Goal: Task Accomplishment & Management: Use online tool/utility

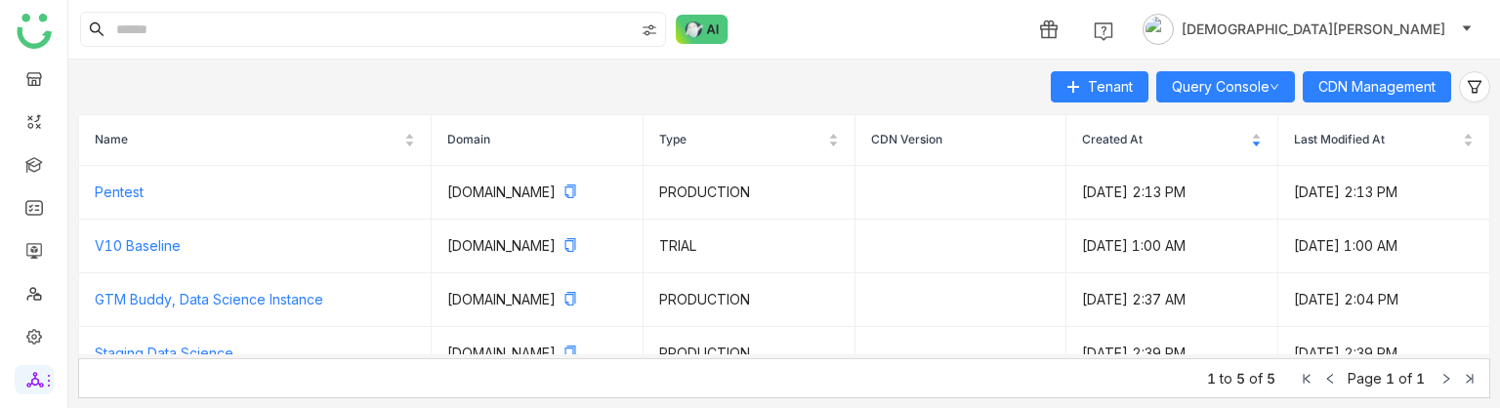
scroll to position [101, 0]
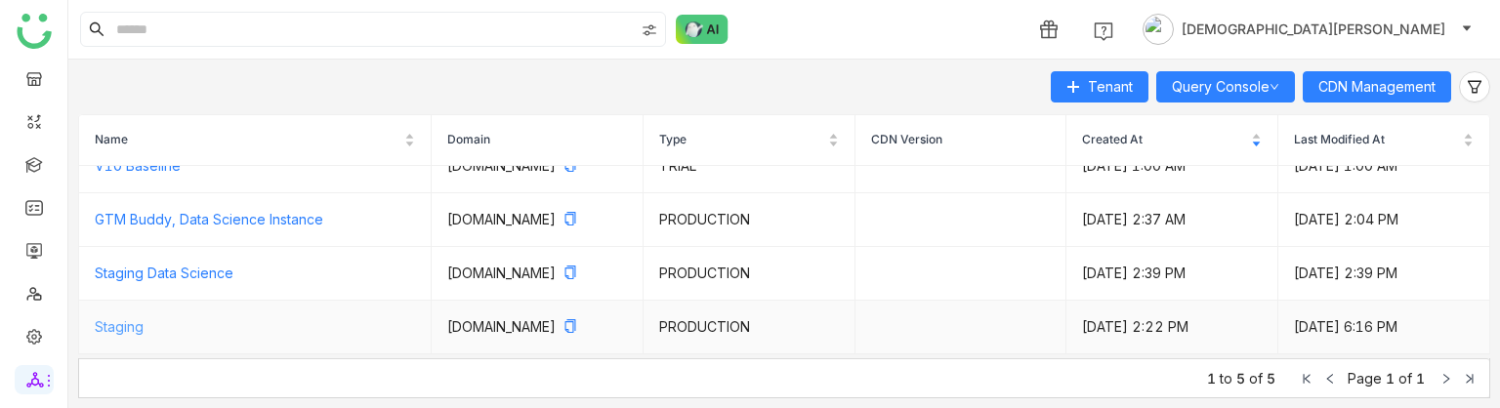
click at [133, 321] on link "Staging" at bounding box center [119, 326] width 49 height 17
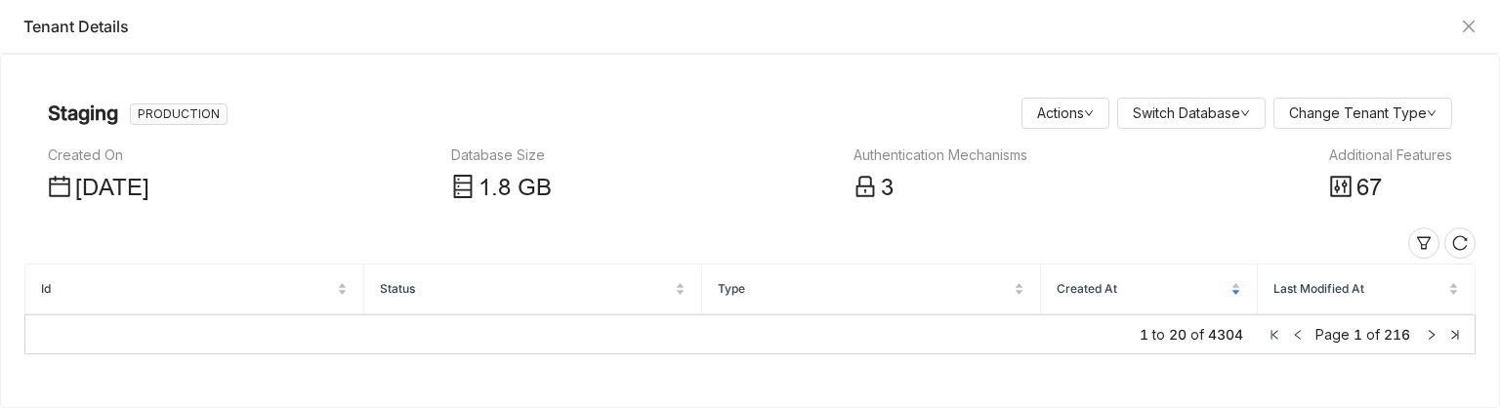
click at [1420, 151] on div "Additional Features" at bounding box center [1390, 155] width 123 height 21
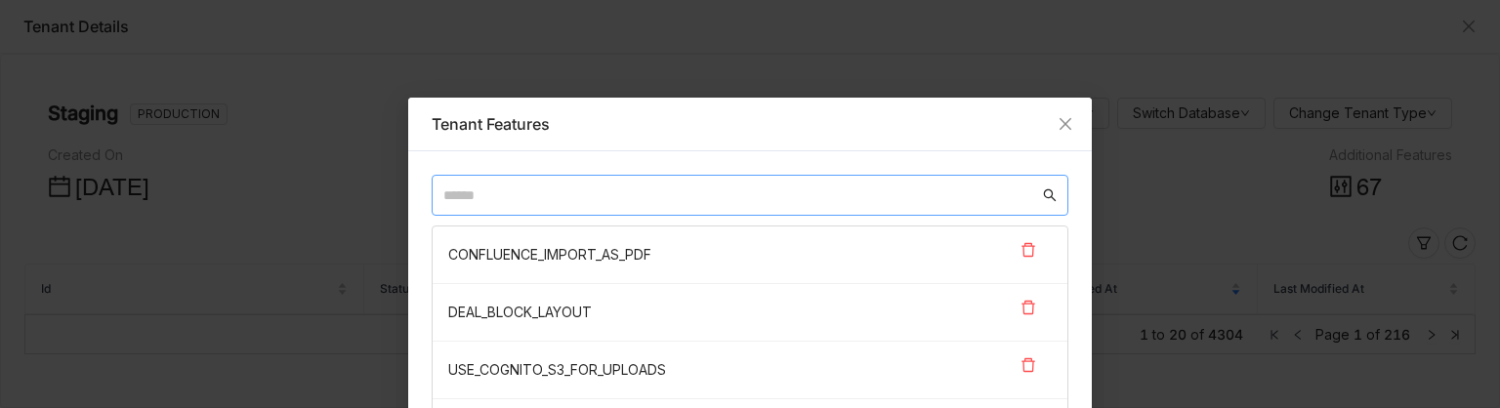
click at [726, 185] on input "text" at bounding box center [741, 195] width 596 height 21
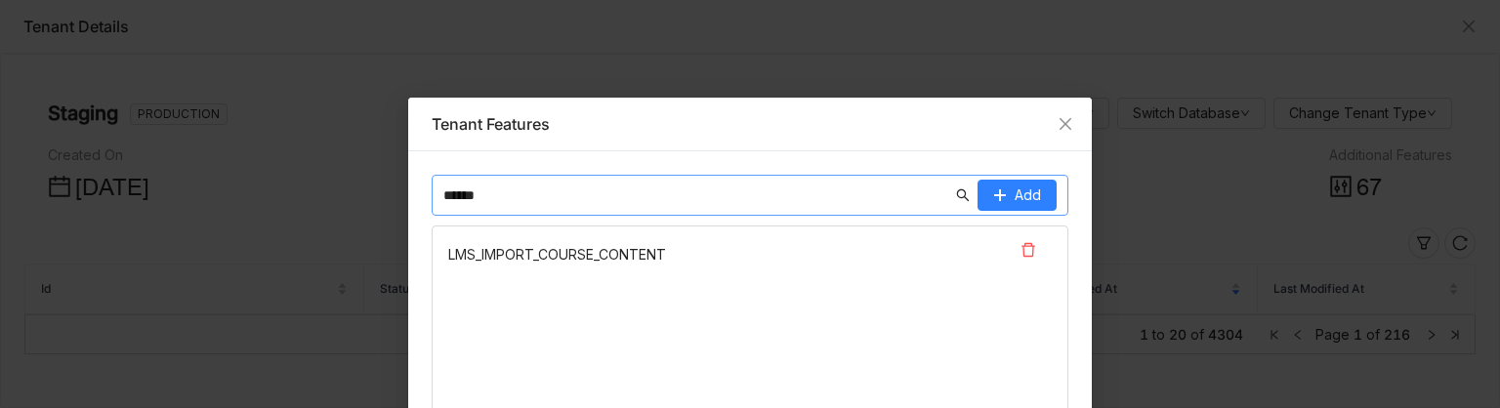
type input "******"
drag, startPoint x: 609, startPoint y: 248, endPoint x: 433, endPoint y: 247, distance: 176.8
click at [433, 247] on nz-list-item "LMS_IMPORT_COURSE_CONTENT" at bounding box center [750, 255] width 635 height 57
copy nz-list-item "LMS_IMPORT_COURSE_CONTENT"
click at [1022, 247] on icon at bounding box center [1029, 250] width 16 height 16
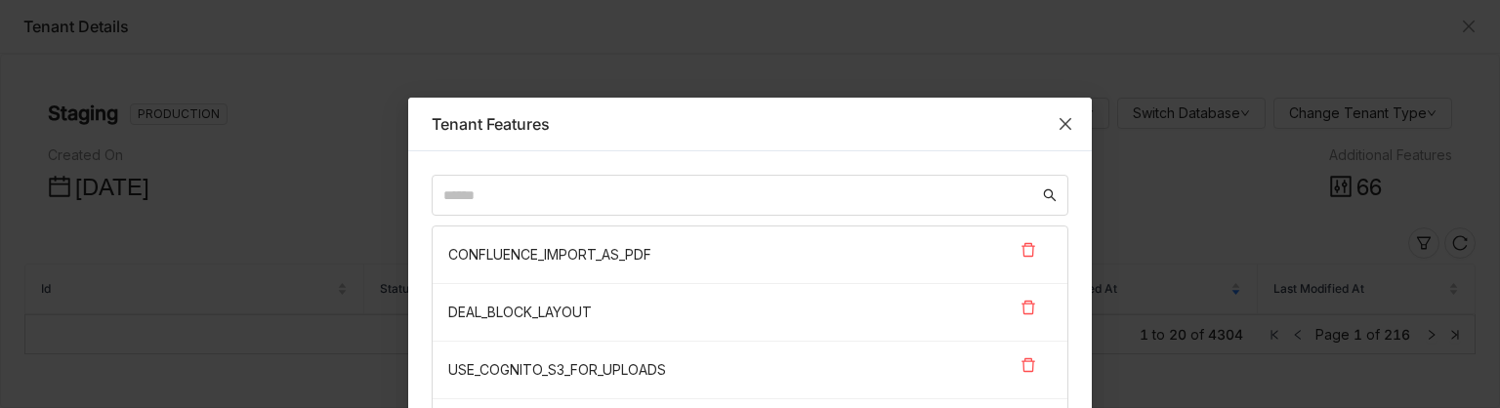
click at [1043, 113] on span "Close" at bounding box center [1065, 124] width 53 height 53
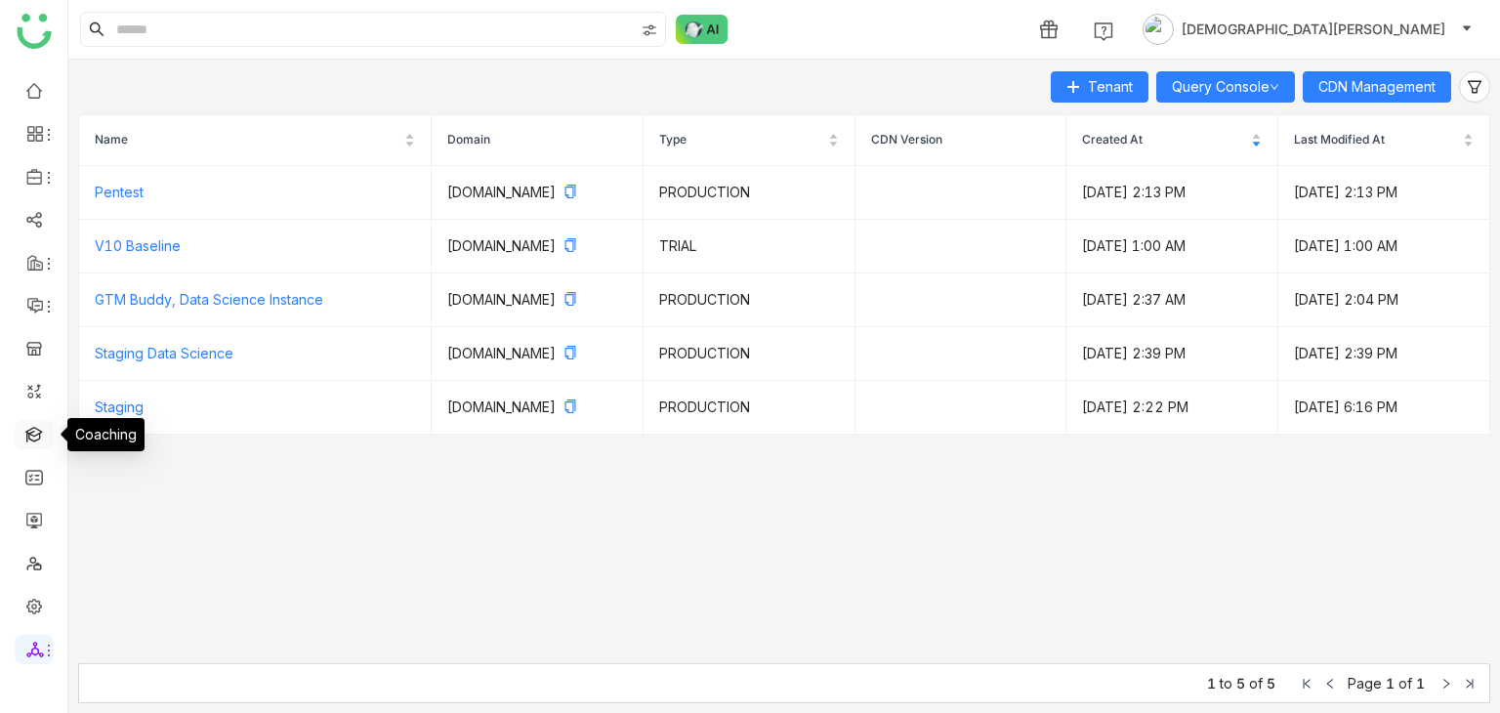
click at [27, 407] on link at bounding box center [34, 433] width 18 height 17
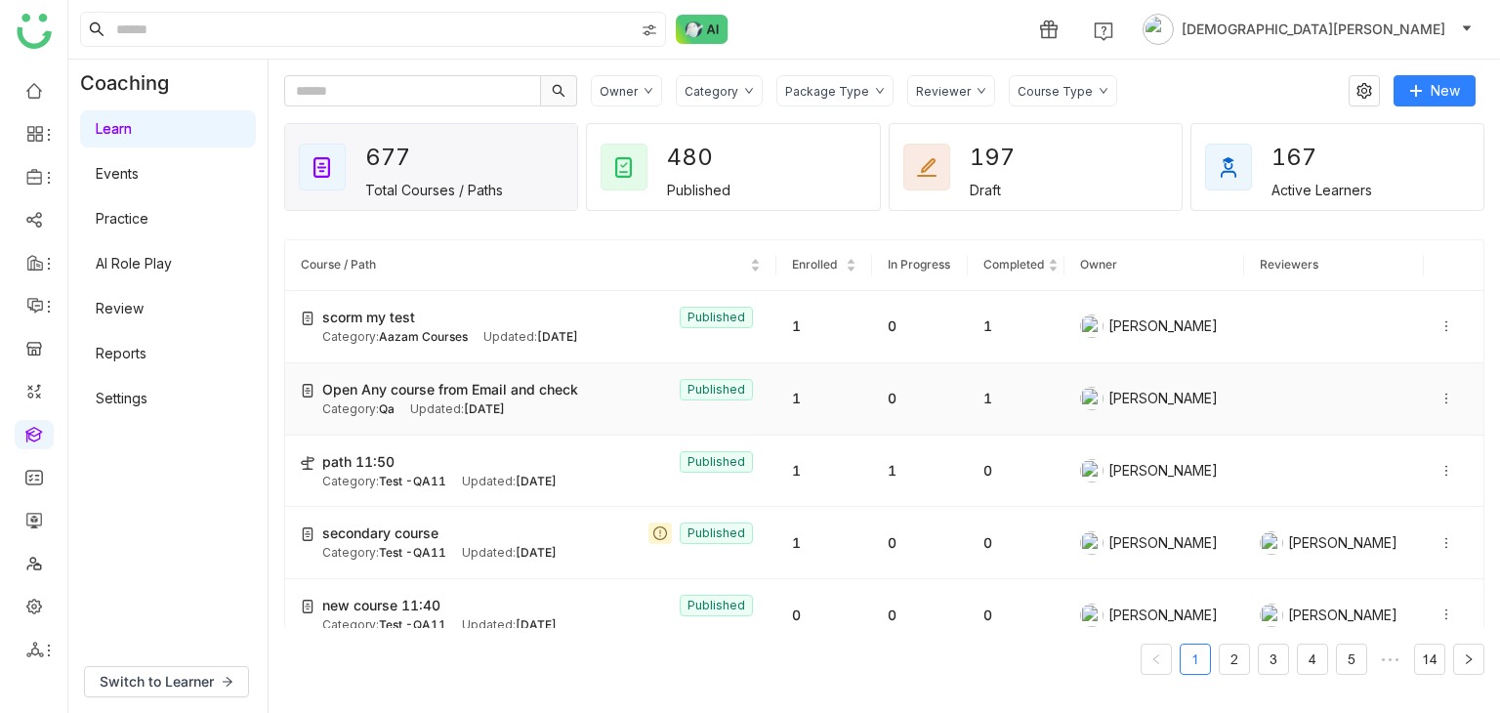
click at [581, 407] on div "Category: Qa Updated: Sep 01, 2025" at bounding box center [541, 409] width 438 height 19
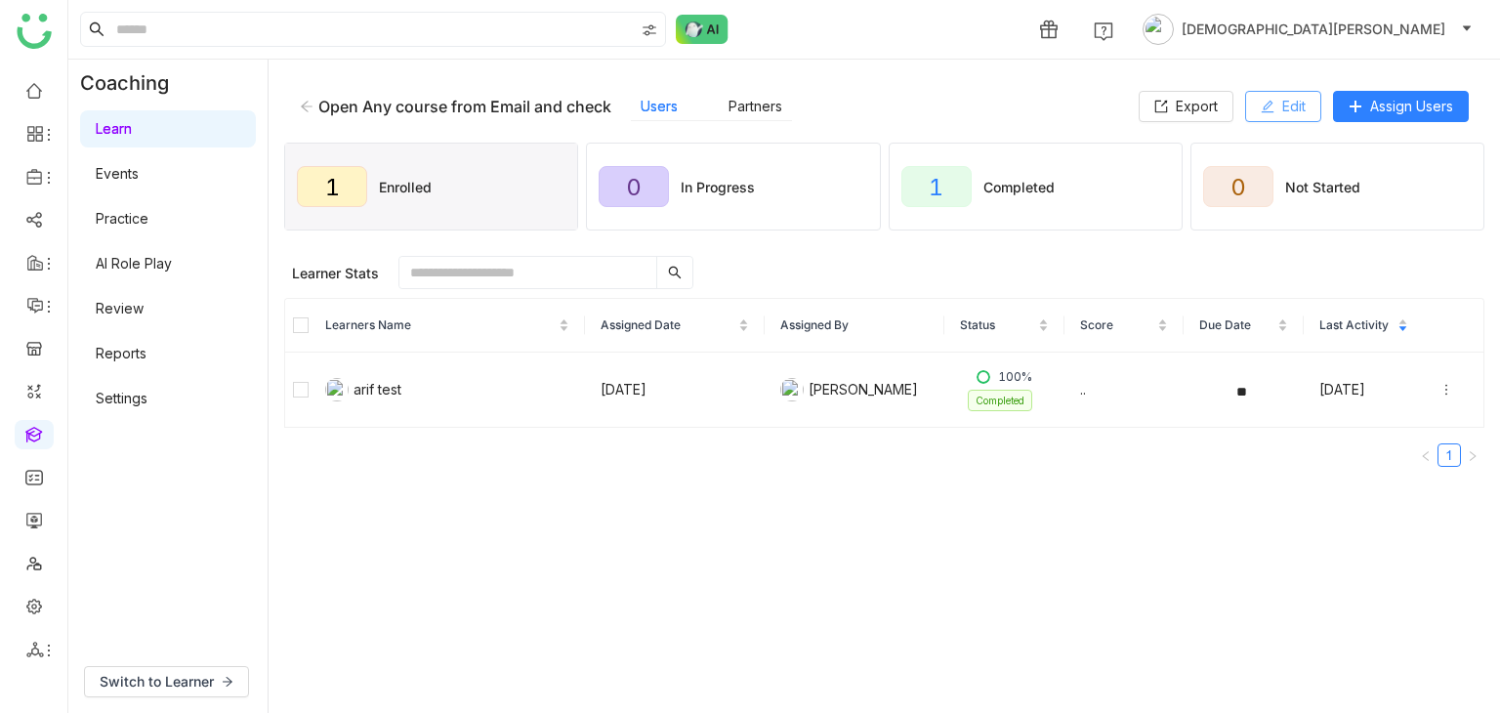
click at [1261, 104] on icon at bounding box center [1268, 107] width 14 height 14
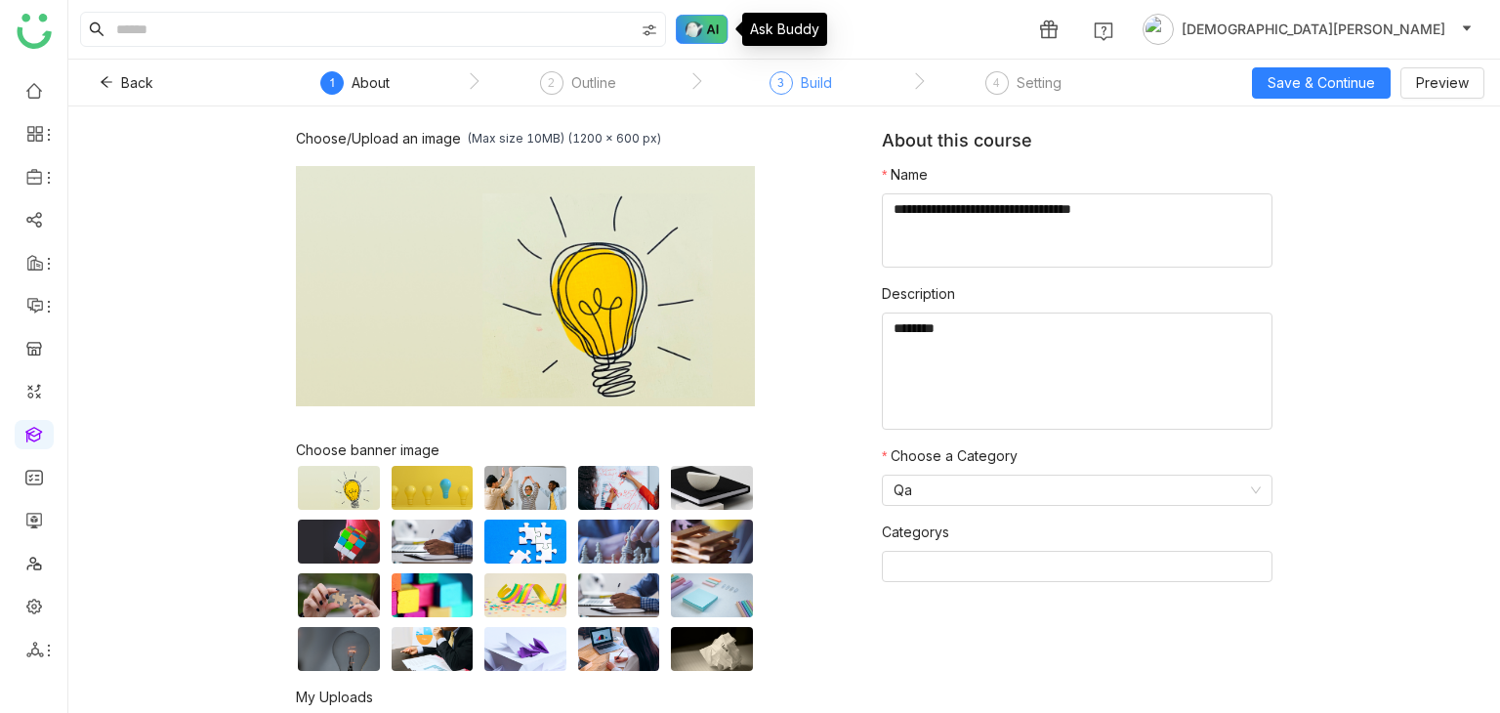
click at [770, 90] on div "3" at bounding box center [781, 82] width 23 height 23
click at [793, 80] on div "3 Build" at bounding box center [801, 88] width 63 height 35
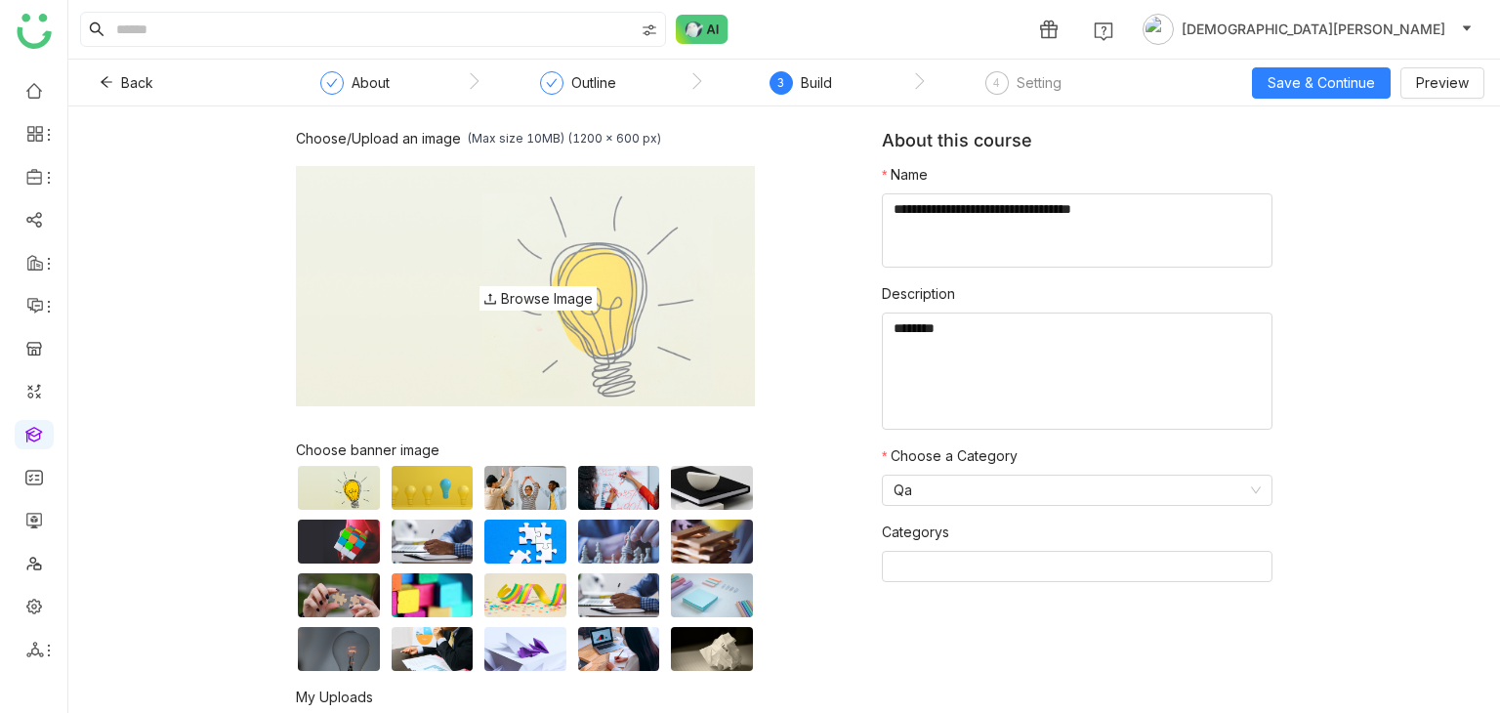
click at [779, 80] on span "3" at bounding box center [780, 82] width 7 height 15
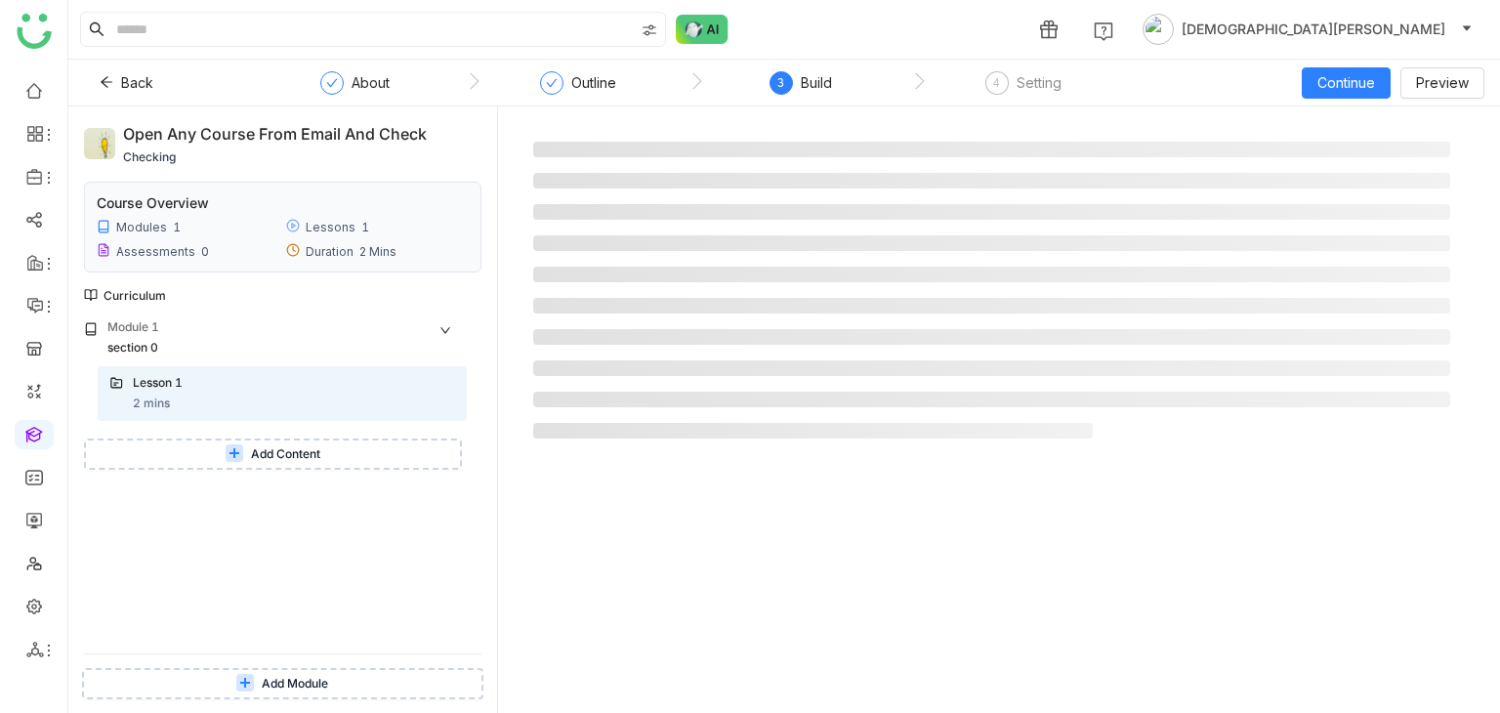
click at [281, 407] on span "Add Content" at bounding box center [285, 454] width 69 height 19
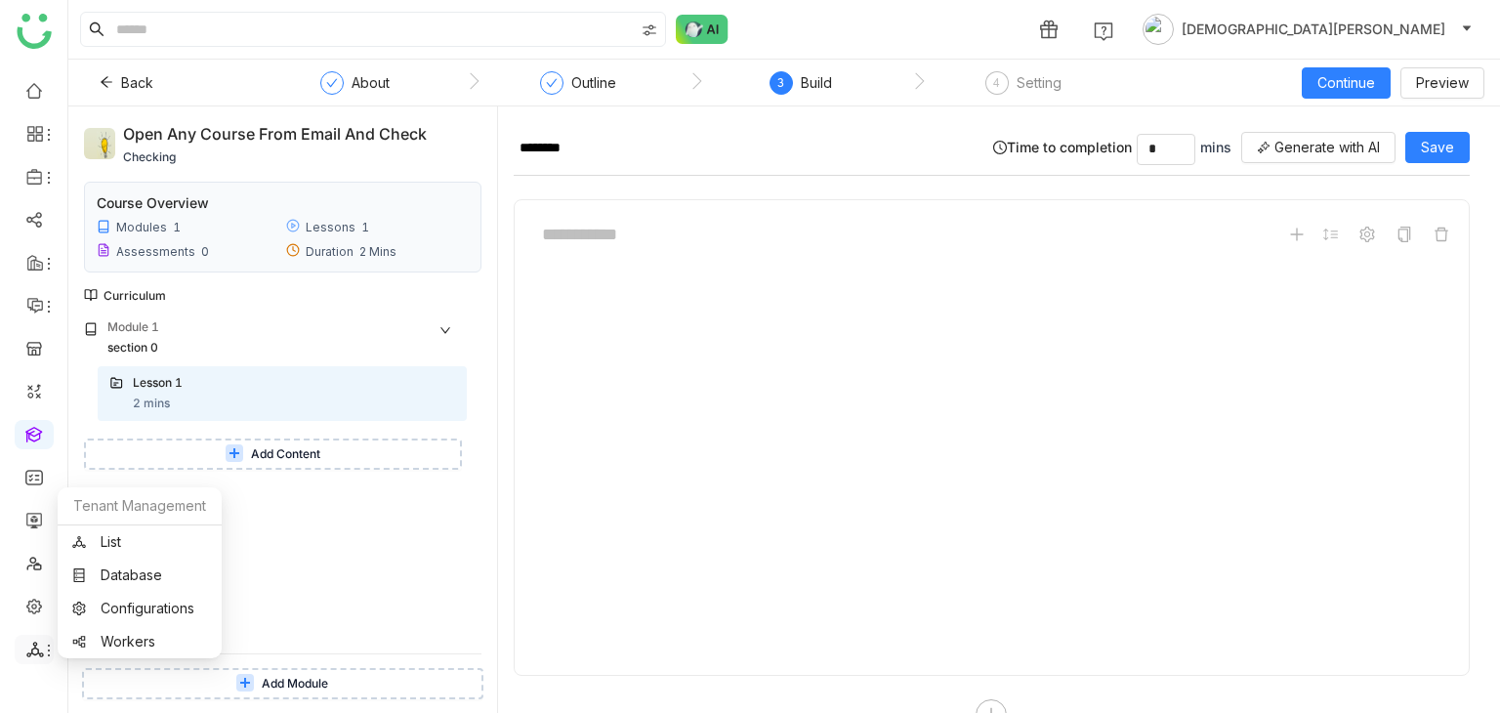
click at [32, 653] on icon at bounding box center [34, 650] width 17 height 16
click at [142, 536] on link "List" at bounding box center [139, 542] width 135 height 14
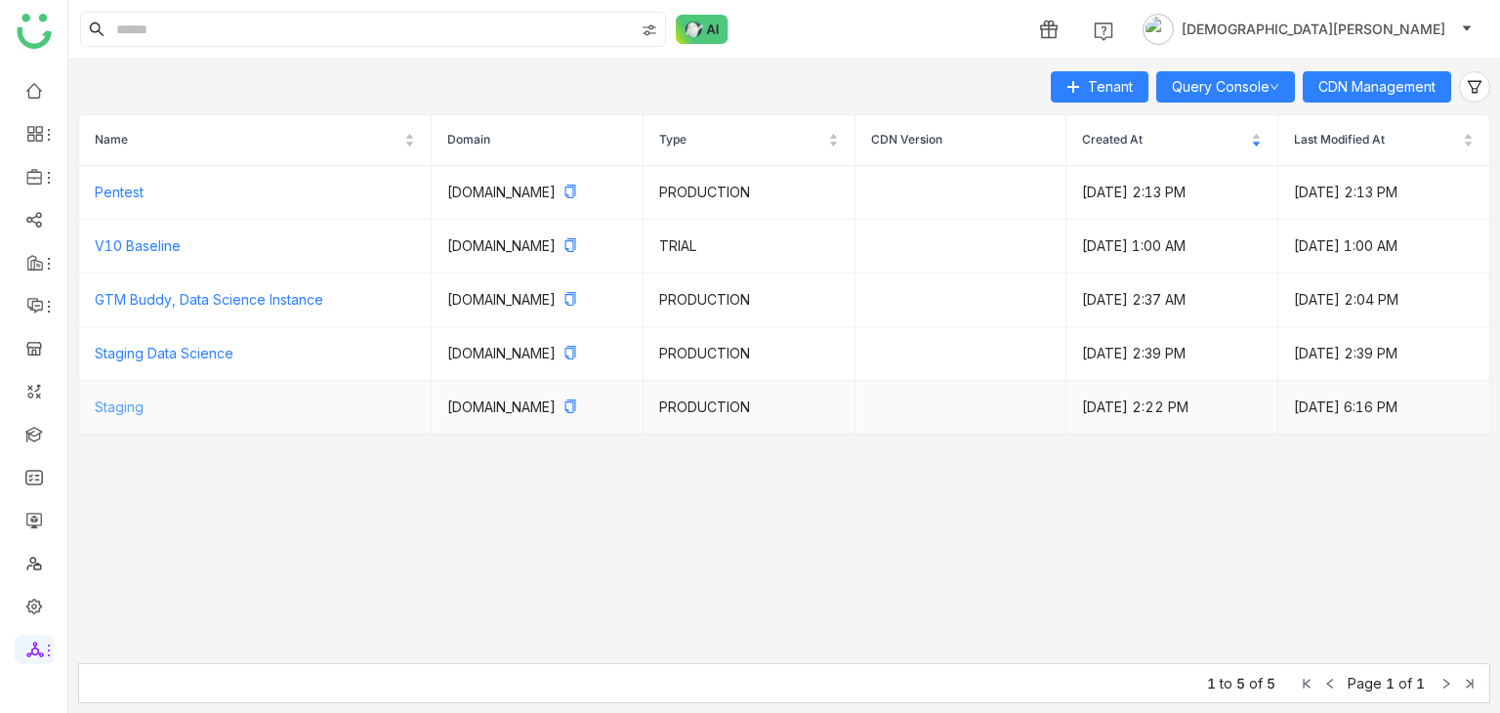
click at [113, 415] on link "Staging" at bounding box center [119, 406] width 49 height 17
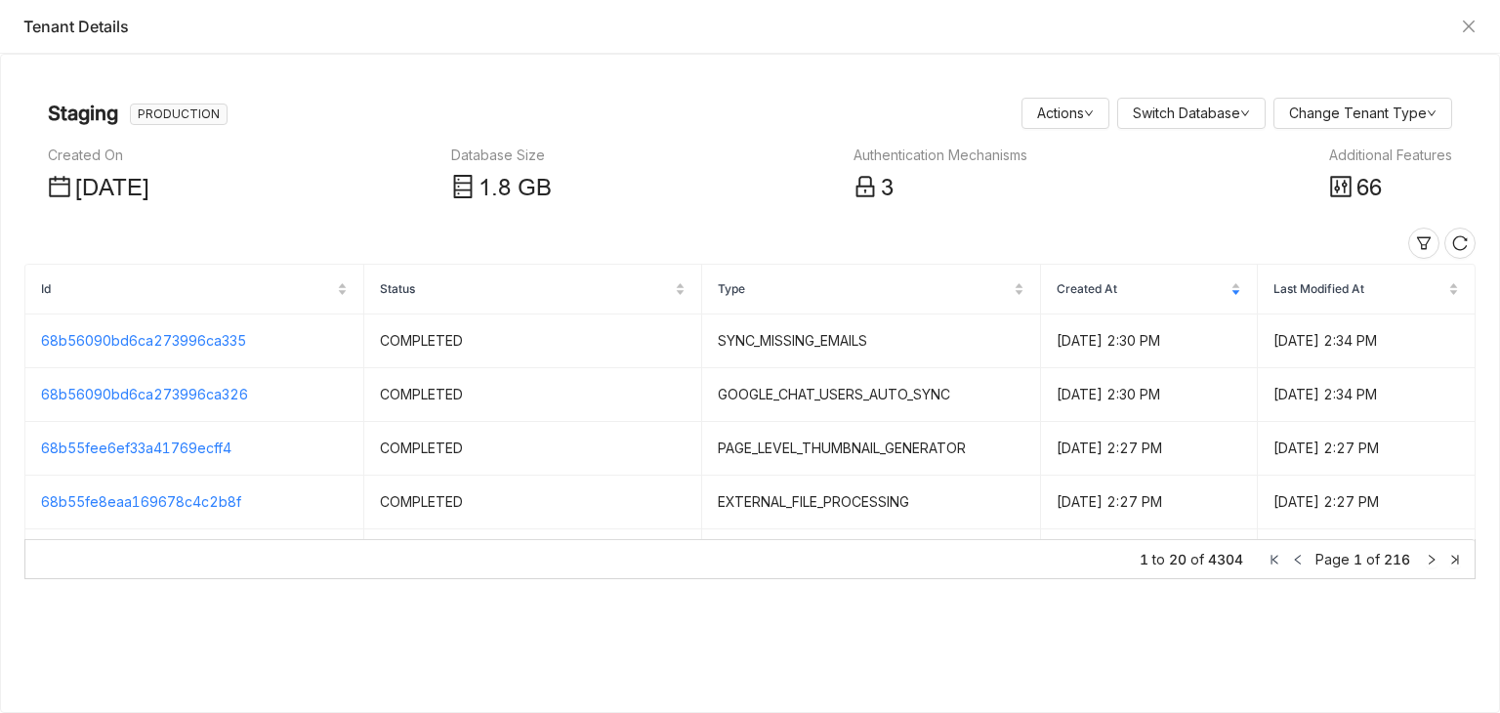
click at [1353, 149] on div "Additional Features" at bounding box center [1390, 155] width 123 height 21
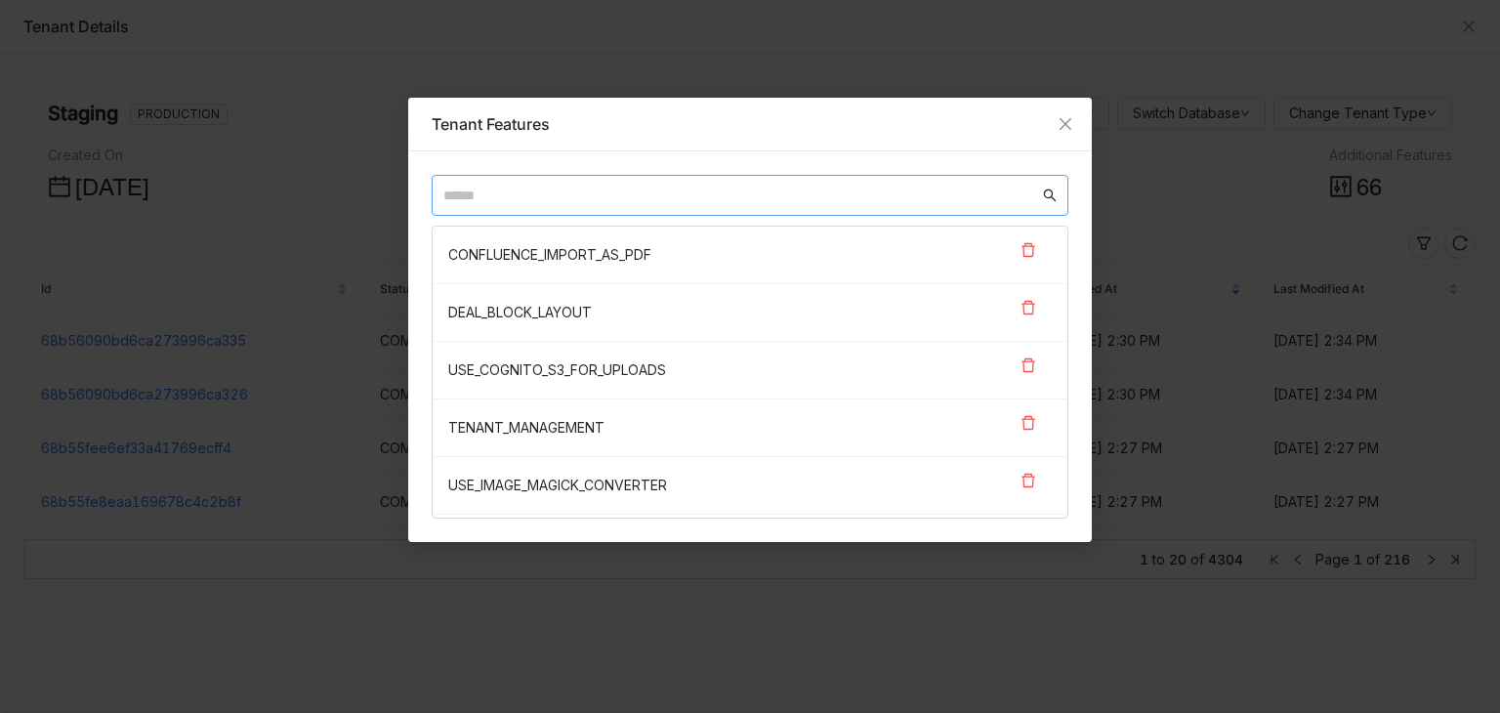
click at [762, 192] on input "text" at bounding box center [741, 195] width 596 height 21
paste input "**********"
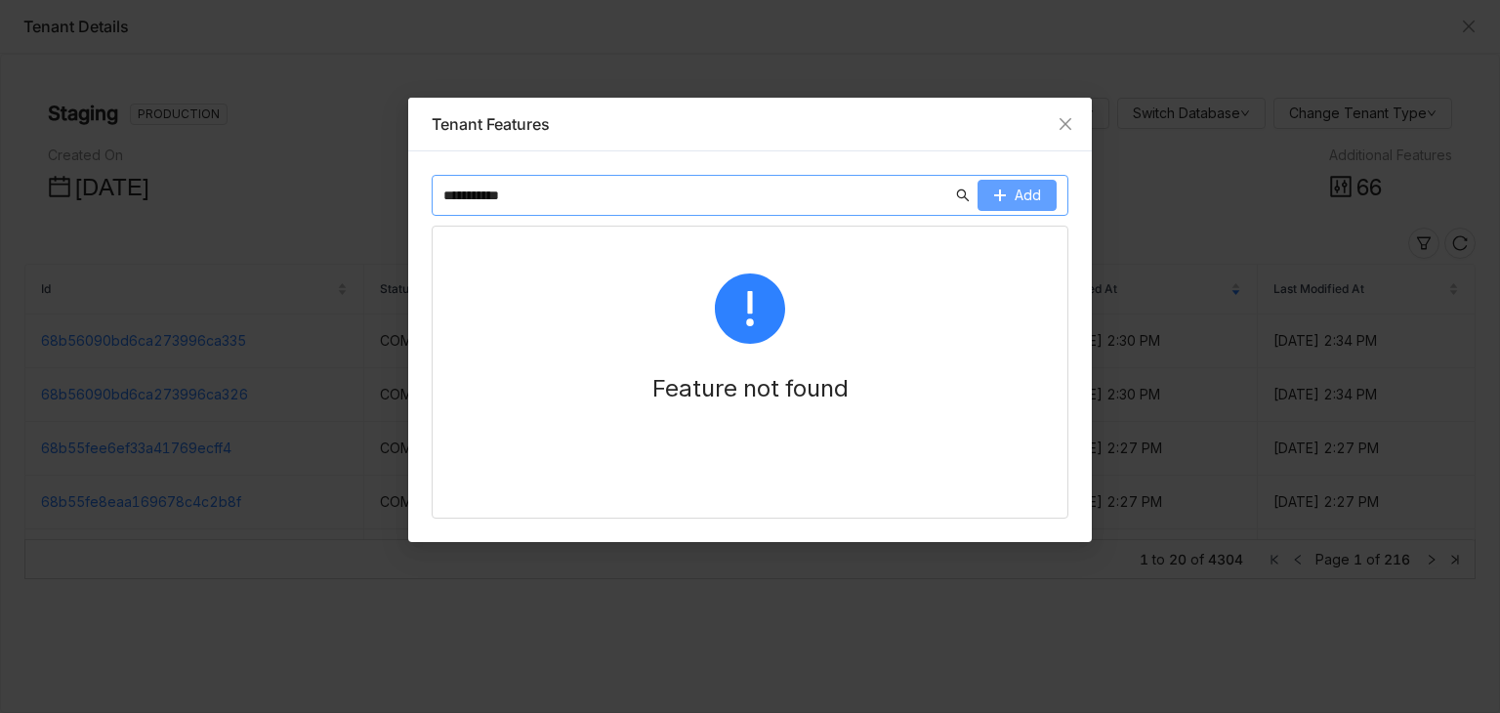
type input "**********"
click at [1027, 197] on span "Add" at bounding box center [1028, 195] width 26 height 21
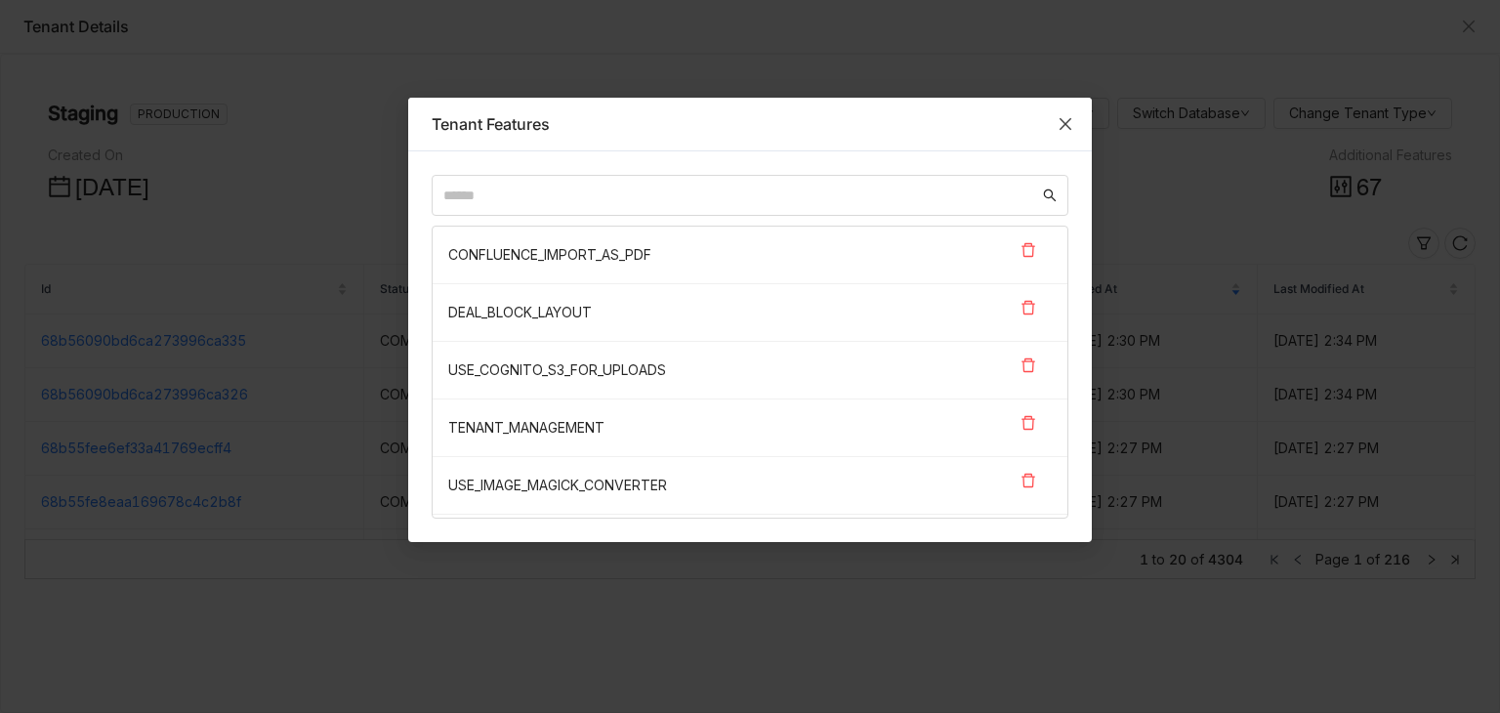
click at [1063, 116] on icon "Close" at bounding box center [1066, 124] width 16 height 16
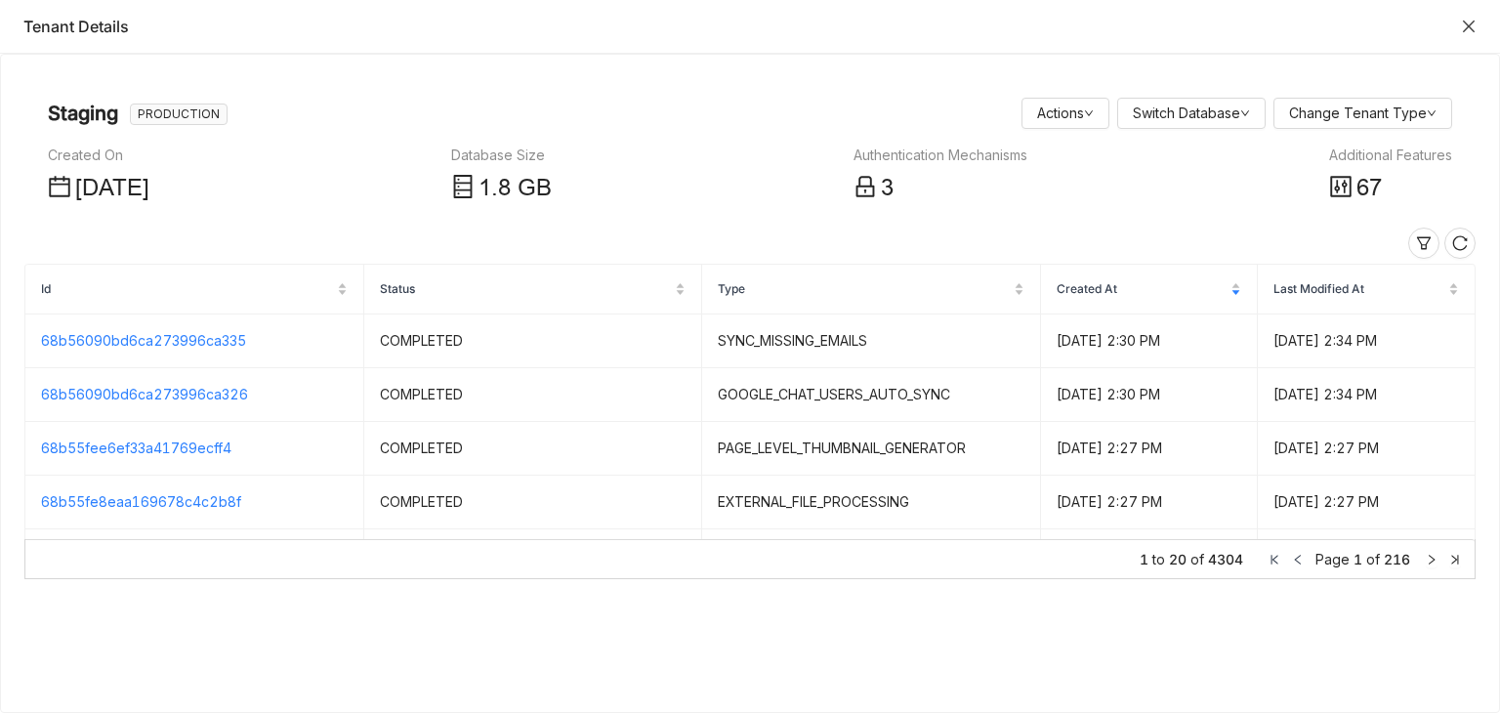
click at [1470, 25] on icon "Close" at bounding box center [1469, 27] width 16 height 16
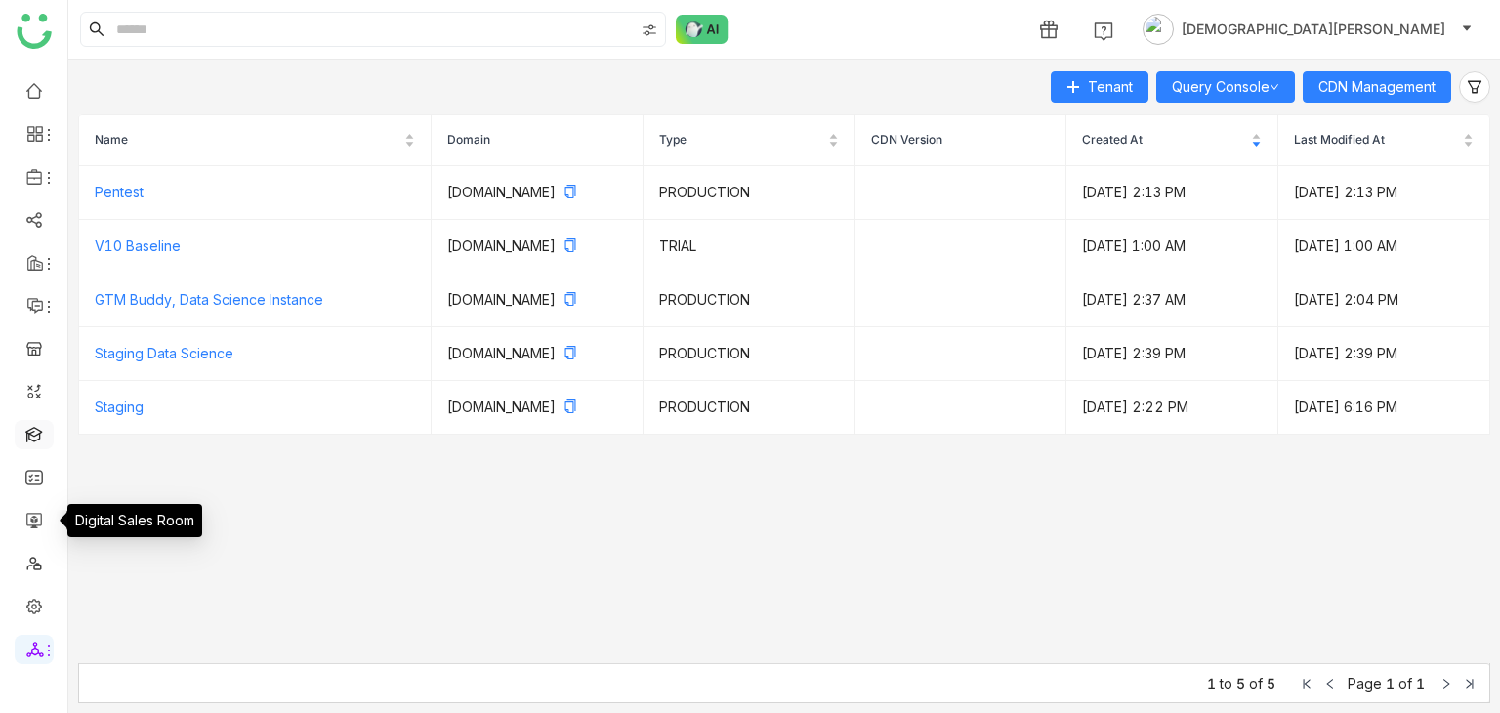
click at [42, 432] on link at bounding box center [34, 433] width 18 height 17
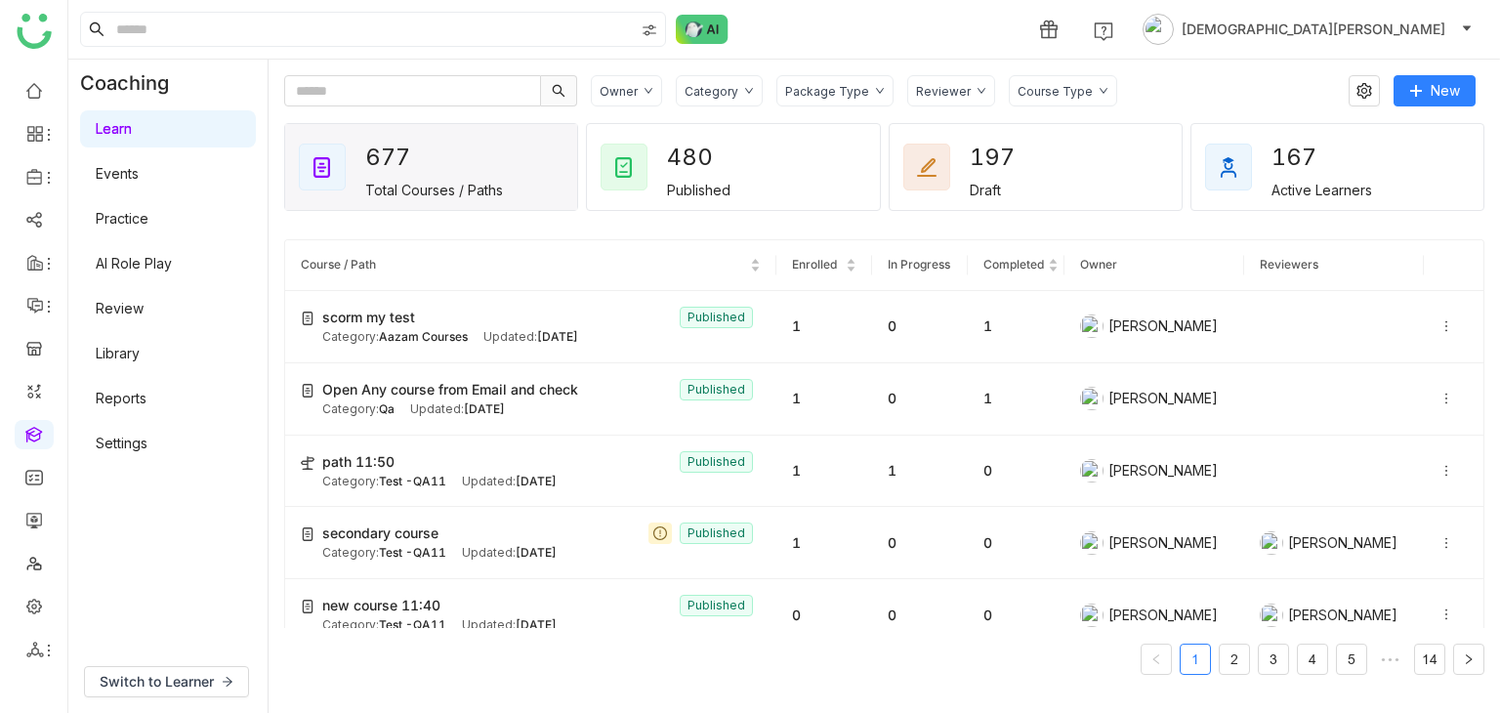
click at [139, 182] on link "Events" at bounding box center [117, 173] width 43 height 17
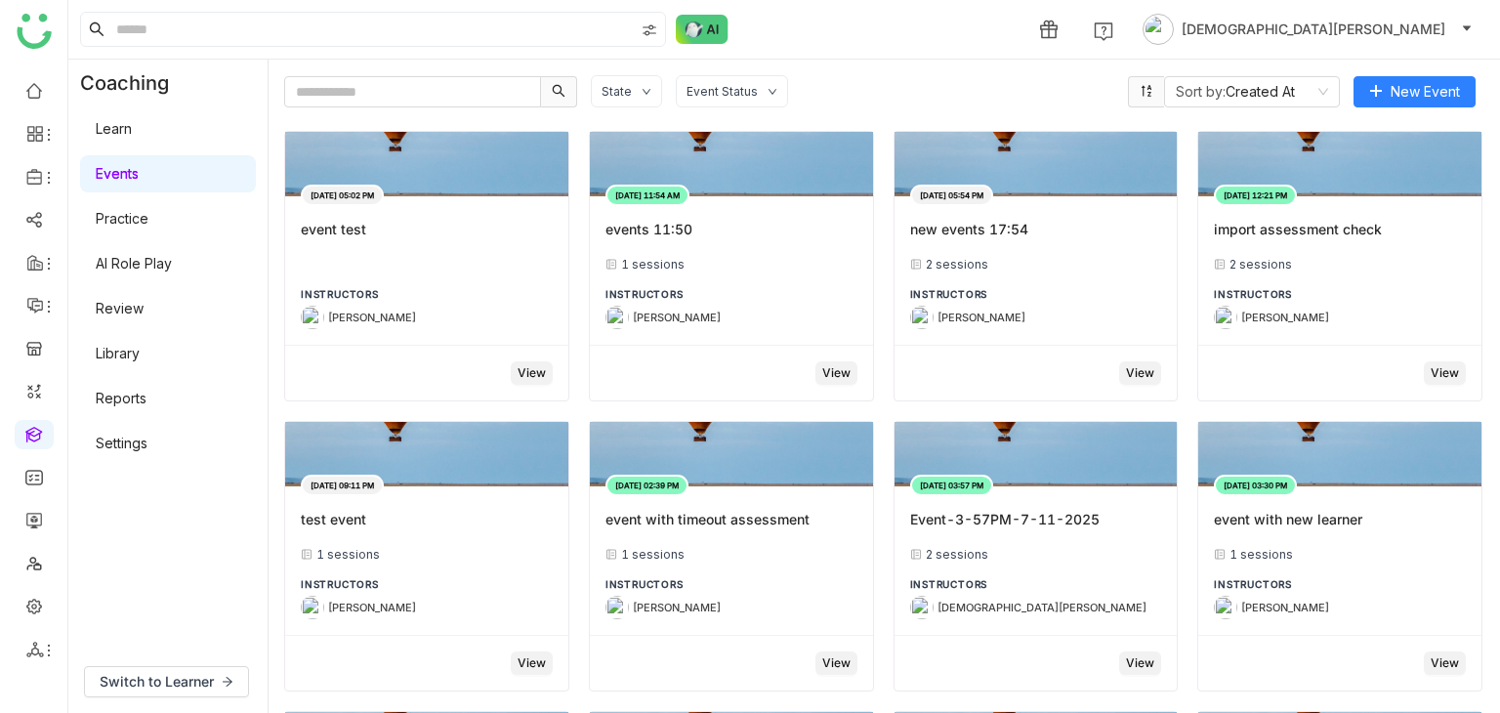
click at [132, 134] on link "Learn" at bounding box center [114, 128] width 36 height 17
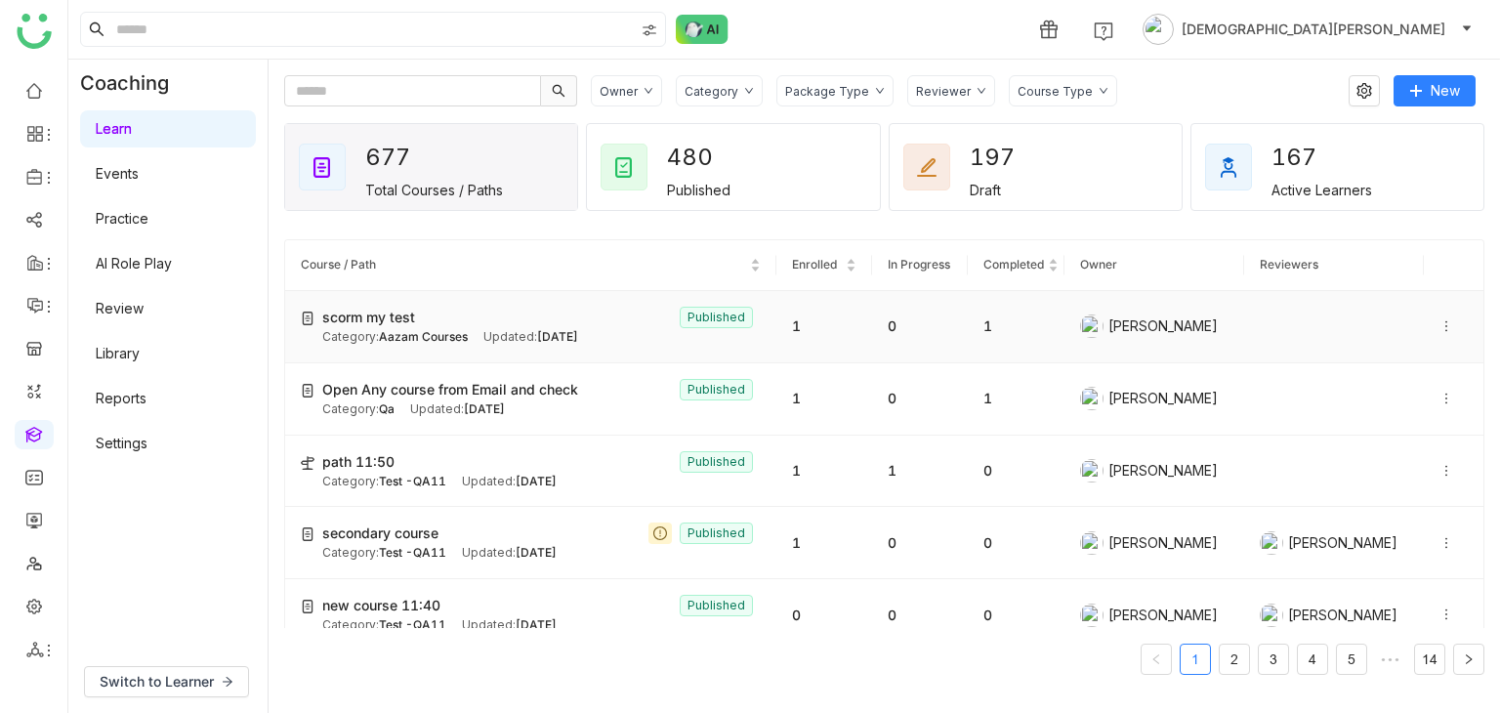
click at [609, 321] on div "scorm my test Published" at bounding box center [541, 317] width 438 height 21
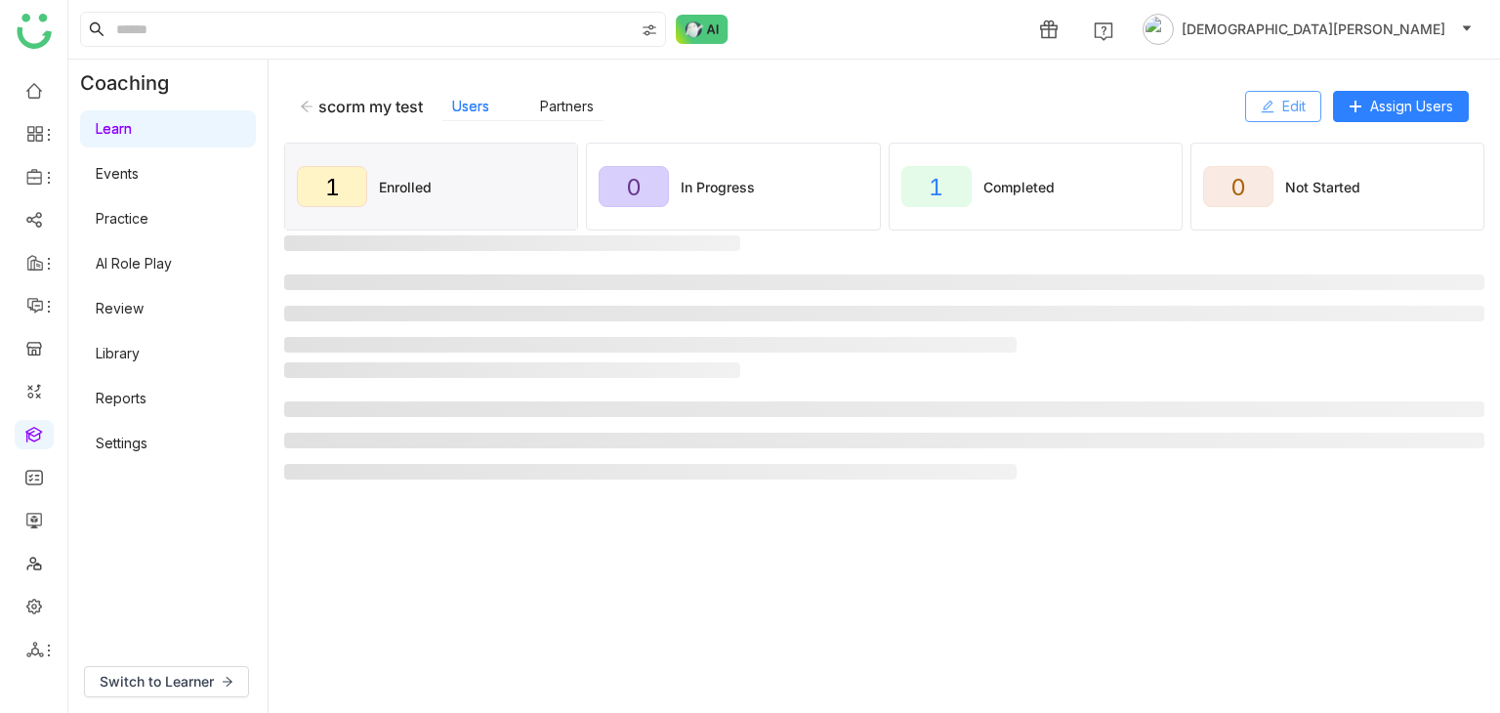
click at [1270, 106] on icon at bounding box center [1268, 107] width 14 height 14
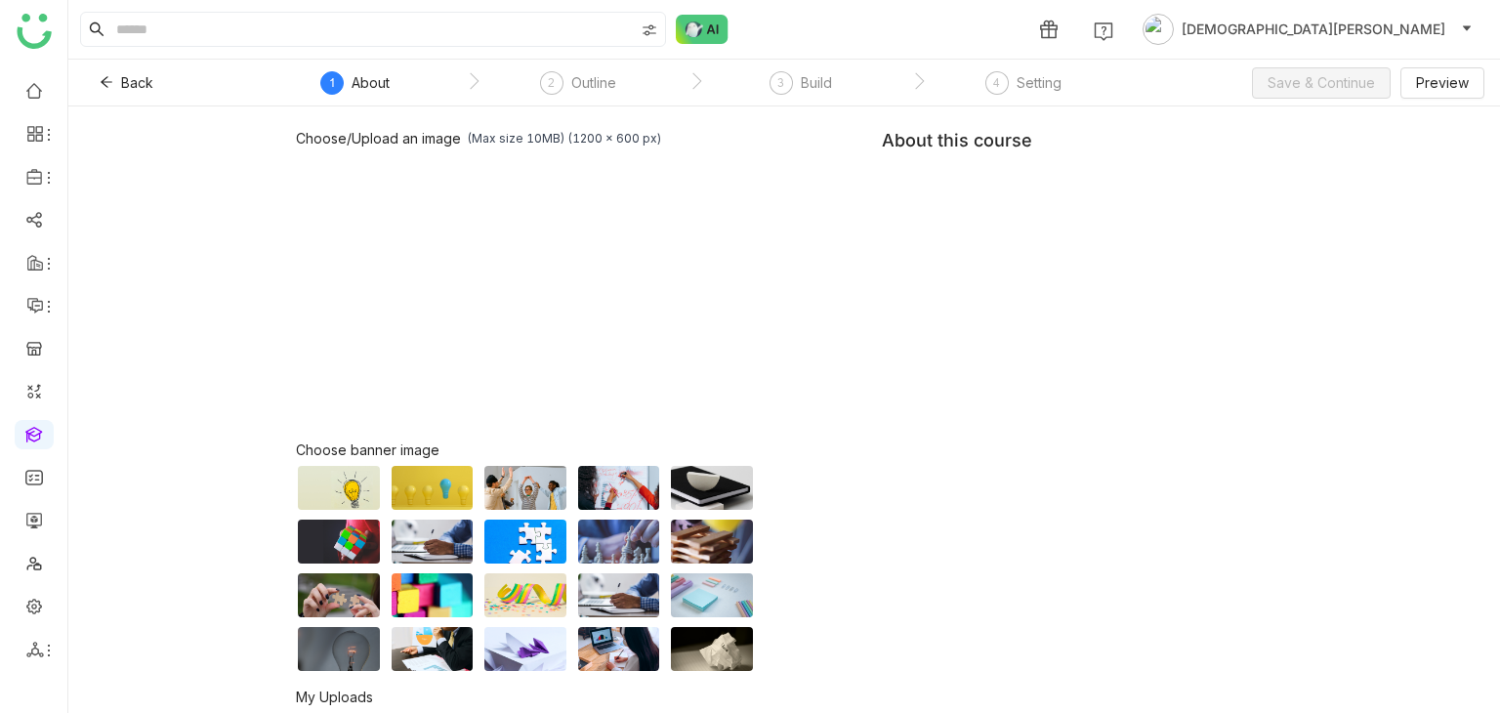
click at [820, 89] on div "Build" at bounding box center [816, 82] width 31 height 23
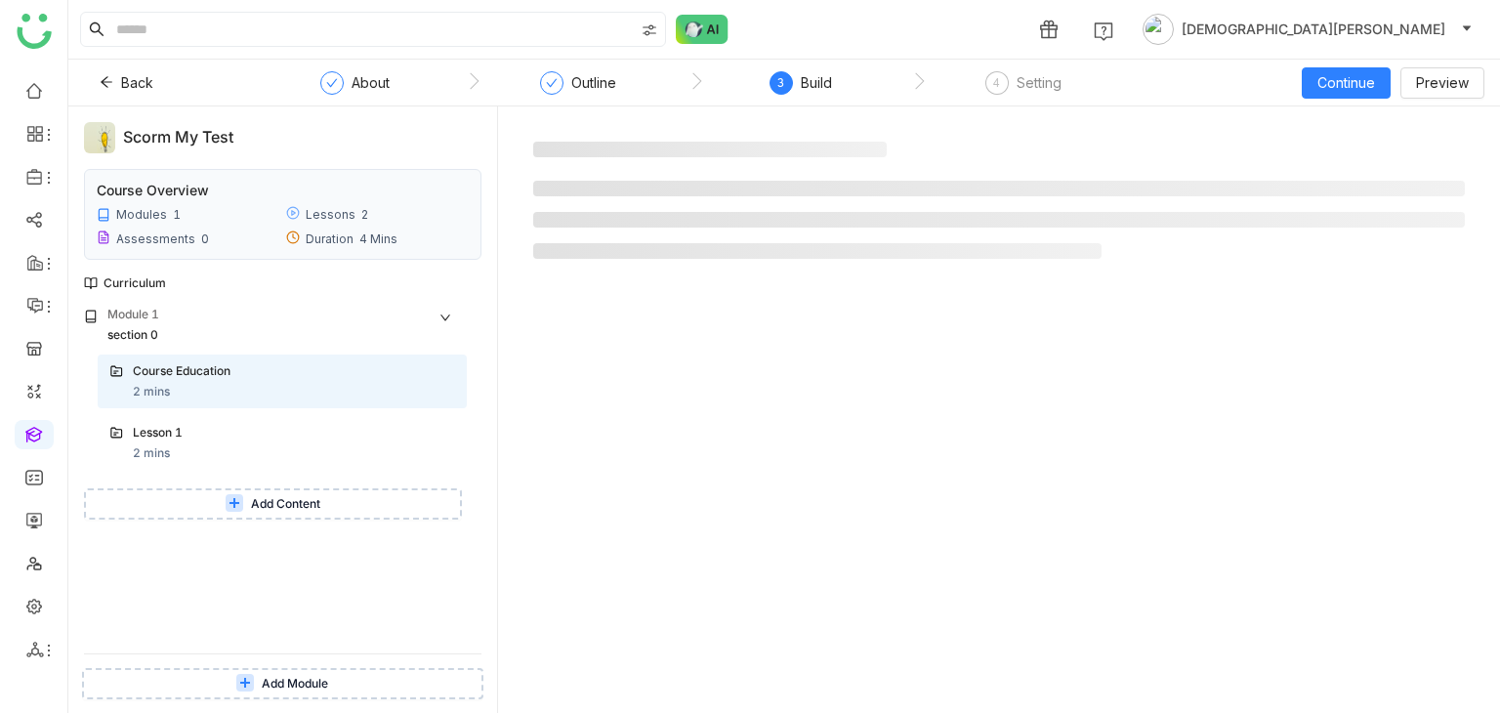
click at [242, 498] on icon at bounding box center [235, 503] width 18 height 18
click at [237, 505] on icon at bounding box center [235, 503] width 12 height 12
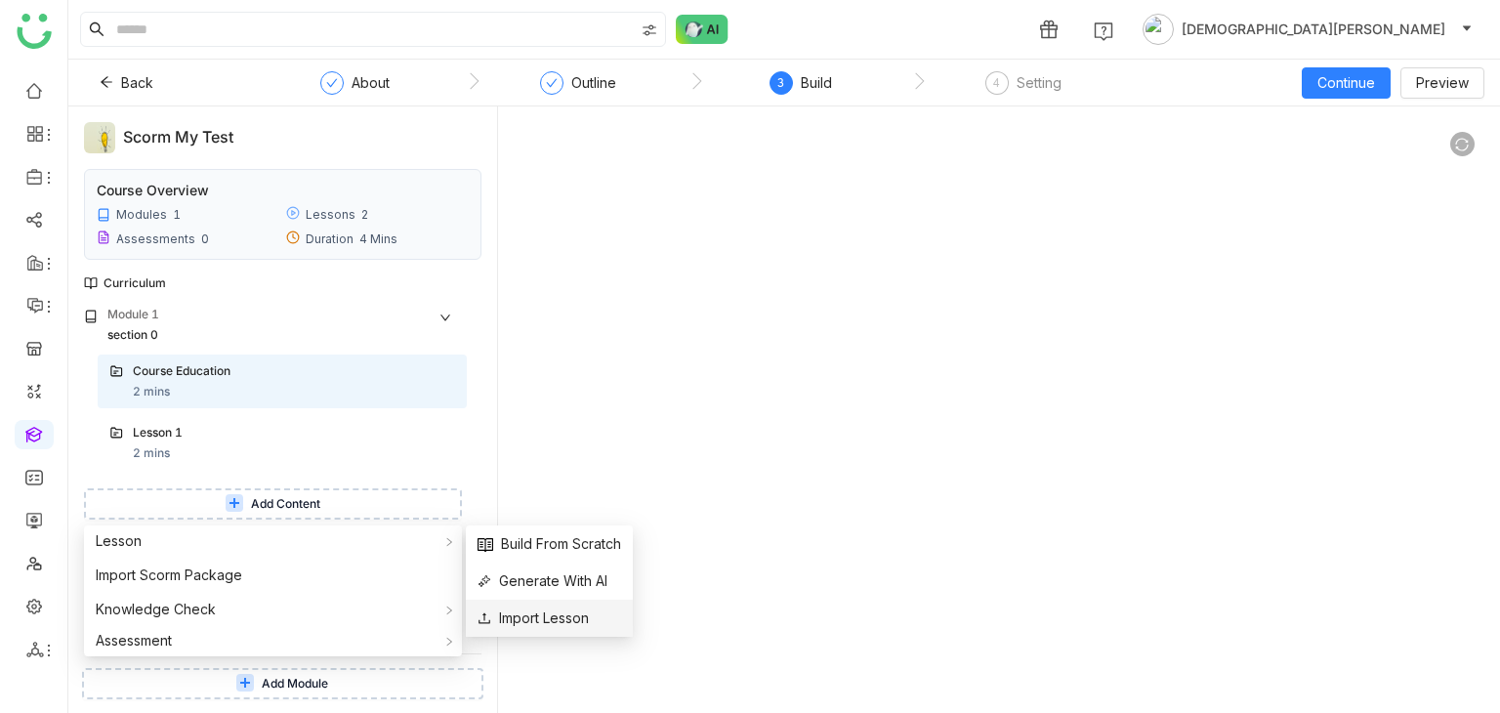
click at [509, 612] on span "Import Lesson" at bounding box center [533, 617] width 111 height 21
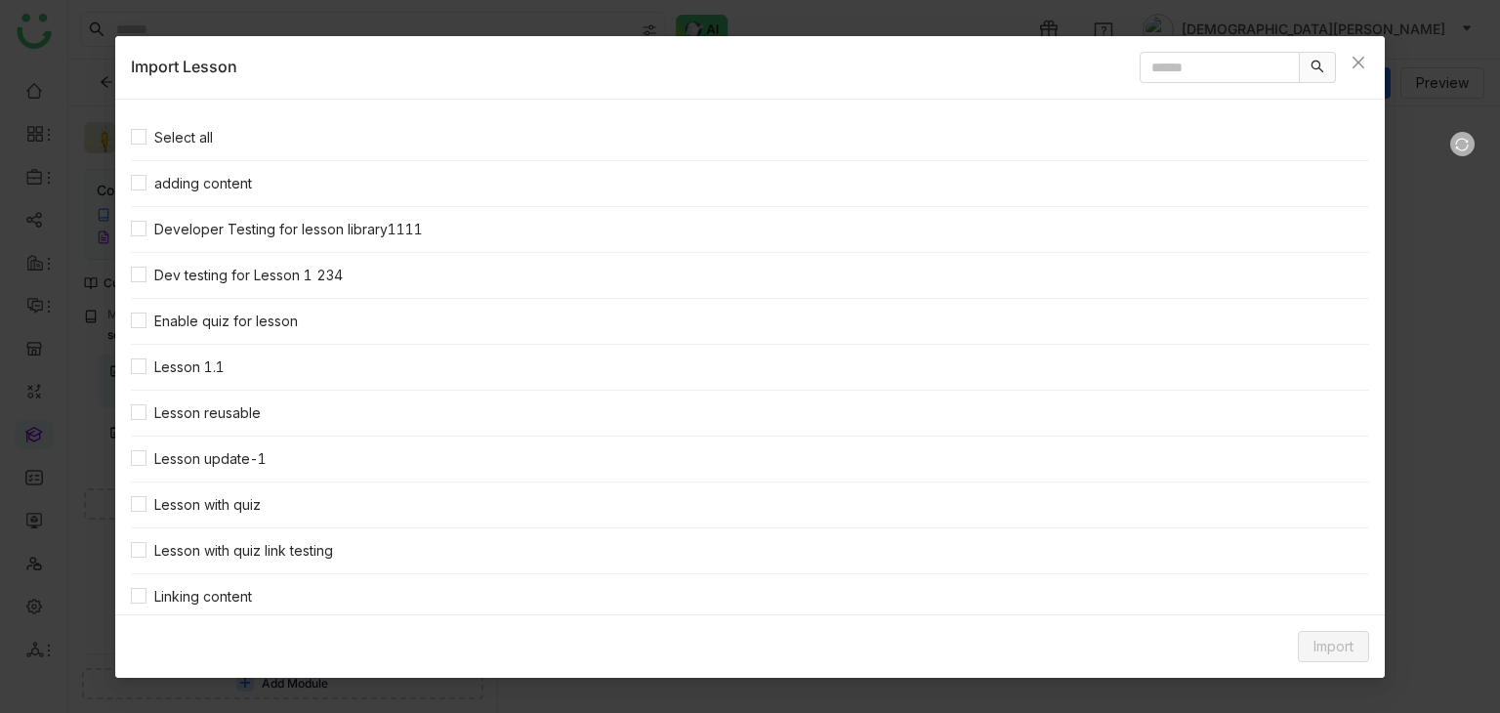
drag, startPoint x: 134, startPoint y: 219, endPoint x: 248, endPoint y: 257, distance: 120.4
click at [135, 219] on label "Developer Testing for lesson library1111" at bounding box center [281, 229] width 300 height 21
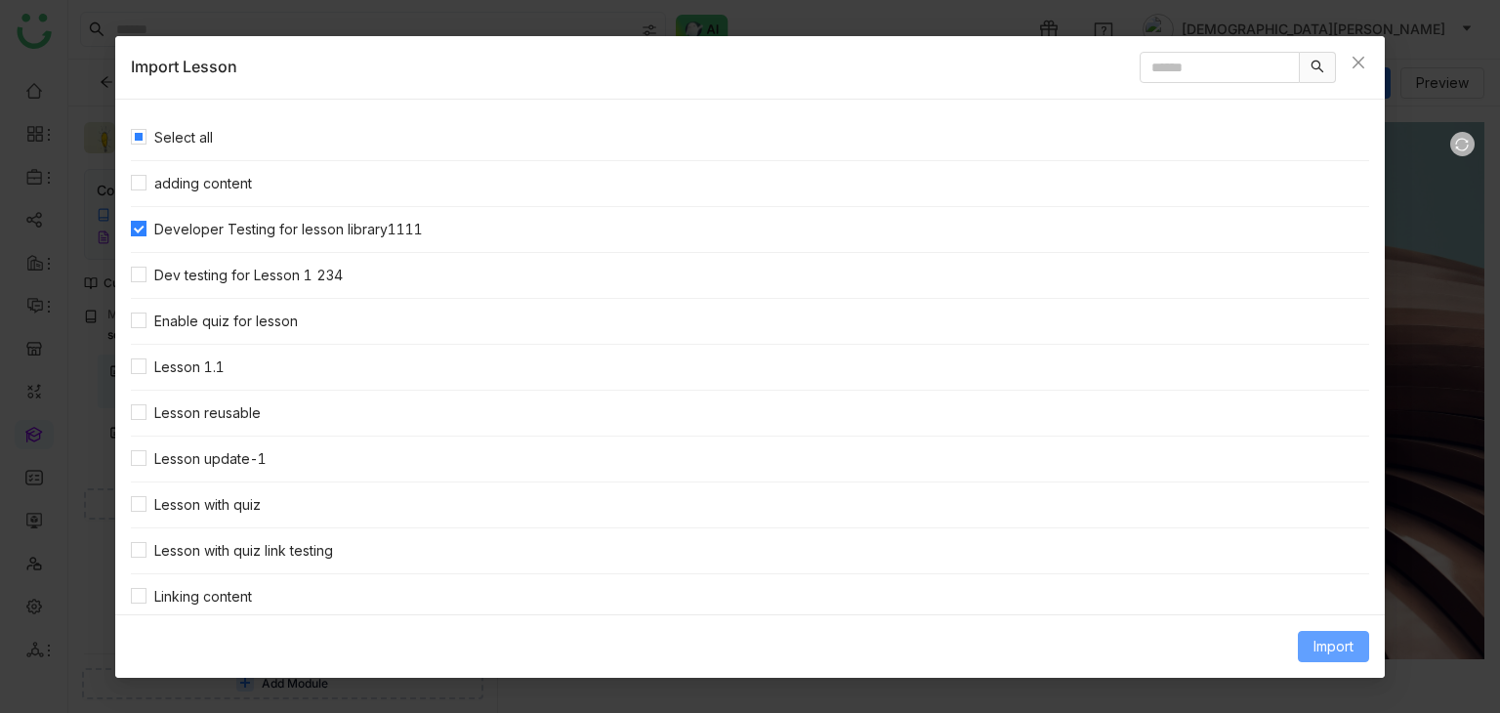
click at [1334, 644] on span "Import" at bounding box center [1334, 646] width 40 height 21
click at [1298, 602] on span "Link Content" at bounding box center [1297, 604] width 96 height 21
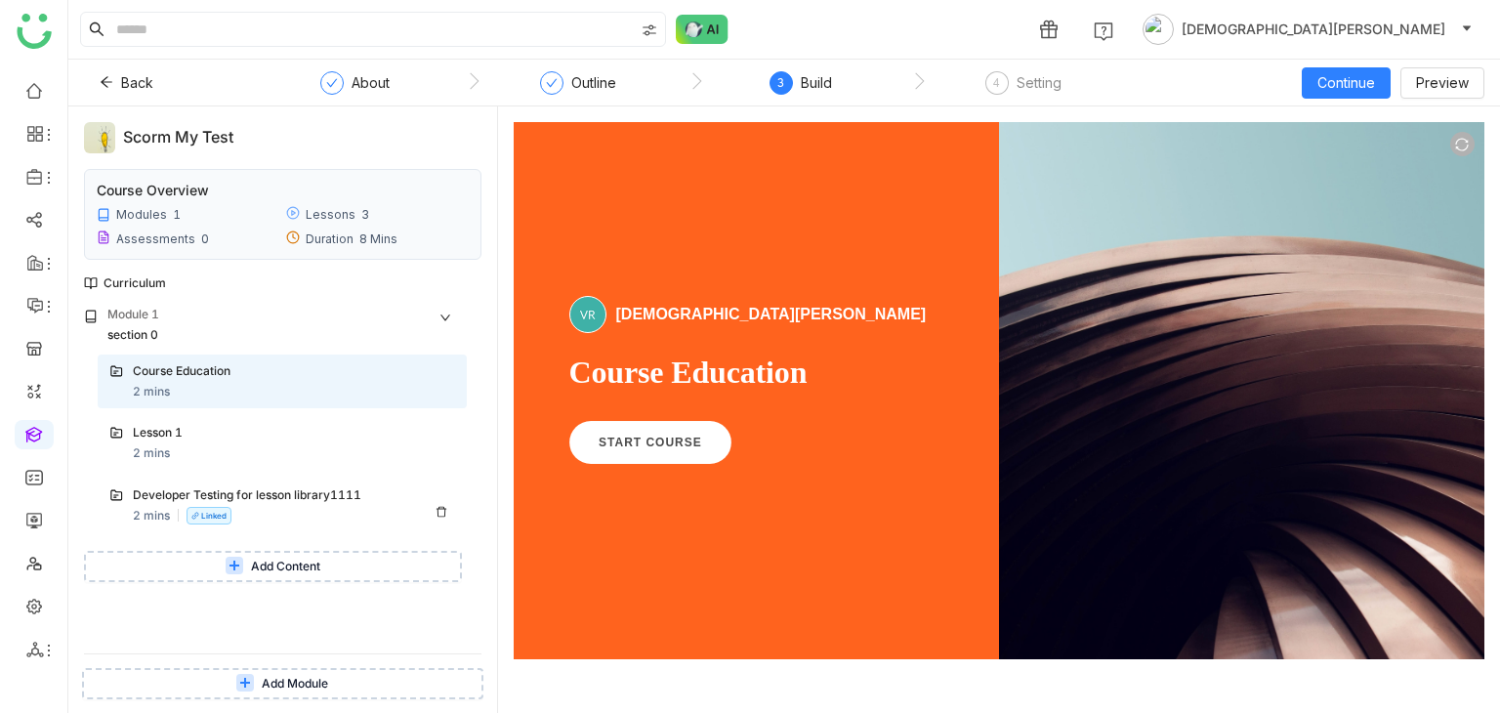
click at [274, 512] on div "Developer Testing for lesson library1111 2 mins Linked" at bounding box center [294, 505] width 322 height 39
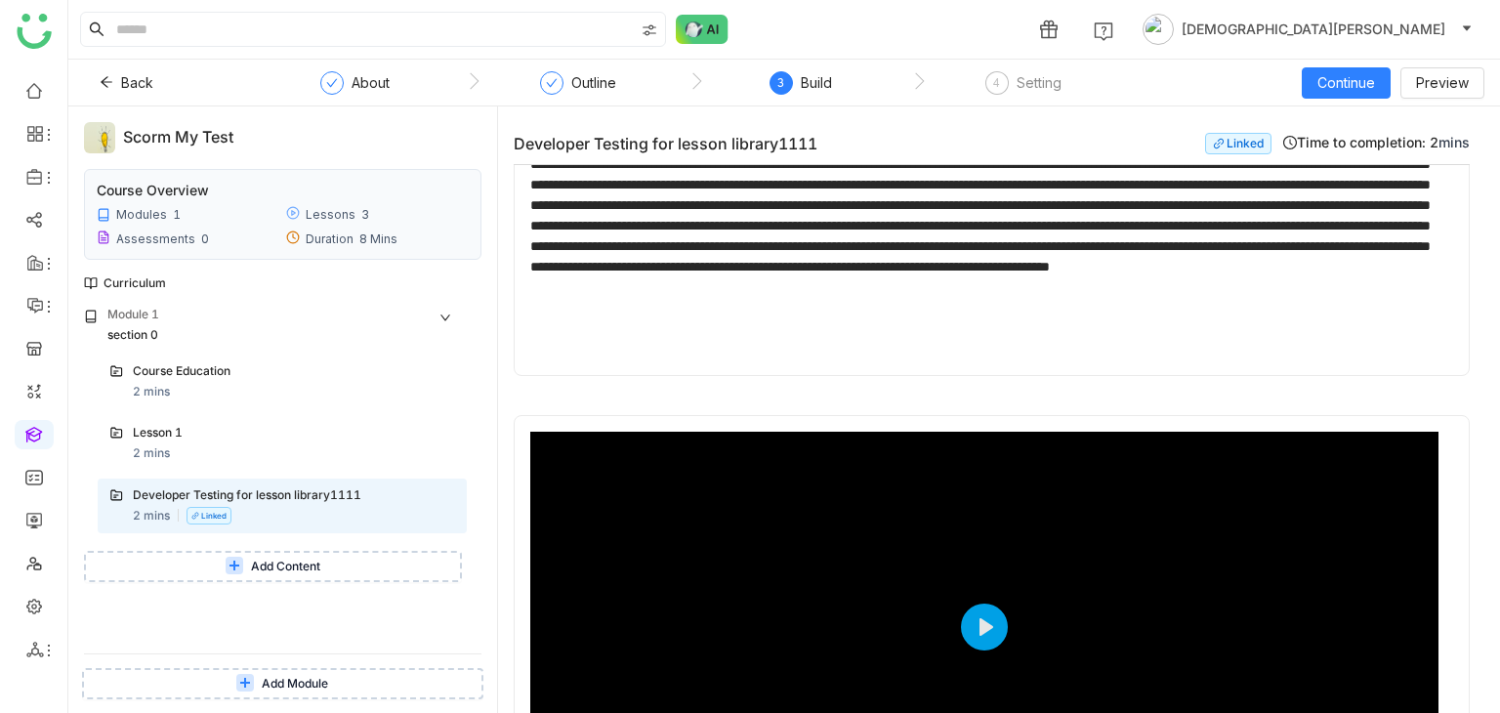
scroll to position [98, 0]
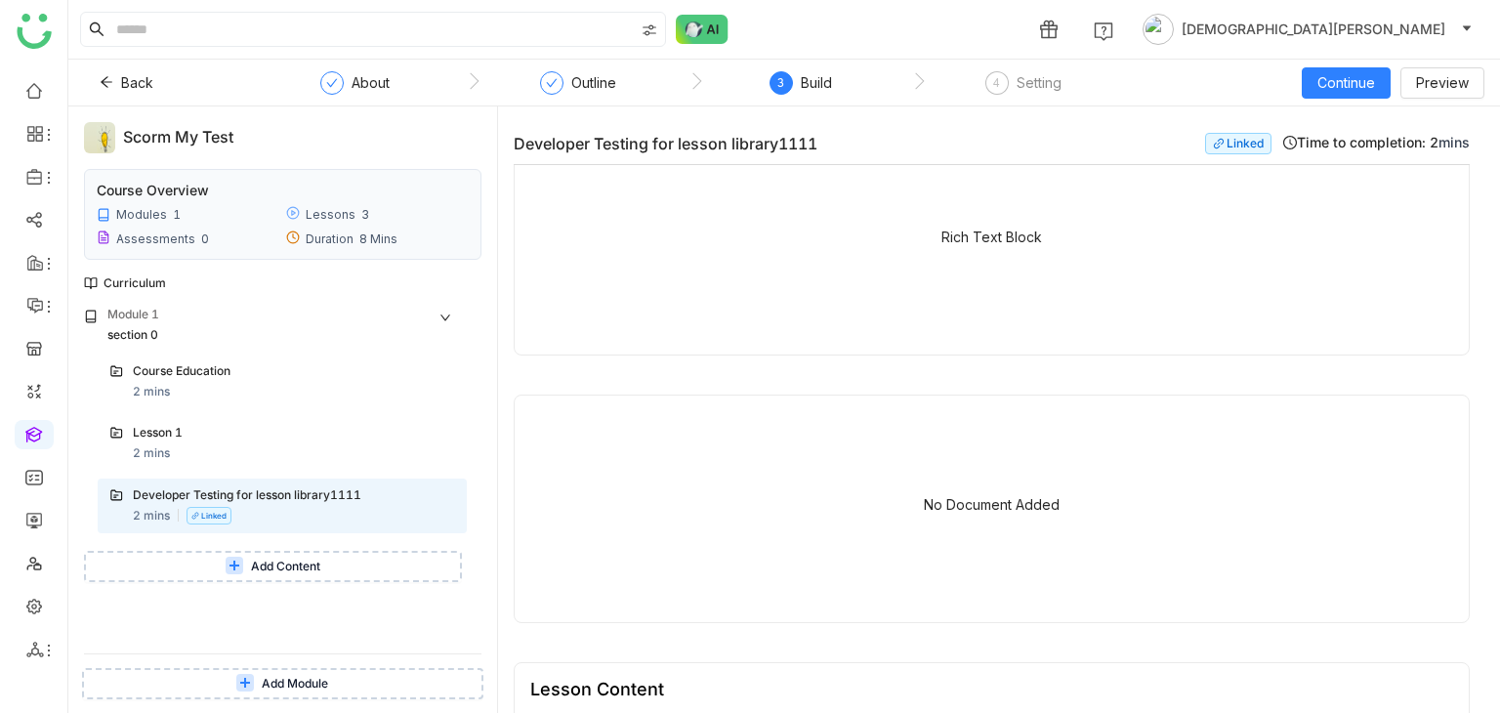
click at [249, 563] on button "Add Content" at bounding box center [273, 566] width 378 height 31
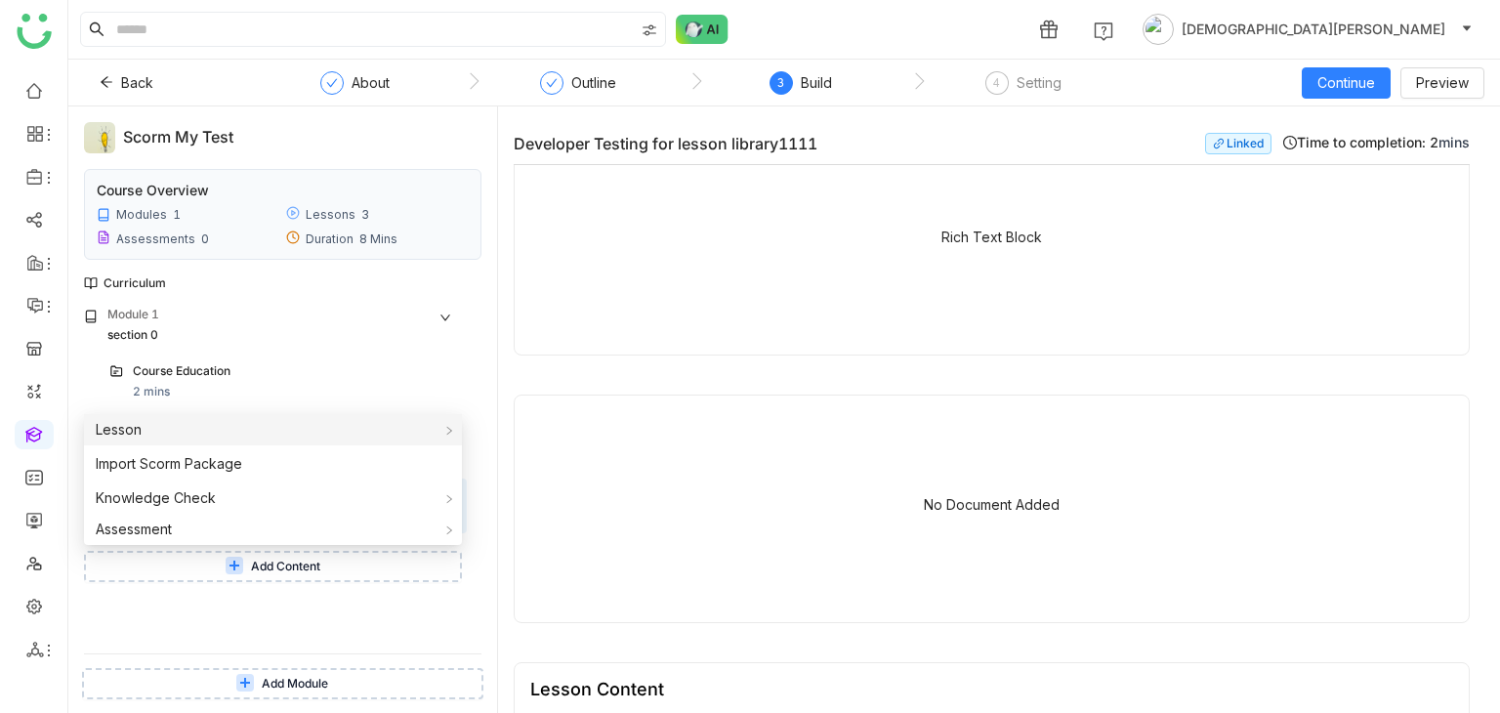
click at [256, 424] on div "Lesson" at bounding box center [273, 429] width 378 height 31
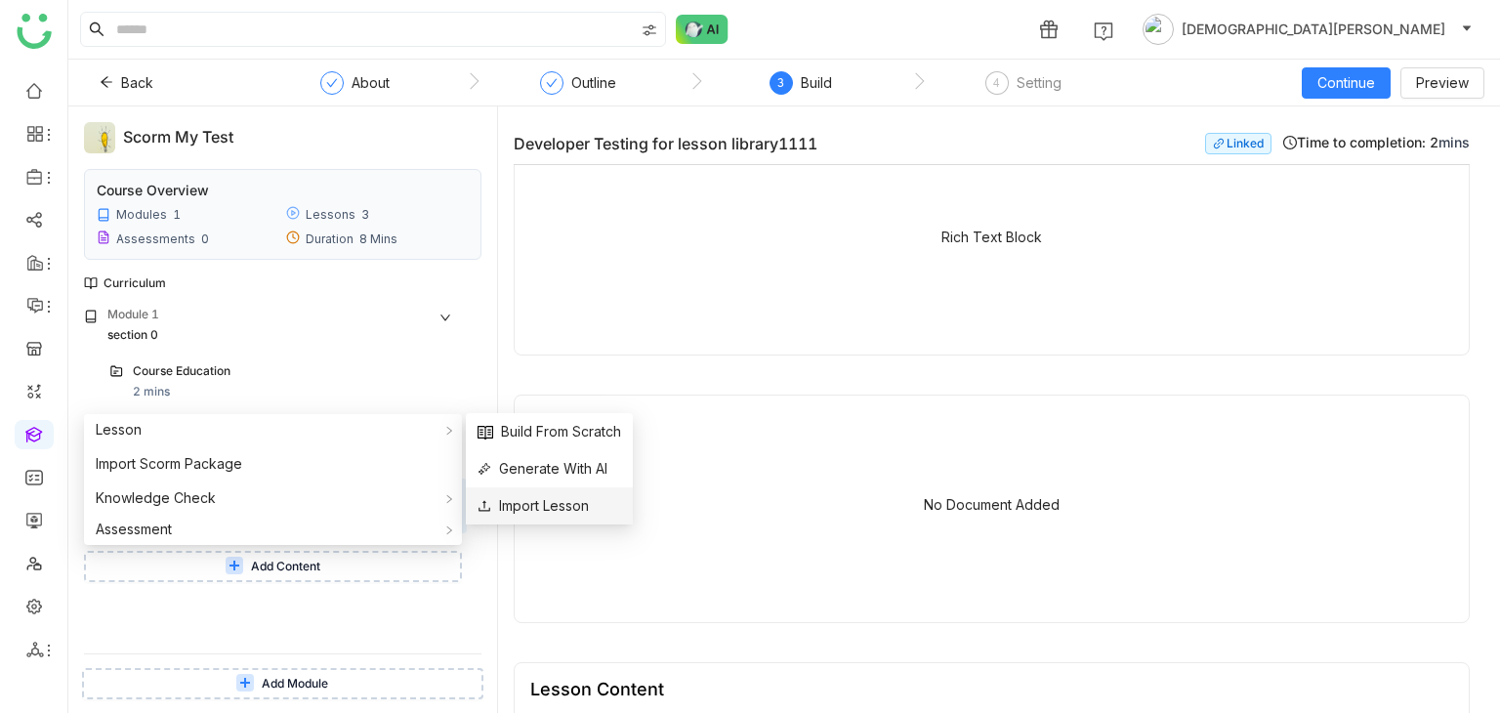
click at [566, 505] on span "Import Lesson" at bounding box center [533, 505] width 111 height 21
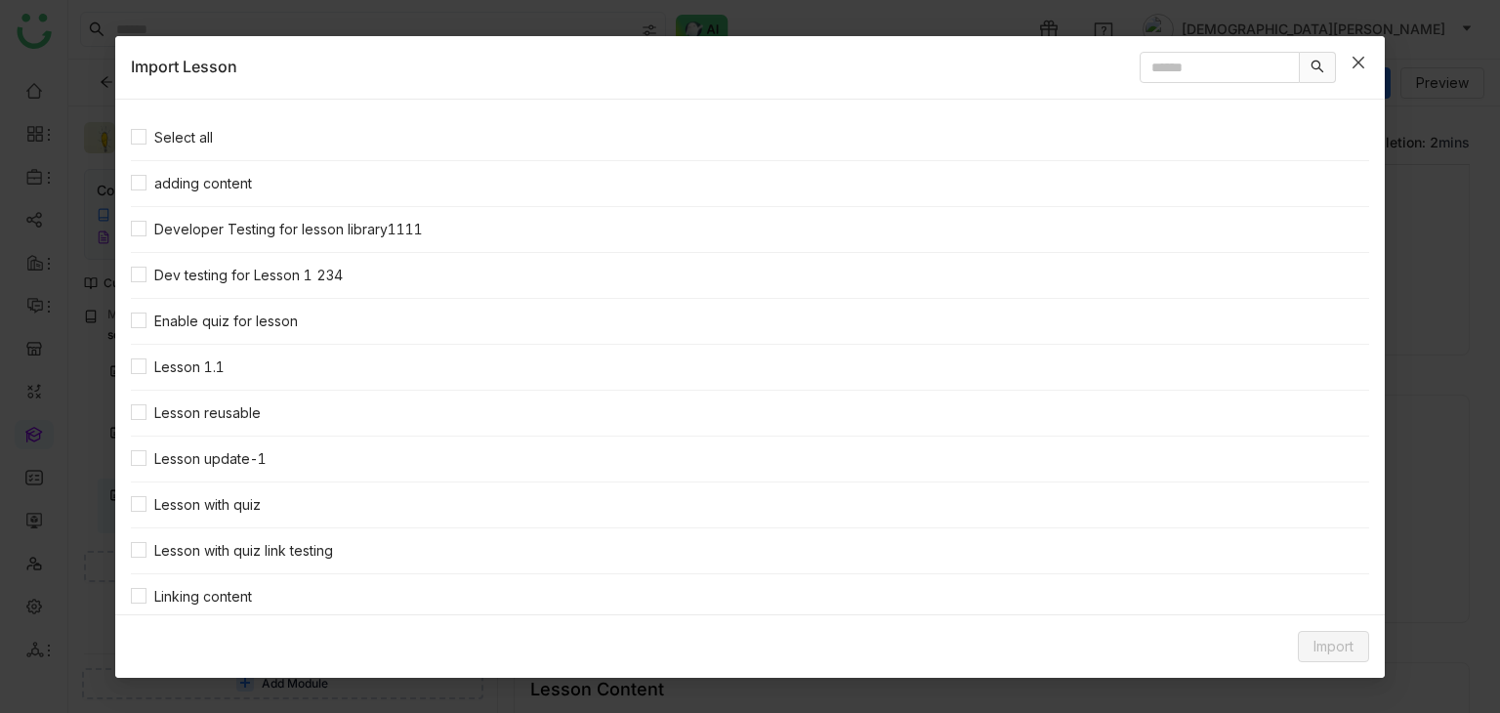
scroll to position [0, 0]
click at [1140, 76] on input "text" at bounding box center [1220, 67] width 160 height 31
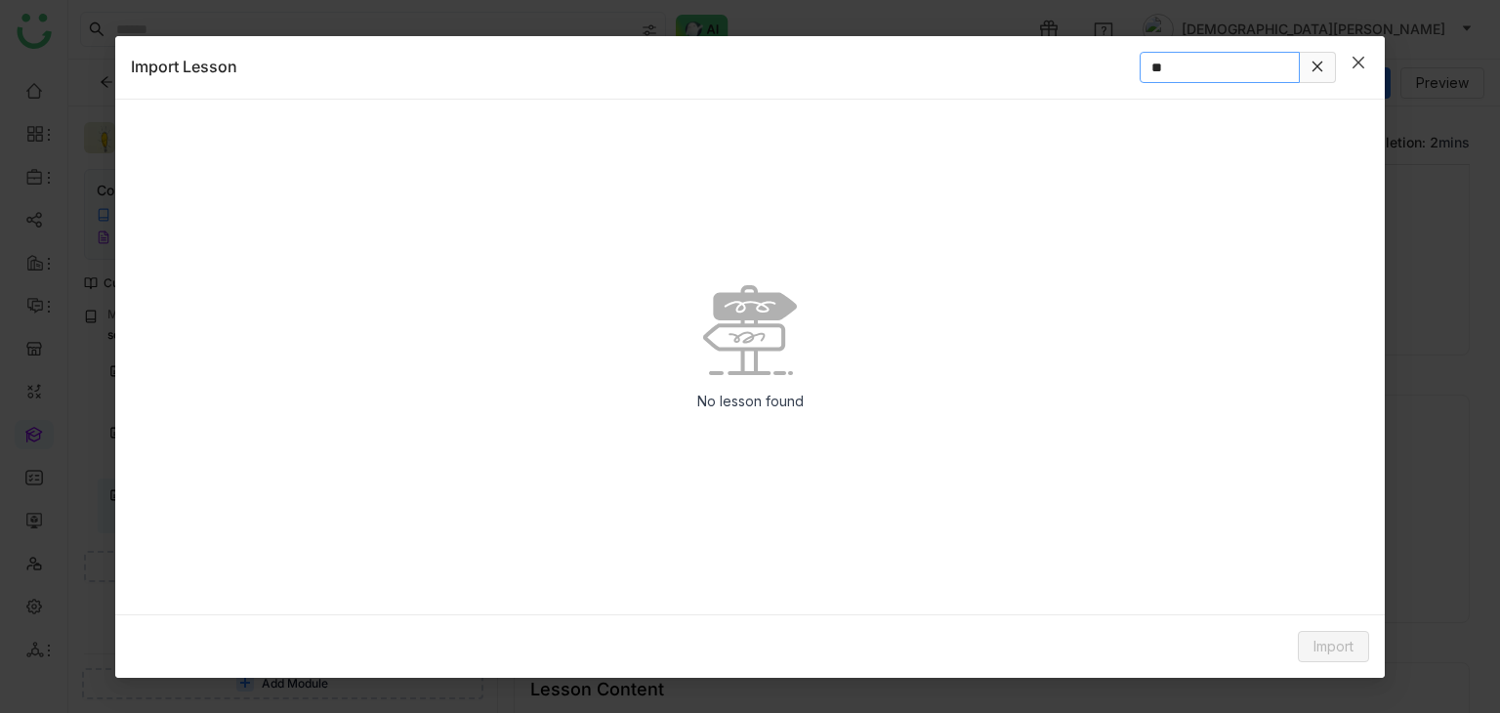
type input "**"
drag, startPoint x: 1367, startPoint y: 52, endPoint x: 1349, endPoint y: 59, distance: 19.8
click at [1366, 52] on span "Close" at bounding box center [1358, 62] width 53 height 53
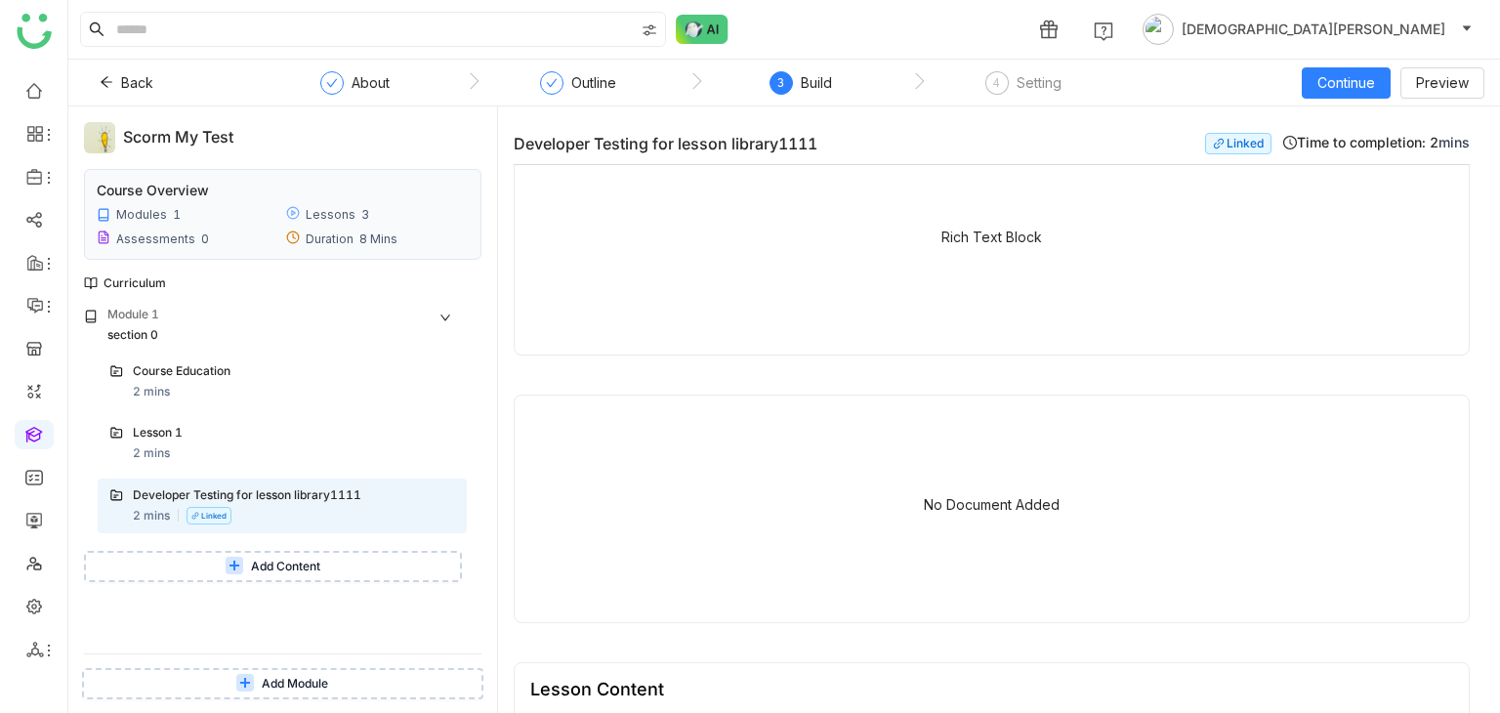
click at [209, 560] on button "Add Content" at bounding box center [273, 566] width 378 height 31
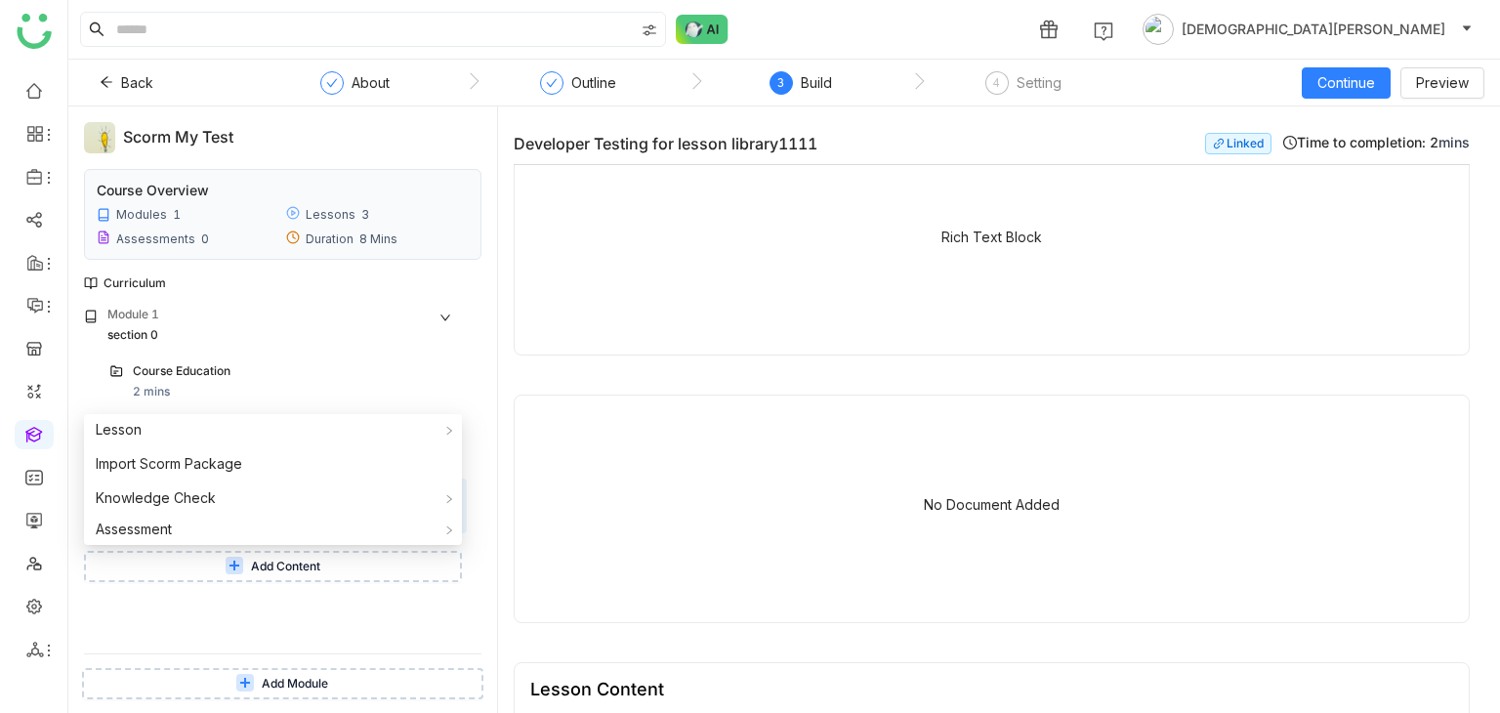
click at [211, 681] on button "Add Module" at bounding box center [282, 683] width 401 height 31
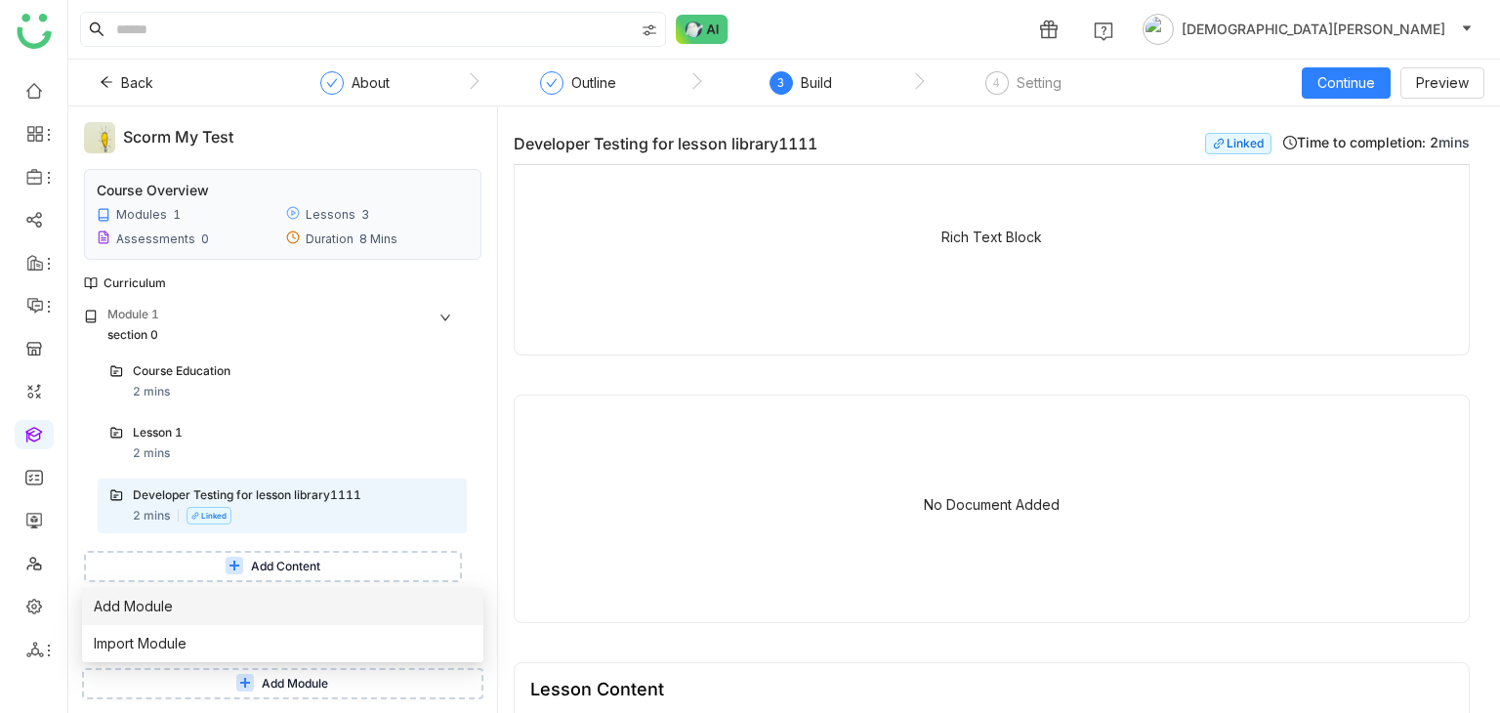
click at [229, 603] on li "Add Module" at bounding box center [282, 606] width 401 height 37
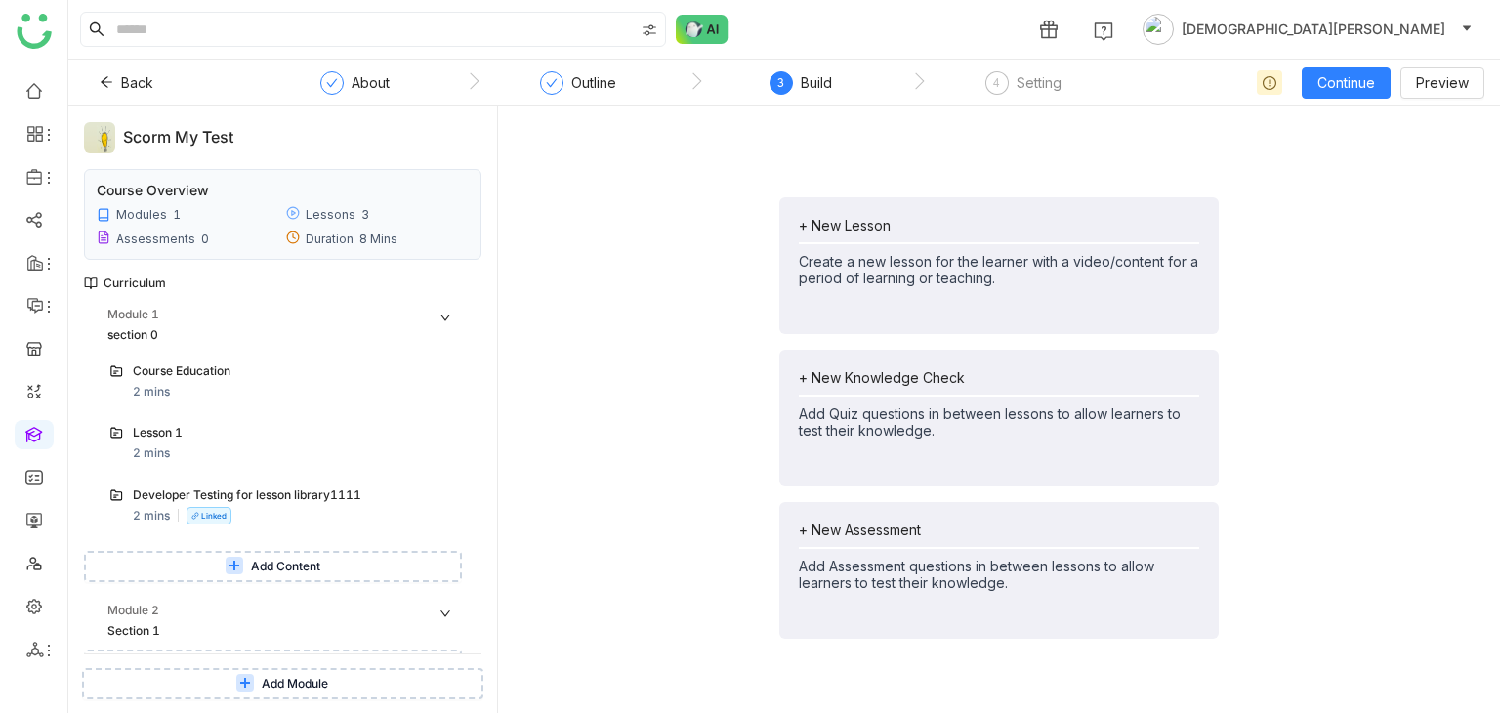
scroll to position [27, 0]
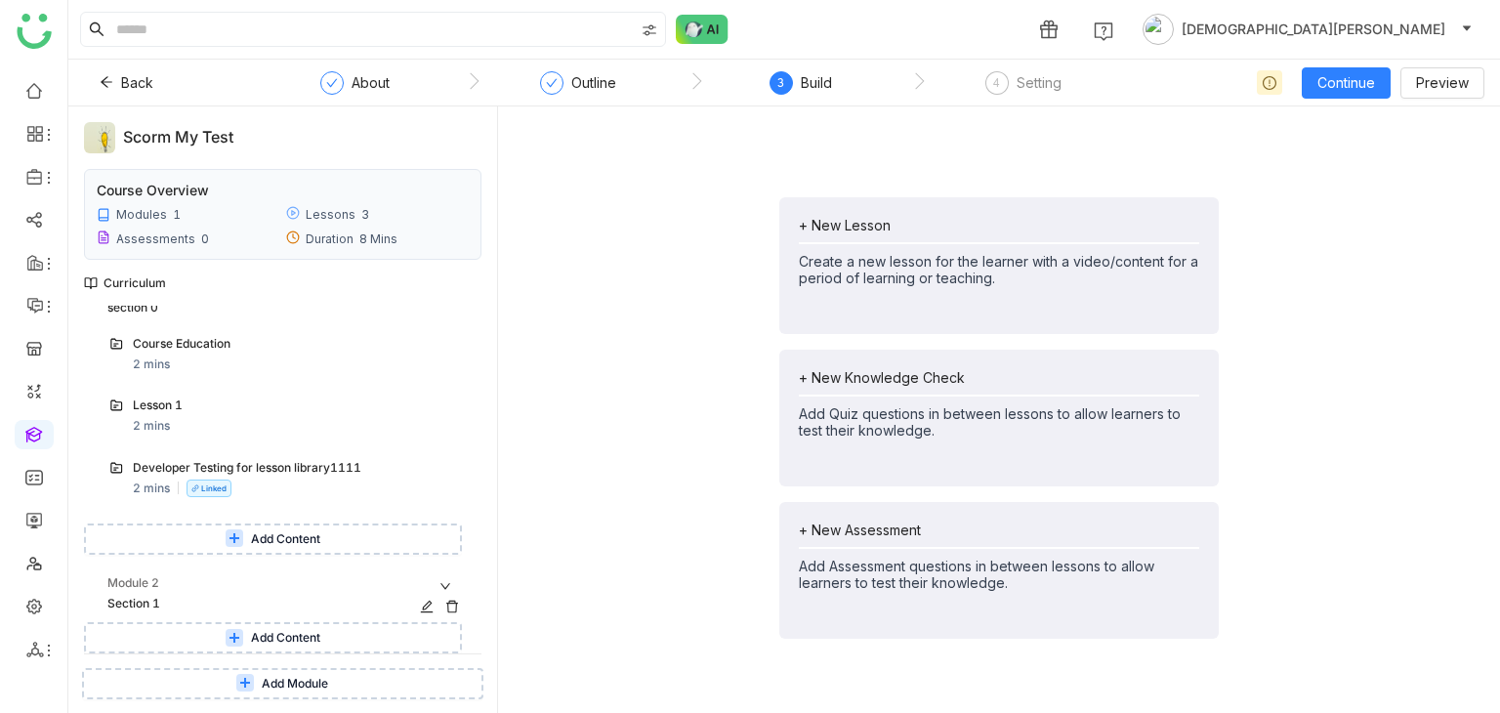
click at [445, 601] on icon at bounding box center [452, 607] width 14 height 14
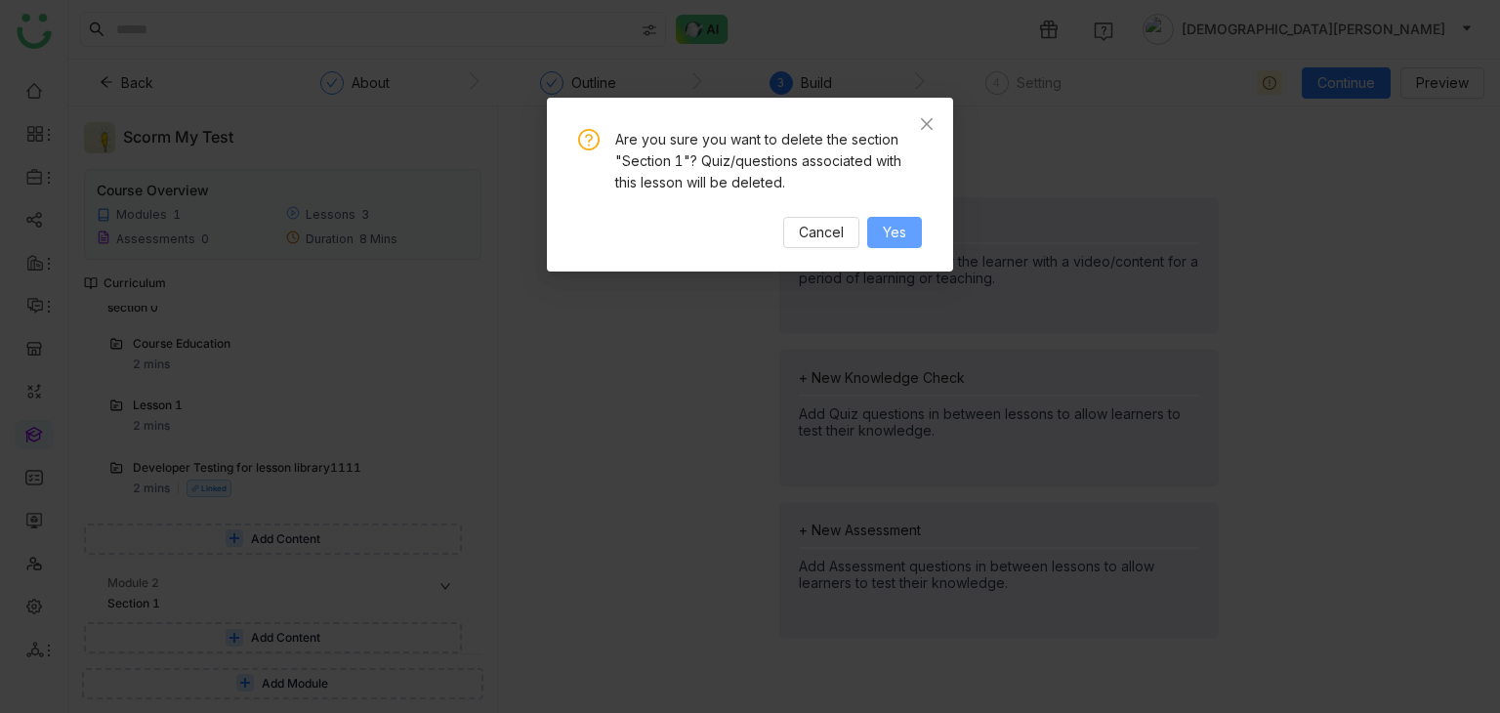
click at [902, 236] on span "Yes" at bounding box center [894, 232] width 23 height 21
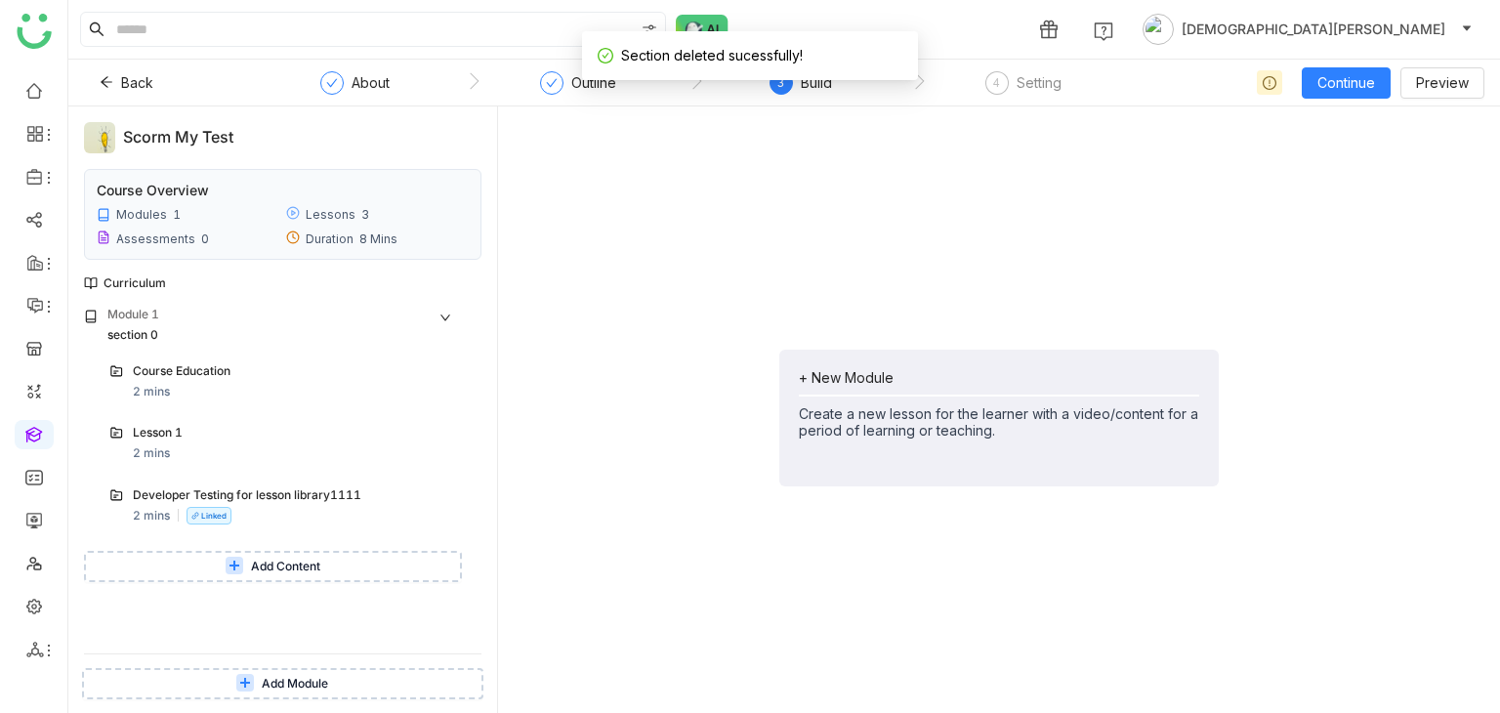
click at [239, 688] on icon at bounding box center [245, 683] width 12 height 12
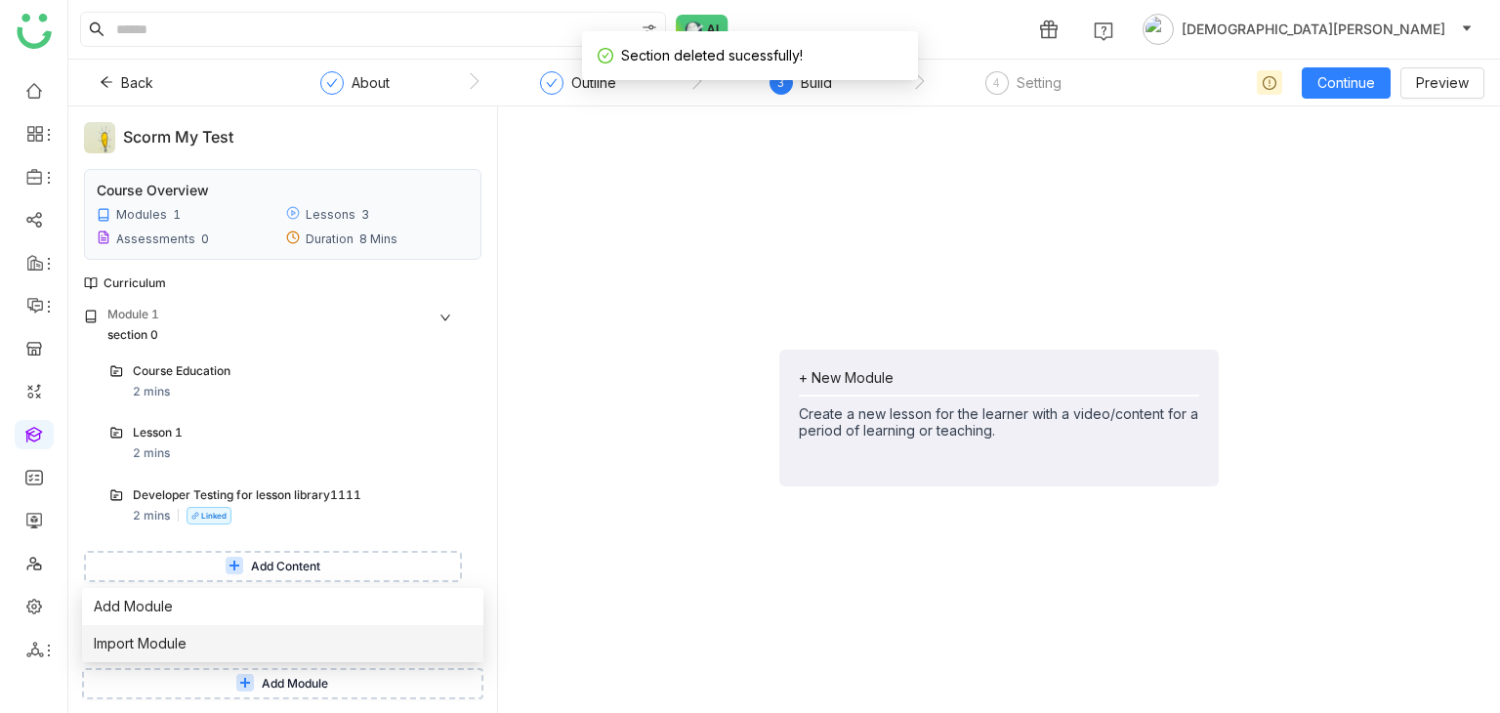
click at [223, 648] on li "Import Module" at bounding box center [282, 643] width 401 height 37
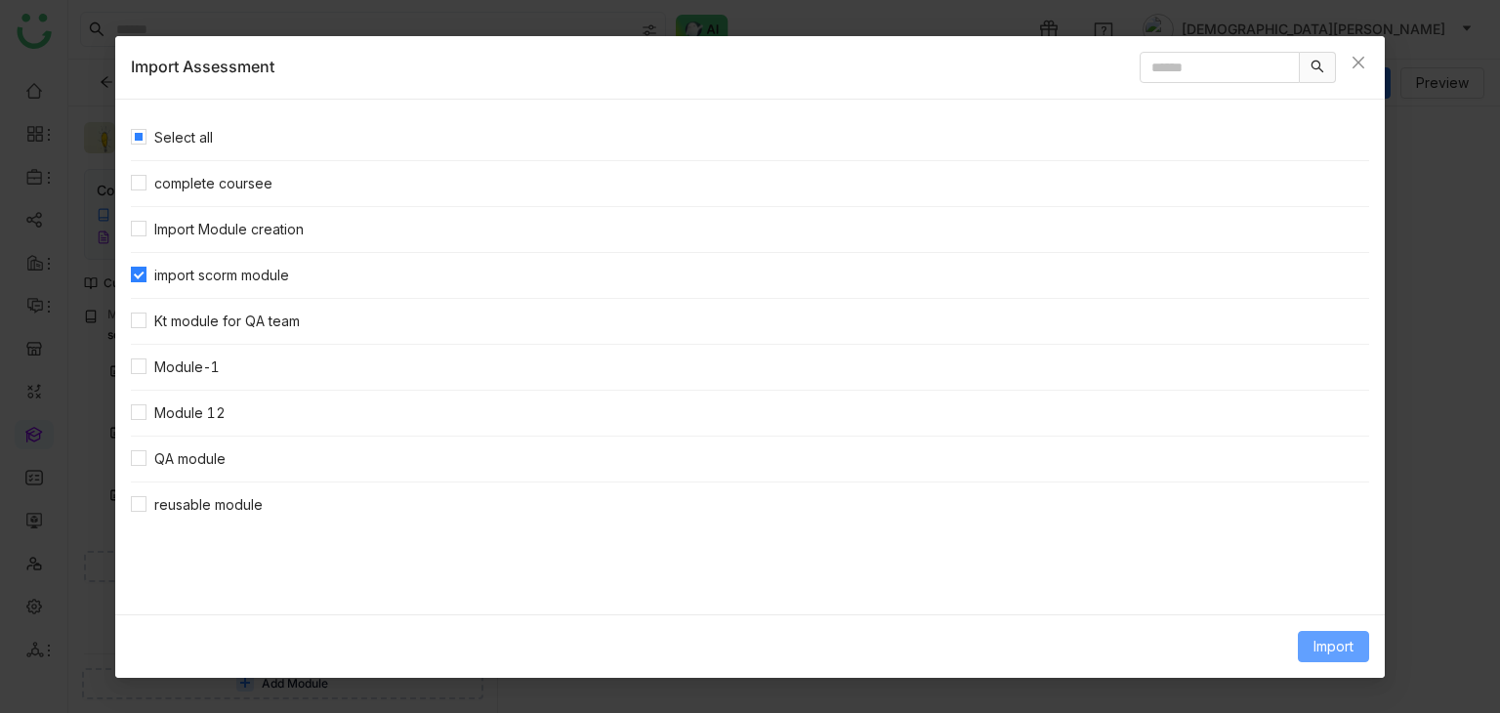
click at [1314, 637] on span "Import" at bounding box center [1334, 646] width 40 height 21
click at [1292, 601] on span "Link Content" at bounding box center [1297, 604] width 96 height 21
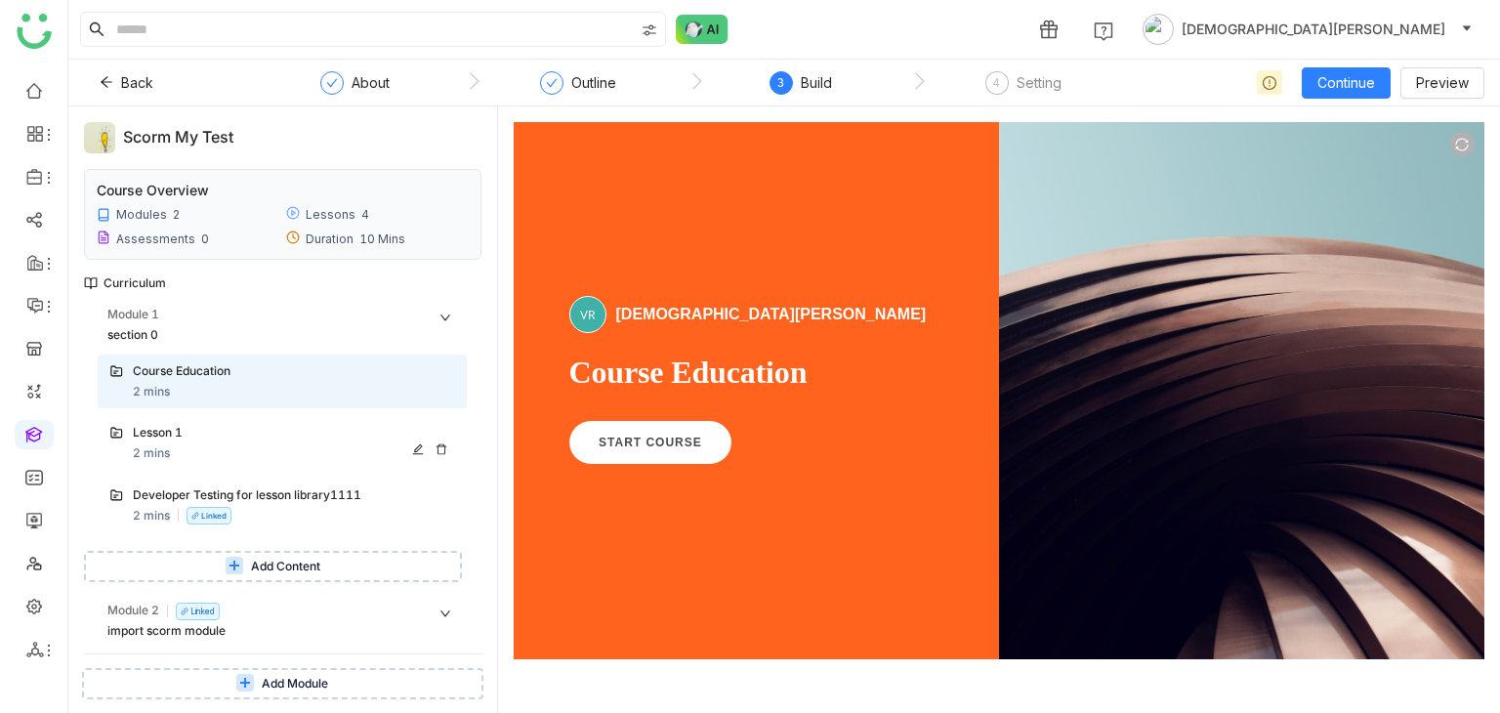
click at [196, 407] on div "Lesson 1" at bounding box center [294, 434] width 322 height 21
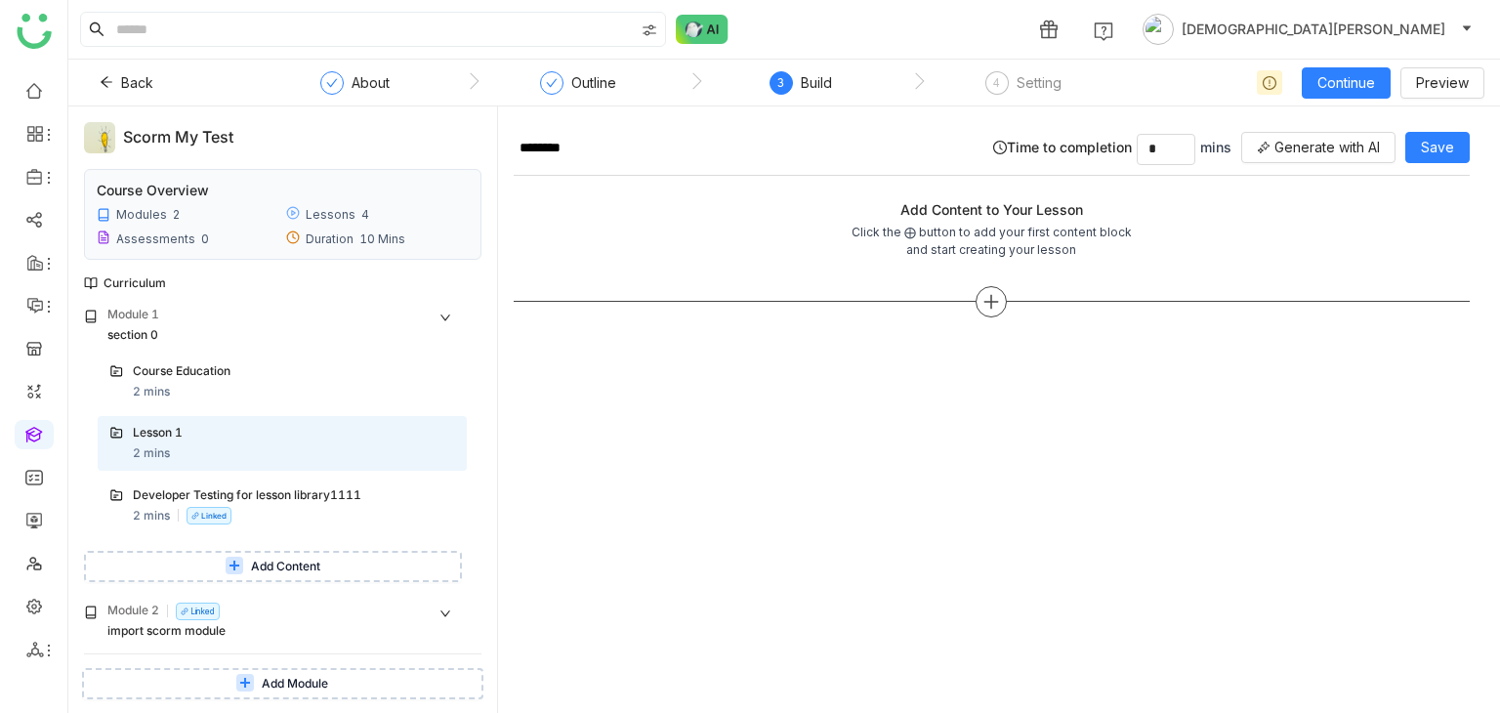
click at [993, 302] on icon at bounding box center [991, 302] width 18 height 18
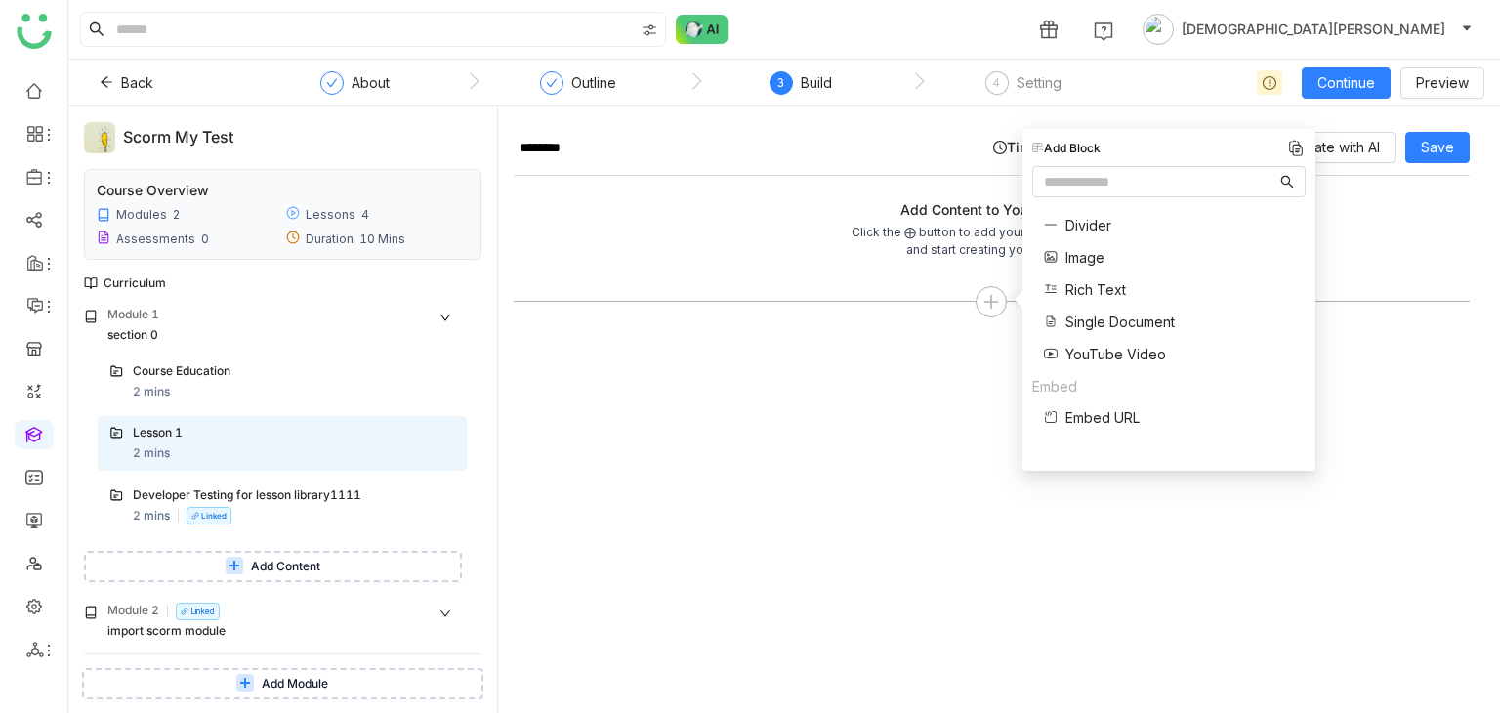
click at [1099, 329] on span "Single Document" at bounding box center [1119, 322] width 109 height 21
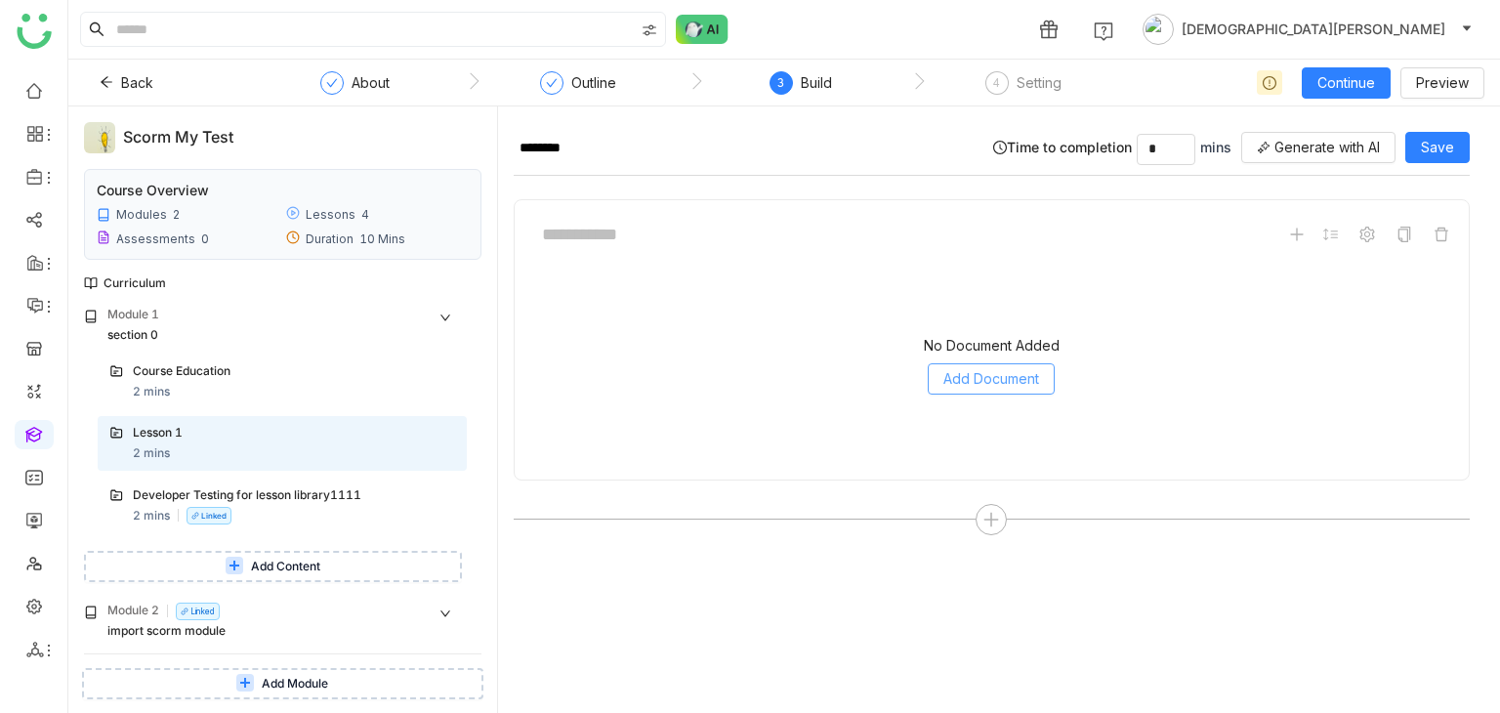
click at [999, 375] on span "Add Document" at bounding box center [991, 378] width 96 height 21
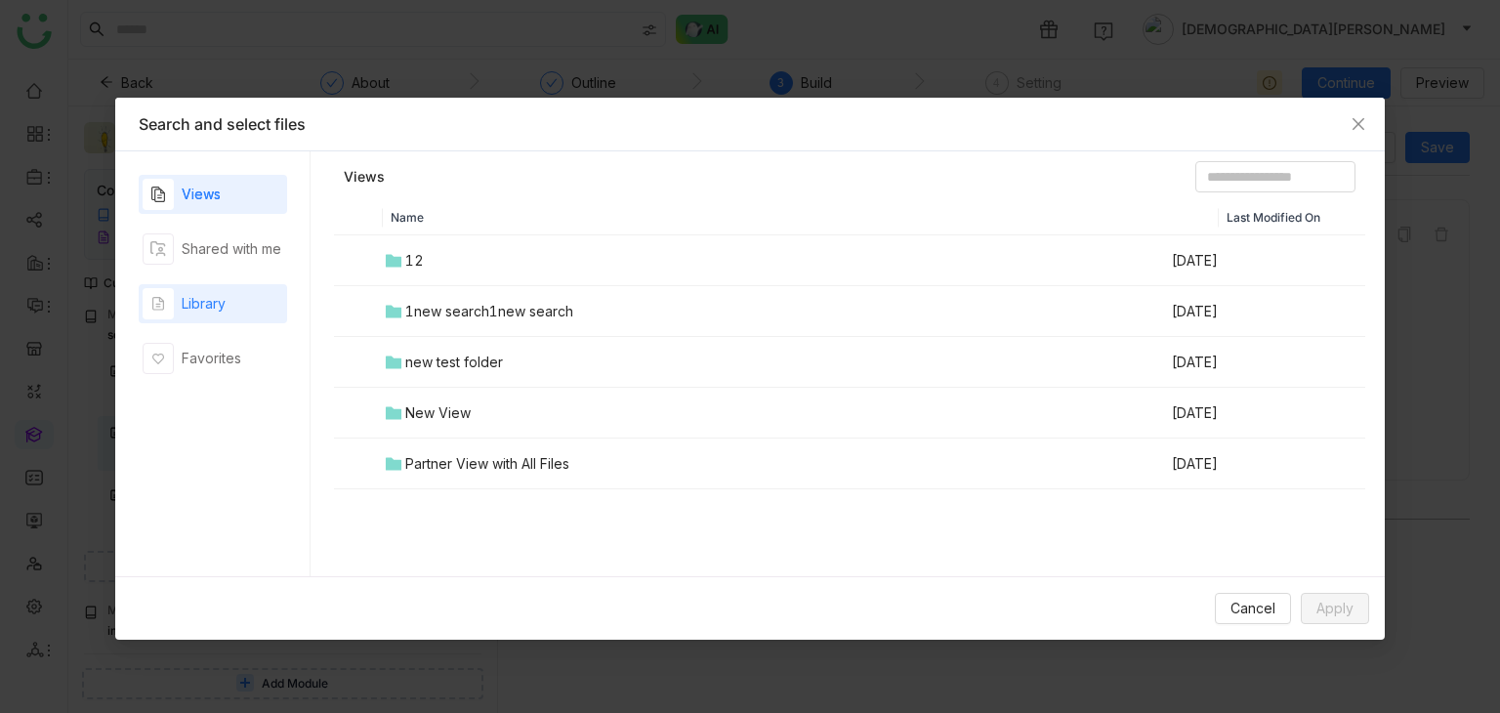
click at [205, 303] on div "Library" at bounding box center [204, 303] width 44 height 21
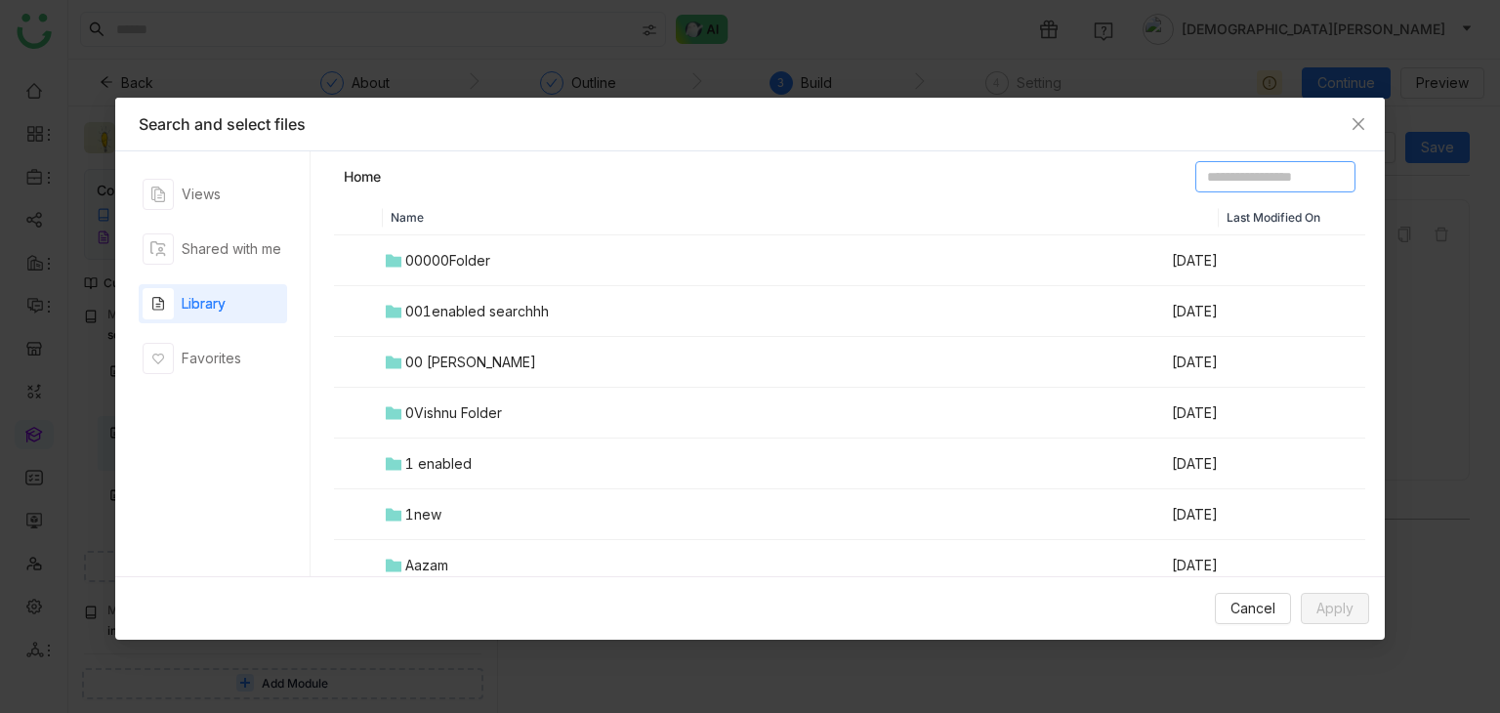
click at [1215, 185] on input at bounding box center [1275, 176] width 160 height 31
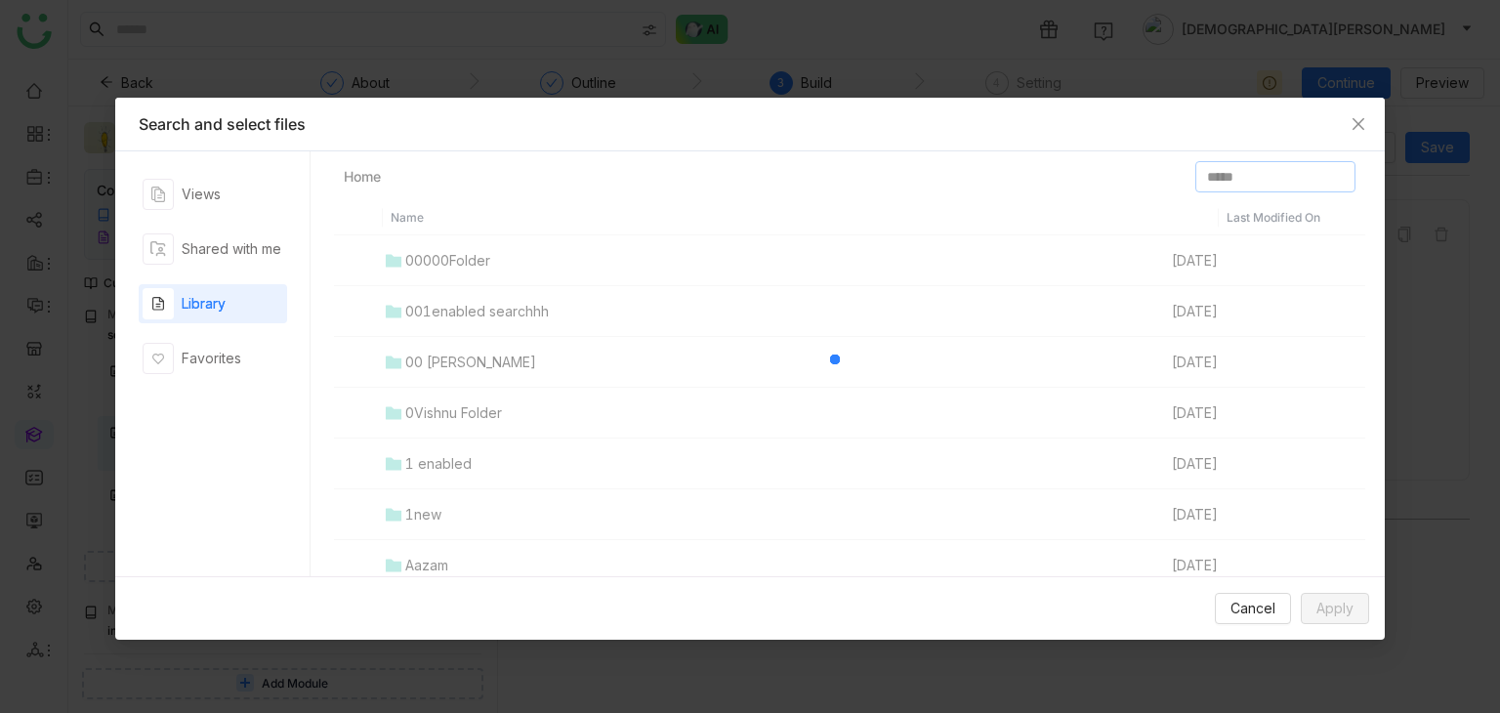
type input "*****"
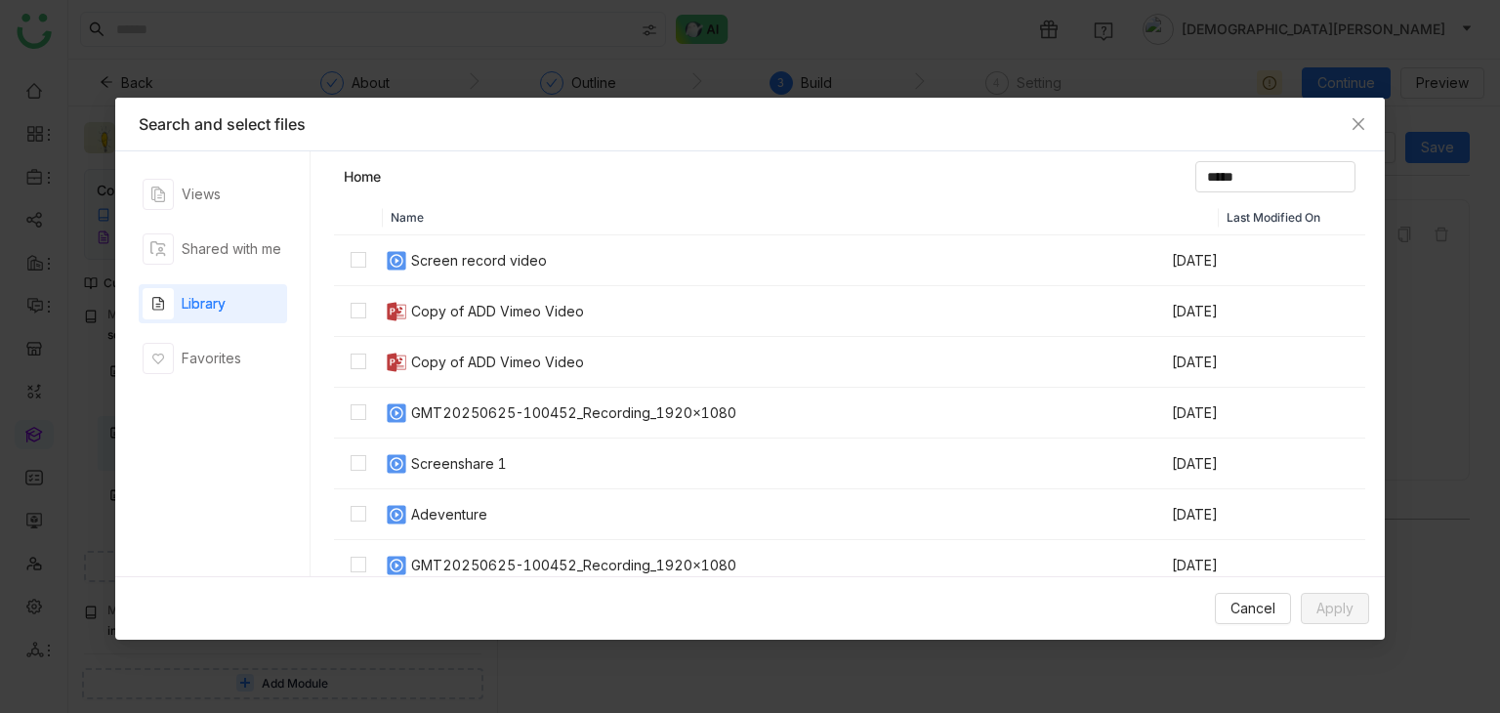
click at [344, 264] on td at bounding box center [358, 260] width 49 height 51
click at [1351, 407] on span "Apply" at bounding box center [1334, 608] width 37 height 21
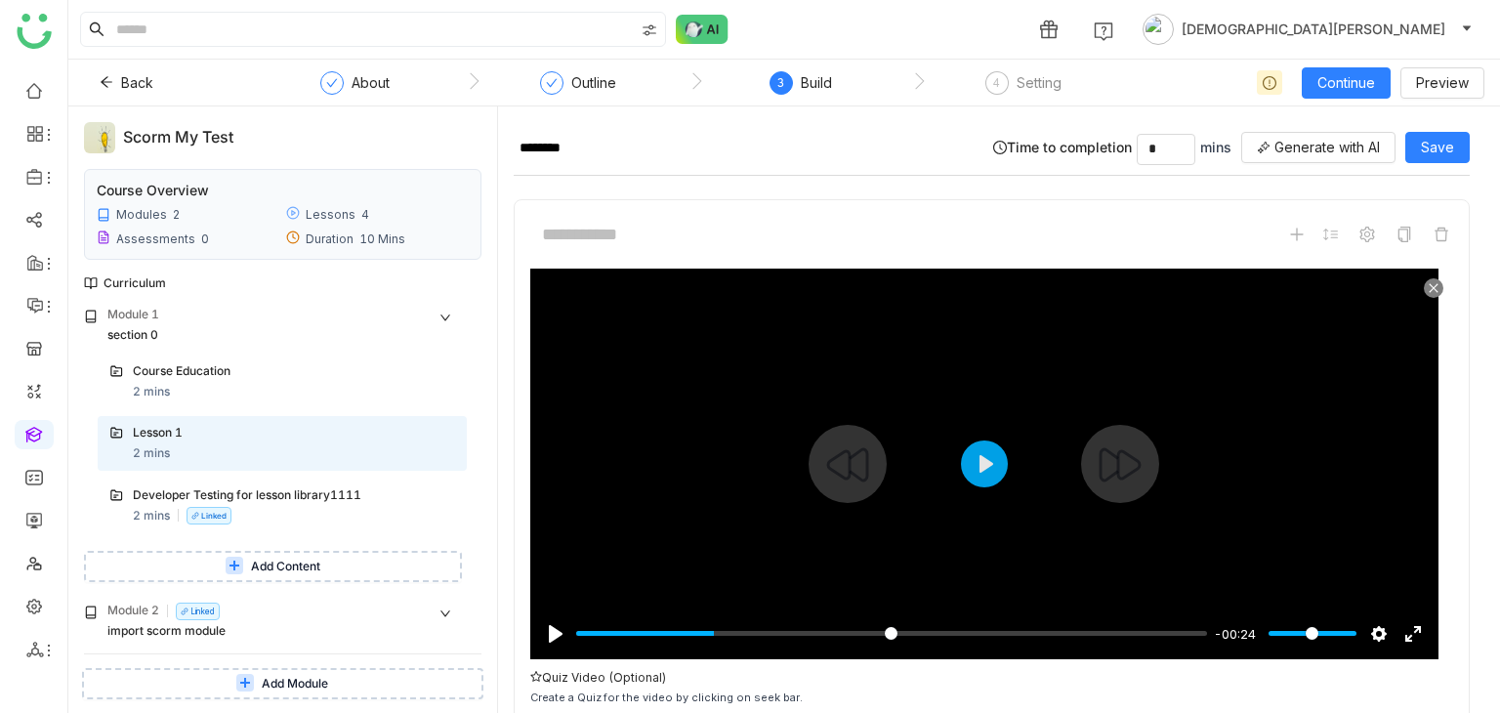
drag, startPoint x: 719, startPoint y: 635, endPoint x: 735, endPoint y: 650, distance: 22.8
type input "*****"
click at [719, 407] on input "Seek" at bounding box center [891, 633] width 631 height 19
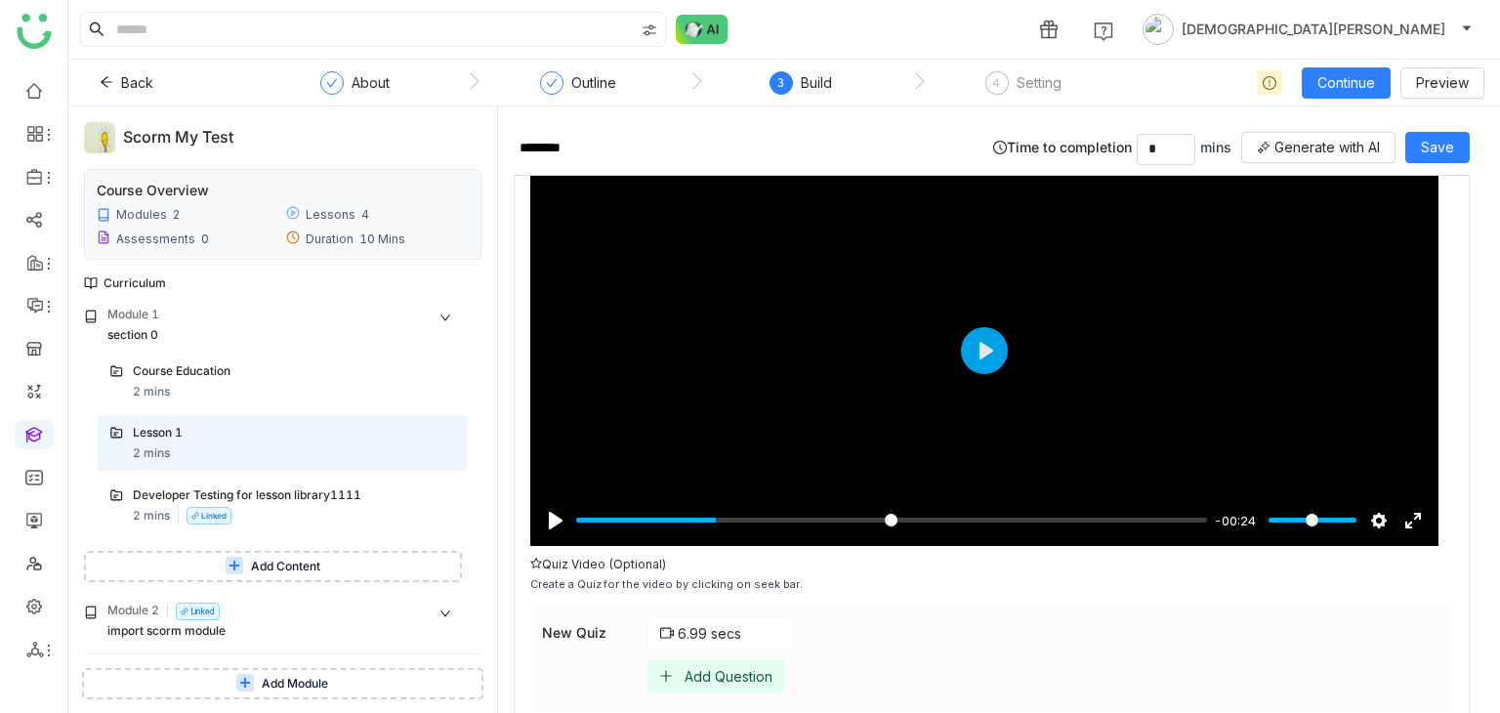
scroll to position [227, 0]
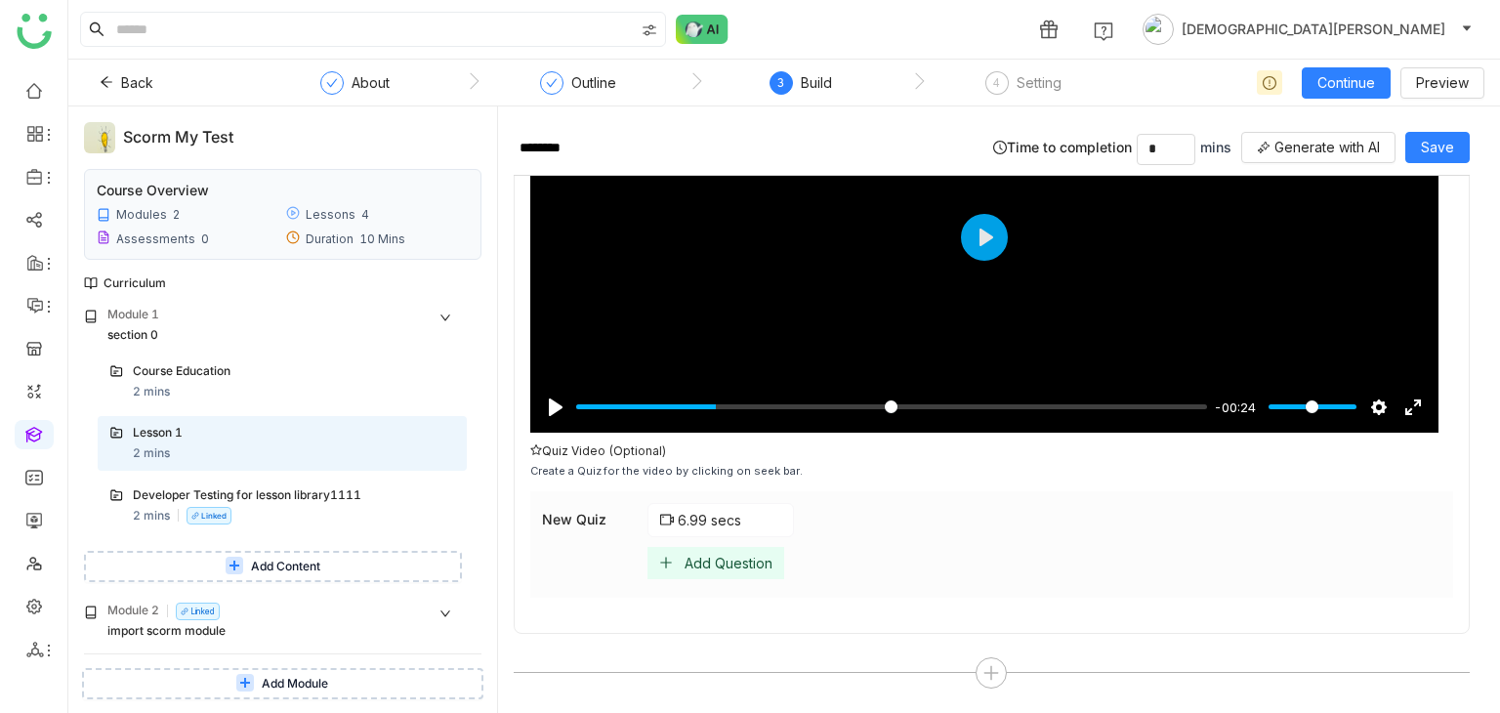
click at [712, 407] on div "Add Question" at bounding box center [729, 563] width 88 height 17
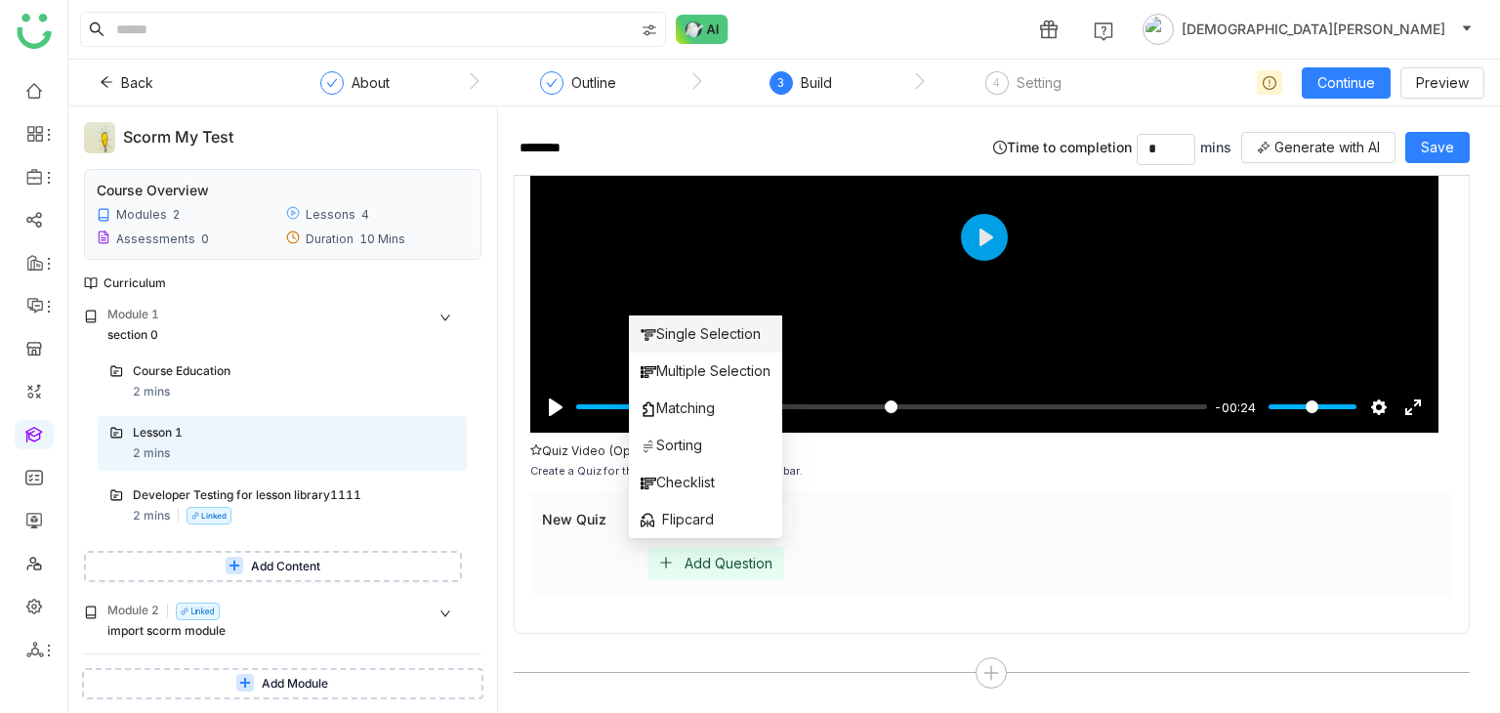
click at [677, 335] on span "Single Selection" at bounding box center [701, 333] width 120 height 21
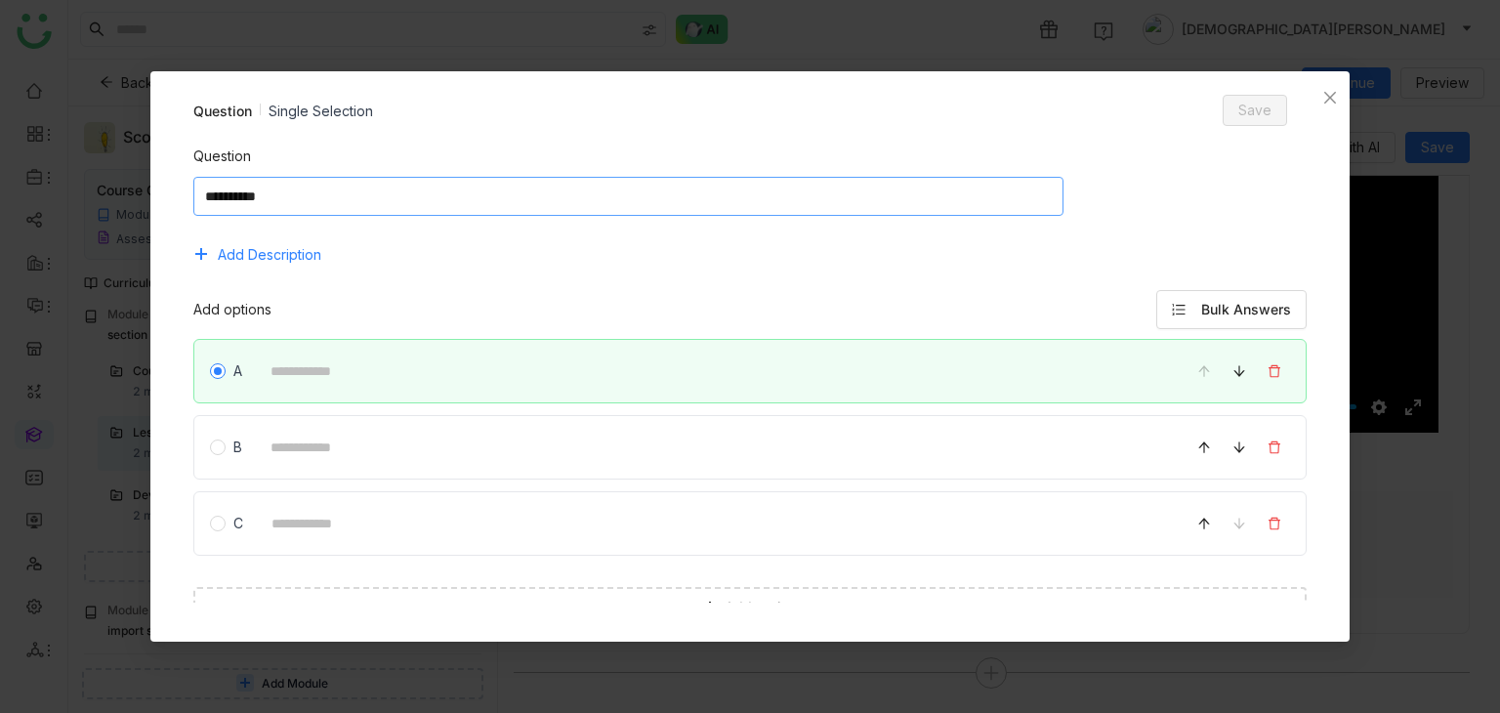
click at [309, 188] on textarea at bounding box center [628, 196] width 870 height 39
type textarea "**"
click at [338, 348] on div "A" at bounding box center [750, 371] width 1114 height 64
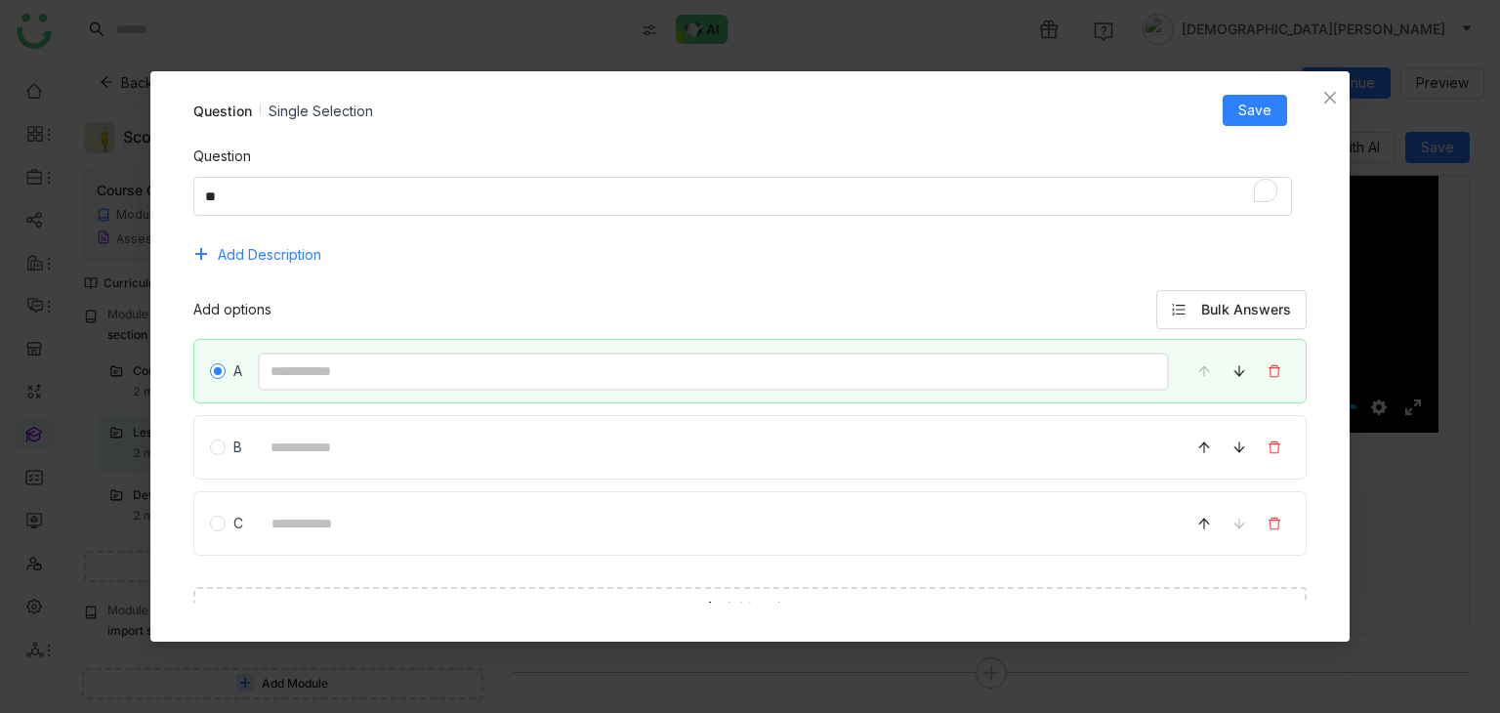
click at [351, 364] on input at bounding box center [714, 372] width 912 height 38
type input "*"
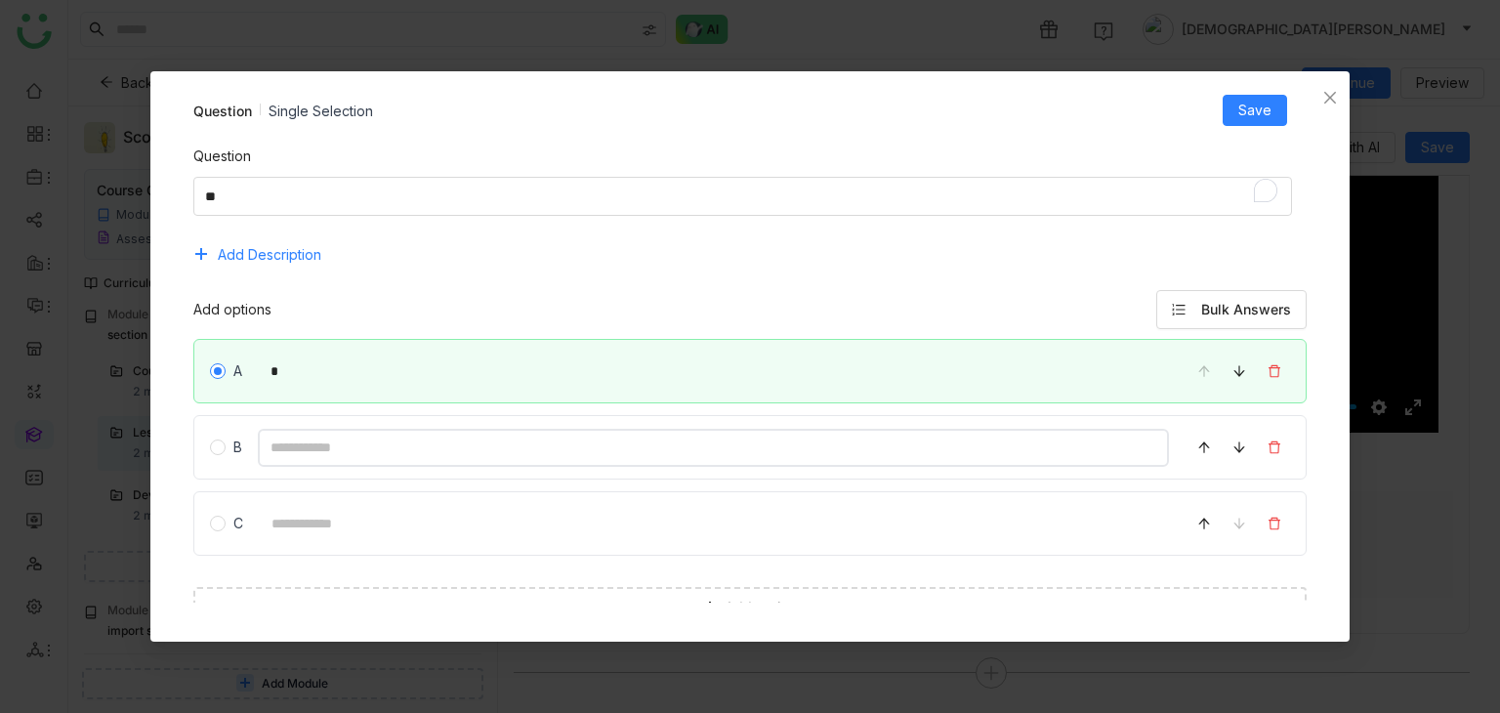
click at [307, 407] on input at bounding box center [714, 448] width 912 height 38
type input "*"
click at [311, 407] on input at bounding box center [714, 524] width 911 height 38
type input "*"
click at [1267, 107] on span "Save" at bounding box center [1254, 110] width 33 height 21
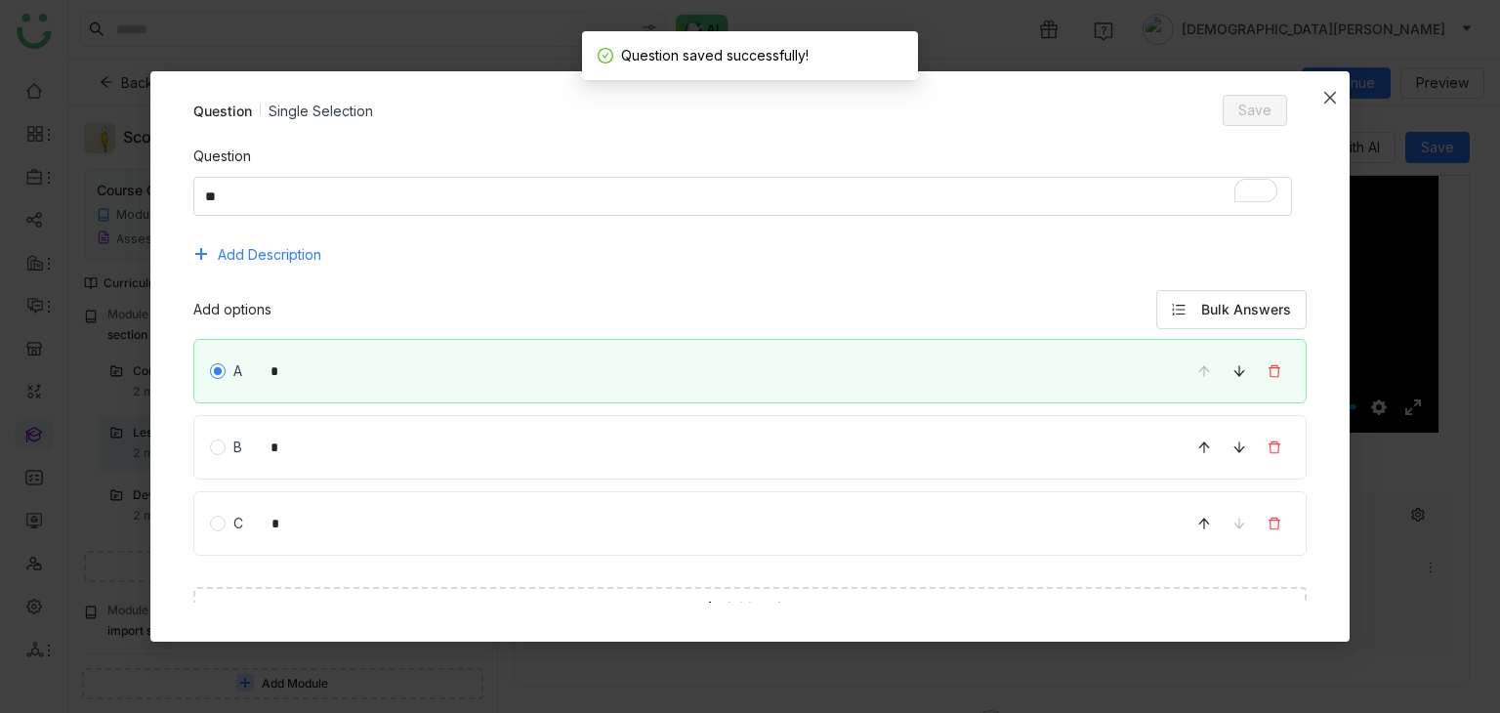
click at [1318, 91] on span "Close" at bounding box center [1330, 97] width 39 height 53
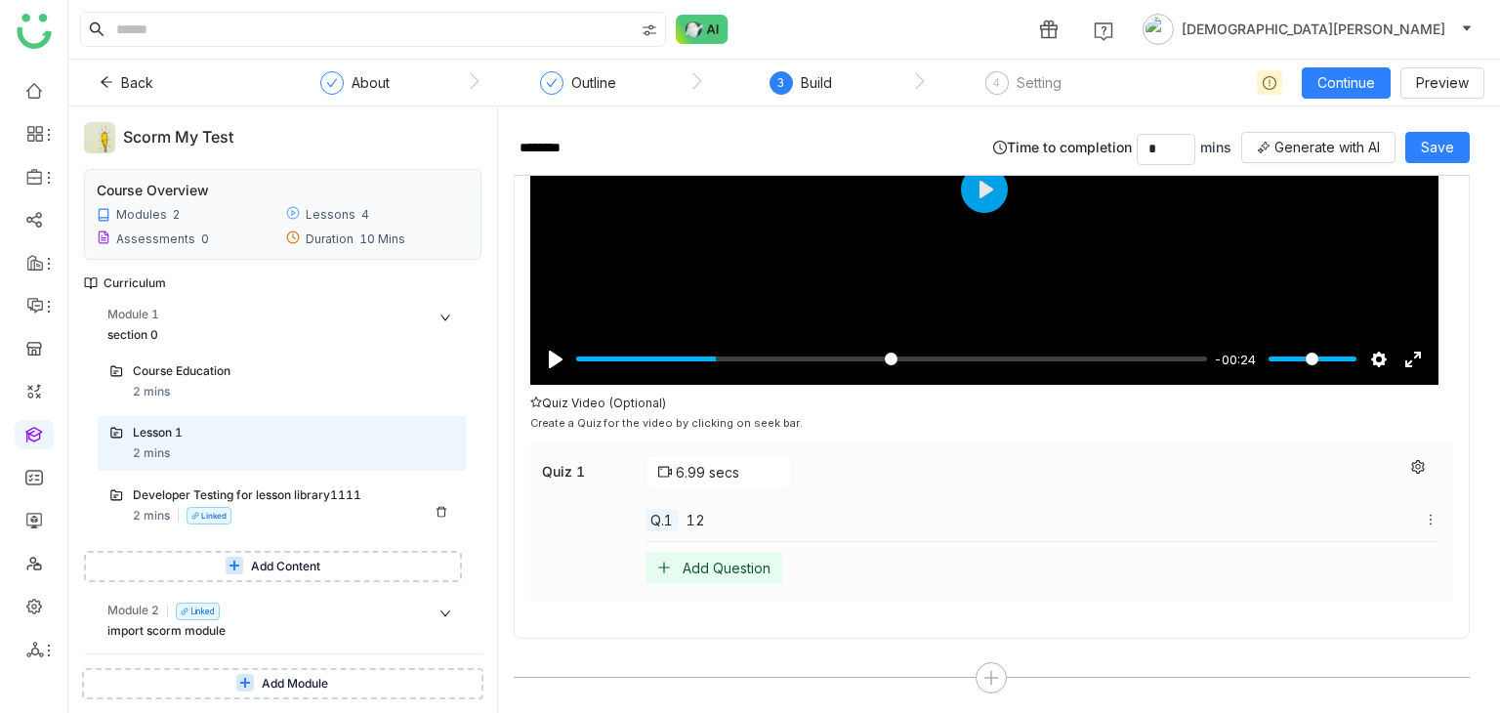
scroll to position [278, 0]
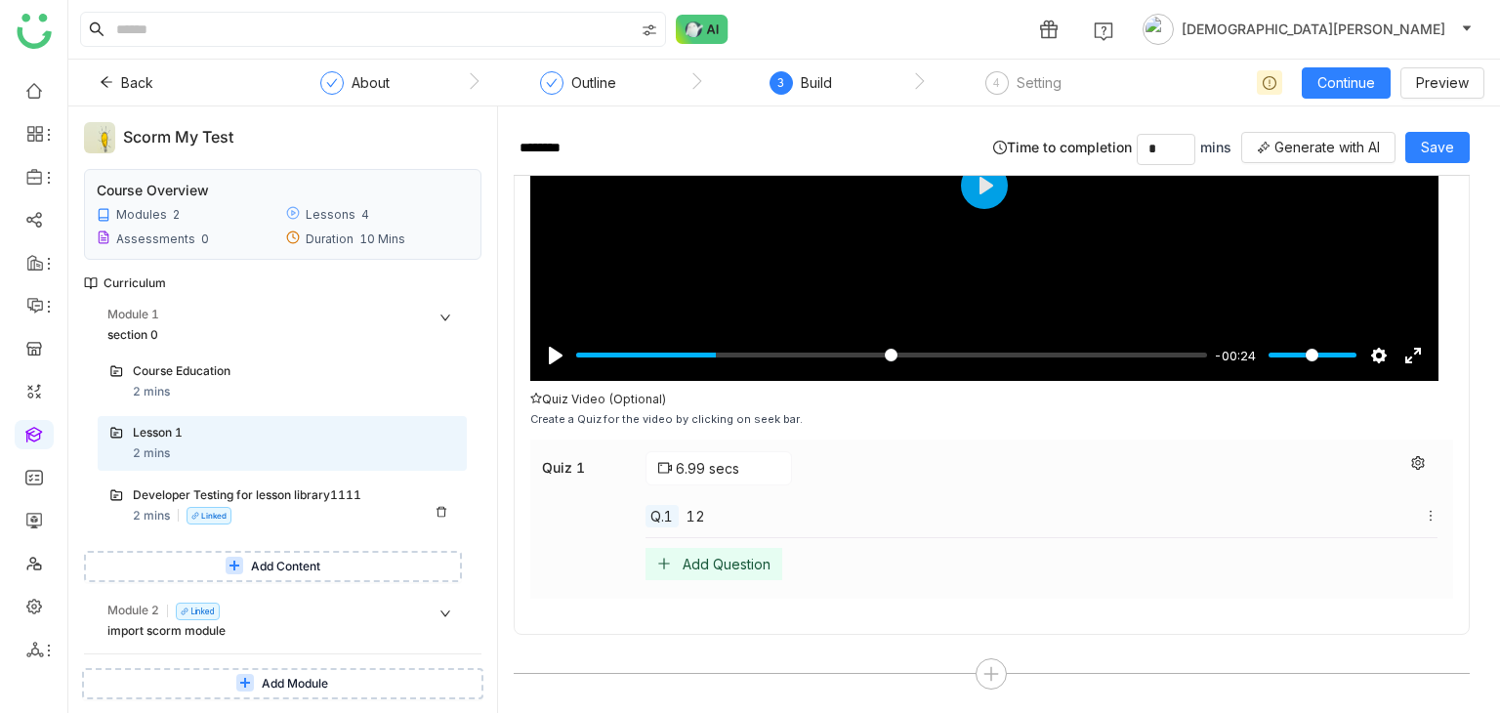
click at [277, 407] on div "Developer Testing for lesson library1111 2 mins Linked" at bounding box center [294, 505] width 322 height 39
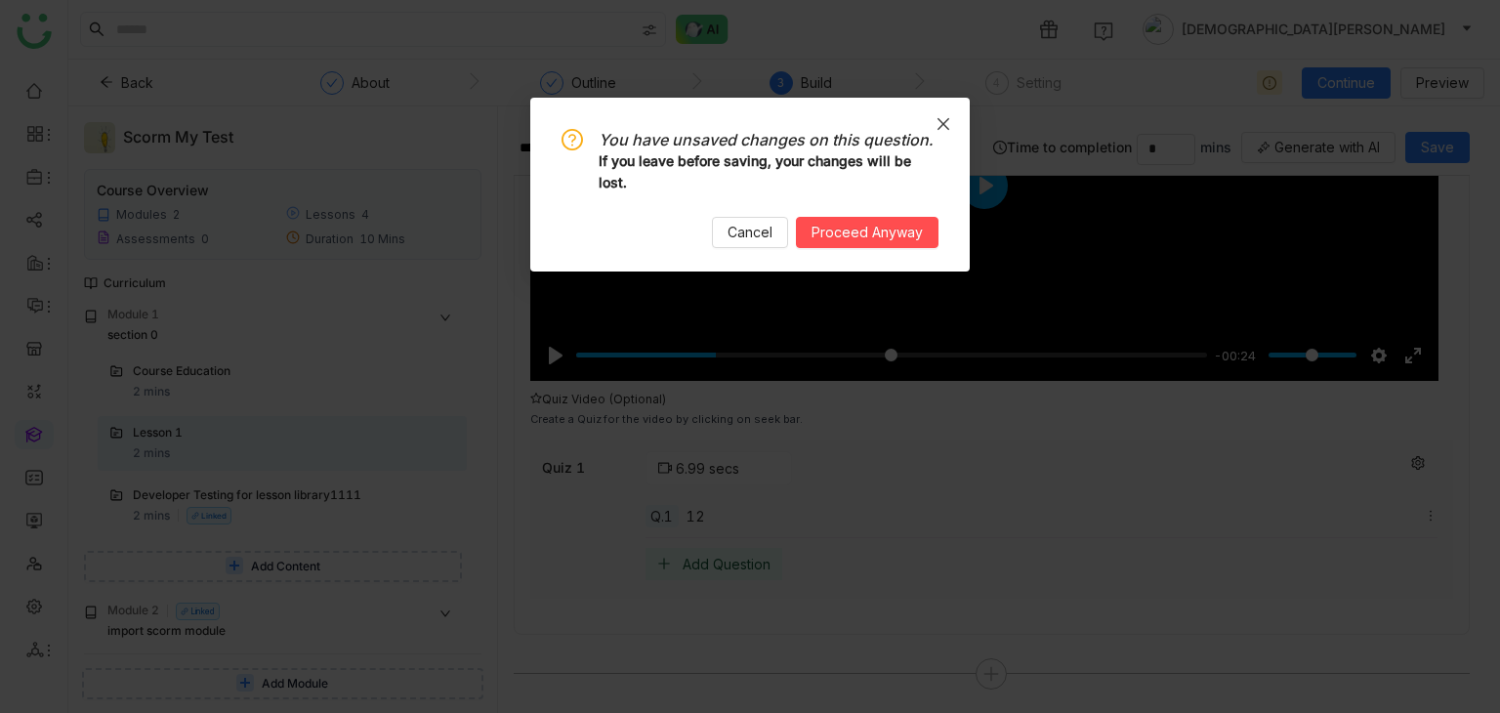
click at [945, 123] on icon "Close" at bounding box center [944, 124] width 16 height 16
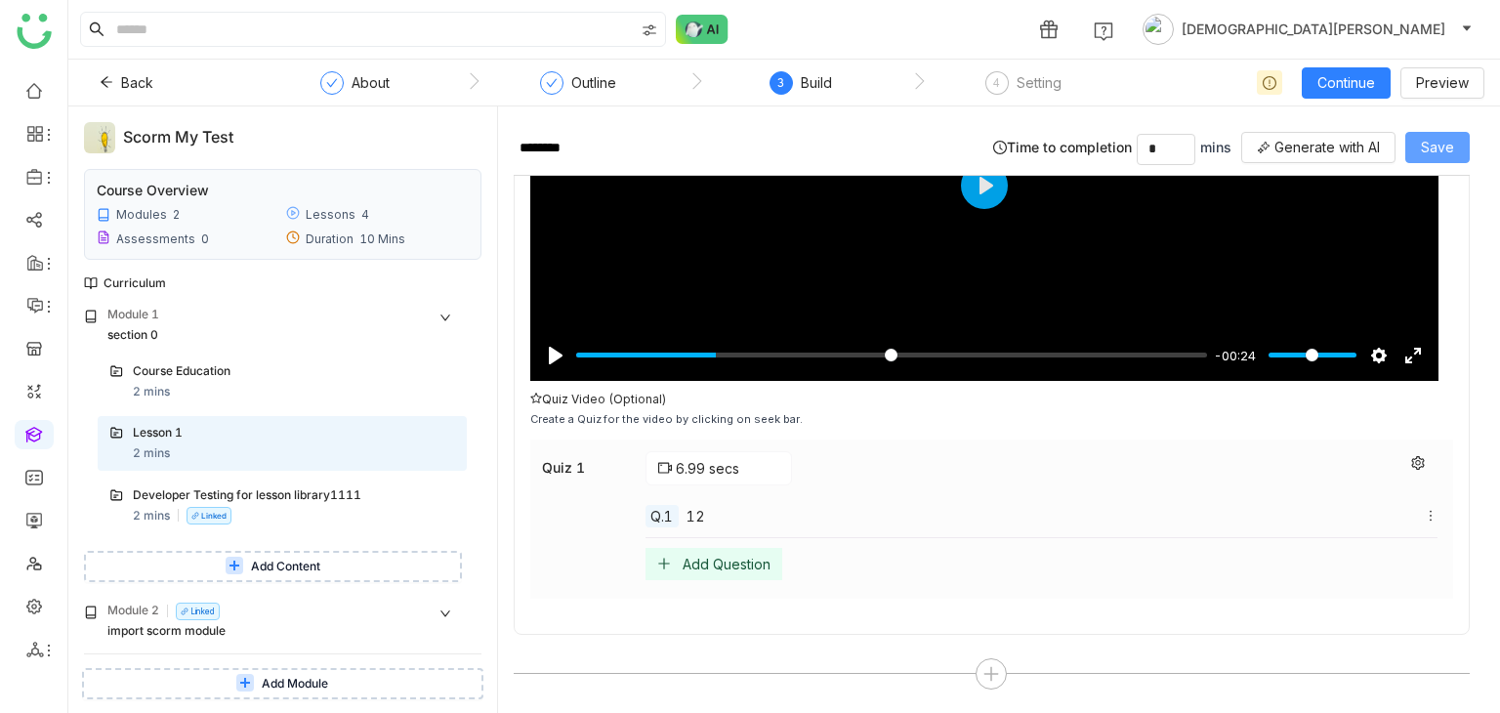
click at [1438, 138] on span "Save" at bounding box center [1437, 147] width 33 height 21
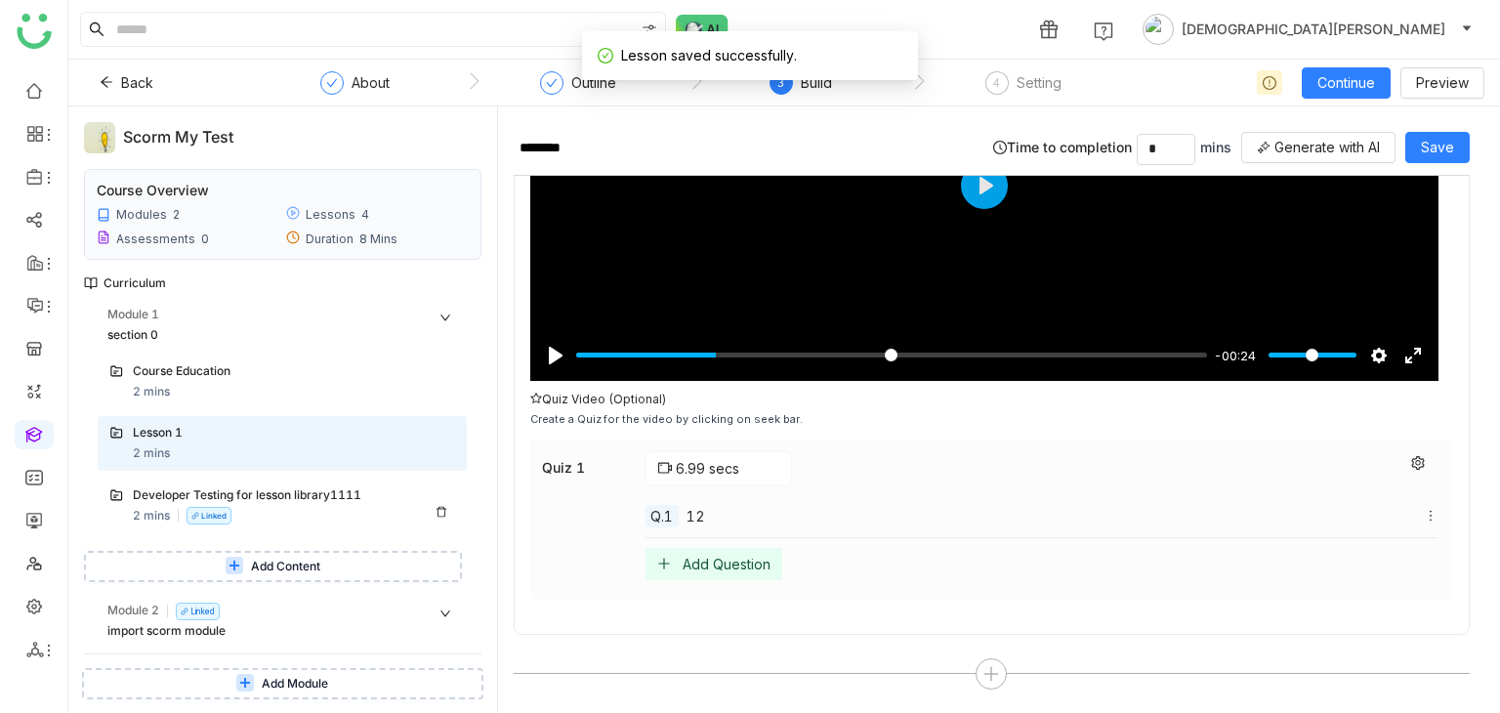
click at [317, 407] on div "Developer Testing for lesson library1111" at bounding box center [274, 495] width 283 height 19
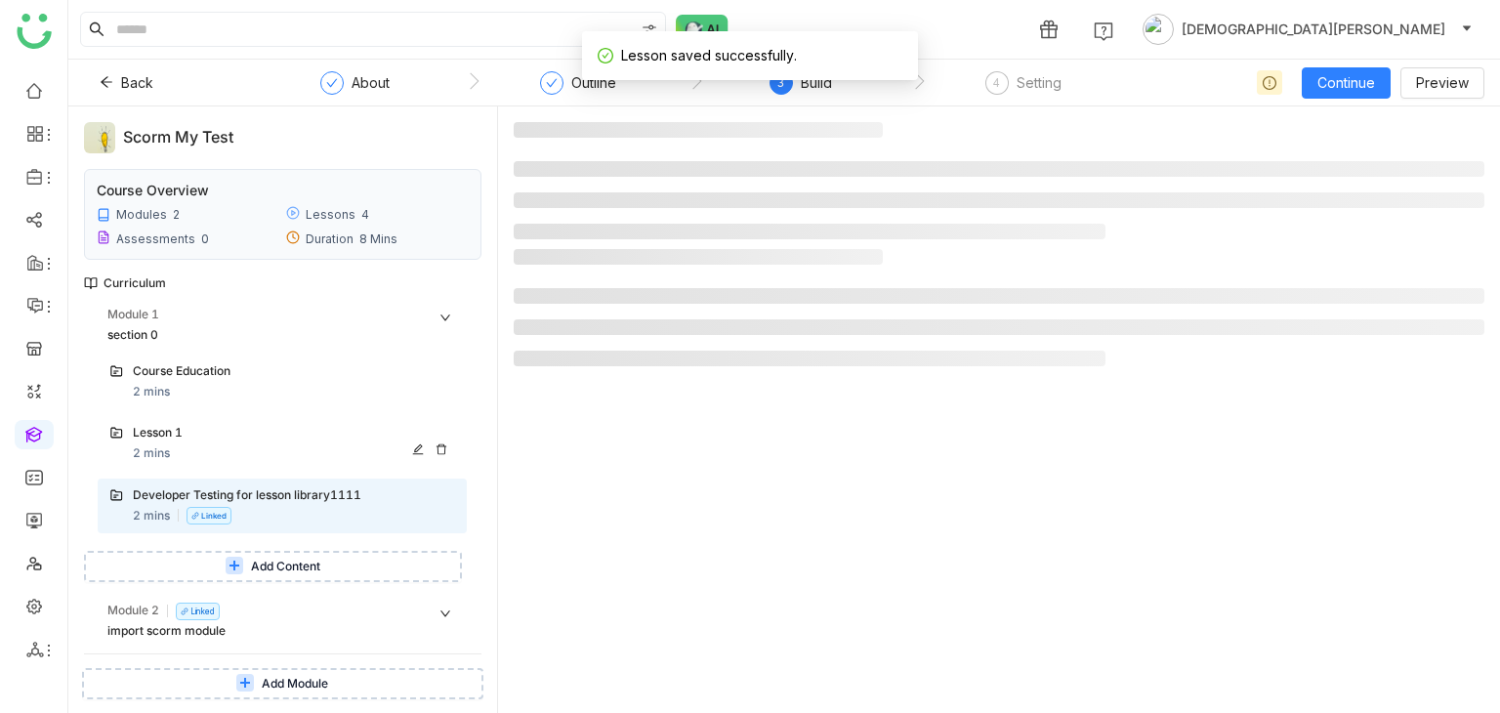
click at [294, 407] on div "Lesson 1" at bounding box center [274, 433] width 283 height 19
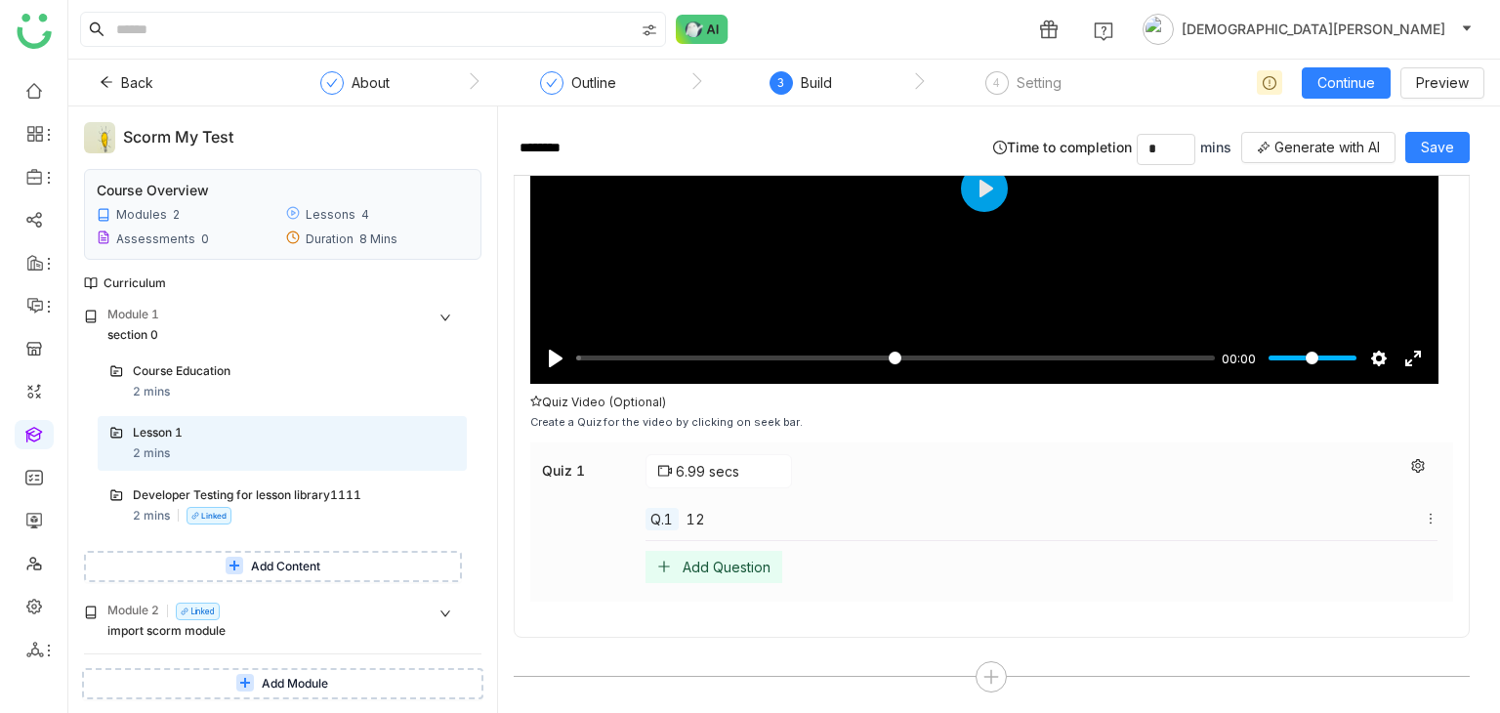
scroll to position [278, 0]
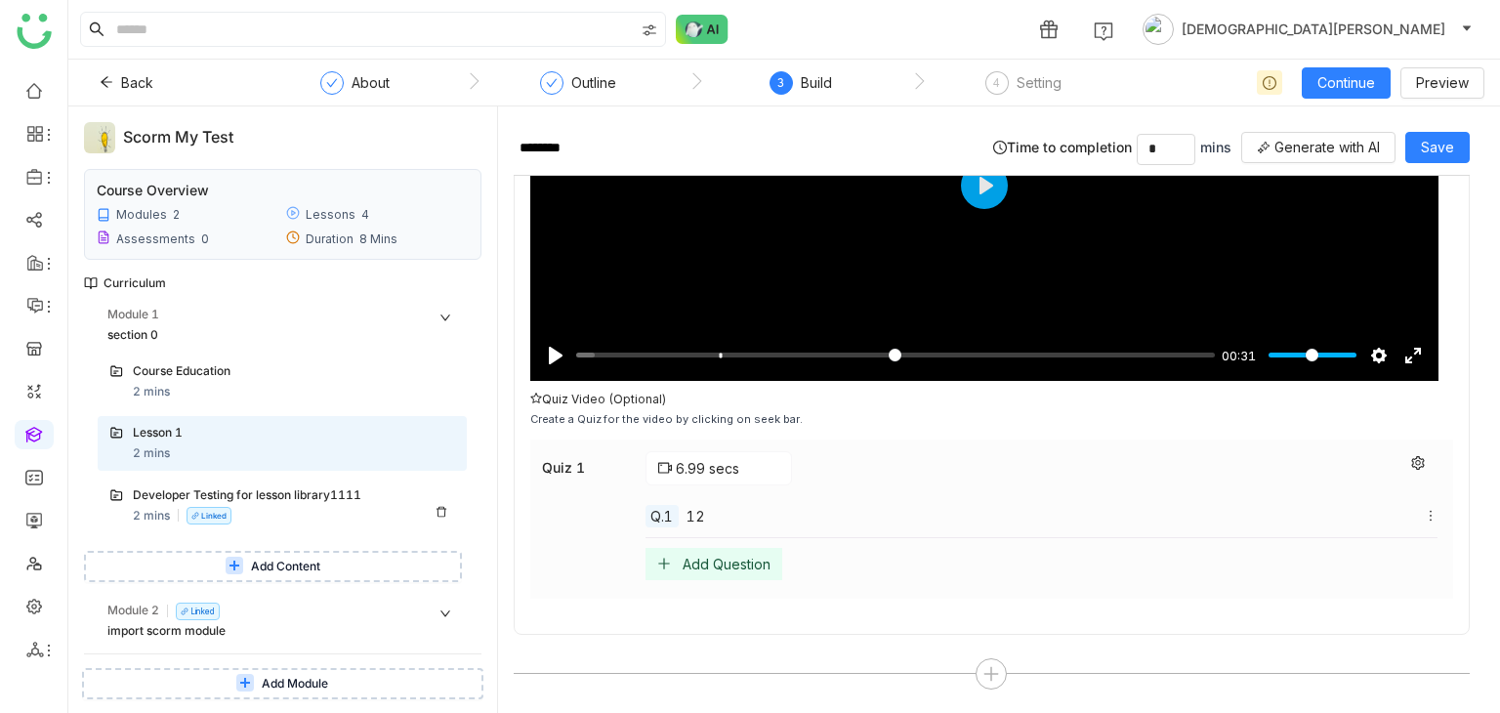
click at [277, 407] on div "Developer Testing for lesson library1111 2 mins Linked" at bounding box center [294, 505] width 322 height 39
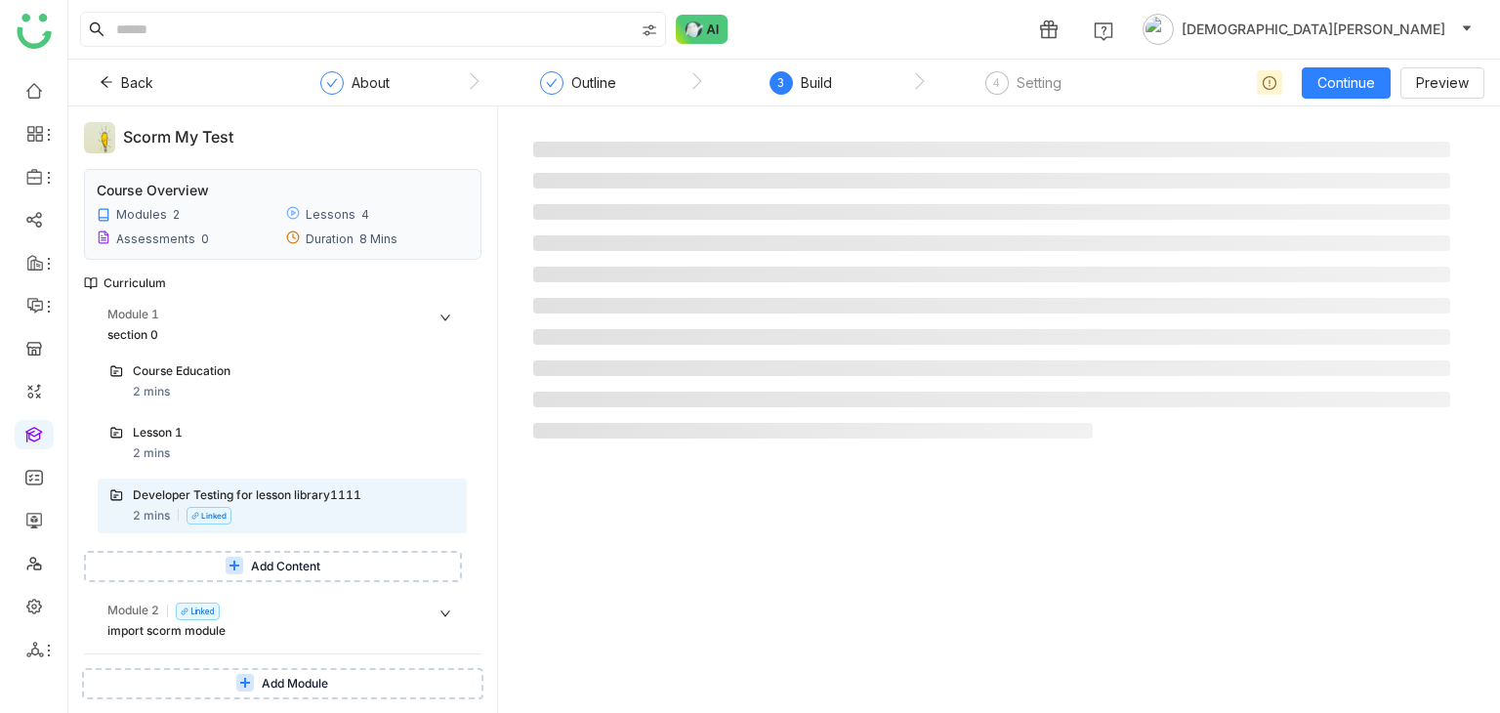
click at [271, 407] on span "Add Content" at bounding box center [285, 567] width 69 height 19
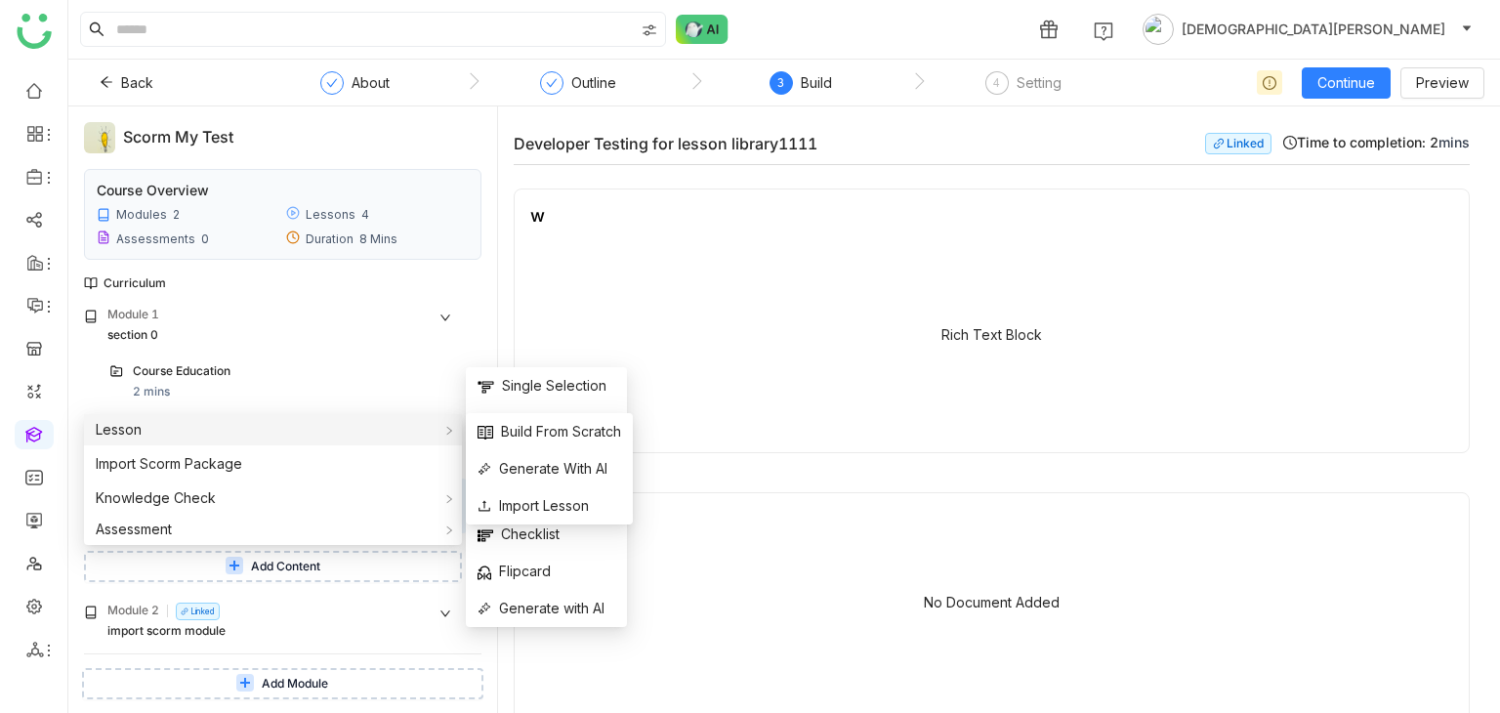
click at [240, 407] on div "Lesson" at bounding box center [273, 429] width 378 height 31
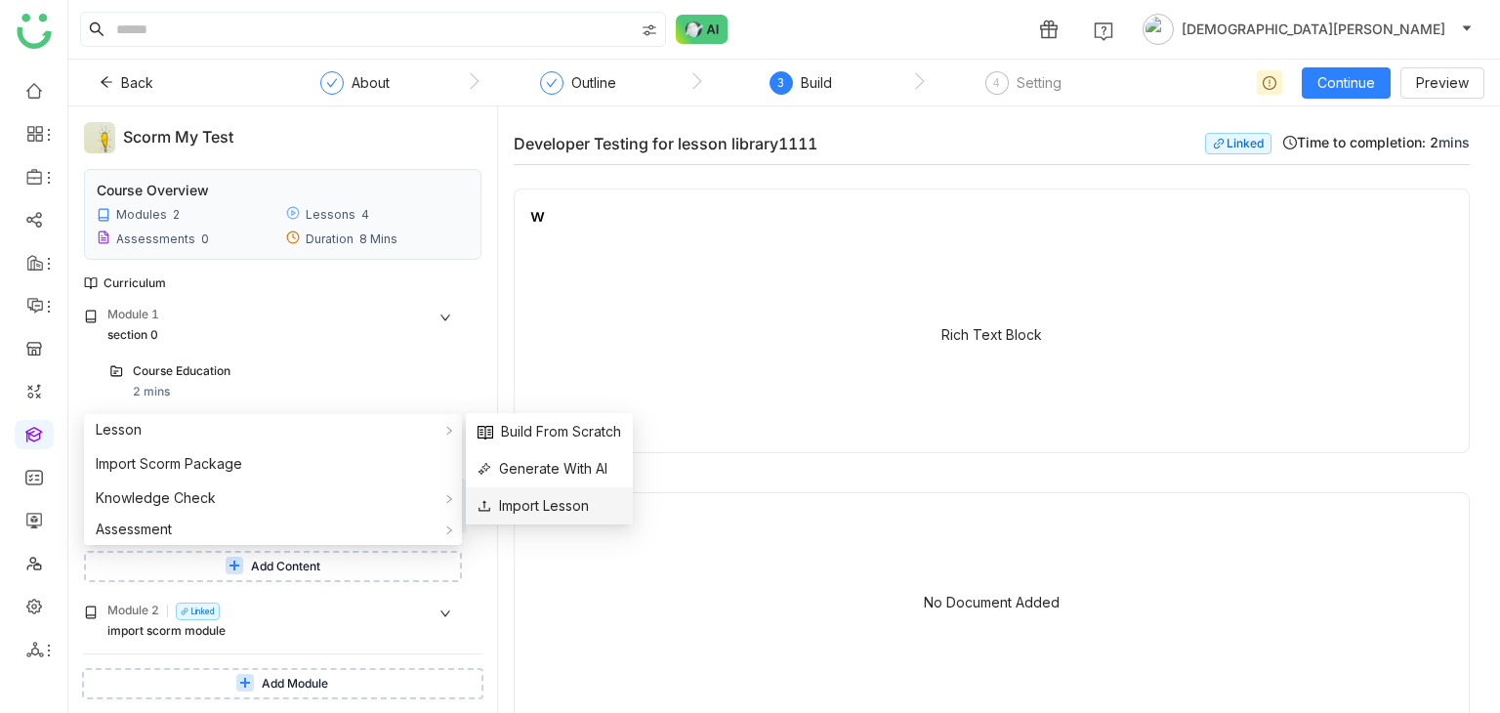
click at [561, 407] on span "Import Lesson" at bounding box center [533, 505] width 111 height 21
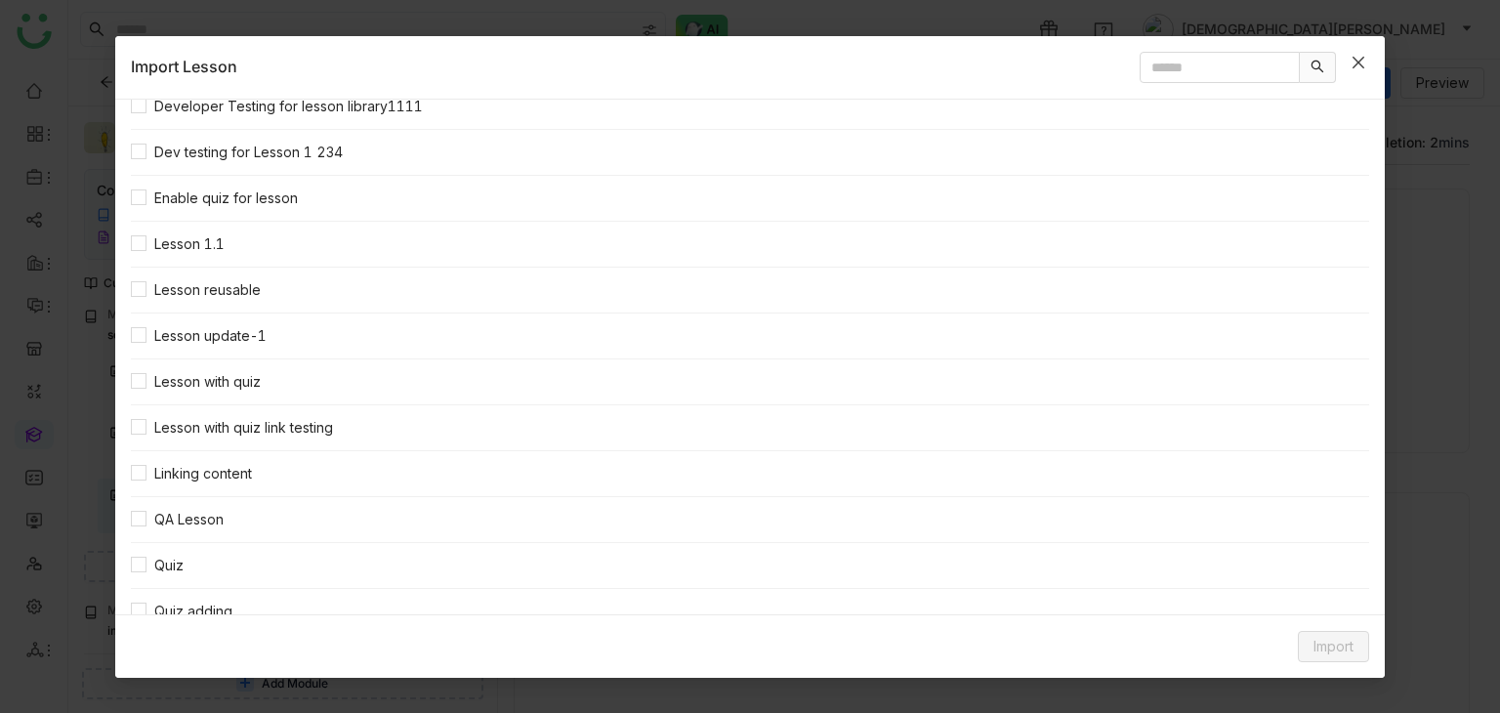
scroll to position [202, 0]
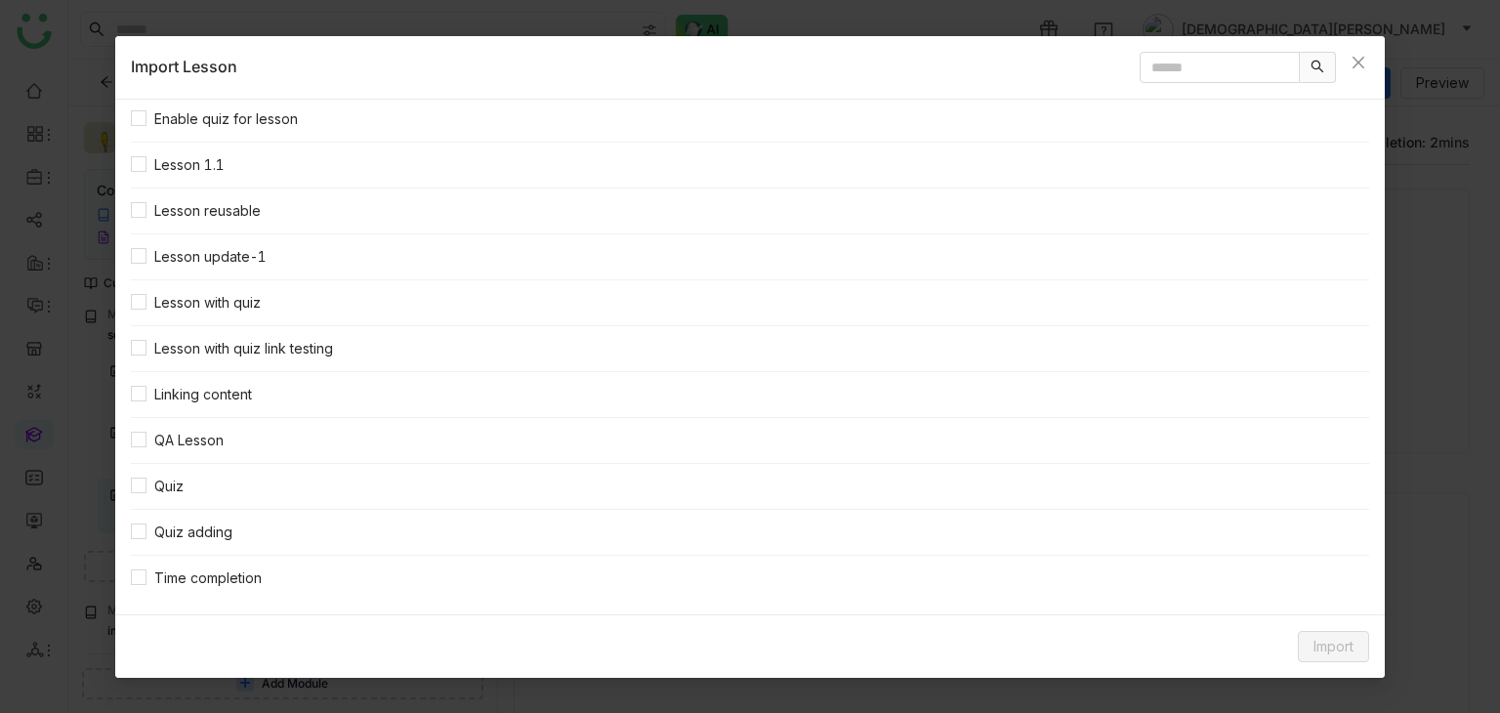
click at [117, 288] on div "Select all adding content Developer Testing for lesson library1111 Dev testing …" at bounding box center [750, 357] width 1270 height 515
click at [125, 299] on div "Select all adding content Developer Testing for lesson library1111 Dev testing …" at bounding box center [750, 357] width 1270 height 515
click at [1339, 407] on span "Import" at bounding box center [1334, 646] width 40 height 21
click at [1313, 407] on span "Link Content" at bounding box center [1297, 604] width 96 height 21
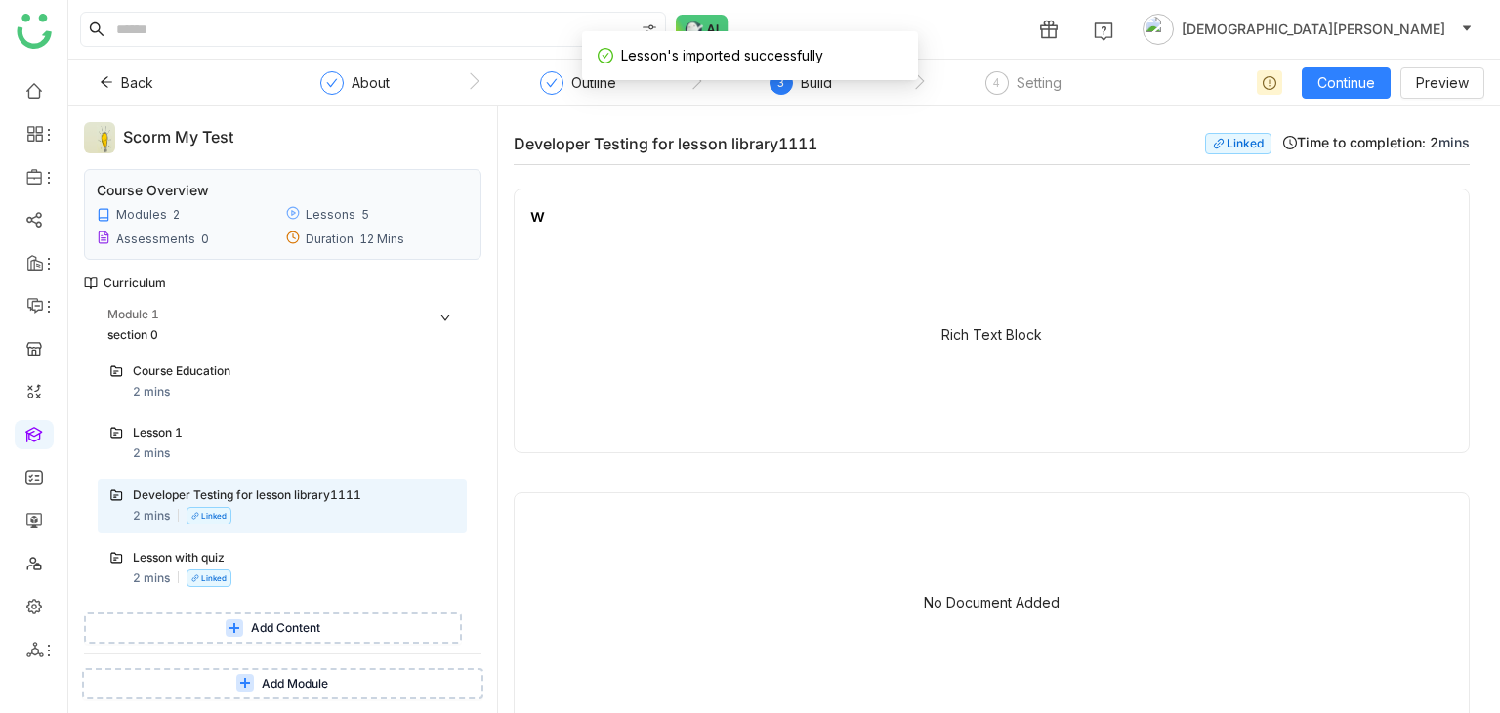
click at [272, 407] on nz-list "Course Education 2 mins Lesson 1 2 mins Developer Testing for lesson library111…" at bounding box center [275, 479] width 383 height 249
click at [287, 407] on div "Lesson with quiz" at bounding box center [274, 558] width 283 height 19
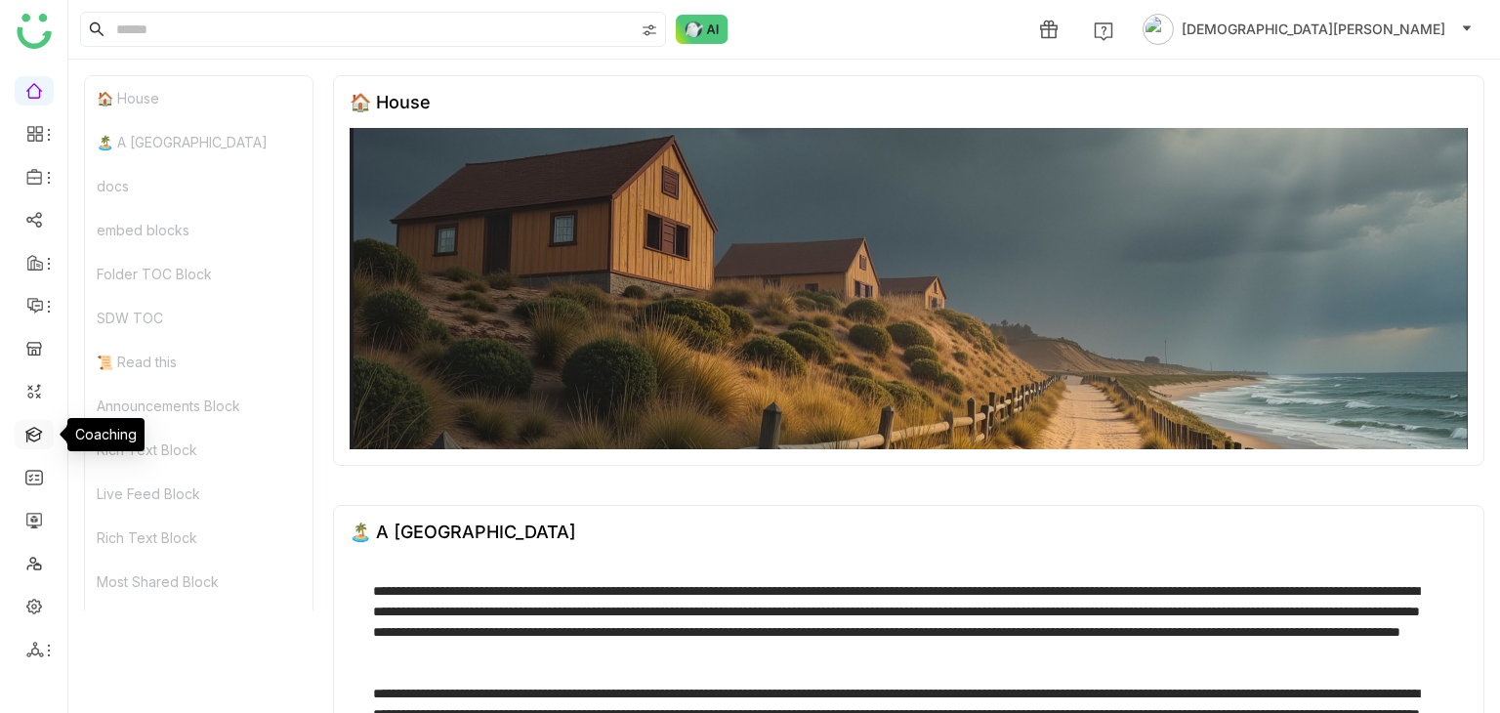
click at [27, 425] on link at bounding box center [34, 433] width 18 height 17
click at [33, 441] on link at bounding box center [34, 433] width 18 height 17
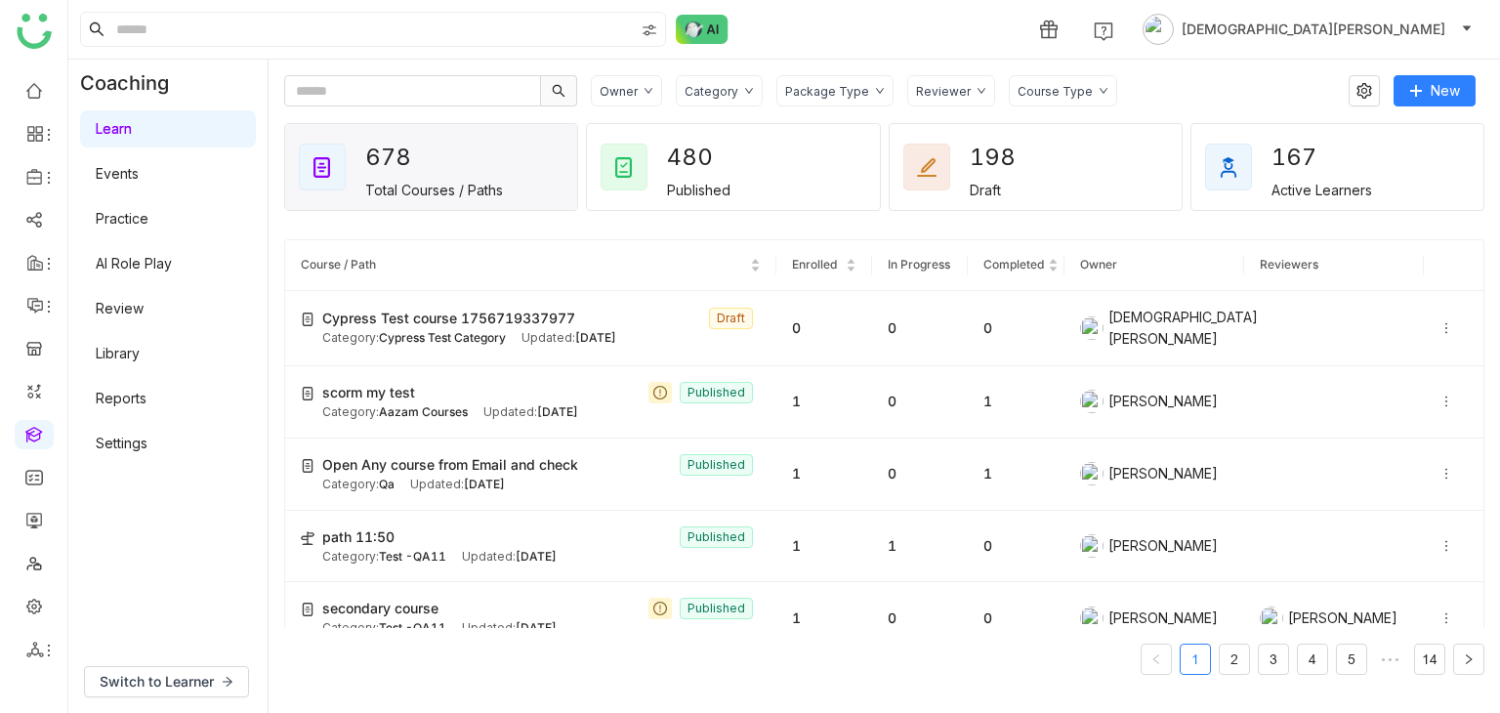
click at [143, 376] on div "Learn Events Practice AI Role Play Review Library Reports Settings" at bounding box center [167, 285] width 199 height 359
click at [137, 354] on link "Library" at bounding box center [118, 353] width 44 height 17
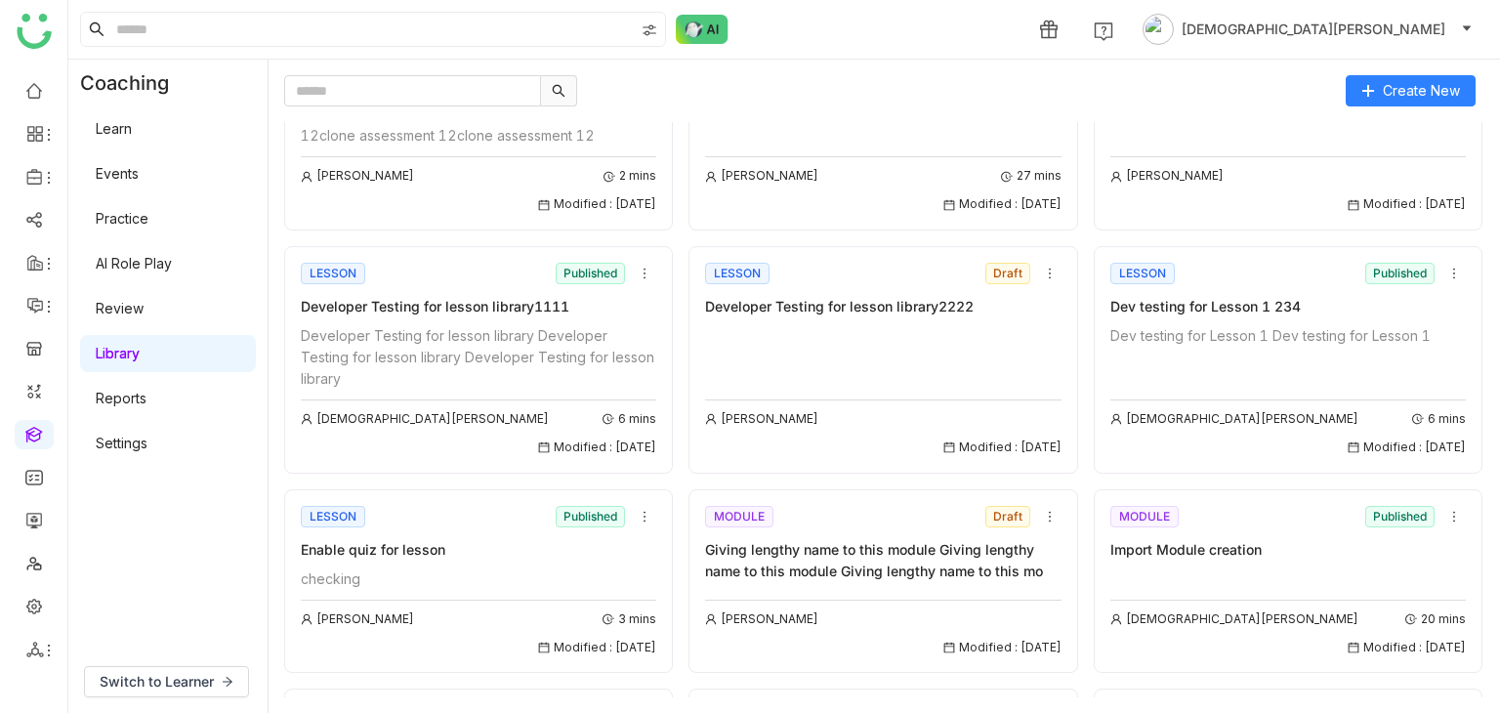
scroll to position [98, 0]
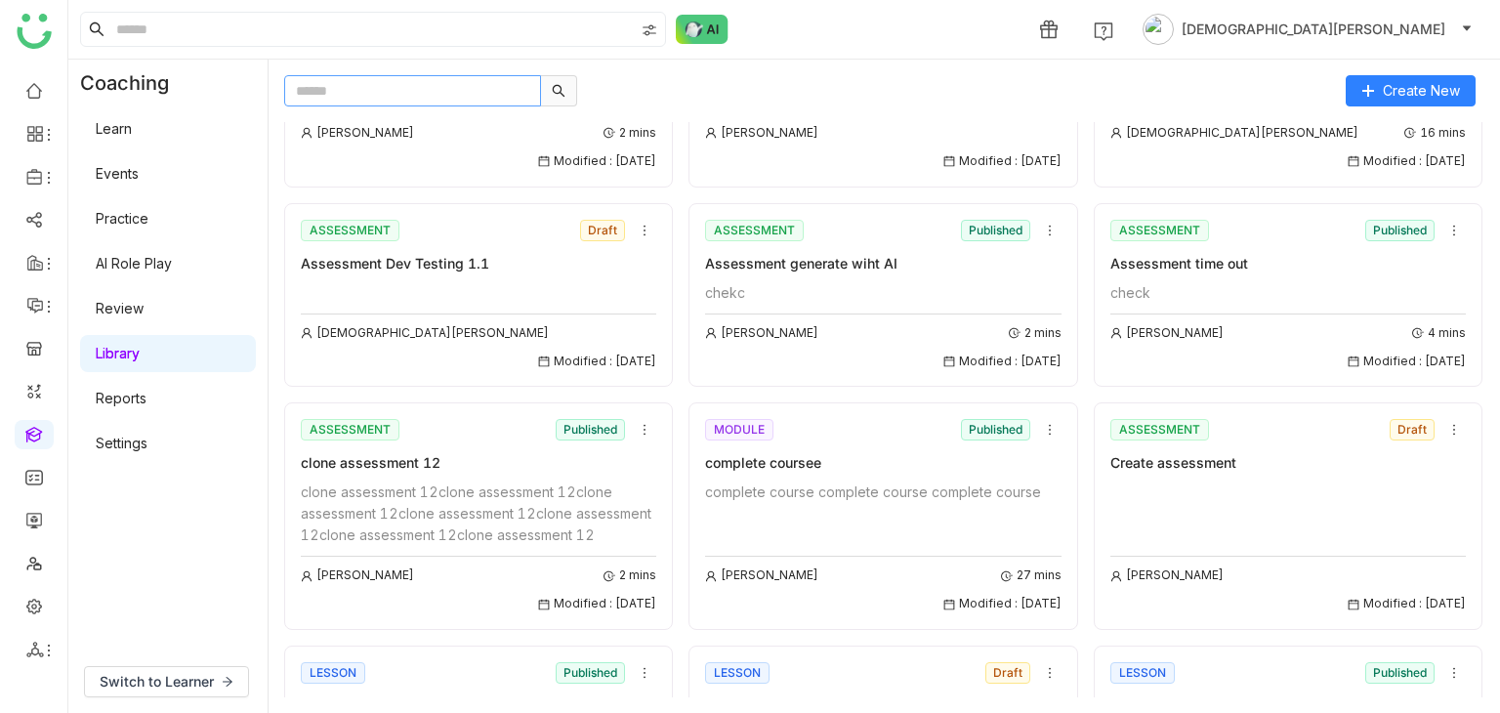
click at [431, 99] on input "text" at bounding box center [412, 90] width 257 height 31
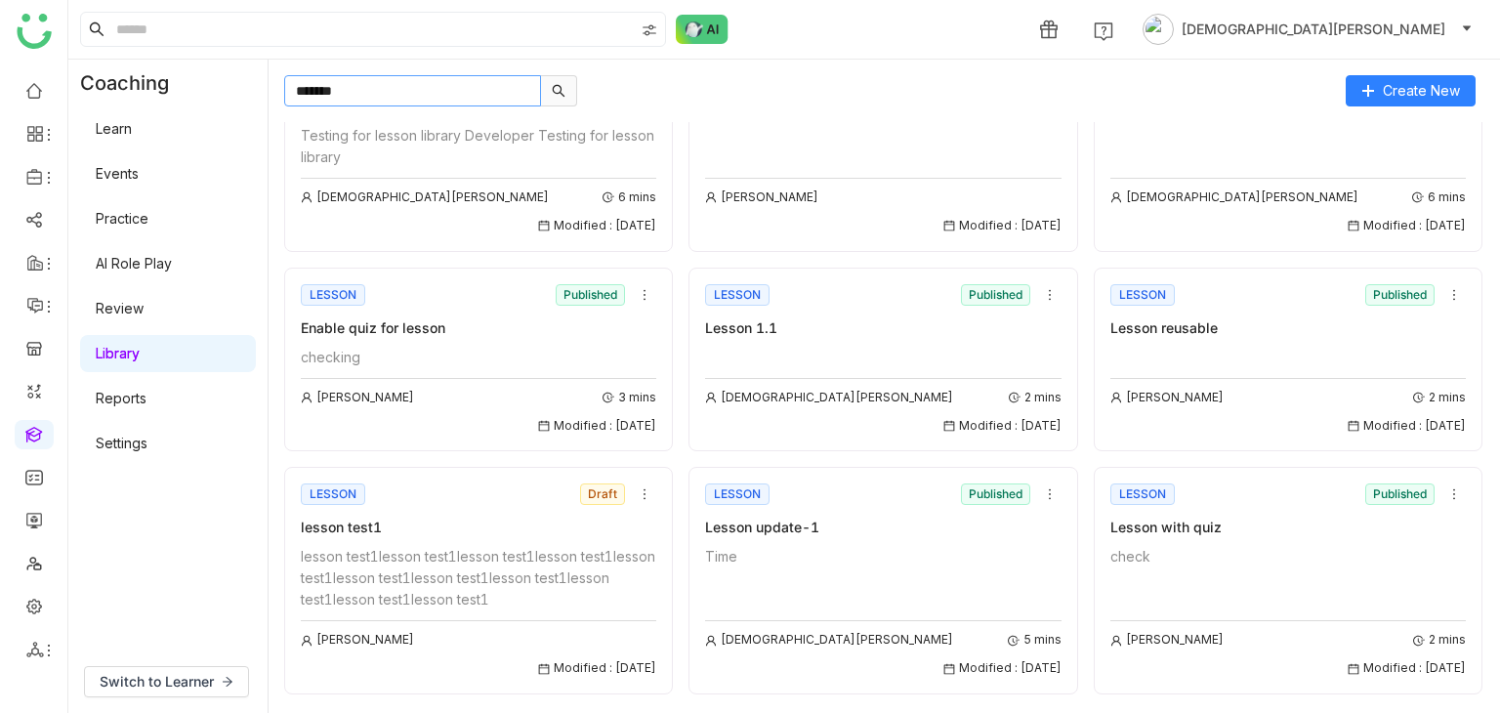
type input "******"
click at [1261, 517] on div "Lesson with quiz" at bounding box center [1287, 527] width 355 height 21
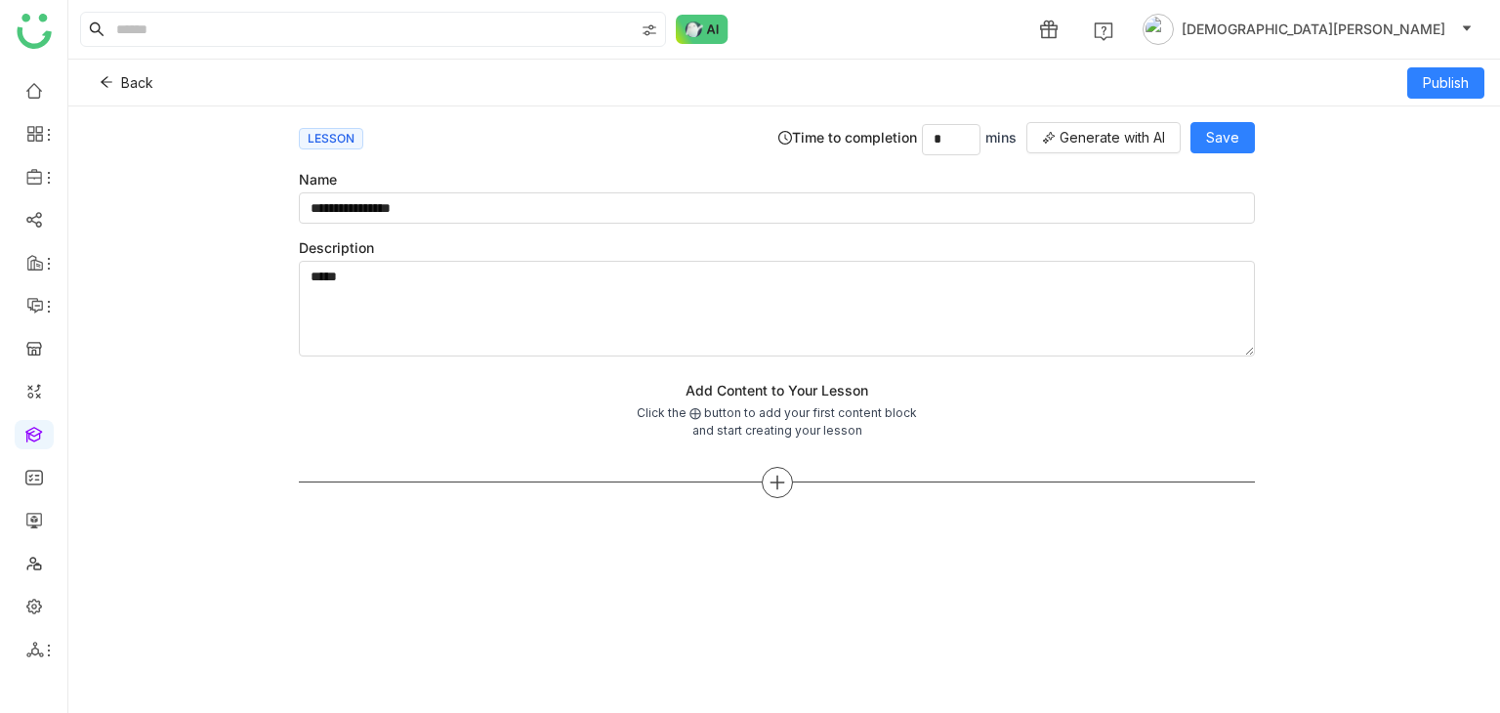
click at [773, 481] on icon at bounding box center [777, 482] width 14 height 2
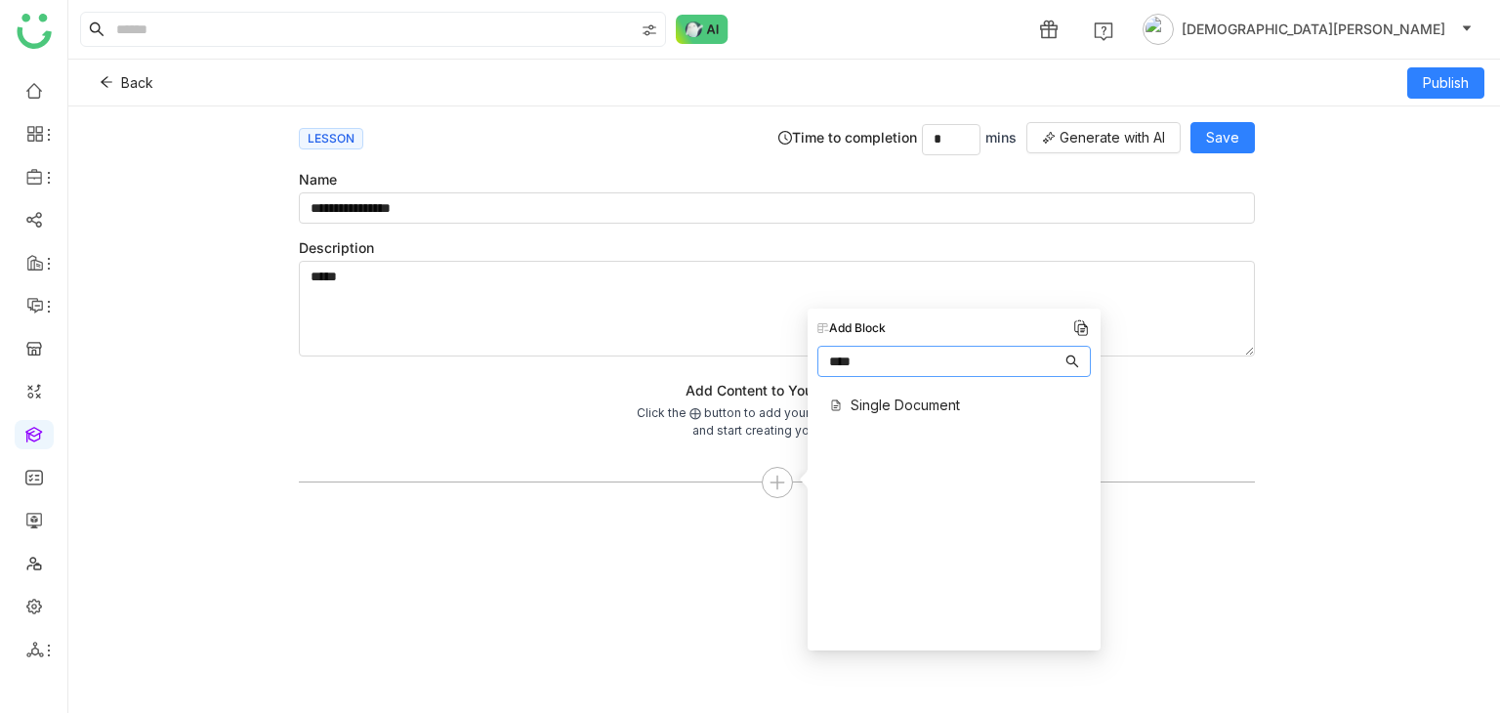
type input "****"
click at [911, 412] on span "Single Document" at bounding box center [905, 405] width 109 height 21
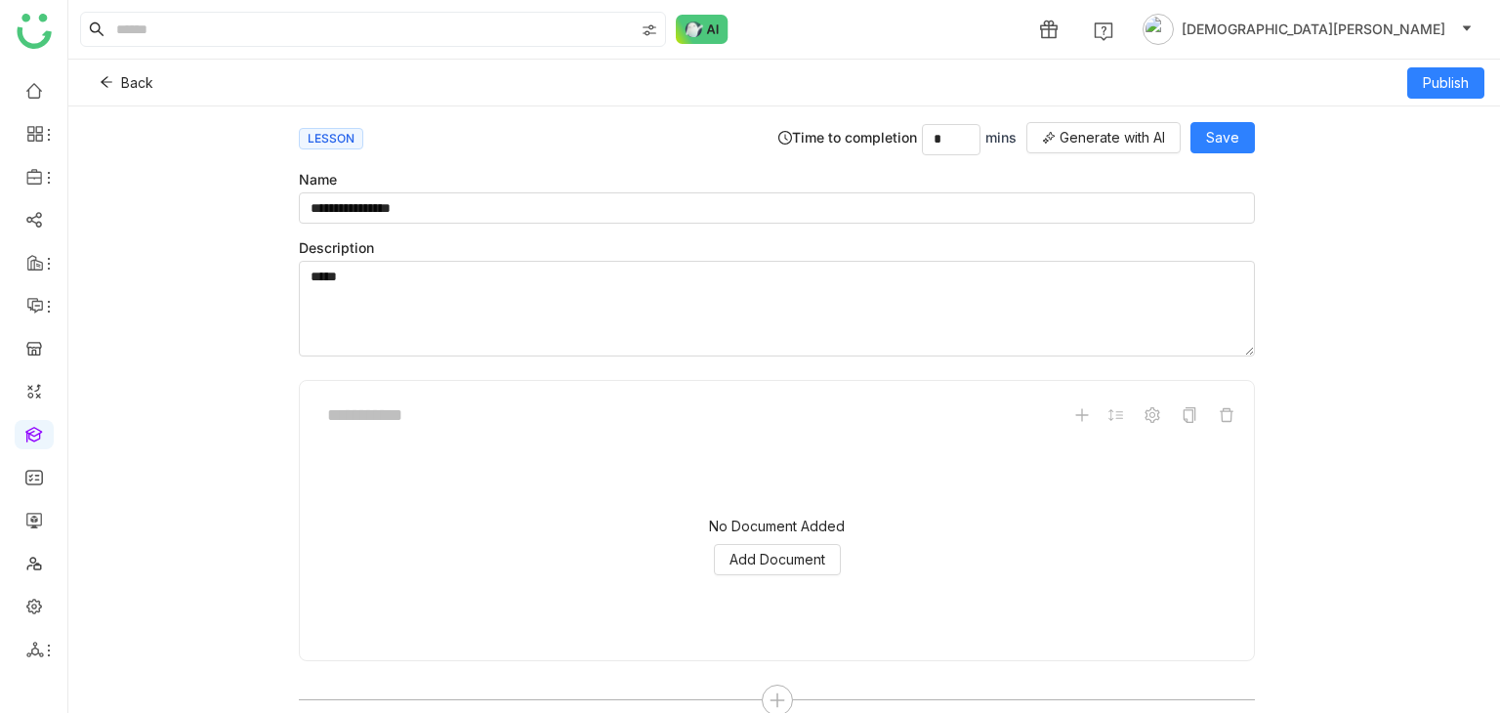
scroll to position [26, 0]
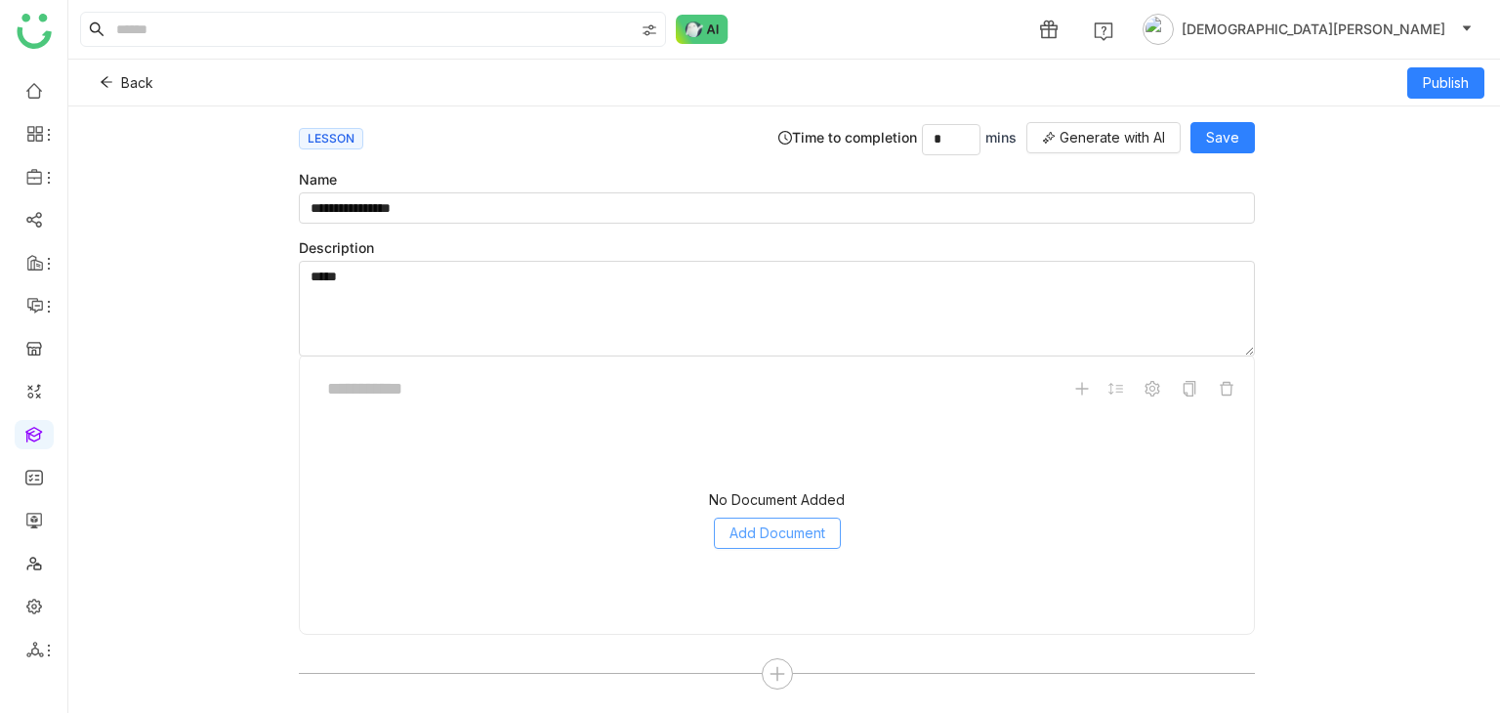
click at [779, 539] on span "Add Document" at bounding box center [778, 532] width 96 height 21
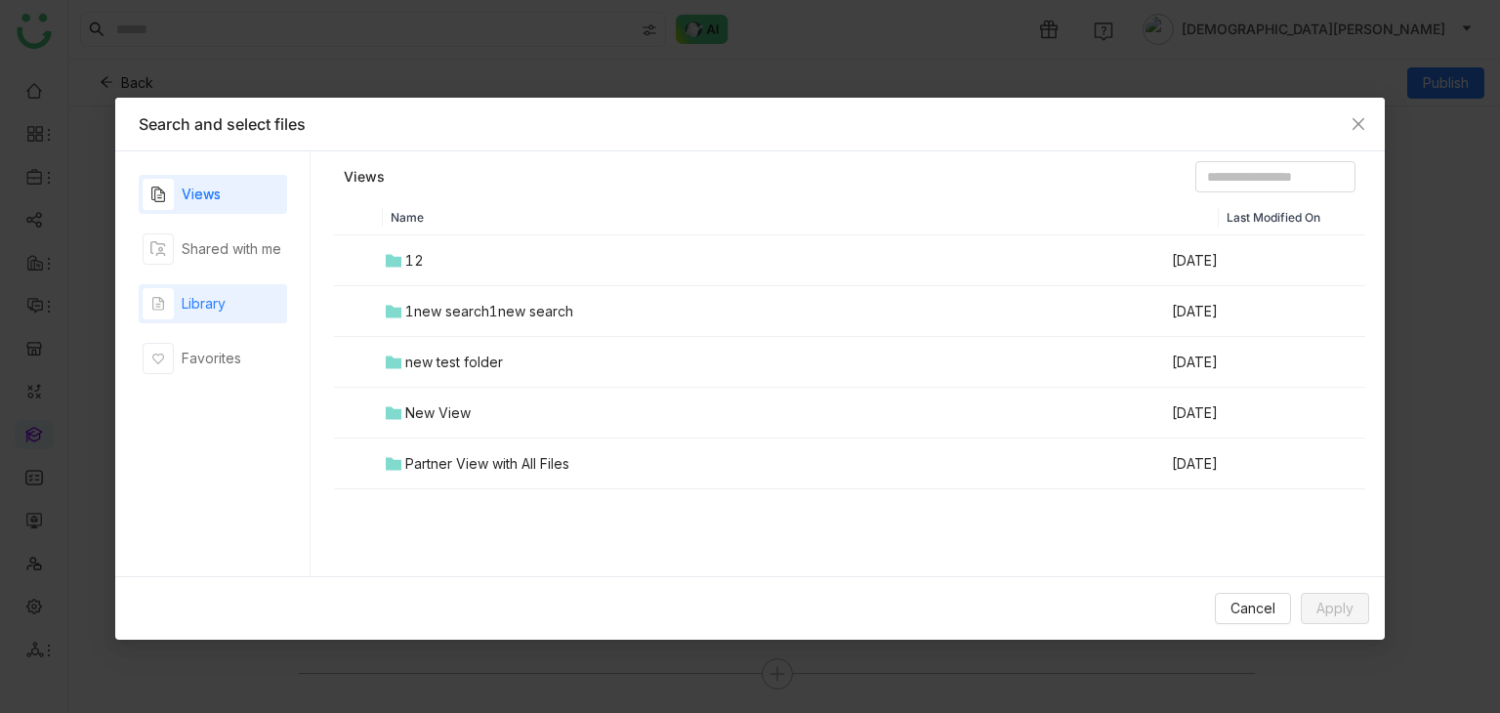
drag, startPoint x: 284, startPoint y: 282, endPoint x: 233, endPoint y: 313, distance: 59.1
click at [278, 285] on div "Views Shared with me Library Favorites" at bounding box center [213, 364] width 148 height 378
click at [233, 313] on div "Library" at bounding box center [213, 303] width 148 height 39
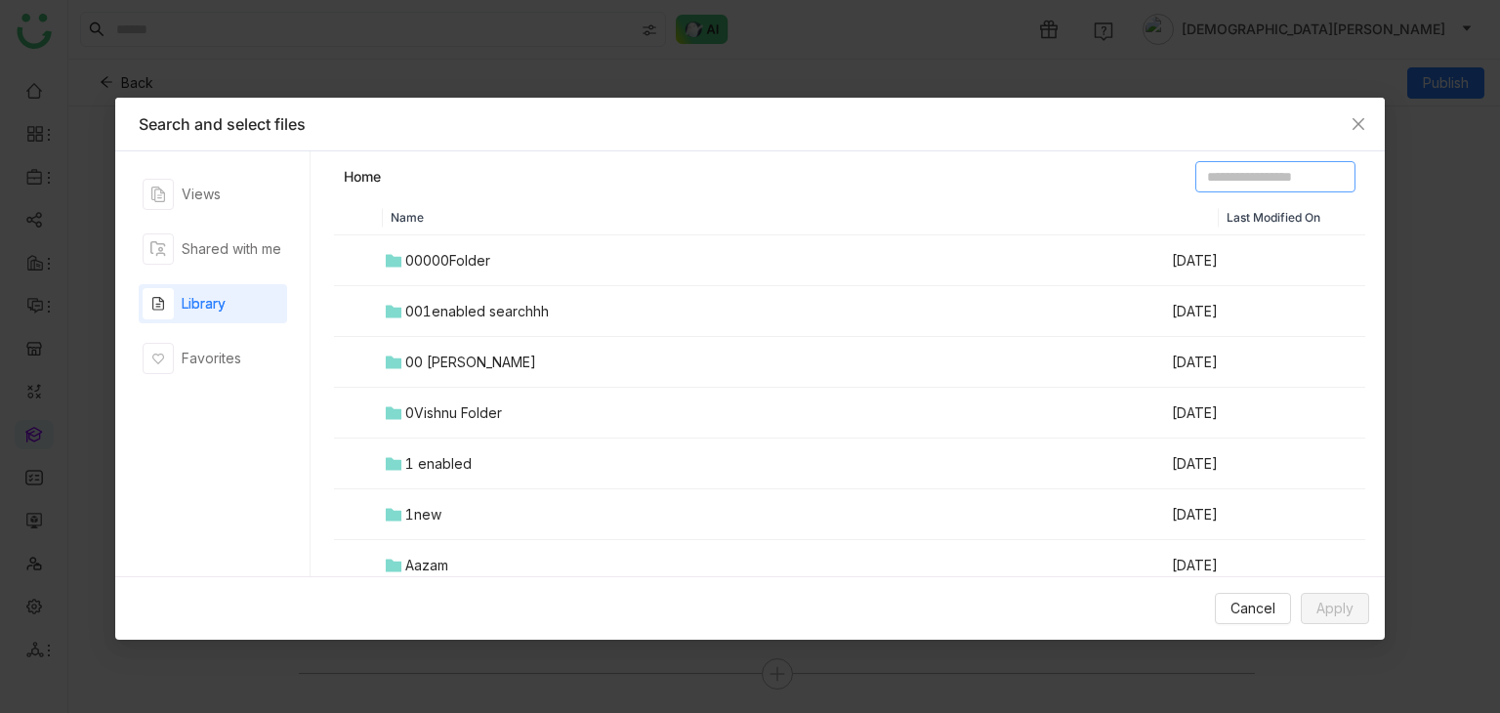
click at [1218, 182] on input at bounding box center [1275, 176] width 160 height 31
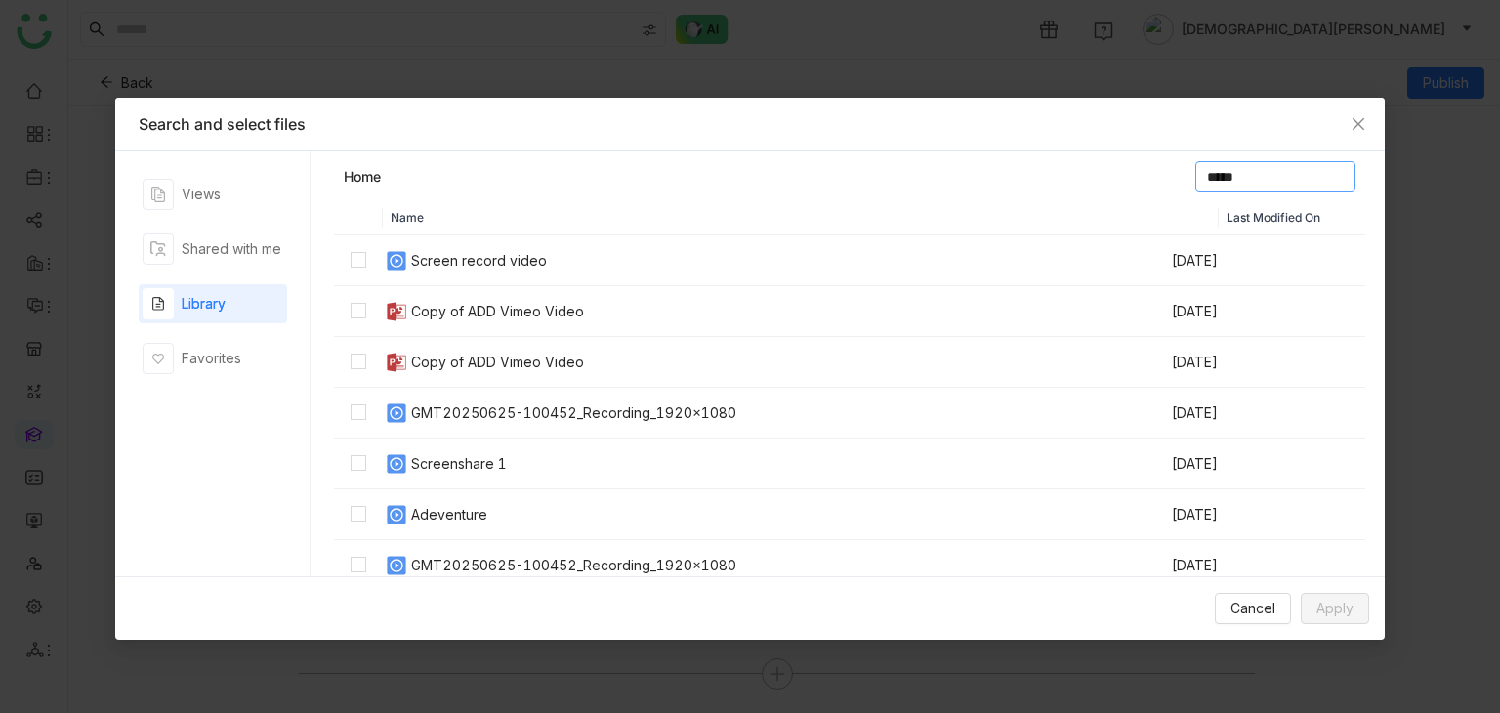
type input "*****"
click at [408, 258] on td "Screen record video" at bounding box center [776, 260] width 787 height 51
click at [1340, 608] on span "Apply" at bounding box center [1334, 608] width 37 height 21
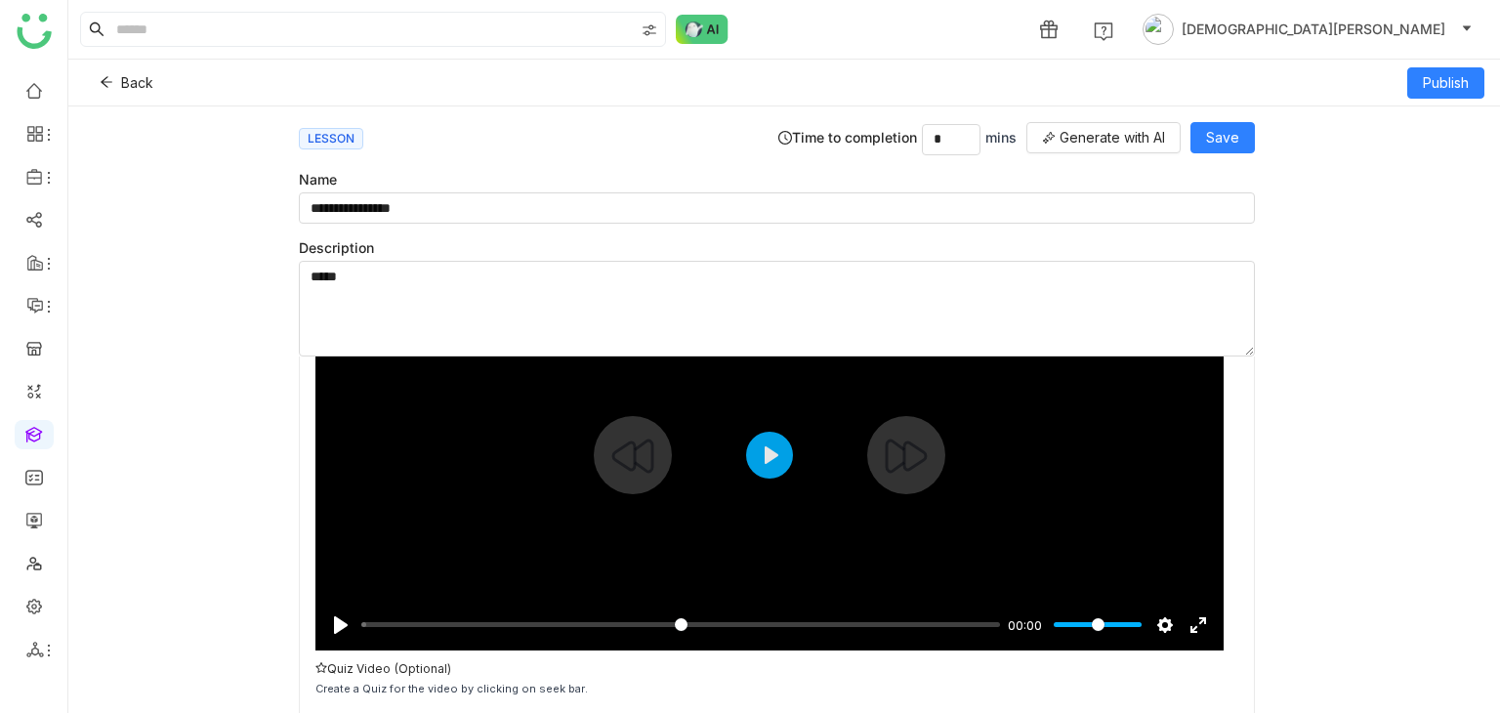
scroll to position [300, 0]
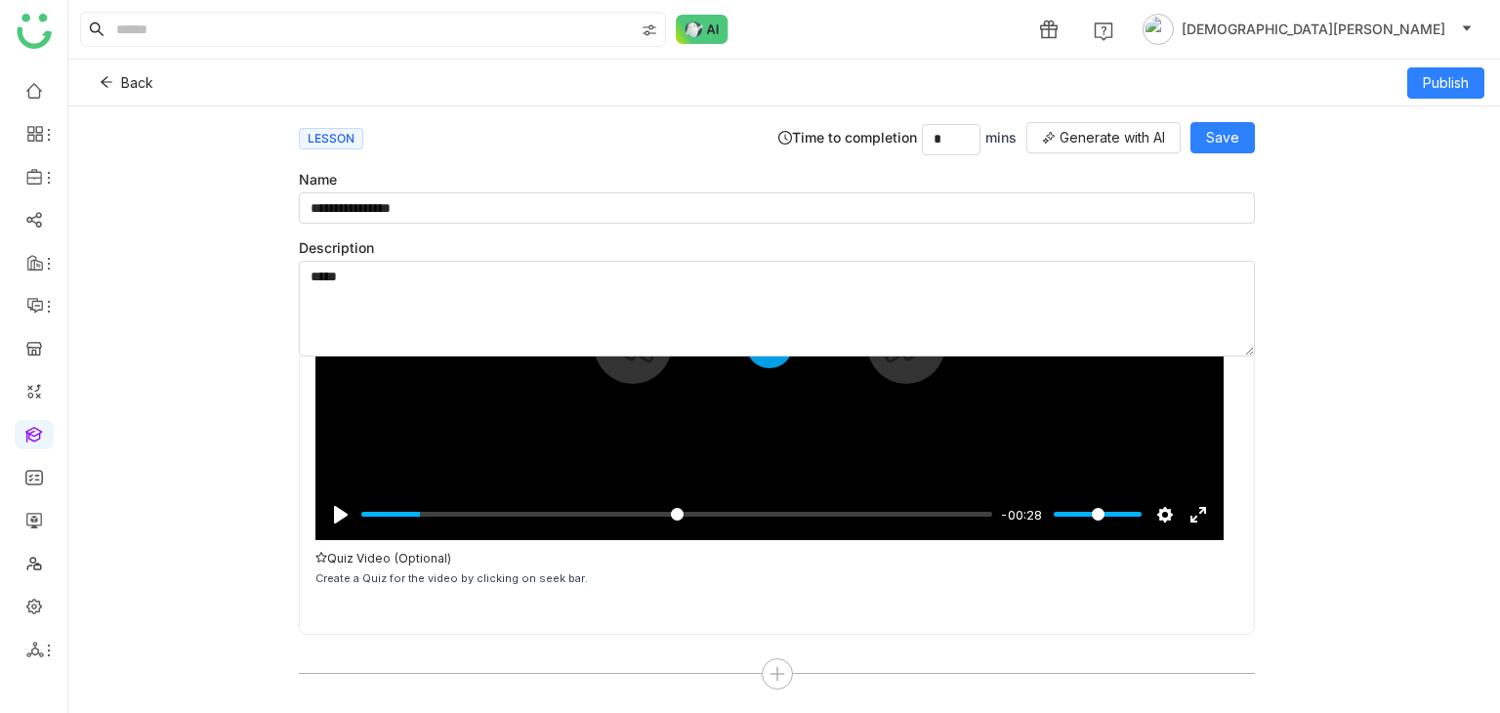
type input "****"
click at [426, 507] on input "Seek" at bounding box center [676, 514] width 631 height 19
click at [523, 662] on div "Add Question" at bounding box center [514, 670] width 88 height 17
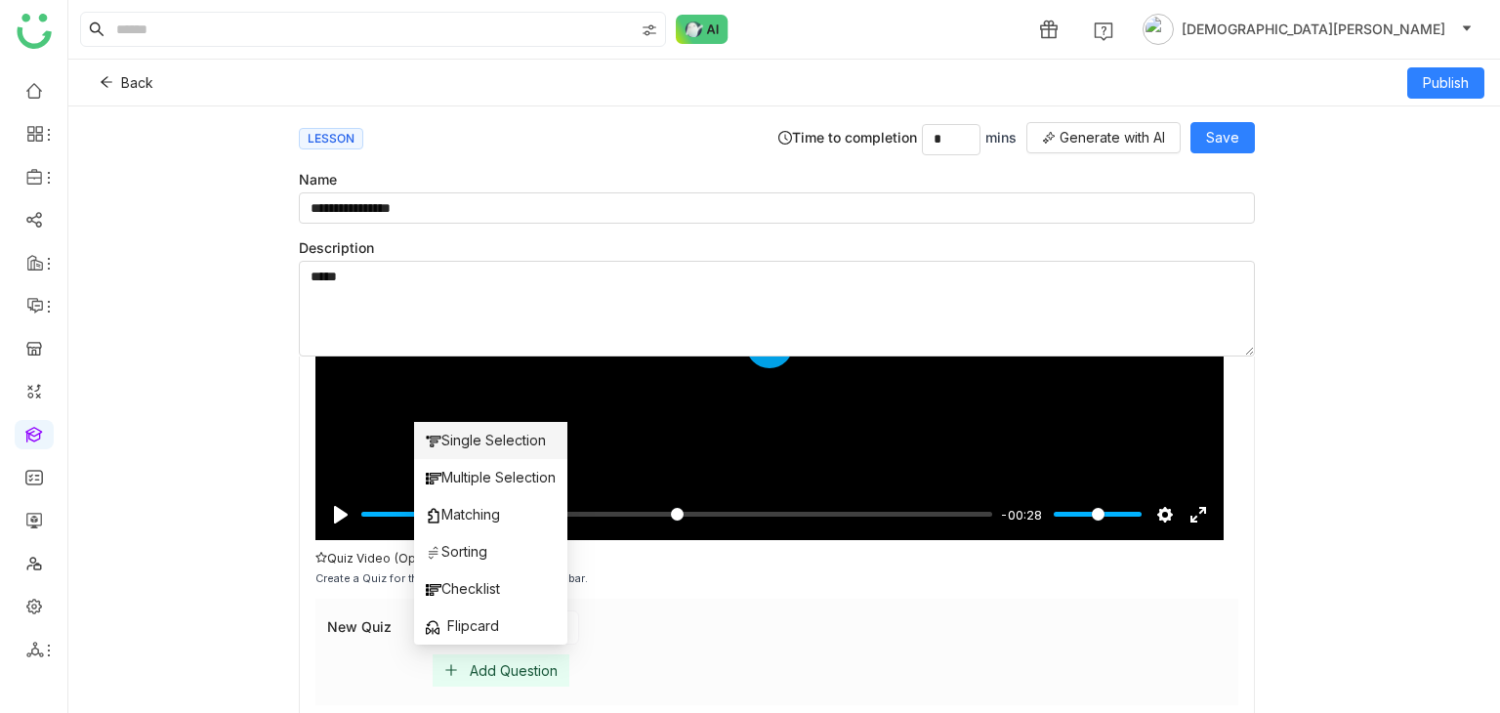
click at [462, 438] on span "Single Selection" at bounding box center [486, 440] width 120 height 21
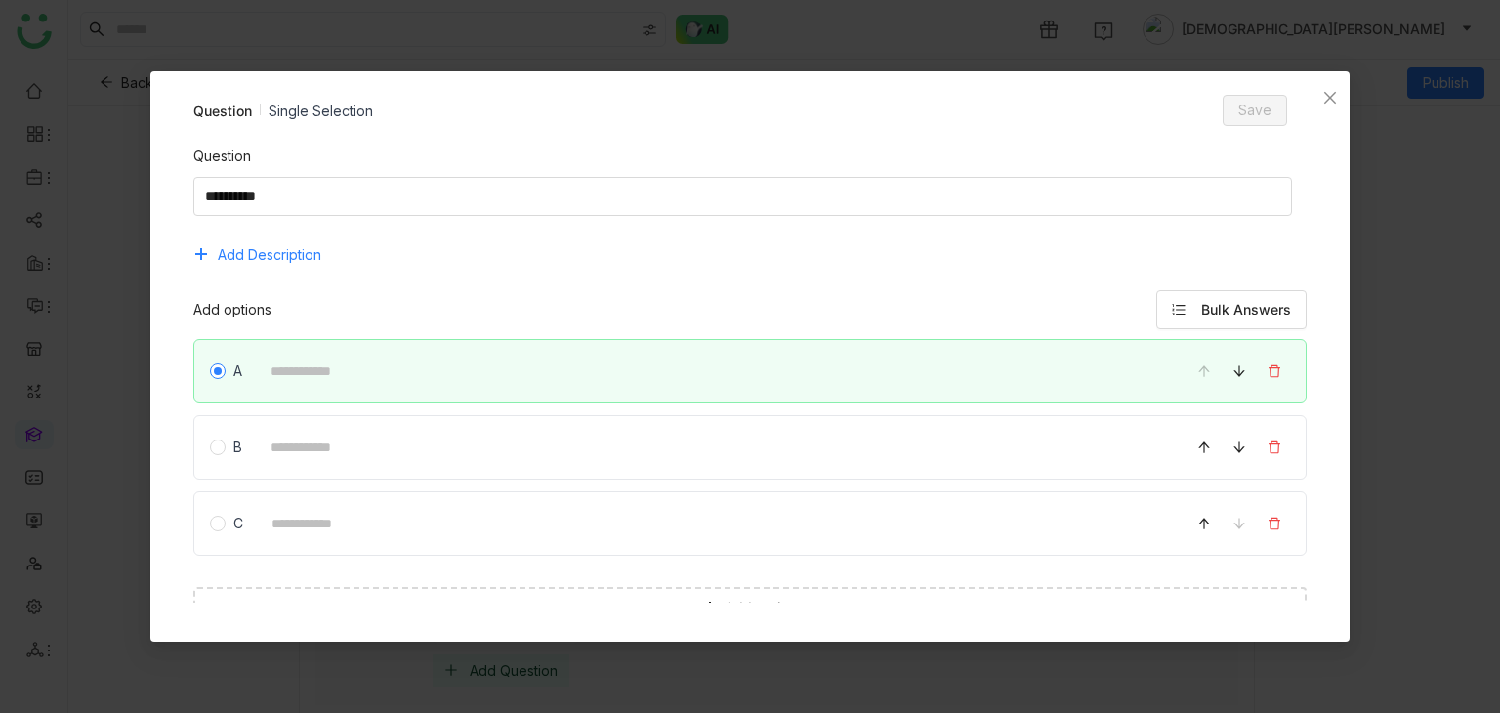
click at [246, 230] on div "Question Add Description" at bounding box center [750, 208] width 1114 height 125
click at [285, 209] on textarea at bounding box center [743, 196] width 1100 height 39
type textarea "**"
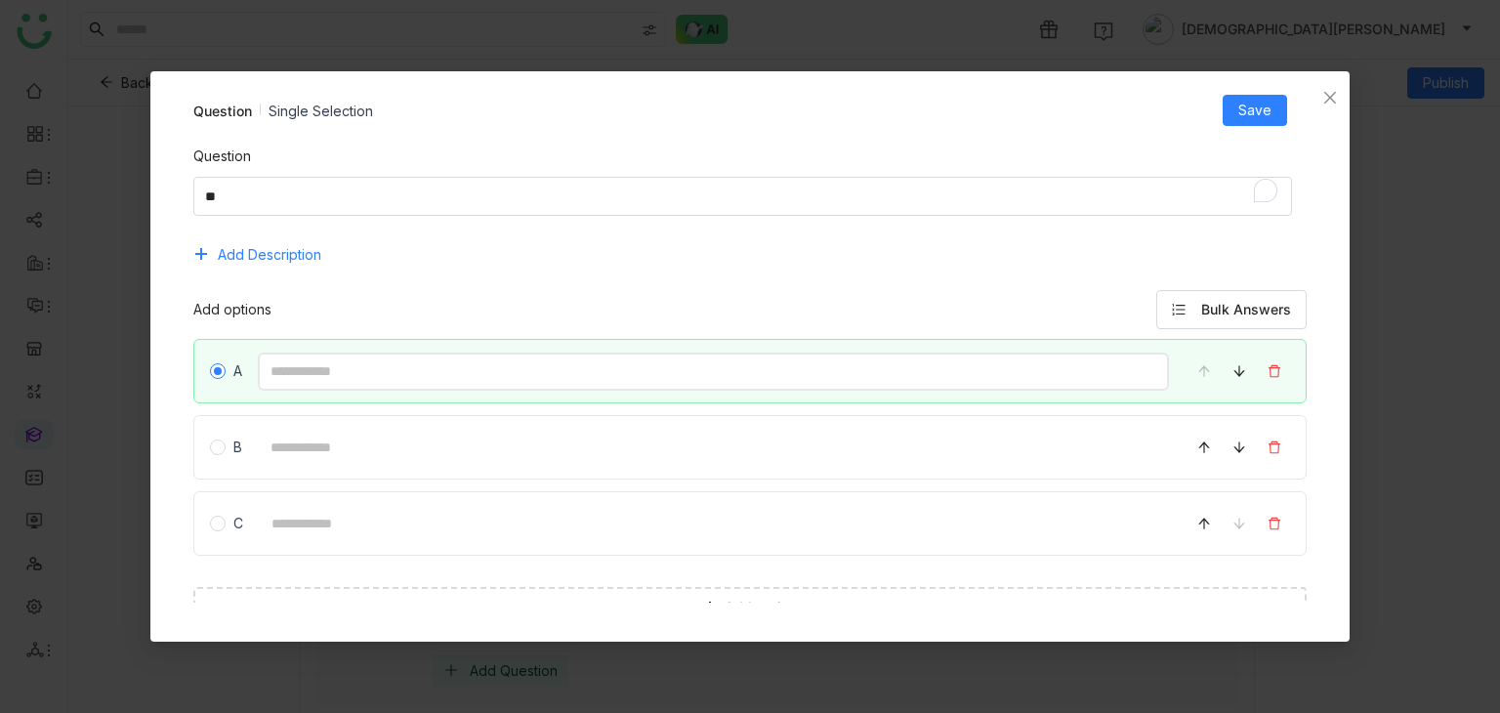
click at [301, 372] on input at bounding box center [714, 372] width 912 height 38
type input "**"
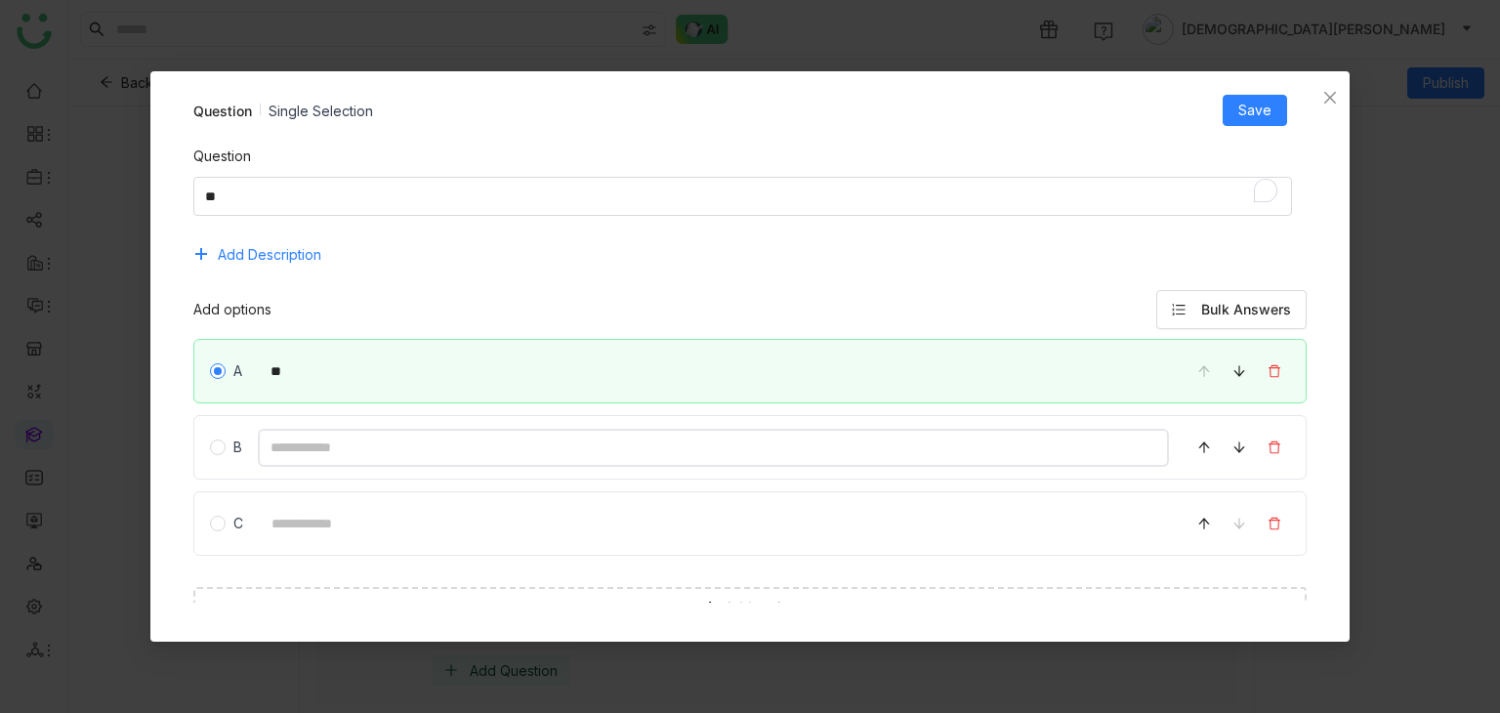
click at [287, 453] on input at bounding box center [714, 448] width 912 height 38
type input "***"
click at [321, 522] on input at bounding box center [714, 524] width 911 height 38
type input "***"
click at [1244, 106] on span "Save" at bounding box center [1254, 110] width 33 height 21
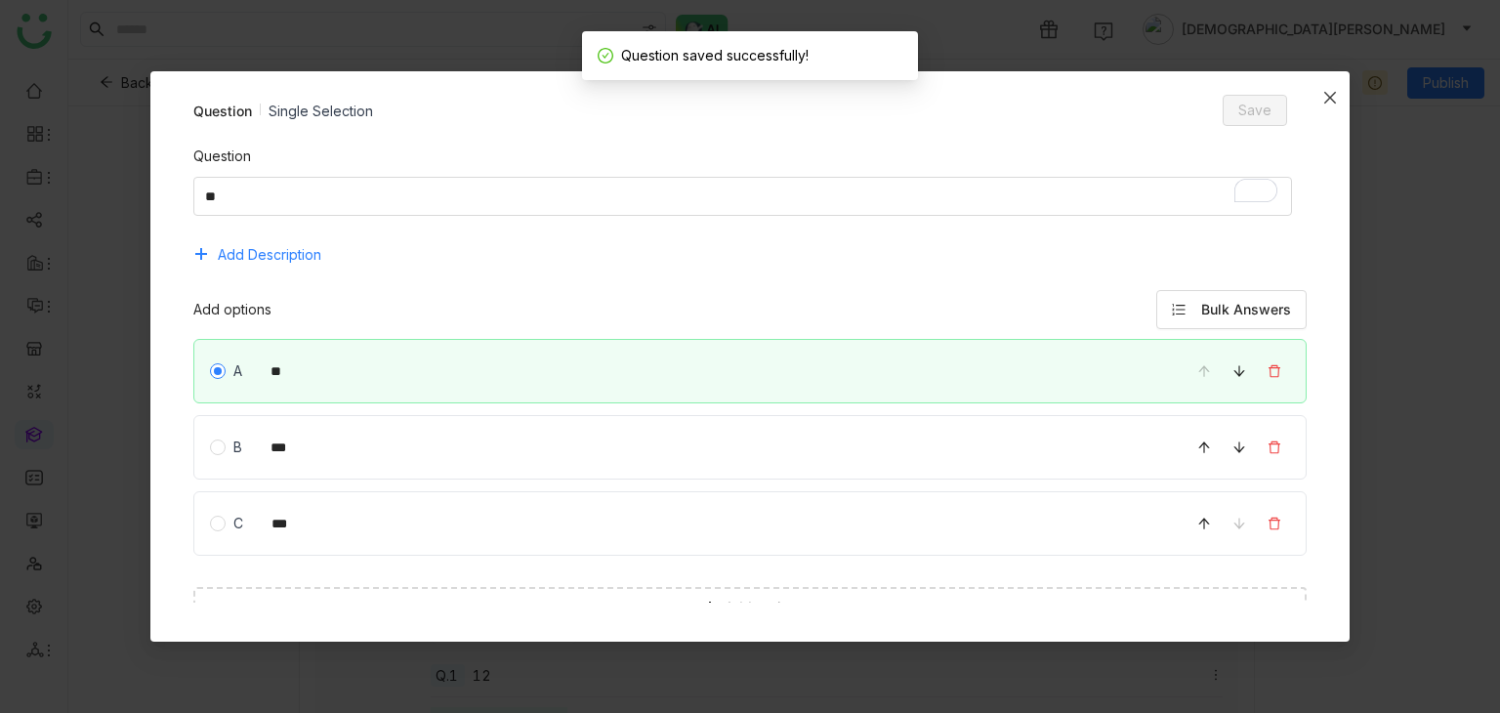
click at [1327, 95] on icon "Close" at bounding box center [1330, 98] width 16 height 16
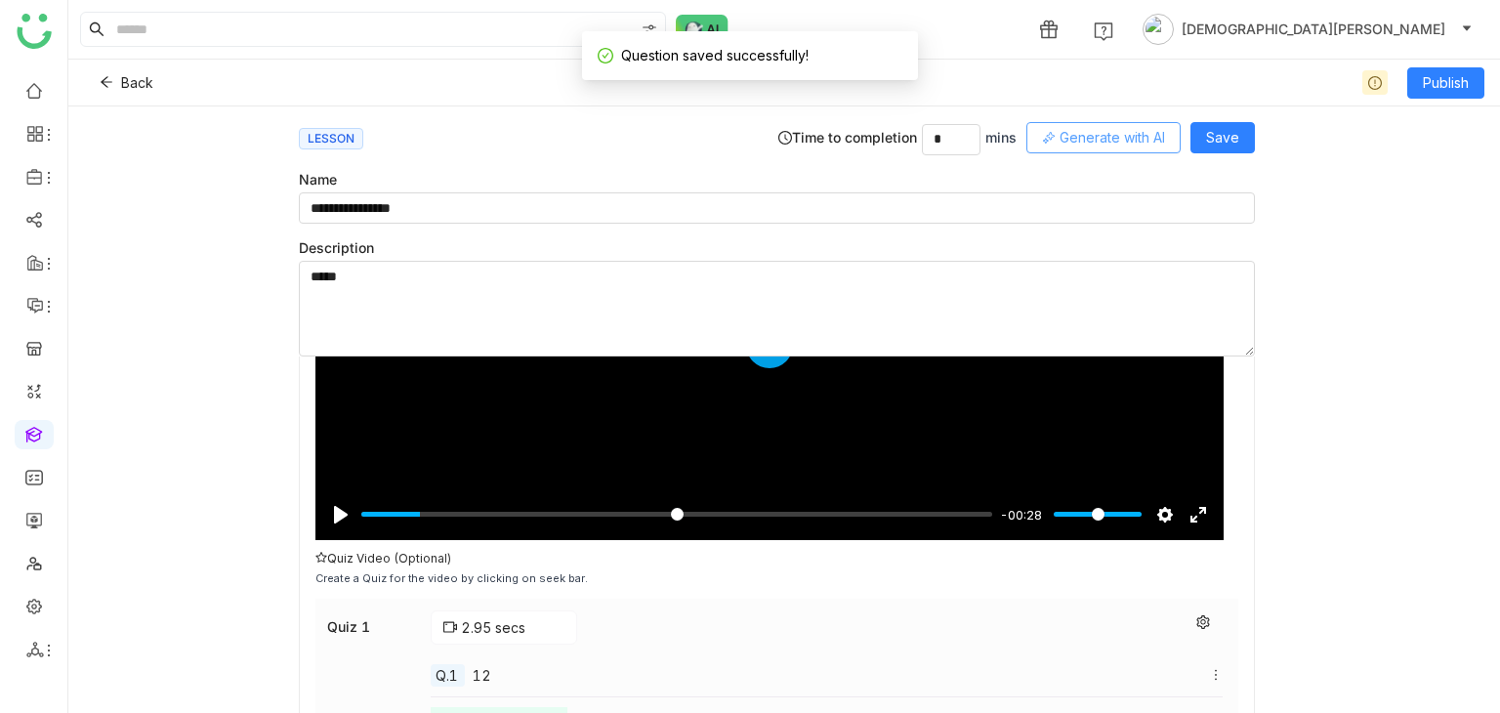
click at [1148, 137] on span "Generate with AI" at bounding box center [1112, 137] width 105 height 21
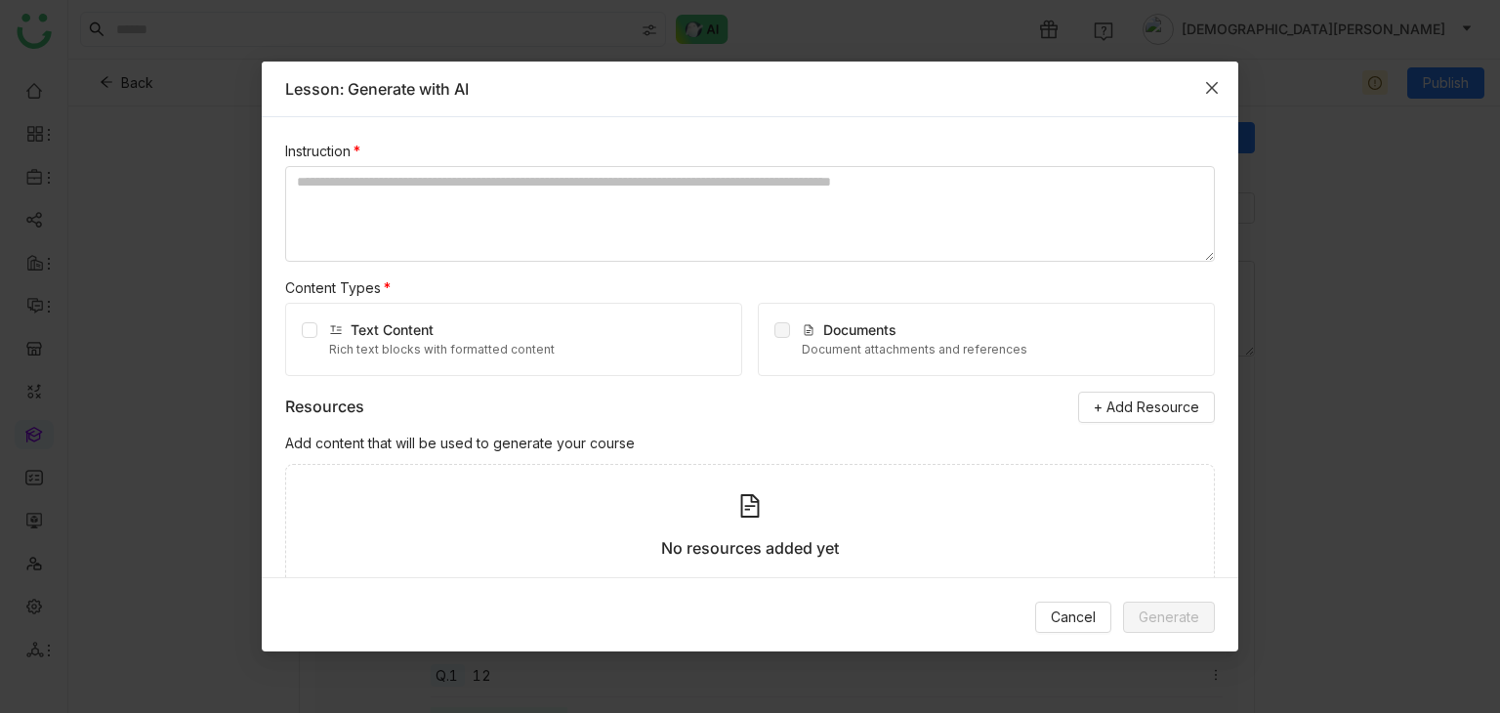
click at [1219, 83] on icon "Close" at bounding box center [1212, 88] width 16 height 16
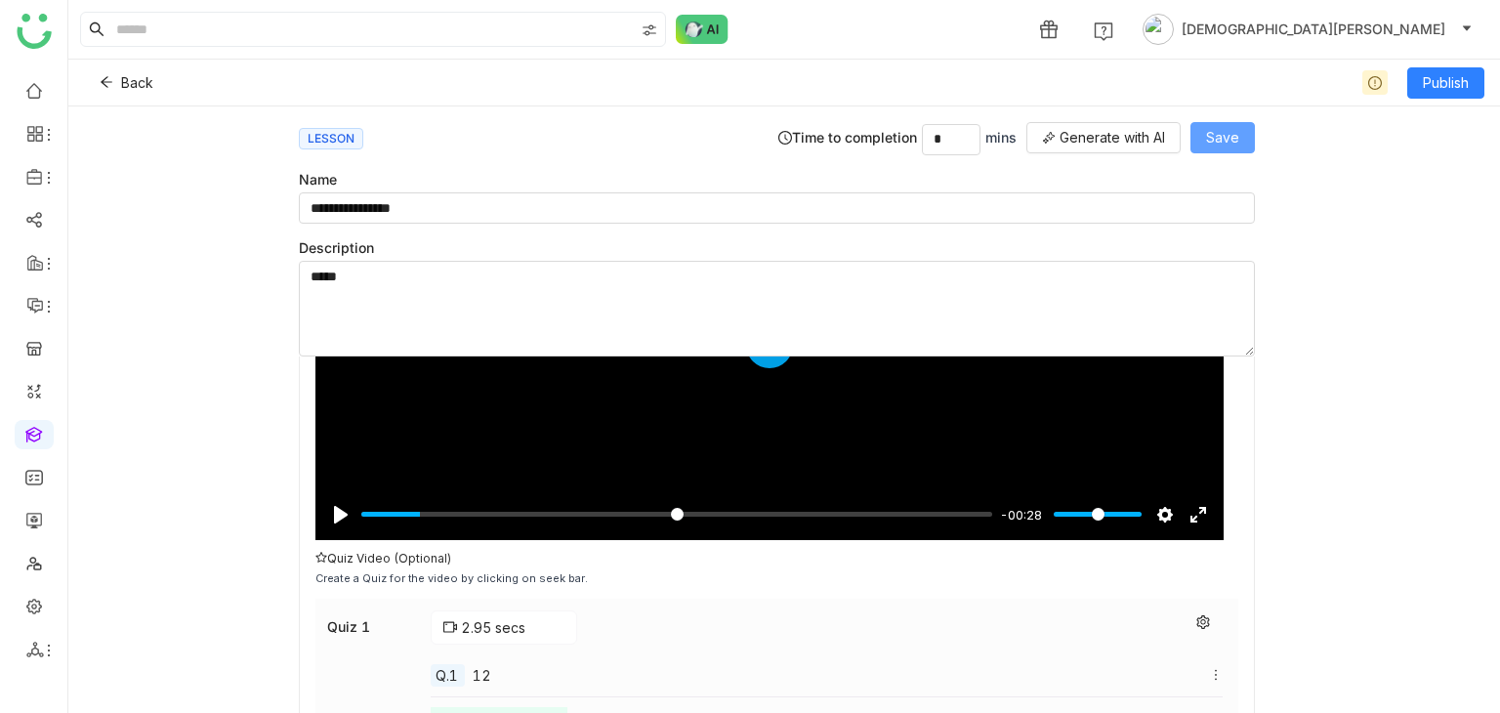
click at [1220, 138] on span "Save" at bounding box center [1222, 137] width 33 height 21
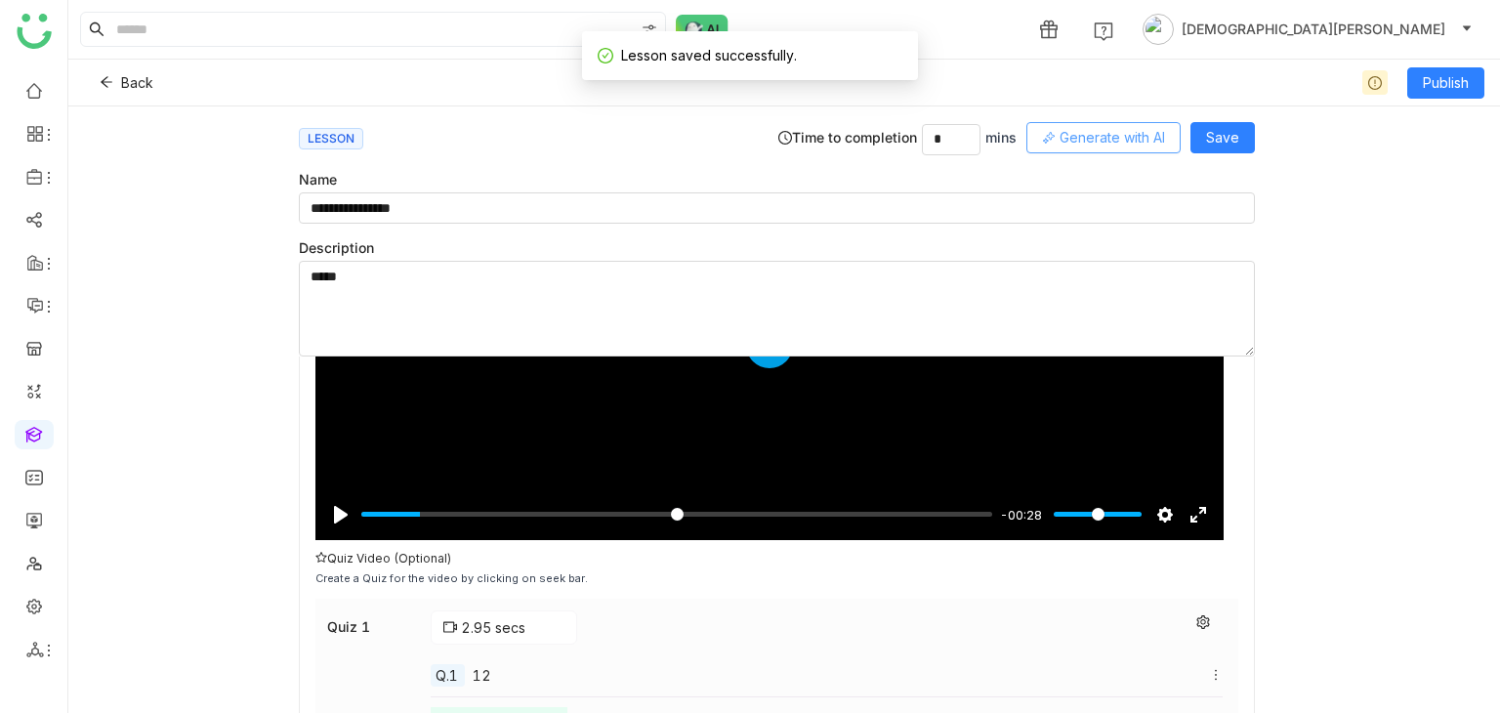
click at [1097, 140] on span "Generate with AI" at bounding box center [1112, 137] width 105 height 21
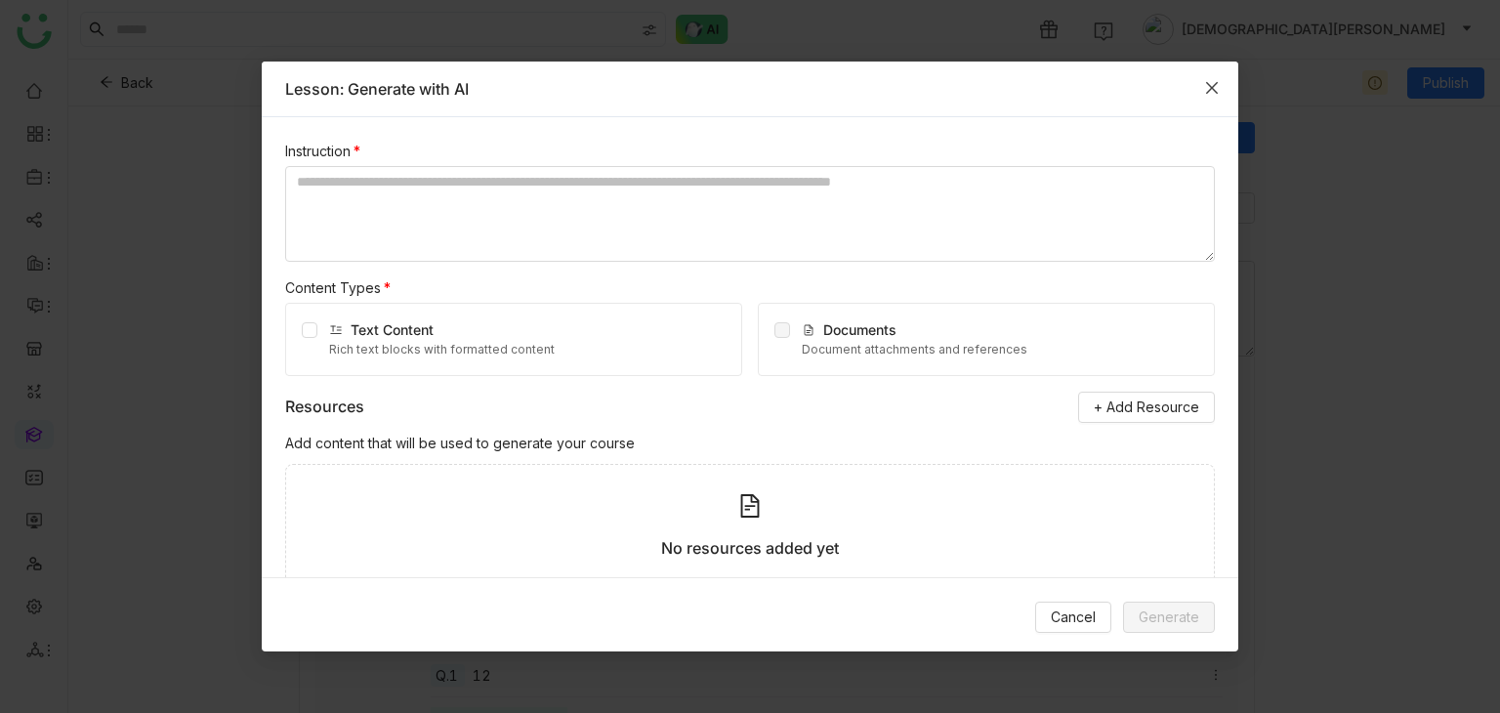
click at [1195, 87] on span "Close" at bounding box center [1212, 88] width 53 height 53
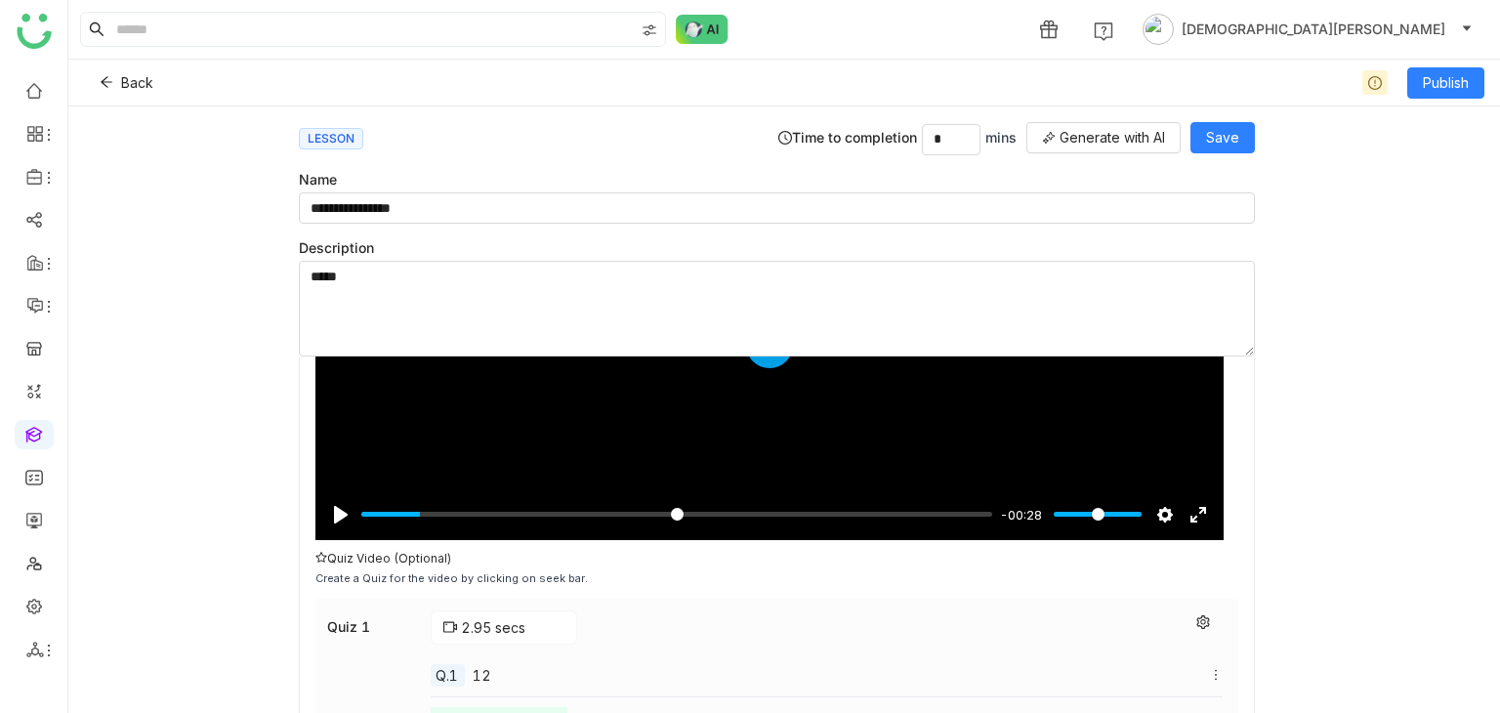
click at [1466, 65] on div "Back Publish" at bounding box center [784, 83] width 1432 height 47
click at [1456, 82] on span "Publish" at bounding box center [1446, 82] width 46 height 21
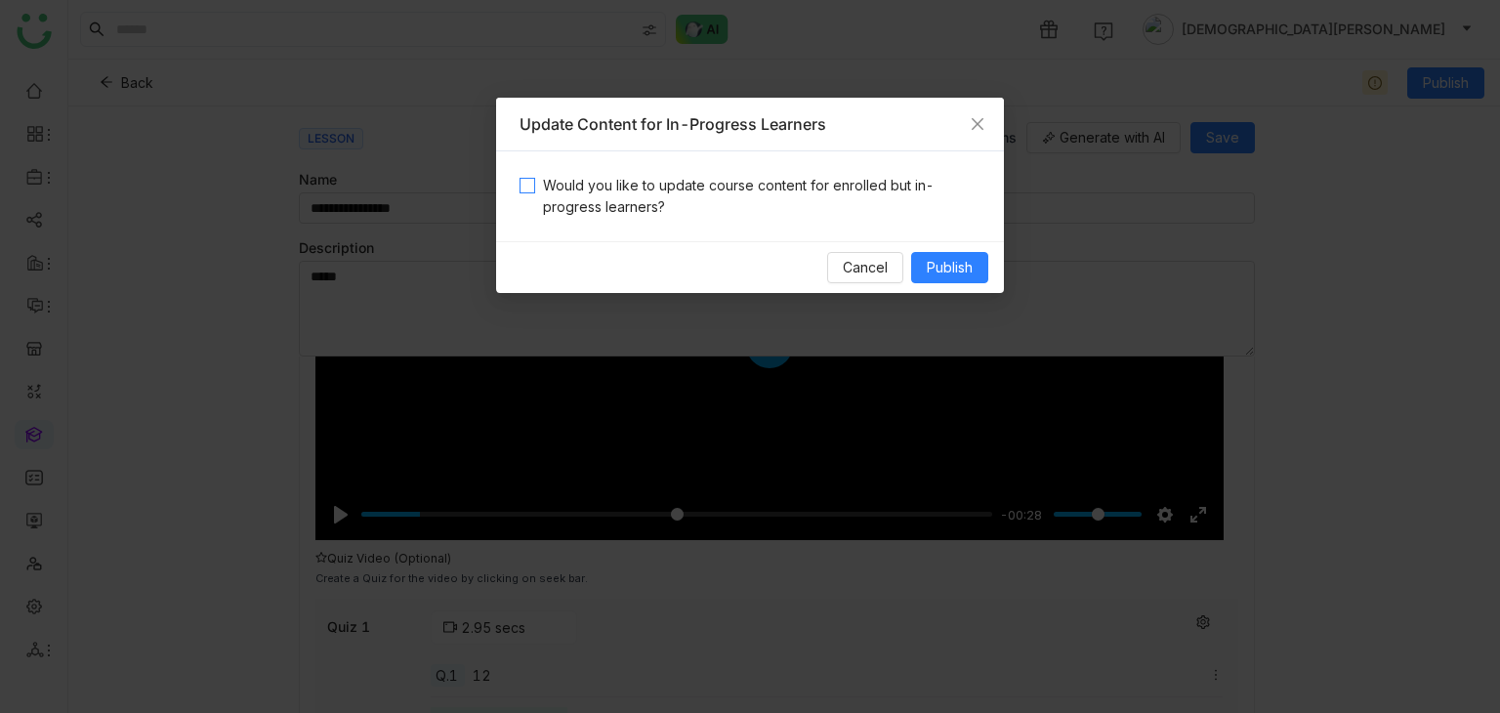
click at [782, 183] on span "Would you like to update course content for enrolled but in-progress learners?" at bounding box center [757, 196] width 445 height 43
click at [953, 260] on span "Publish" at bounding box center [950, 267] width 46 height 21
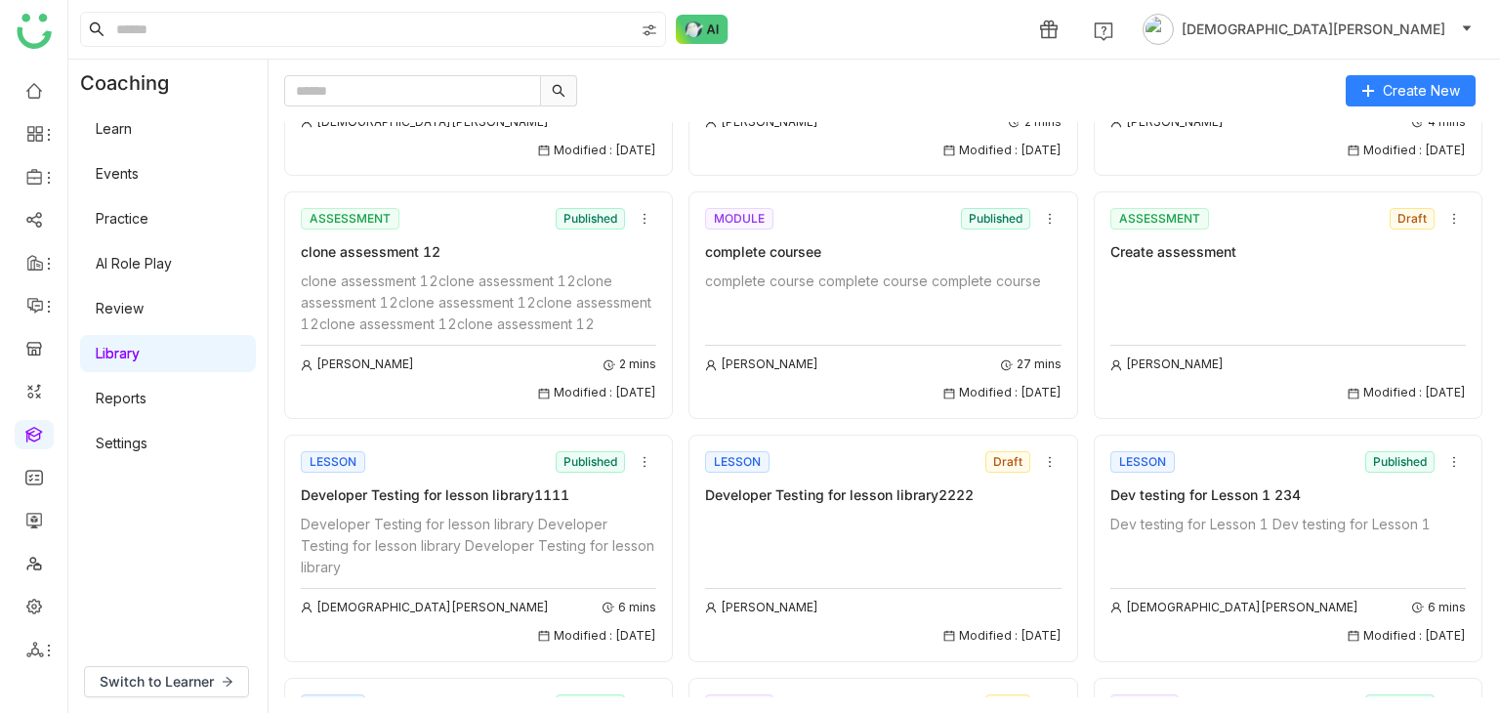
scroll to position [879, 0]
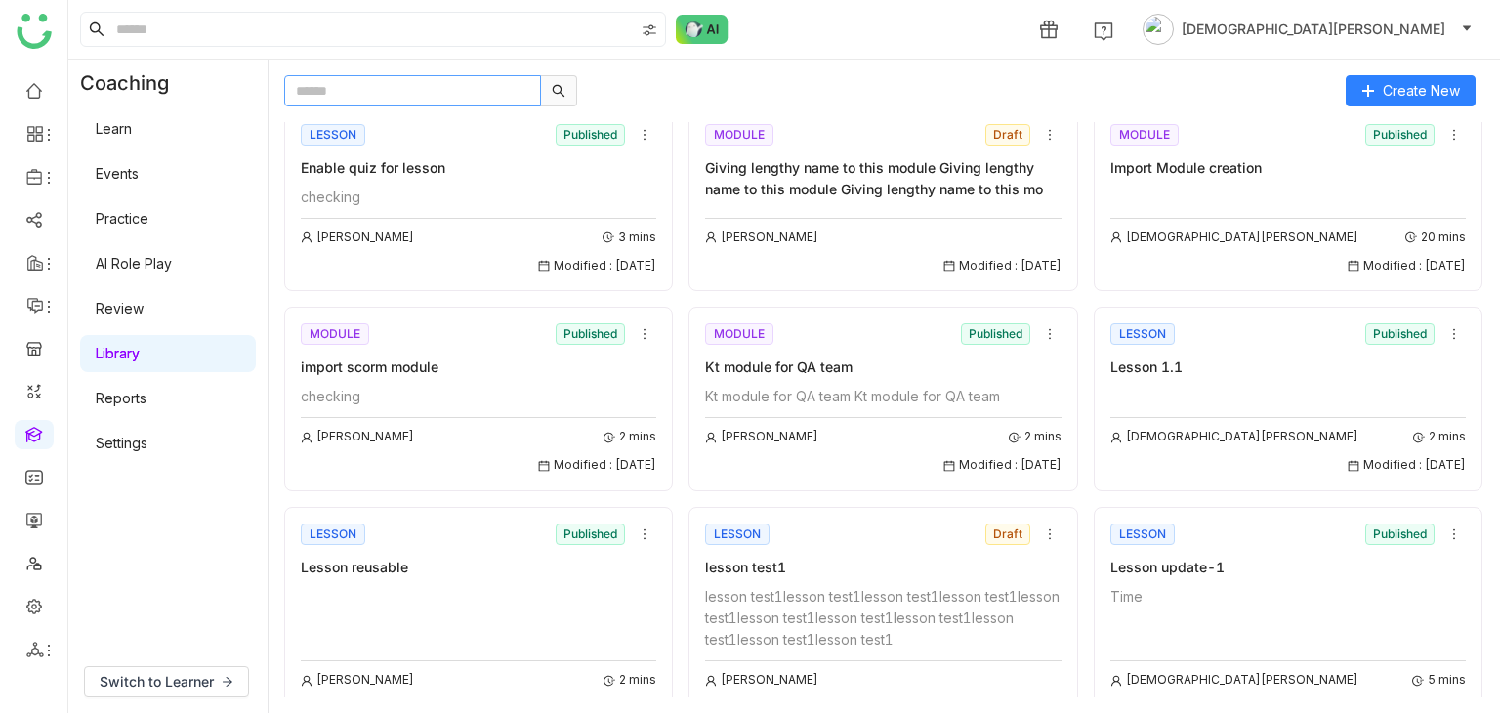
click at [374, 104] on input "text" at bounding box center [412, 90] width 257 height 31
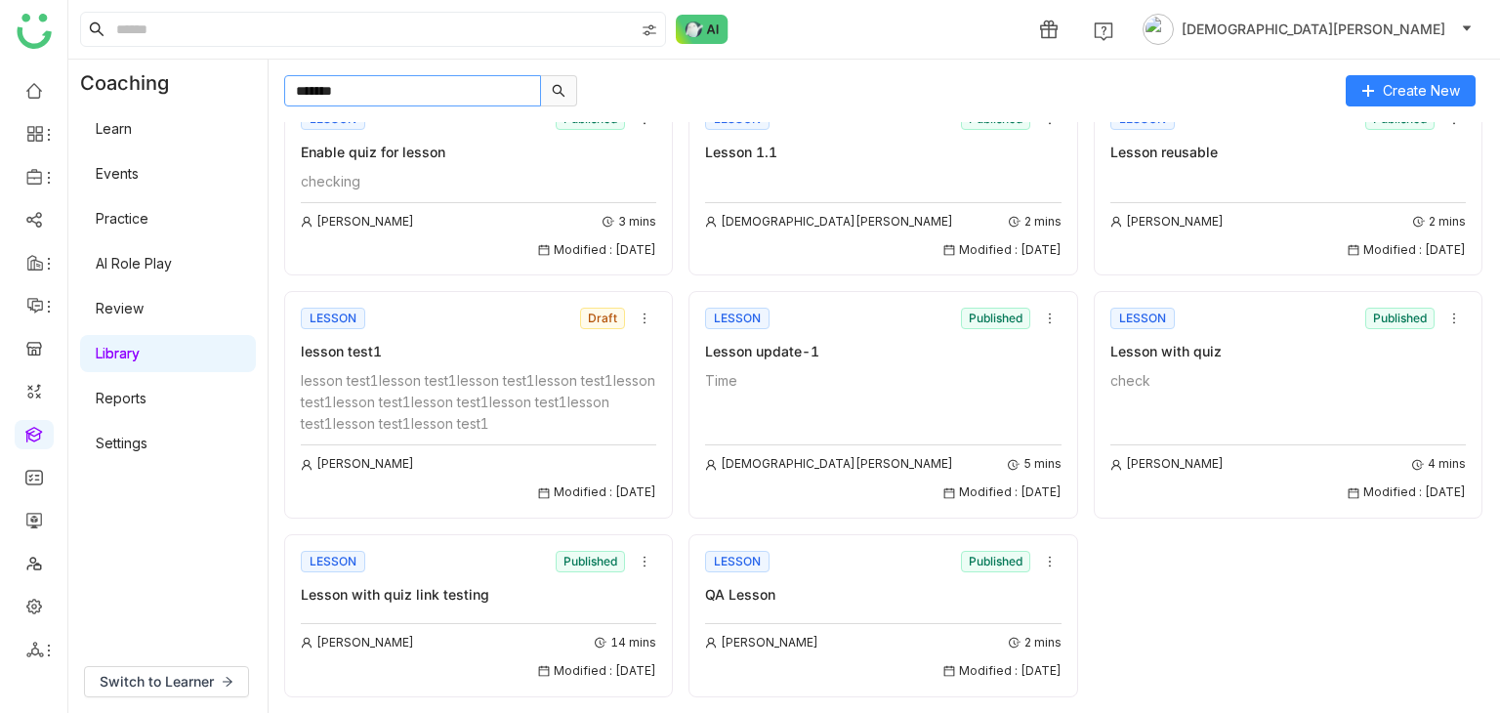
scroll to position [250, 0]
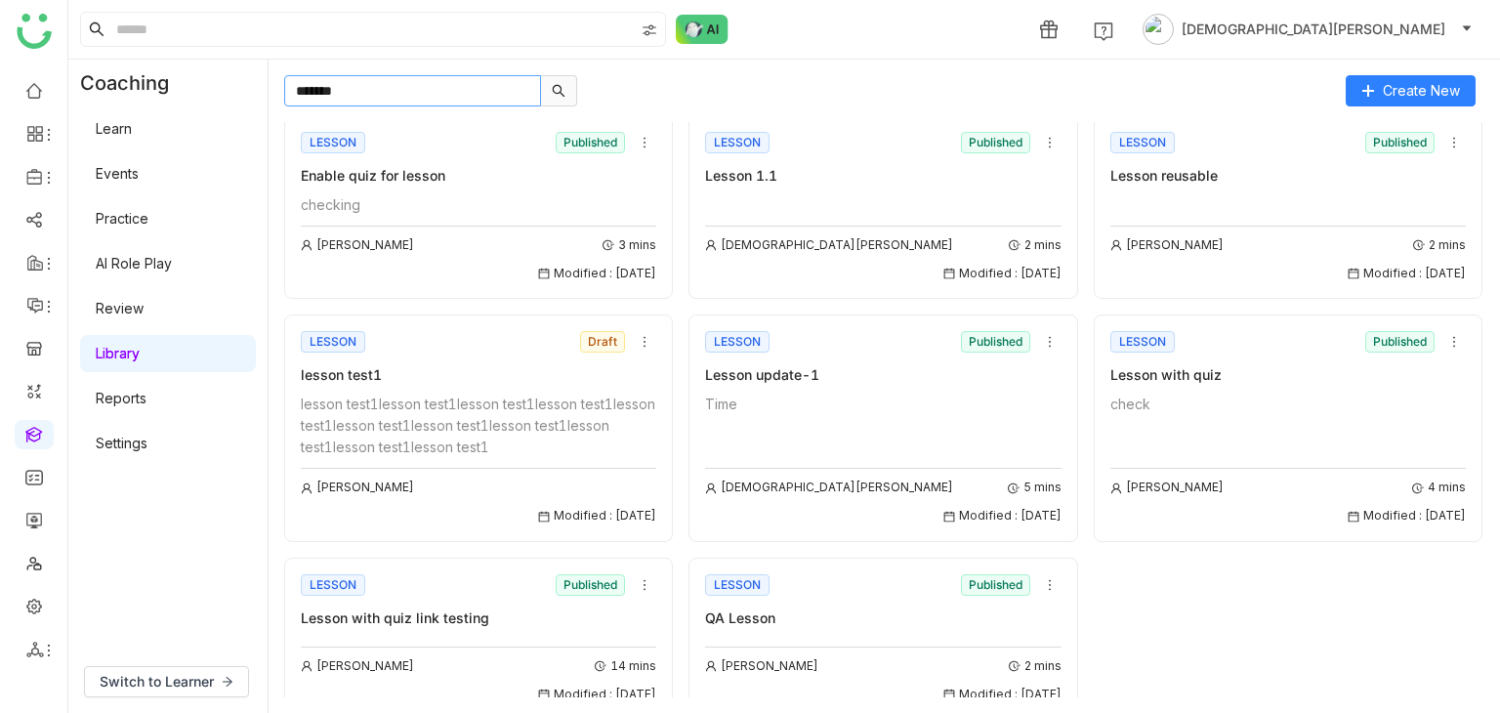
type input "******"
click at [1270, 394] on div "check" at bounding box center [1287, 404] width 355 height 21
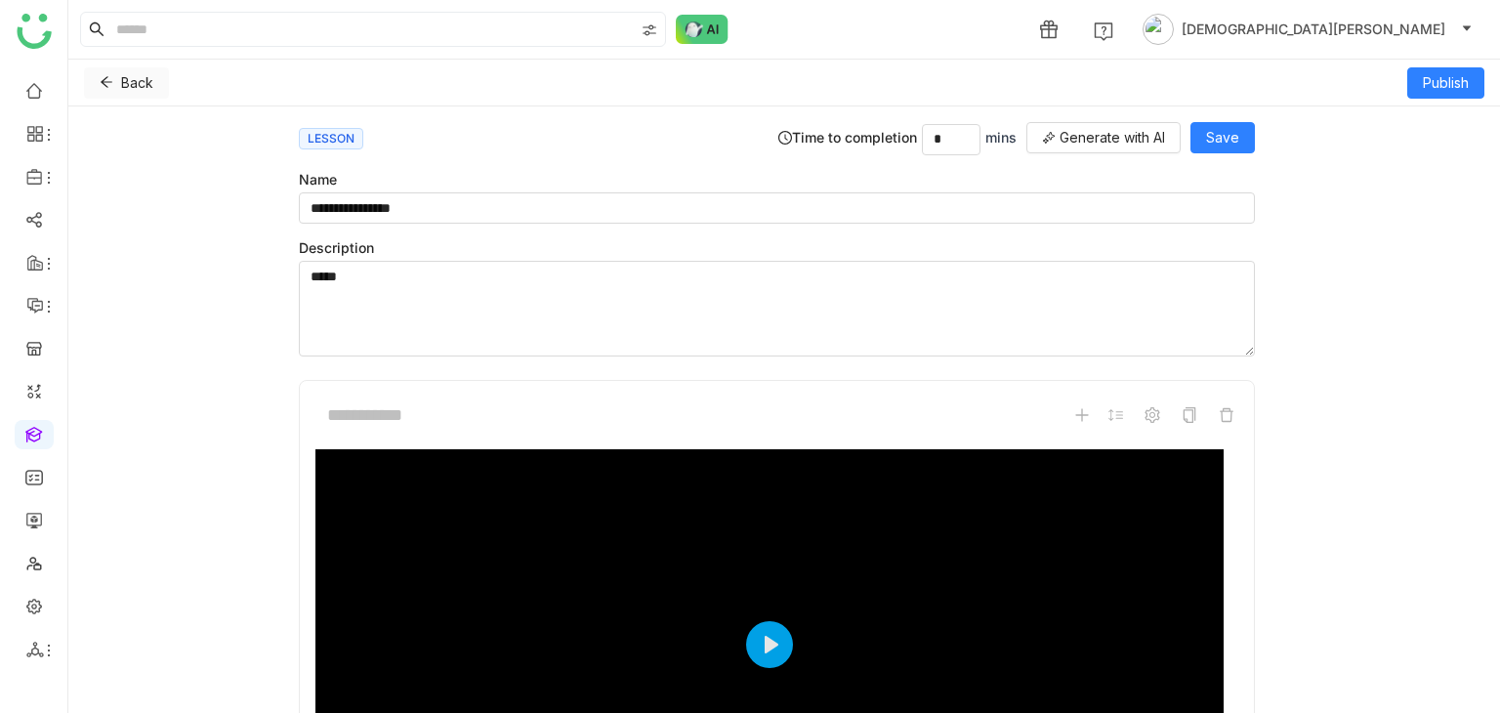
click at [100, 75] on icon at bounding box center [107, 82] width 14 height 14
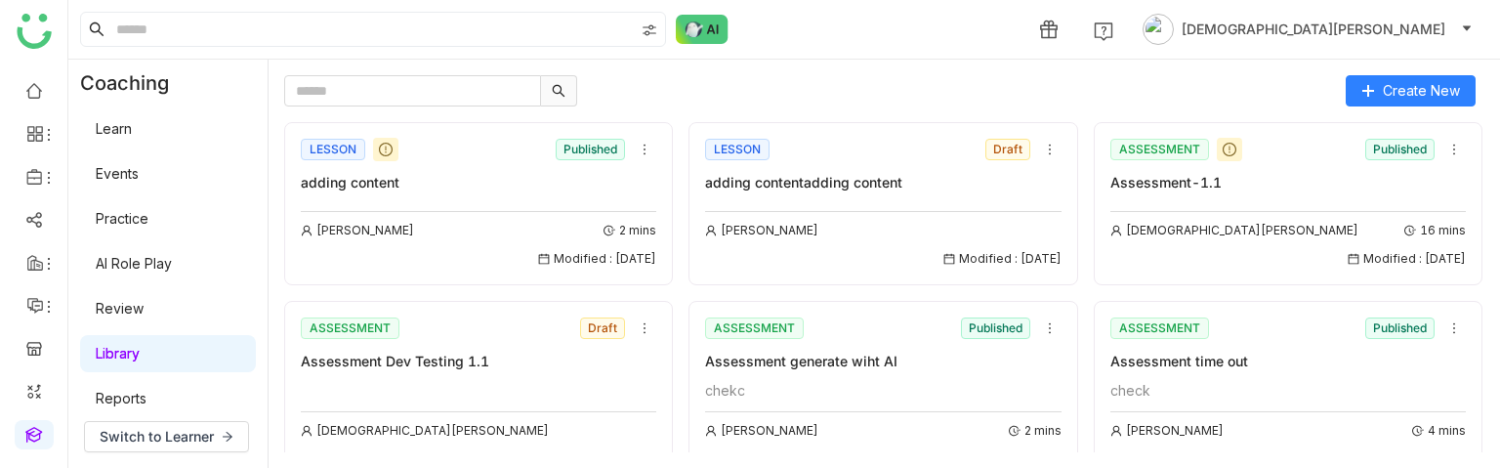
click at [139, 175] on link "Events" at bounding box center [117, 173] width 43 height 17
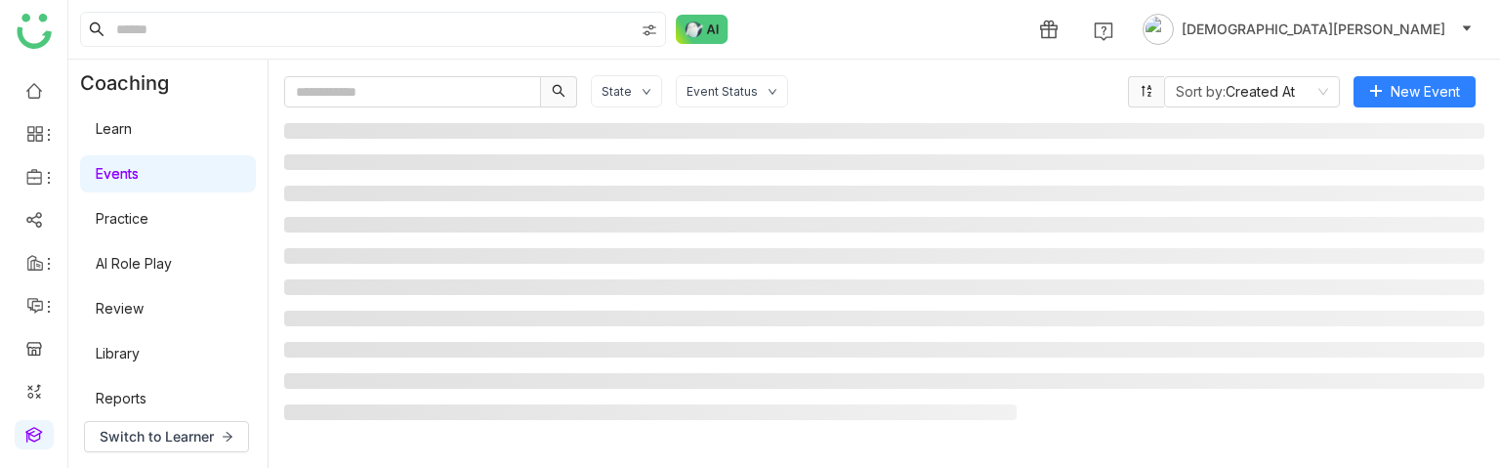
click at [132, 120] on link "Learn" at bounding box center [114, 128] width 36 height 17
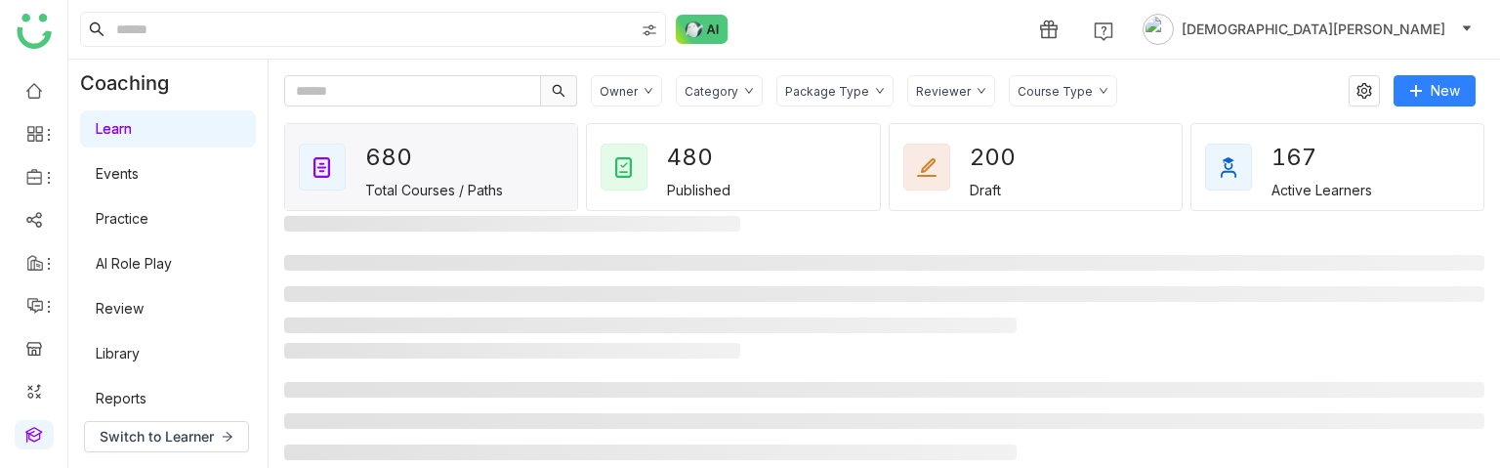
click at [132, 120] on link "Learn" at bounding box center [114, 128] width 36 height 17
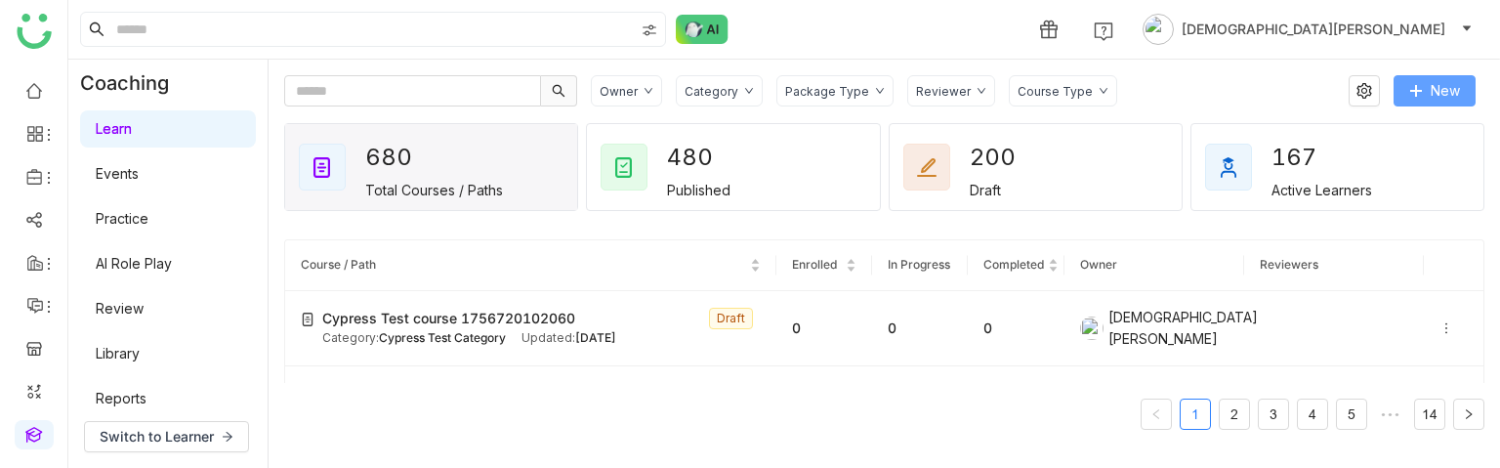
click at [1439, 89] on span "New" at bounding box center [1445, 90] width 29 height 21
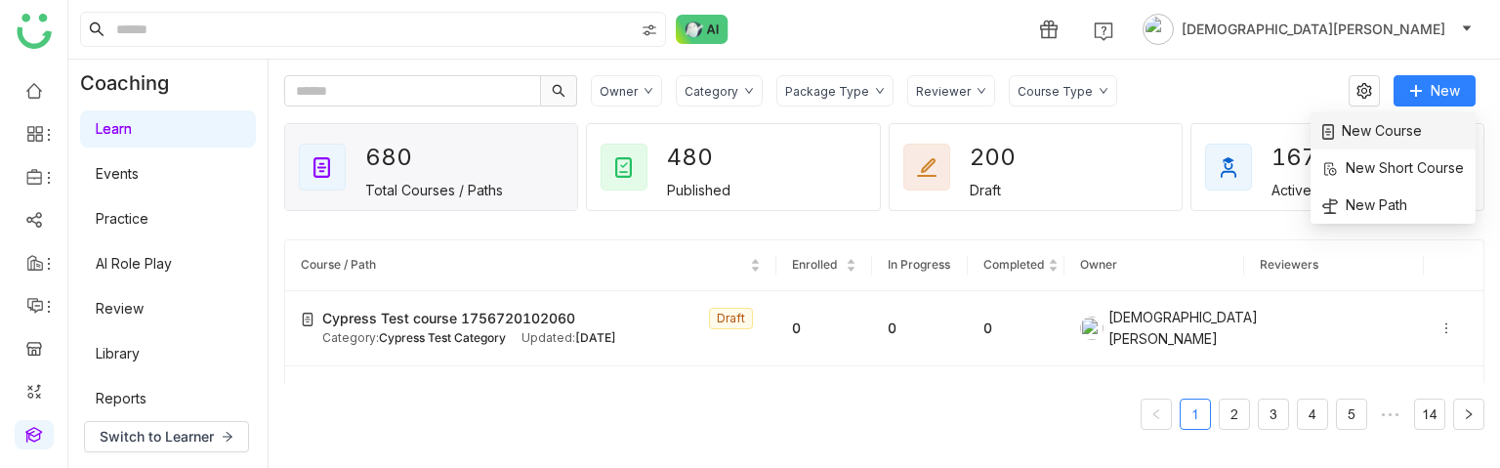
click at [1387, 130] on span "New Course" at bounding box center [1372, 130] width 100 height 21
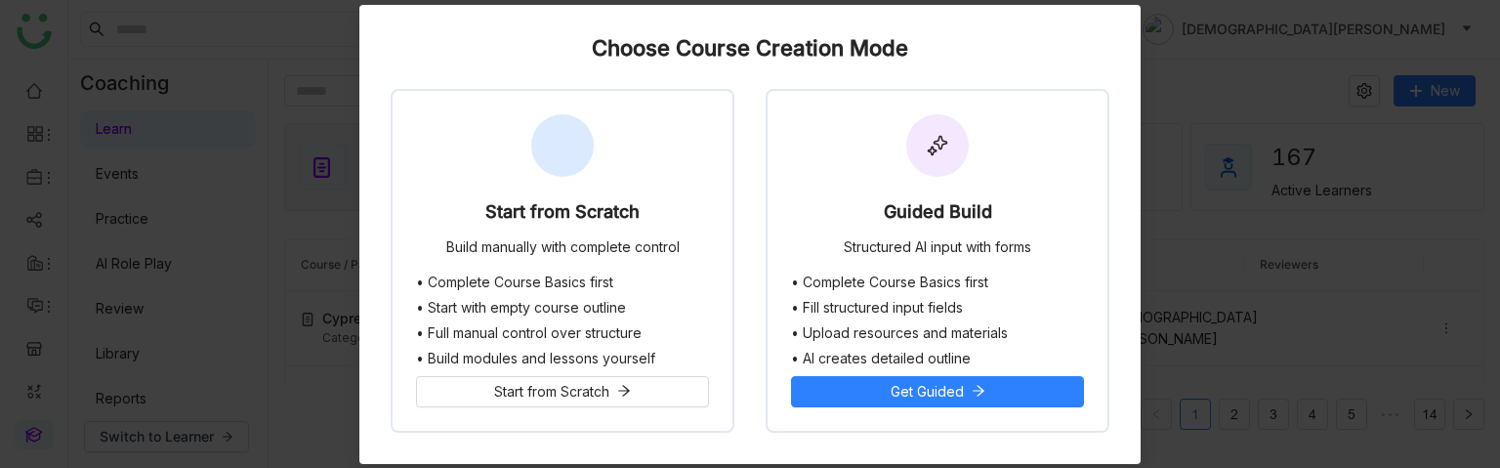
click at [1401, 124] on nz-modal-container "Choose Course Creation Mode Start from Scratch Build manually with complete con…" at bounding box center [750, 234] width 1500 height 468
click at [555, 159] on div "680 Total Courses / Paths" at bounding box center [431, 167] width 292 height 86
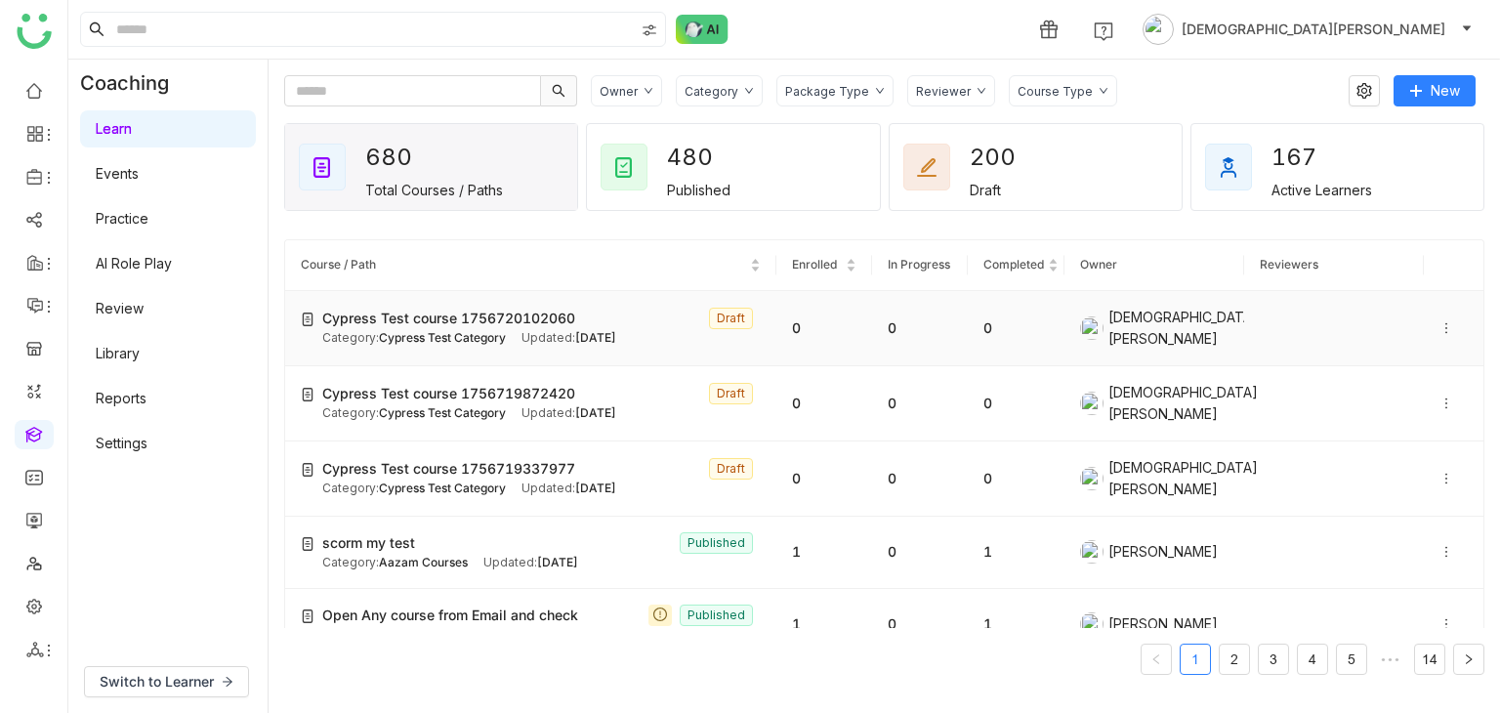
click at [1445, 322] on icon at bounding box center [1446, 327] width 2 height 11
click at [1380, 381] on span "Delete" at bounding box center [1390, 381] width 43 height 17
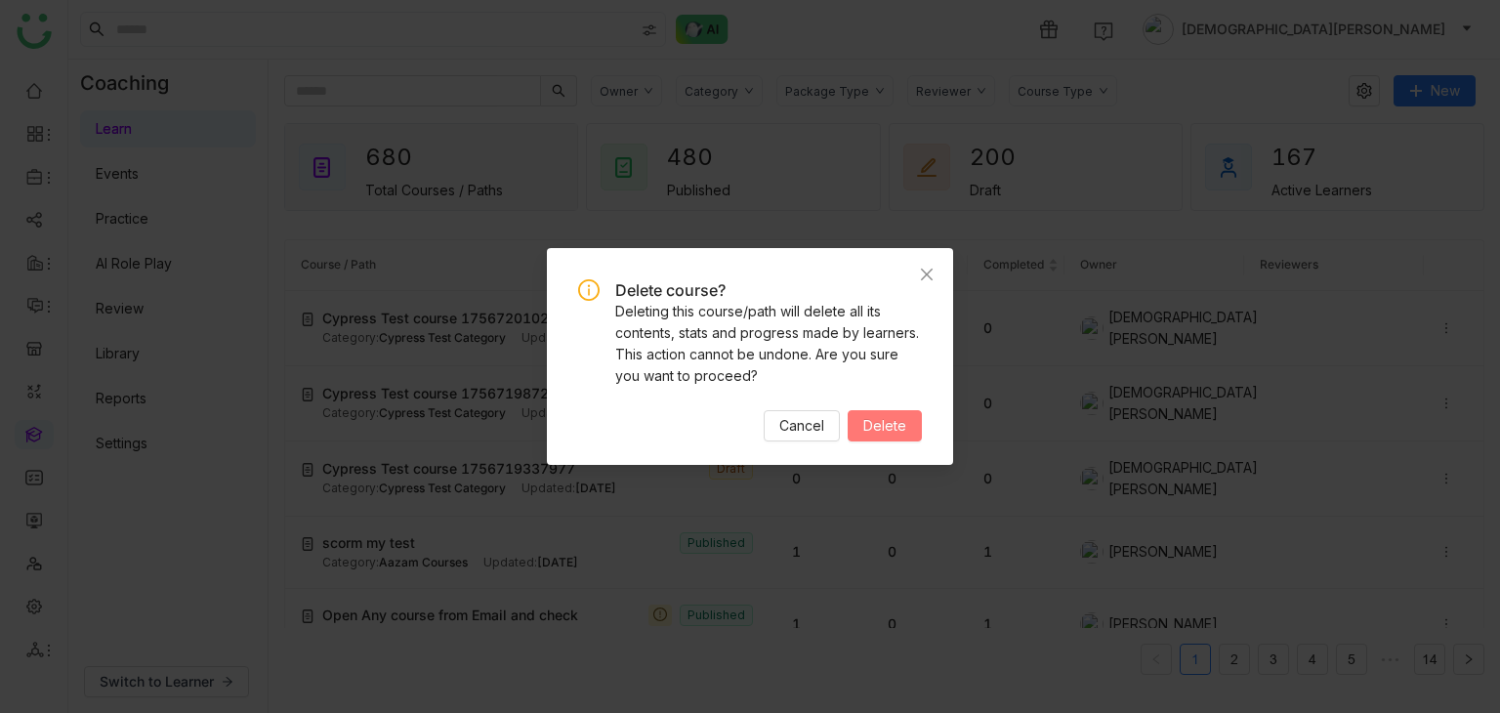
click at [881, 421] on span "Delete" at bounding box center [884, 425] width 43 height 21
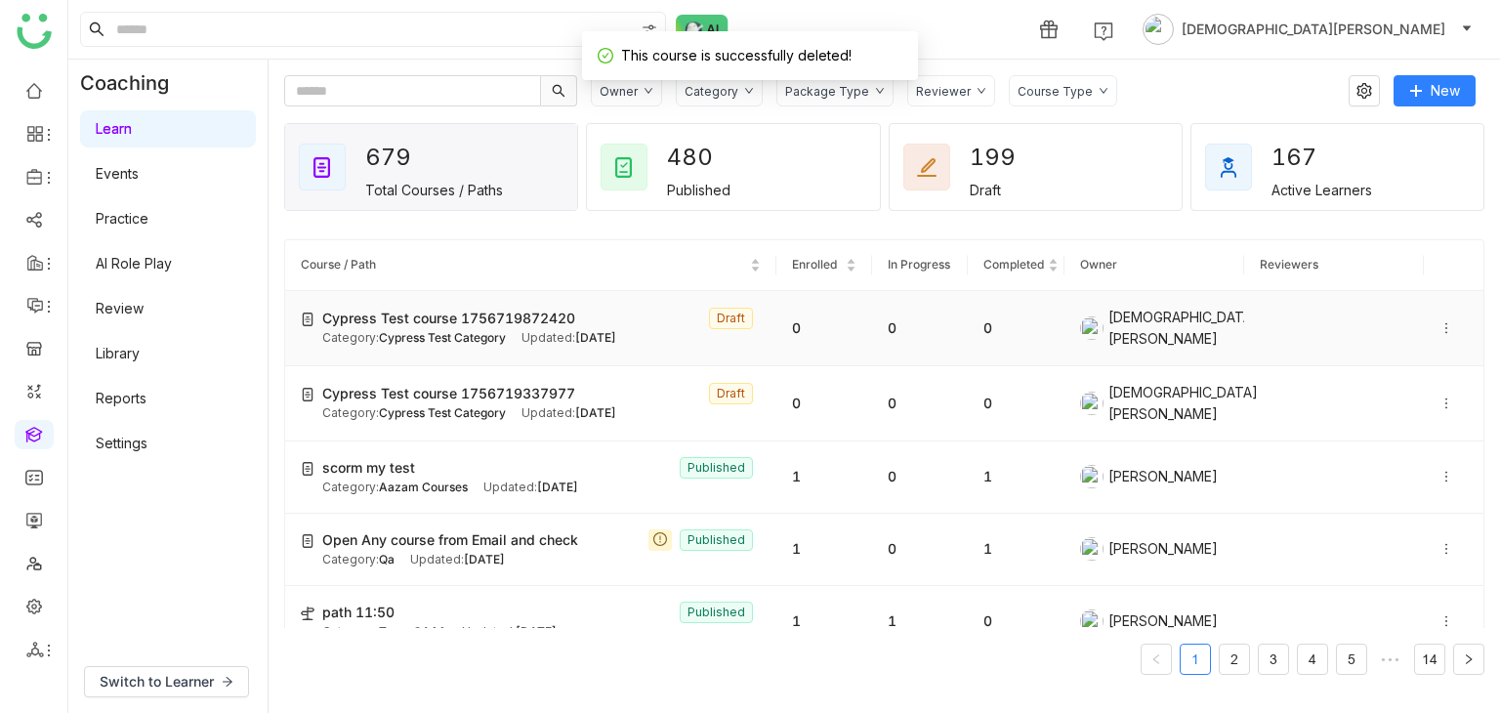
click at [1439, 326] on icon at bounding box center [1446, 328] width 14 height 14
click at [1391, 376] on span "Delete" at bounding box center [1390, 381] width 43 height 17
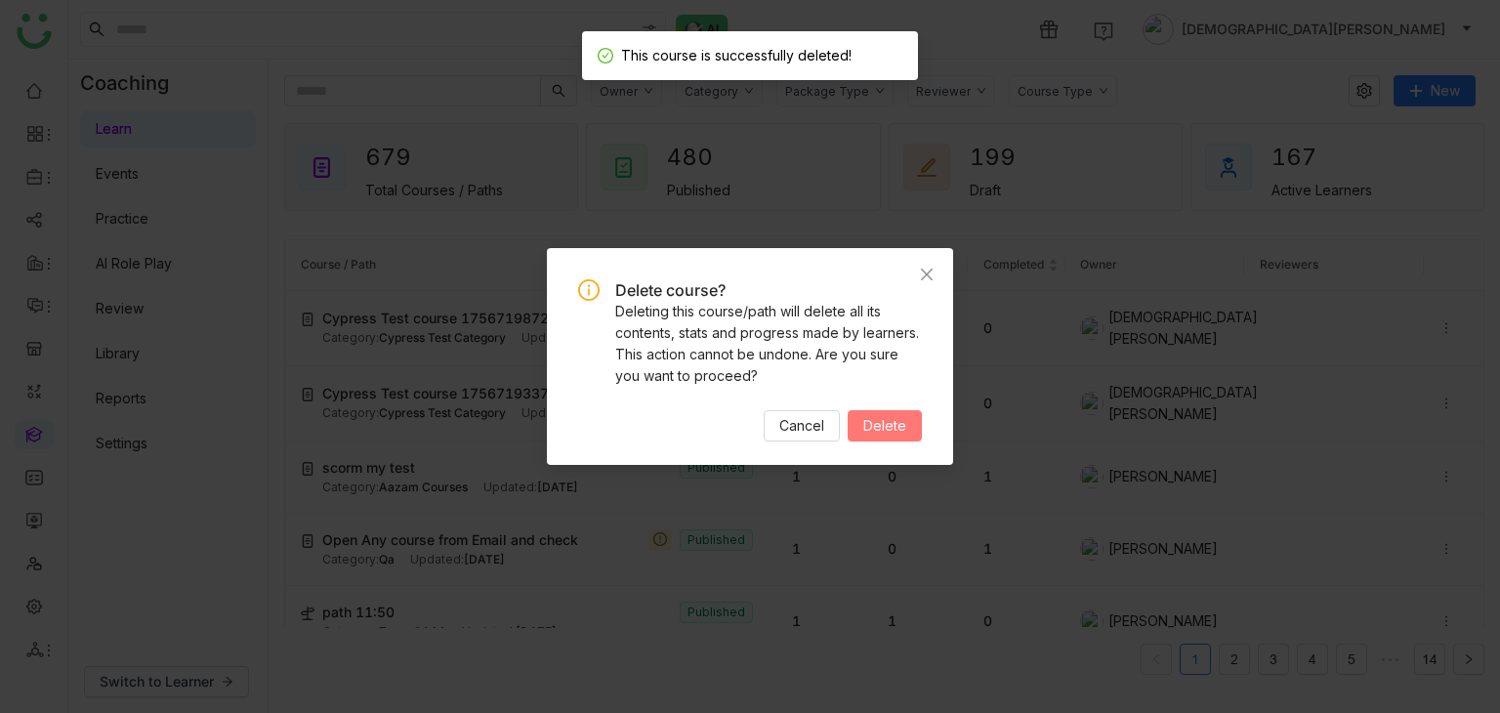
click at [884, 424] on span "Delete" at bounding box center [884, 425] width 43 height 21
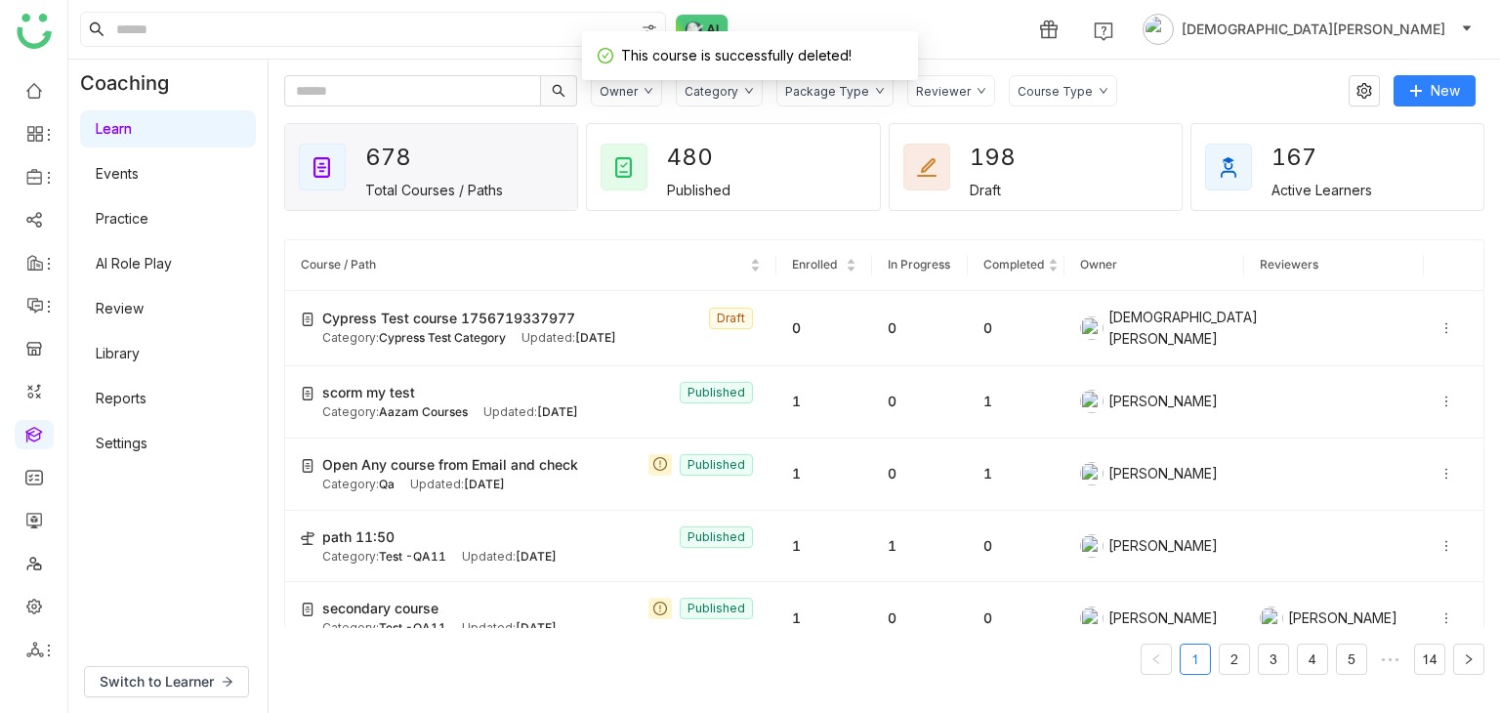
click at [1439, 325] on icon at bounding box center [1446, 328] width 14 height 14
click at [1360, 372] on span "Delete" at bounding box center [1376, 381] width 72 height 21
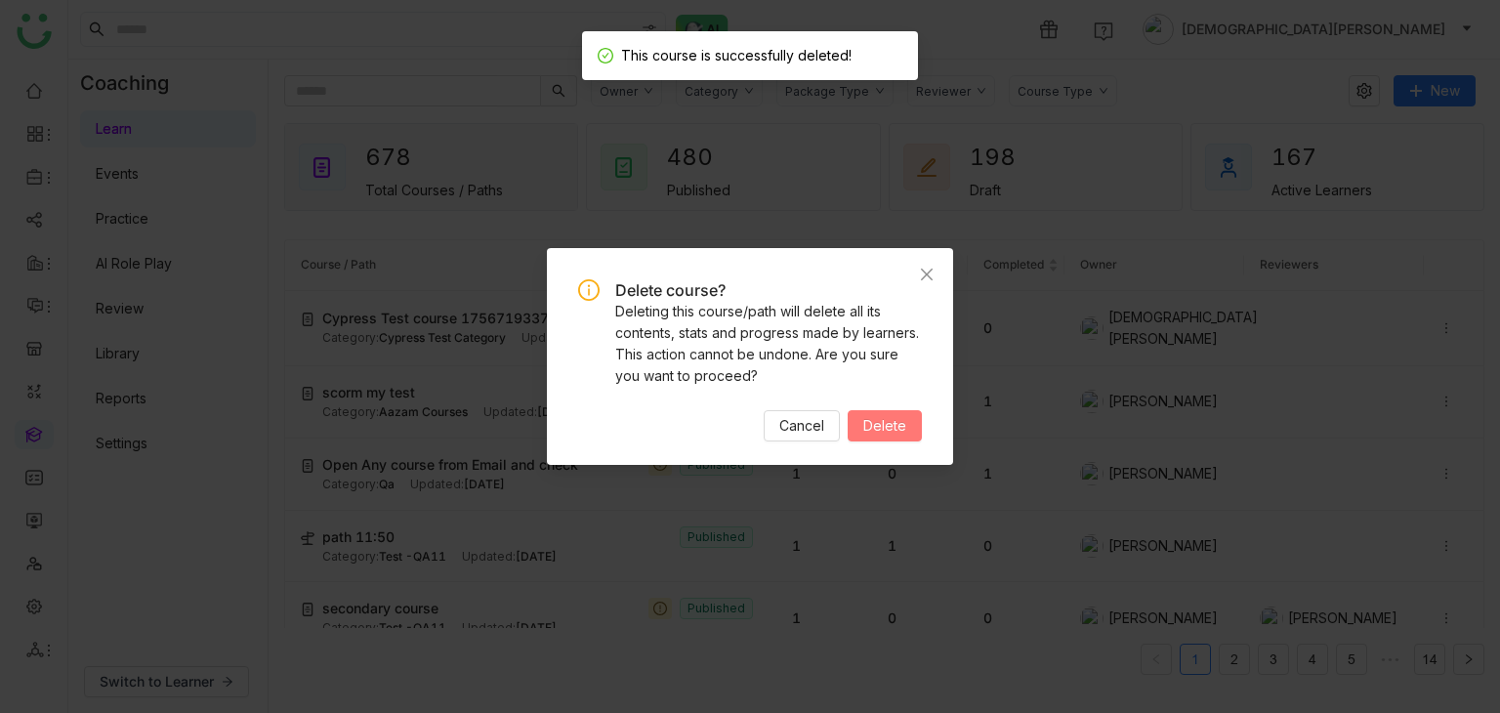
click at [891, 425] on span "Delete" at bounding box center [884, 425] width 43 height 21
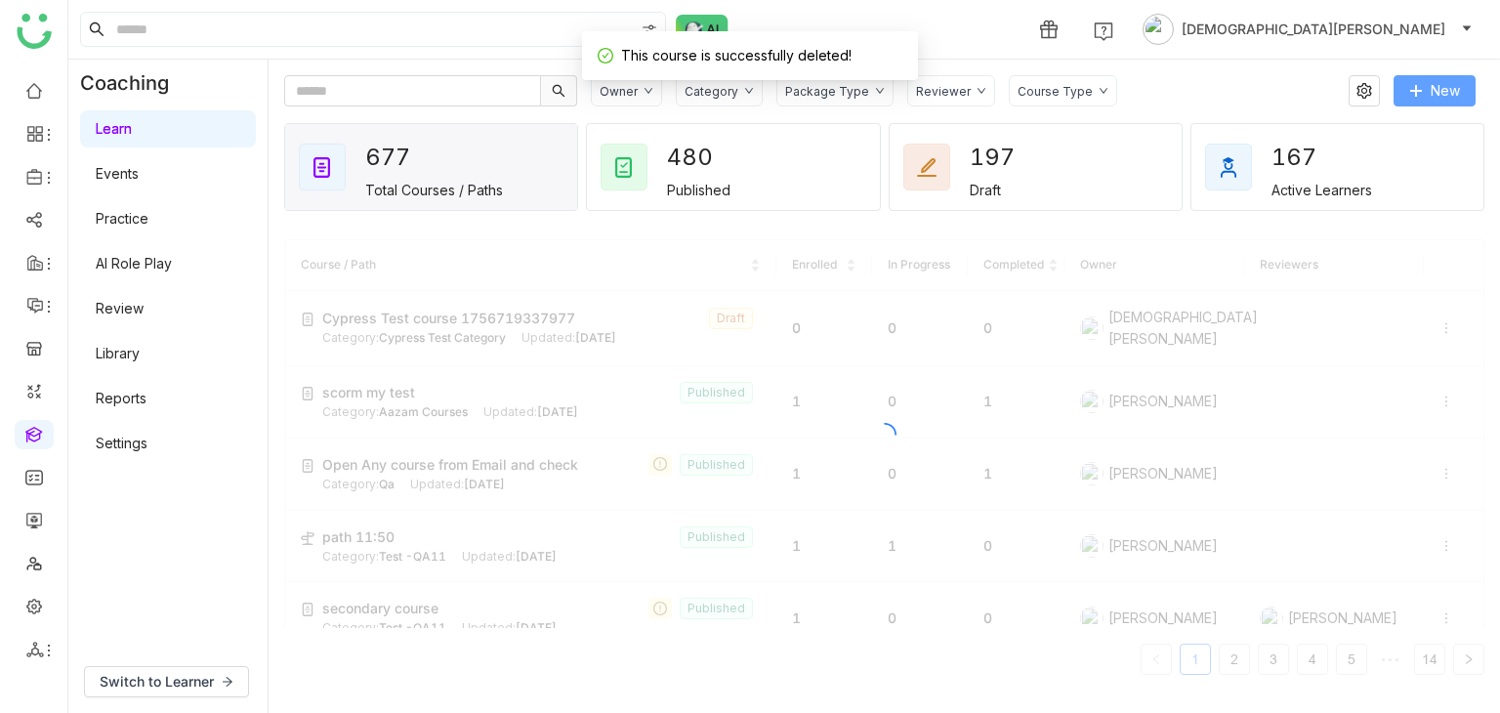
click at [1442, 80] on span "New" at bounding box center [1445, 90] width 29 height 21
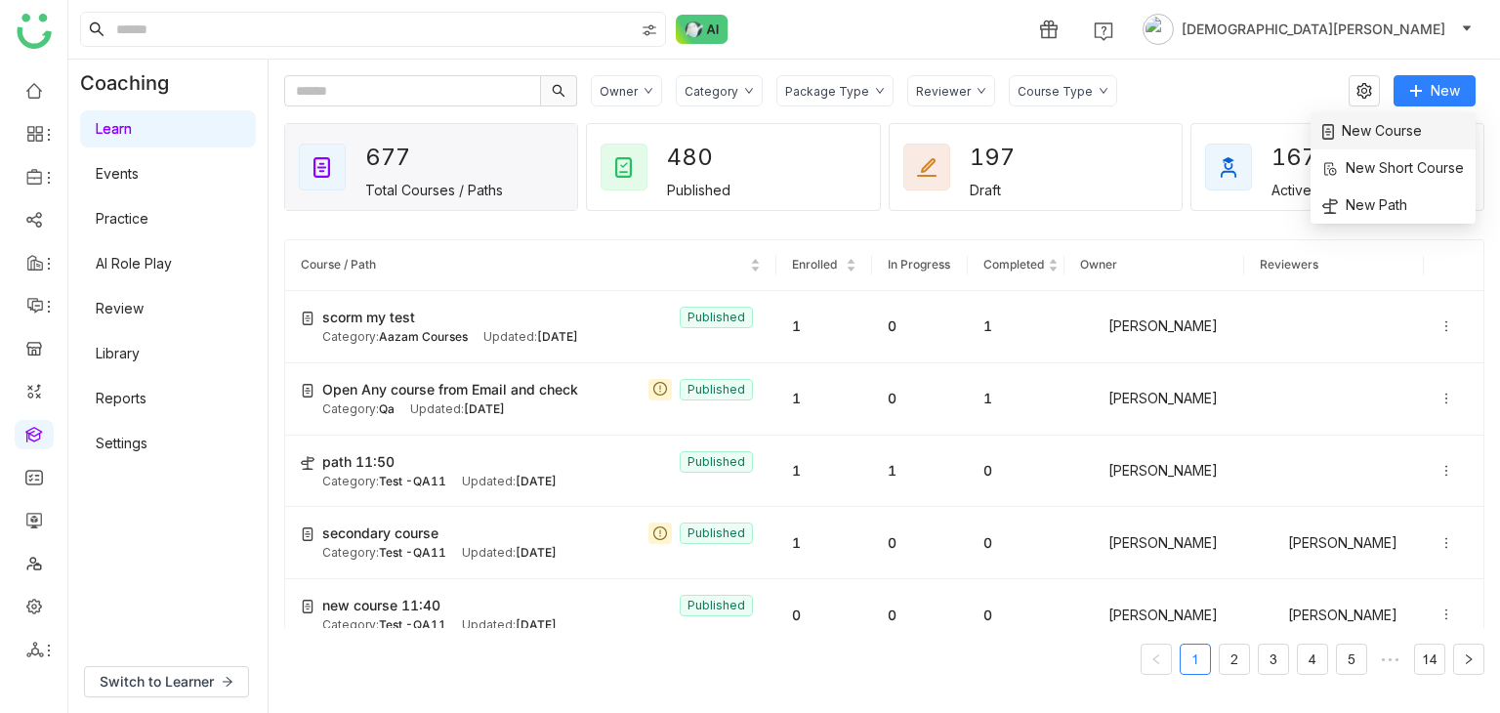
click at [1402, 130] on span "New Course" at bounding box center [1372, 130] width 100 height 21
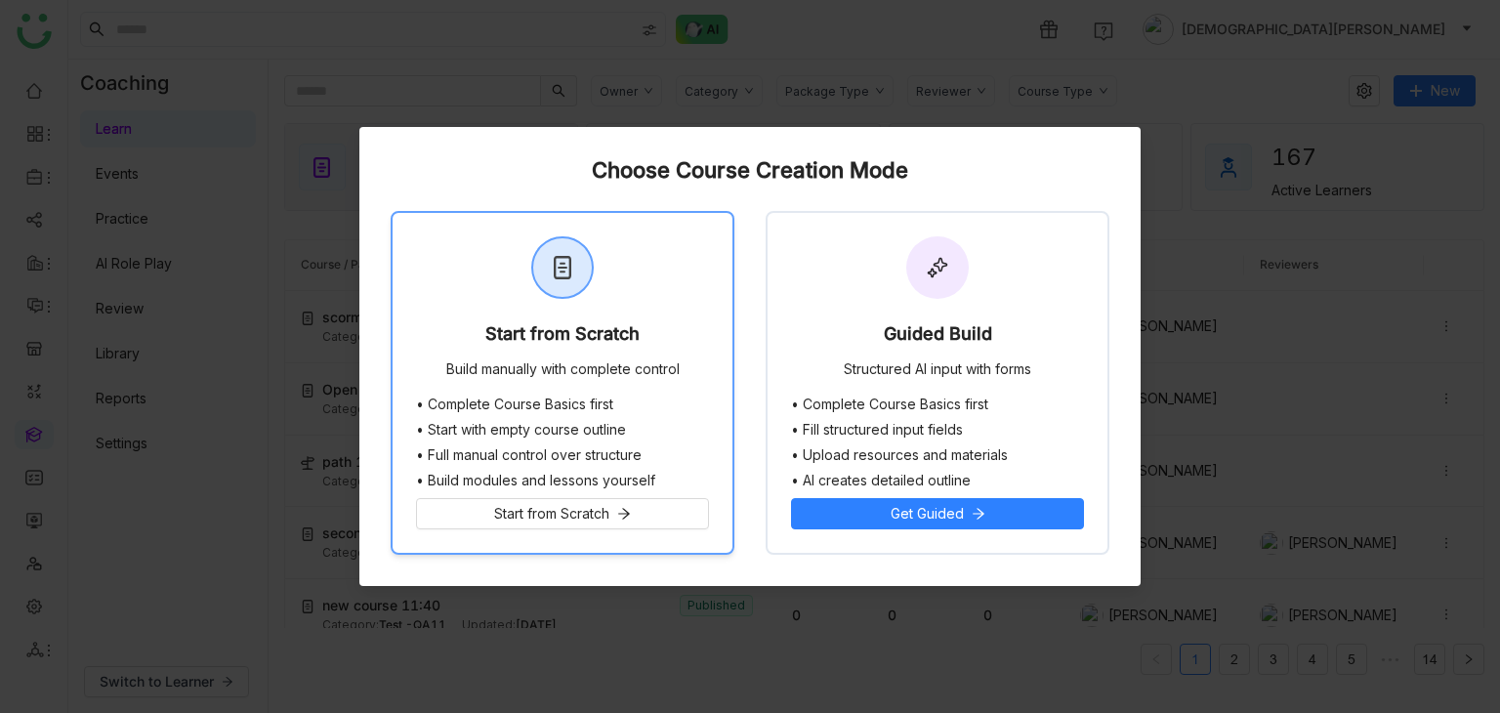
click at [439, 368] on div "Start from Scratch Build manually with complete control" at bounding box center [563, 305] width 340 height 184
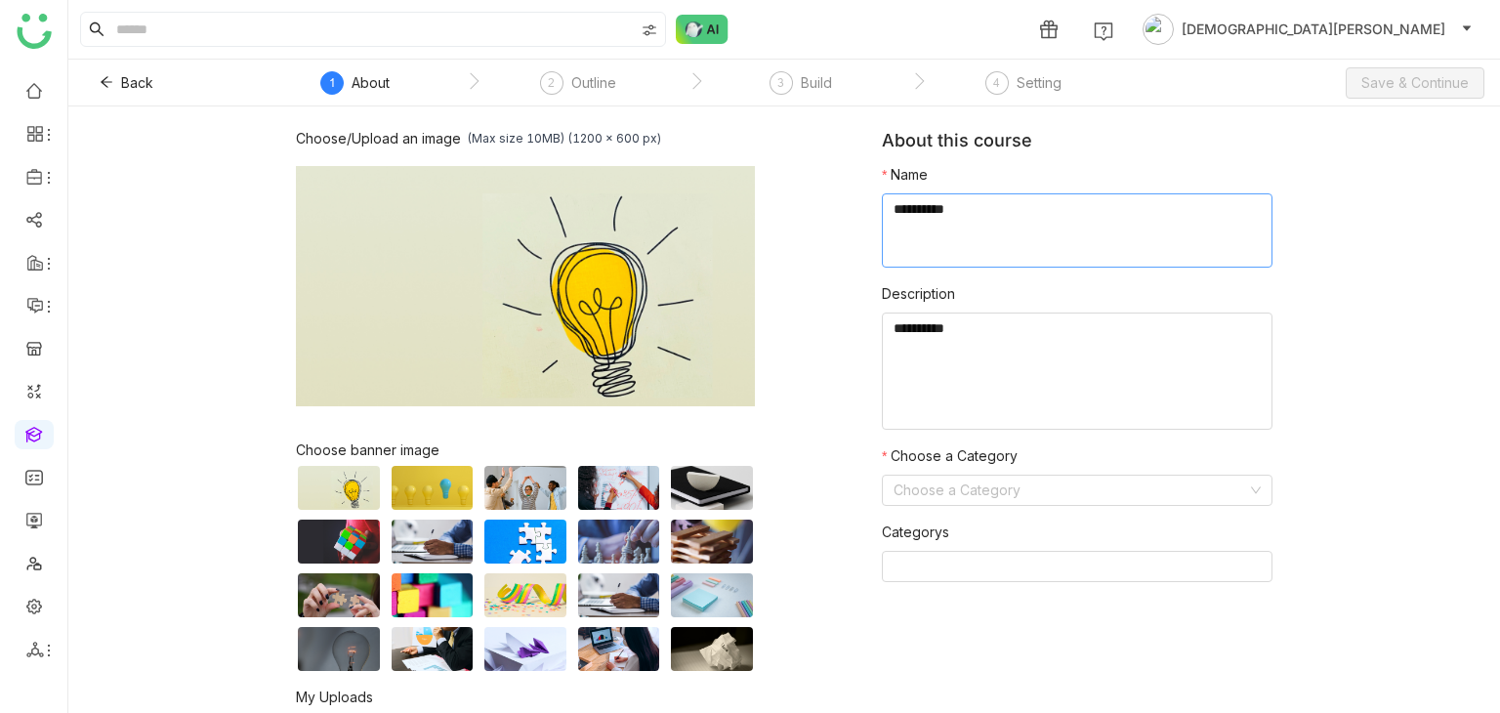
click at [992, 267] on textarea at bounding box center [1077, 230] width 391 height 74
click at [1007, 251] on textarea "To enrich screen reader interactions, please activate Accessibility in Grammarl…" at bounding box center [1077, 230] width 391 height 74
click at [1008, 264] on textarea "To enrich screen reader interactions, please activate Accessibility in Grammarl…" at bounding box center [1077, 230] width 391 height 74
click at [1012, 265] on textarea "To enrich screen reader interactions, please activate Accessibility in Grammarl…" at bounding box center [1077, 230] width 391 height 74
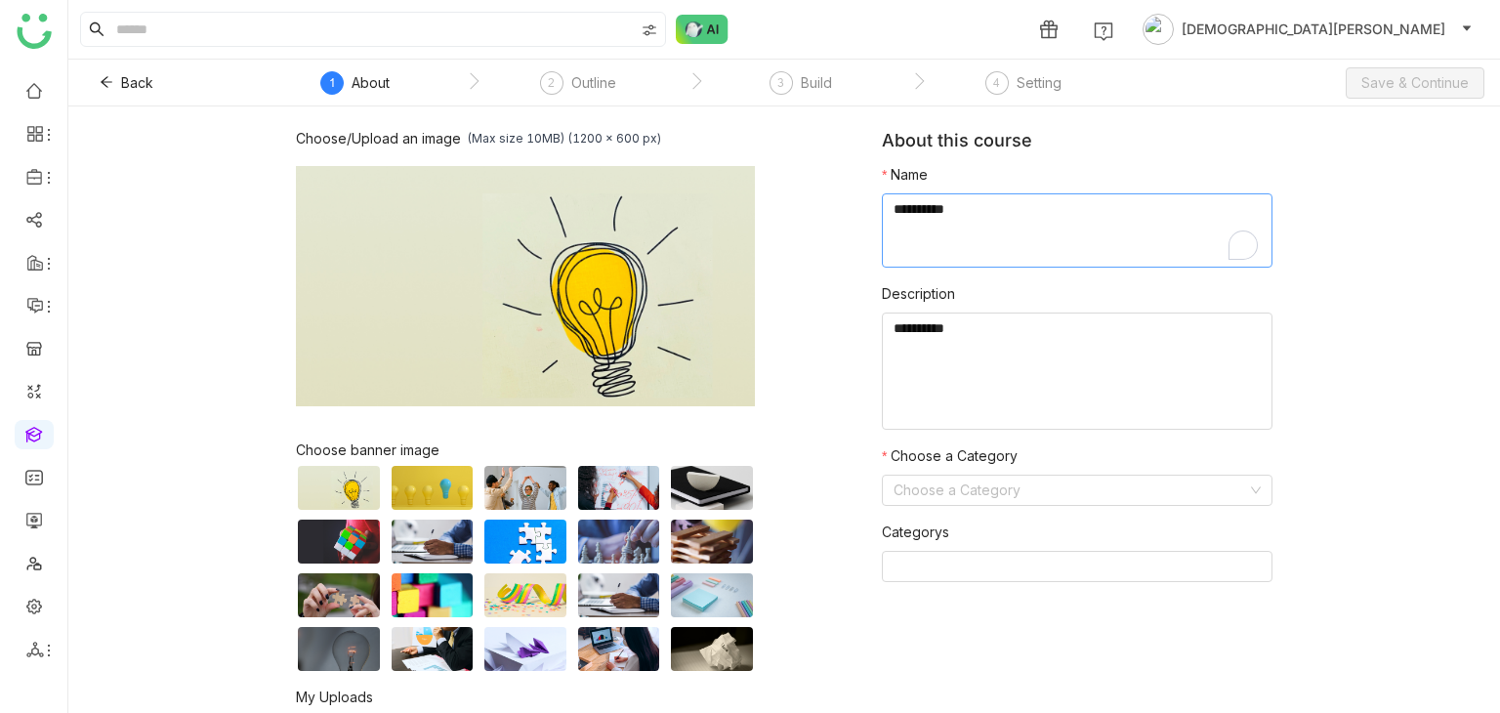
click at [1020, 243] on textarea "To enrich screen reader interactions, please activate Accessibility in Grammarl…" at bounding box center [1077, 230] width 391 height 74
type textarea "*"
type textarea "**********"
click at [957, 344] on textarea at bounding box center [1077, 371] width 391 height 117
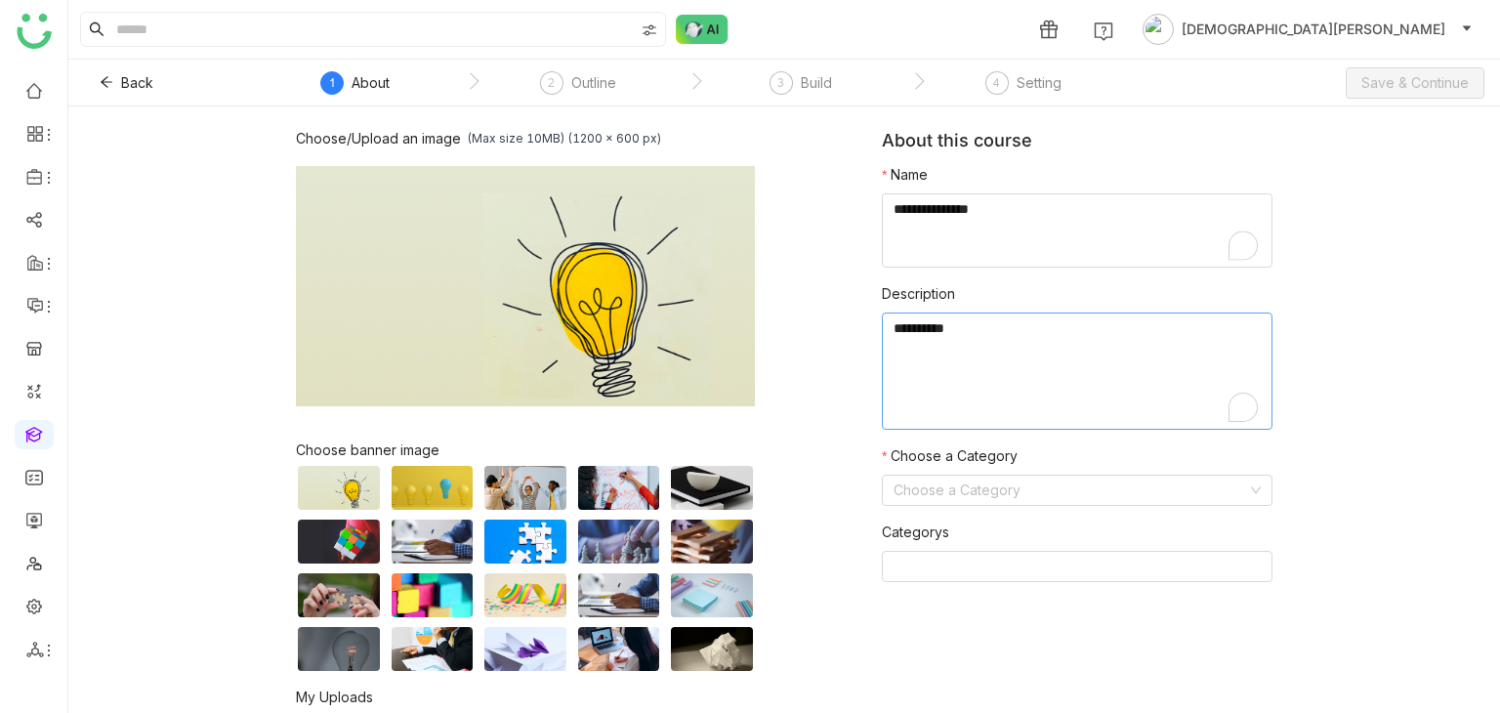
paste textarea "**********"
type textarea "**********"
click at [981, 500] on input at bounding box center [1071, 490] width 354 height 29
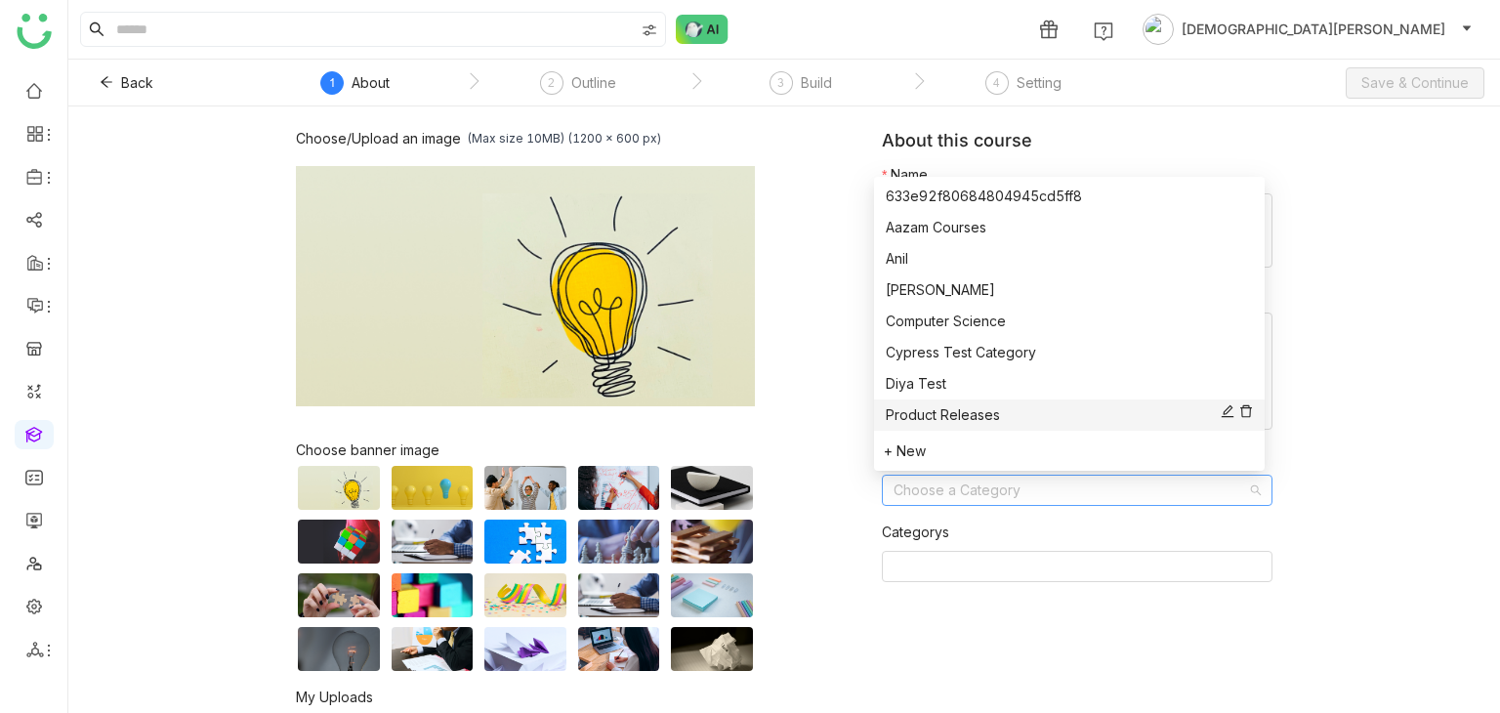
click at [908, 418] on div "Product Releases" at bounding box center [1069, 414] width 367 height 21
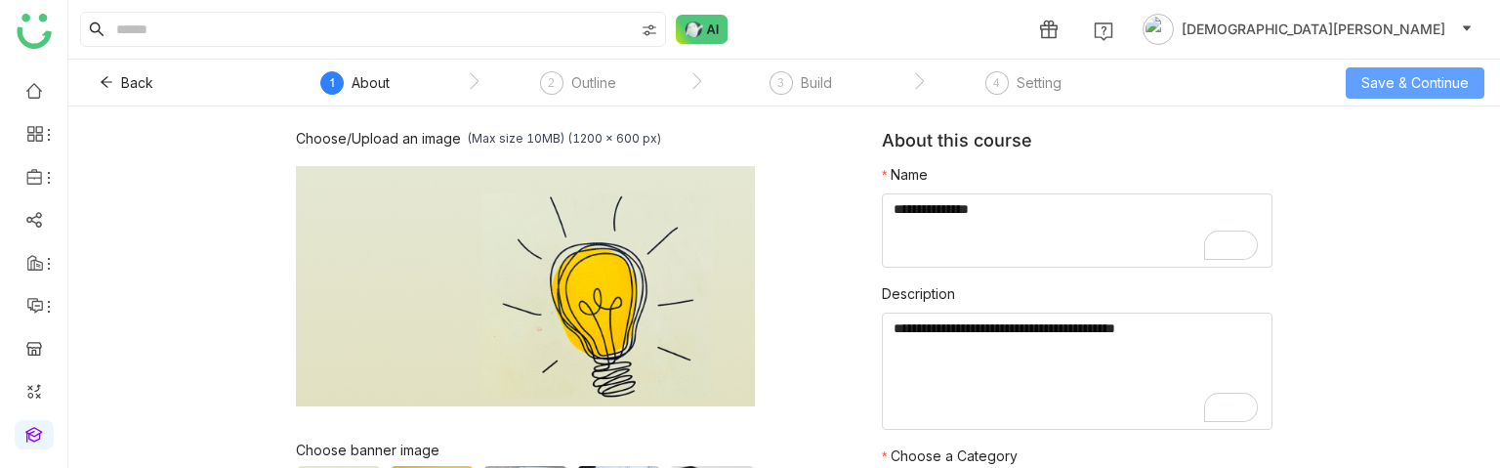
click at [1398, 68] on button "Save & Continue" at bounding box center [1415, 82] width 139 height 31
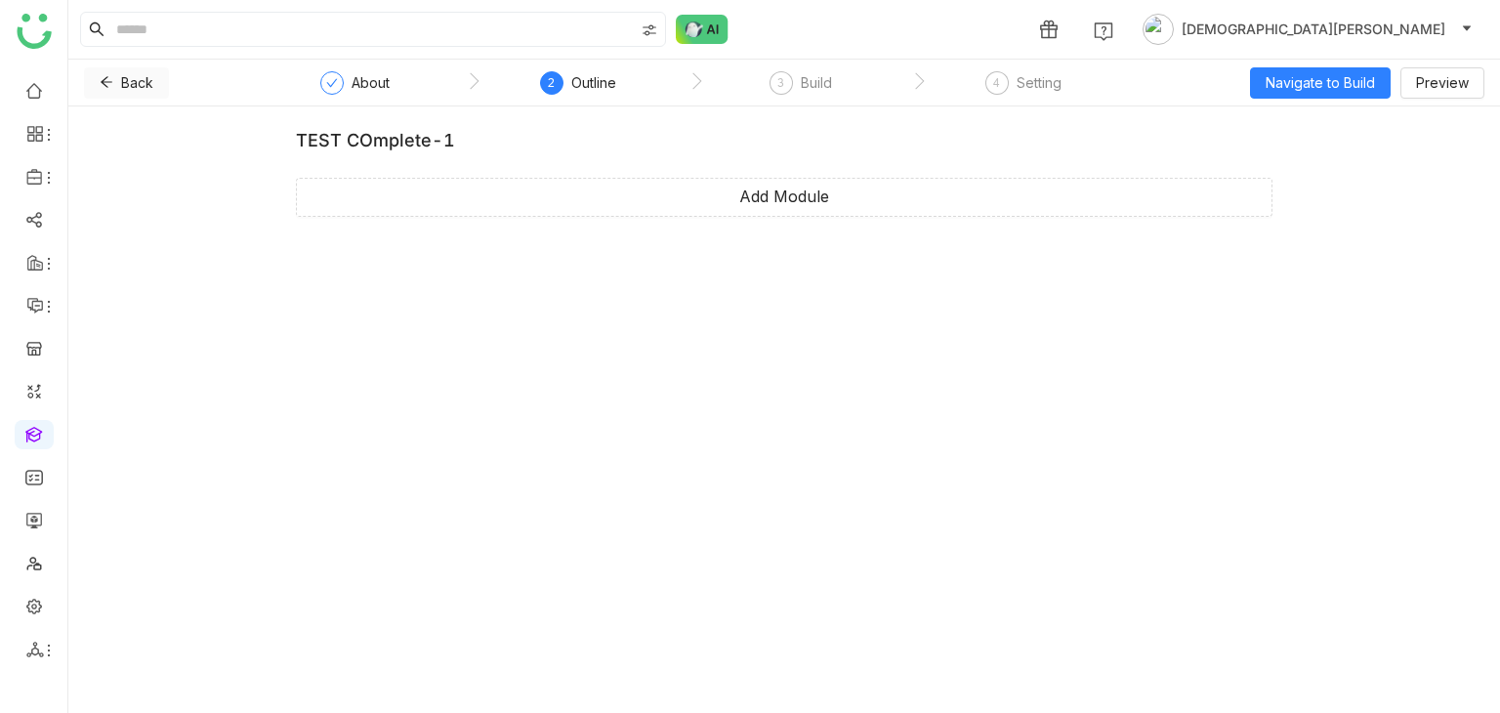
click at [109, 81] on icon at bounding box center [107, 82] width 14 height 14
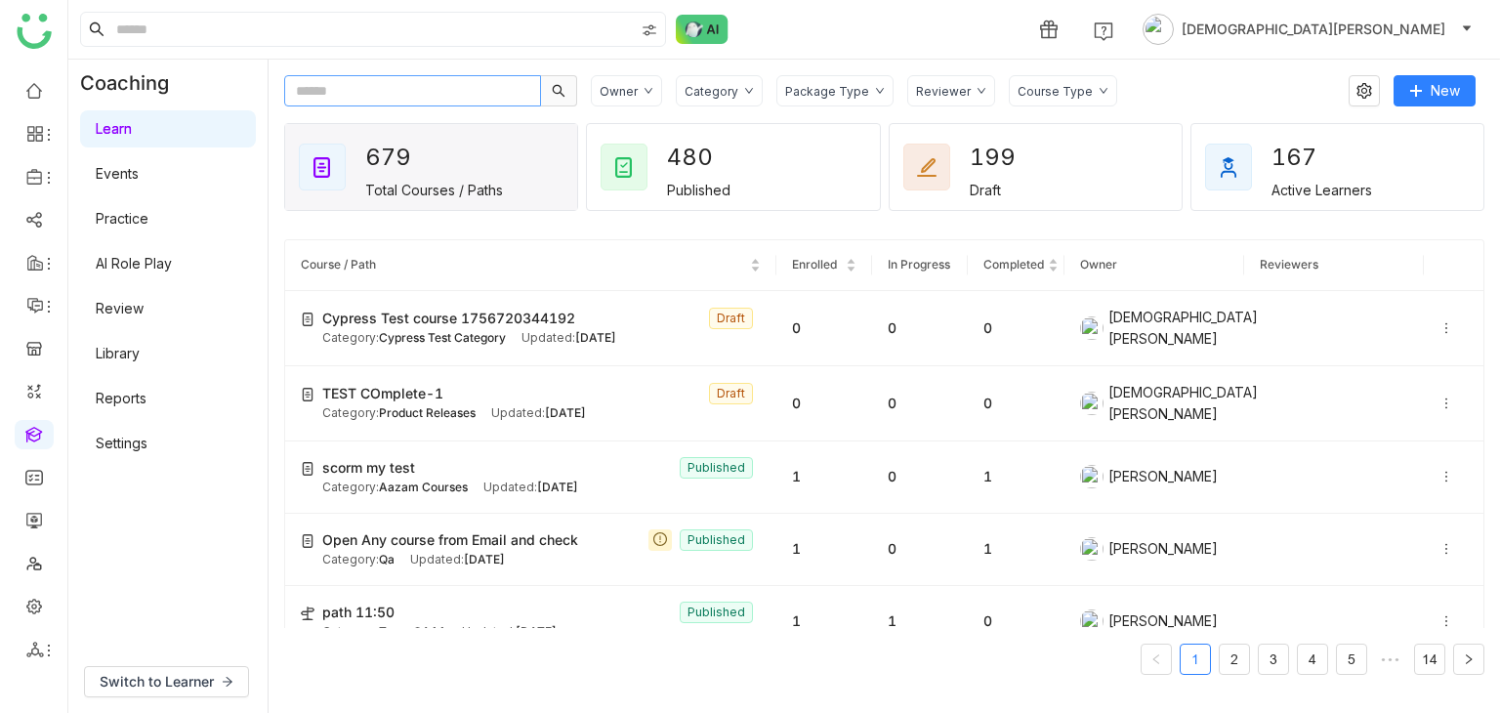
click at [384, 103] on input "text" at bounding box center [412, 90] width 257 height 31
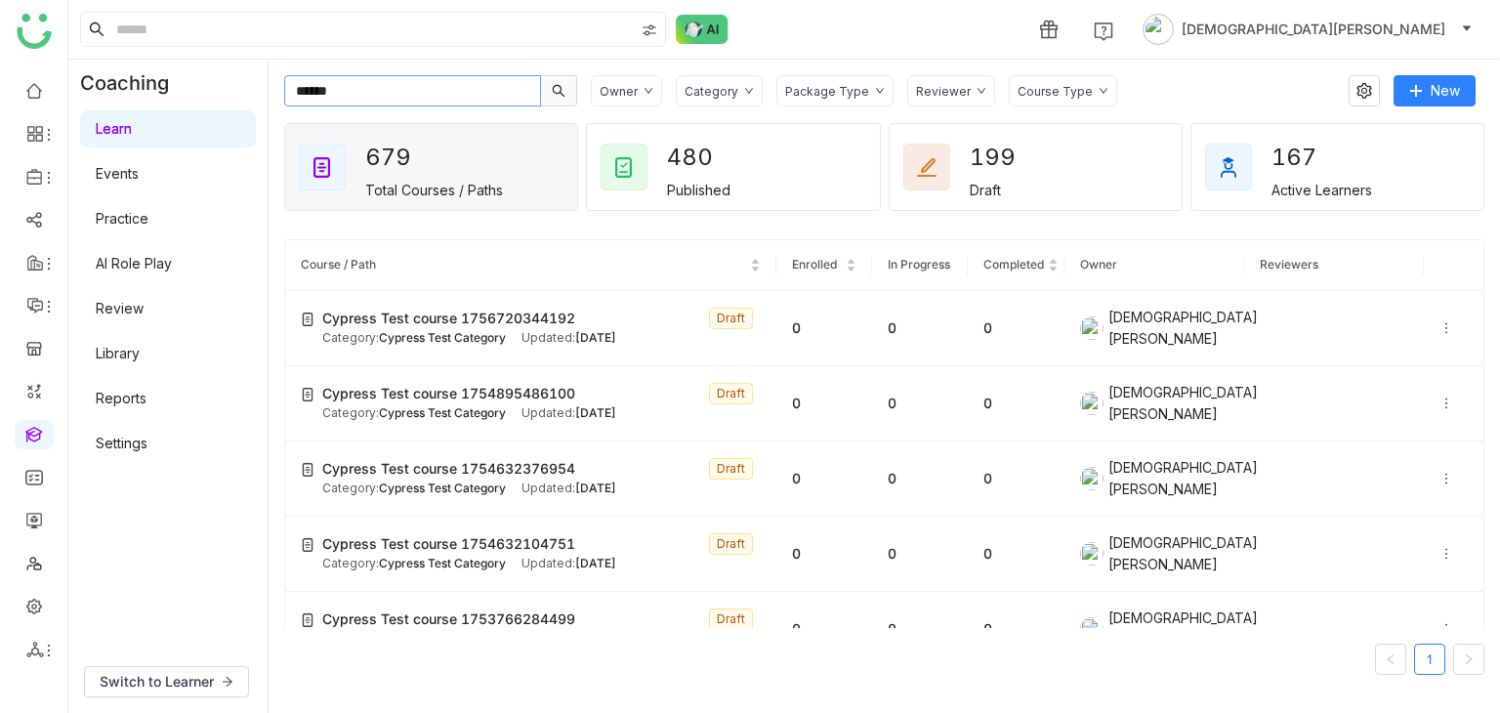
type input "******"
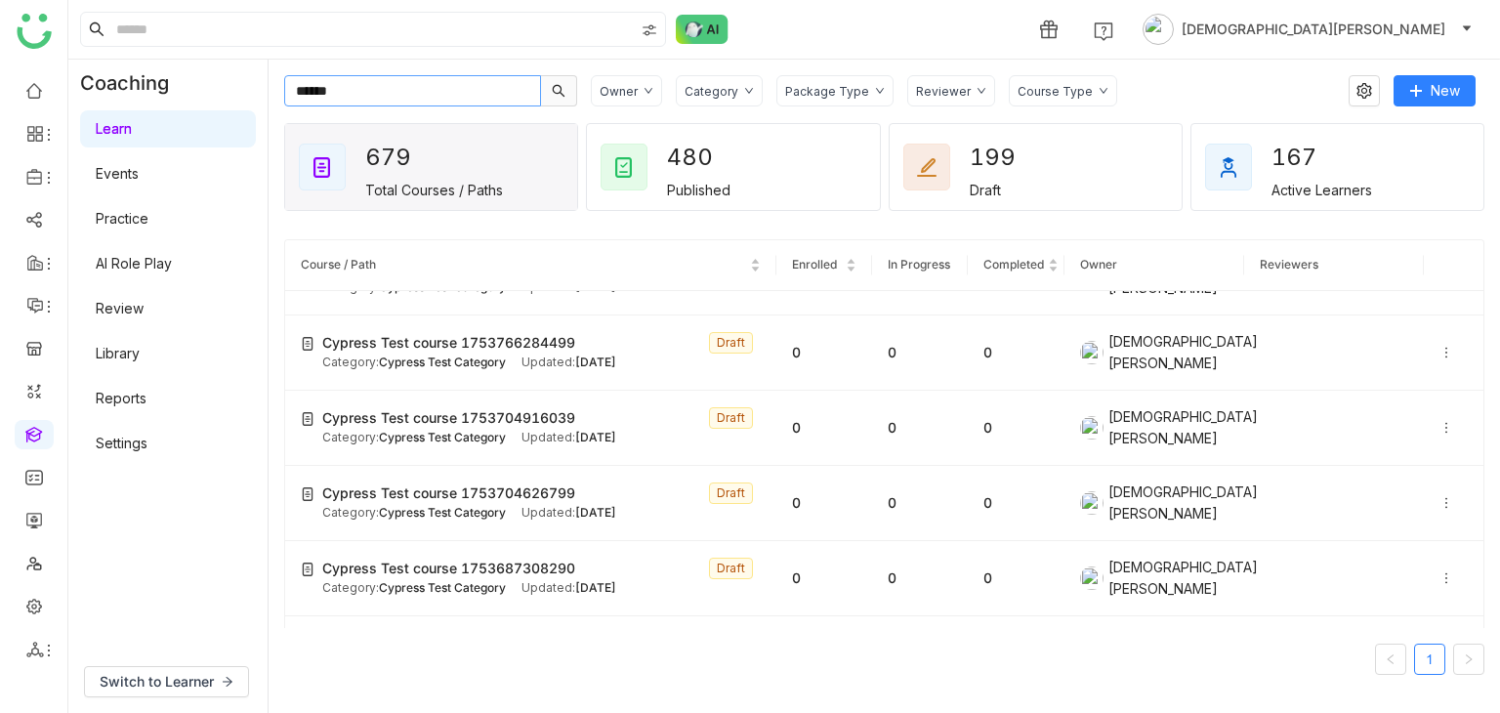
scroll to position [526, 0]
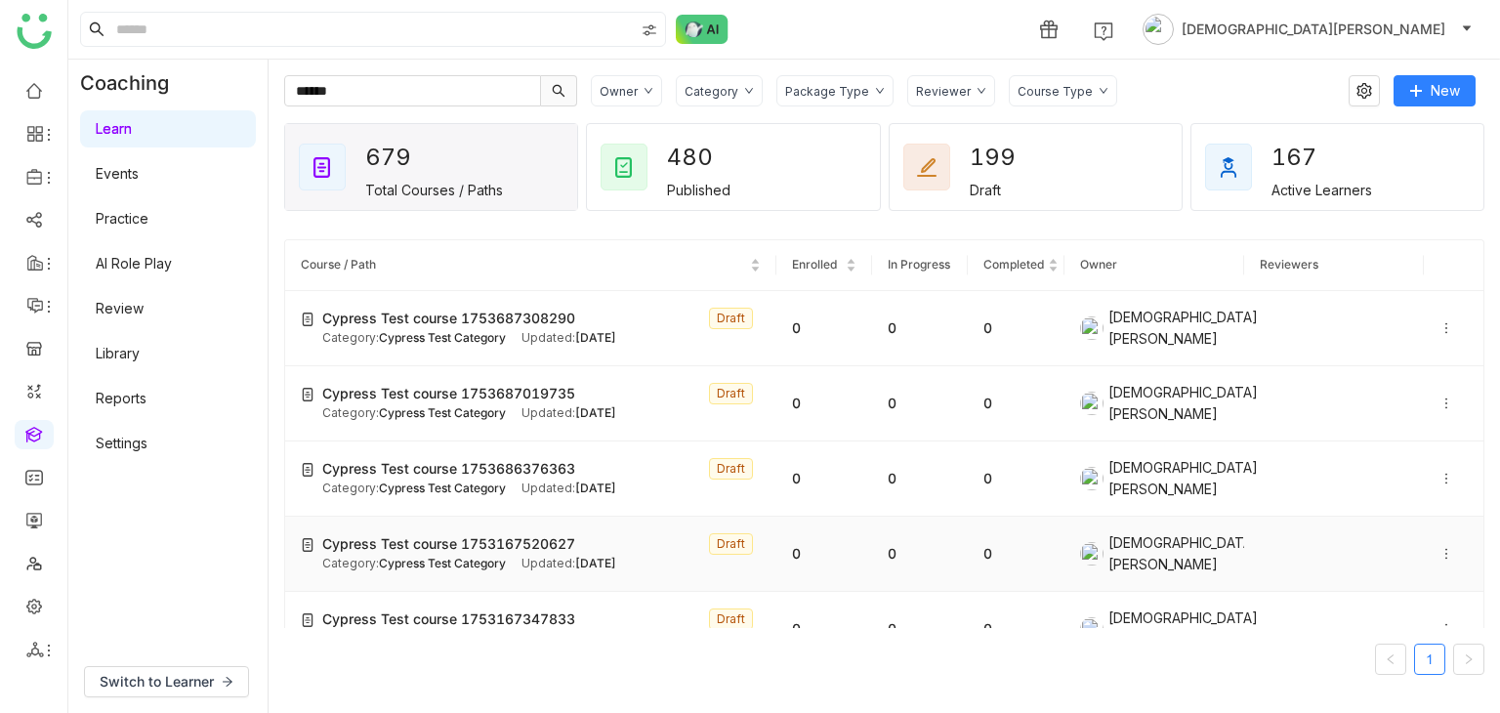
click at [515, 533] on span "Cypress Test course 1753167520627" at bounding box center [448, 543] width 253 height 21
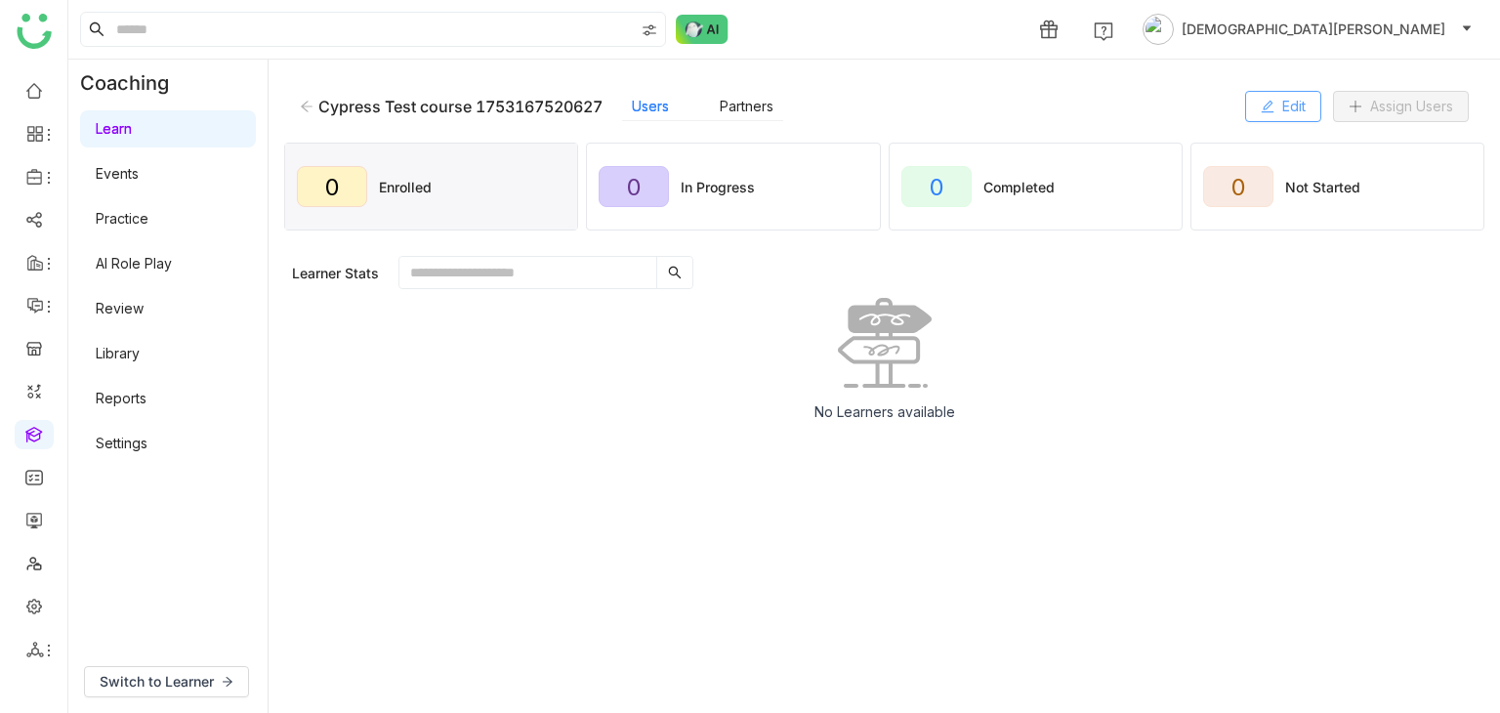
click at [1251, 105] on button "Edit" at bounding box center [1283, 106] width 76 height 31
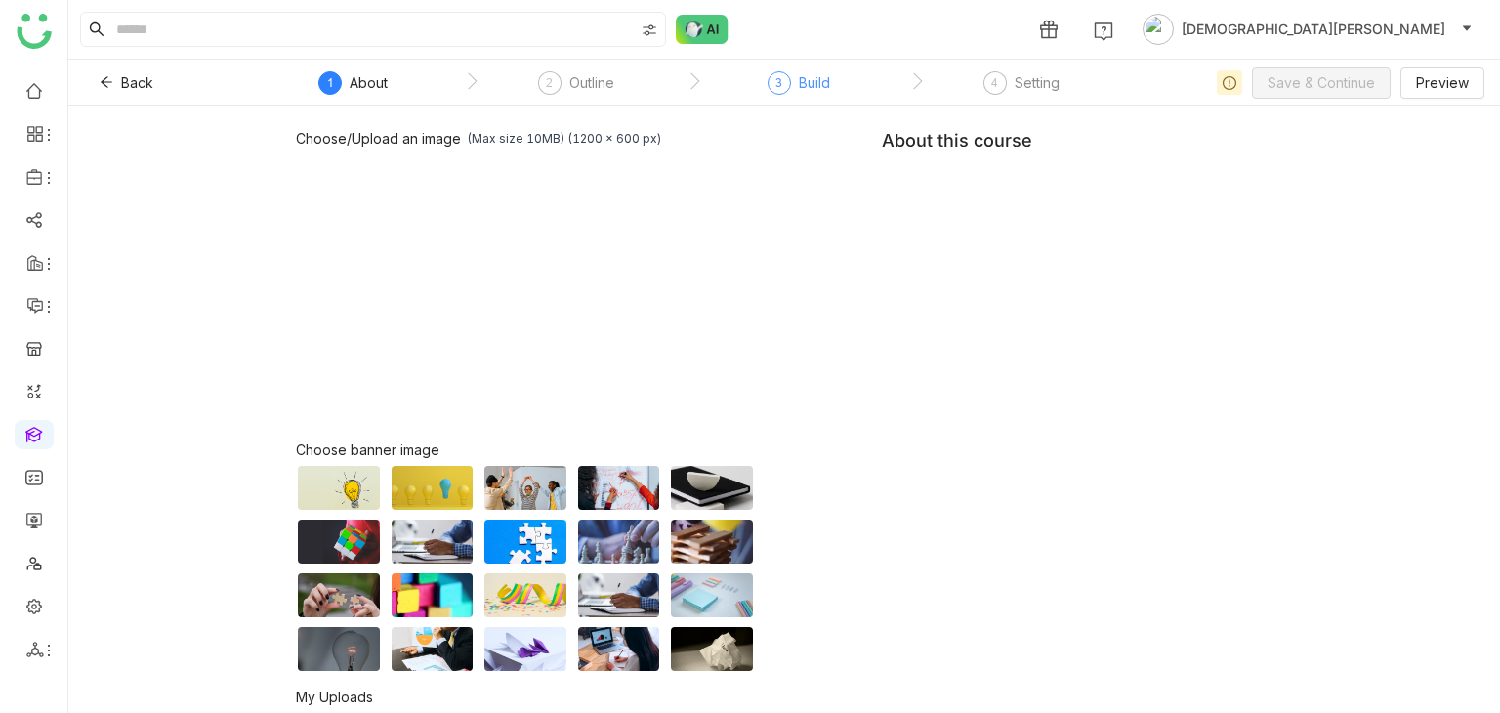
click at [776, 87] on span "3" at bounding box center [778, 82] width 7 height 15
click at [603, 84] on div "Outline" at bounding box center [591, 82] width 45 height 23
click at [569, 88] on div "Outline" at bounding box center [591, 82] width 45 height 23
click at [582, 91] on div "Outline" at bounding box center [591, 82] width 45 height 23
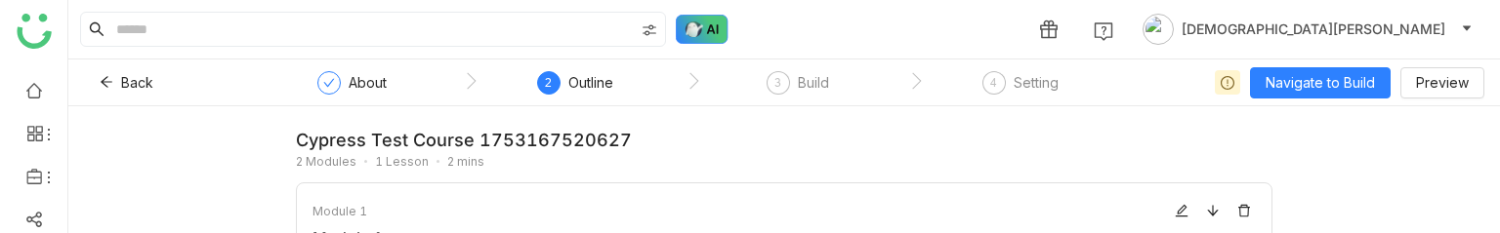
click at [698, 21] on img at bounding box center [702, 29] width 53 height 29
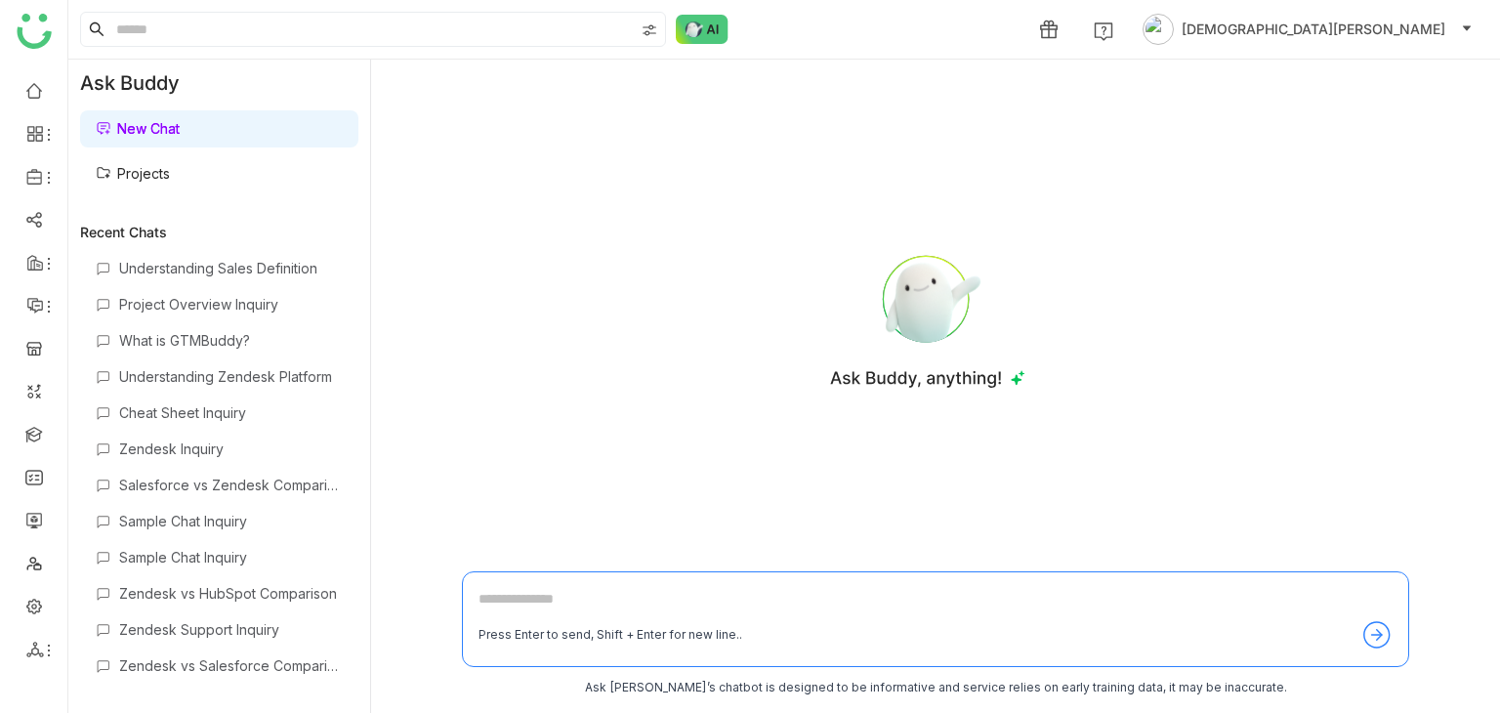
click at [170, 177] on link "Projects" at bounding box center [133, 173] width 74 height 17
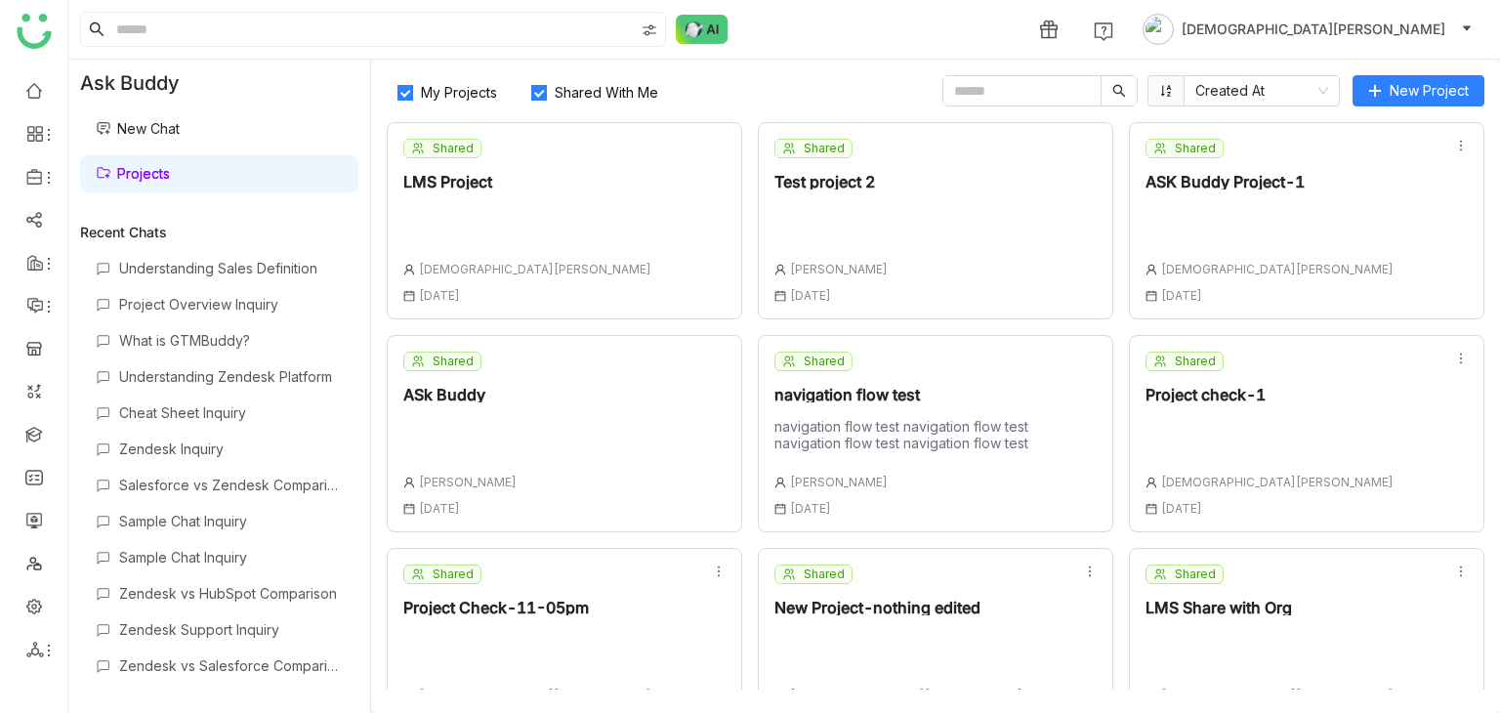
click at [531, 184] on div "Shared LMS Project Vishnu Vardhan 13 Jun , 2025" at bounding box center [564, 220] width 355 height 197
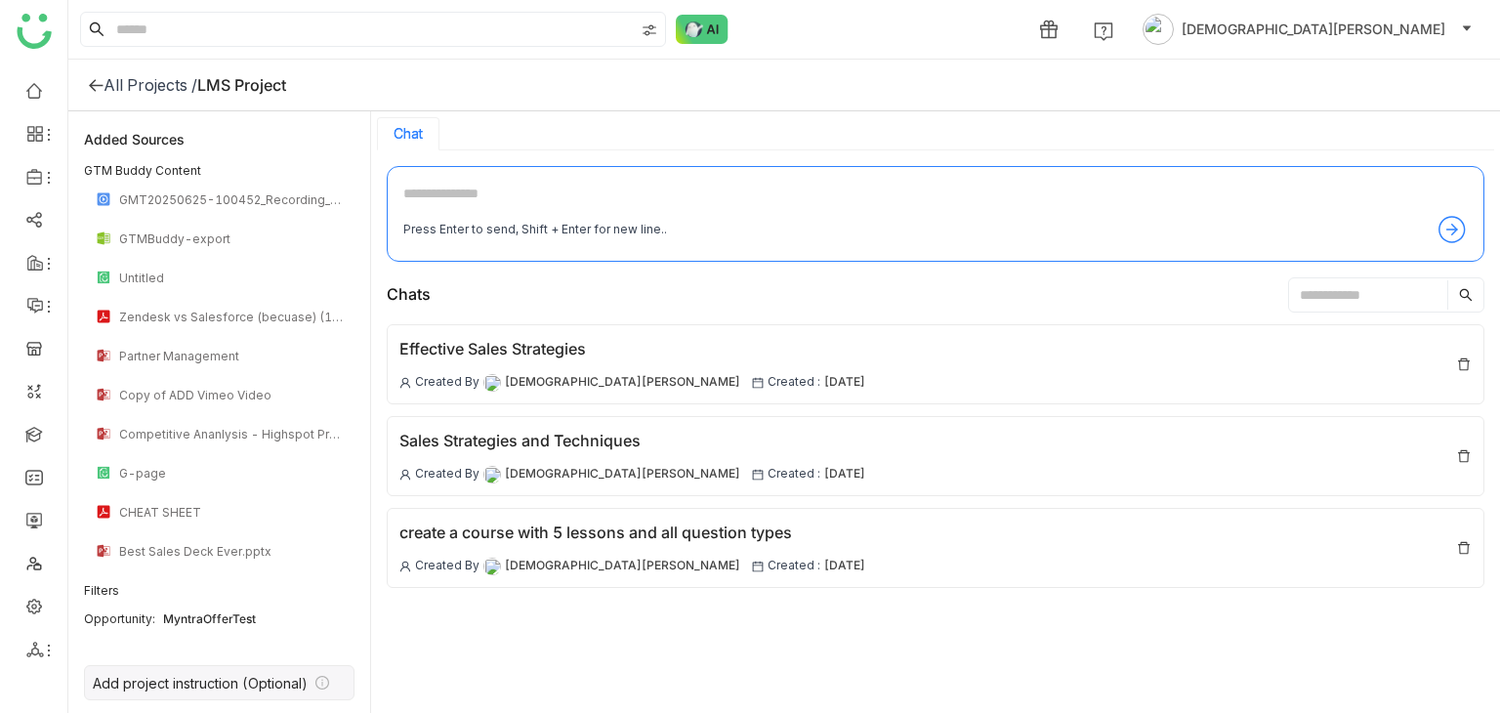
click at [243, 683] on div "Add project instruction (Optional)" at bounding box center [200, 683] width 215 height 17
click at [102, 79] on icon at bounding box center [96, 85] width 16 height 16
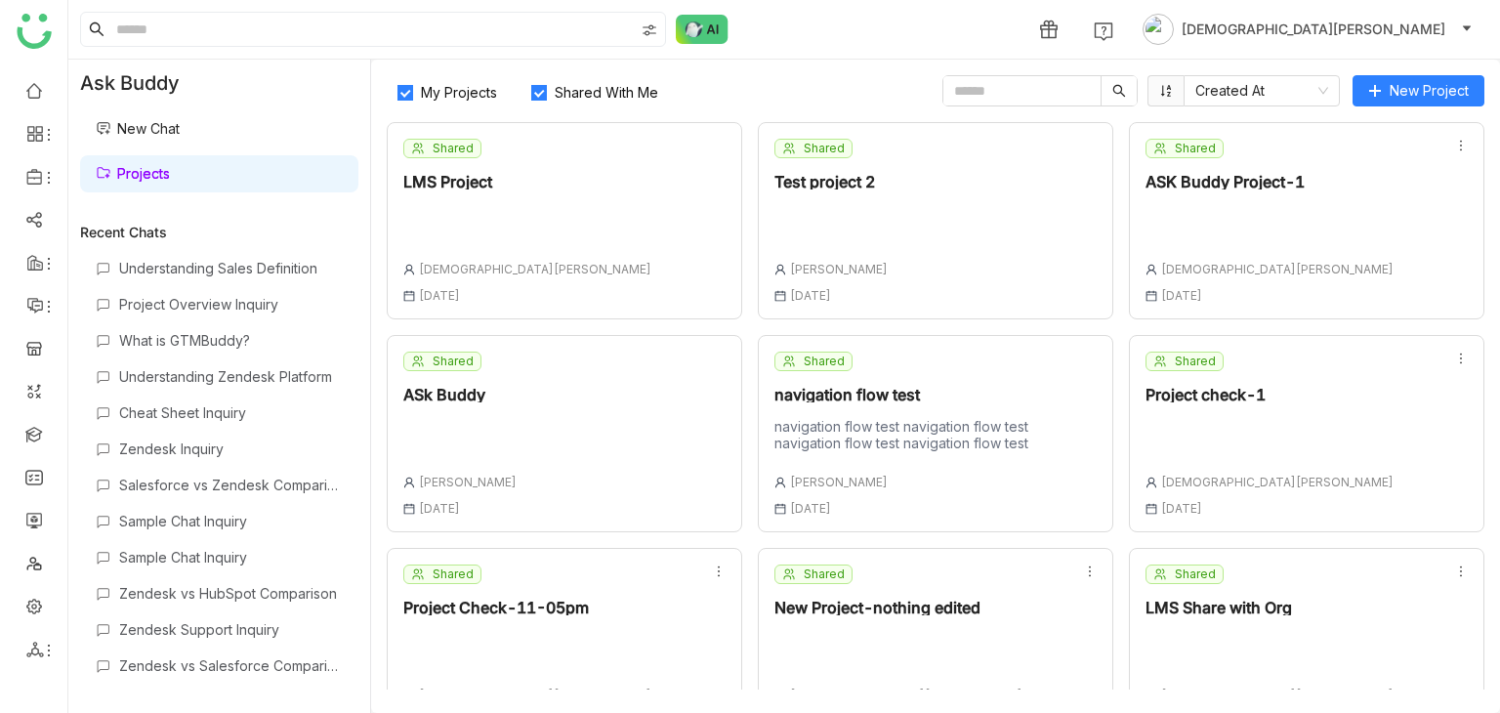
click at [504, 84] on span "My Projects" at bounding box center [459, 92] width 92 height 17
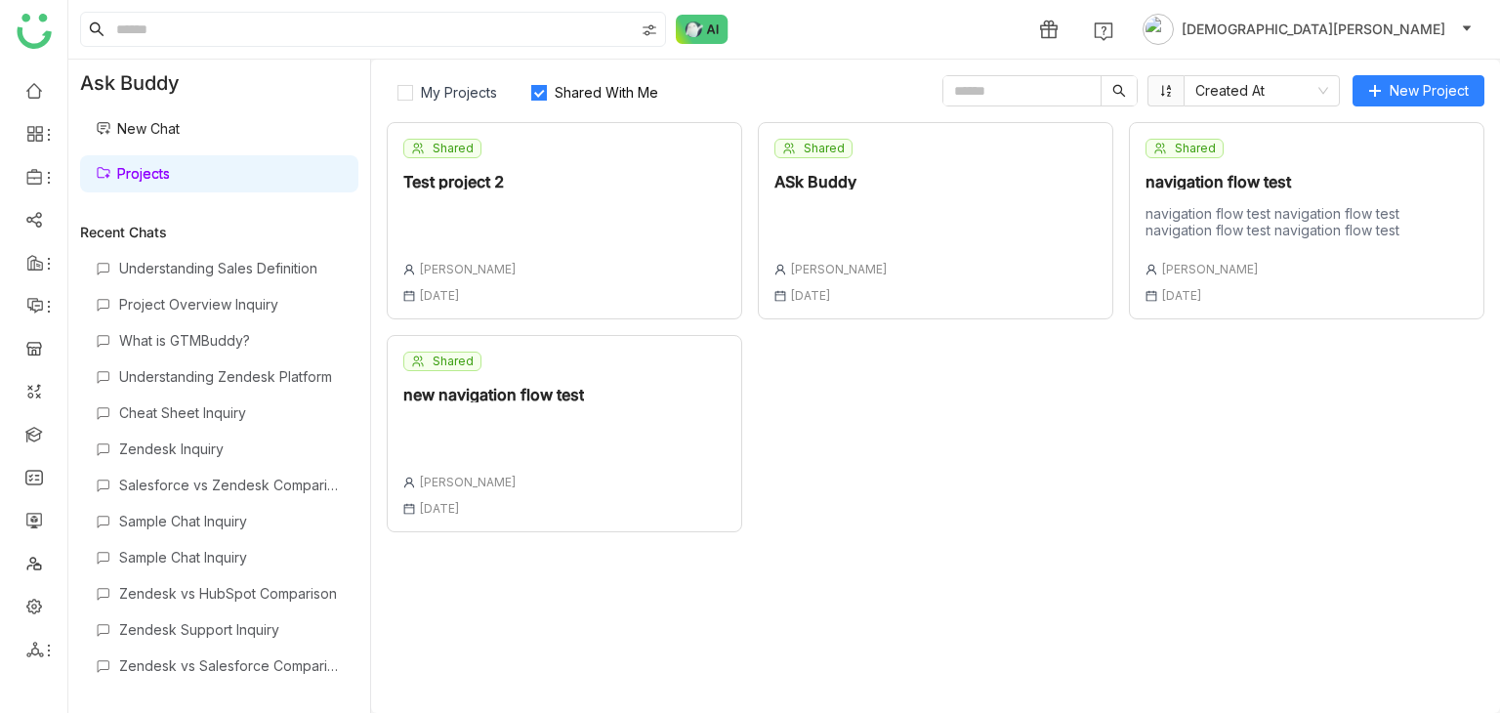
click at [580, 103] on label "Shared With Me" at bounding box center [599, 90] width 156 height 31
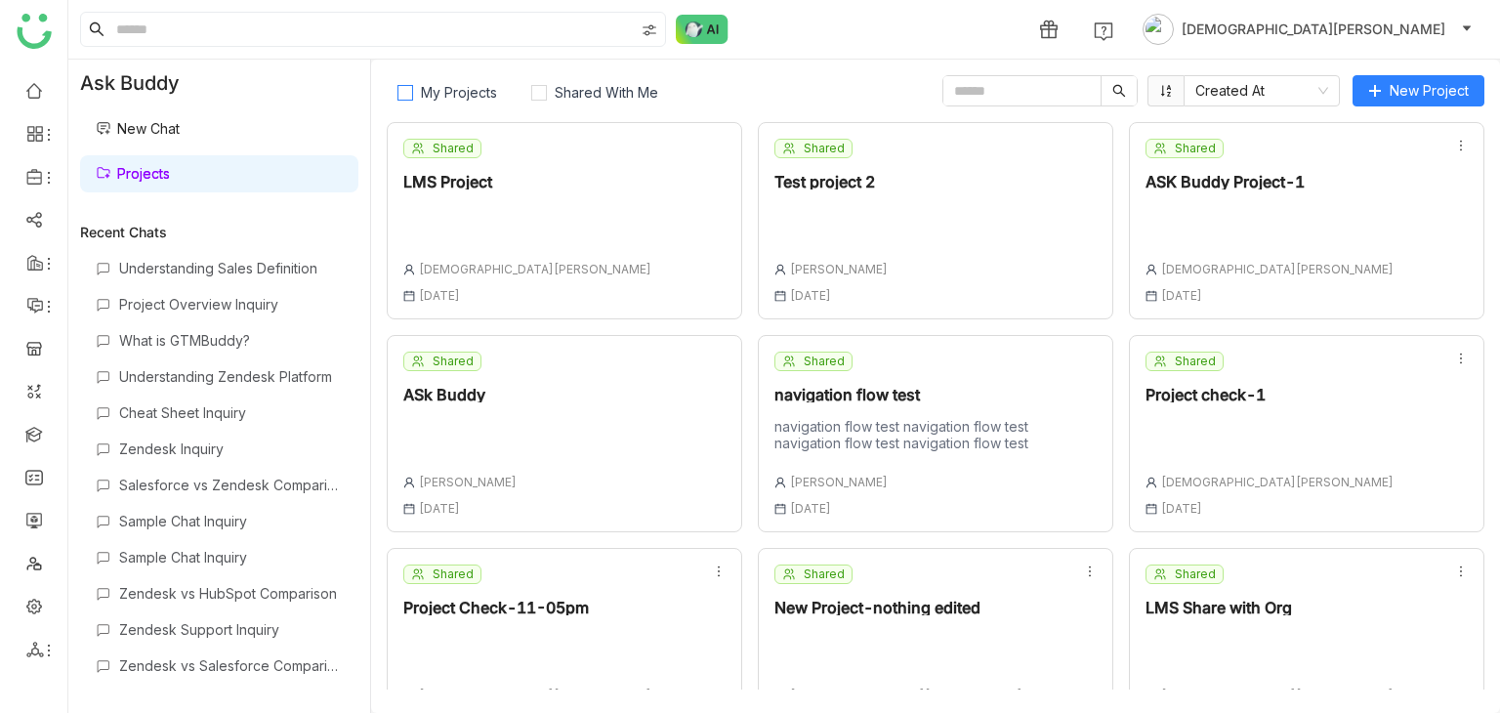
click at [423, 99] on span "My Projects" at bounding box center [459, 92] width 92 height 17
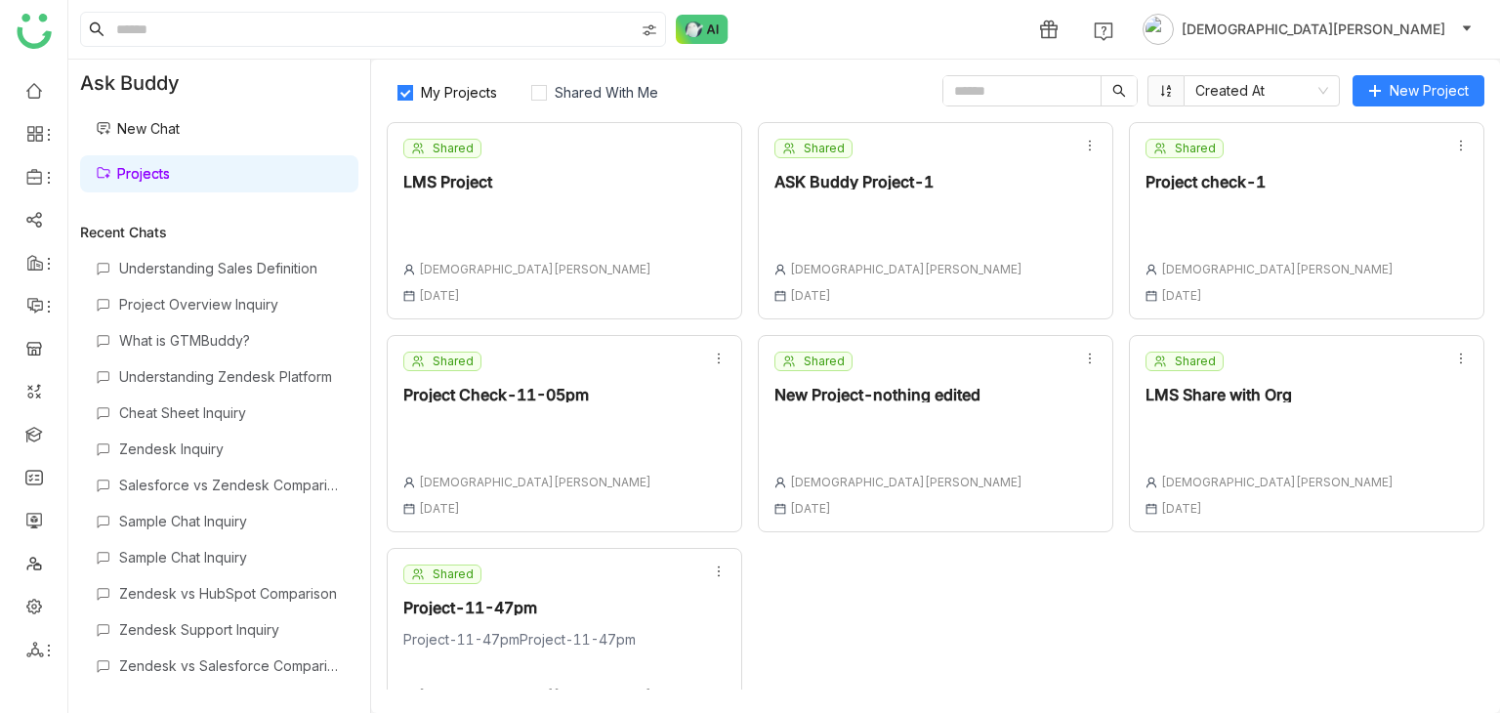
click at [1168, 262] on span "[DEMOGRAPHIC_DATA][PERSON_NAME]" at bounding box center [1277, 269] width 232 height 15
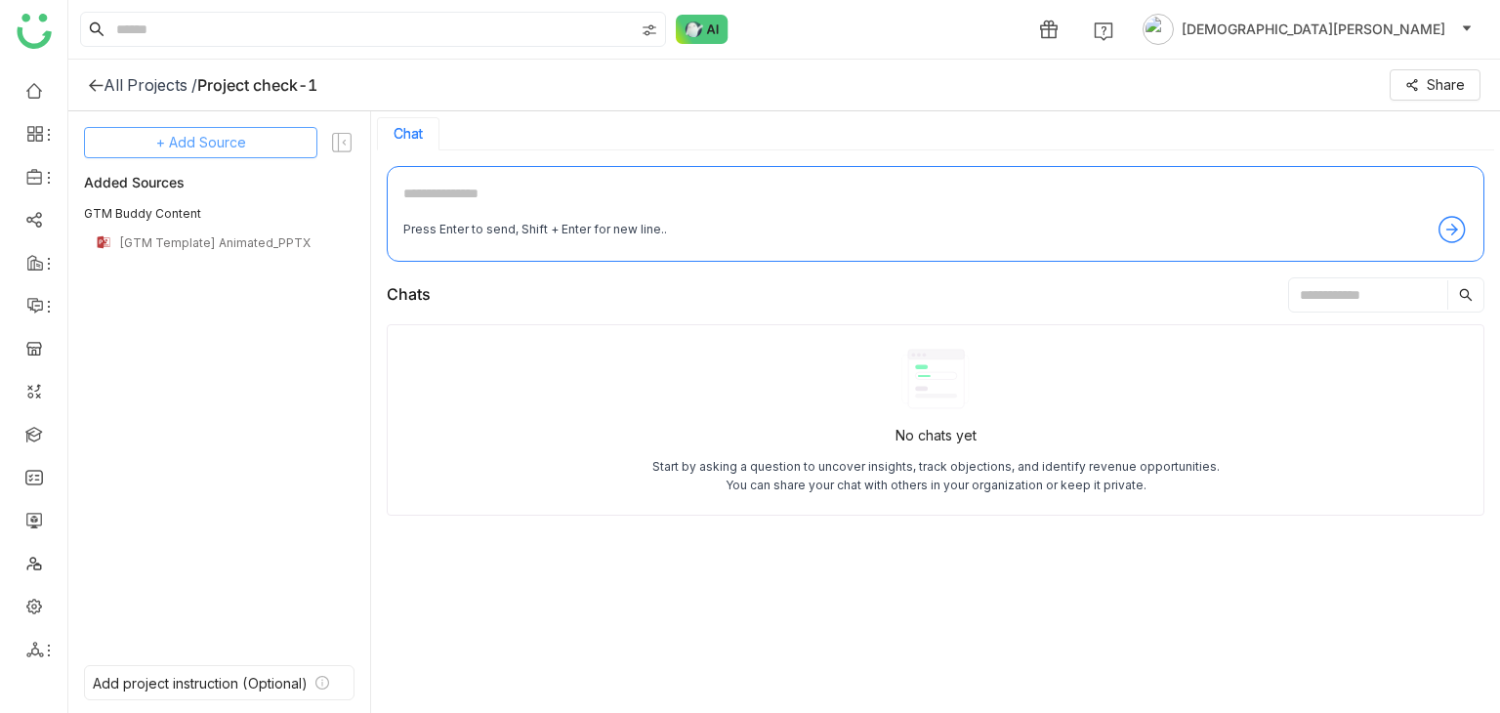
click at [178, 143] on span "+ Add Source" at bounding box center [201, 142] width 90 height 21
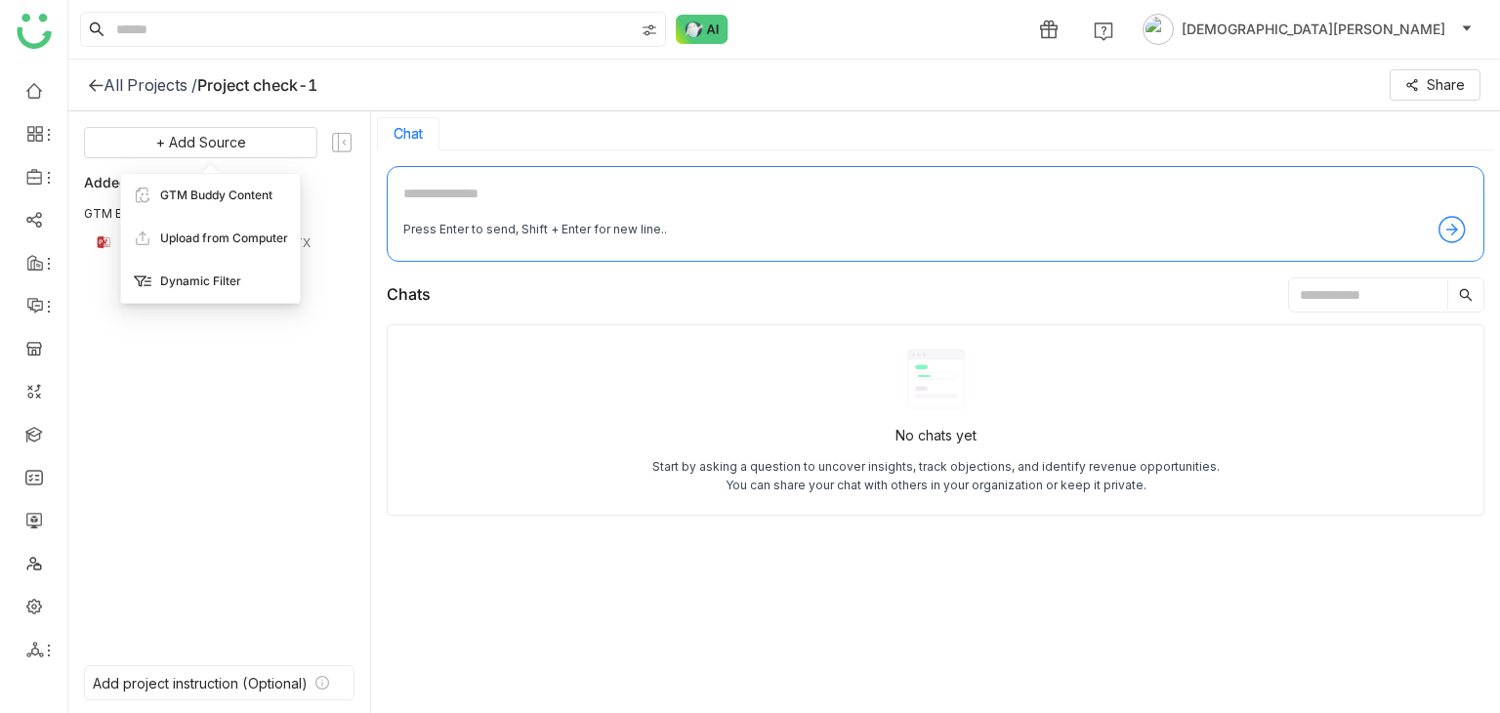
click at [158, 278] on div "Dynamic Filter" at bounding box center [210, 281] width 179 height 43
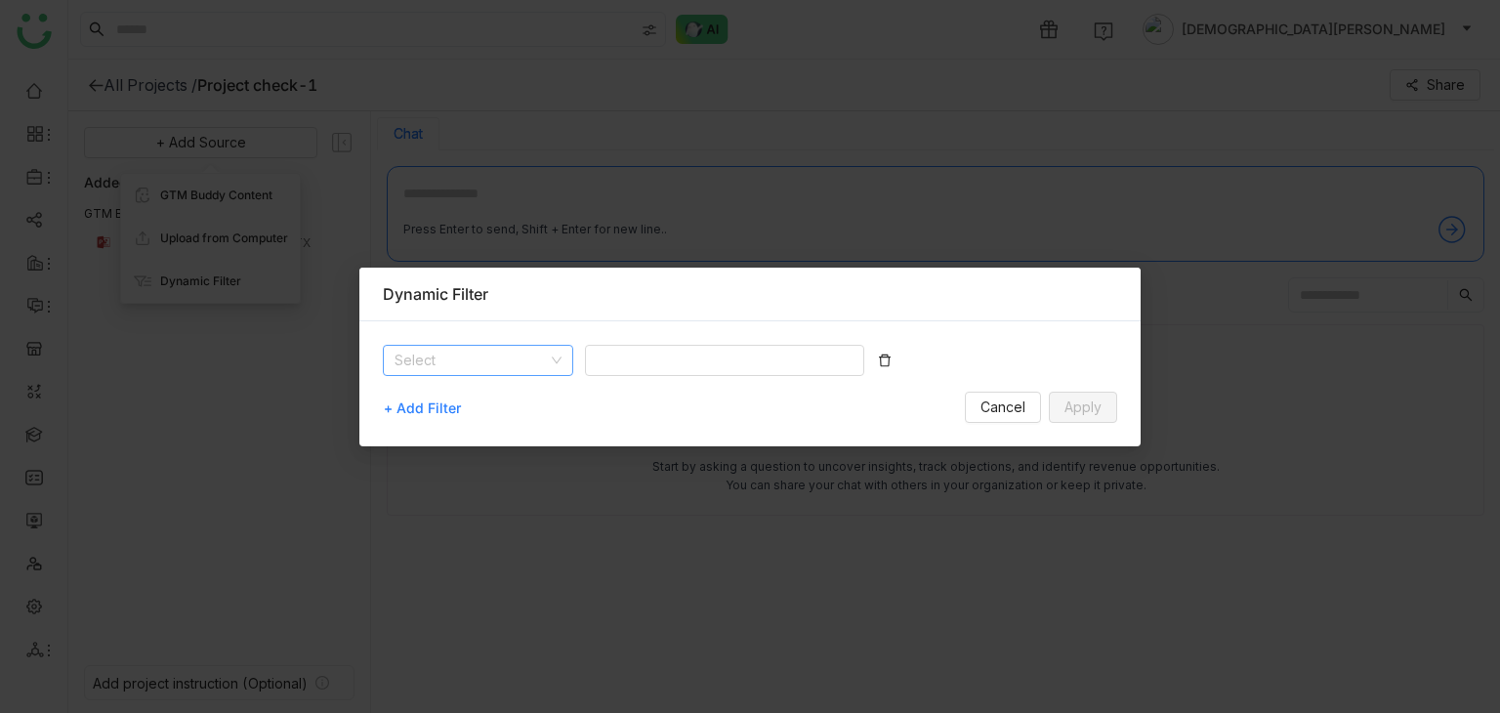
click at [567, 359] on nz-select-top-control "Select" at bounding box center [478, 360] width 190 height 31
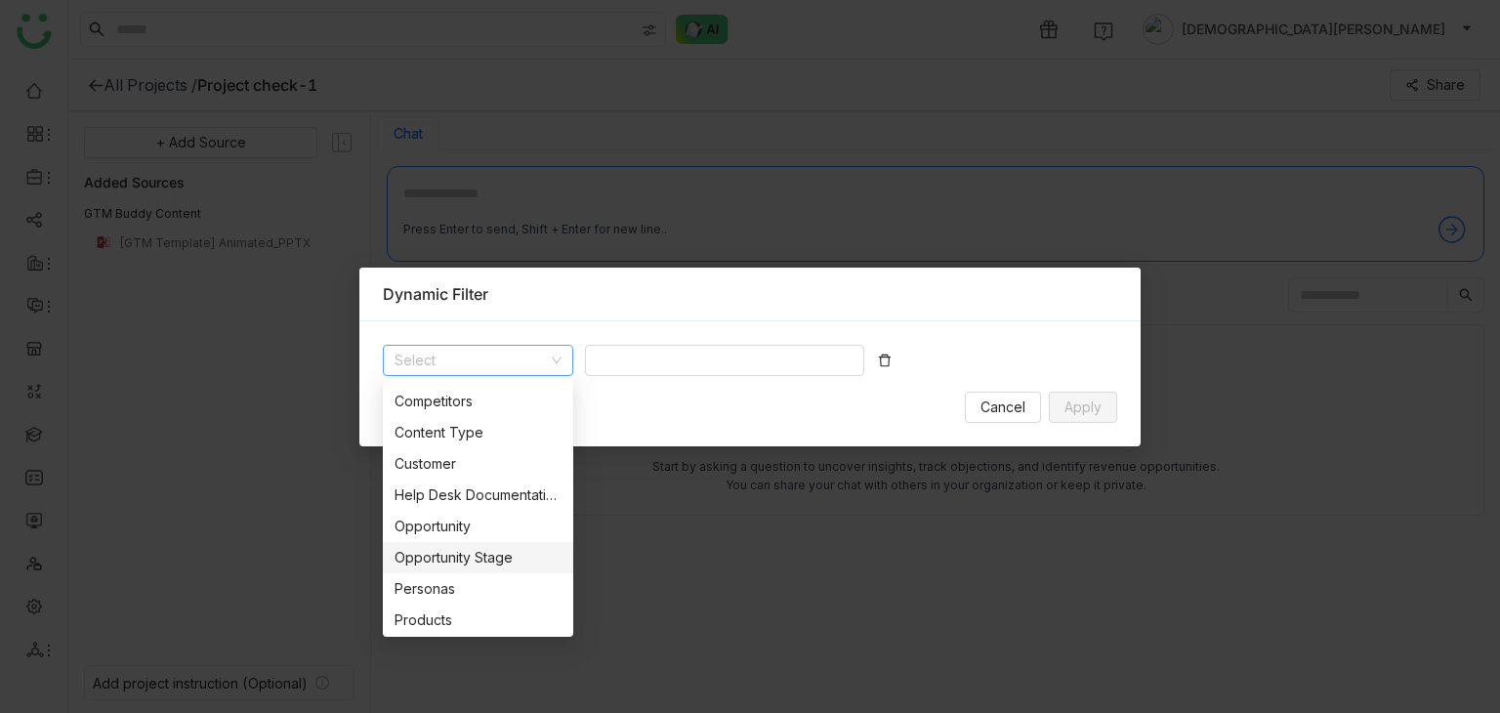
scroll to position [125, 0]
click at [481, 494] on div "Help Desk Documentation" at bounding box center [478, 491] width 167 height 21
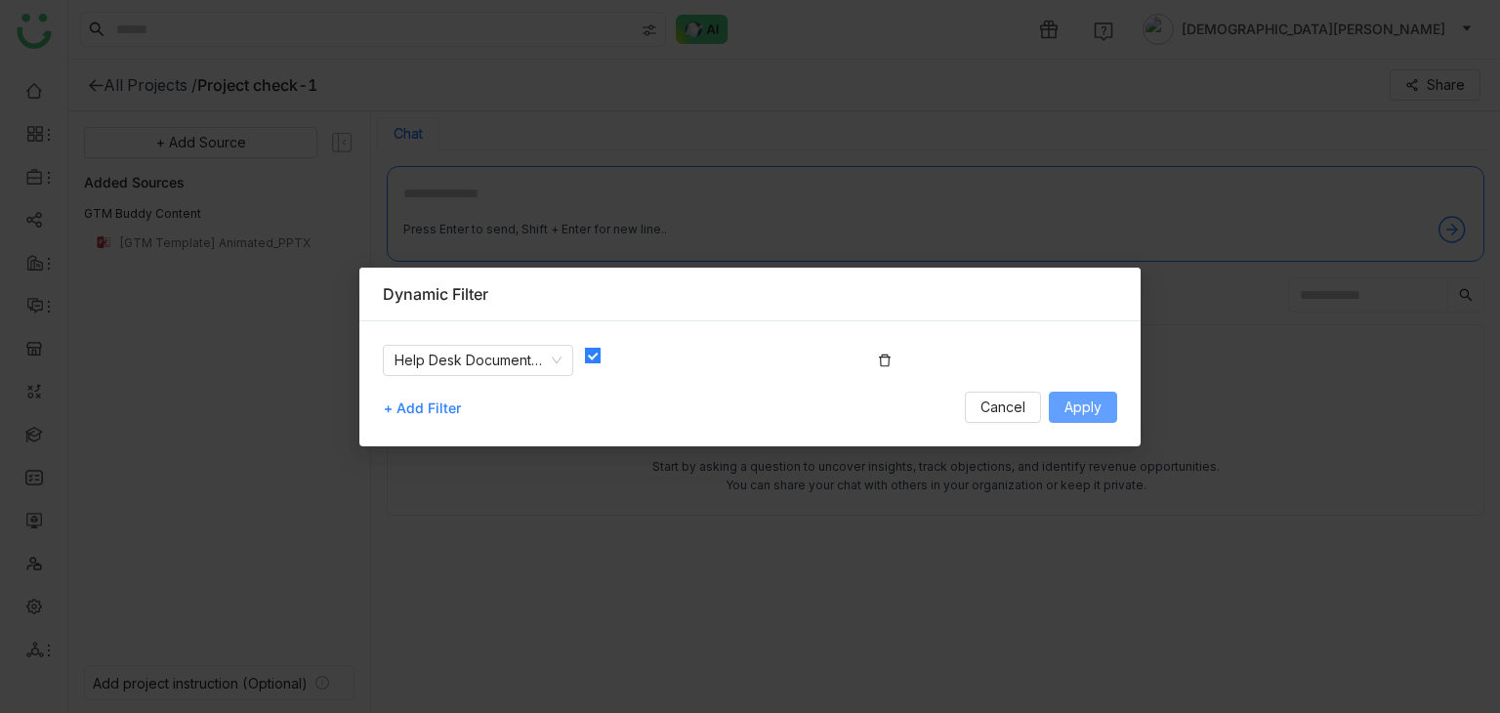
click at [1086, 415] on span "Apply" at bounding box center [1082, 406] width 37 height 21
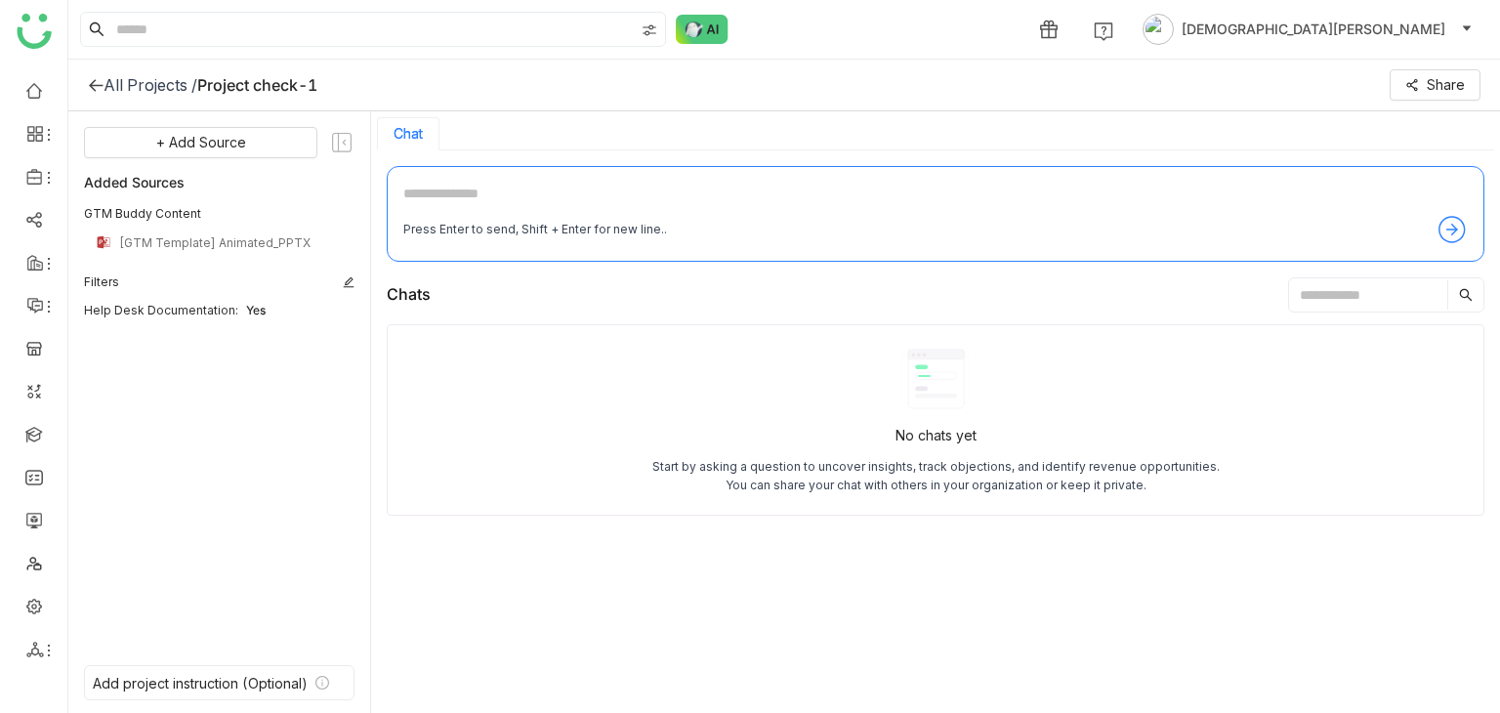
click at [480, 202] on textarea at bounding box center [935, 198] width 1064 height 31
type textarea "*"
type textarea "**********"
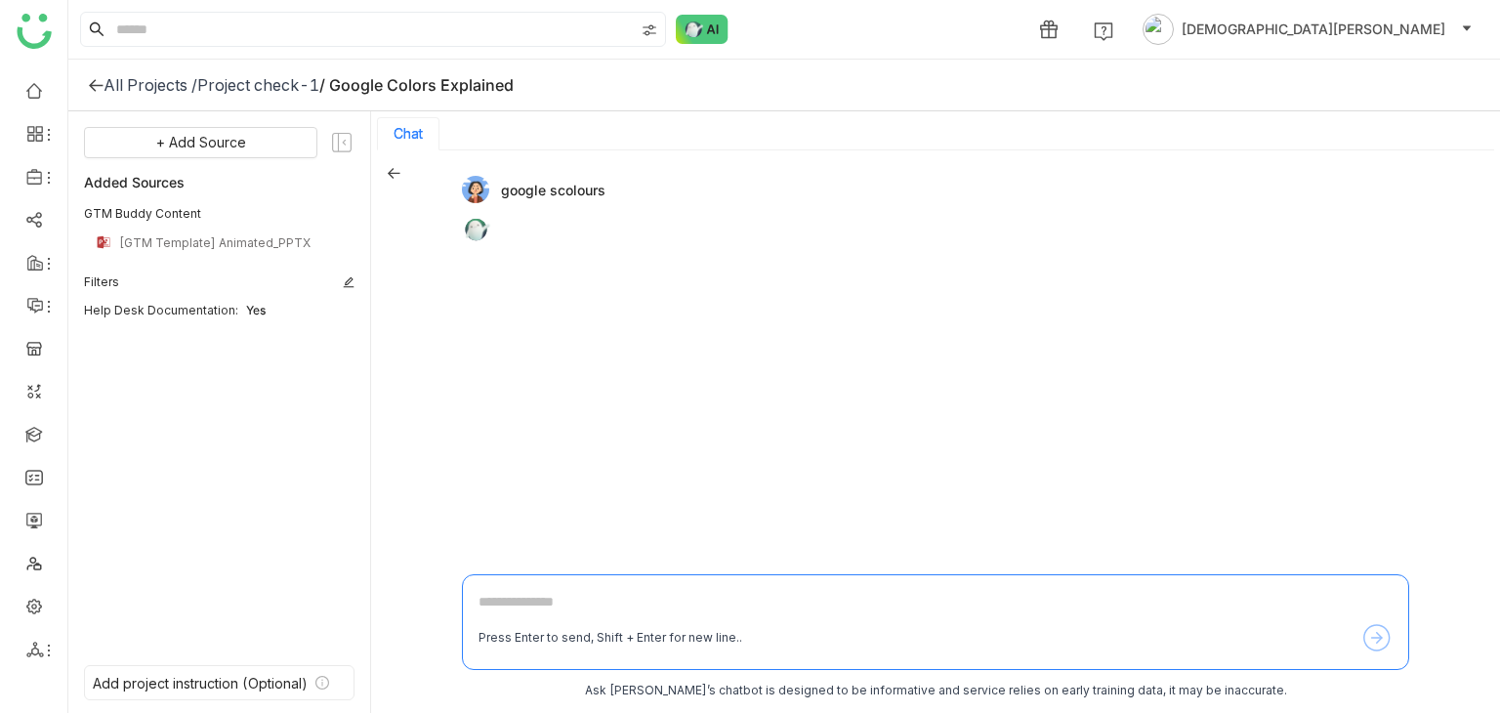
drag, startPoint x: 500, startPoint y: 580, endPoint x: 504, endPoint y: 595, distance: 15.2
click at [500, 581] on div "Press Enter to send, Shift + Enter for new line.." at bounding box center [935, 622] width 947 height 96
click at [238, 19] on input at bounding box center [373, 29] width 522 height 33
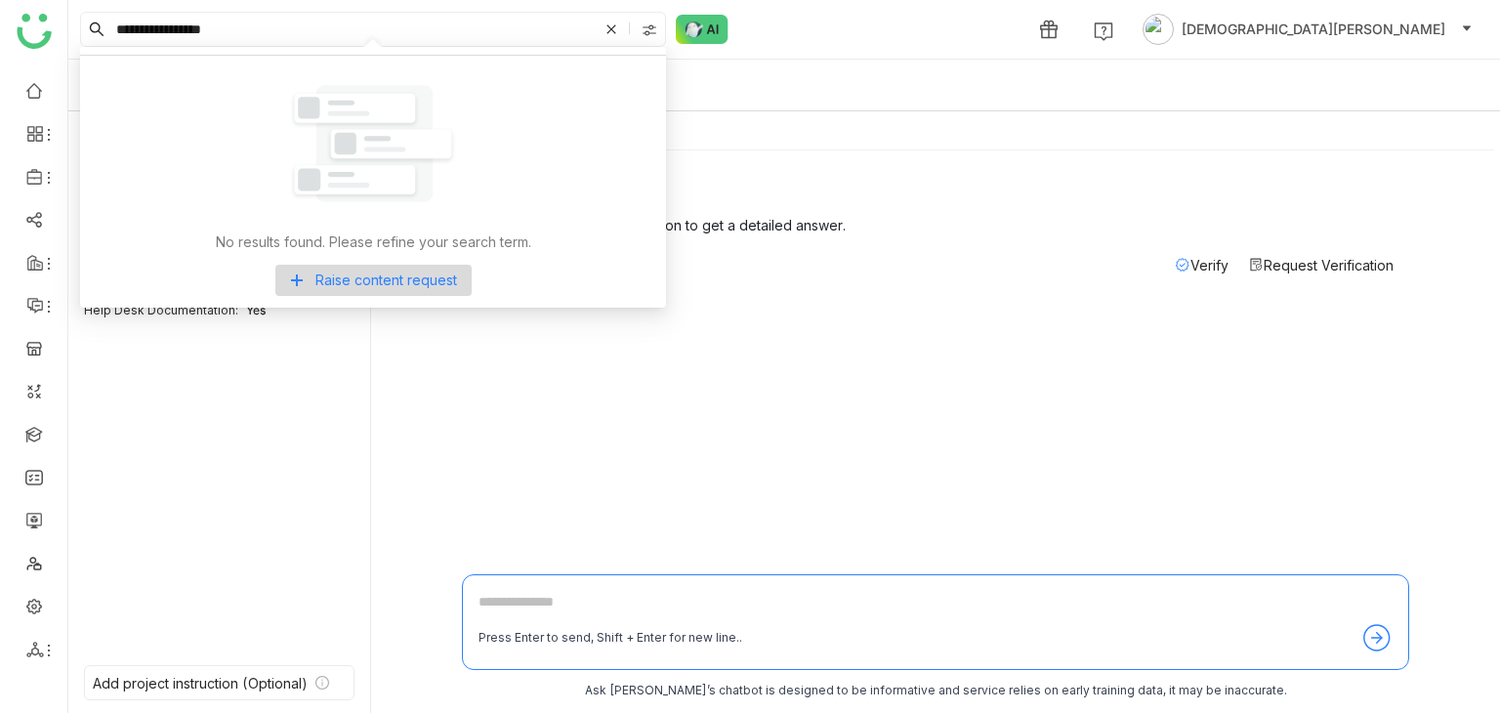
type input "**********"
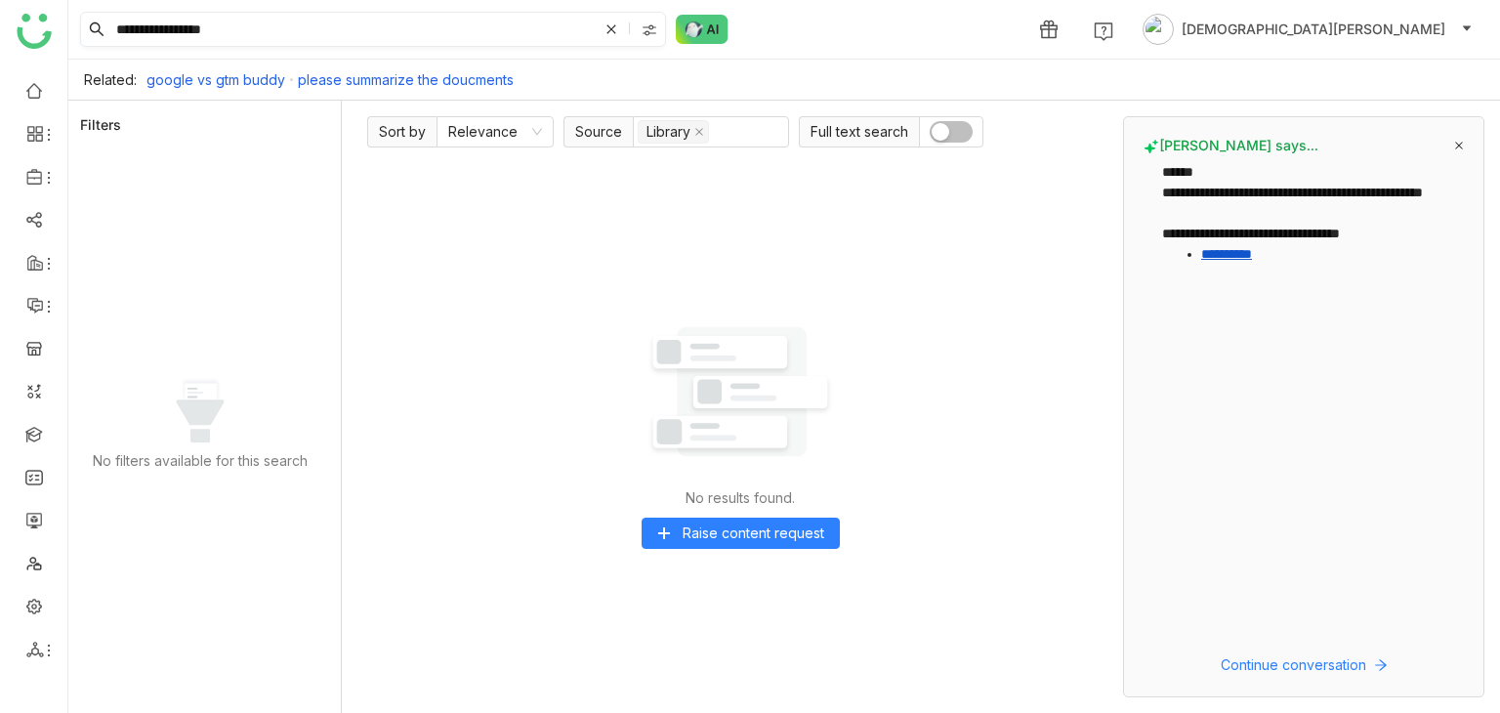
click at [605, 25] on icon at bounding box center [611, 29] width 12 height 12
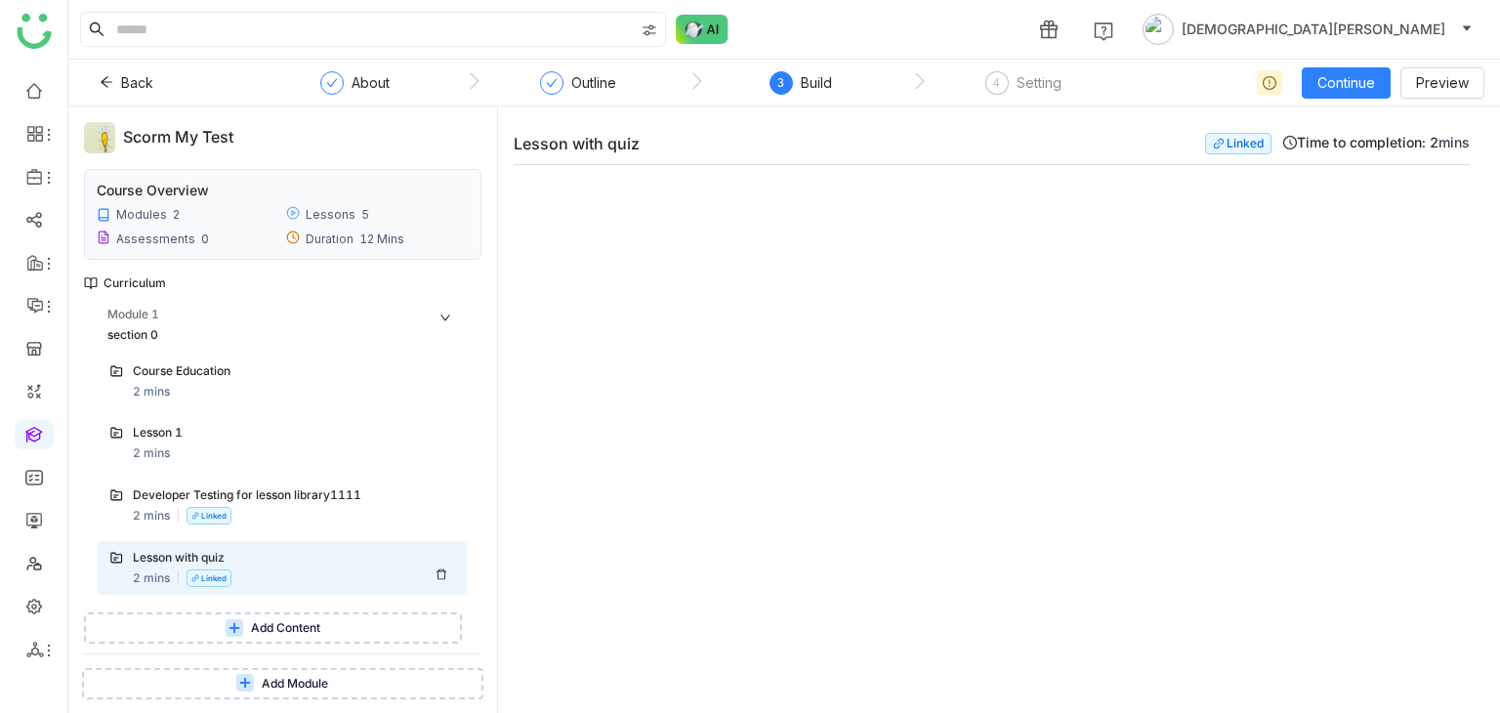
click at [439, 570] on icon at bounding box center [442, 573] width 10 height 11
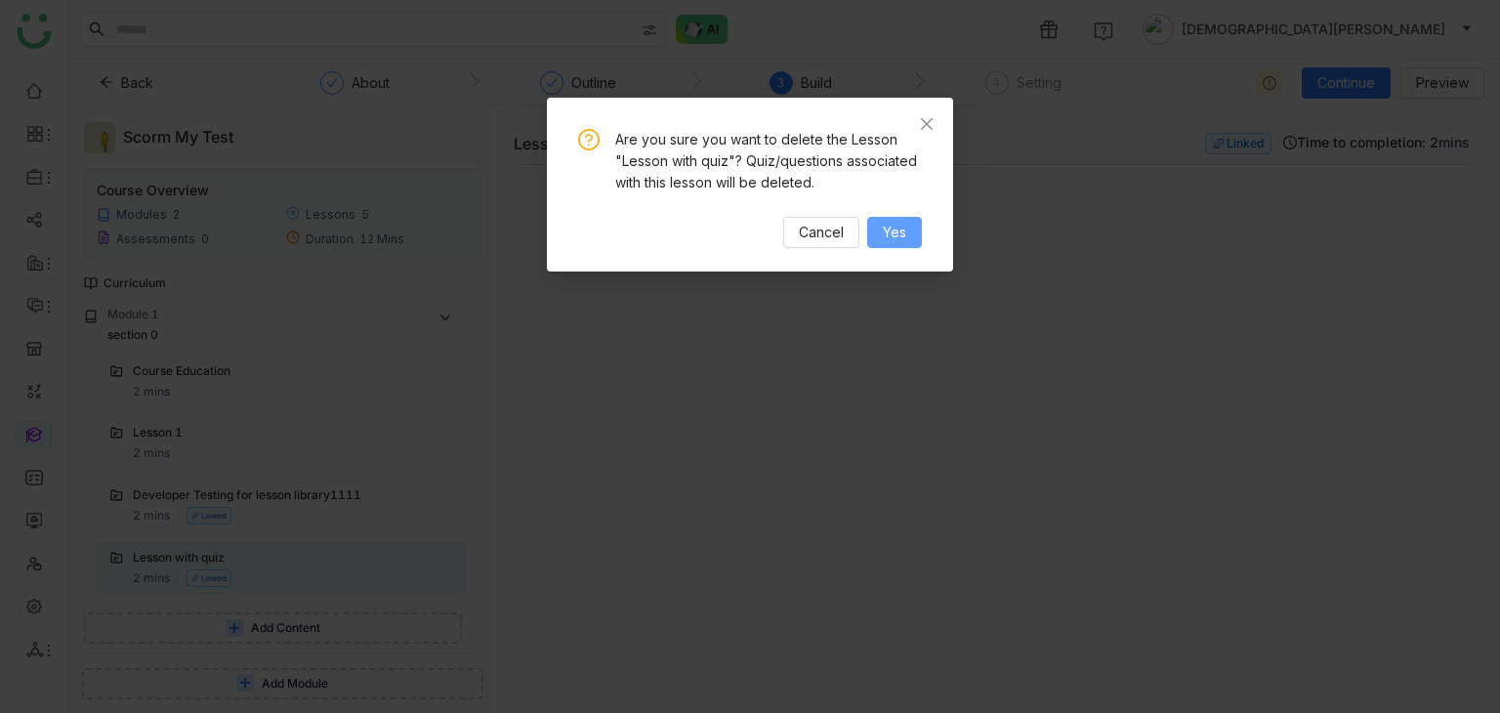
click at [902, 227] on span "Yes" at bounding box center [894, 232] width 23 height 21
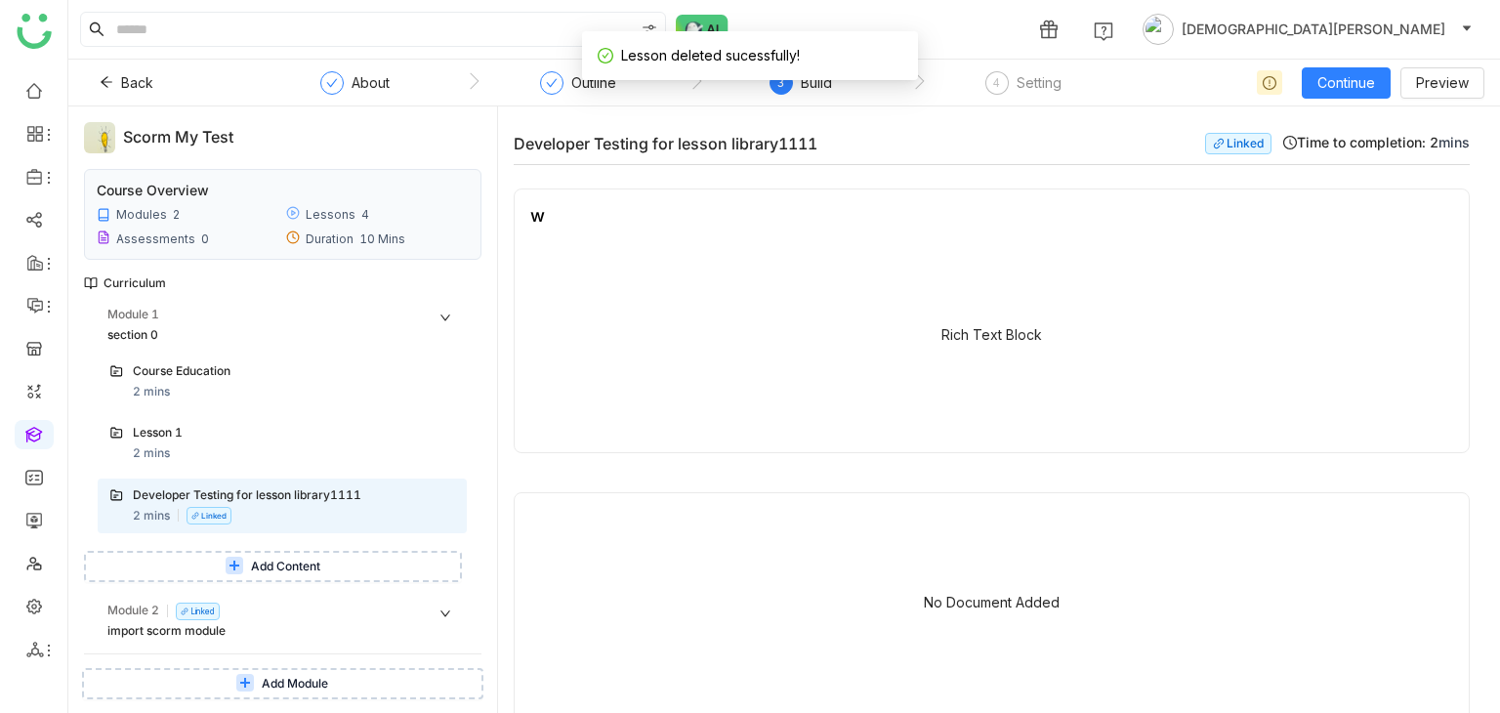
click at [301, 567] on span "Add Content" at bounding box center [285, 567] width 69 height 19
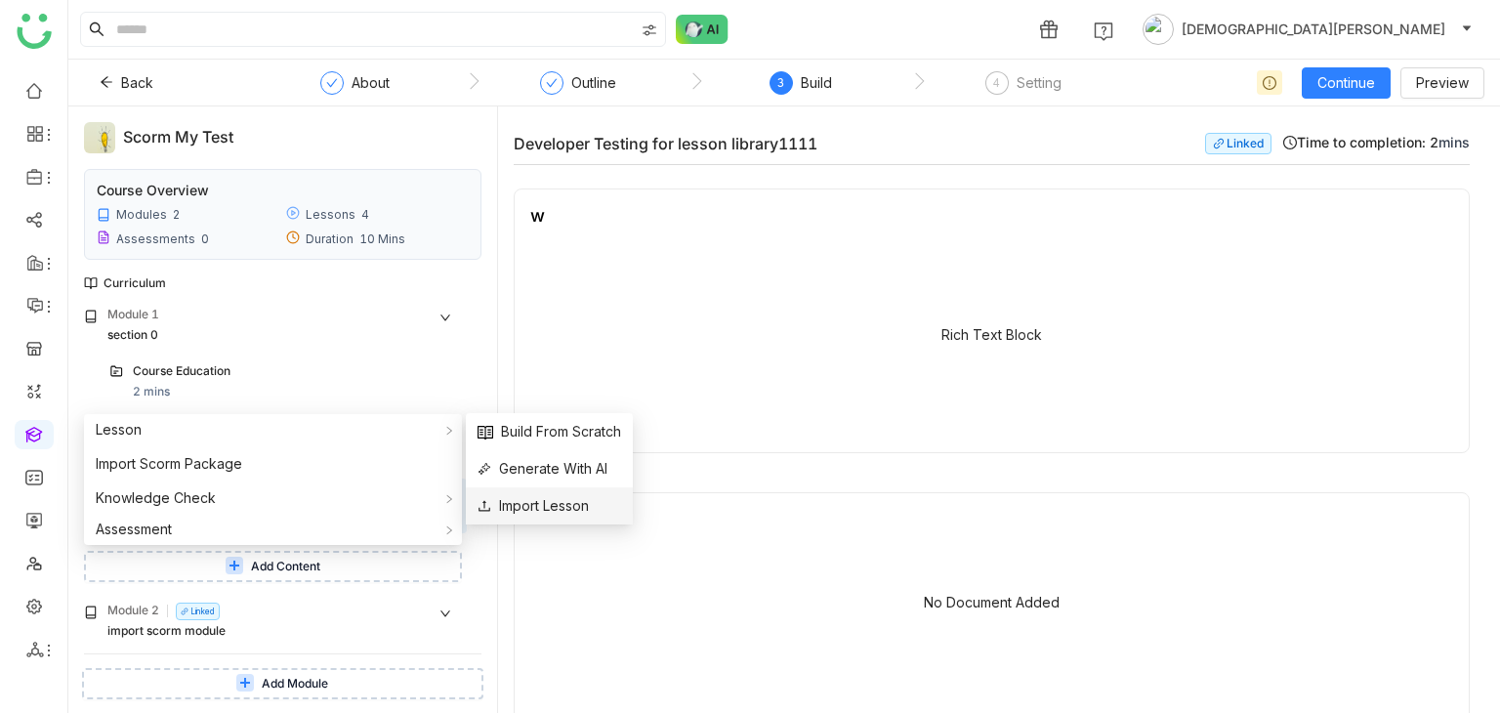
click at [547, 497] on span "Import Lesson" at bounding box center [533, 505] width 111 height 21
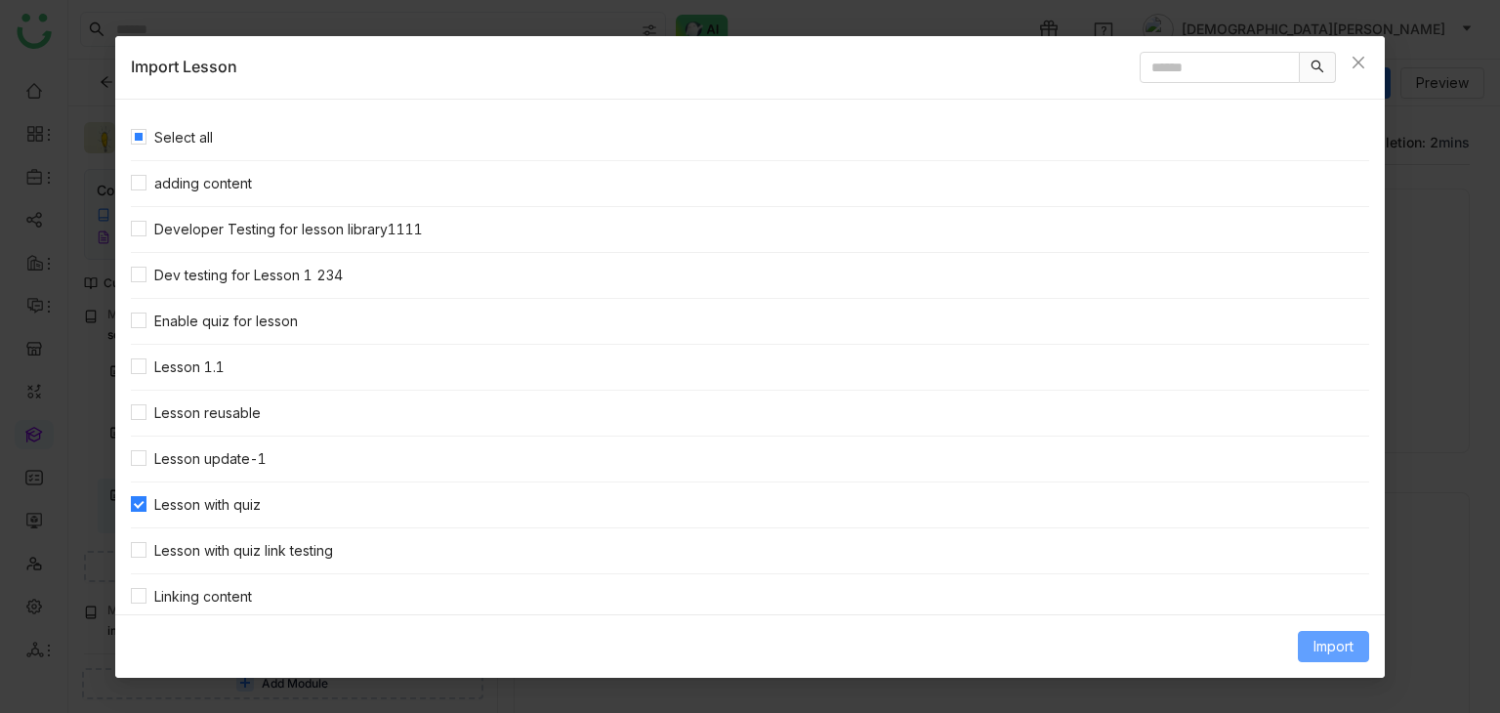
click at [1321, 636] on span "Import" at bounding box center [1334, 646] width 40 height 21
drag, startPoint x: 1305, startPoint y: 604, endPoint x: 1293, endPoint y: 605, distance: 11.8
click at [1304, 604] on span "Link Content" at bounding box center [1297, 604] width 96 height 21
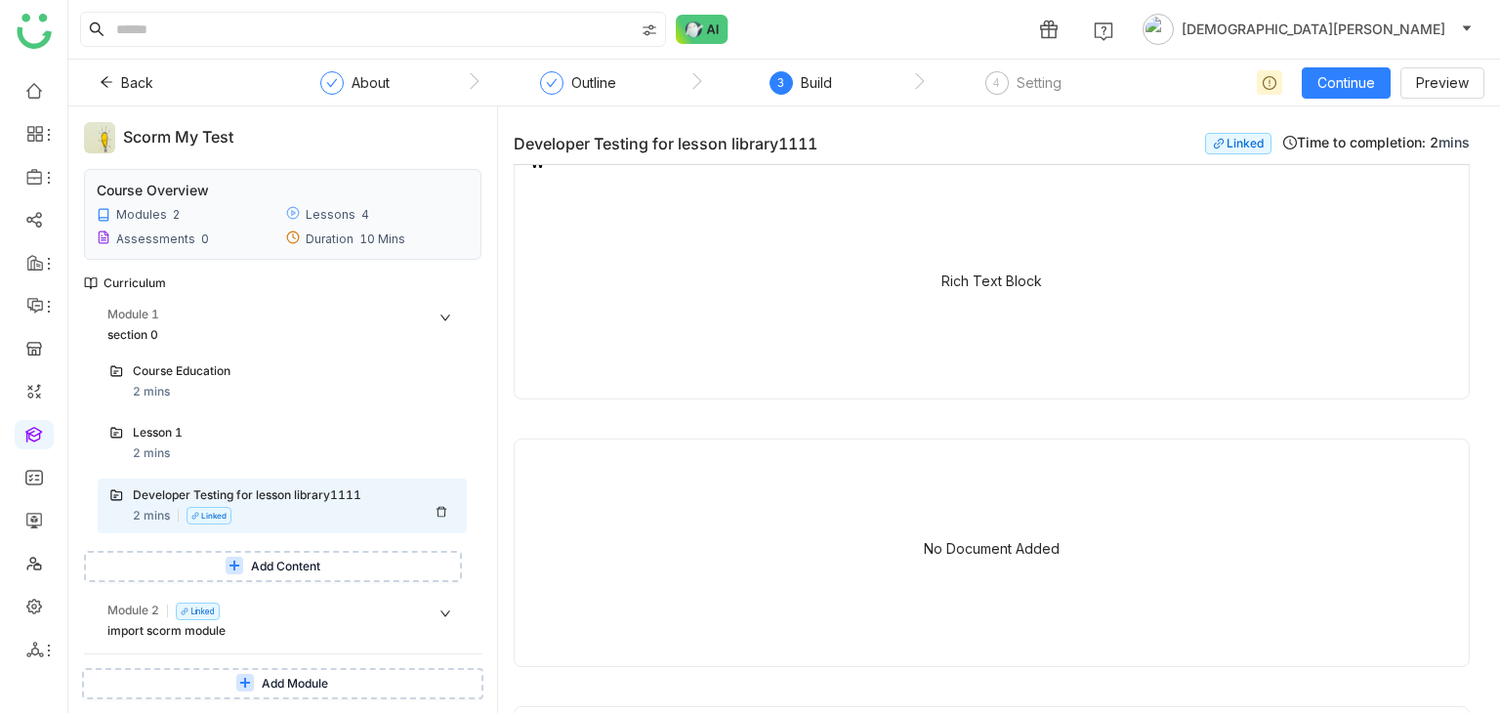
click at [441, 507] on icon at bounding box center [442, 512] width 10 height 11
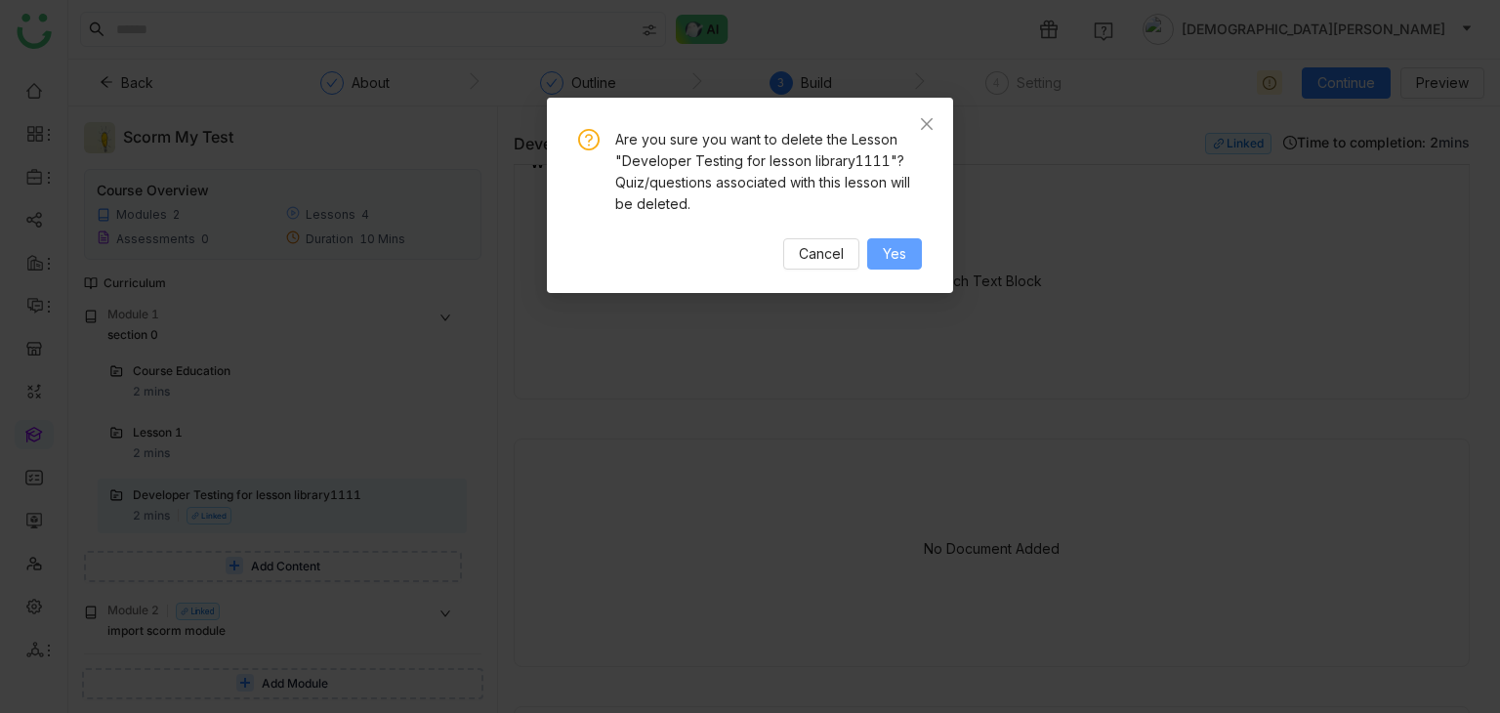
click at [877, 254] on button "Yes" at bounding box center [894, 253] width 55 height 31
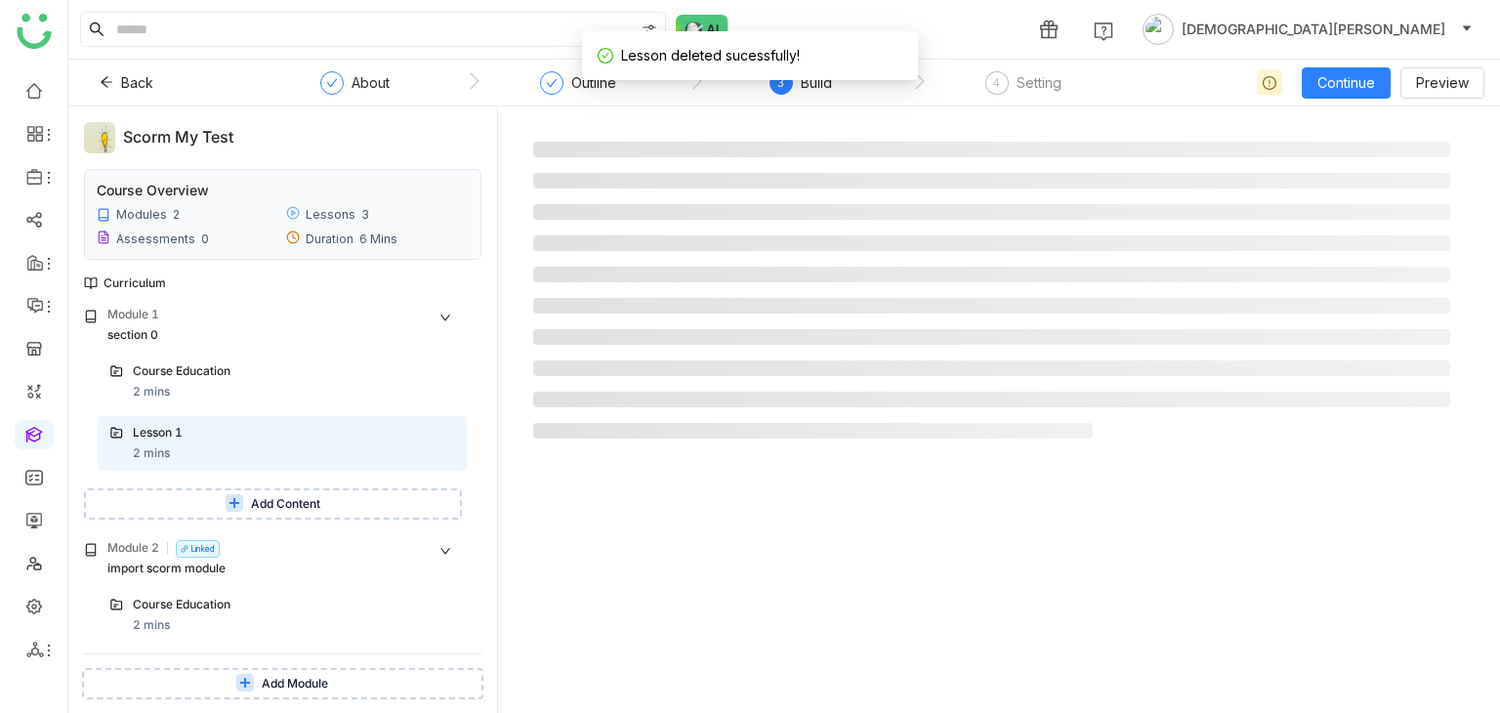
click at [272, 508] on span "Add Content" at bounding box center [285, 504] width 69 height 19
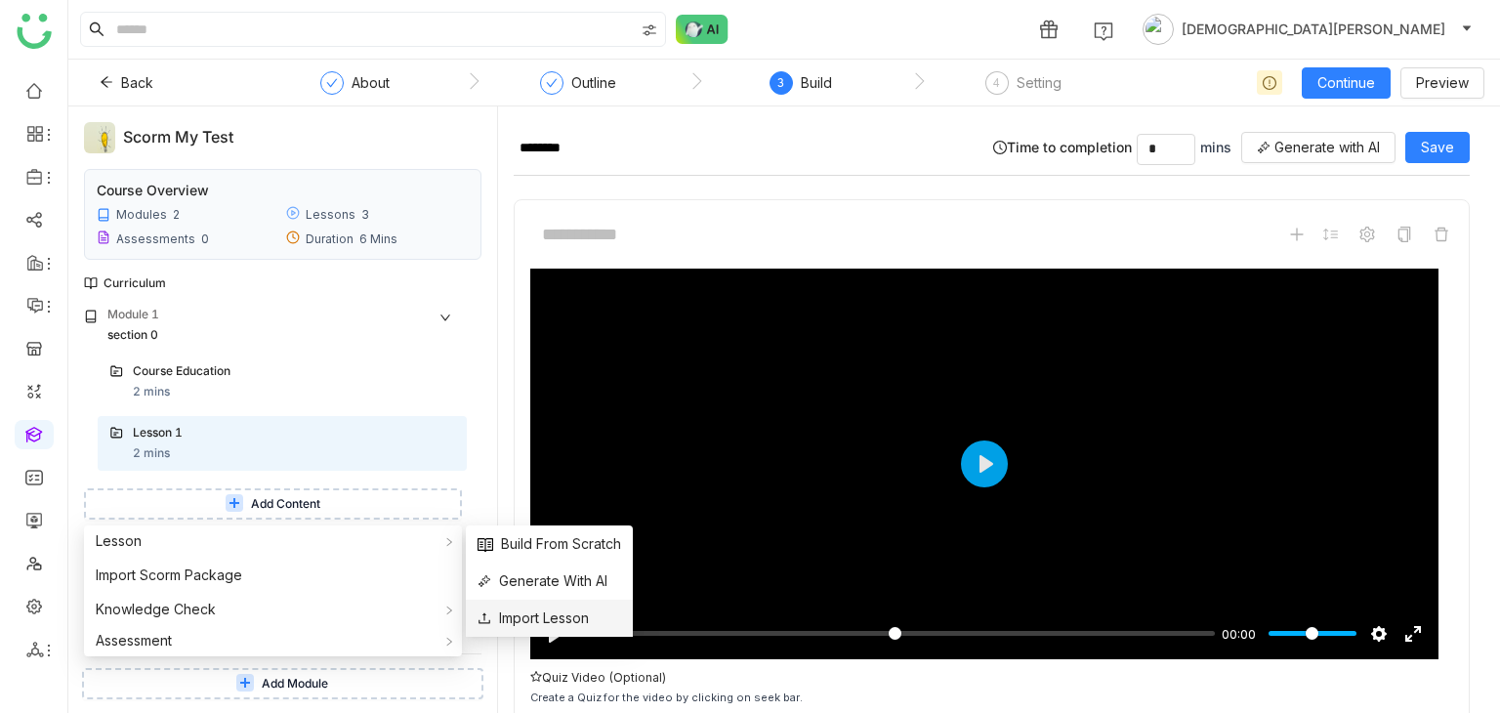
click at [536, 614] on span "Import Lesson" at bounding box center [533, 617] width 111 height 21
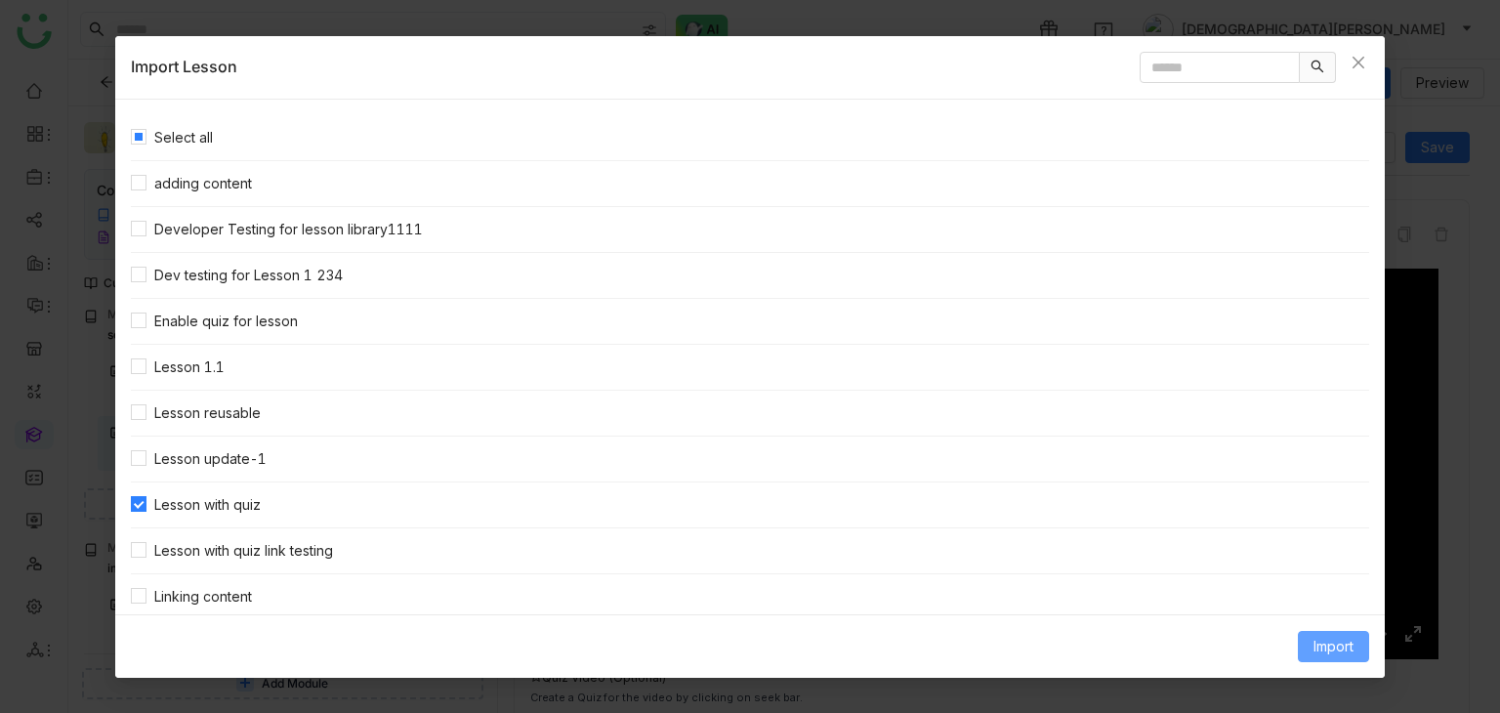
click at [1324, 640] on span "Import" at bounding box center [1334, 646] width 40 height 21
click at [1297, 603] on span "Link Content" at bounding box center [1297, 604] width 96 height 21
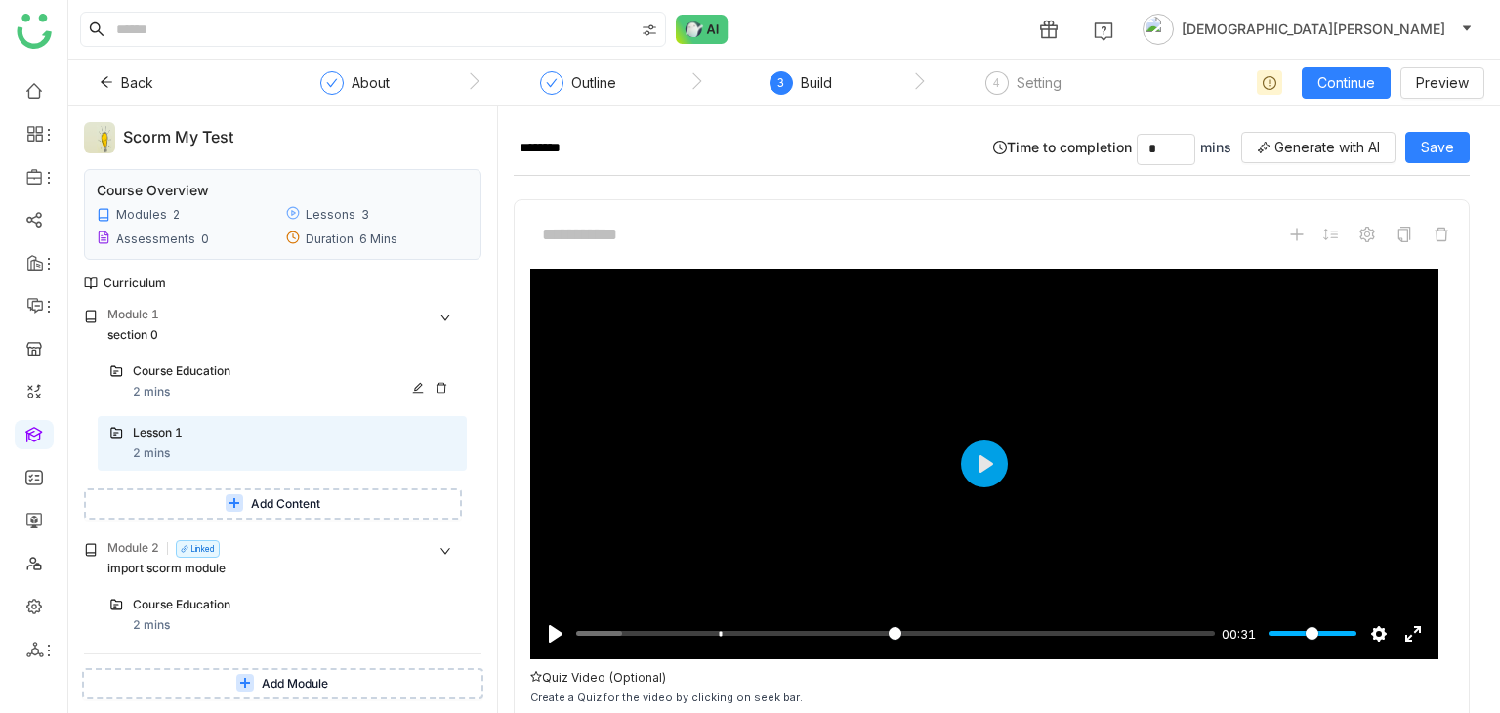
click at [226, 372] on div "Course Education" at bounding box center [274, 371] width 283 height 19
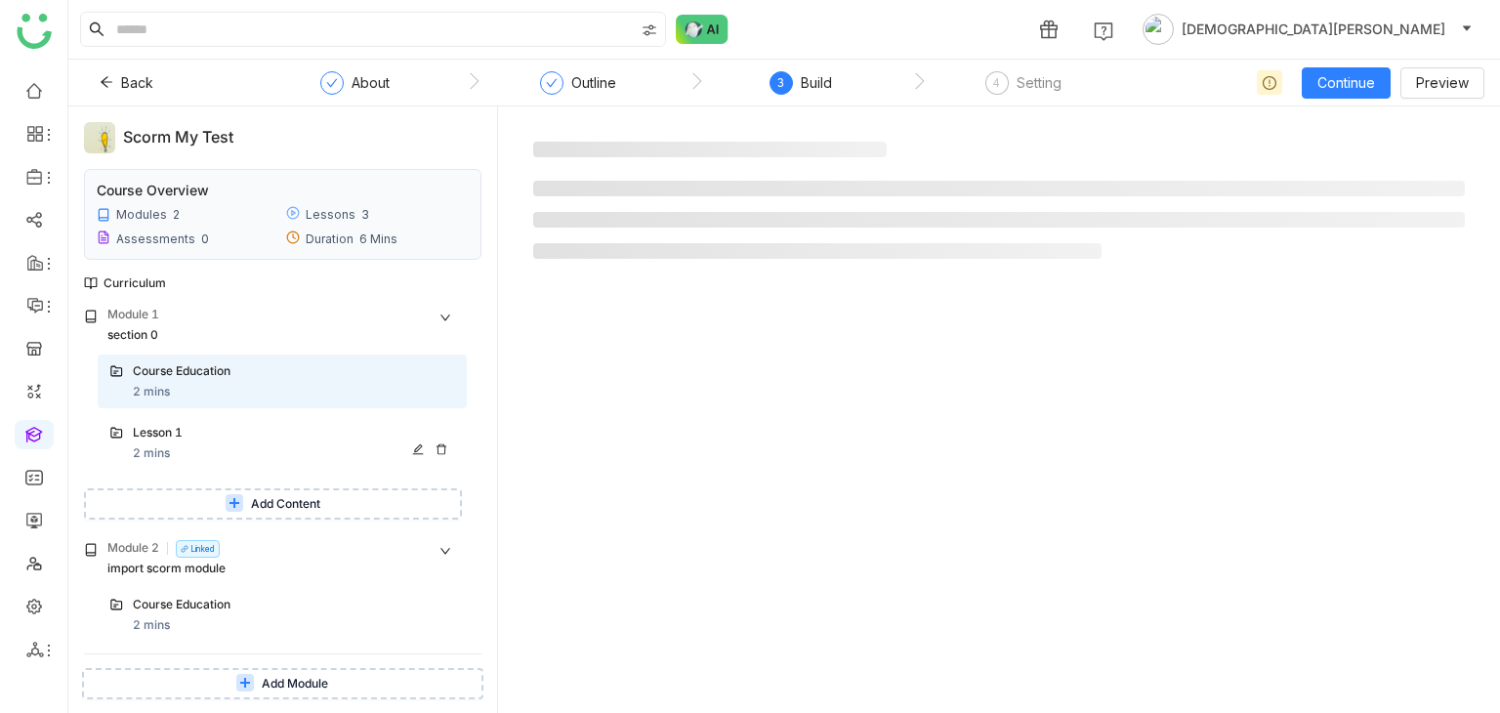
click at [244, 440] on div "Lesson 1" at bounding box center [274, 433] width 283 height 19
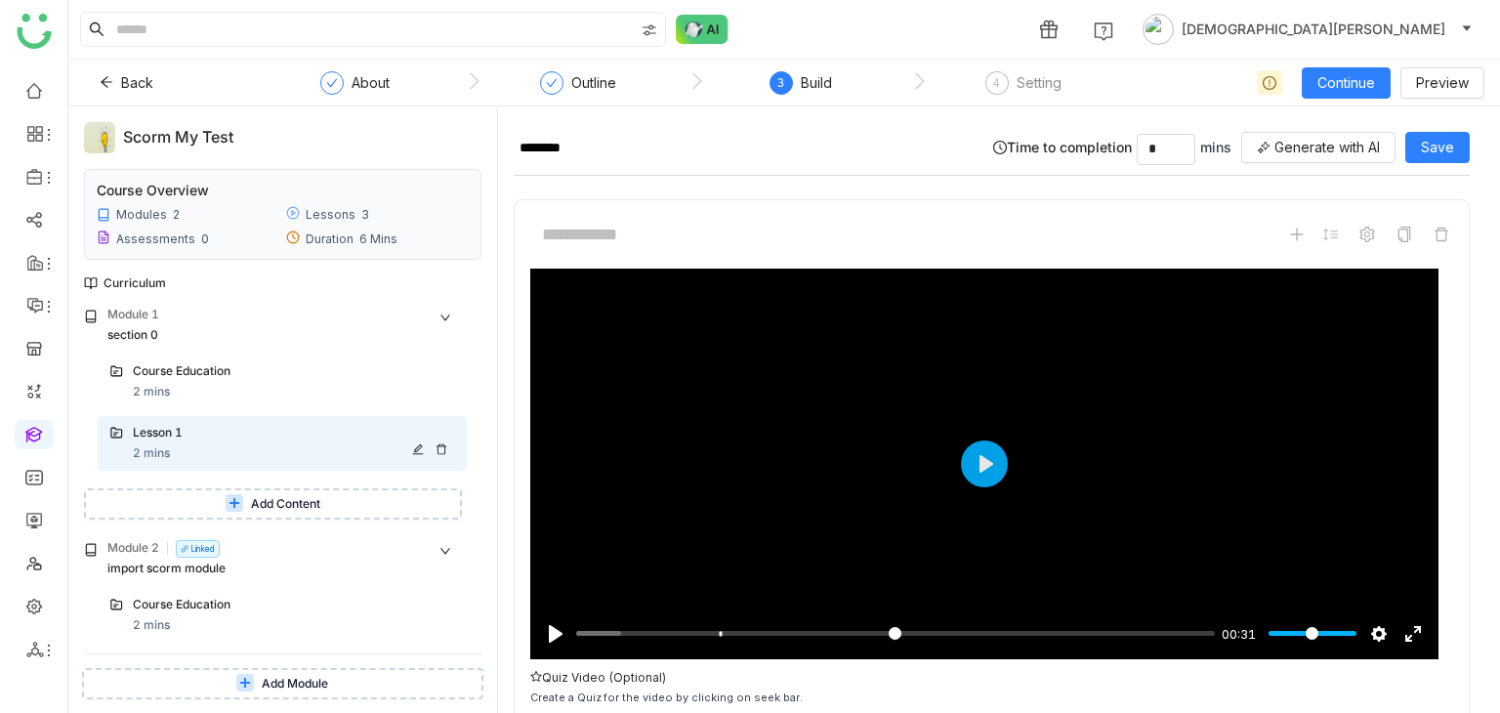
click at [434, 446] on div at bounding box center [433, 449] width 43 height 12
click at [440, 447] on icon at bounding box center [442, 449] width 12 height 12
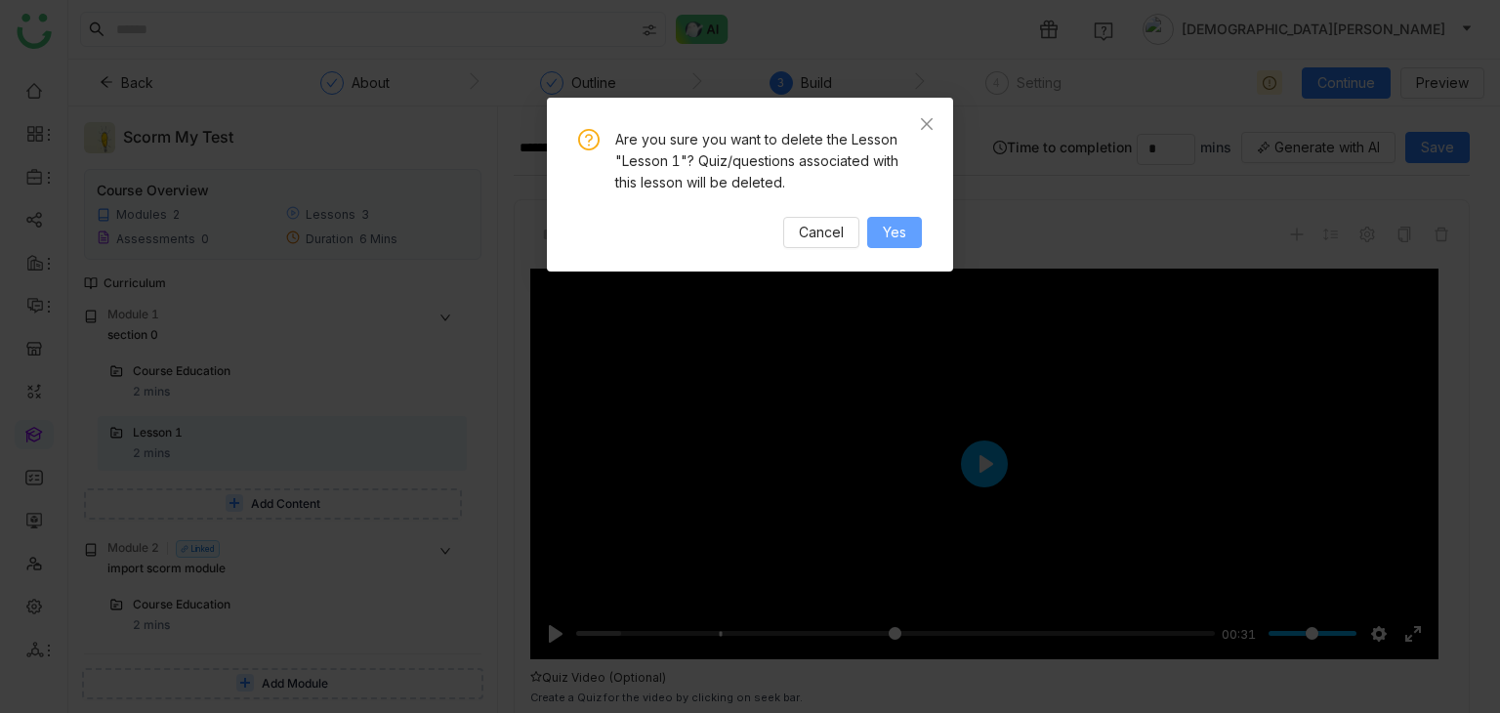
click at [918, 229] on button "Yes" at bounding box center [894, 232] width 55 height 31
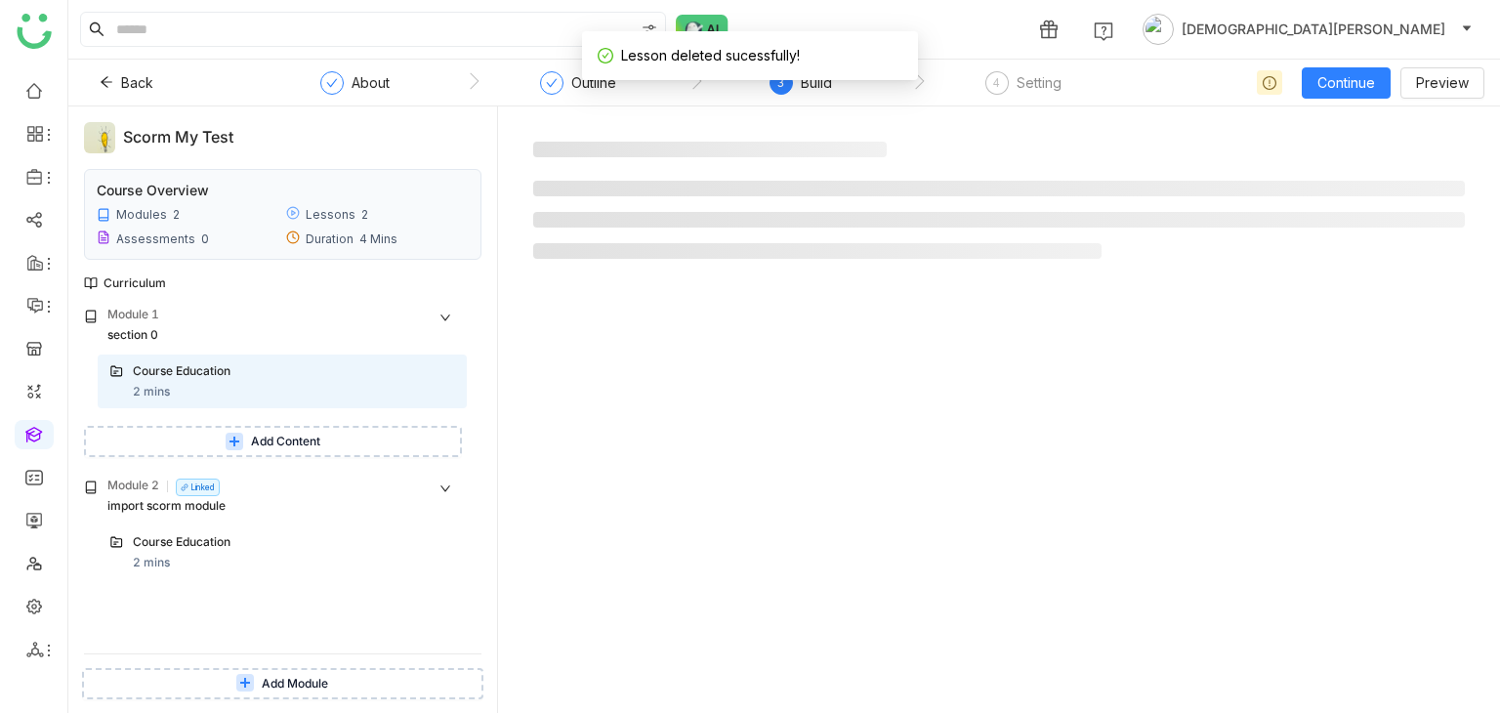
click at [274, 446] on span "Add Content" at bounding box center [285, 442] width 69 height 19
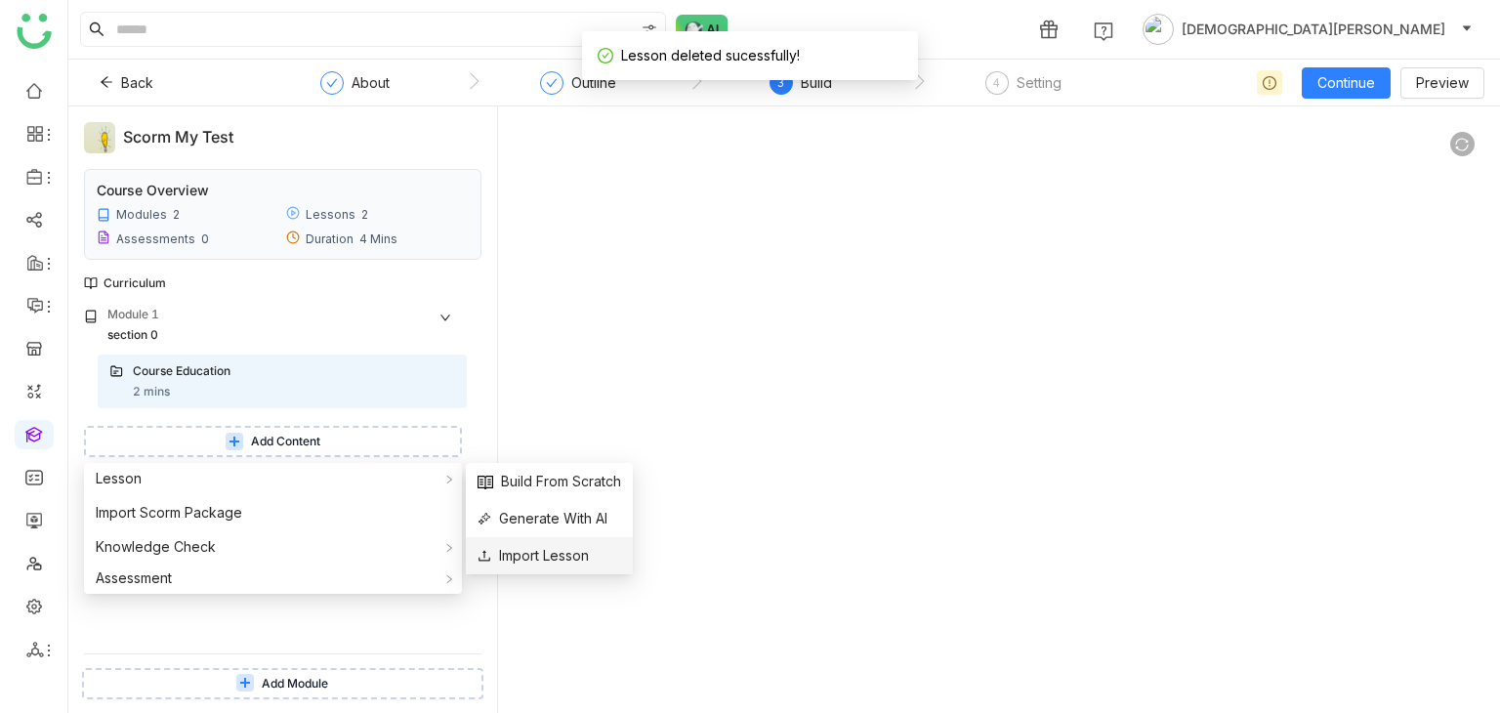
click at [530, 552] on span "Import Lesson" at bounding box center [533, 555] width 111 height 21
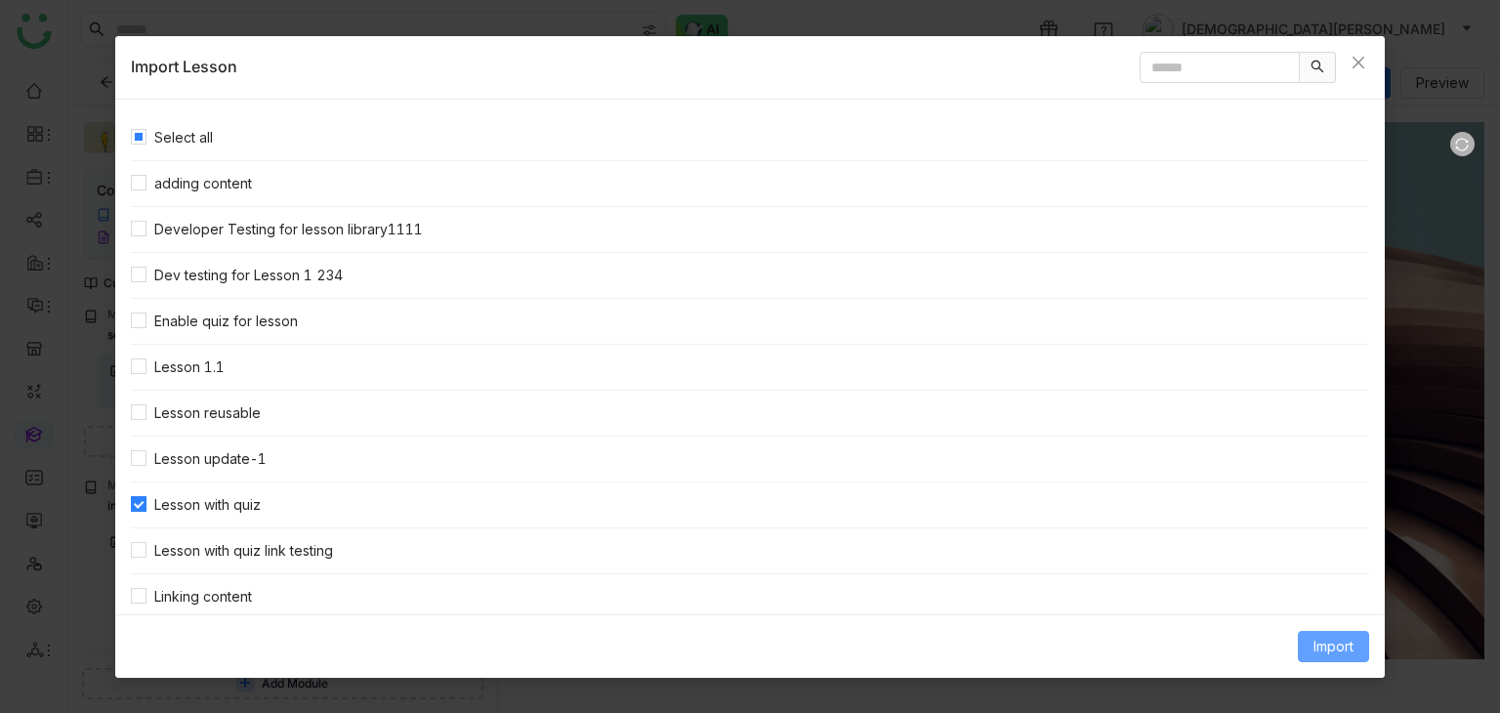
click at [1309, 637] on button "Import" at bounding box center [1333, 646] width 71 height 31
click at [1303, 601] on span "Link Content" at bounding box center [1297, 604] width 96 height 21
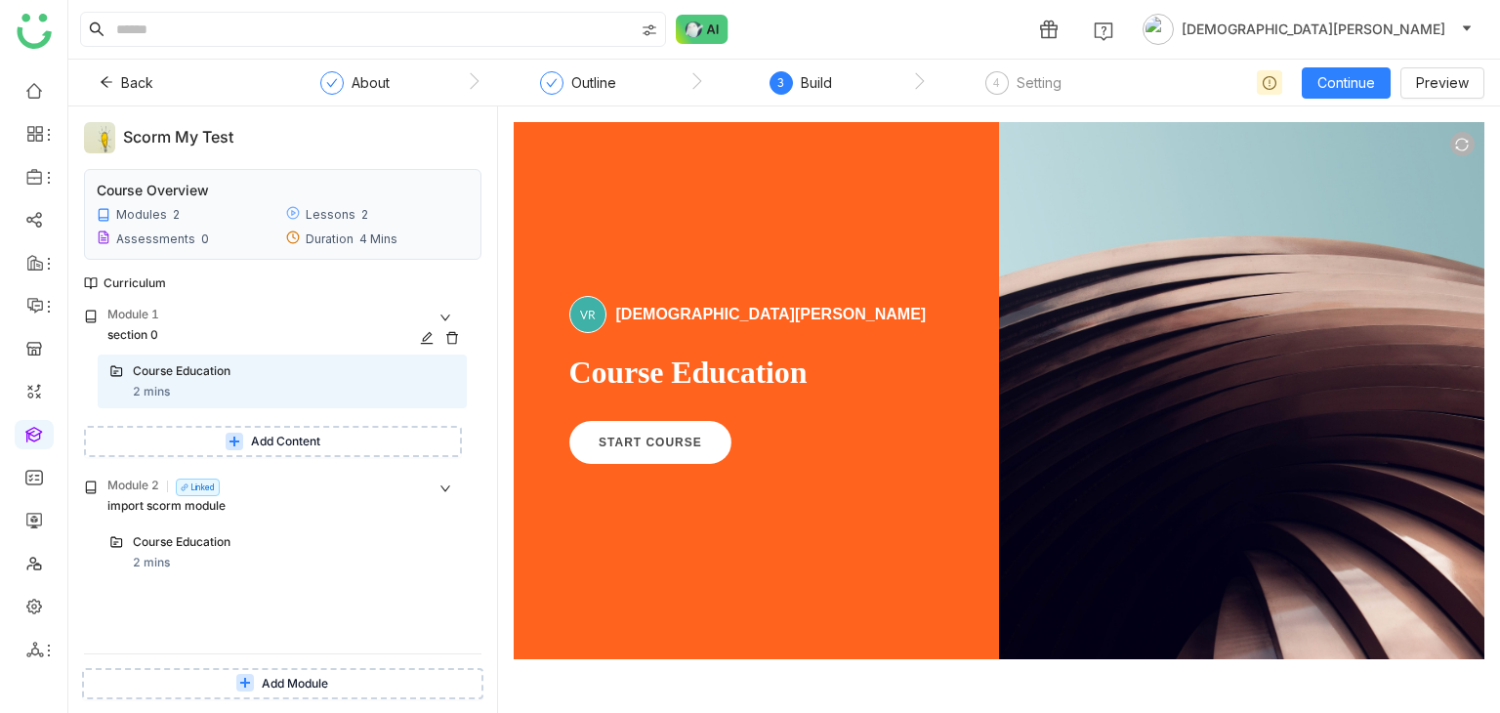
click at [453, 320] on div "Module 1" at bounding box center [286, 316] width 359 height 21
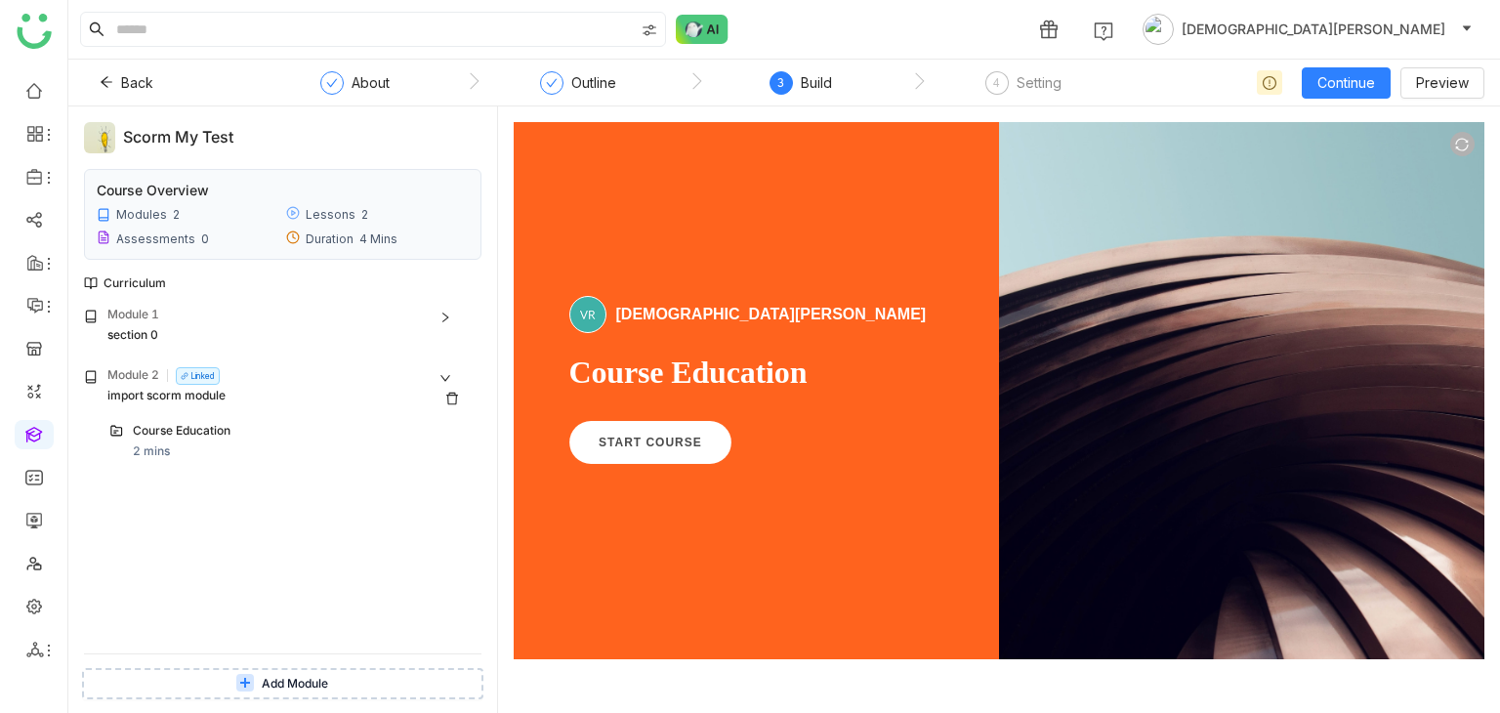
click at [437, 380] on div "Module 2 Linked" at bounding box center [286, 376] width 359 height 21
click at [330, 661] on div "Add Module" at bounding box center [282, 683] width 429 height 59
click at [313, 681] on span "Add Module" at bounding box center [295, 684] width 66 height 19
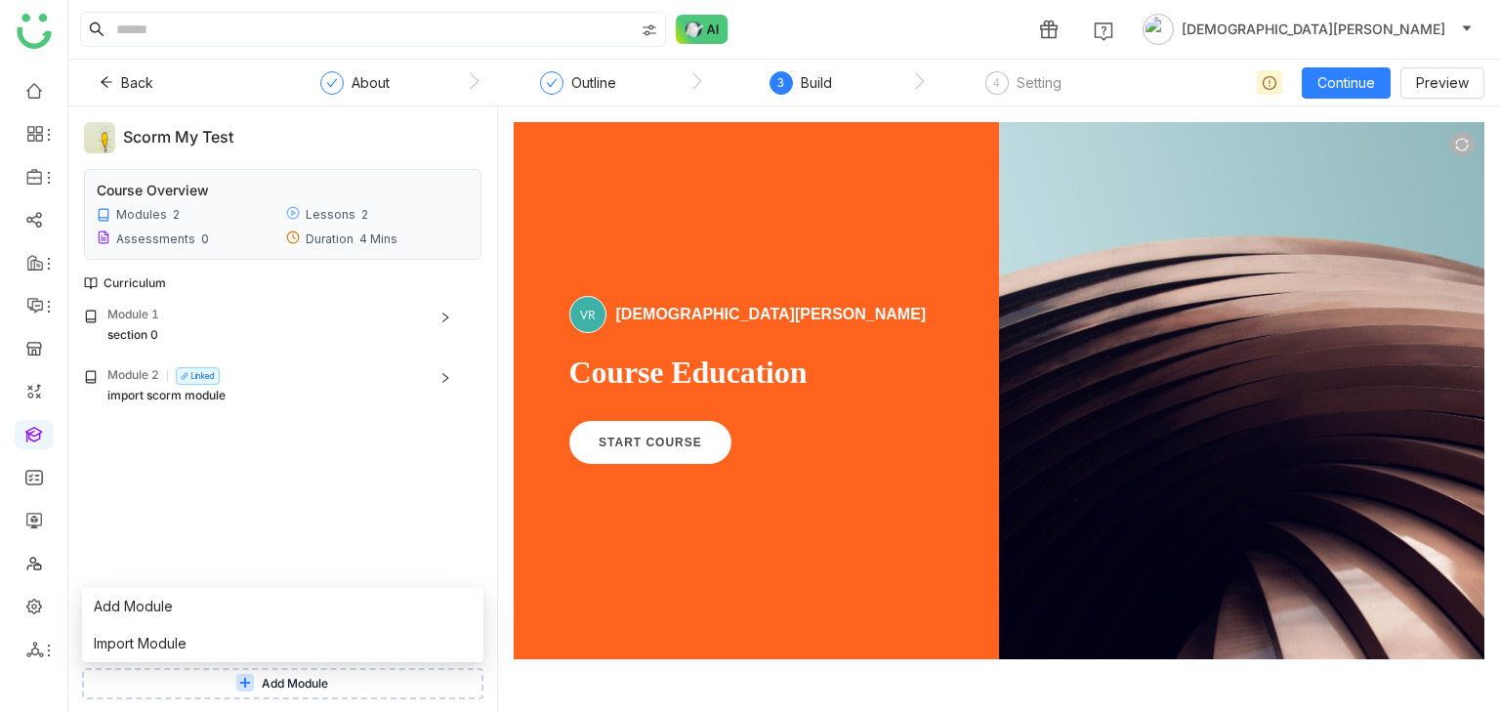
click at [219, 484] on div "Module 1 section 0 Course Education 2 mins Add Content Module 2 Linked import s…" at bounding box center [282, 480] width 397 height 348
click at [347, 343] on div "section 0" at bounding box center [265, 335] width 316 height 19
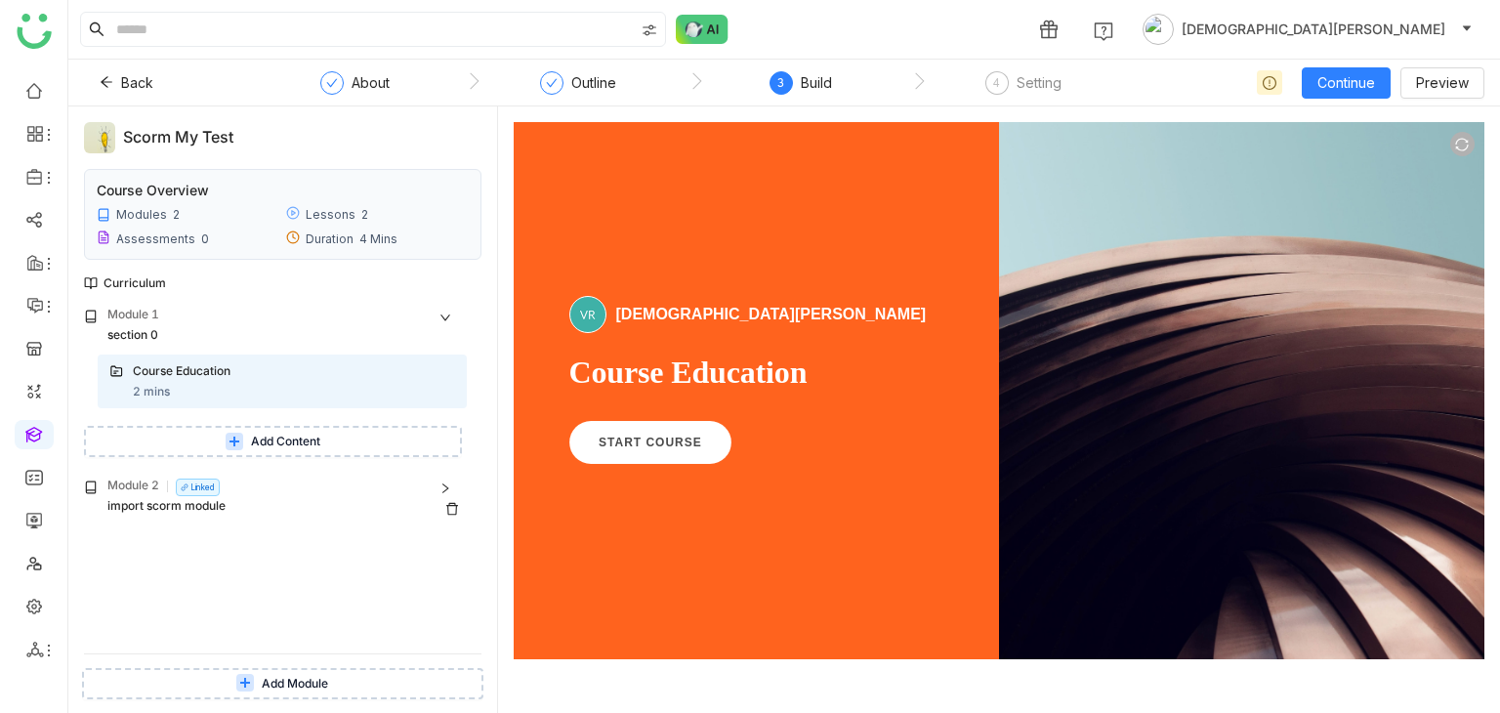
click at [256, 494] on div "Module 2 Linked" at bounding box center [286, 487] width 359 height 21
click at [278, 501] on div "import scorm module" at bounding box center [265, 506] width 316 height 19
click at [289, 433] on span "Add Content" at bounding box center [285, 442] width 69 height 19
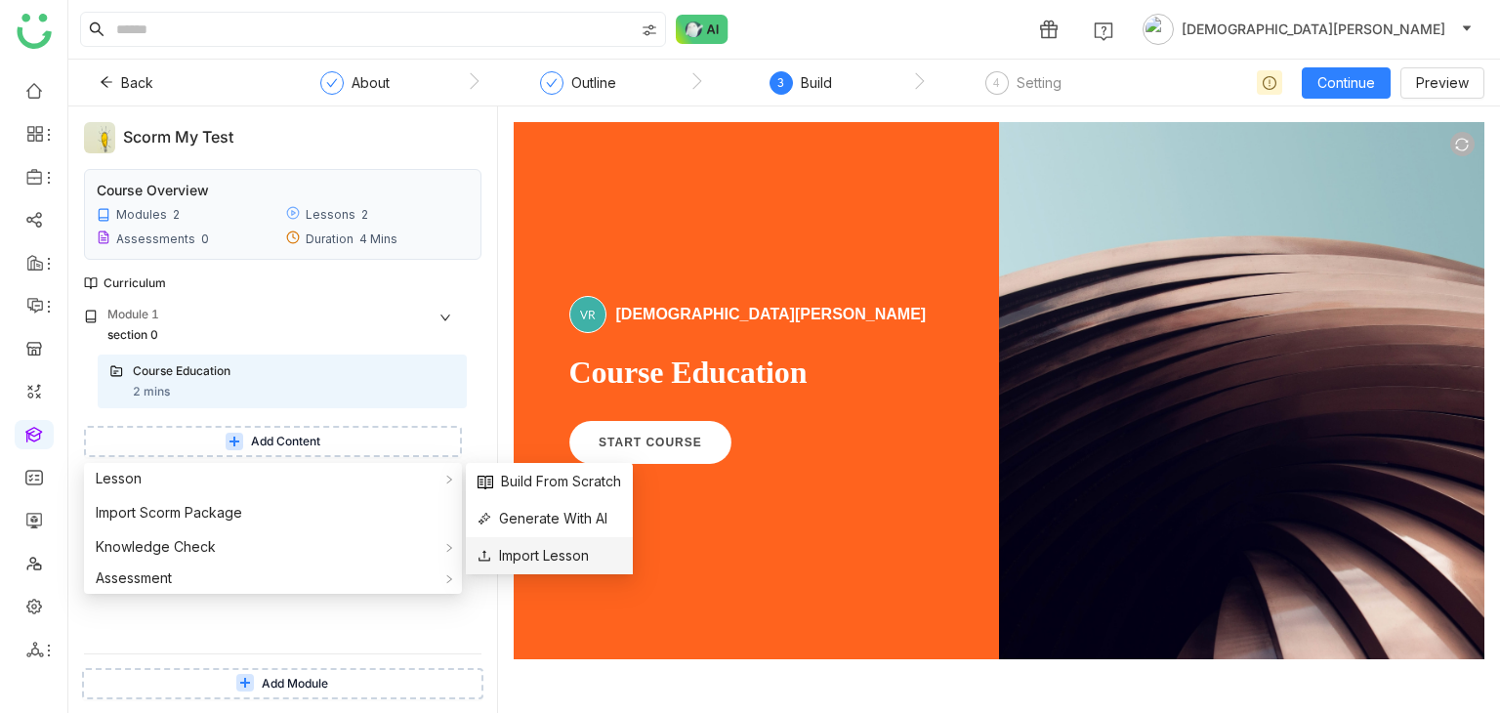
click at [557, 552] on span "Import Lesson" at bounding box center [533, 555] width 111 height 21
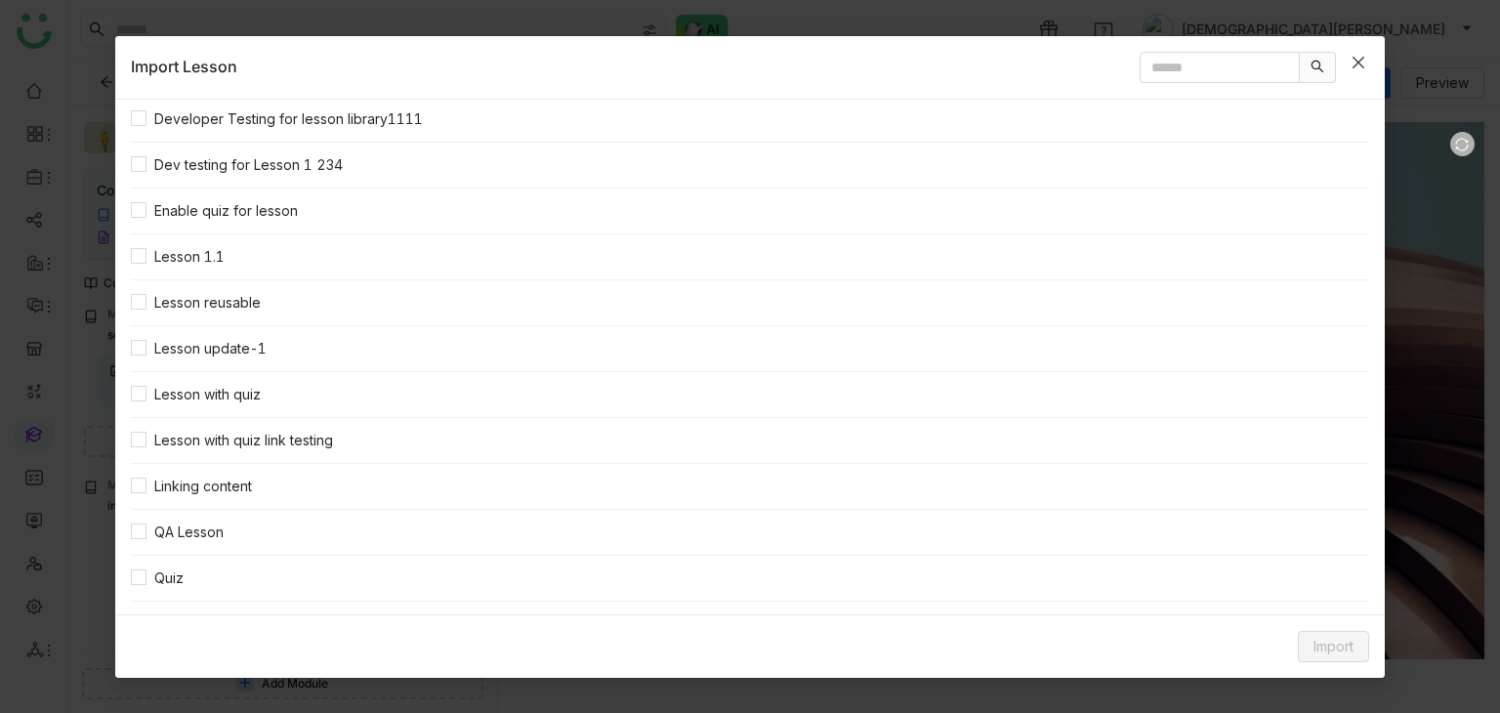
scroll to position [202, 0]
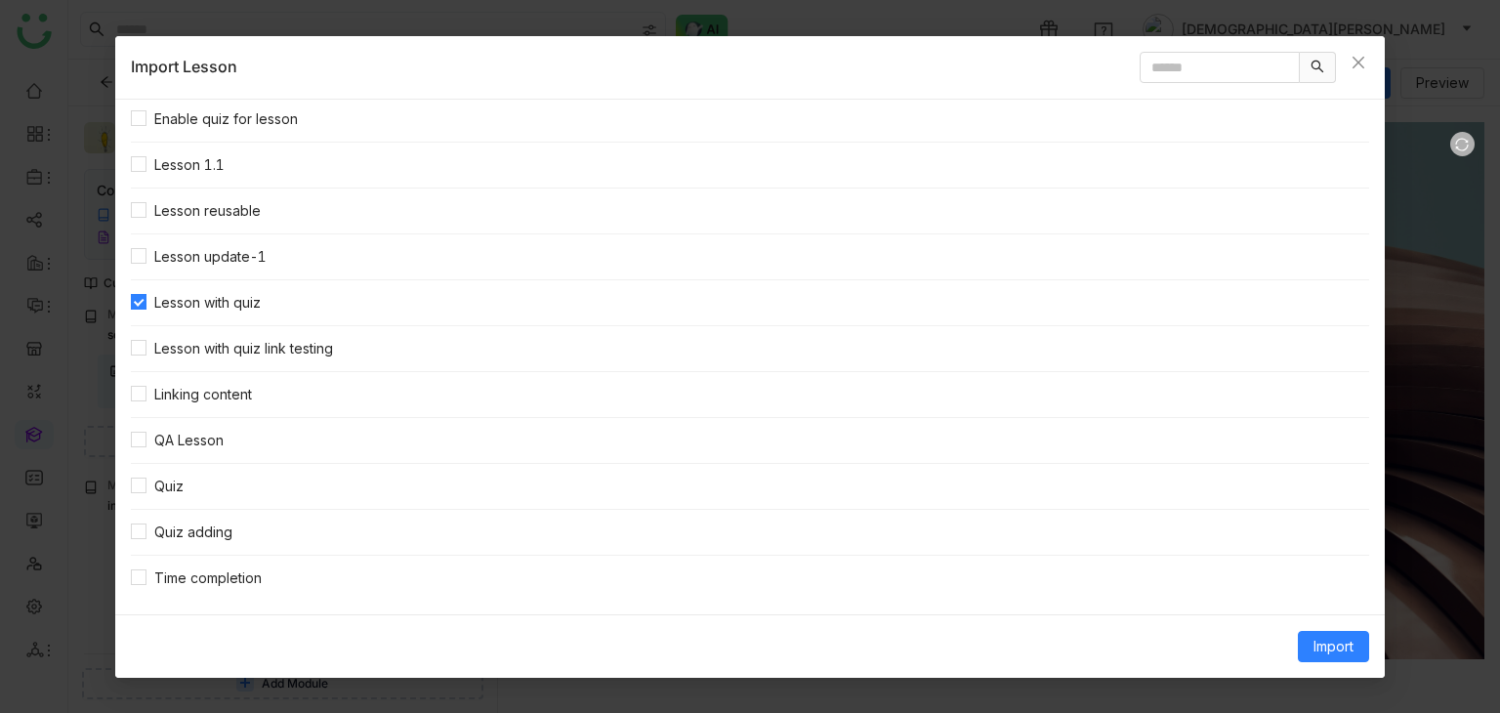
click at [826, 626] on div "Import" at bounding box center [750, 645] width 1270 height 63
click at [1319, 641] on span "Import" at bounding box center [1334, 646] width 40 height 21
click at [1310, 595] on span "Link Content" at bounding box center [1297, 604] width 96 height 21
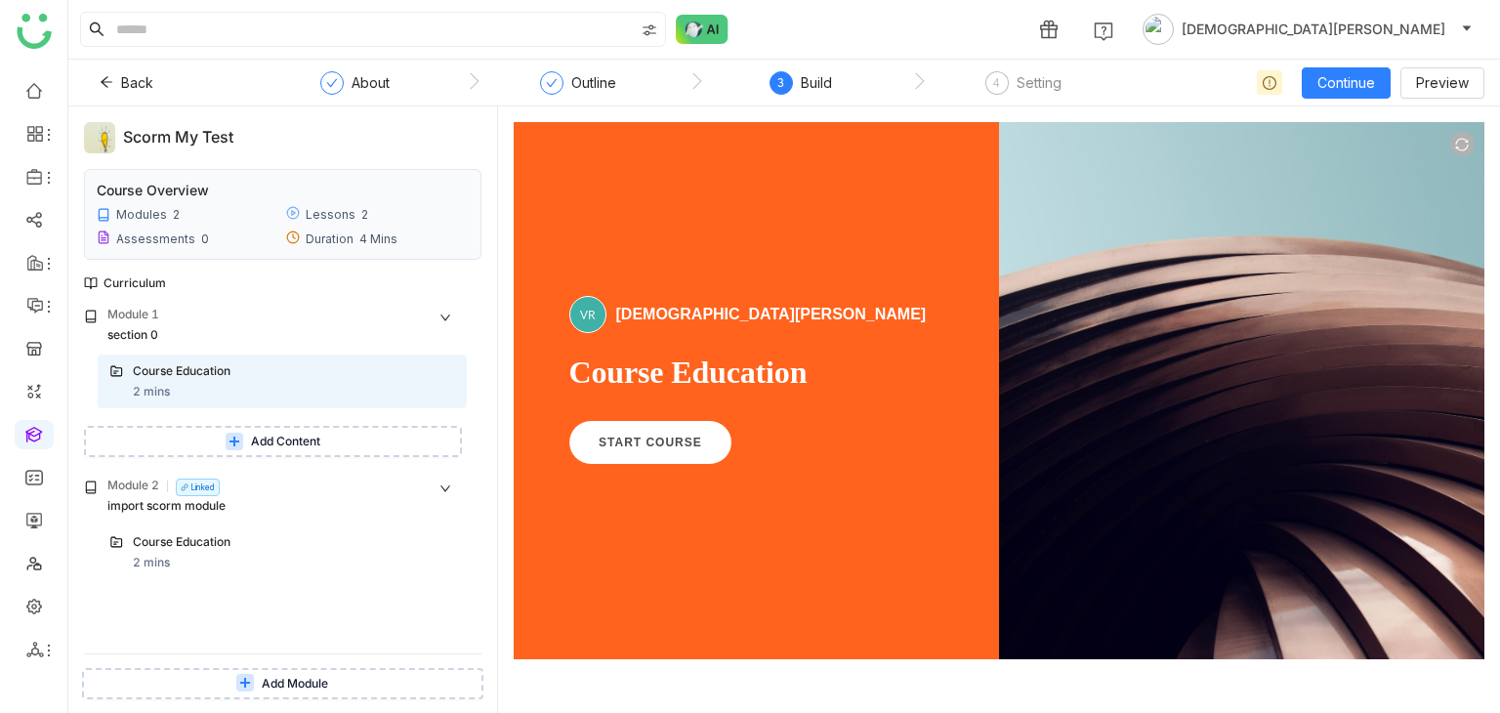
scroll to position [0, 0]
click at [113, 72] on button "Back" at bounding box center [126, 82] width 85 height 31
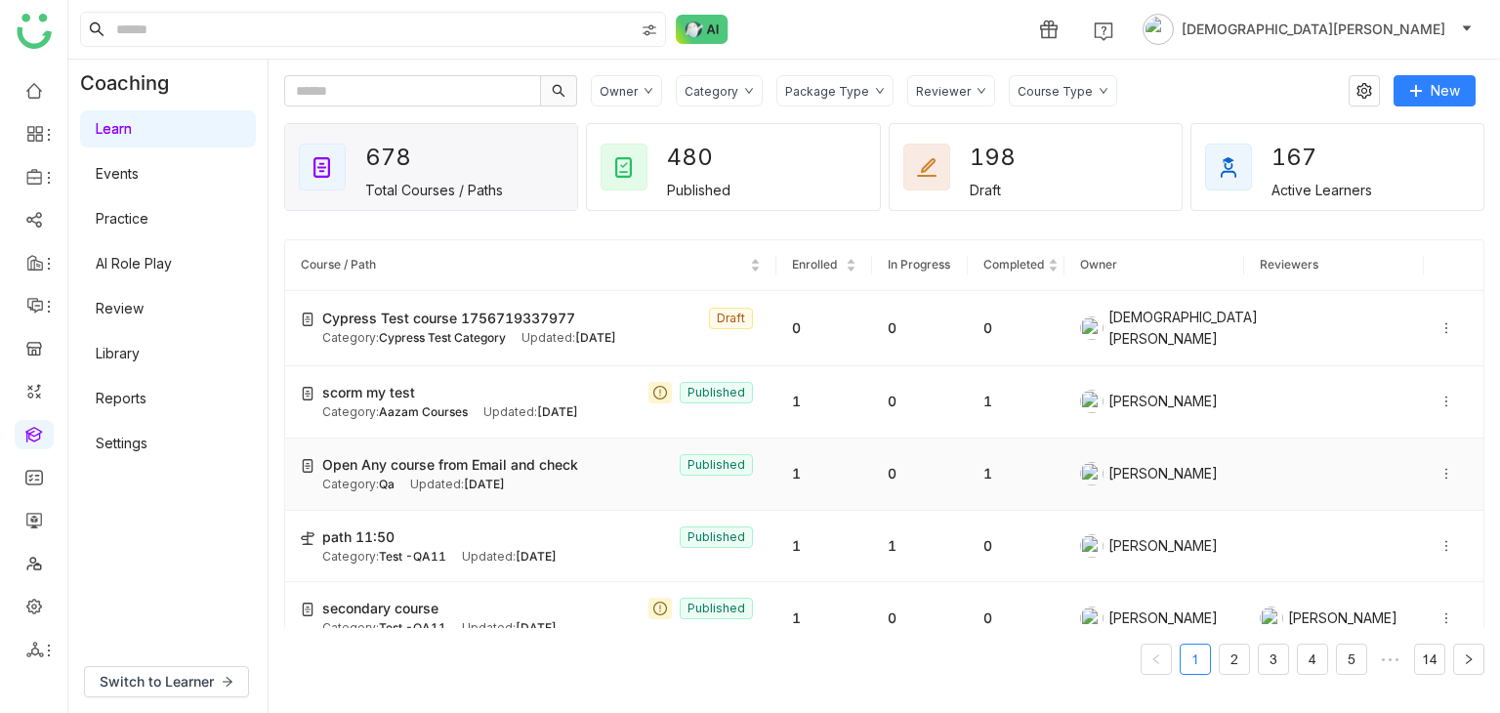
click at [571, 460] on span "Open Any course from Email and check" at bounding box center [450, 464] width 256 height 21
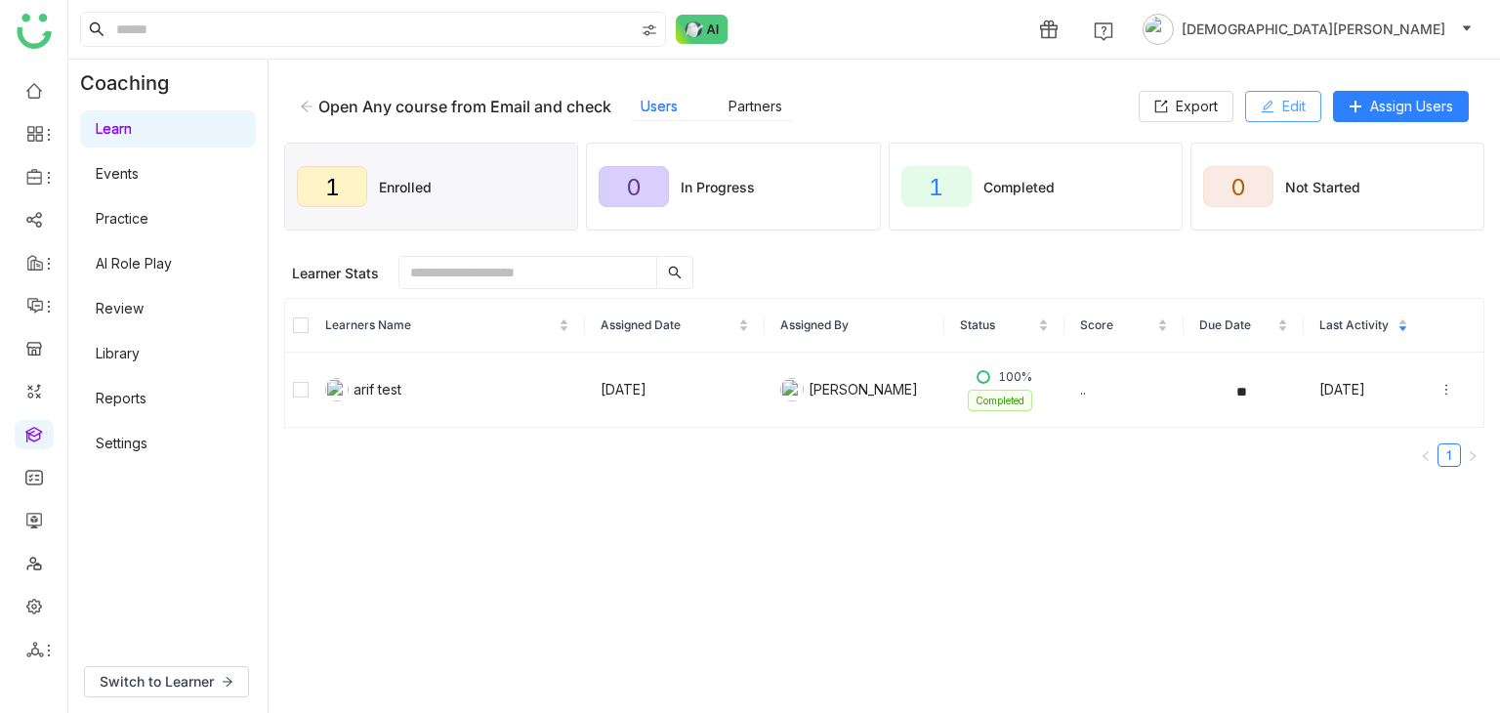
click at [1301, 111] on span "Edit" at bounding box center [1293, 106] width 23 height 21
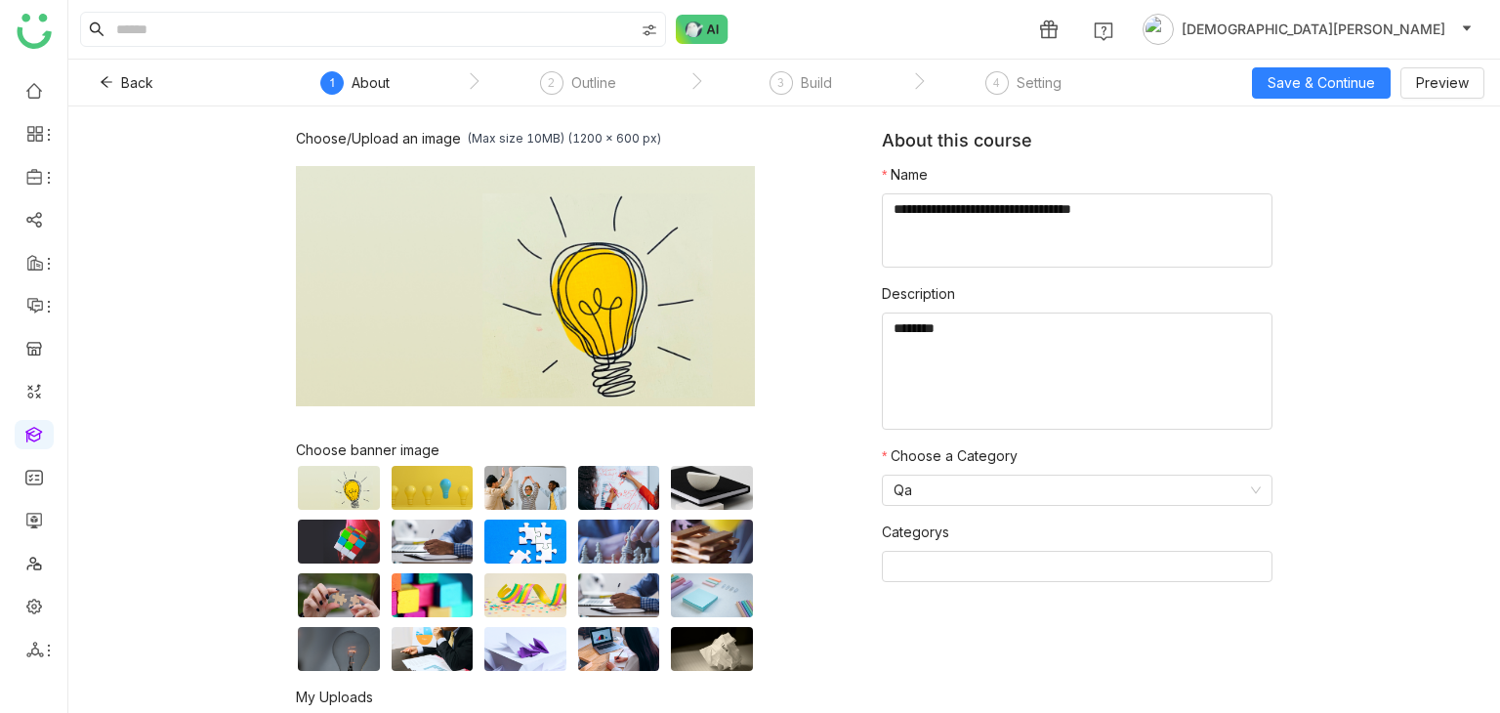
click at [808, 69] on nz-steps "1 About 2 Outline 3 Build 4 Setting" at bounding box center [695, 83] width 879 height 47
click at [806, 71] on div "Build" at bounding box center [816, 82] width 31 height 23
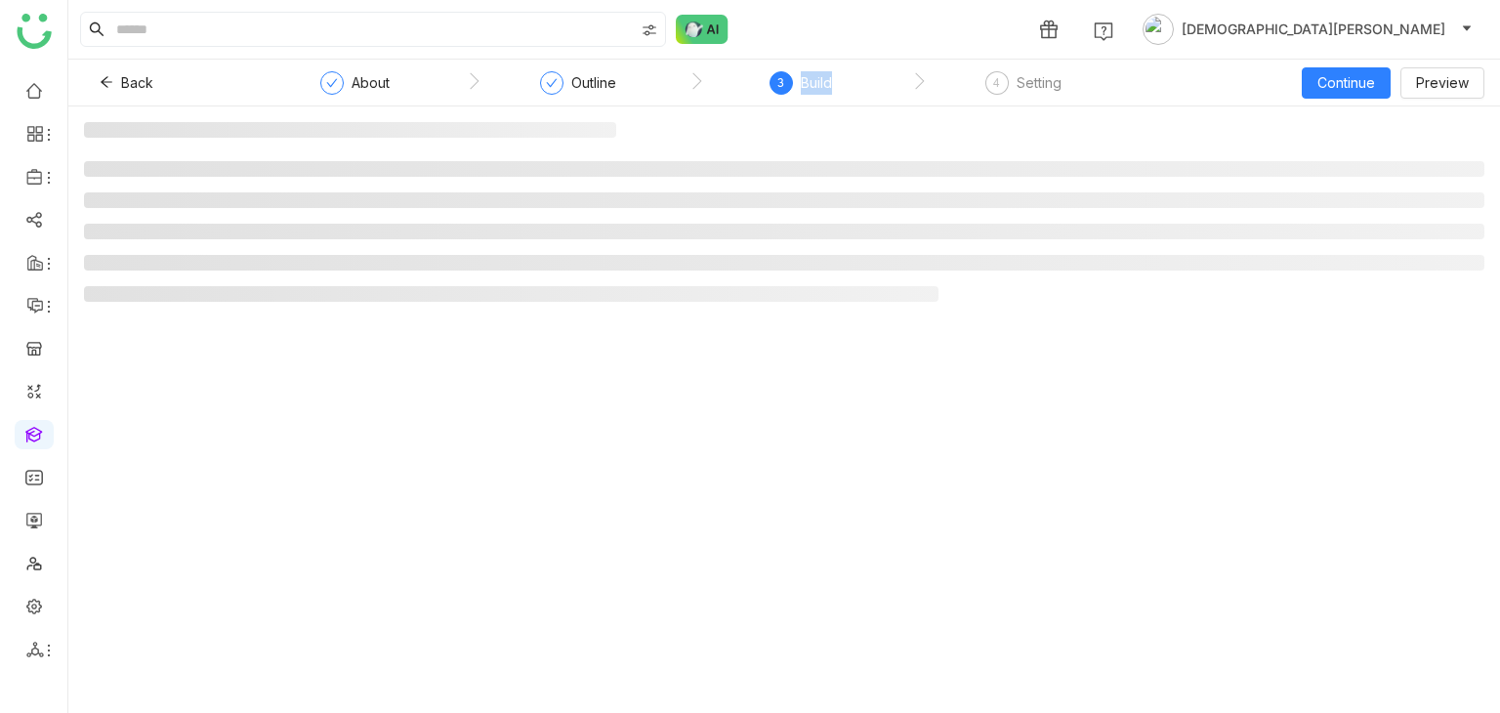
click at [806, 76] on div "Build" at bounding box center [816, 82] width 31 height 23
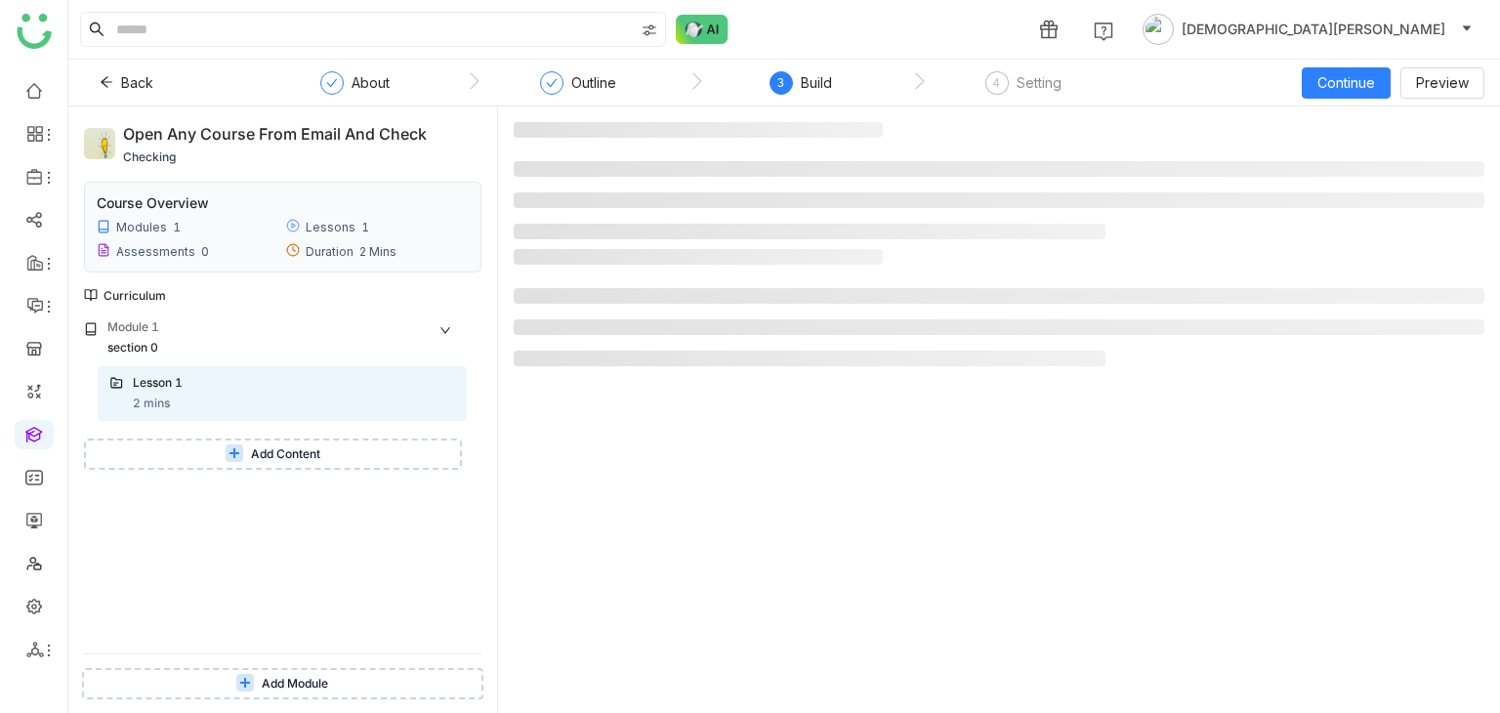
click at [261, 442] on button "Add Content" at bounding box center [273, 453] width 378 height 31
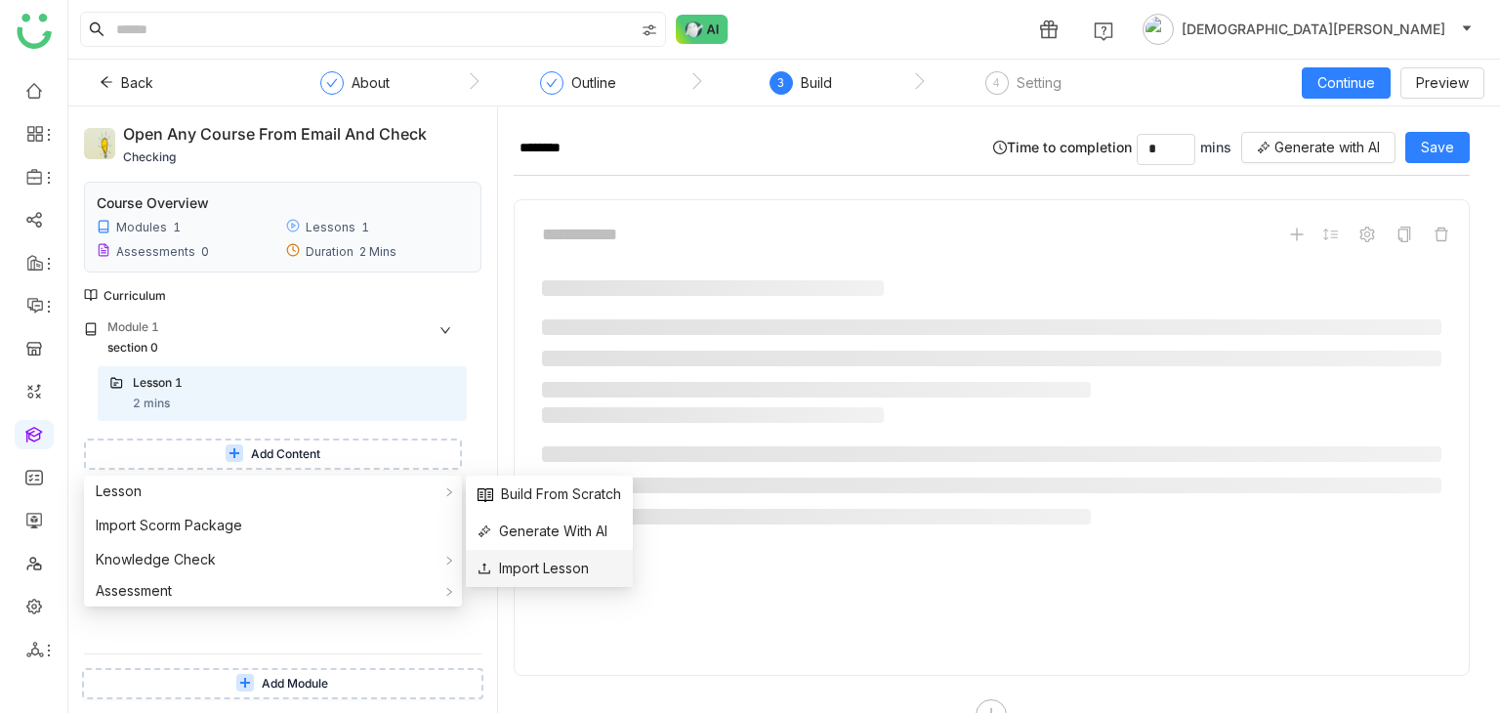
click at [535, 573] on span "Import Lesson" at bounding box center [533, 568] width 111 height 21
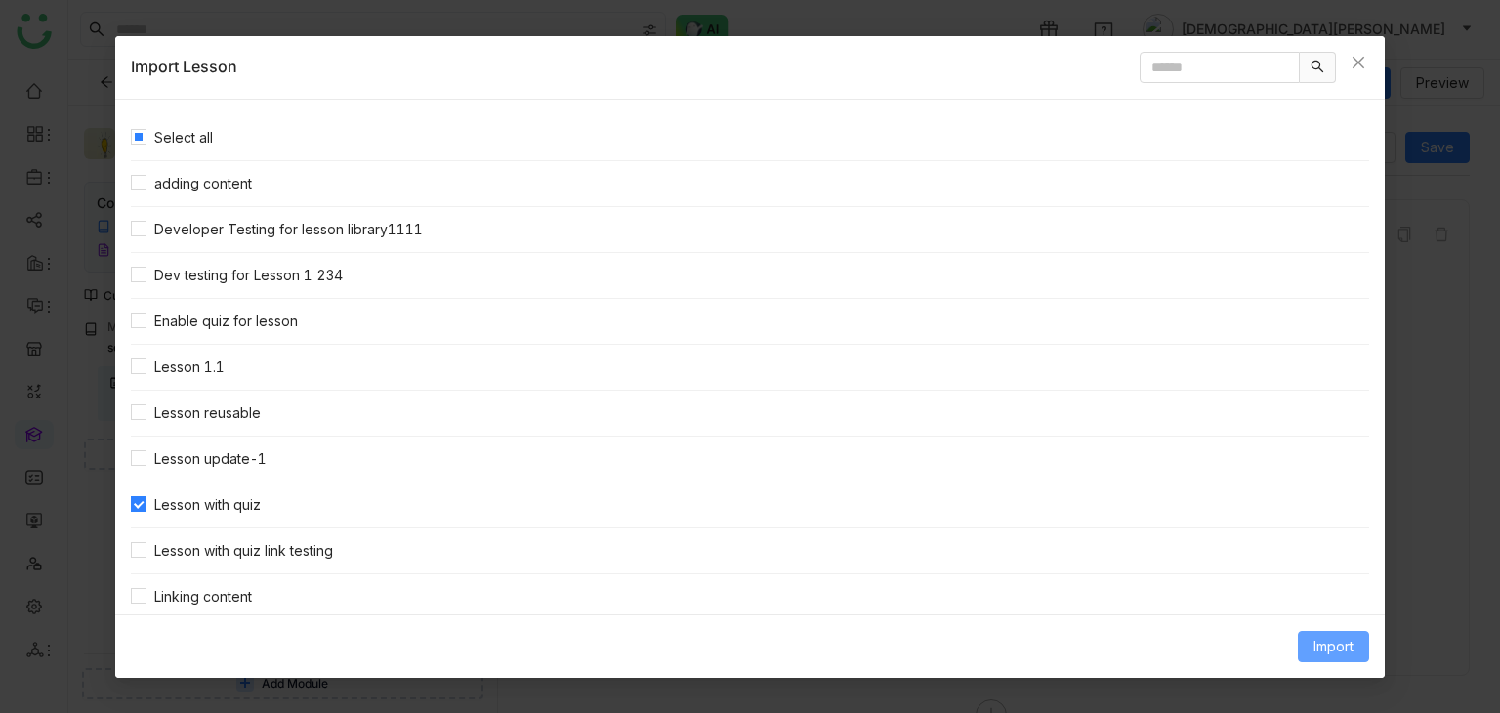
click at [1352, 642] on span "Import" at bounding box center [1334, 646] width 40 height 21
click at [1309, 600] on span "Link Content" at bounding box center [1297, 604] width 96 height 21
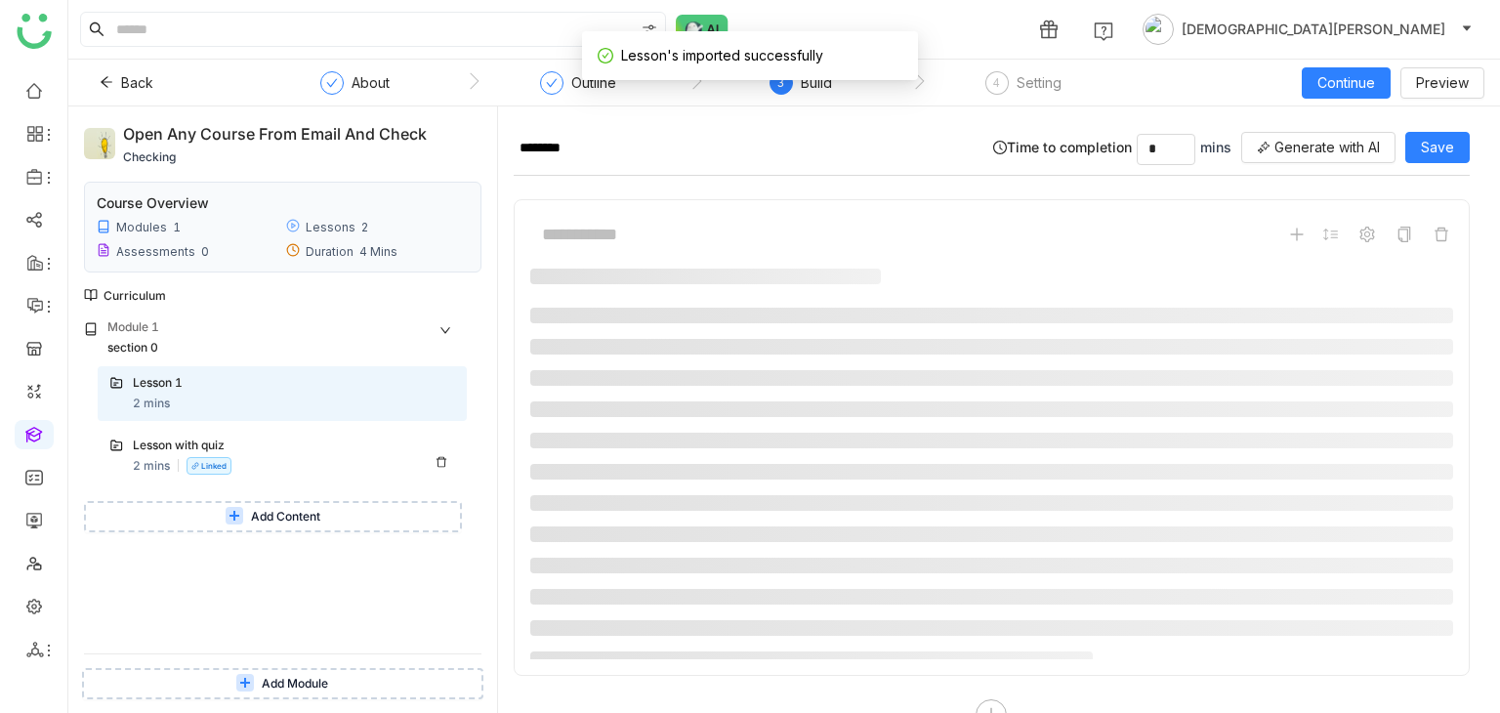
click at [301, 462] on div "Lesson with quiz 2 mins Linked" at bounding box center [294, 456] width 322 height 39
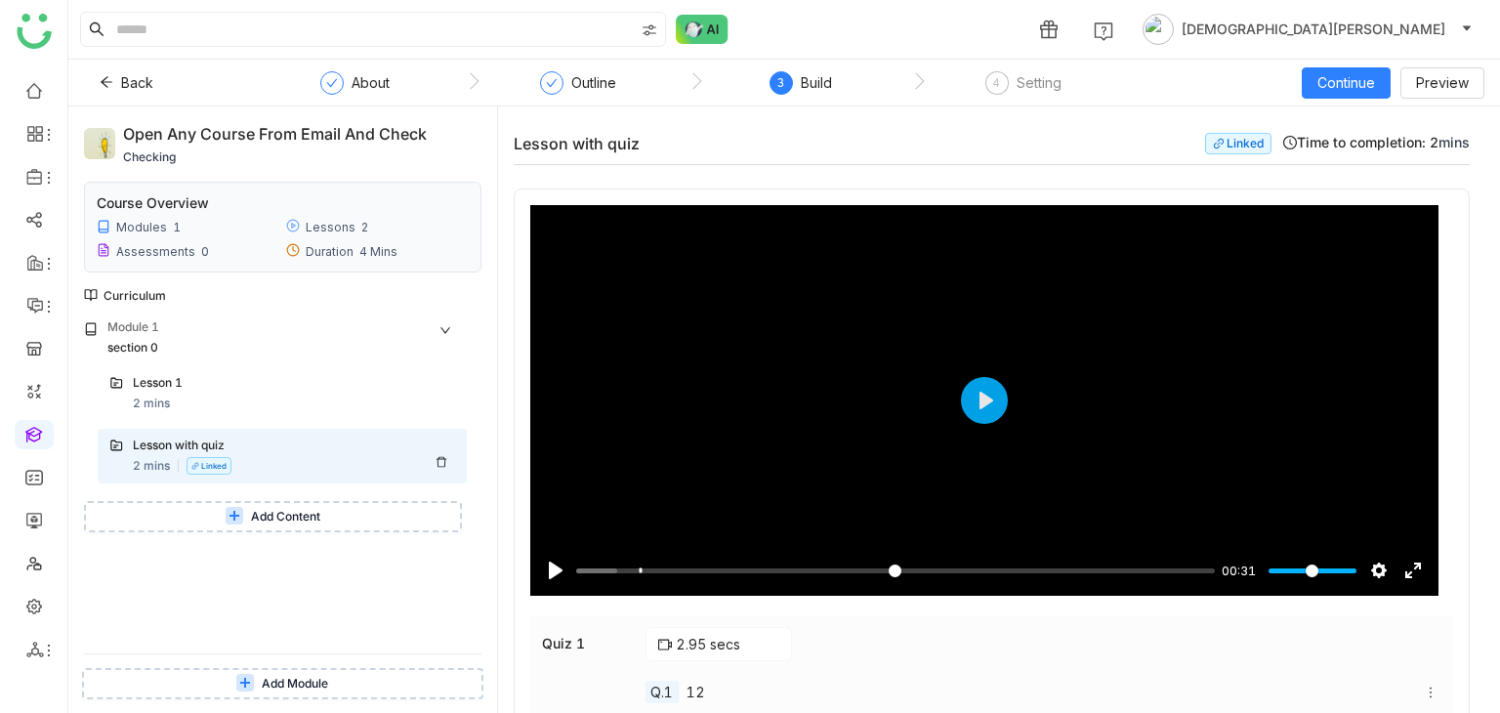
click at [438, 462] on icon at bounding box center [442, 462] width 12 height 12
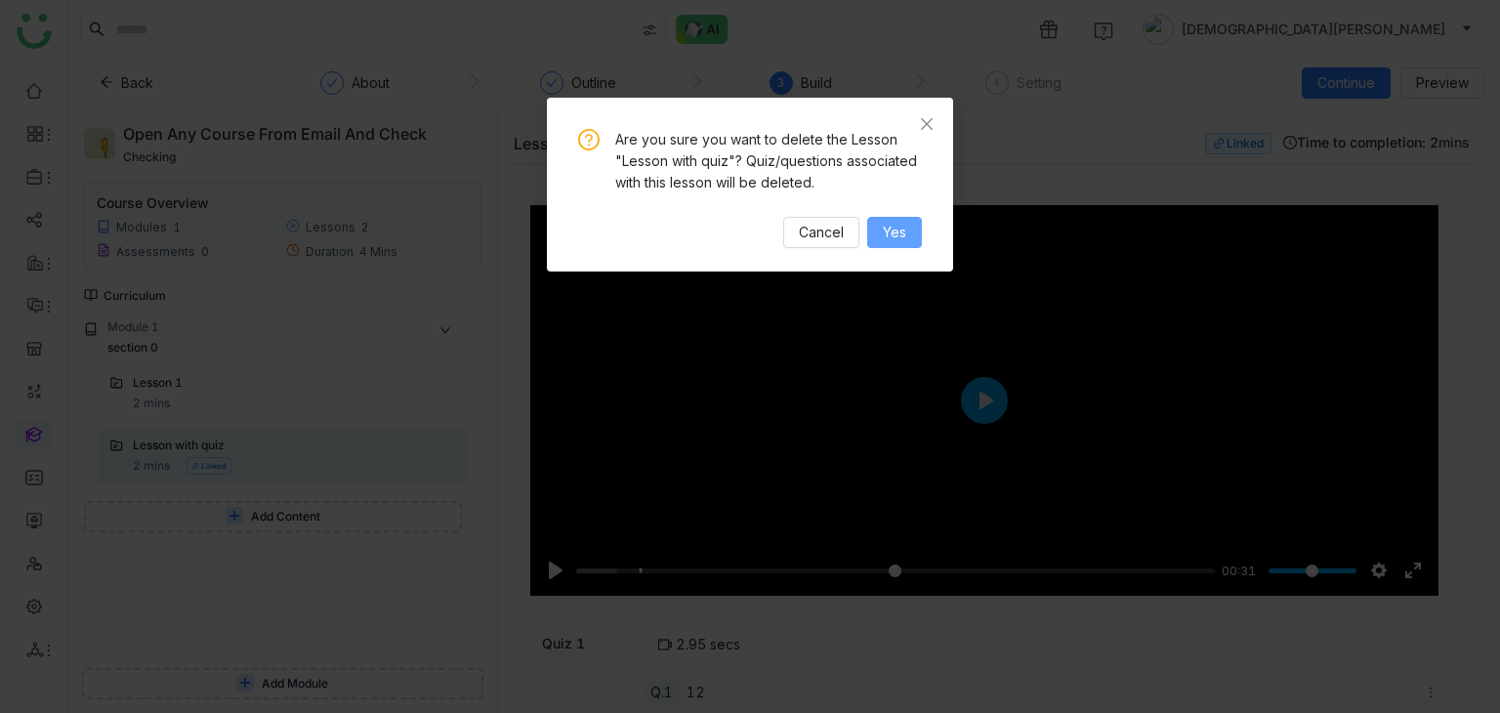
click at [910, 220] on button "Yes" at bounding box center [894, 232] width 55 height 31
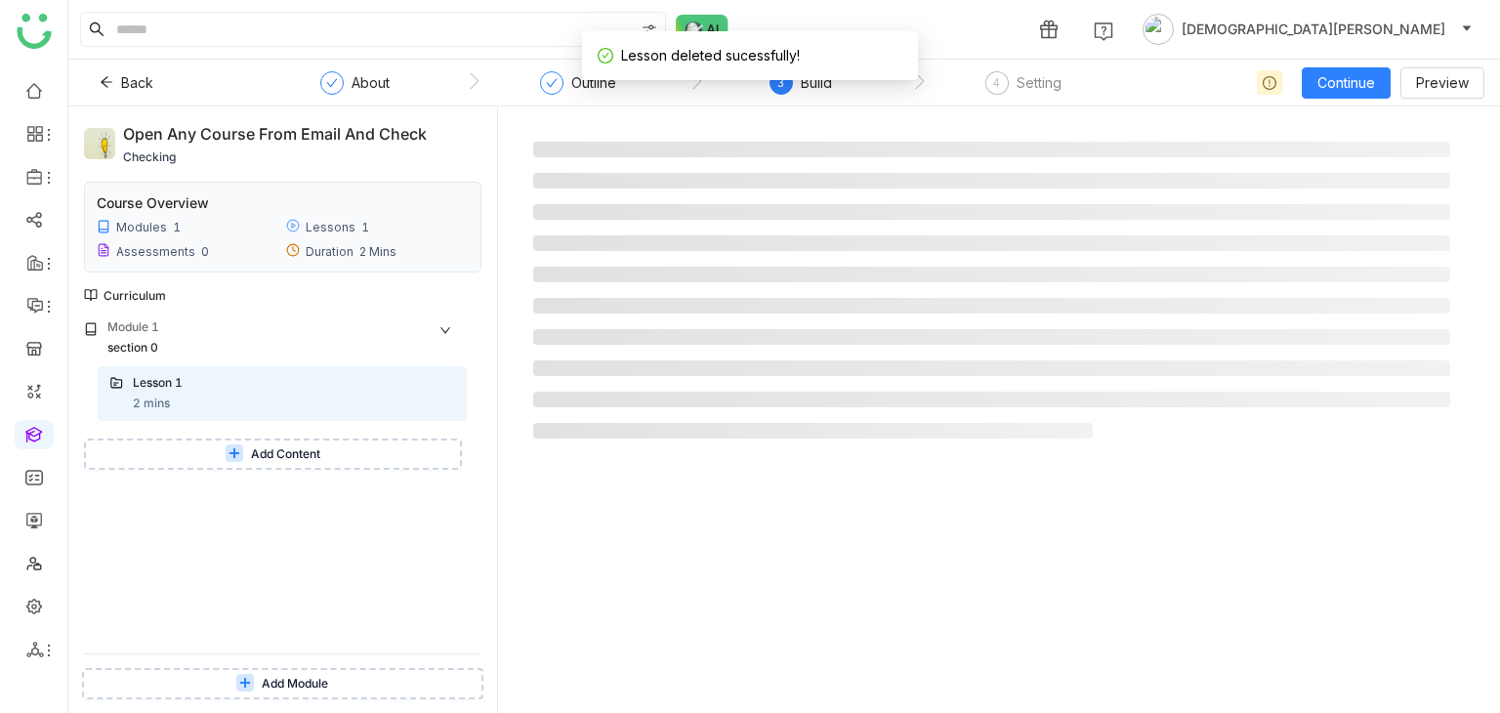
click at [299, 462] on span "Add Content" at bounding box center [285, 454] width 69 height 19
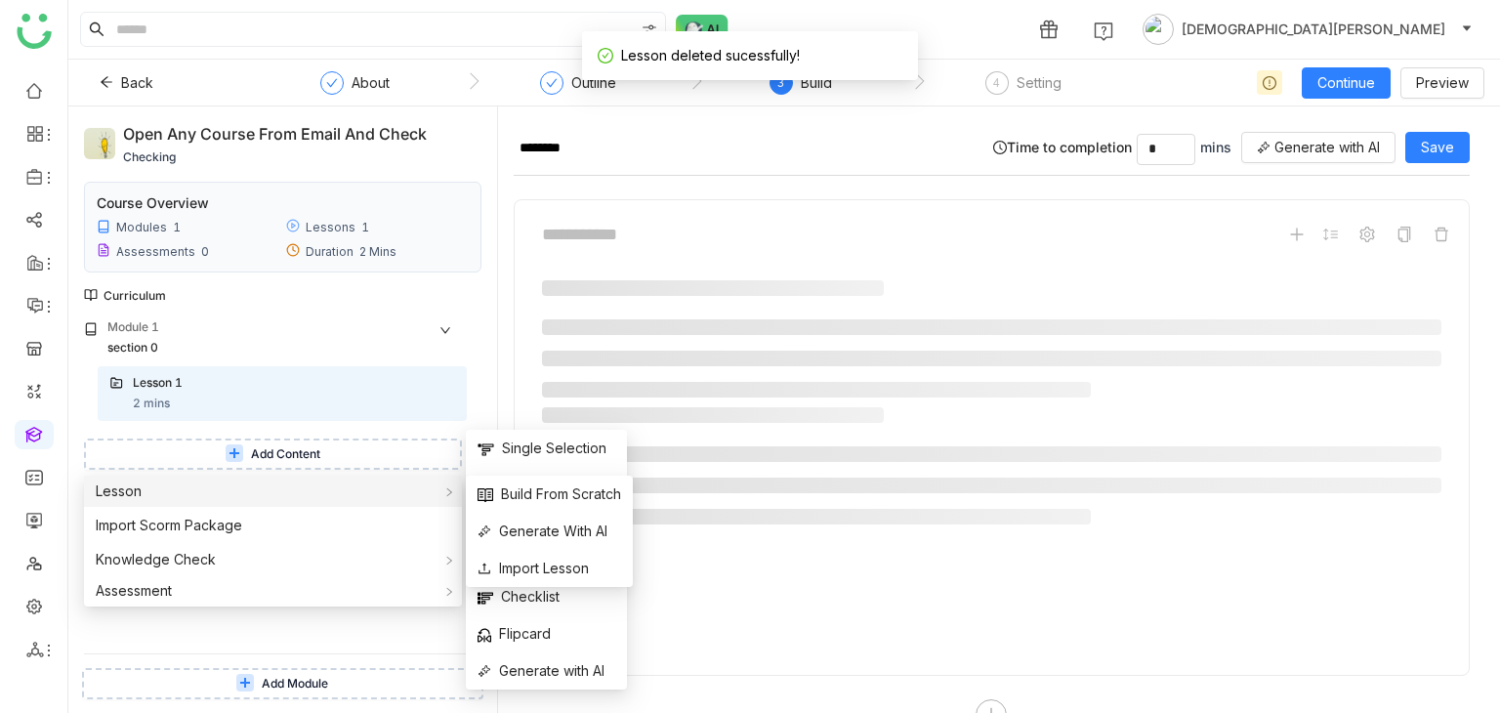
click at [259, 497] on div "Lesson" at bounding box center [273, 491] width 378 height 31
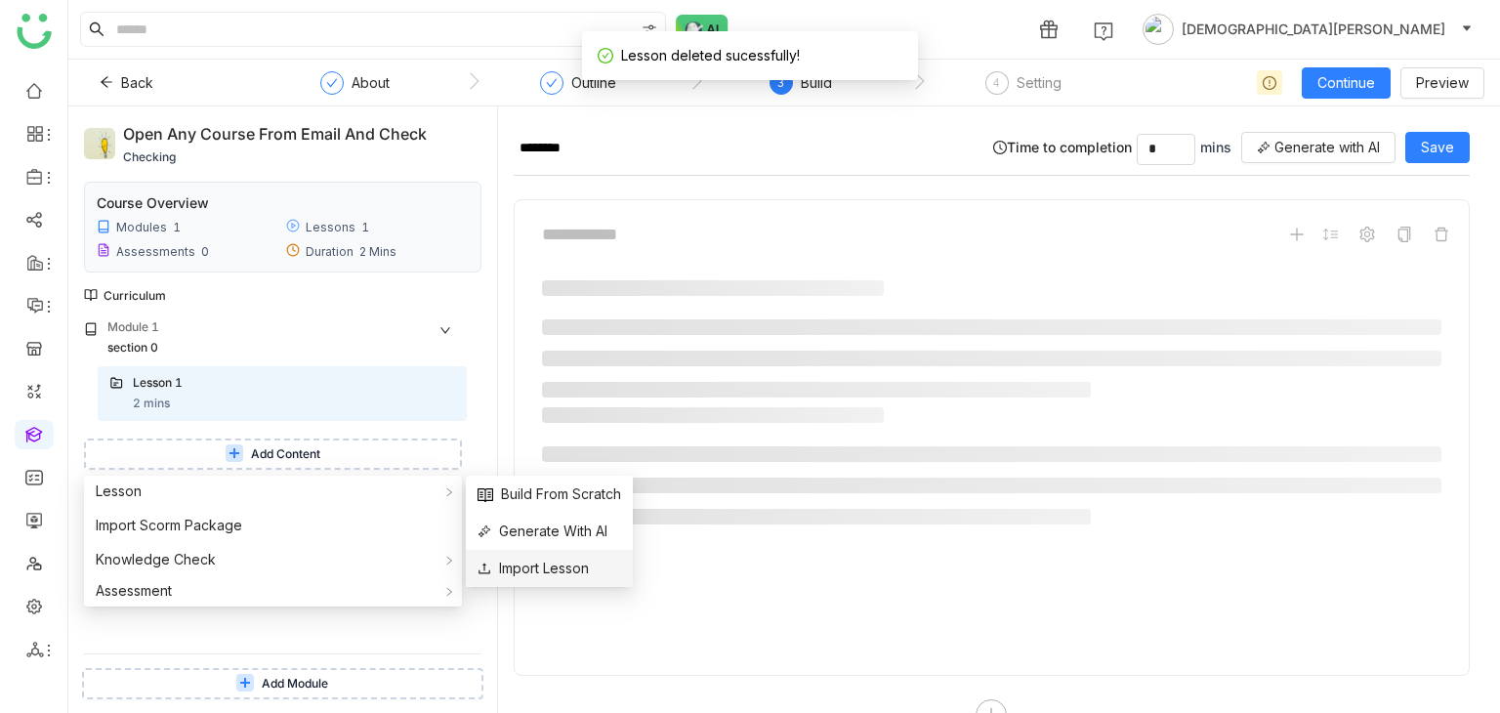
click at [506, 568] on span "Import Lesson" at bounding box center [533, 568] width 111 height 21
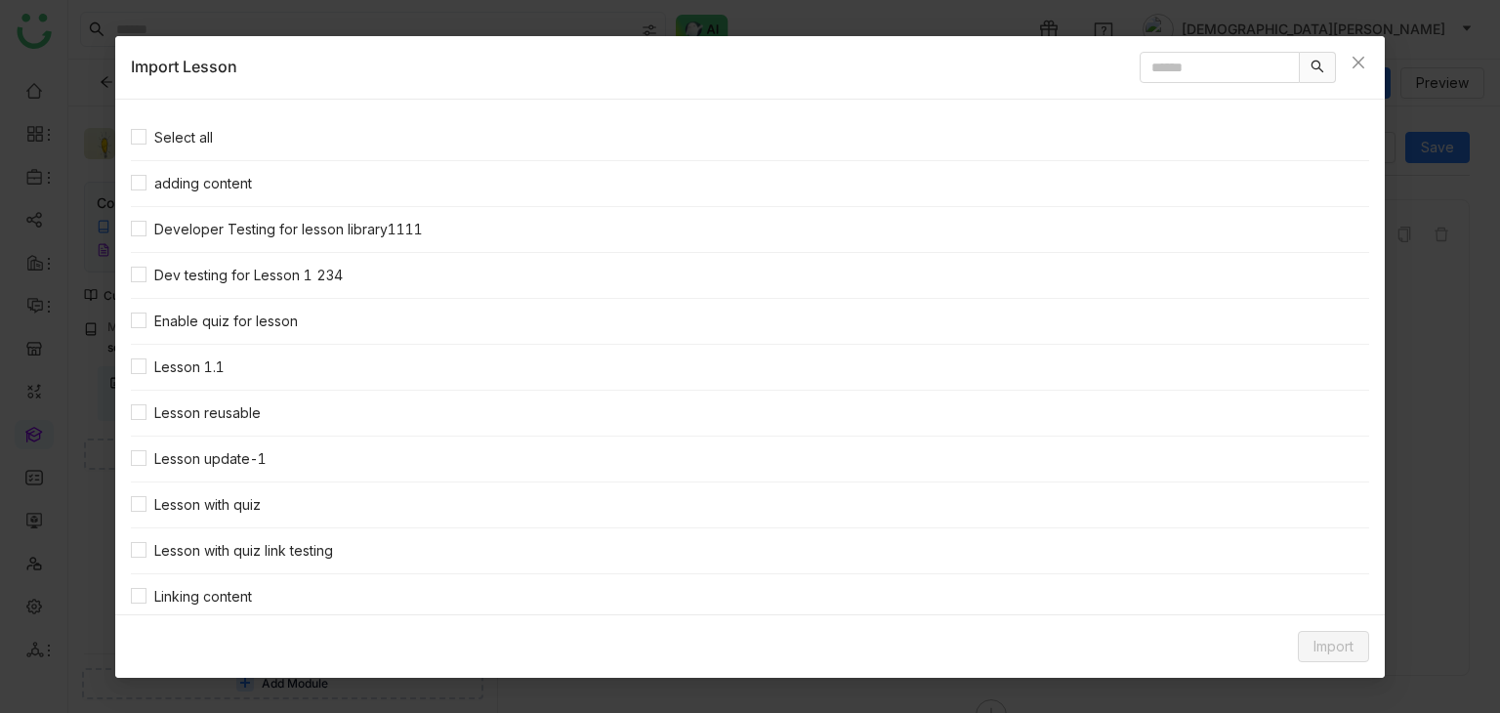
click at [136, 515] on nz-list-item "Lesson with quiz" at bounding box center [750, 505] width 1238 height 46
click at [1299, 649] on button "Import" at bounding box center [1333, 646] width 71 height 31
click at [1290, 600] on span "Link Content" at bounding box center [1297, 604] width 96 height 21
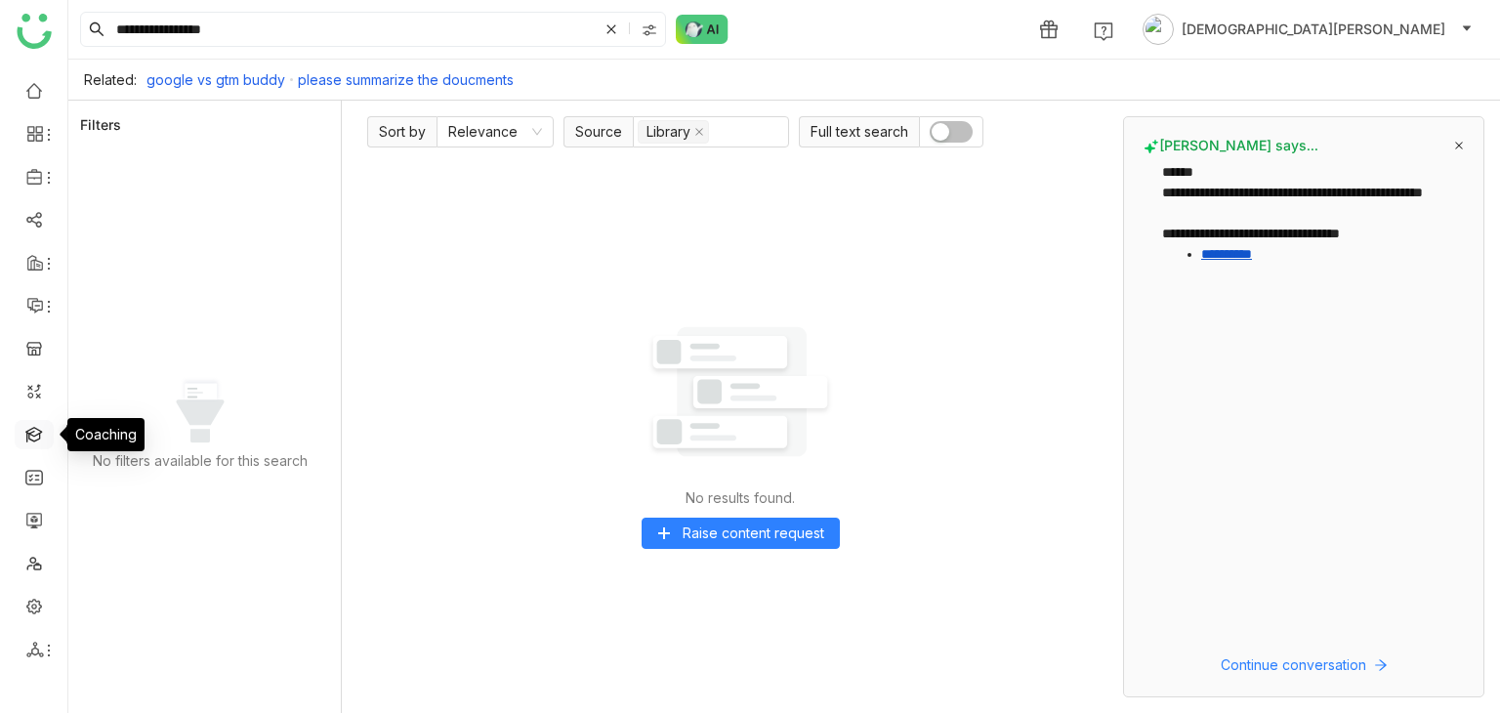
drag, startPoint x: 22, startPoint y: 421, endPoint x: 31, endPoint y: 427, distance: 10.6
click at [25, 425] on link at bounding box center [34, 433] width 18 height 17
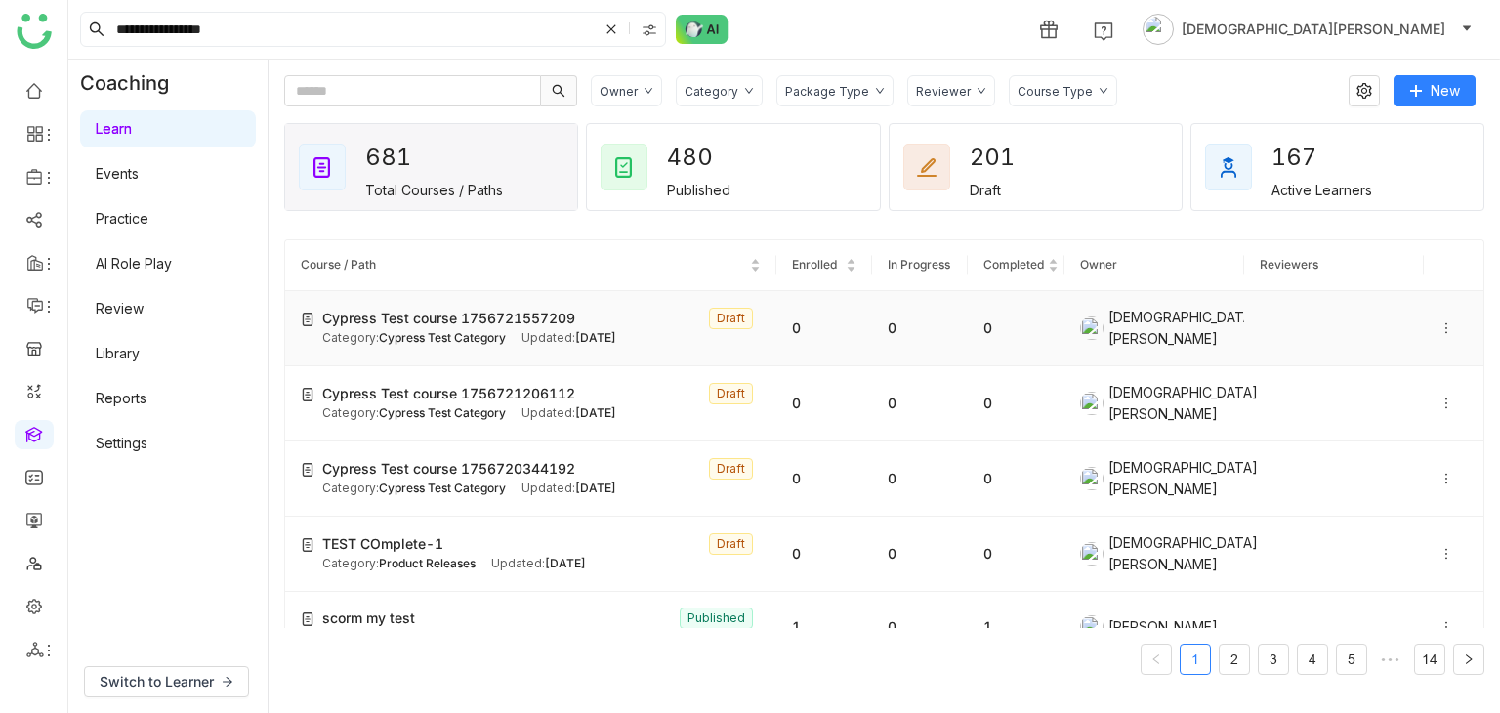
click at [1439, 330] on icon at bounding box center [1446, 328] width 14 height 14
click at [1391, 382] on span "Delete" at bounding box center [1390, 381] width 43 height 17
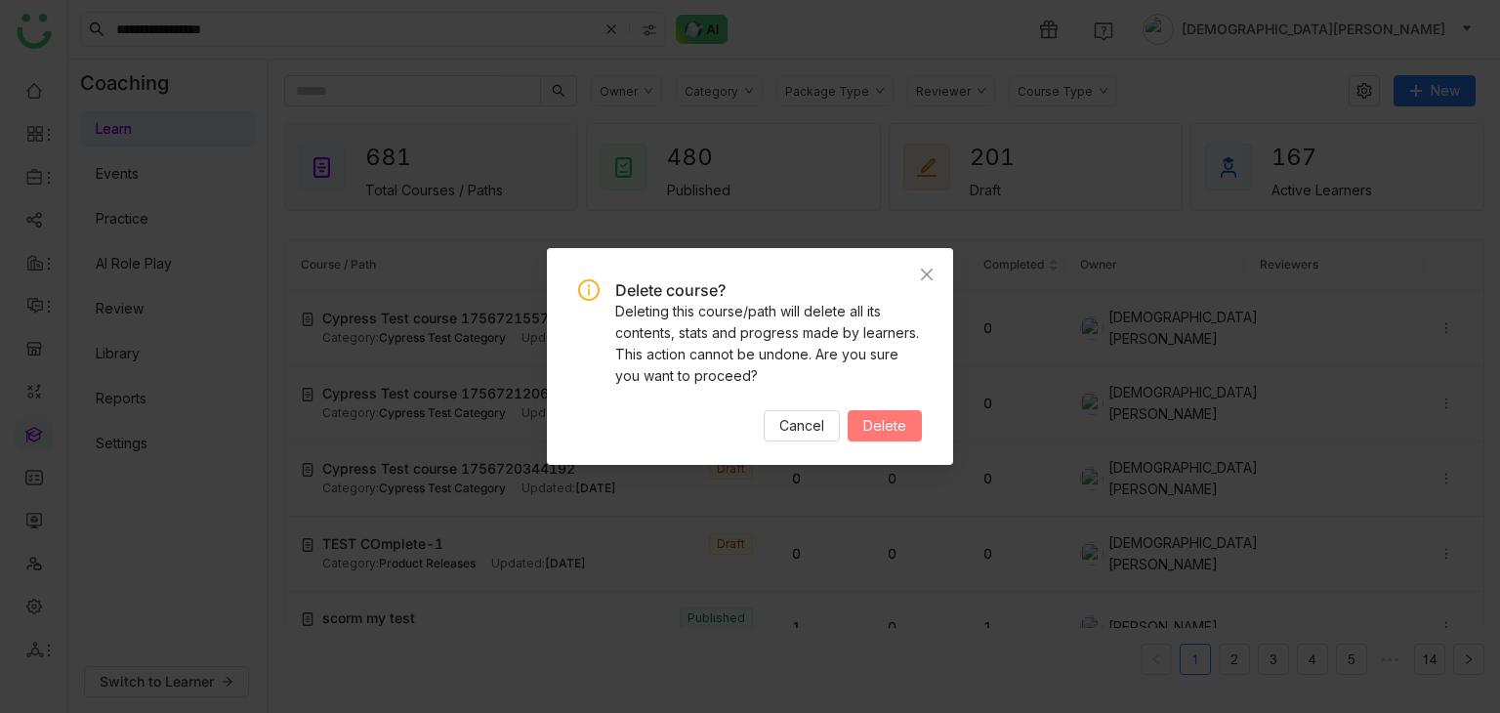
click at [874, 428] on span "Delete" at bounding box center [884, 425] width 43 height 21
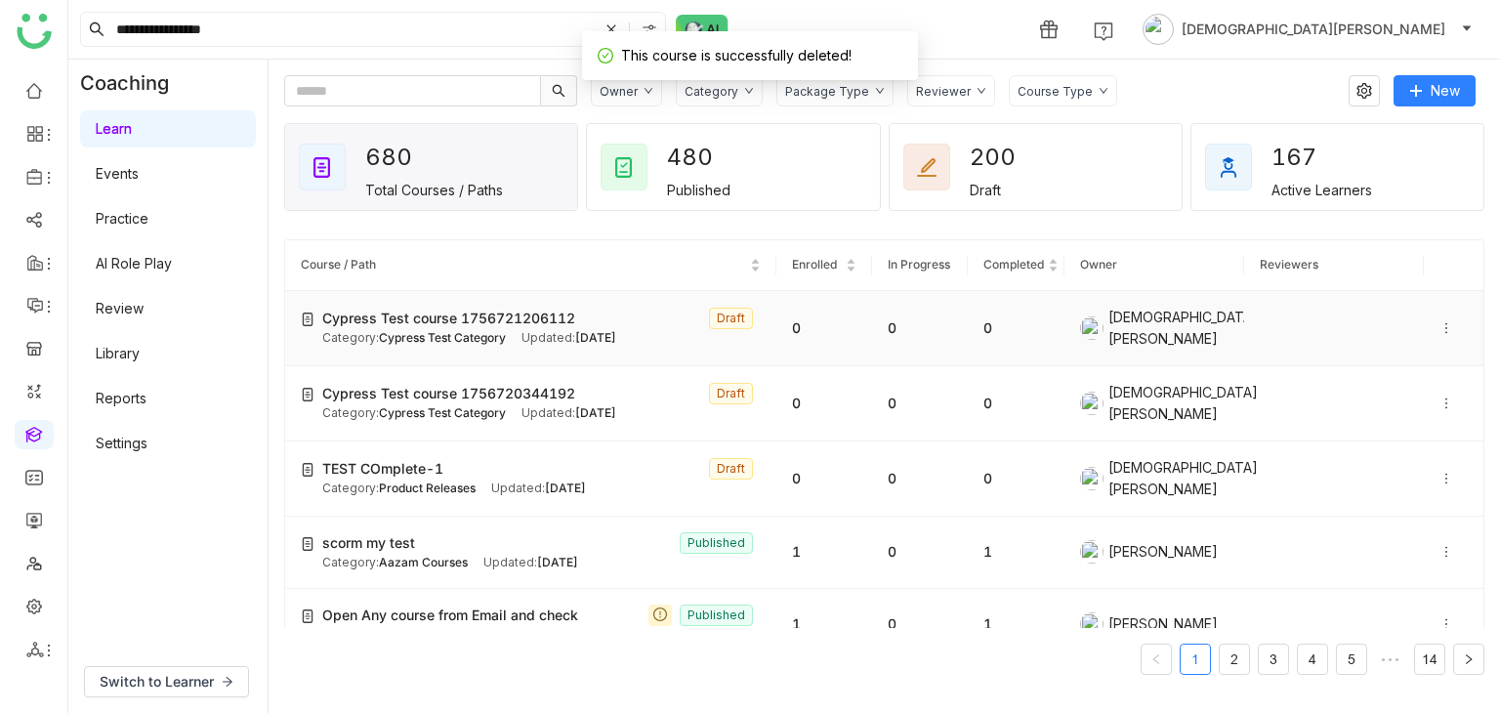
click at [1439, 327] on icon at bounding box center [1446, 328] width 14 height 14
click at [1363, 376] on span "Delete" at bounding box center [1376, 381] width 72 height 21
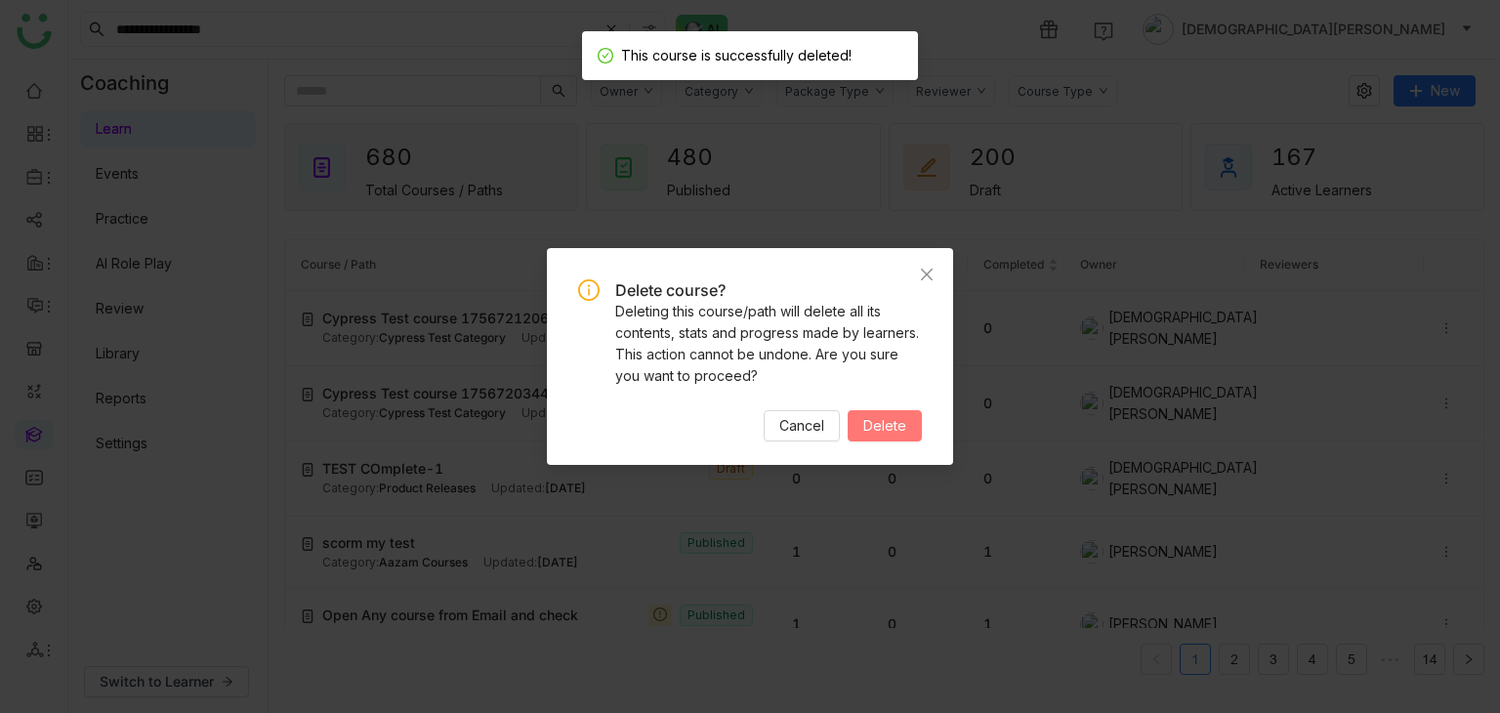
click at [887, 426] on span "Delete" at bounding box center [884, 425] width 43 height 21
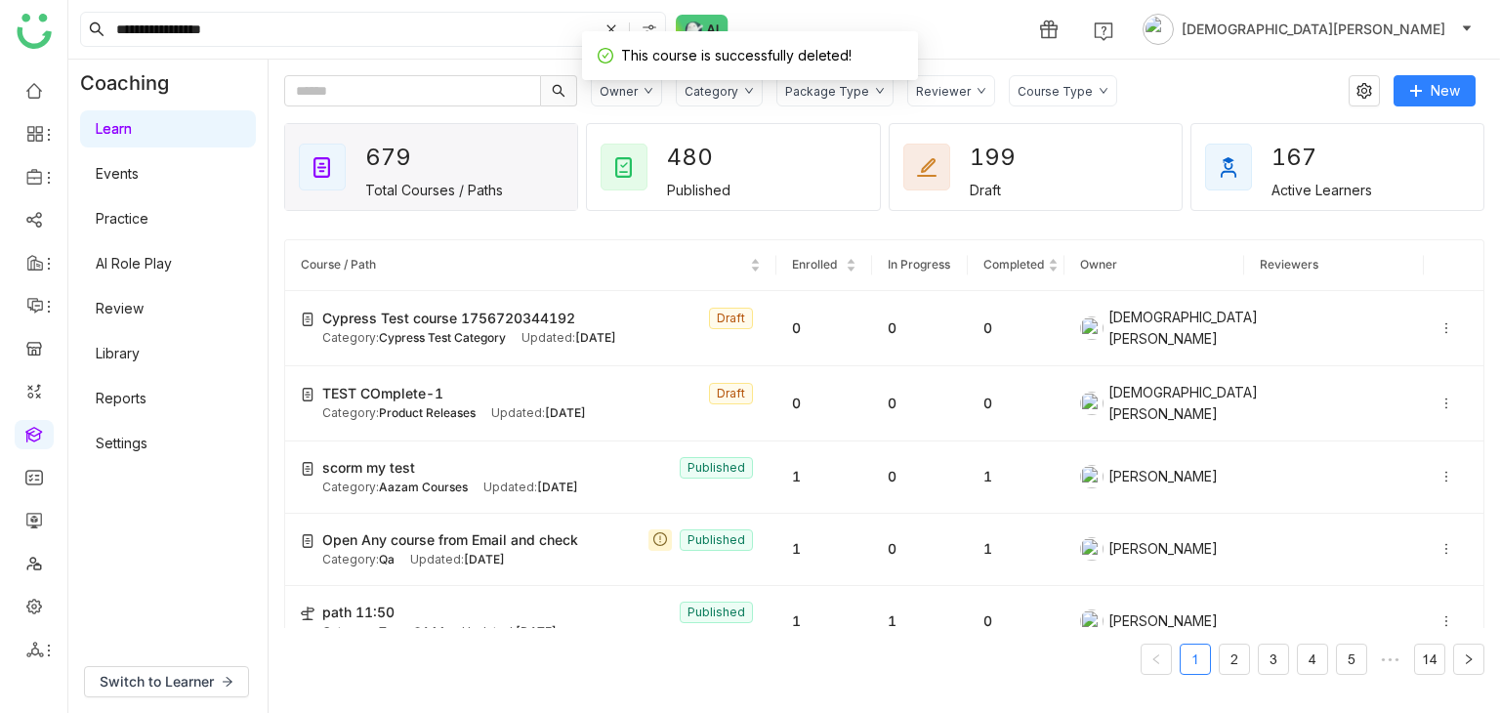
click at [1439, 328] on icon at bounding box center [1446, 328] width 14 height 14
click at [1371, 387] on span "Delete" at bounding box center [1390, 381] width 43 height 17
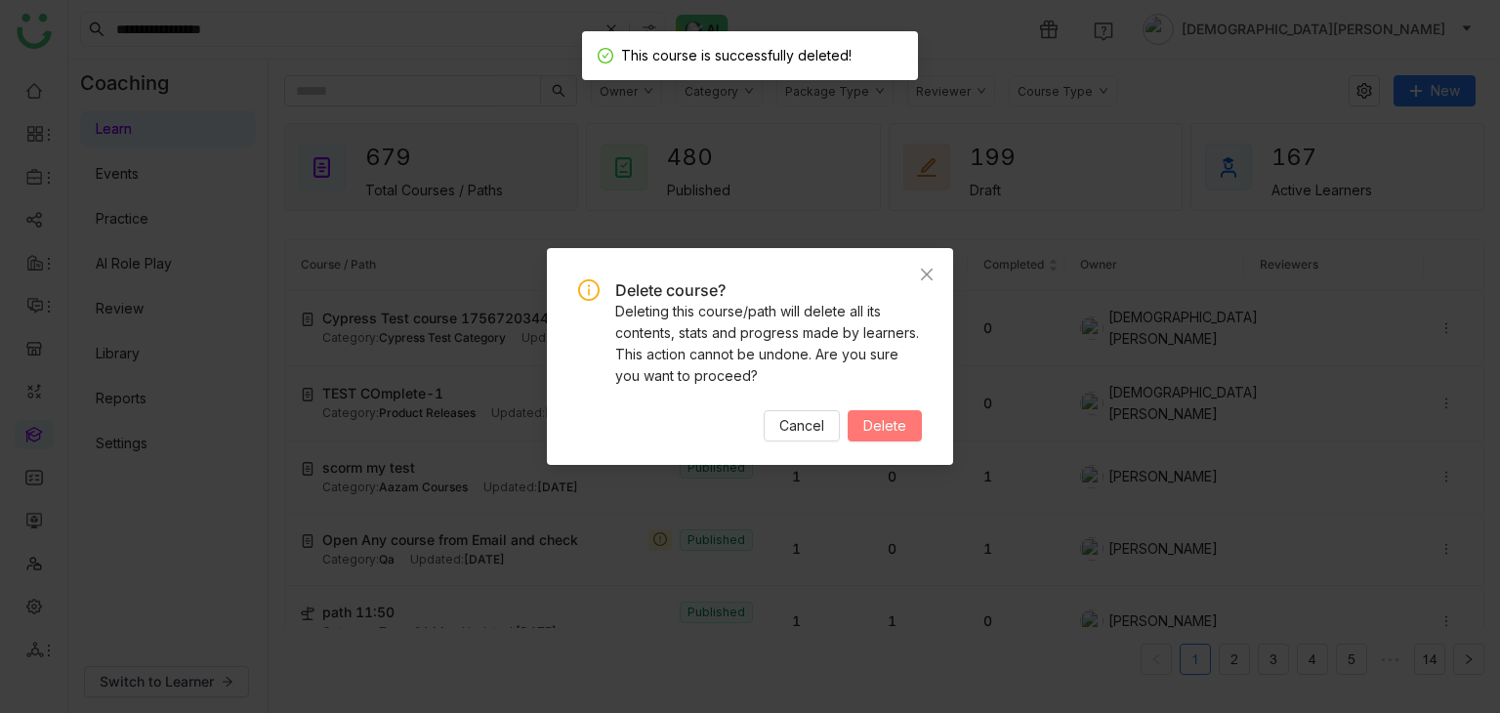
click at [873, 425] on span "Delete" at bounding box center [884, 425] width 43 height 21
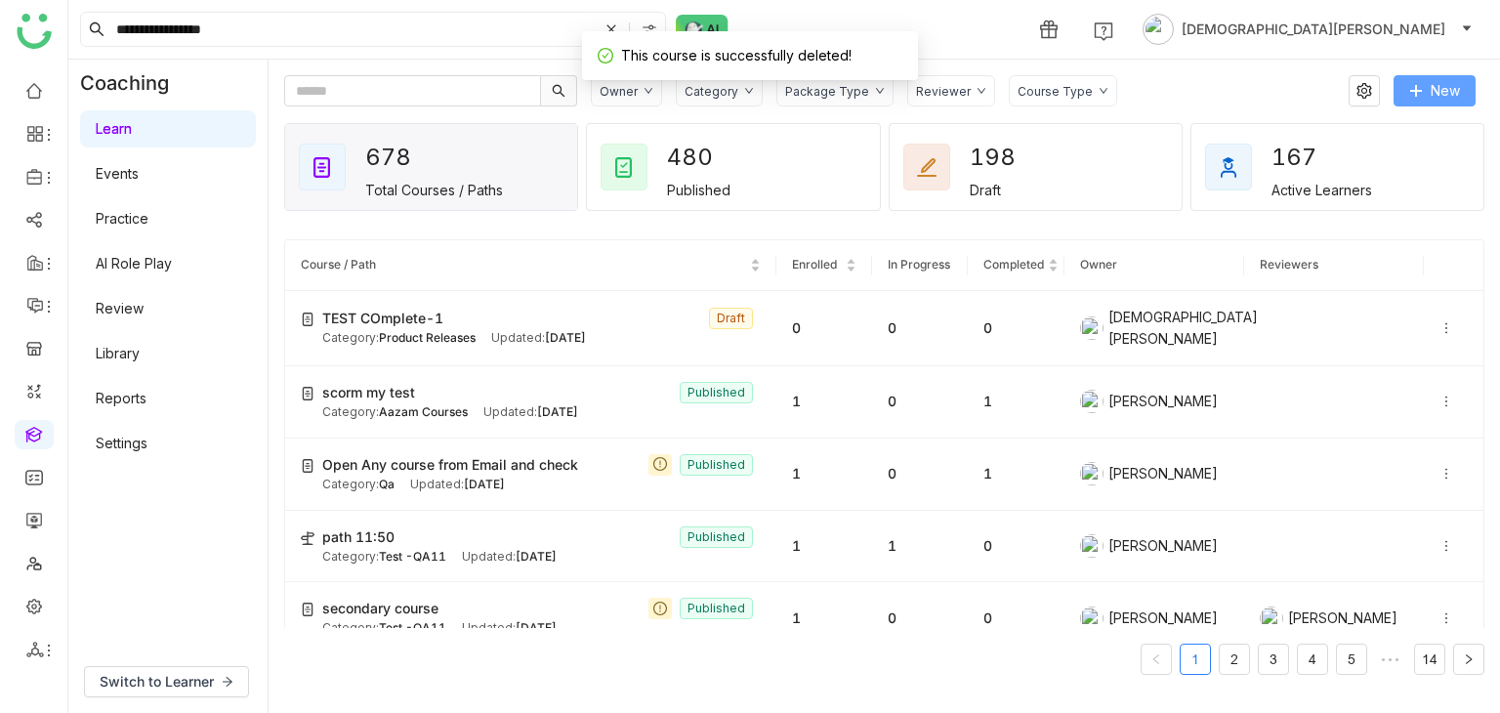
click at [1414, 99] on span at bounding box center [1416, 92] width 14 height 16
click at [1439, 78] on button "New" at bounding box center [1435, 90] width 82 height 31
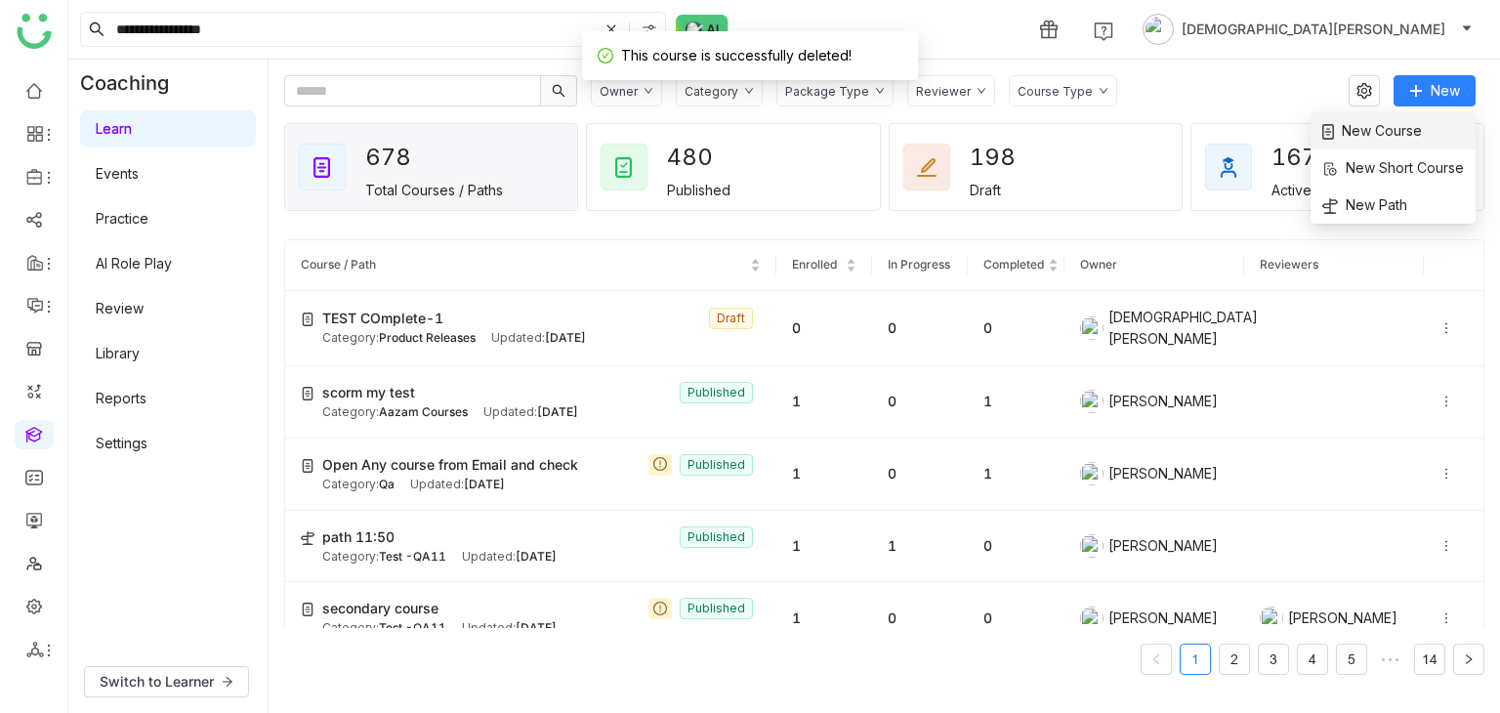
click at [1403, 113] on li "New Course" at bounding box center [1393, 130] width 165 height 37
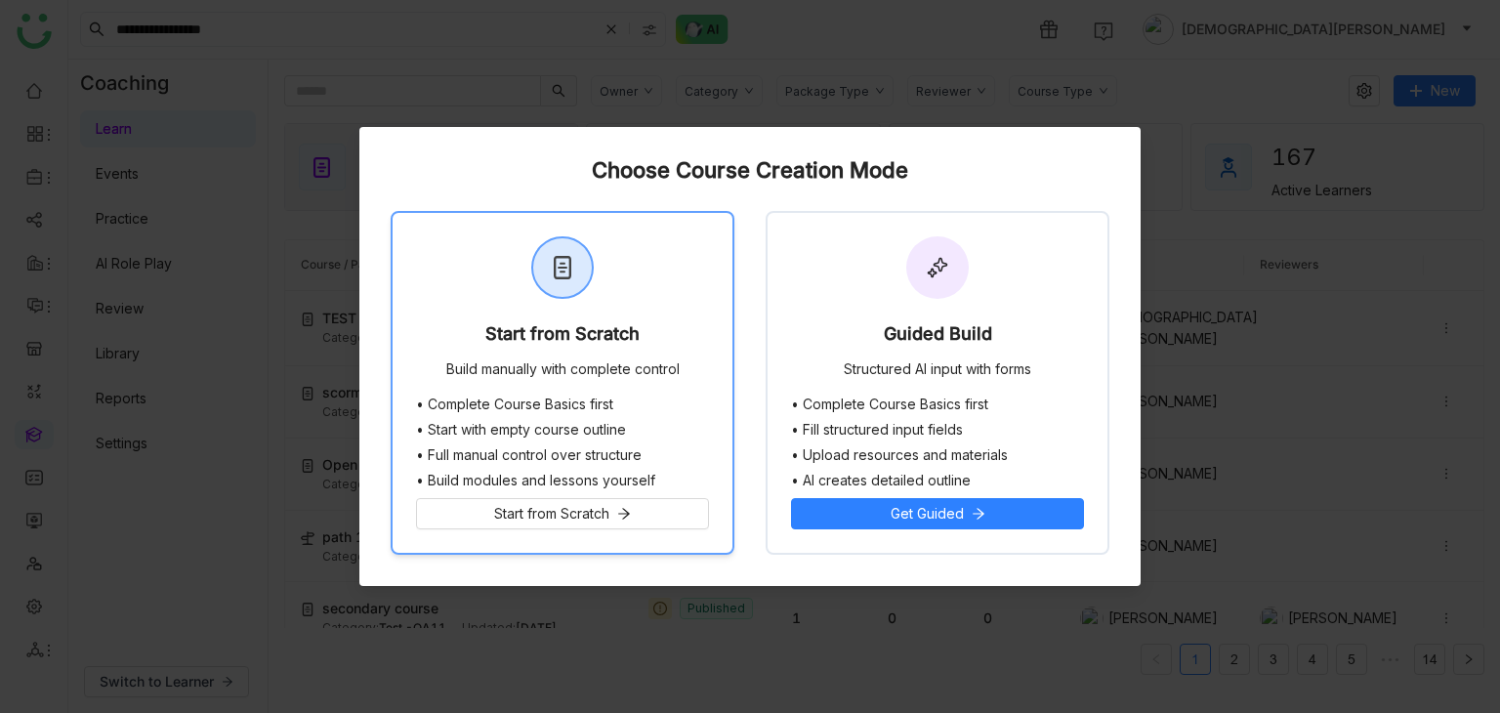
click at [568, 297] on div at bounding box center [562, 267] width 63 height 63
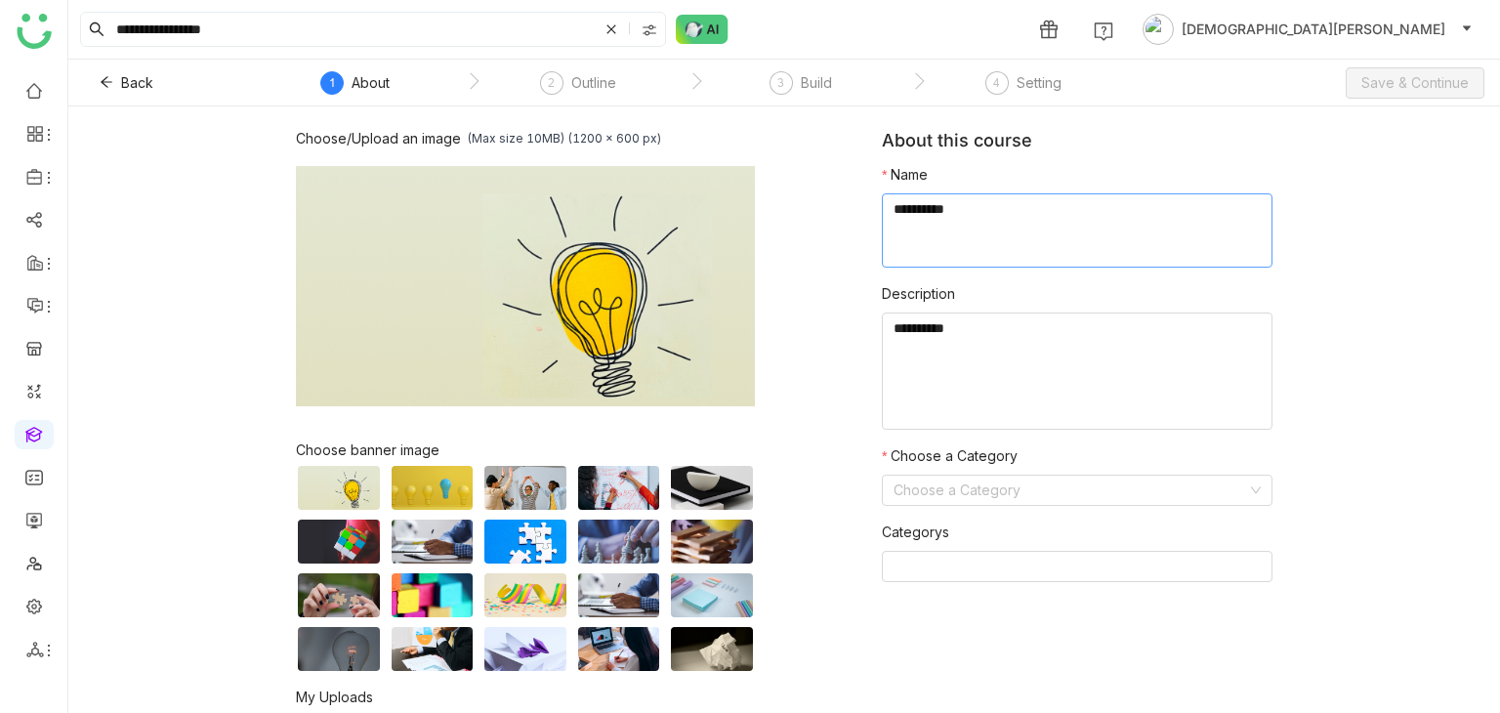
click at [960, 262] on textarea at bounding box center [1077, 230] width 391 height 74
type textarea "****"
click at [944, 335] on textarea "To enrich screen reader interactions, please activate Accessibility in Grammarl…" at bounding box center [1077, 371] width 391 height 117
type textarea "****"
click at [922, 484] on input at bounding box center [1071, 490] width 354 height 29
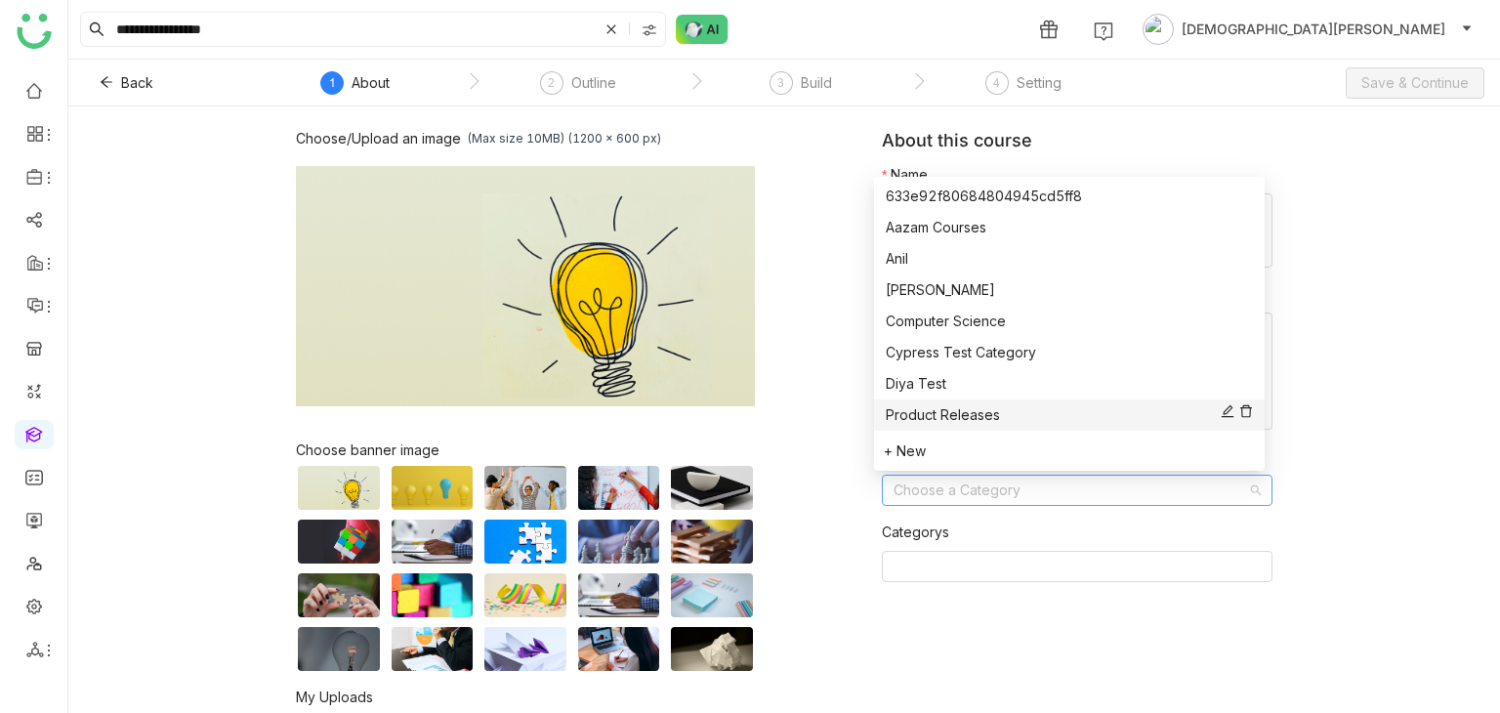
click at [935, 414] on div "Product Releases" at bounding box center [1069, 414] width 367 height 21
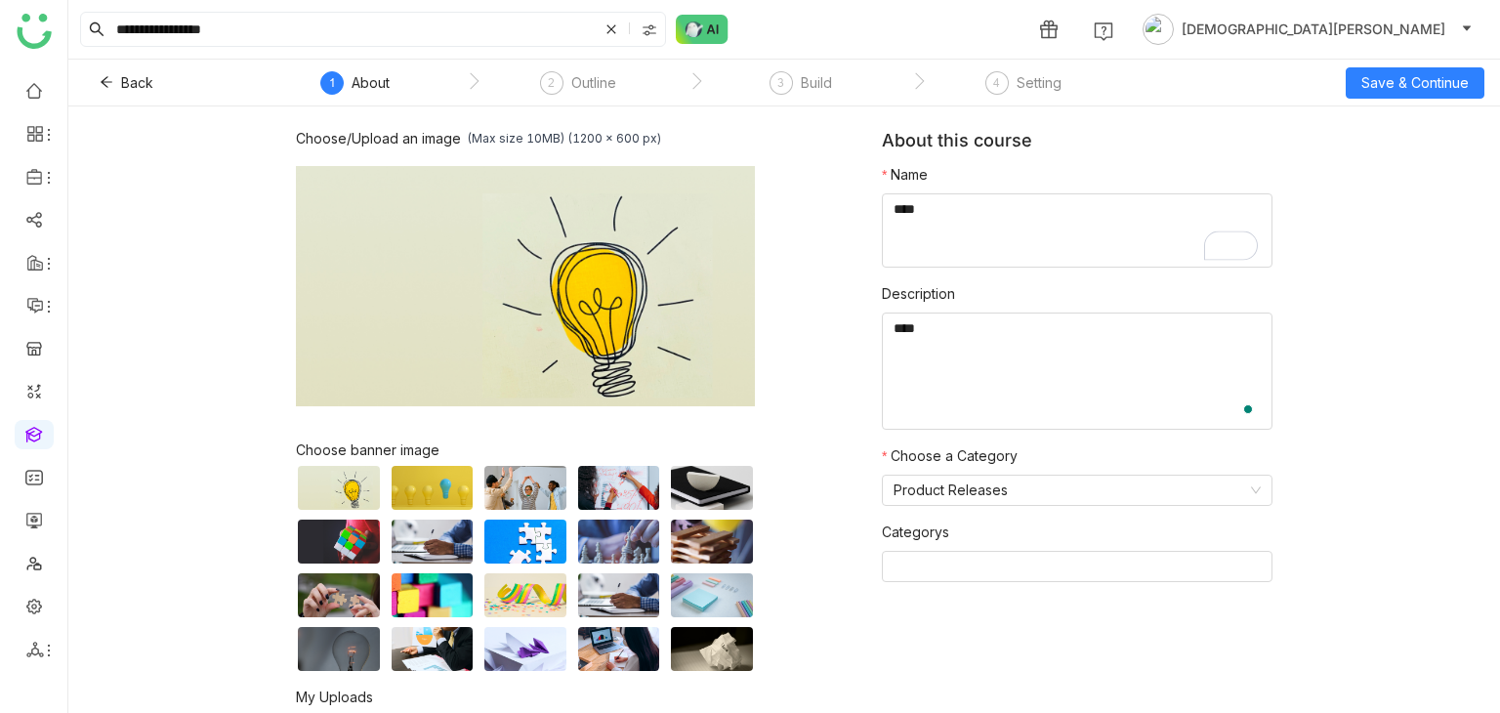
click at [838, 521] on div "Choose/Upload an image (Max size 10MB) (1200 x 600 px) Browse Image Choose bann…" at bounding box center [589, 471] width 586 height 683
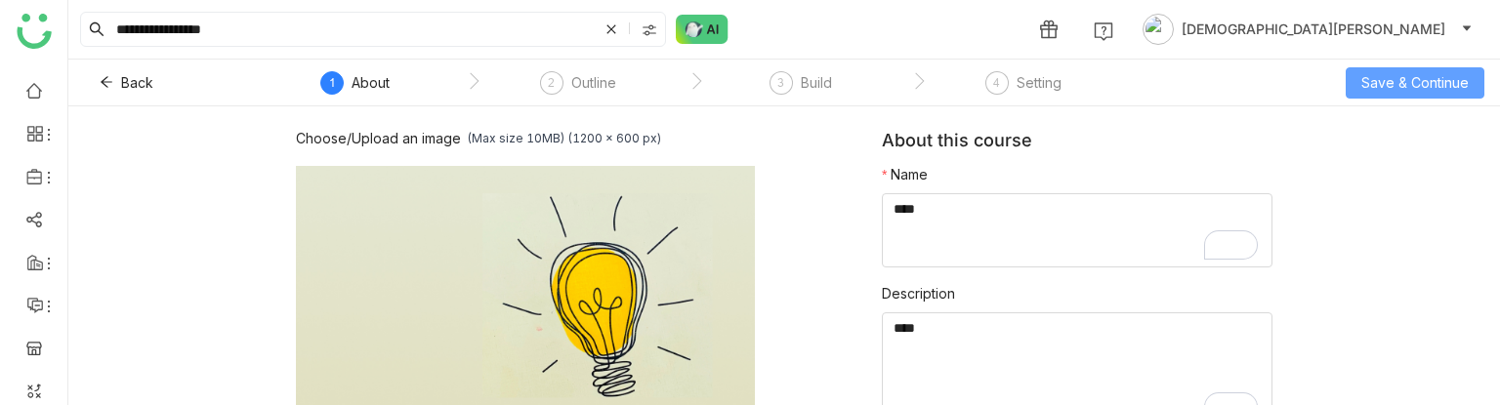
click at [1395, 85] on span "Save & Continue" at bounding box center [1414, 82] width 107 height 21
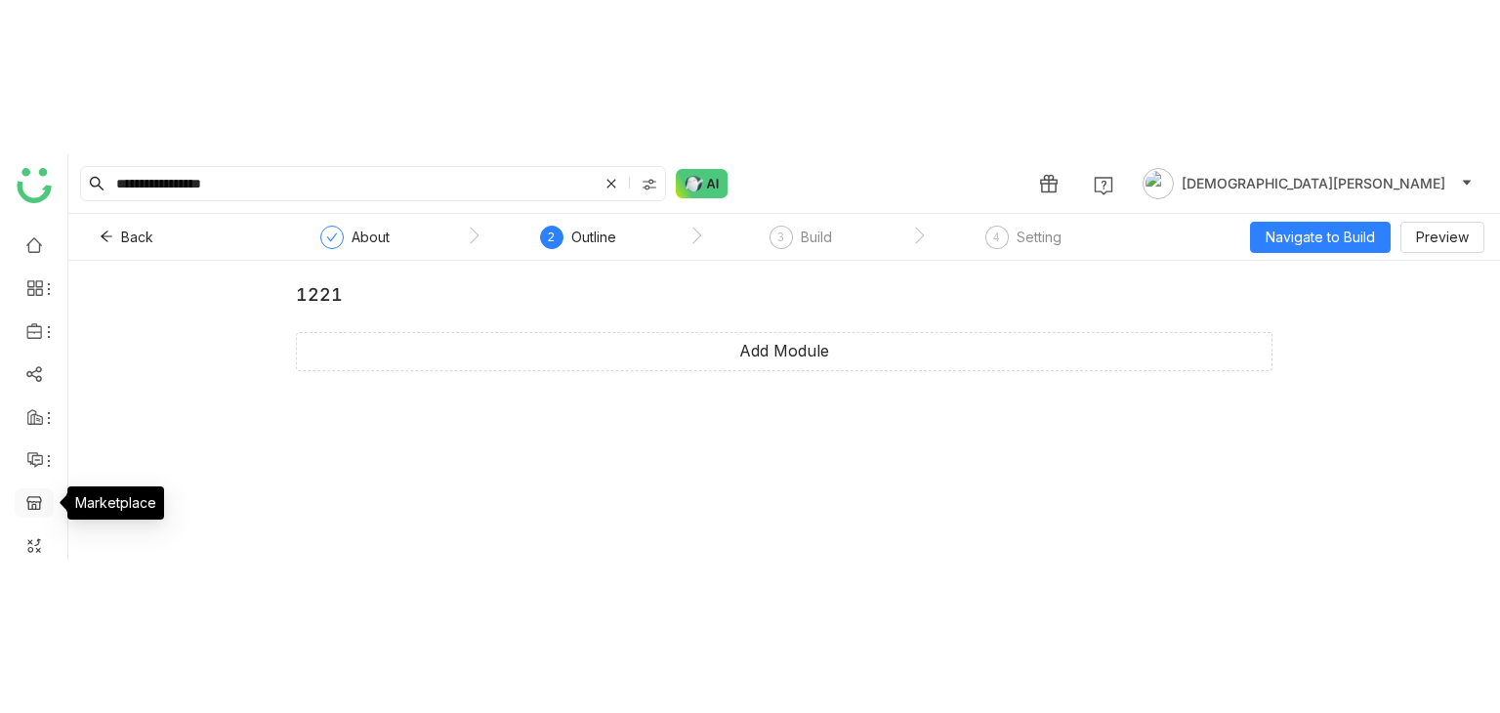
scroll to position [272, 0]
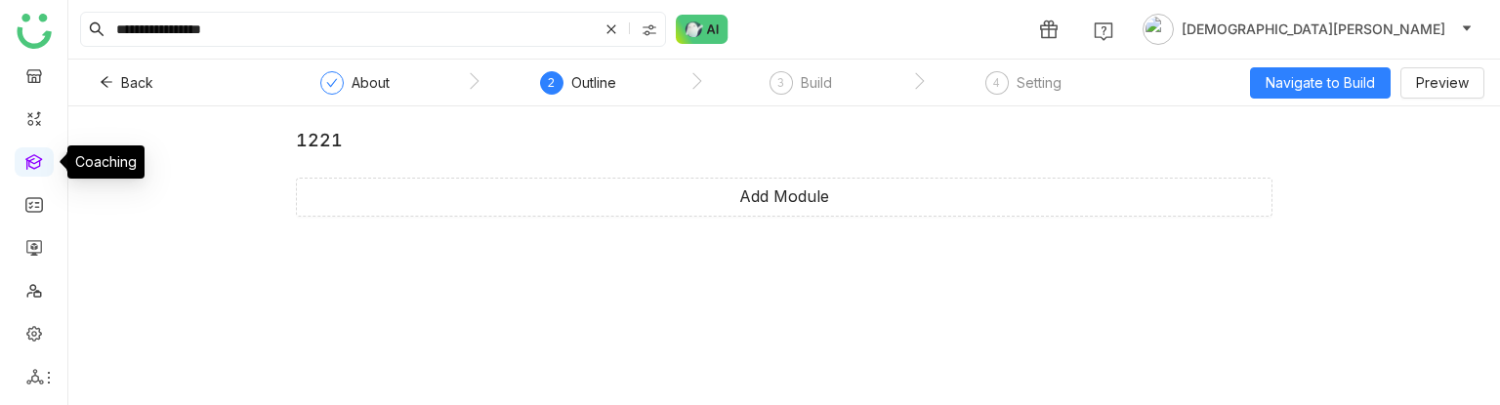
click at [35, 155] on link at bounding box center [34, 160] width 18 height 17
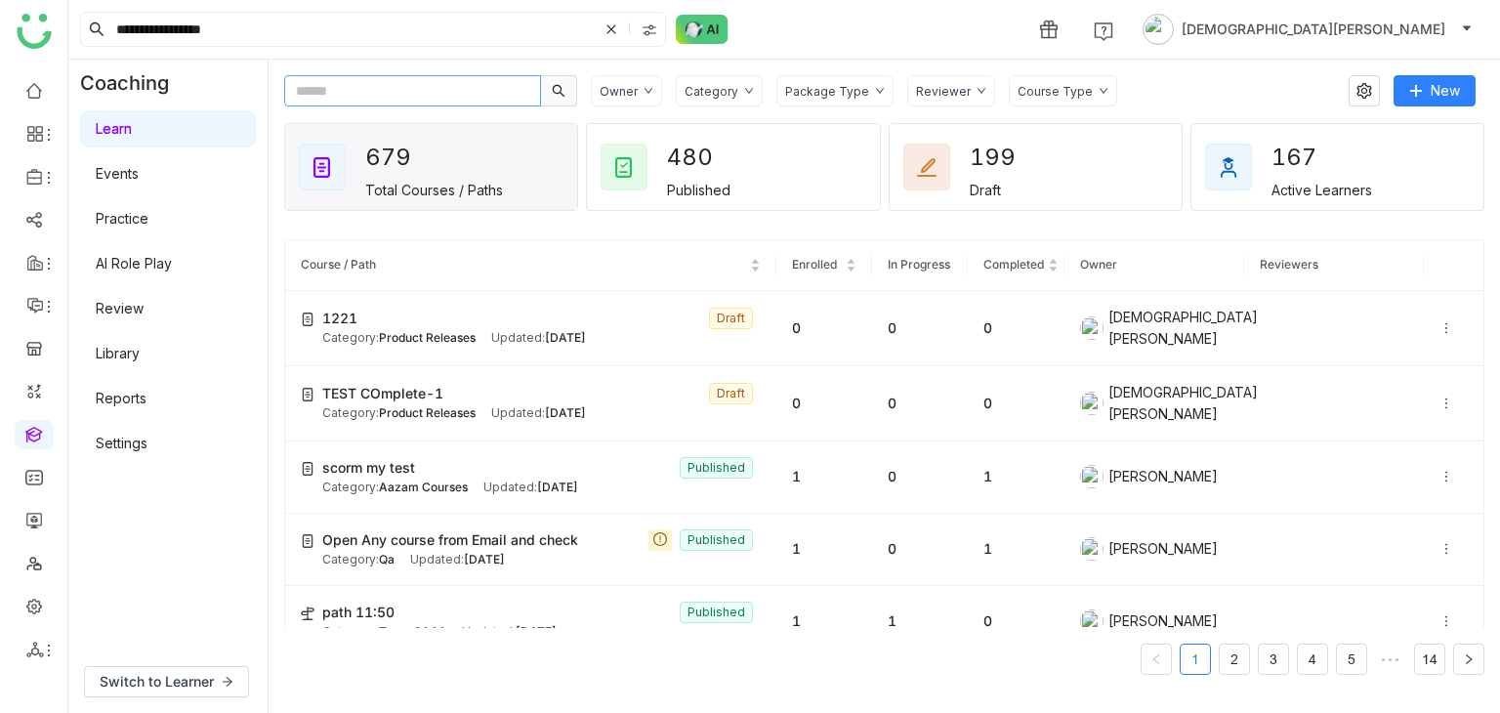
click at [344, 96] on input "text" at bounding box center [412, 90] width 257 height 31
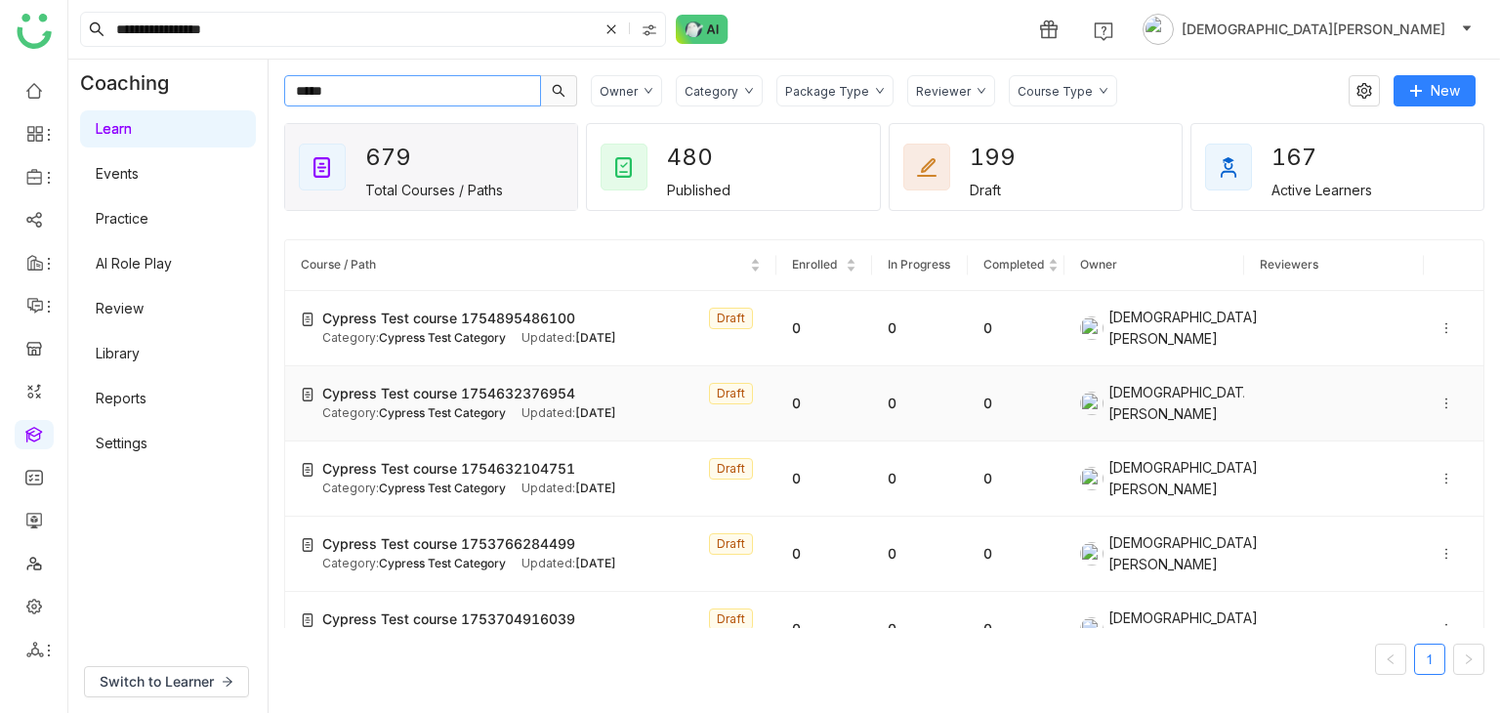
type input "*****"
click at [1439, 396] on icon at bounding box center [1446, 403] width 14 height 14
click at [1371, 454] on span "Delete" at bounding box center [1390, 452] width 43 height 17
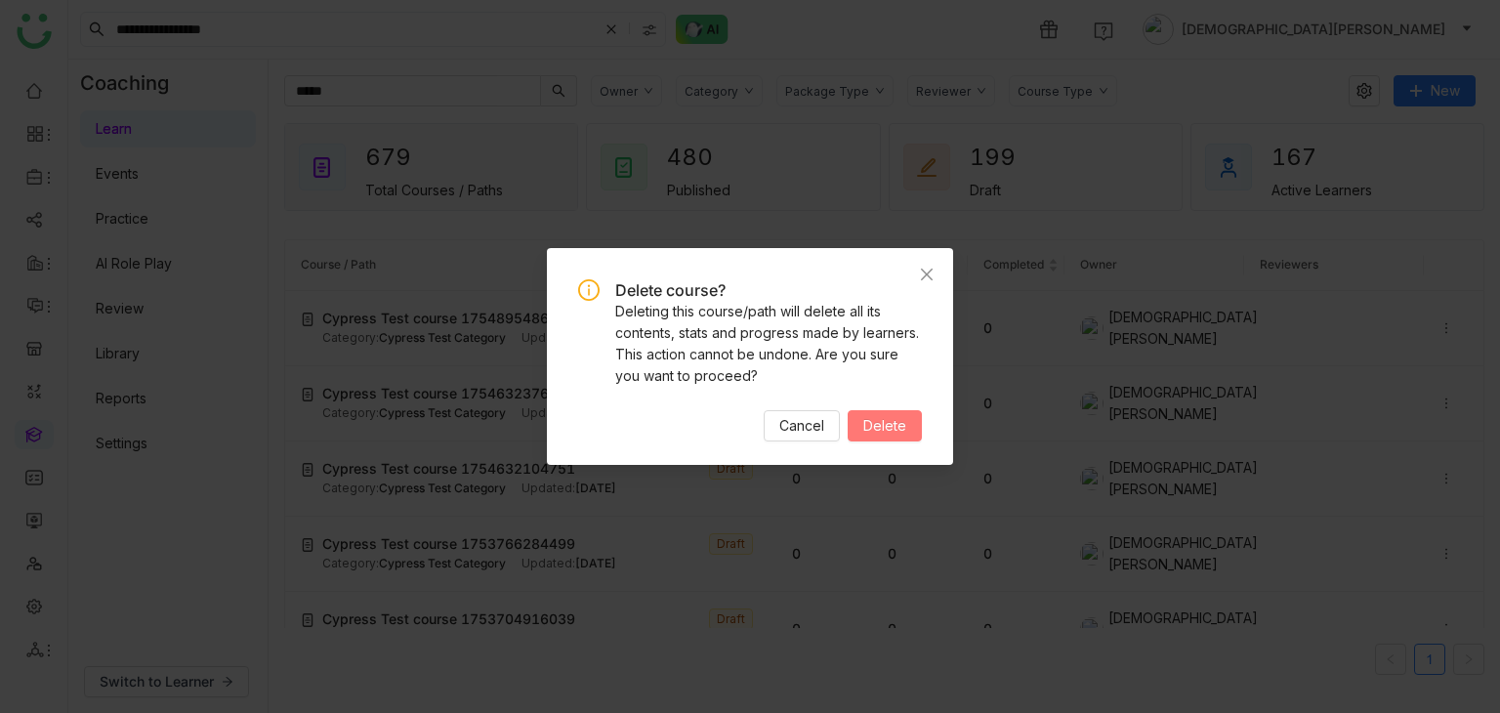
click at [877, 418] on span "Delete" at bounding box center [884, 425] width 43 height 21
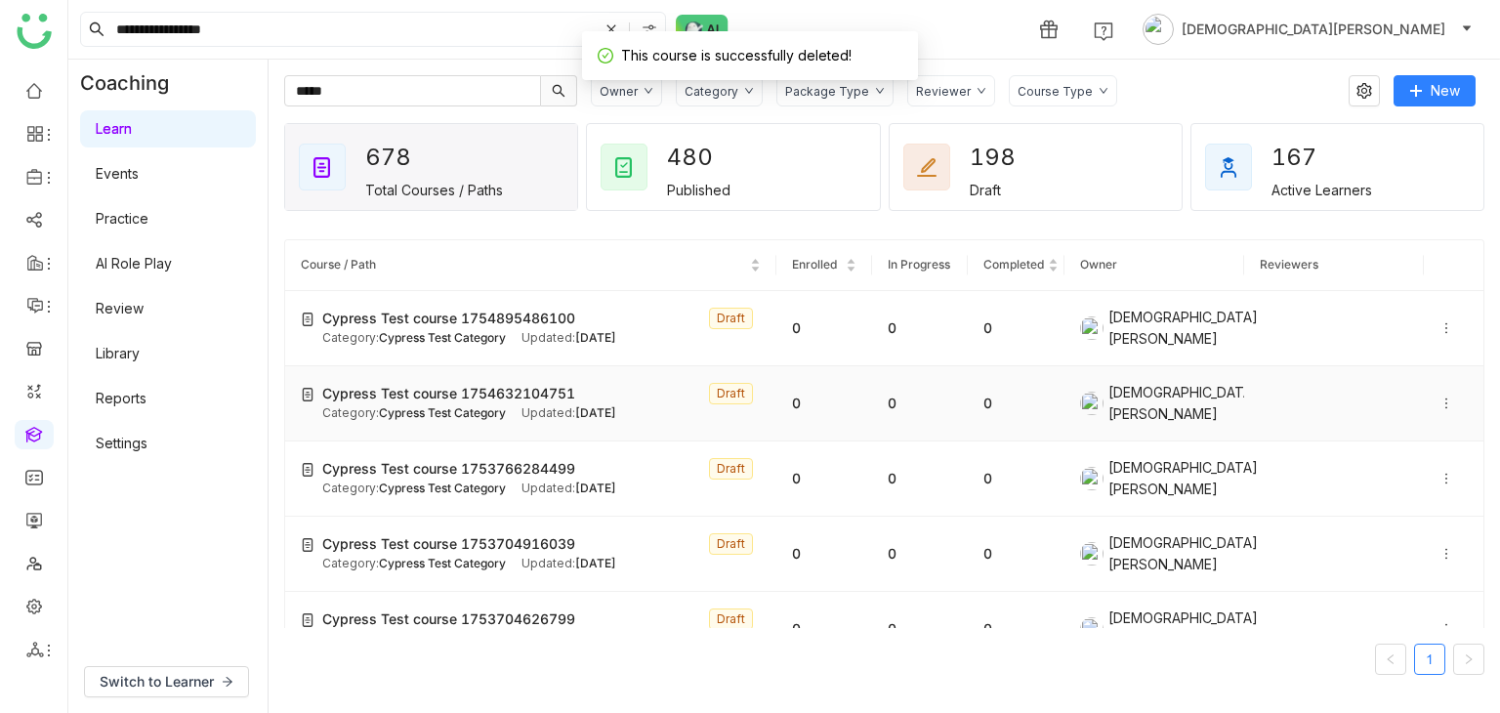
click at [1439, 399] on icon at bounding box center [1446, 403] width 14 height 14
click at [1374, 452] on span "Delete" at bounding box center [1390, 452] width 43 height 17
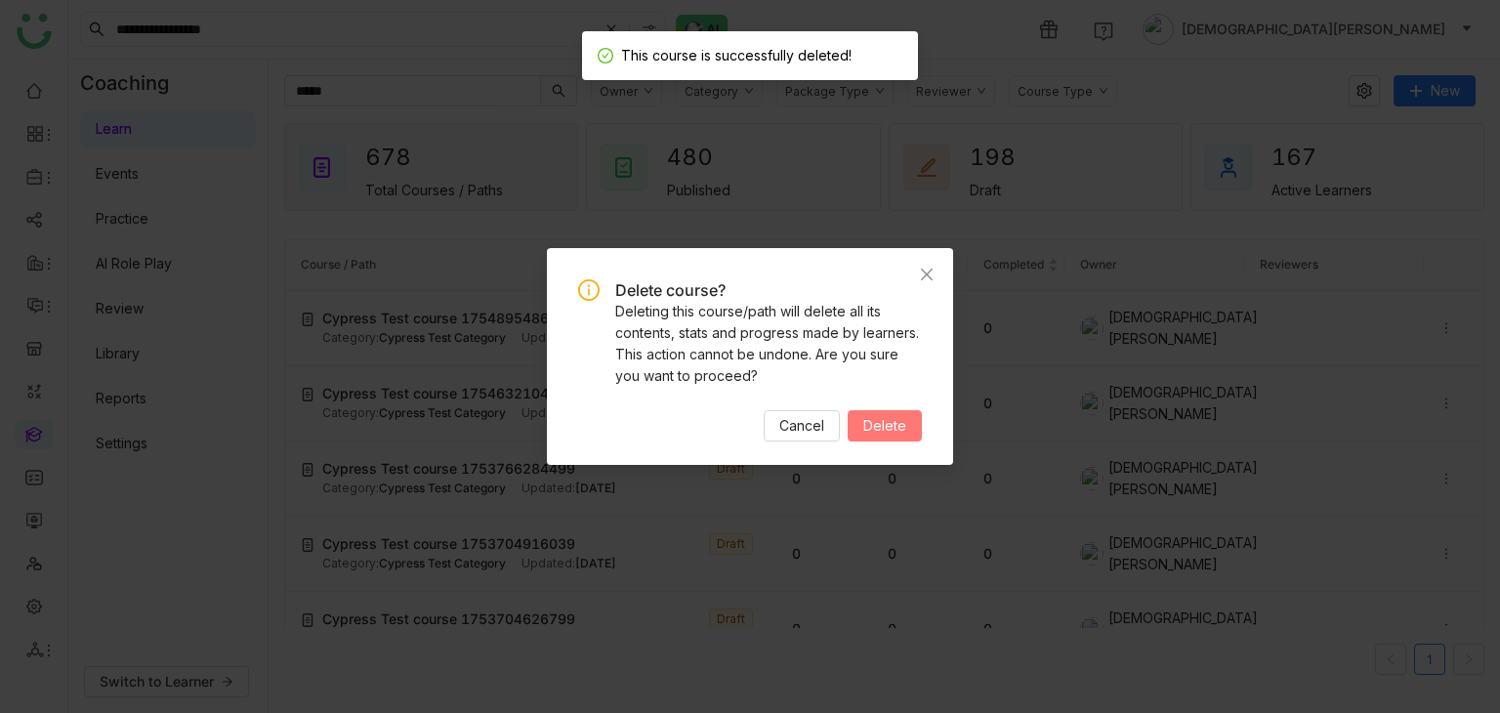
click at [882, 426] on span "Delete" at bounding box center [884, 425] width 43 height 21
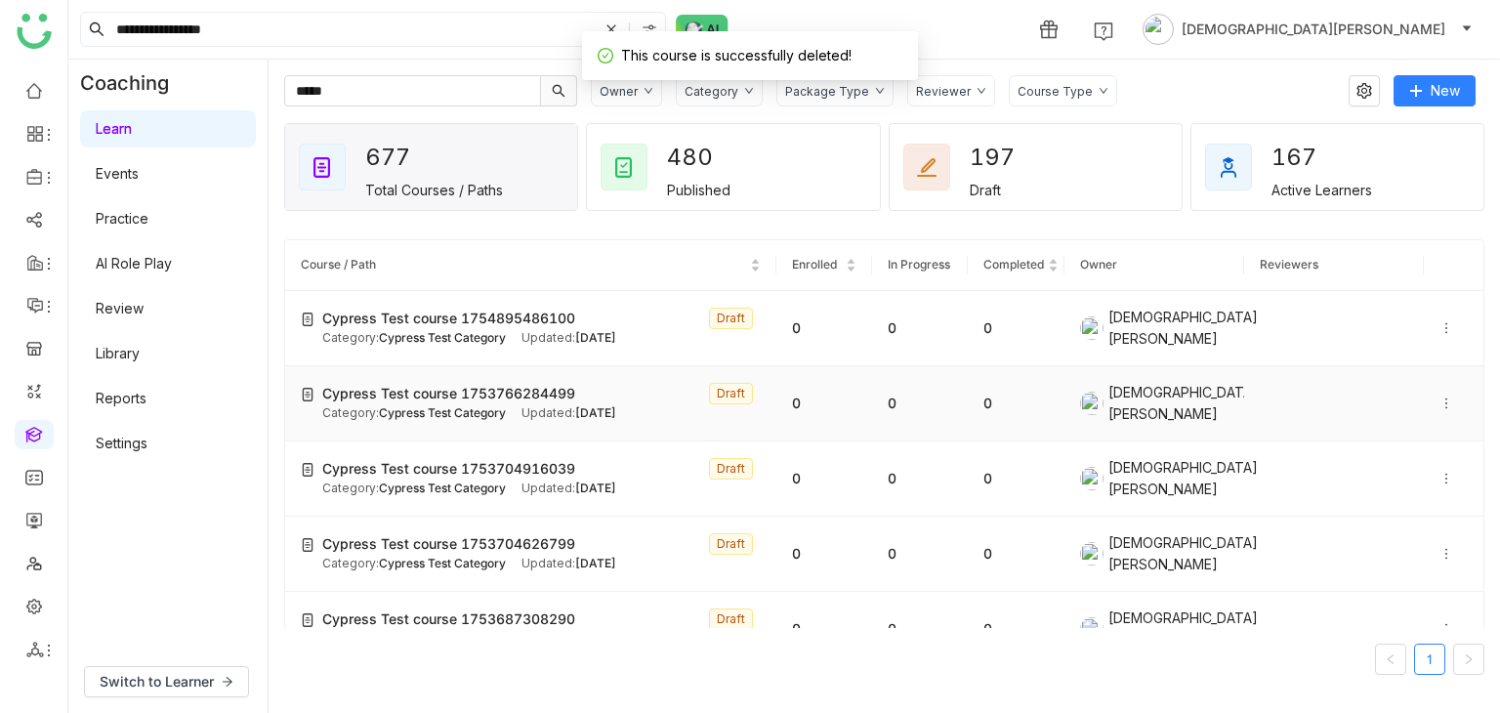
click at [1439, 403] on icon at bounding box center [1446, 403] width 14 height 14
click at [1364, 463] on span "Delete" at bounding box center [1376, 452] width 72 height 21
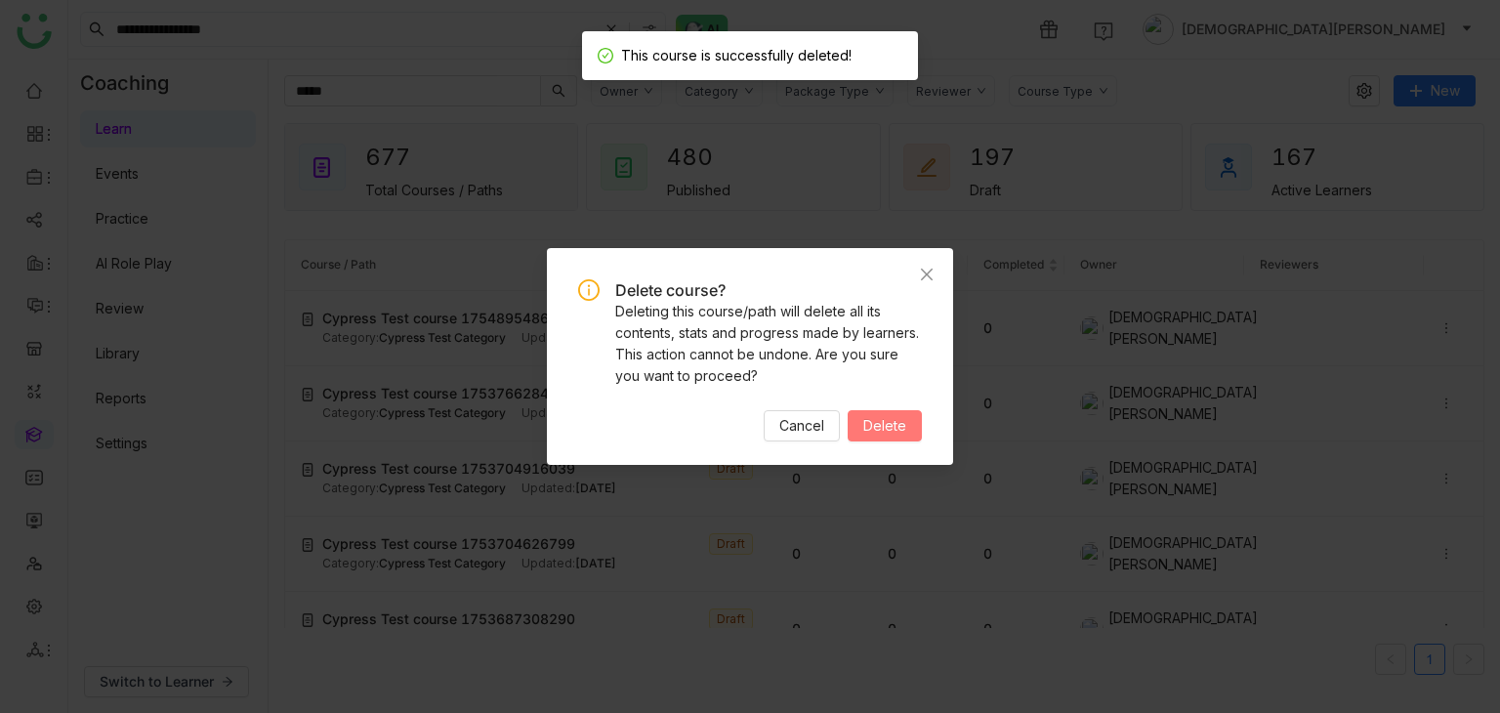
click at [910, 427] on button "Delete" at bounding box center [885, 425] width 74 height 31
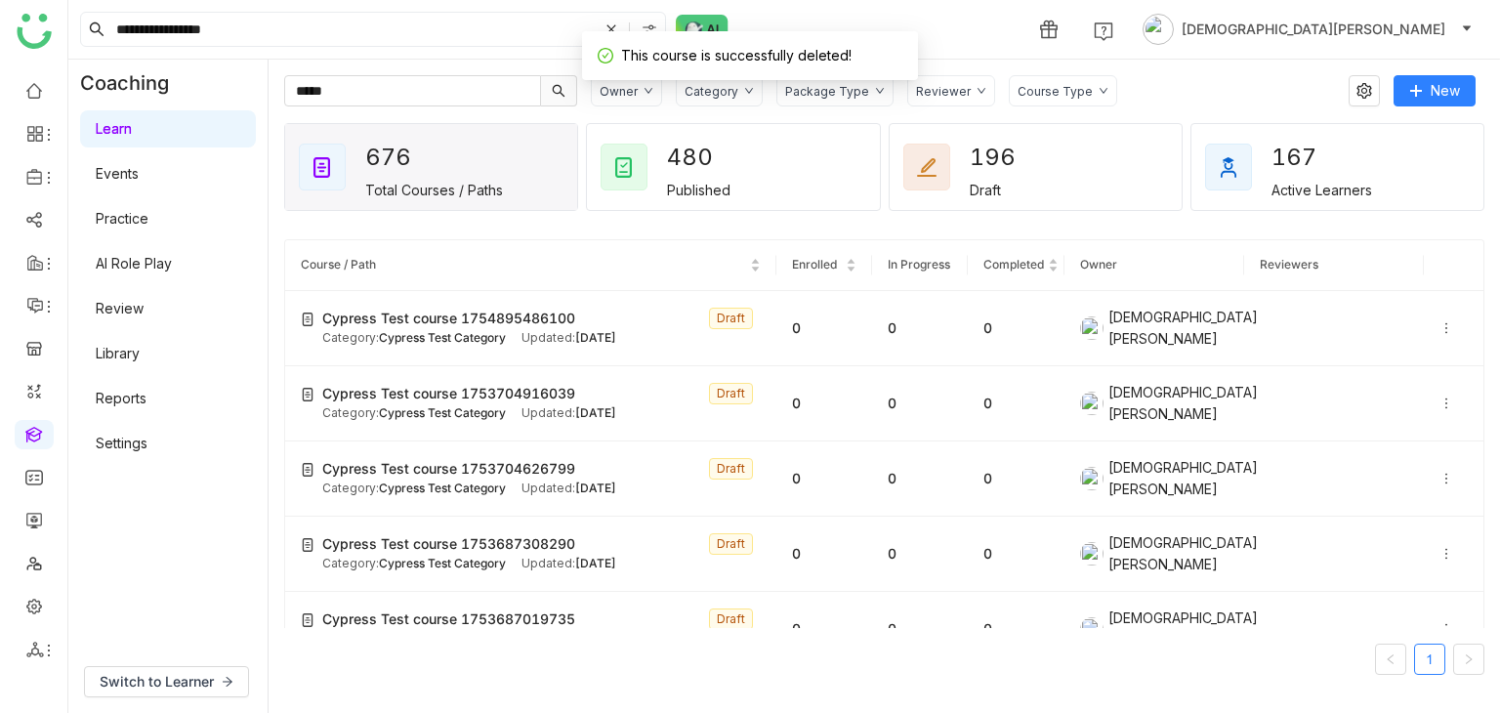
click at [1439, 396] on icon at bounding box center [1446, 403] width 14 height 14
click at [1364, 448] on span "Delete" at bounding box center [1376, 452] width 72 height 21
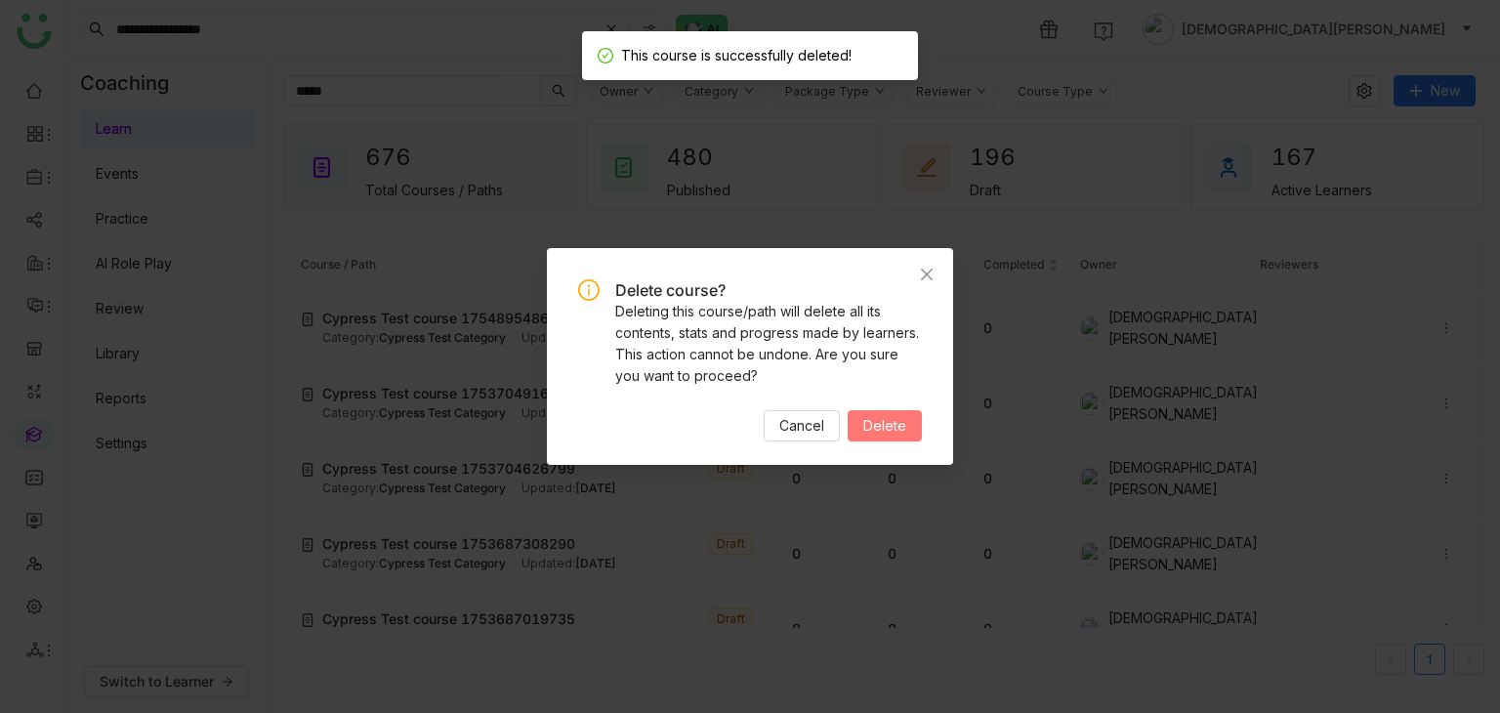
click at [906, 438] on button "Delete" at bounding box center [885, 425] width 74 height 31
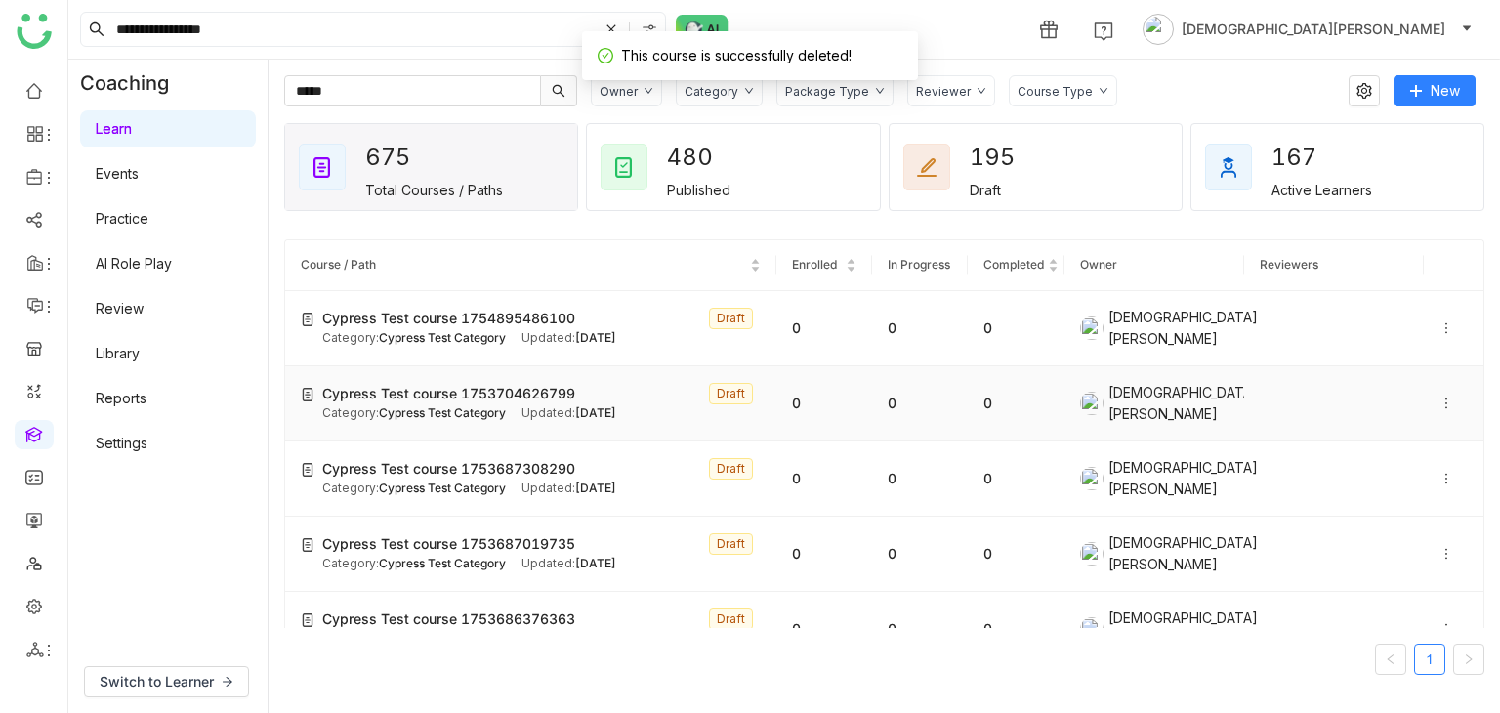
click at [1439, 399] on icon at bounding box center [1446, 403] width 14 height 14
click at [1361, 460] on span "Delete" at bounding box center [1376, 452] width 72 height 21
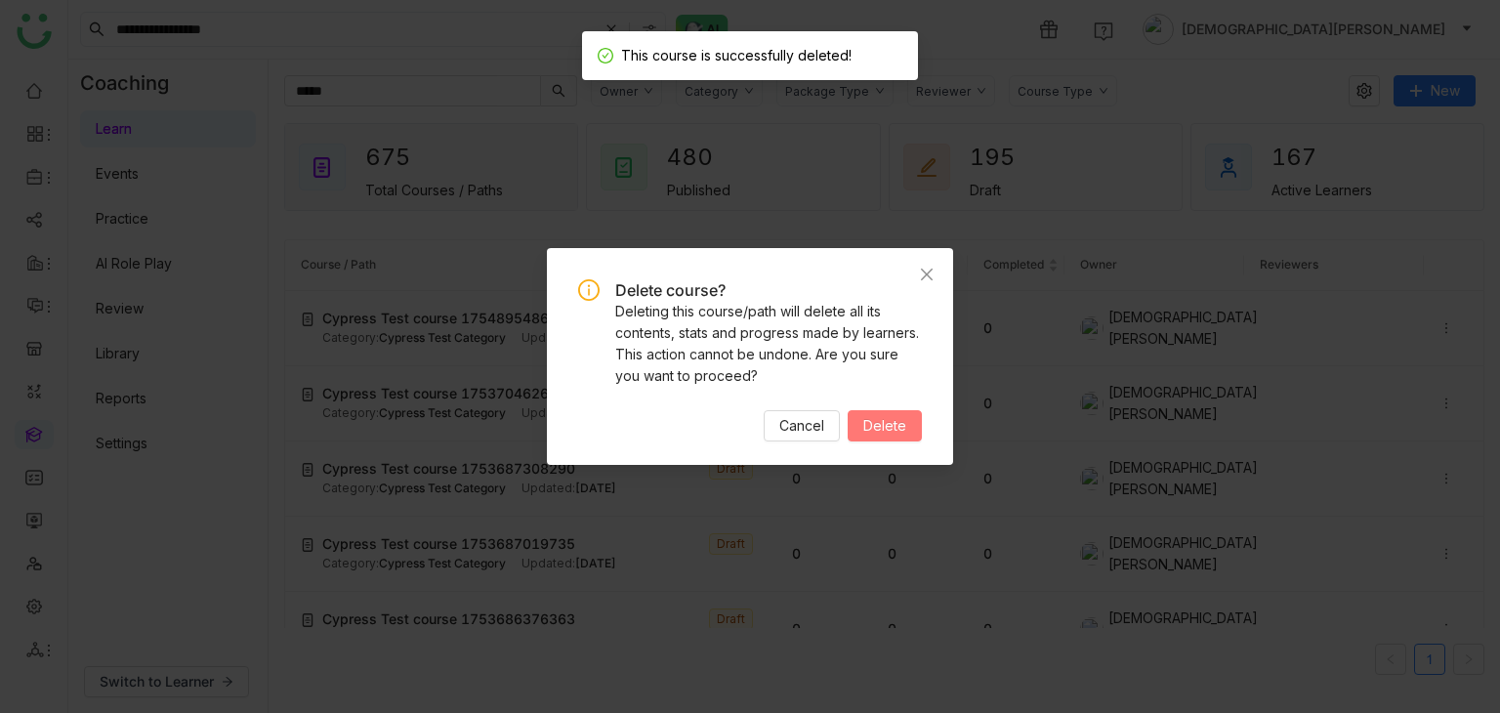
click at [881, 427] on span "Delete" at bounding box center [884, 425] width 43 height 21
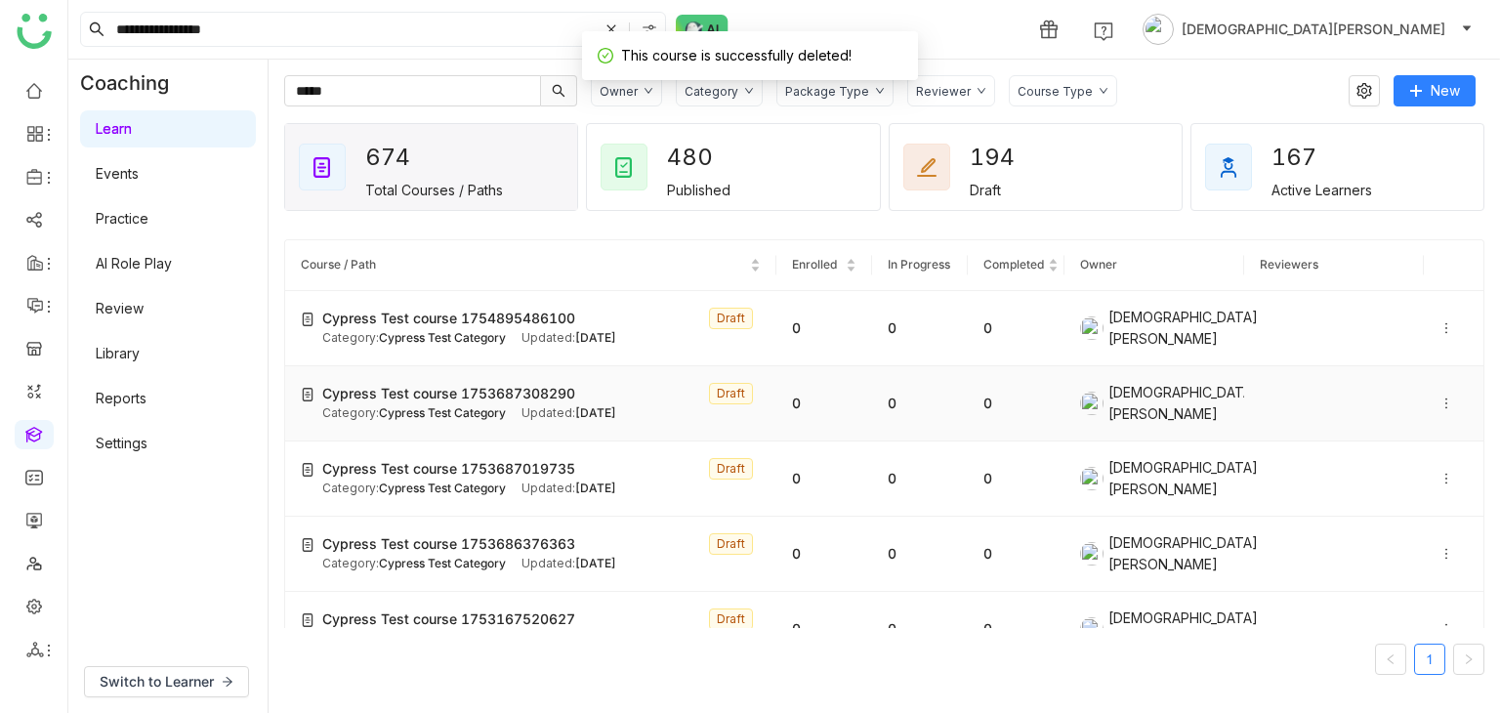
click at [1439, 398] on icon at bounding box center [1446, 403] width 14 height 14
click at [1386, 459] on span "Delete" at bounding box center [1390, 452] width 43 height 17
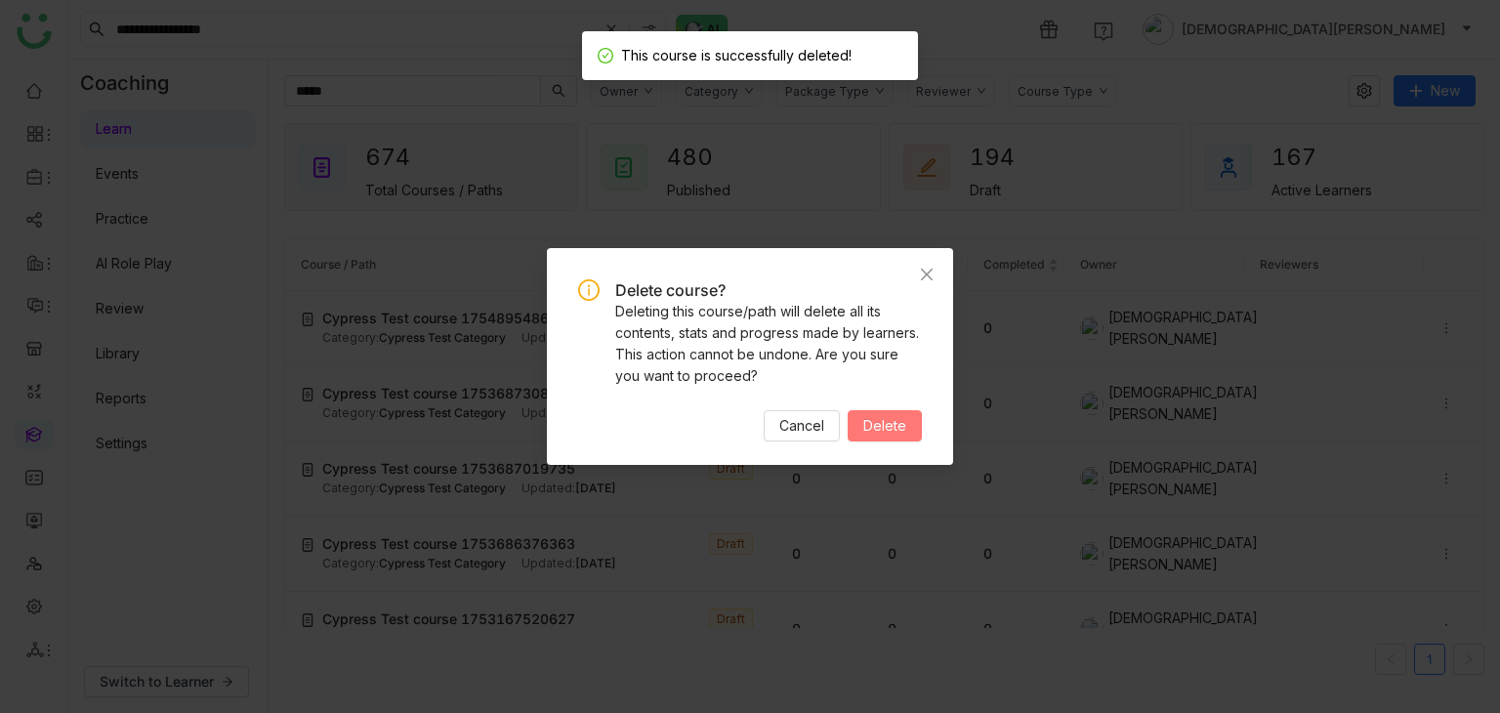
click at [892, 430] on span "Delete" at bounding box center [884, 425] width 43 height 21
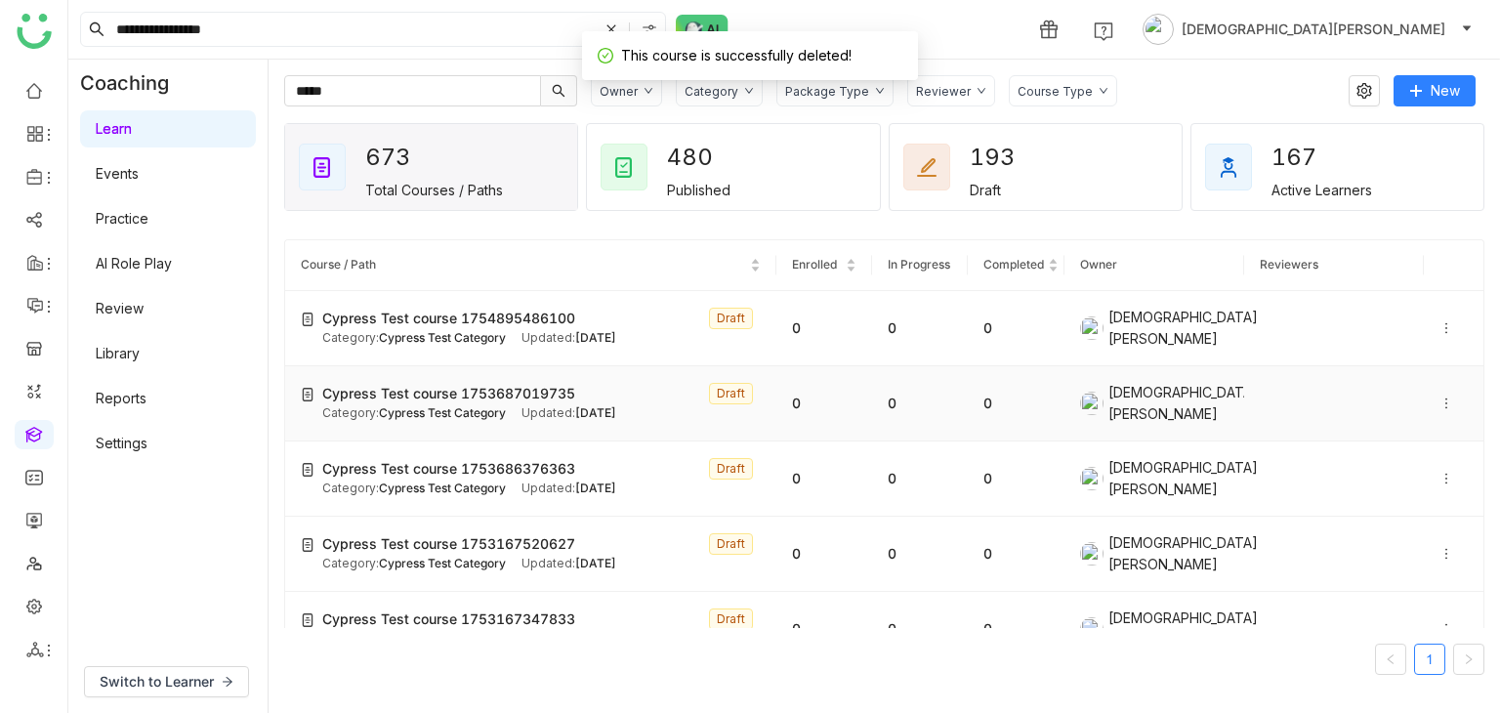
click at [1439, 405] on div at bounding box center [1453, 403] width 28 height 21
click at [1410, 452] on li "Delete" at bounding box center [1376, 453] width 97 height 37
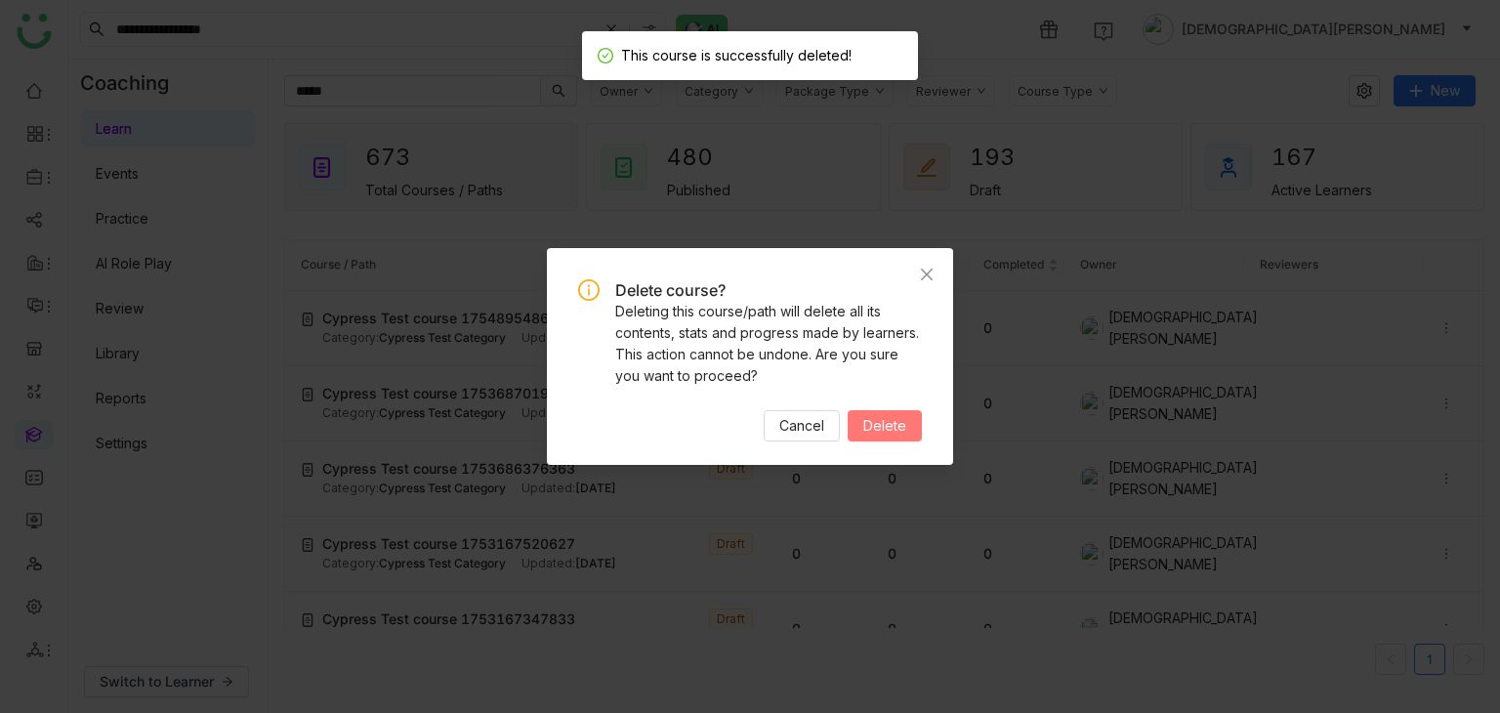
click at [878, 432] on span "Delete" at bounding box center [884, 425] width 43 height 21
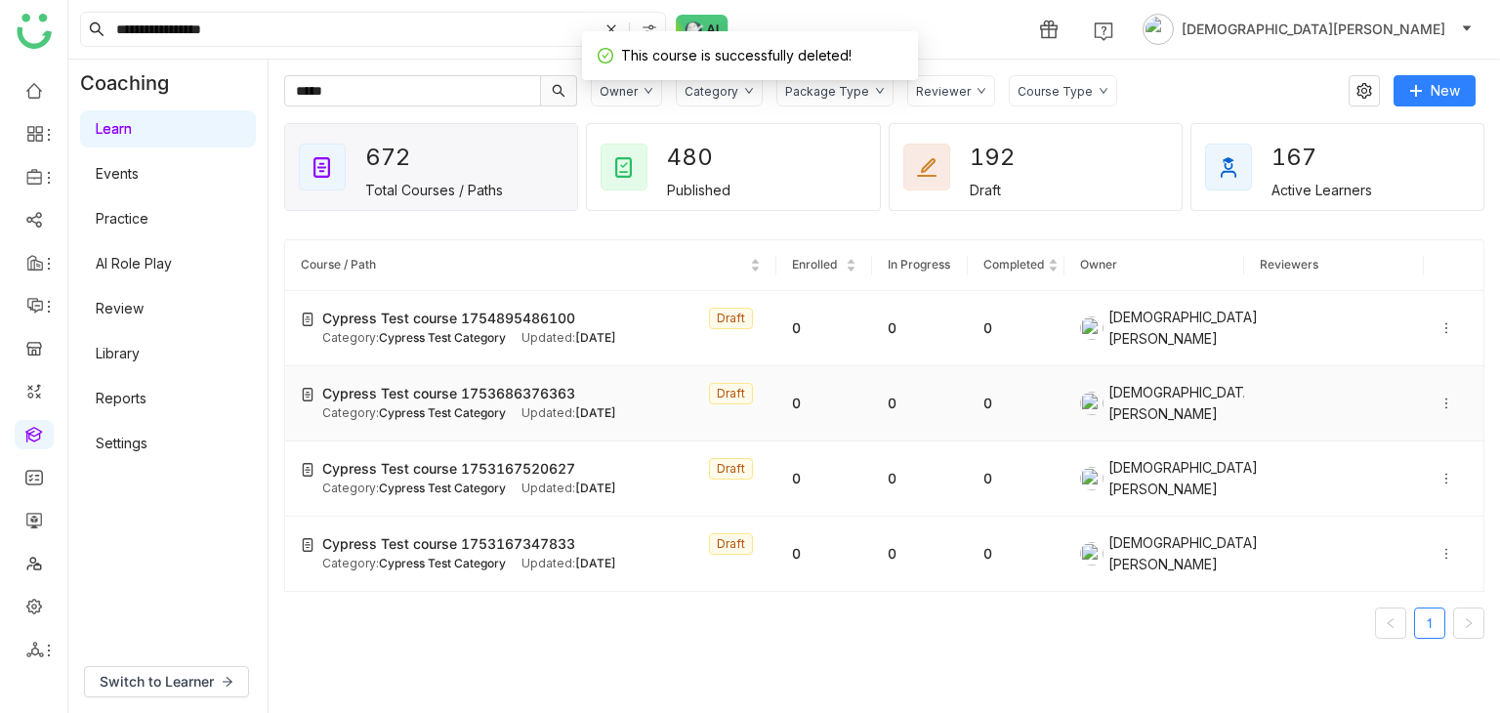
click at [1445, 401] on icon at bounding box center [1446, 402] width 2 height 11
click at [1373, 458] on span "Delete" at bounding box center [1390, 452] width 43 height 17
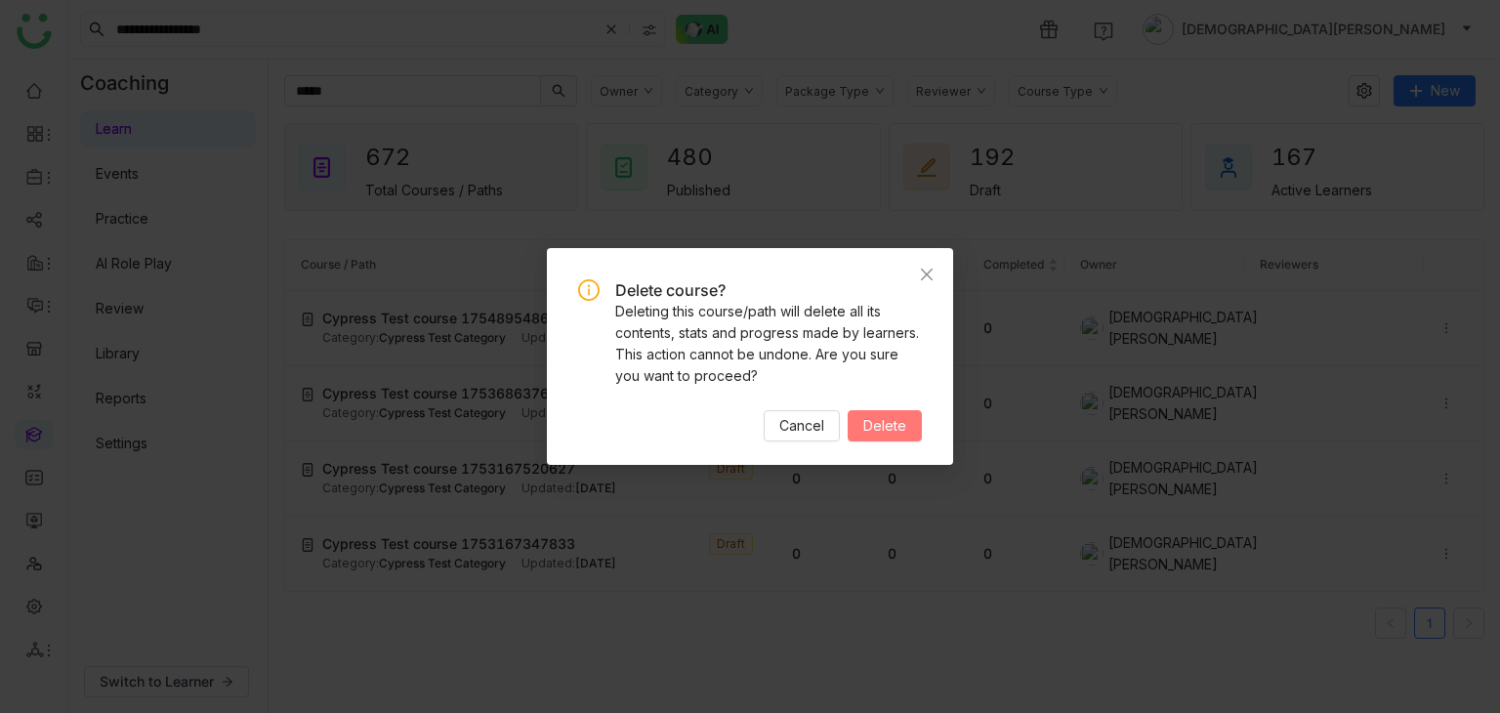
click at [897, 430] on span "Delete" at bounding box center [884, 425] width 43 height 21
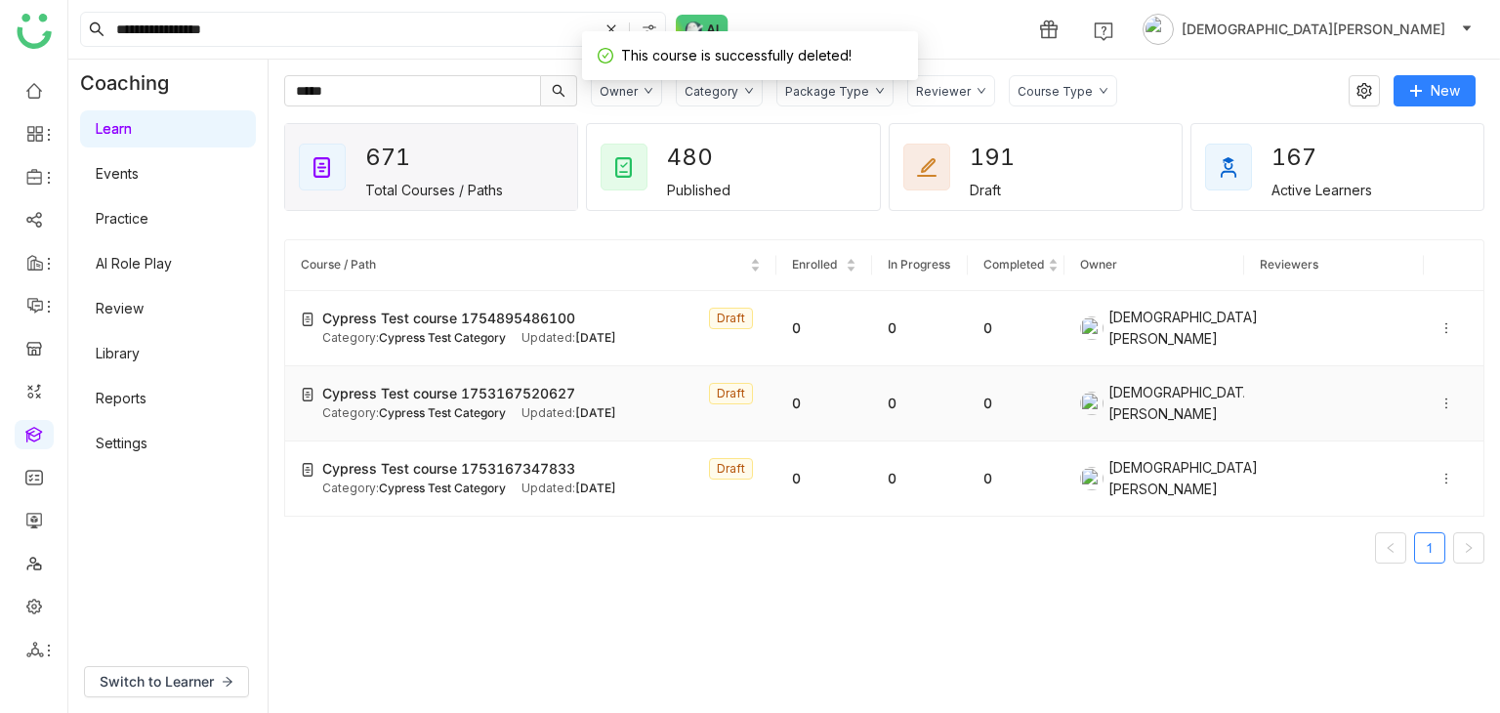
click at [1439, 400] on icon at bounding box center [1446, 403] width 14 height 14
click at [1388, 463] on span "Delete" at bounding box center [1376, 452] width 72 height 21
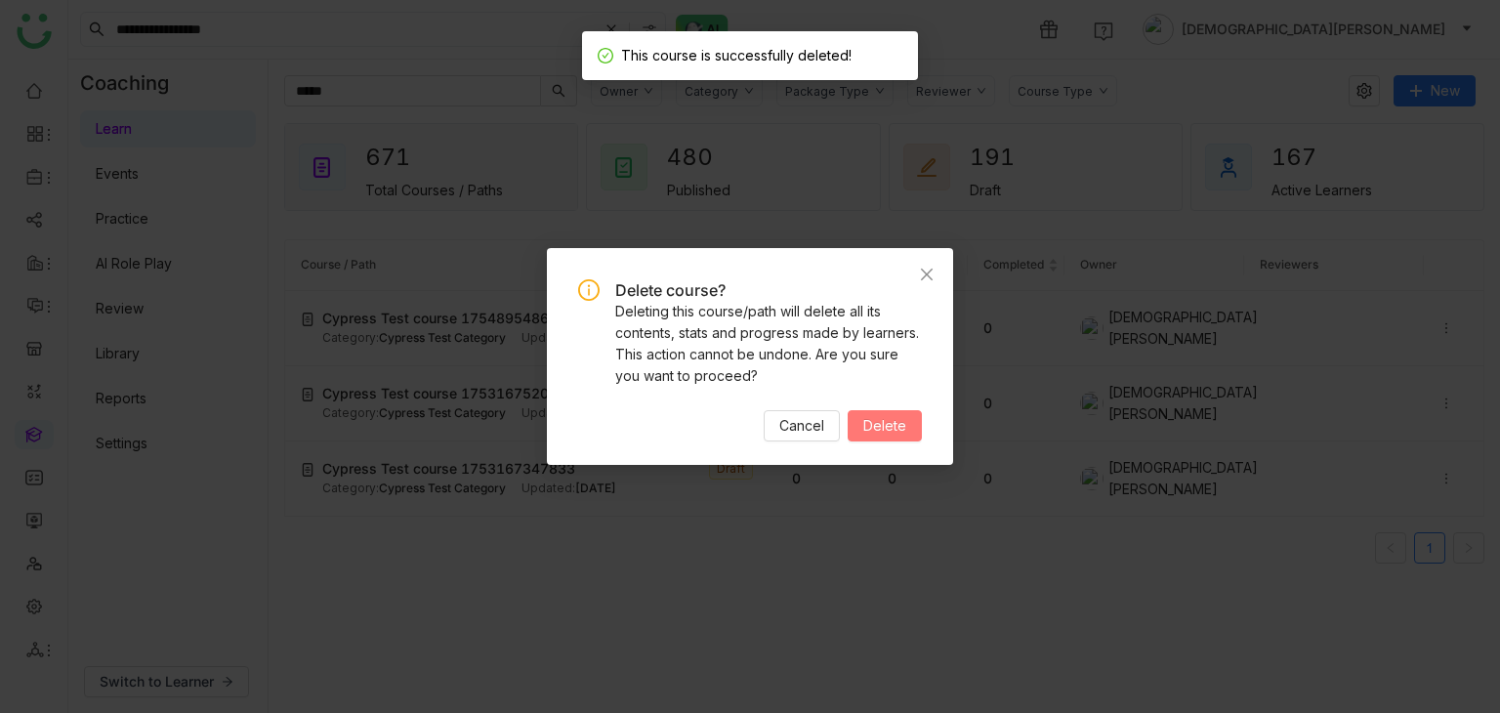
click at [883, 431] on span "Delete" at bounding box center [884, 425] width 43 height 21
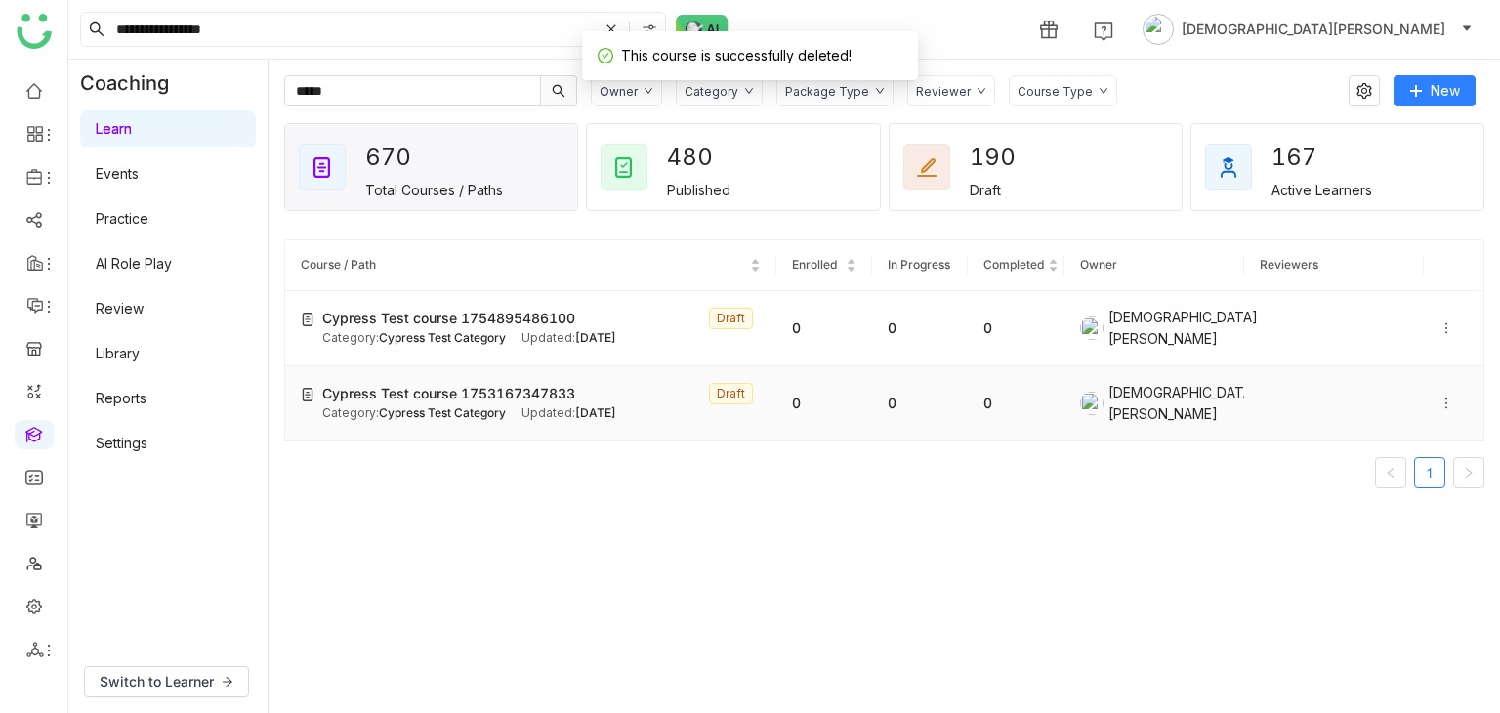
click at [1439, 397] on icon at bounding box center [1446, 403] width 14 height 14
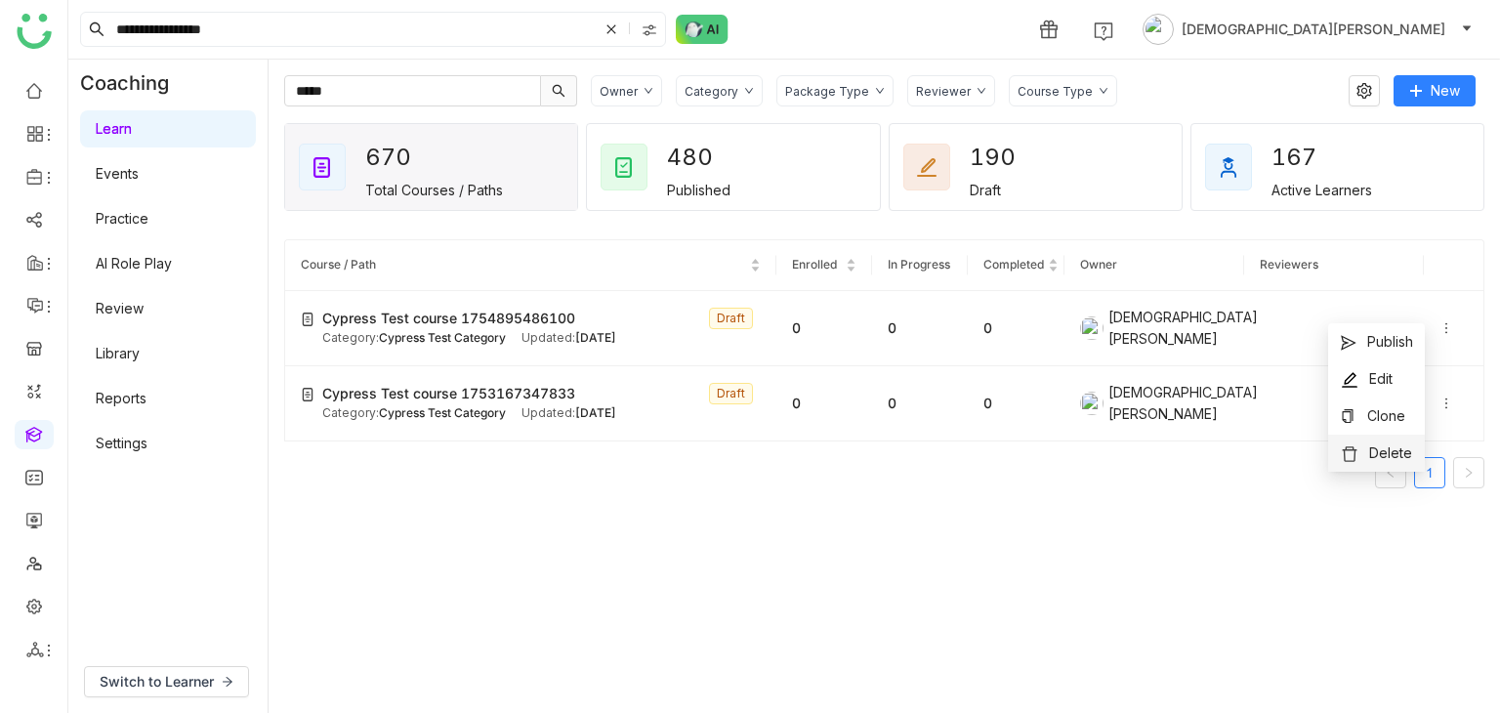
click at [1376, 447] on span "Delete" at bounding box center [1390, 452] width 43 height 17
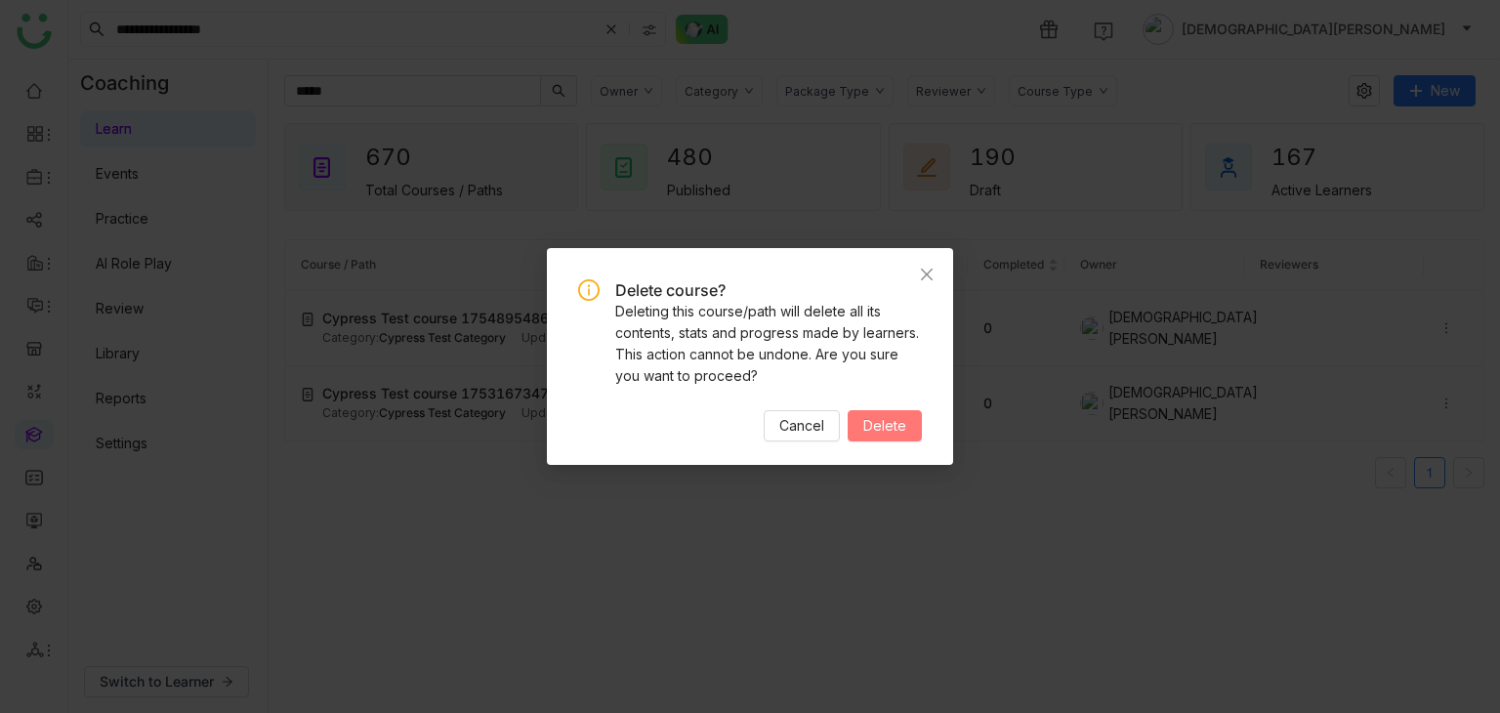
click at [890, 426] on span "Delete" at bounding box center [884, 425] width 43 height 21
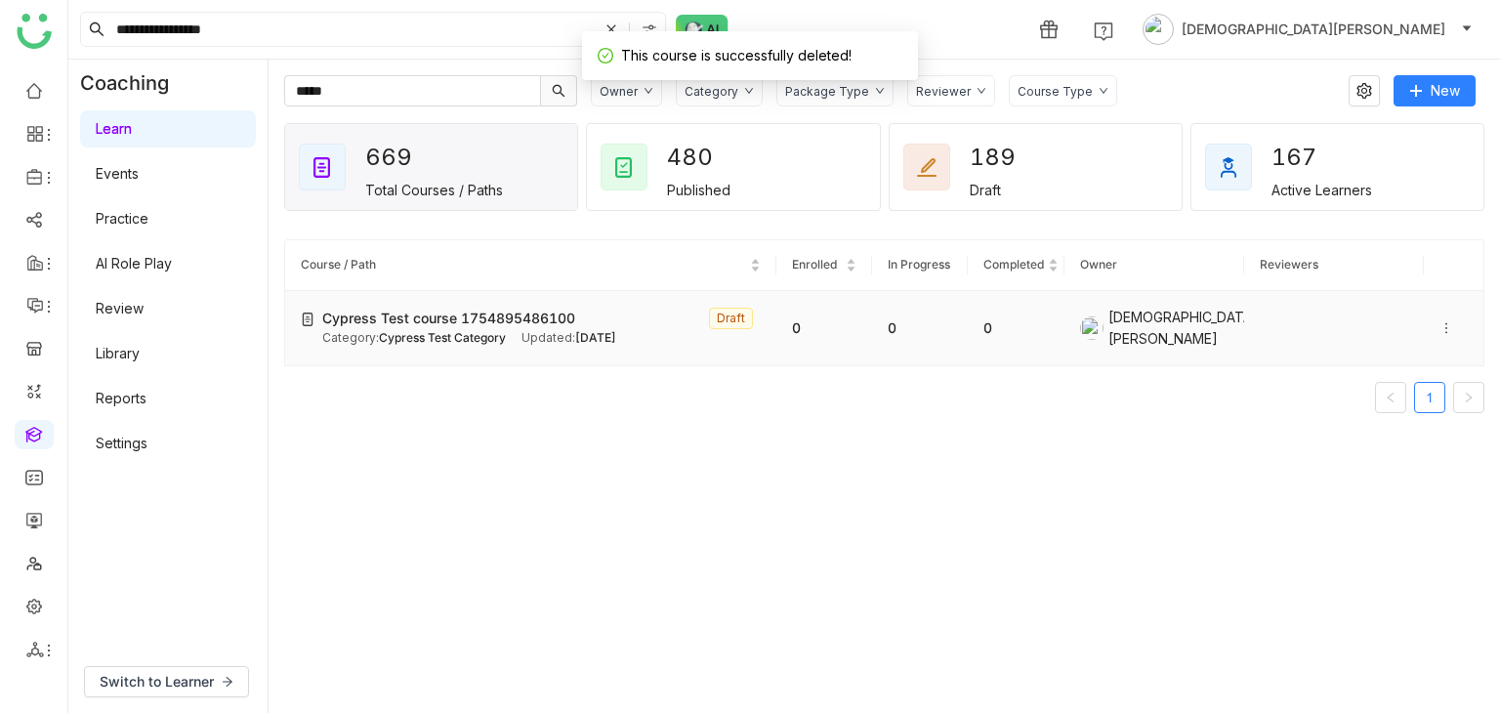
click at [1439, 329] on icon at bounding box center [1446, 328] width 14 height 14
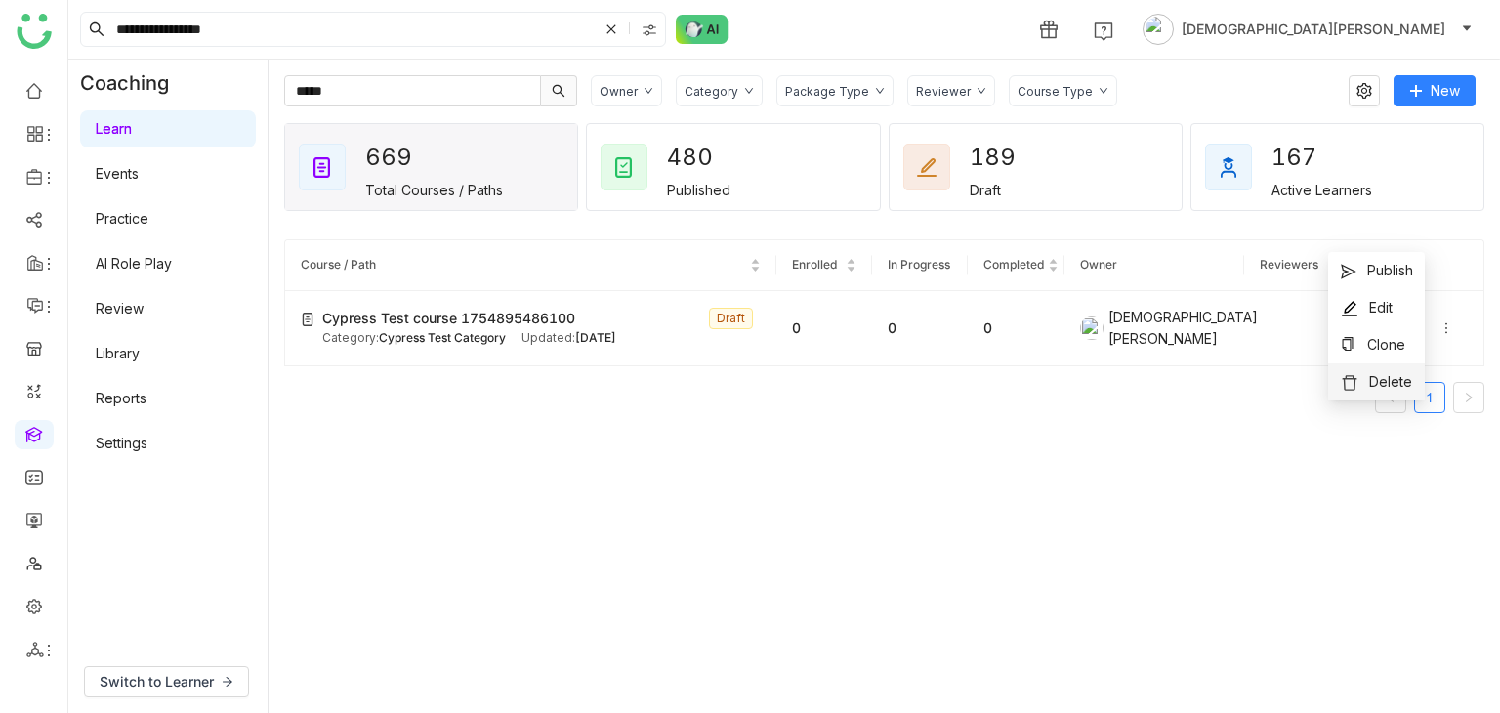
click at [1344, 380] on img at bounding box center [1350, 383] width 20 height 20
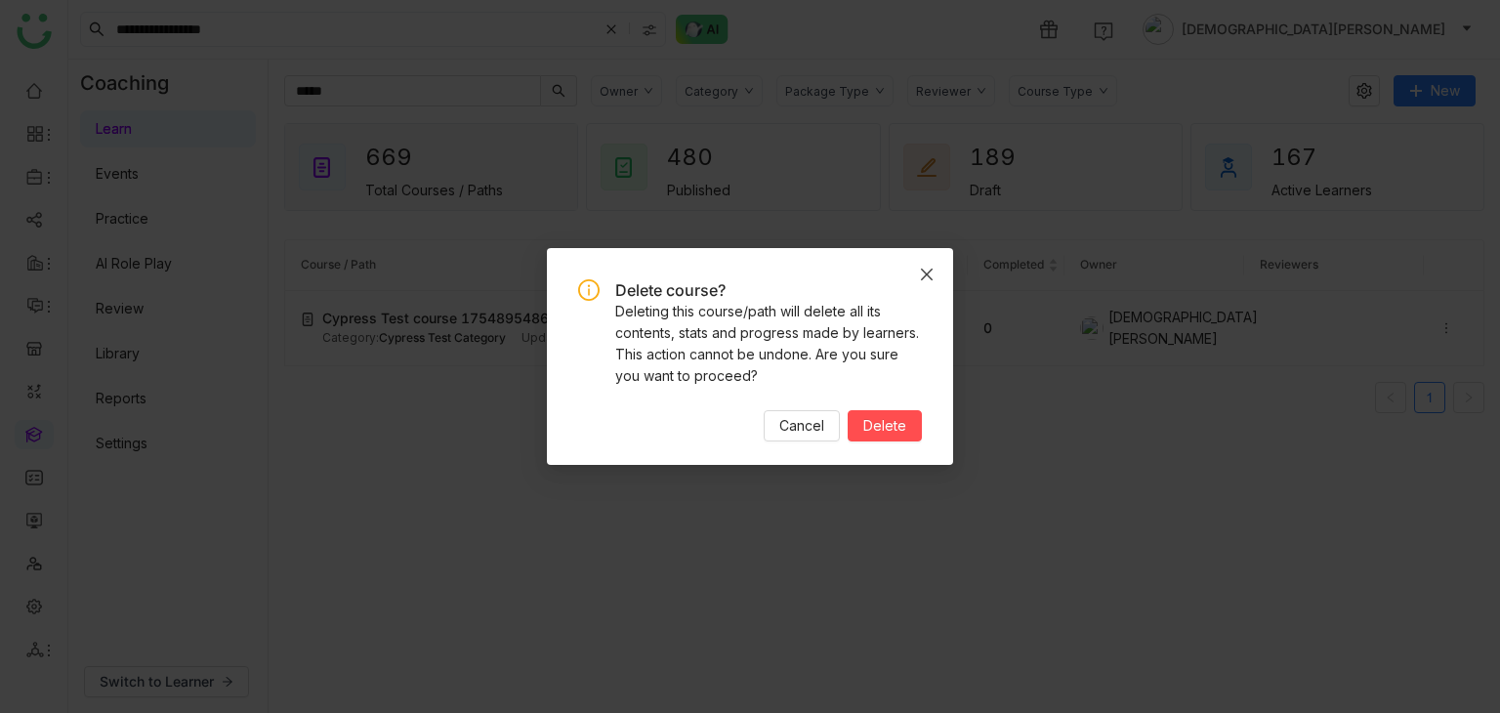
click at [922, 278] on icon "Close" at bounding box center [927, 275] width 16 height 16
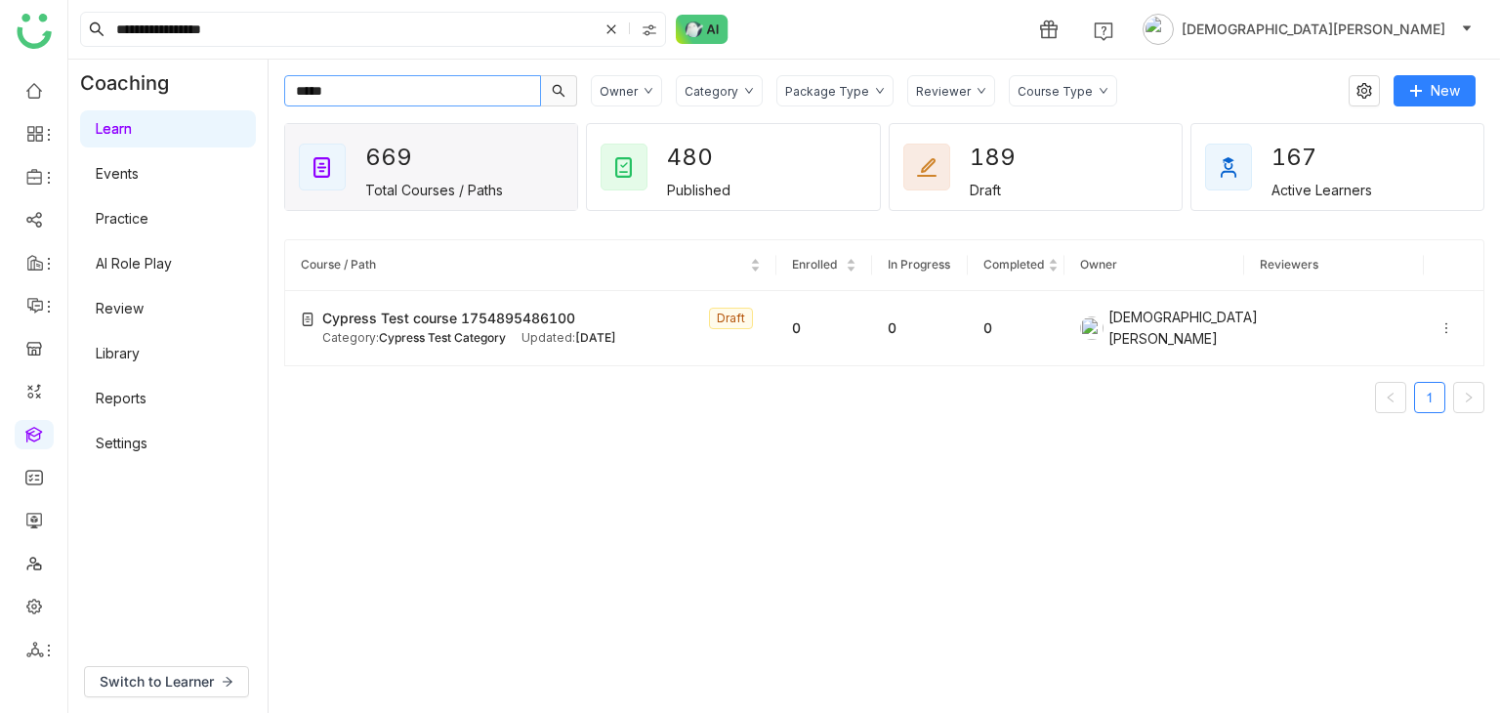
click at [500, 88] on input "*****" at bounding box center [412, 90] width 257 height 31
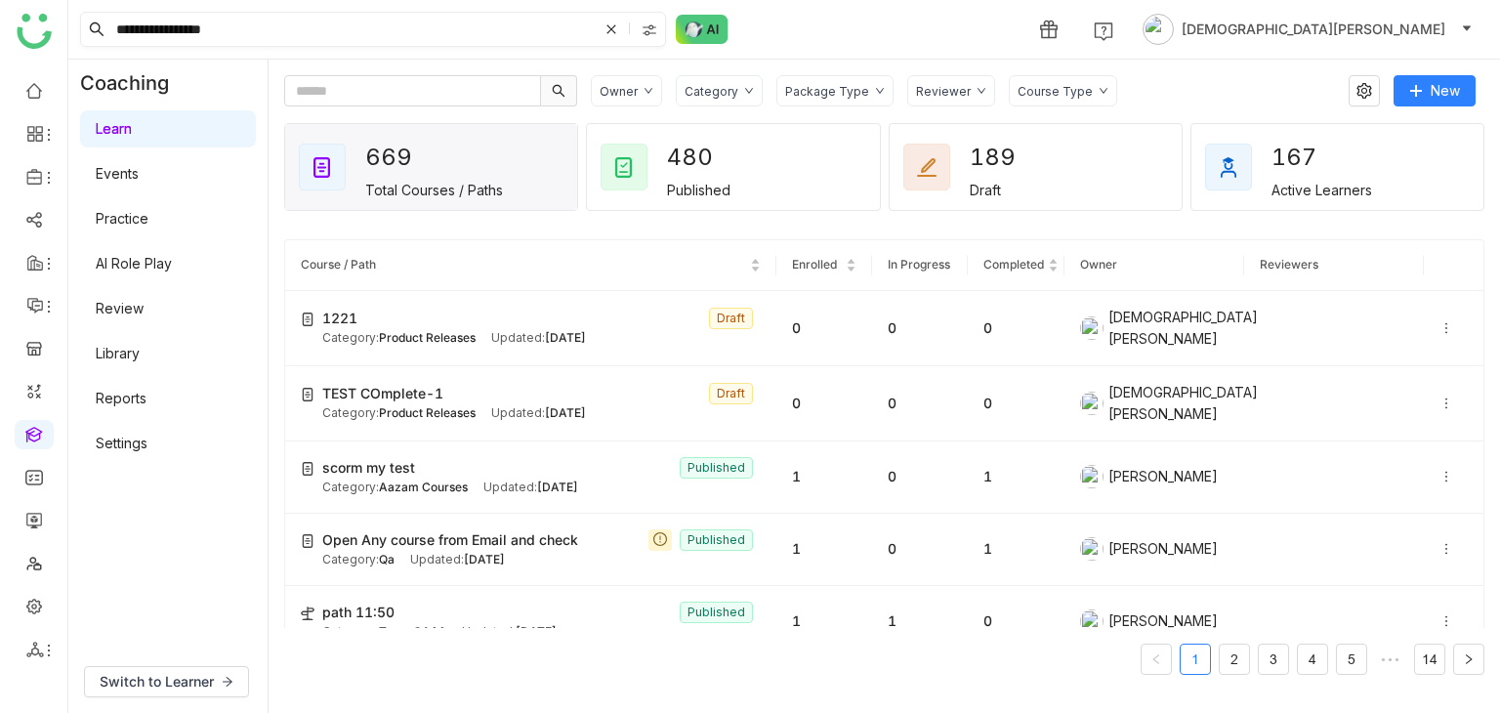
click at [233, 15] on input "**********" at bounding box center [354, 29] width 485 height 33
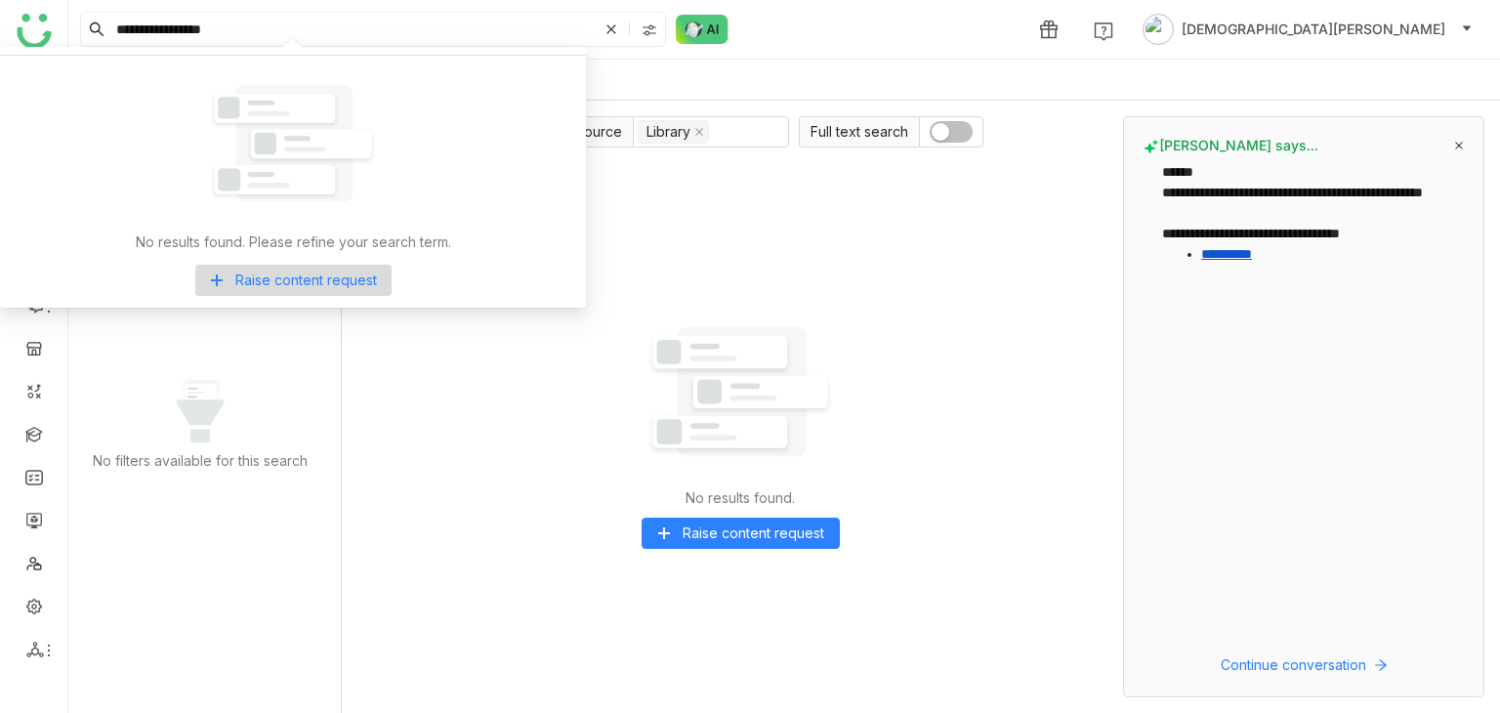
click at [728, 281] on div "No results found. Raise content request" at bounding box center [740, 427] width 746 height 540
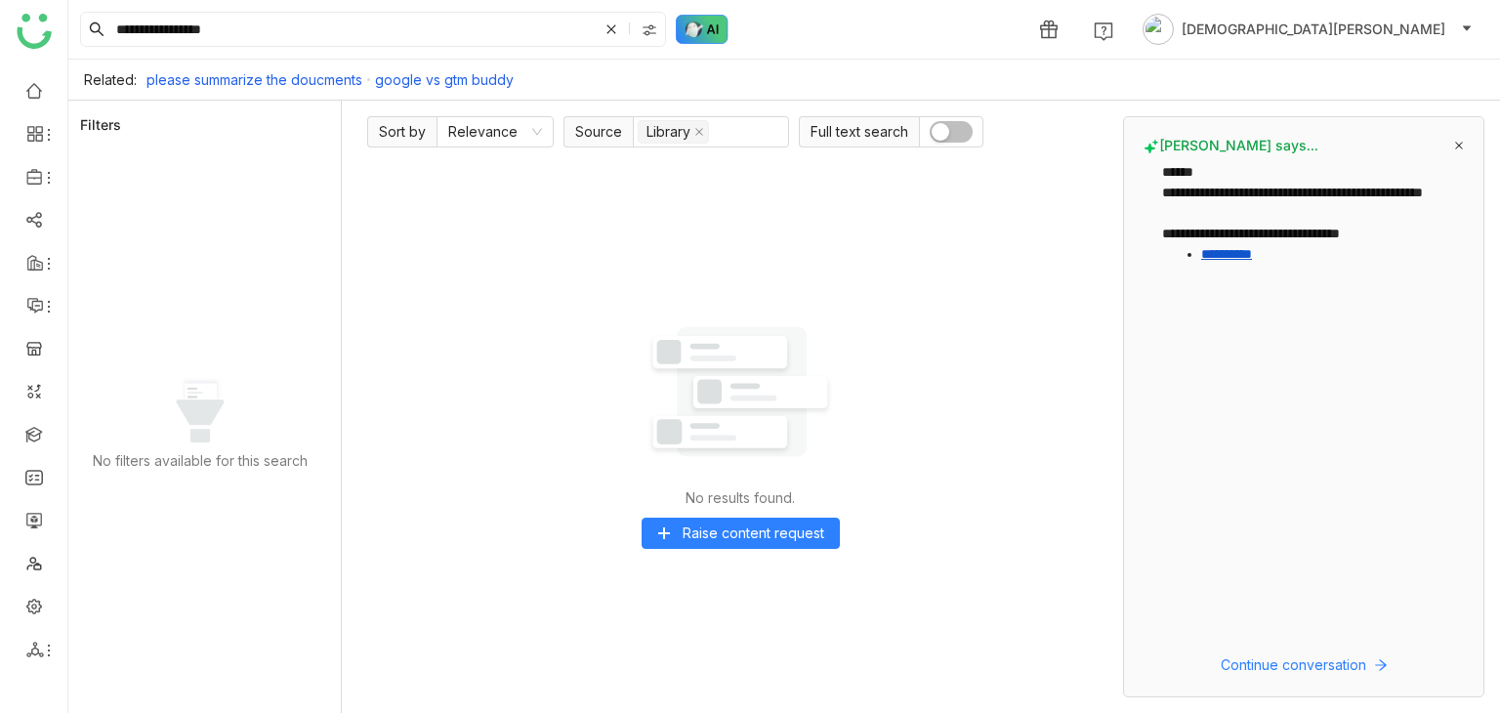
click at [703, 28] on img at bounding box center [702, 29] width 53 height 29
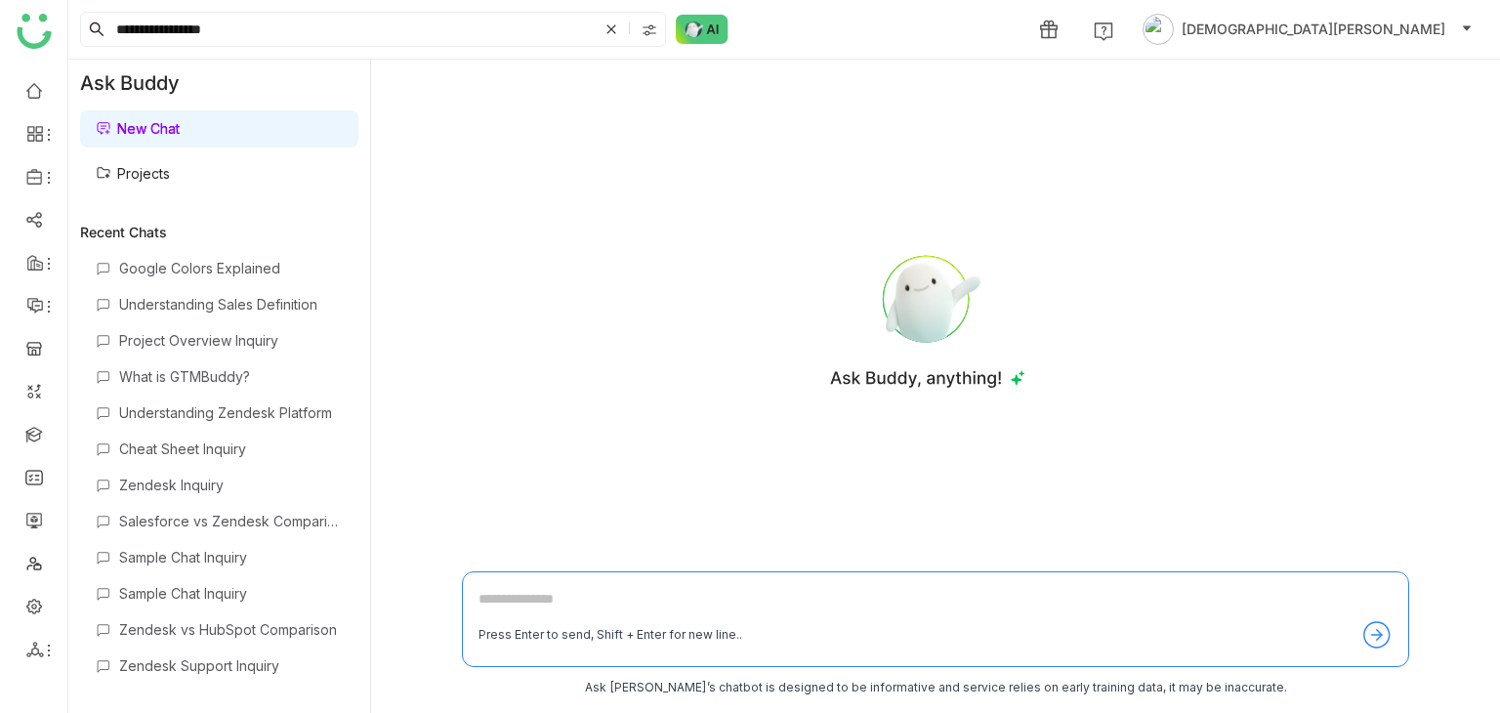
click at [170, 169] on link "Projects" at bounding box center [133, 173] width 74 height 17
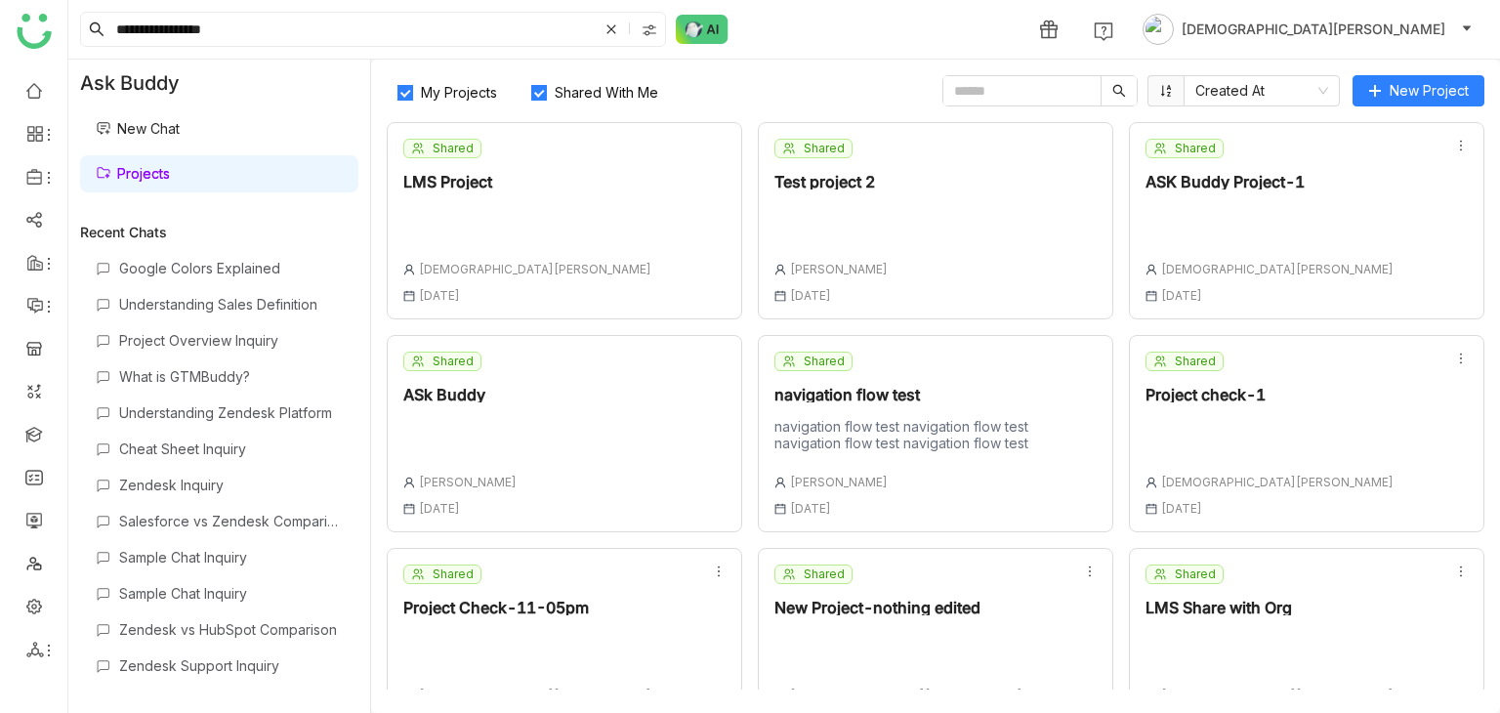
click at [1250, 224] on div at bounding box center [1270, 218] width 248 height 27
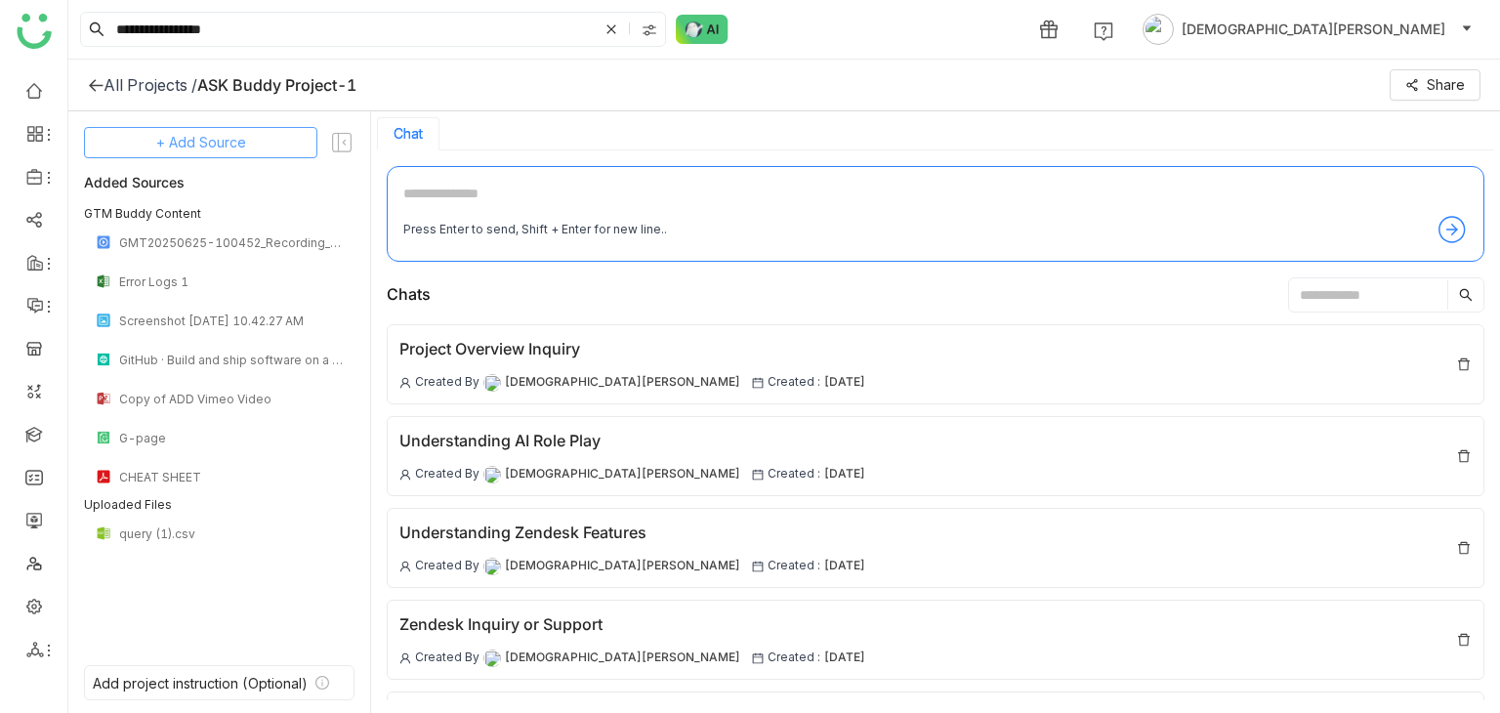
click at [203, 149] on span "+ Add Source" at bounding box center [201, 142] width 90 height 21
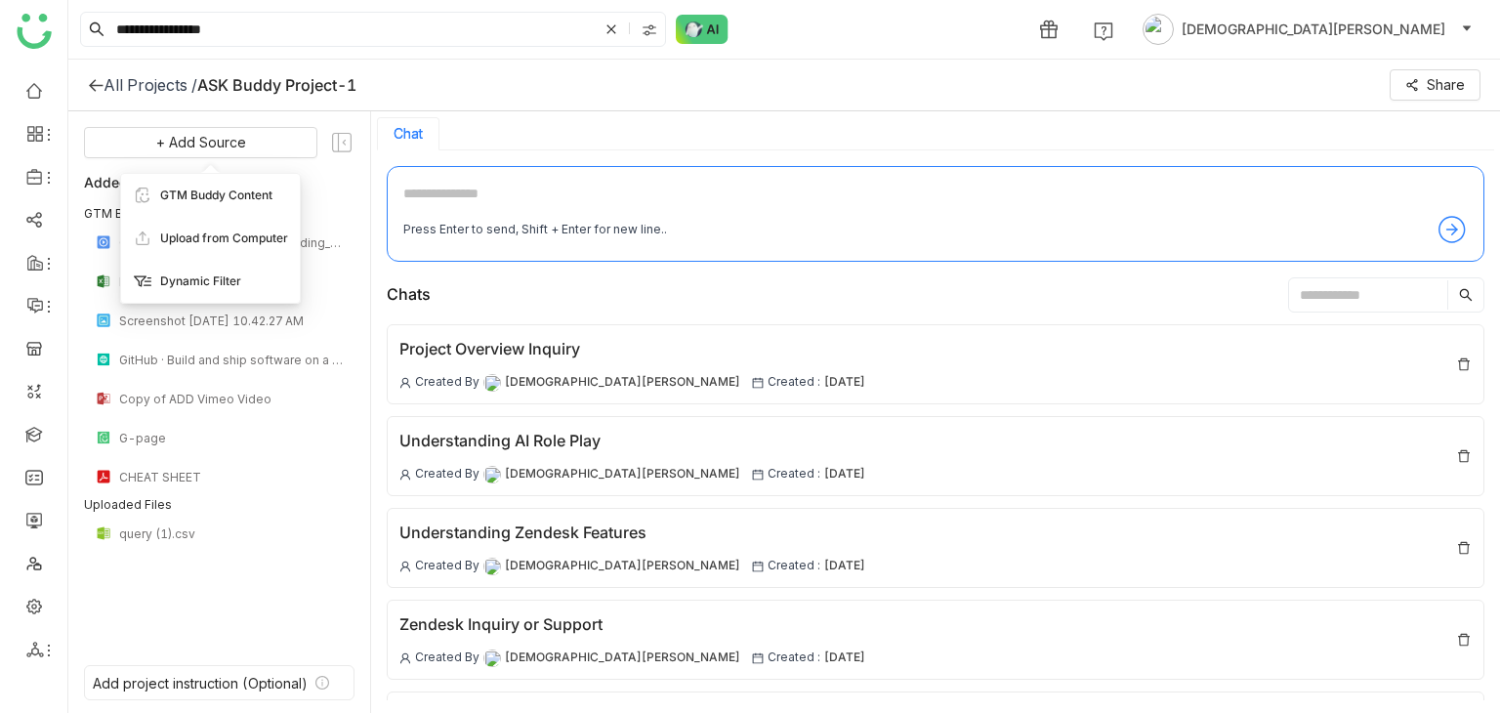
click at [203, 283] on span "Dynamic Filter" at bounding box center [200, 281] width 81 height 18
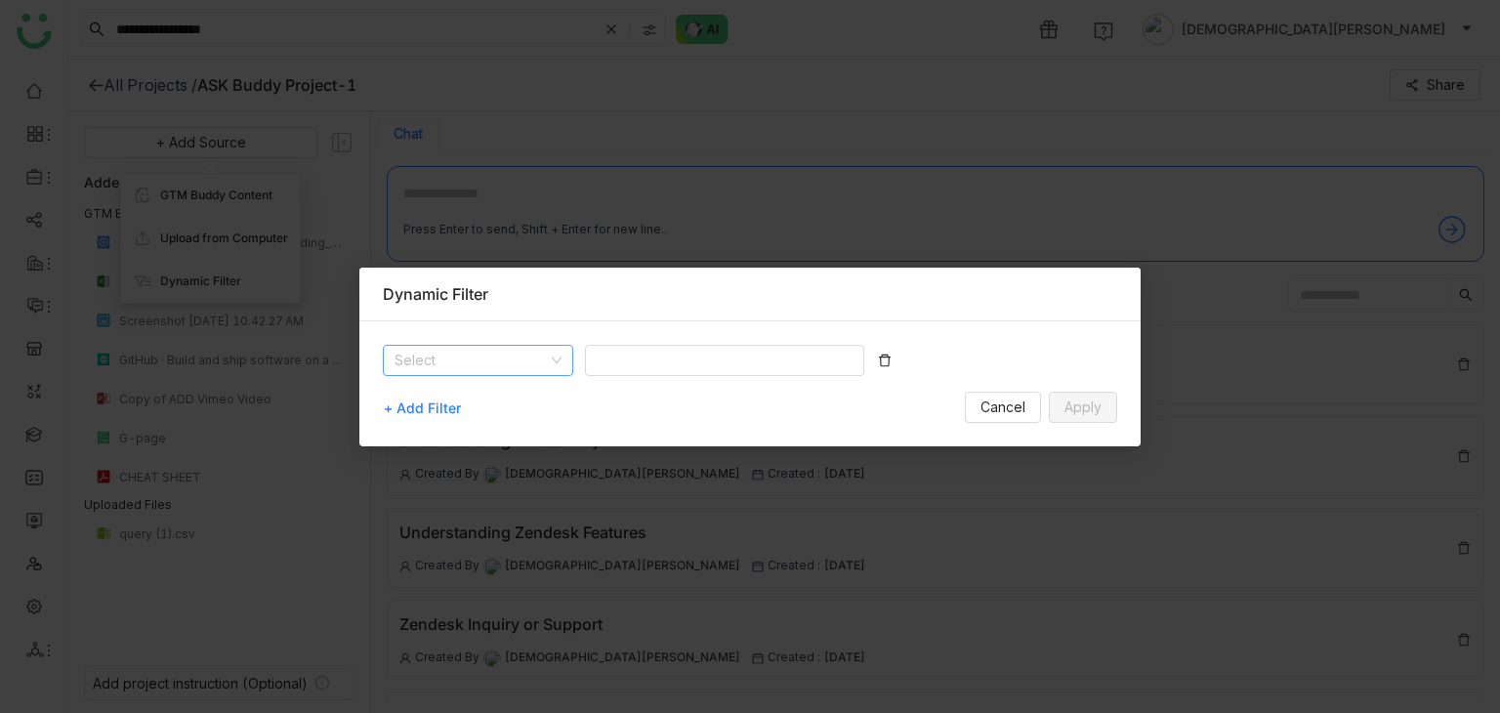
click at [432, 347] on input at bounding box center [471, 360] width 153 height 29
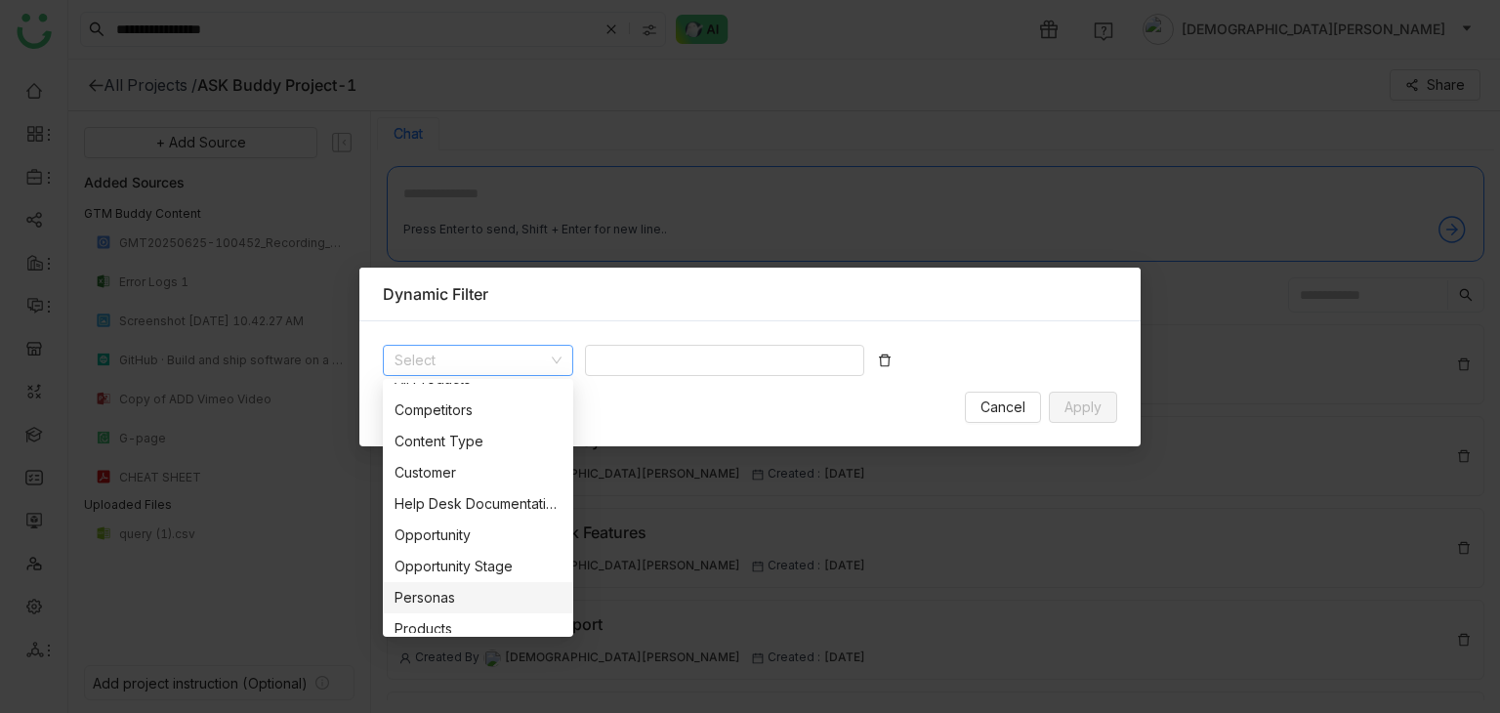
scroll to position [125, 0]
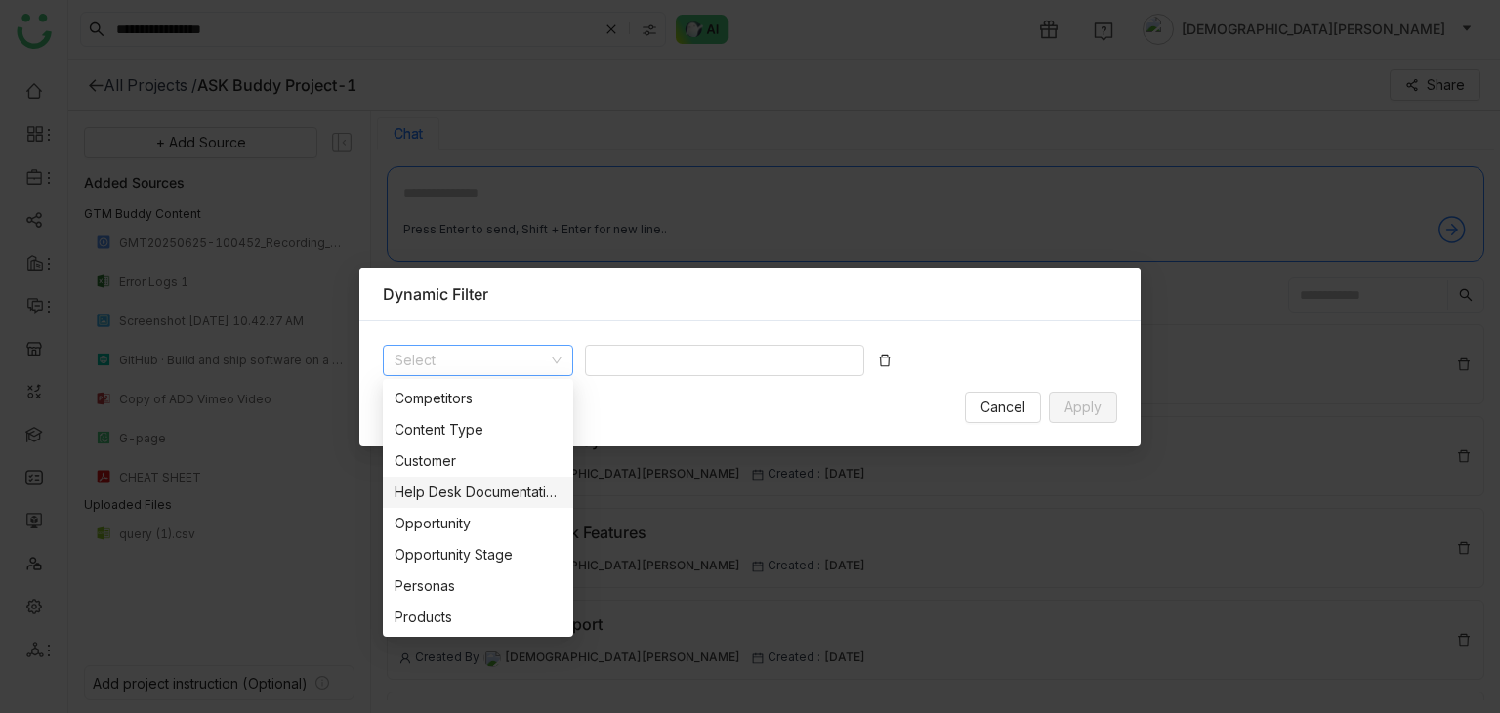
click at [431, 494] on div "Help Desk Documentation" at bounding box center [478, 491] width 167 height 21
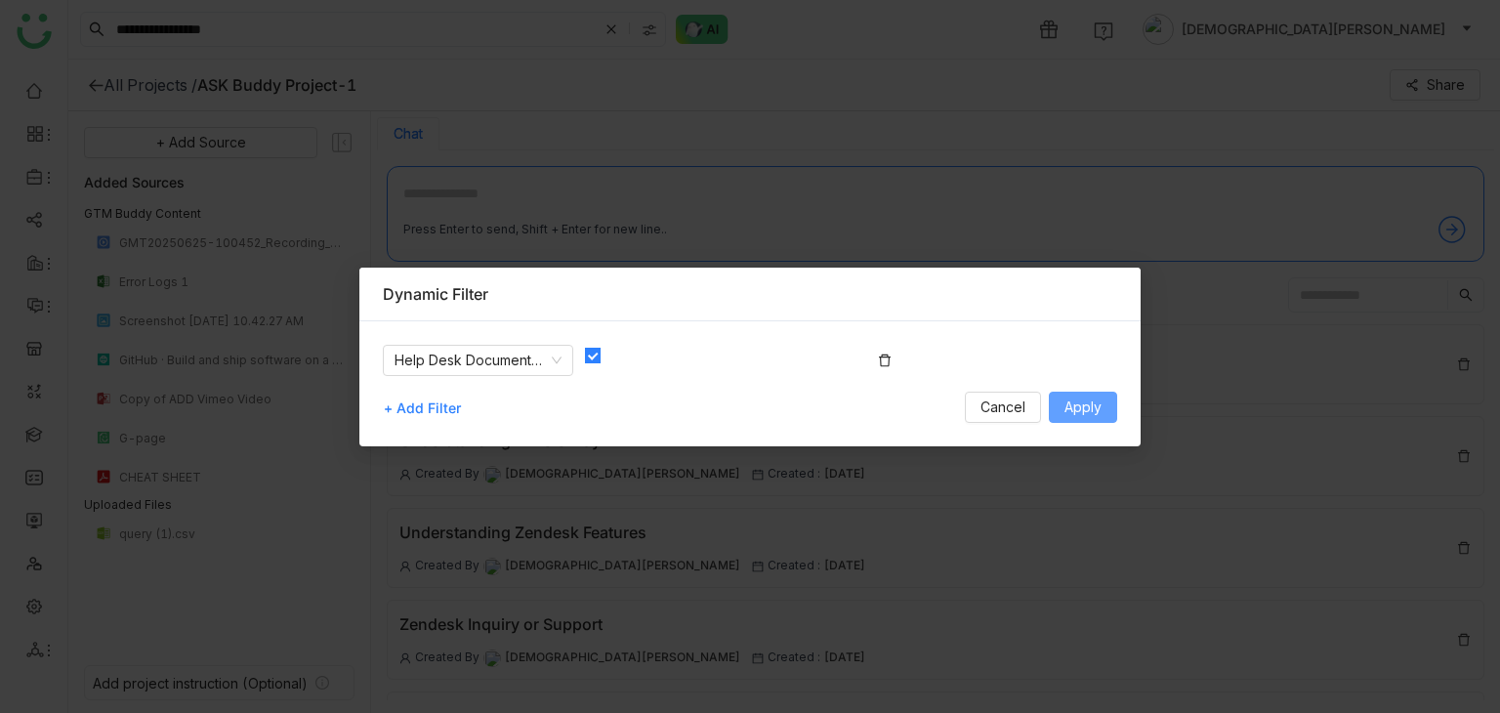
click at [1085, 399] on span "Apply" at bounding box center [1082, 406] width 37 height 21
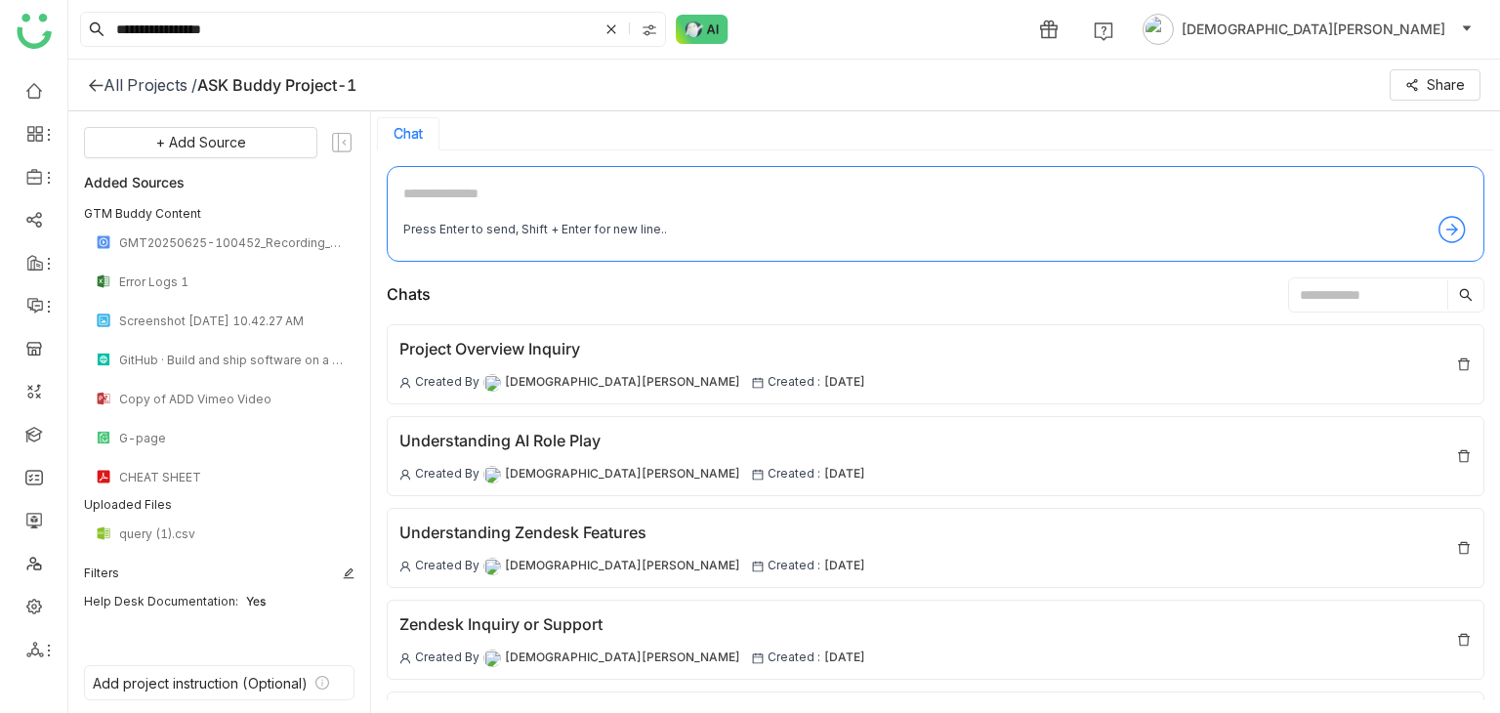
click at [582, 184] on textarea at bounding box center [935, 198] width 1064 height 31
type textarea "******"
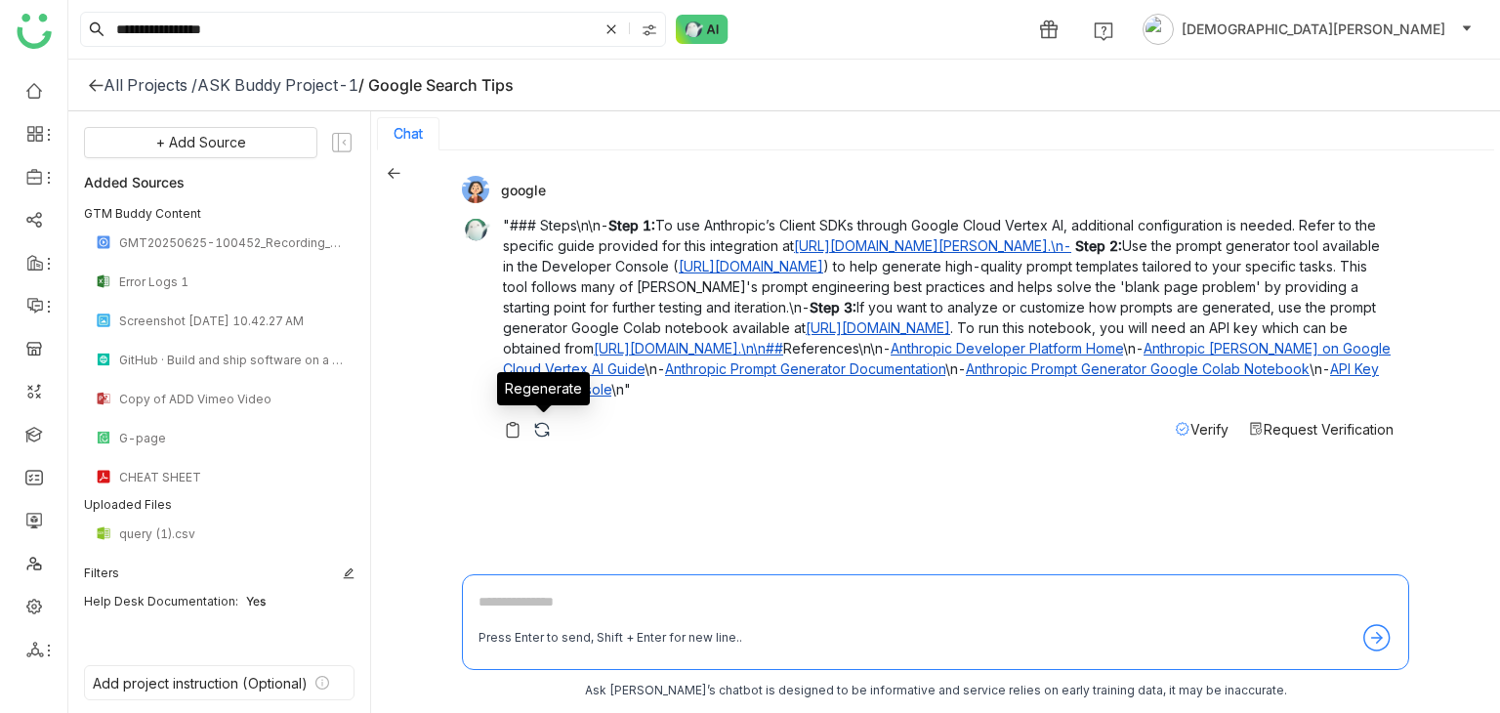
click at [542, 424] on img at bounding box center [542, 430] width 20 height 20
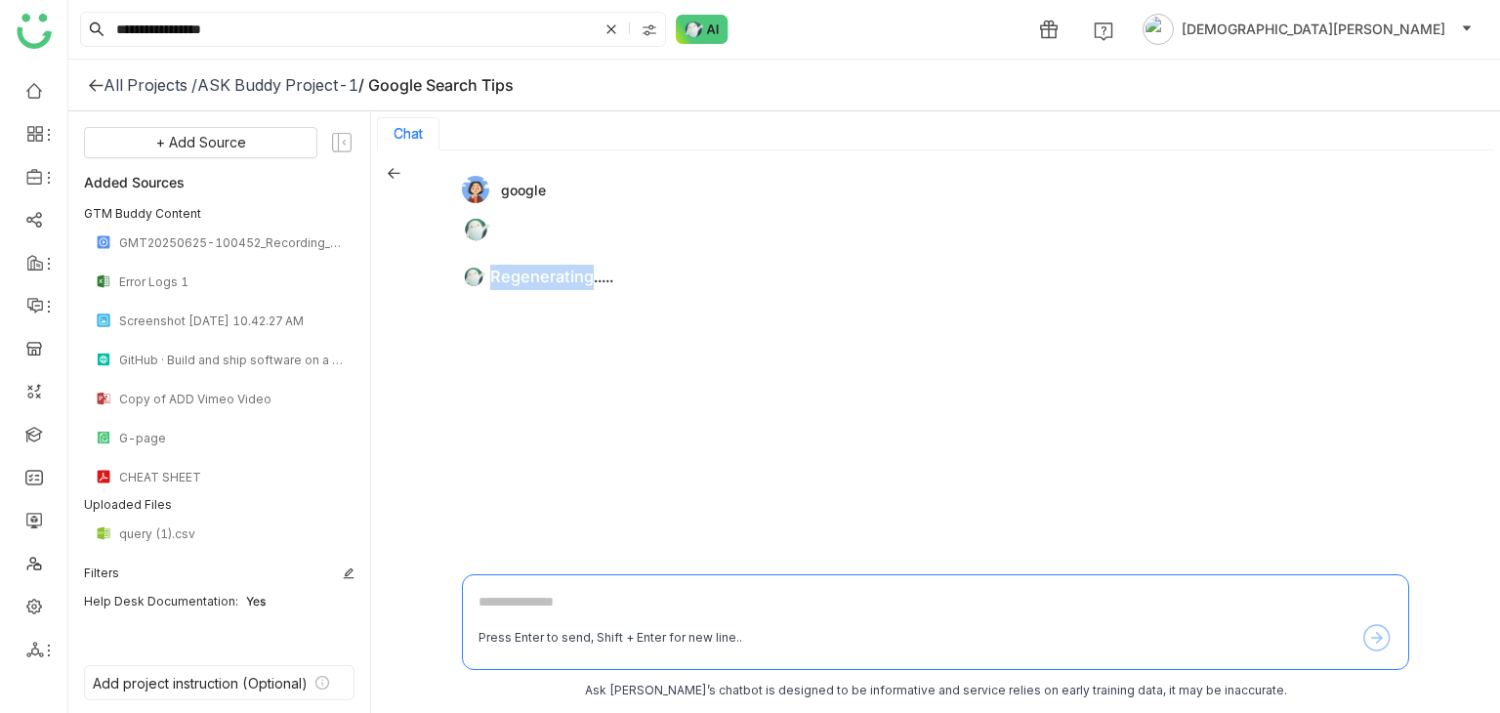
drag, startPoint x: 492, startPoint y: 279, endPoint x: 589, endPoint y: 272, distance: 96.9
click at [589, 272] on h3 "Regenerating....." at bounding box center [551, 277] width 123 height 25
drag, startPoint x: 619, startPoint y: 283, endPoint x: 594, endPoint y: 282, distance: 25.4
click at [594, 282] on div "Regenerating....." at bounding box center [928, 277] width 932 height 25
click at [594, 282] on h3 "Regenerating....." at bounding box center [551, 277] width 123 height 25
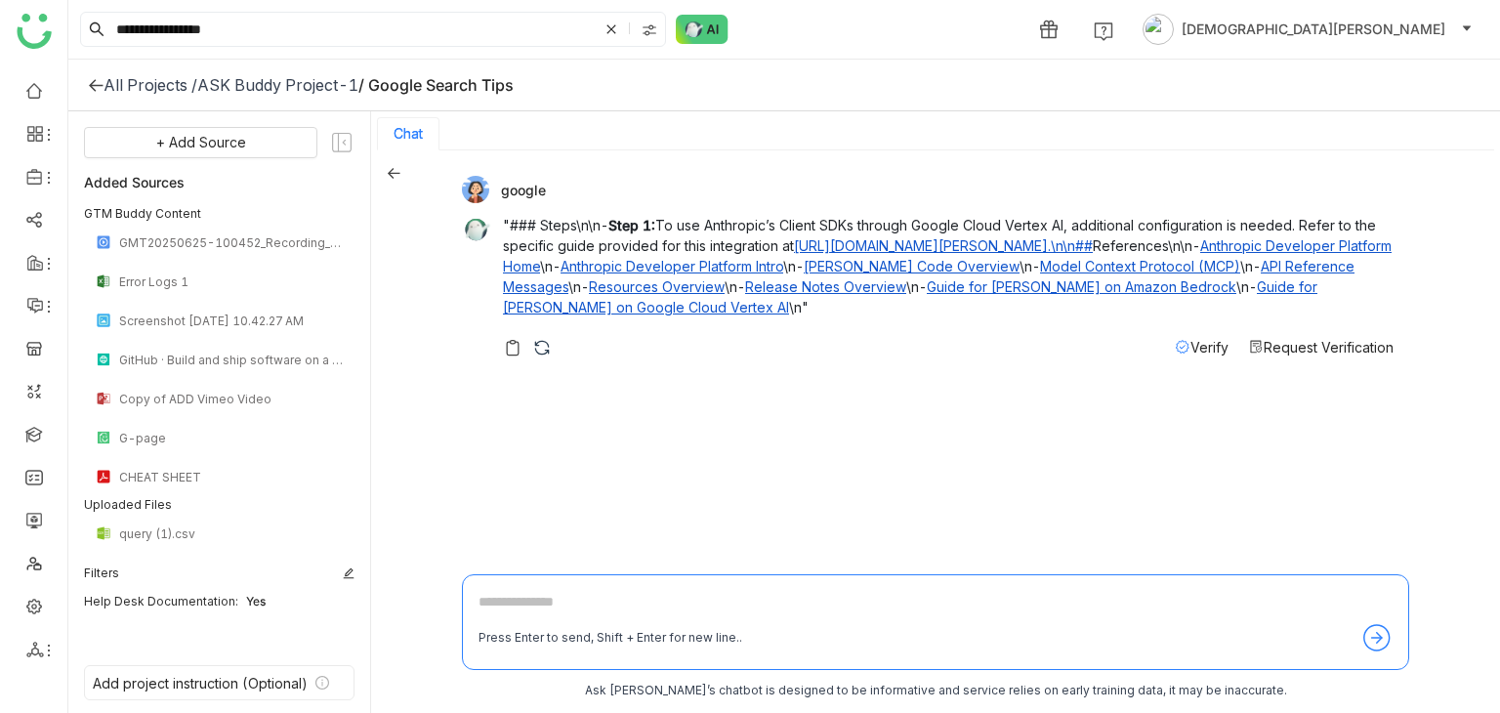
drag, startPoint x: 594, startPoint y: 282, endPoint x: 606, endPoint y: 281, distance: 12.7
click at [829, 358] on div "google "### Steps\n\n- Step 1: To use Anthropic’s Client SDKs through Google Cl…" at bounding box center [928, 271] width 932 height 191
click at [514, 601] on textarea at bounding box center [936, 606] width 914 height 31
type textarea "********"
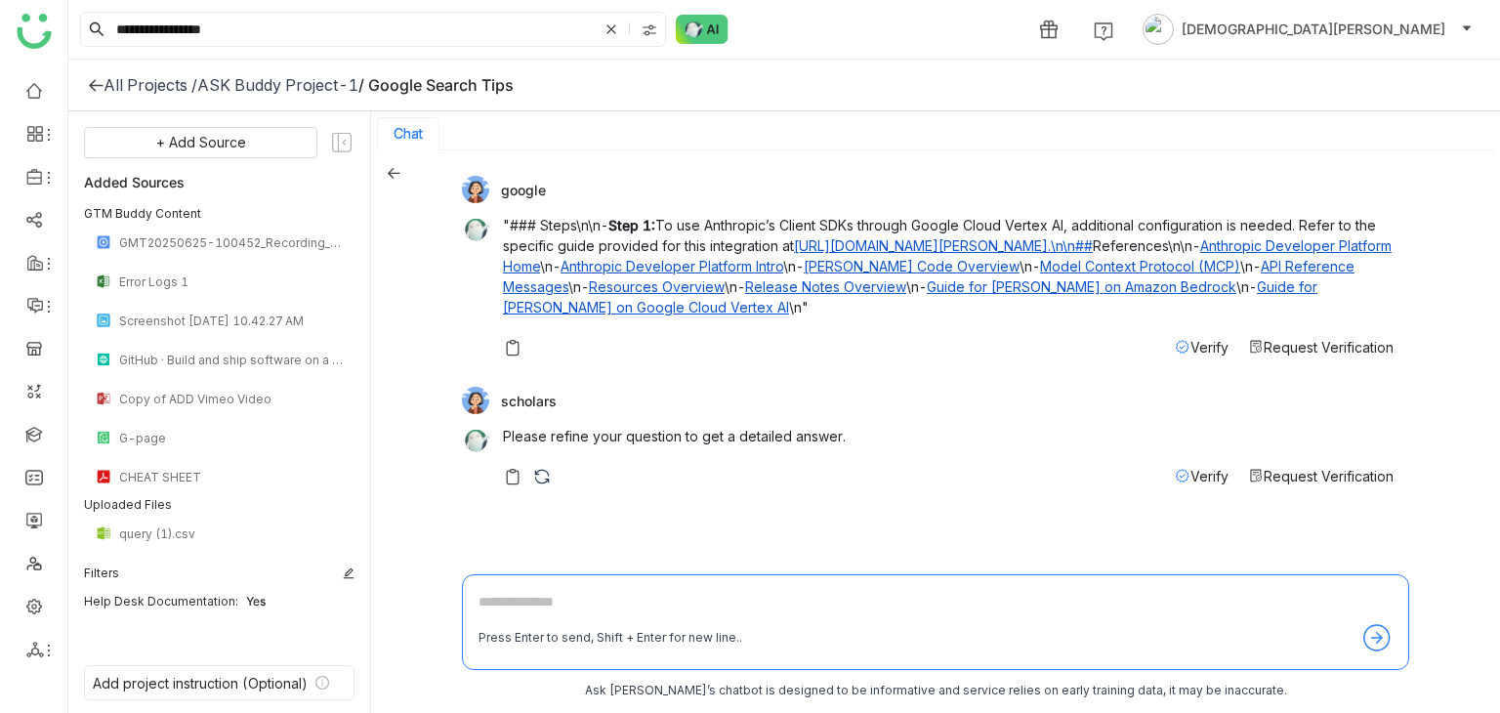
click at [1341, 244] on link "Anthropic Developer Platform Home" at bounding box center [947, 255] width 889 height 37
click at [582, 259] on link "Anthropic Developer Platform Home" at bounding box center [947, 255] width 889 height 37
click at [725, 281] on link "Resources Overview" at bounding box center [657, 286] width 136 height 17
click at [543, 606] on textarea at bounding box center [936, 606] width 914 height 31
paste textarea "**********"
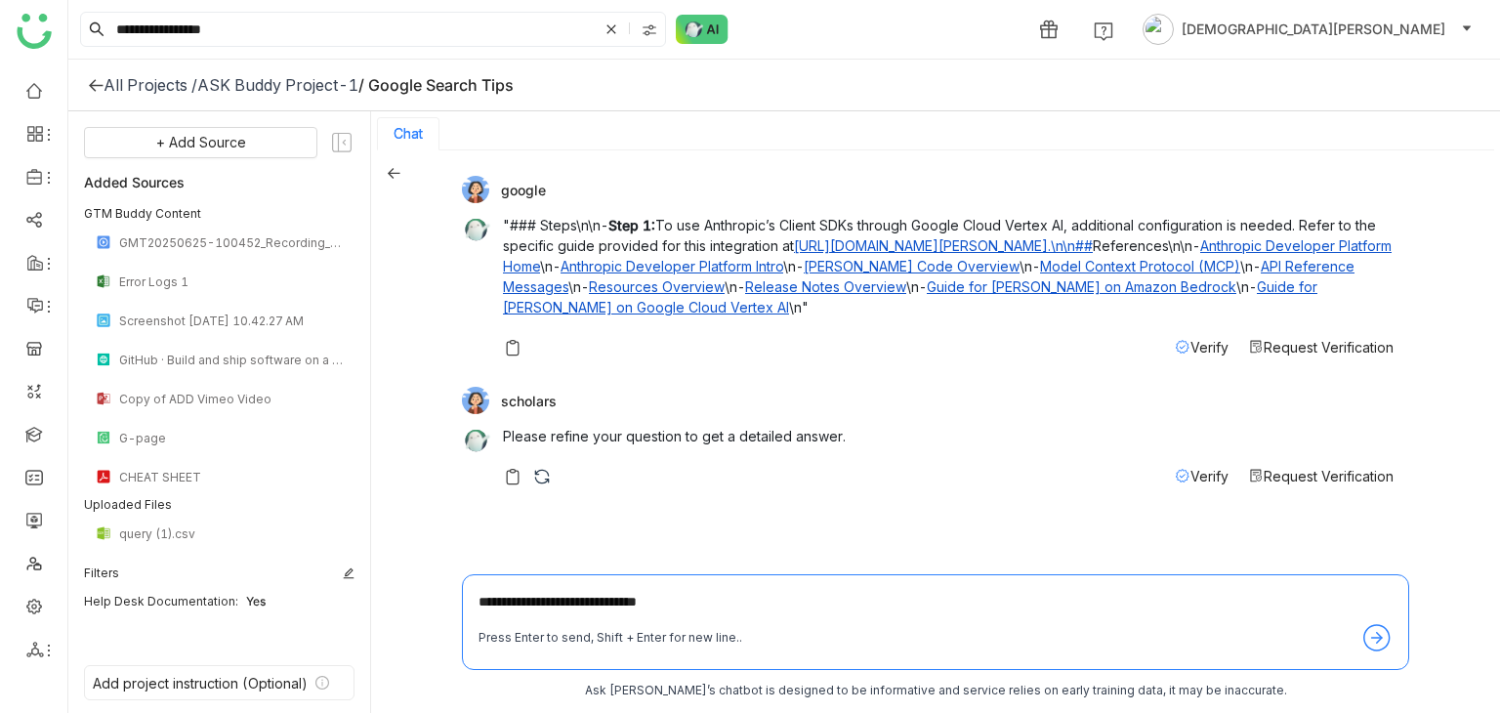
type textarea "**********"
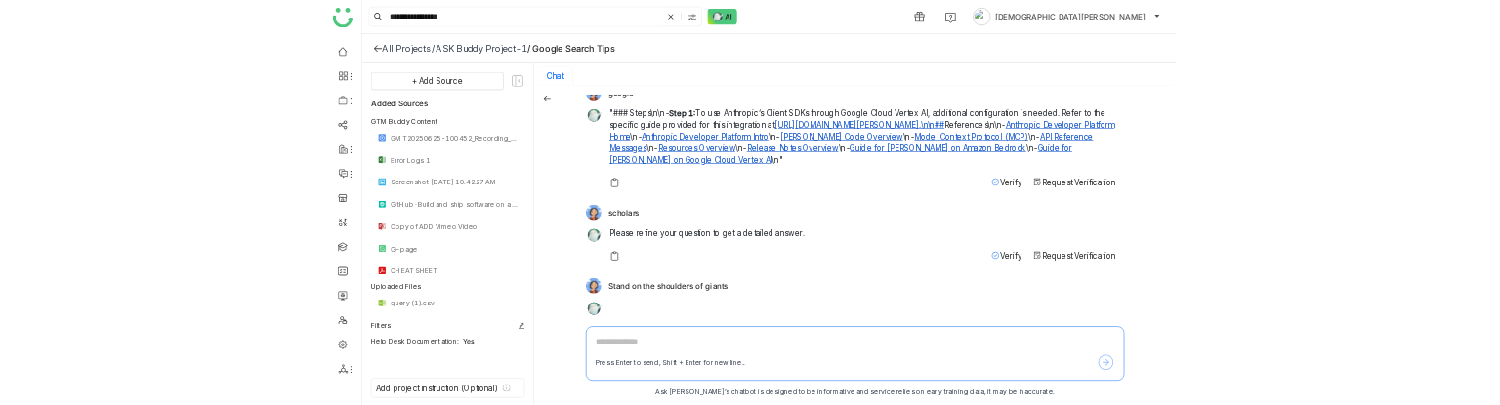
scroll to position [41, 0]
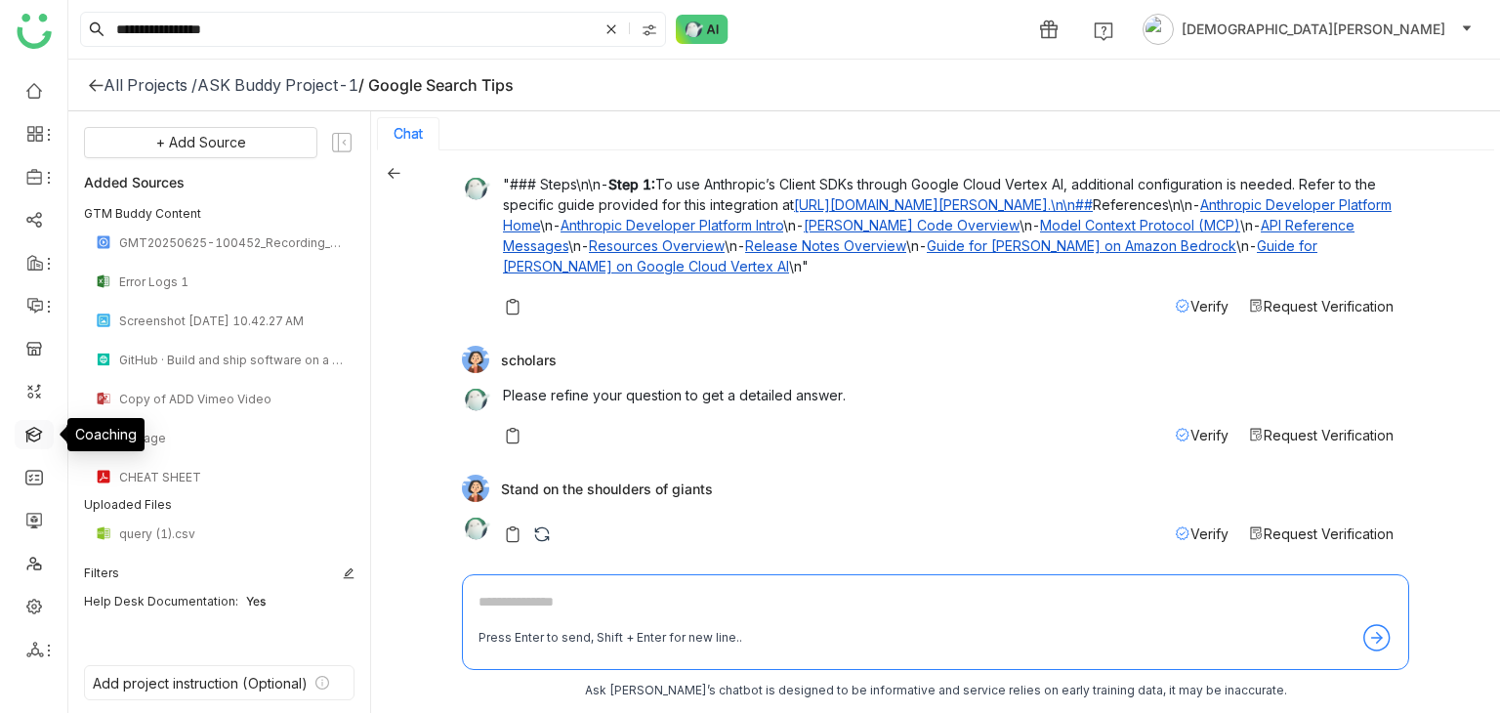
click at [43, 433] on link at bounding box center [34, 433] width 18 height 17
click at [31, 433] on link at bounding box center [34, 433] width 18 height 17
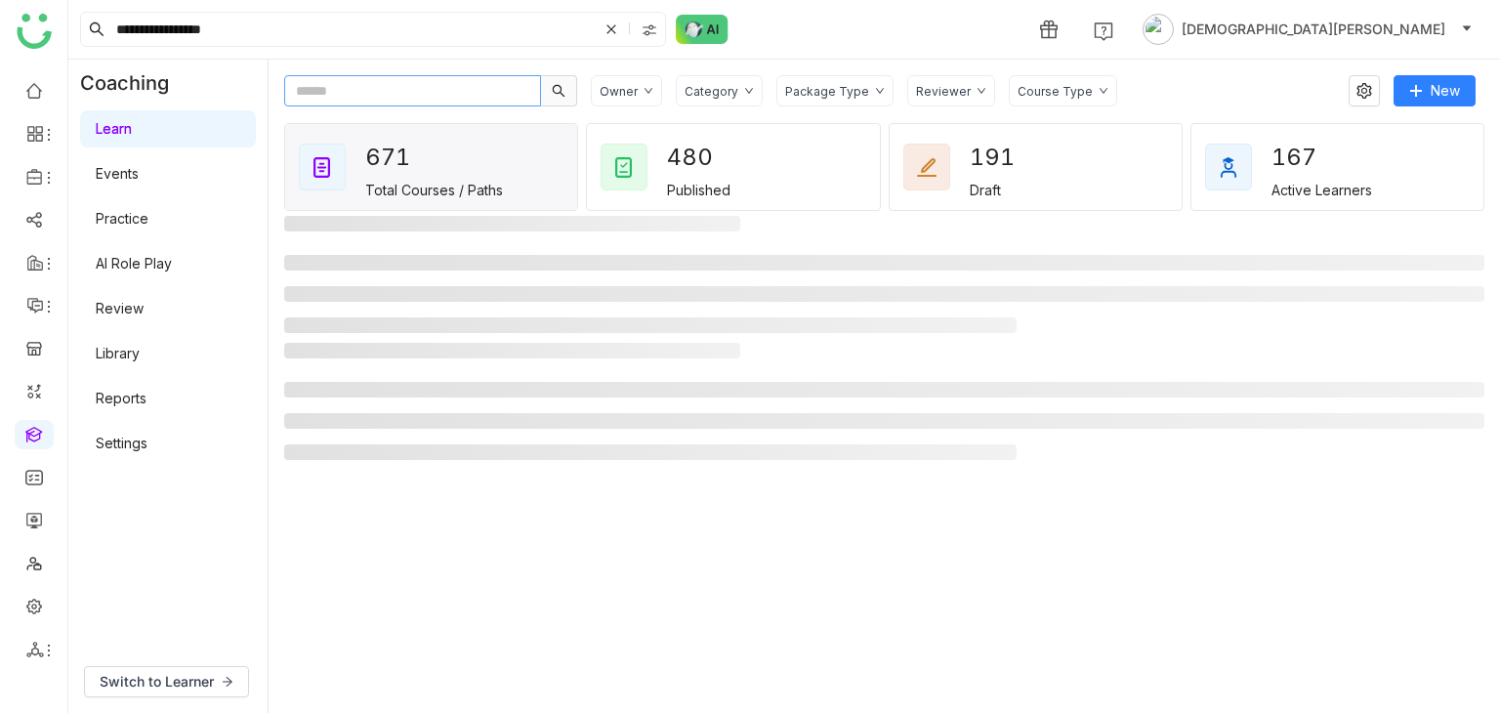
click at [379, 97] on input "text" at bounding box center [412, 90] width 257 height 31
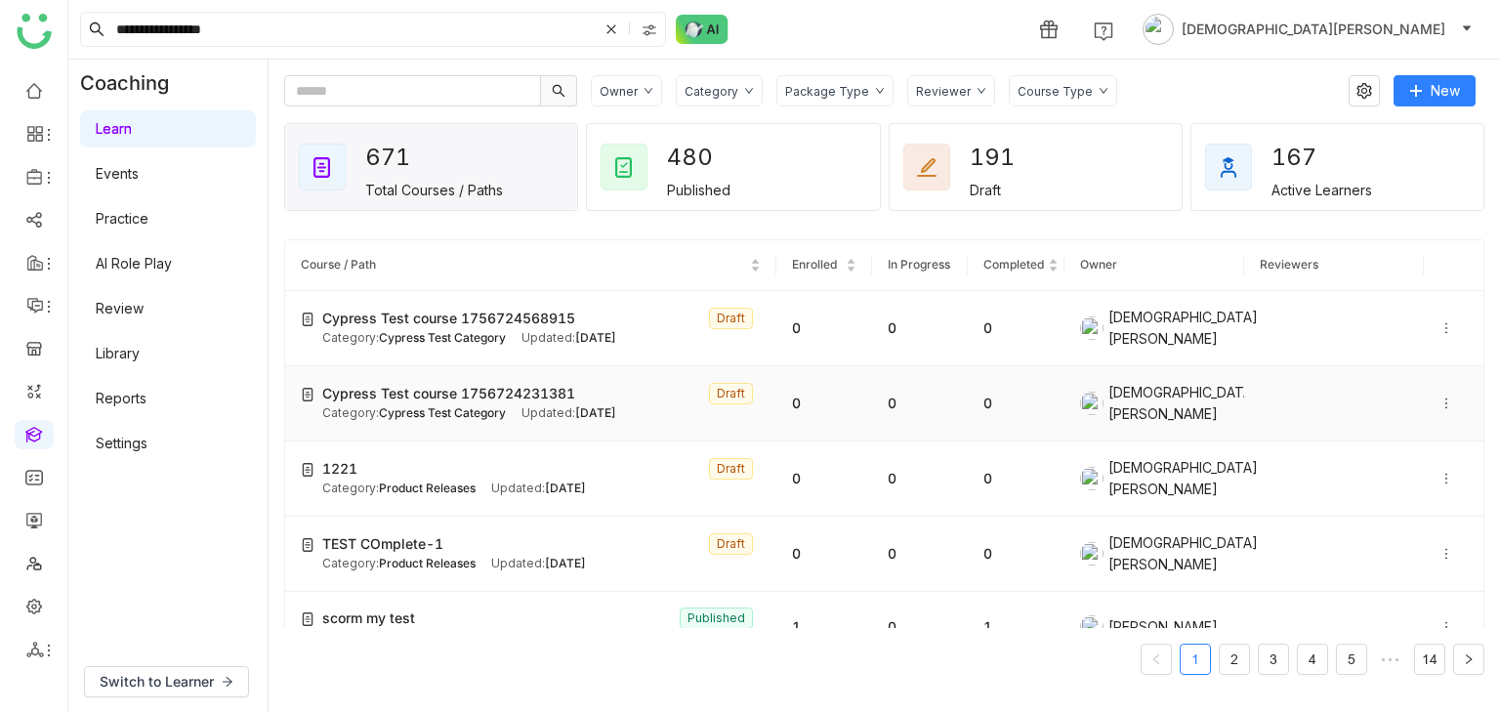
click at [473, 411] on span "Cypress Test Category" at bounding box center [442, 412] width 127 height 15
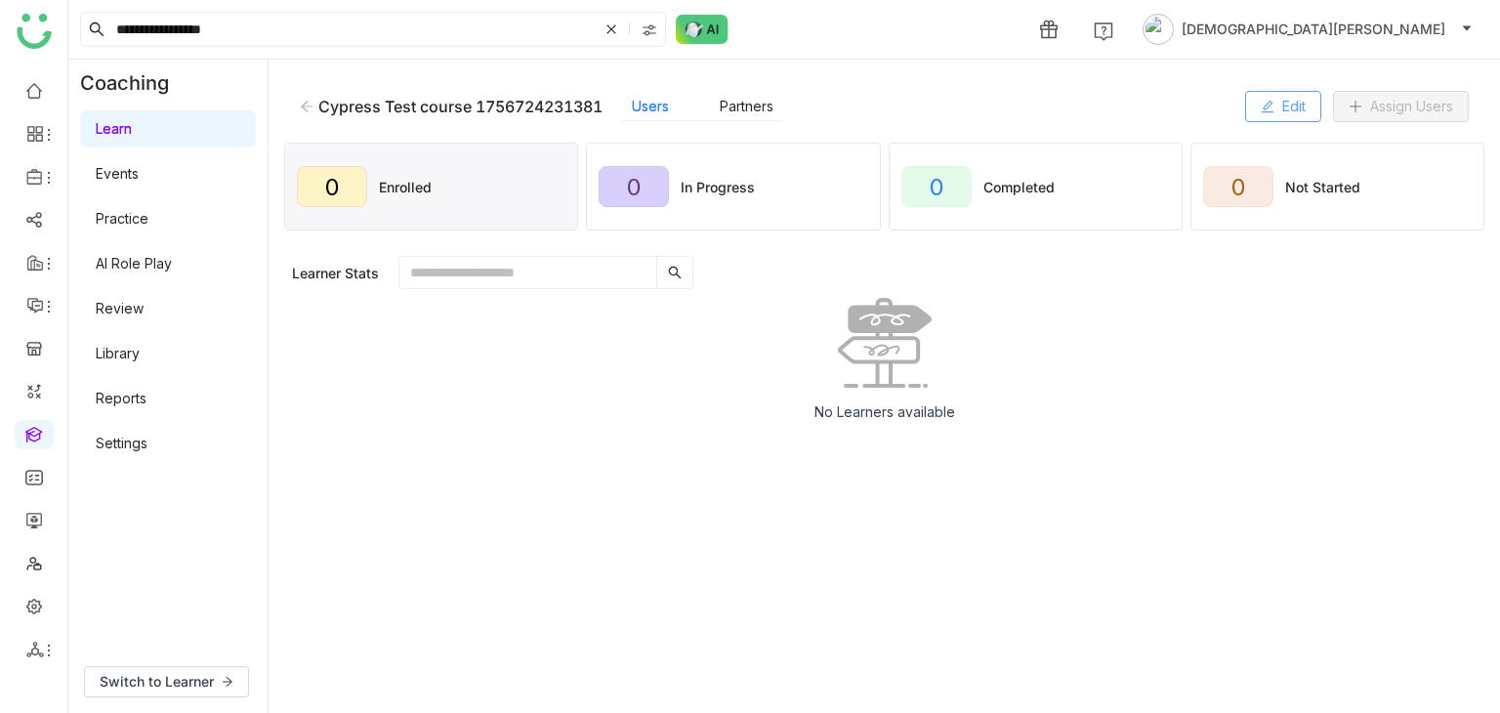
click at [1293, 114] on span "Edit" at bounding box center [1293, 106] width 23 height 21
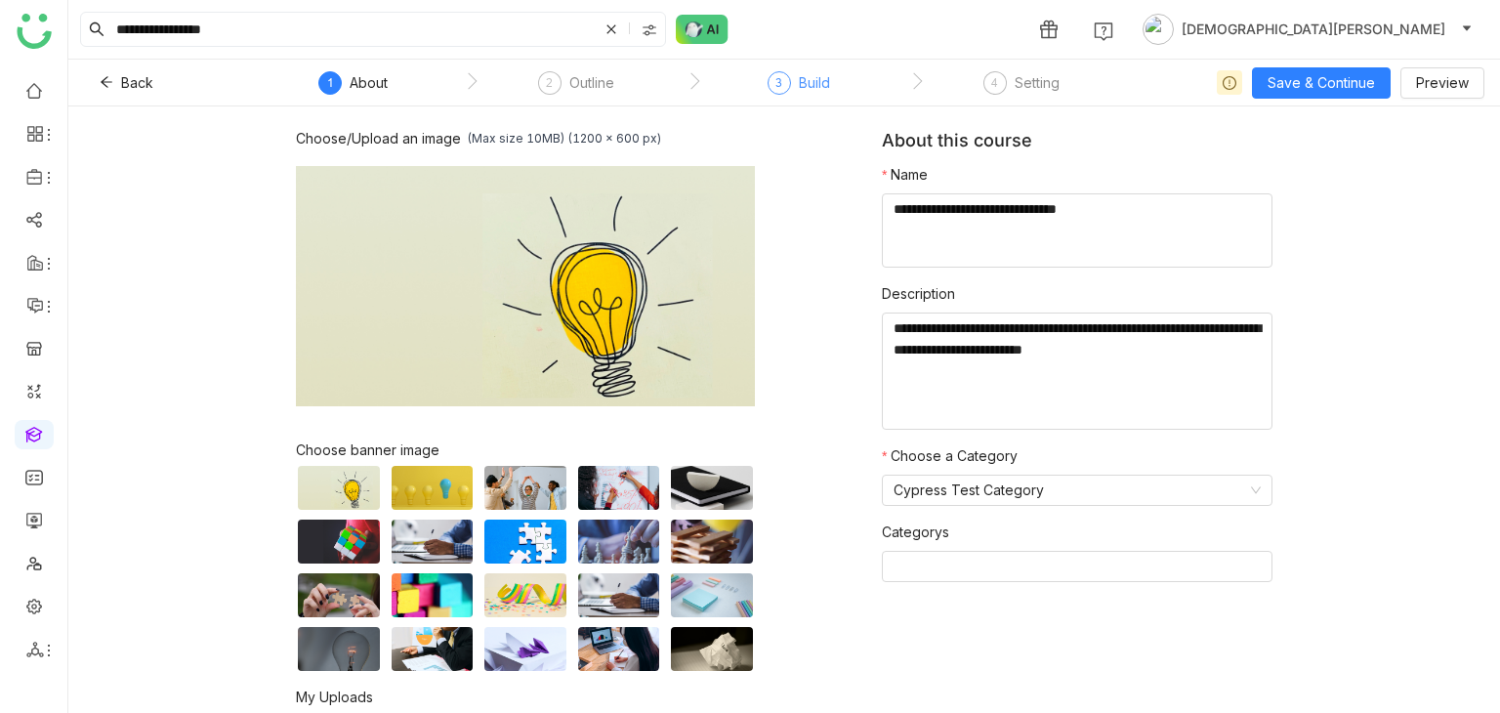
click at [773, 82] on div "3" at bounding box center [779, 82] width 23 height 23
click at [777, 83] on span "3" at bounding box center [778, 82] width 7 height 15
click at [801, 78] on div "Build" at bounding box center [814, 82] width 31 height 23
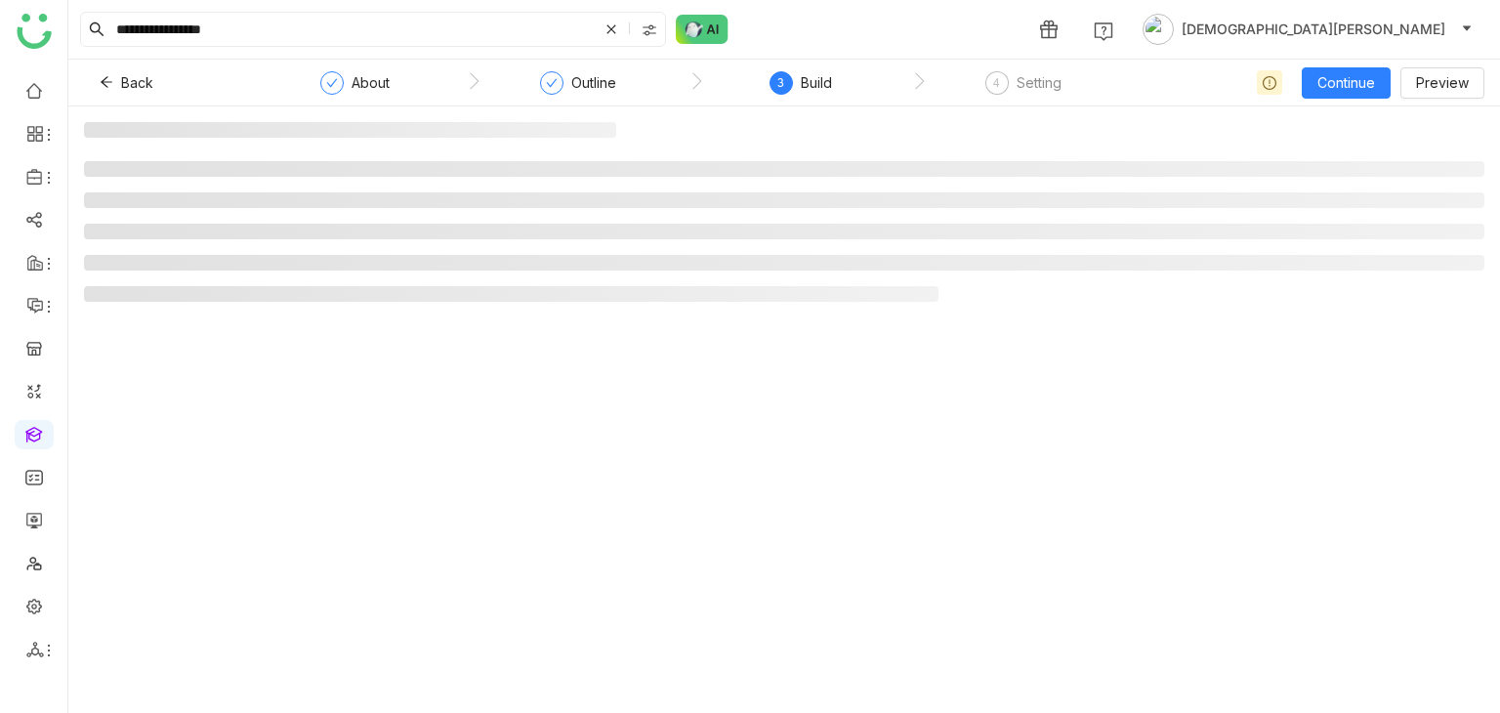
click at [777, 86] on span "3" at bounding box center [780, 82] width 7 height 15
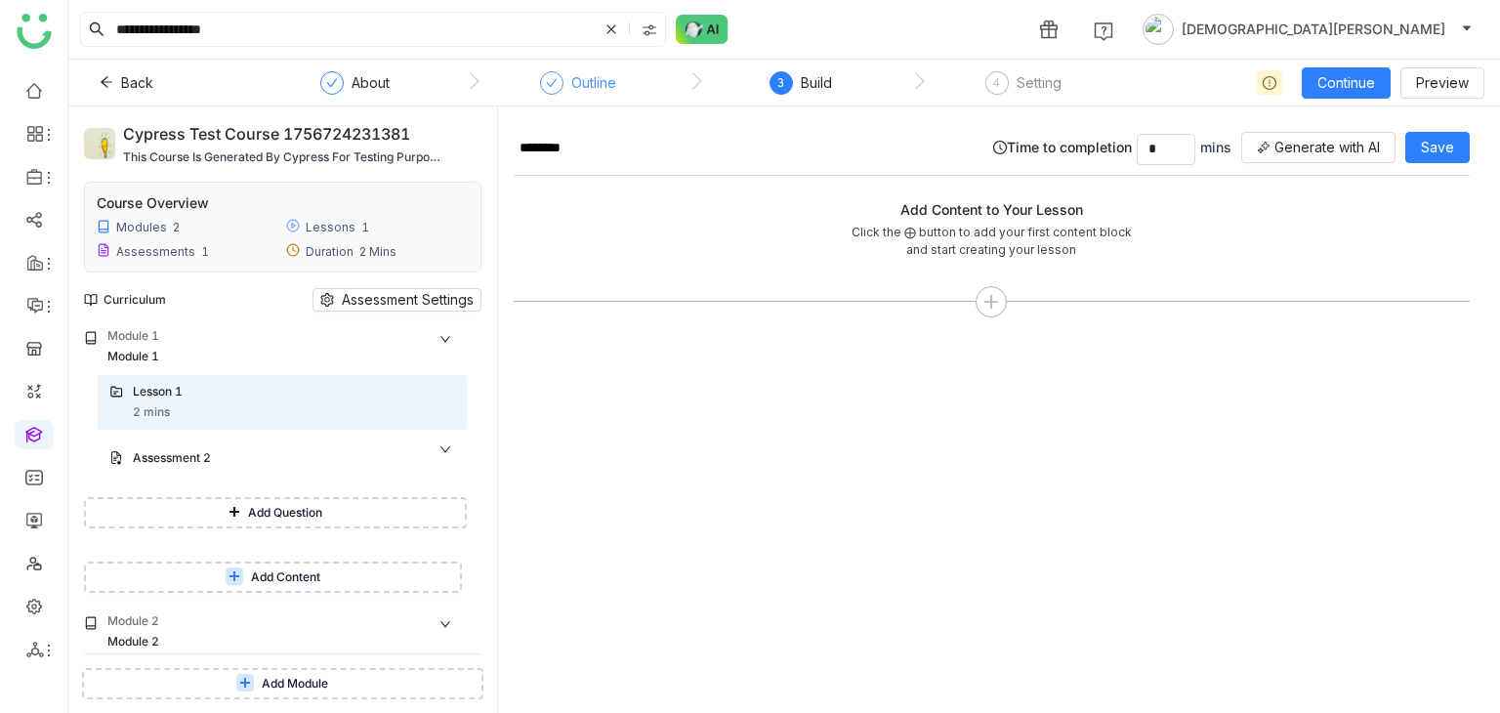
drag, startPoint x: 584, startPoint y: 91, endPoint x: 594, endPoint y: 82, distance: 13.1
click at [585, 91] on div "Outline" at bounding box center [593, 82] width 45 height 23
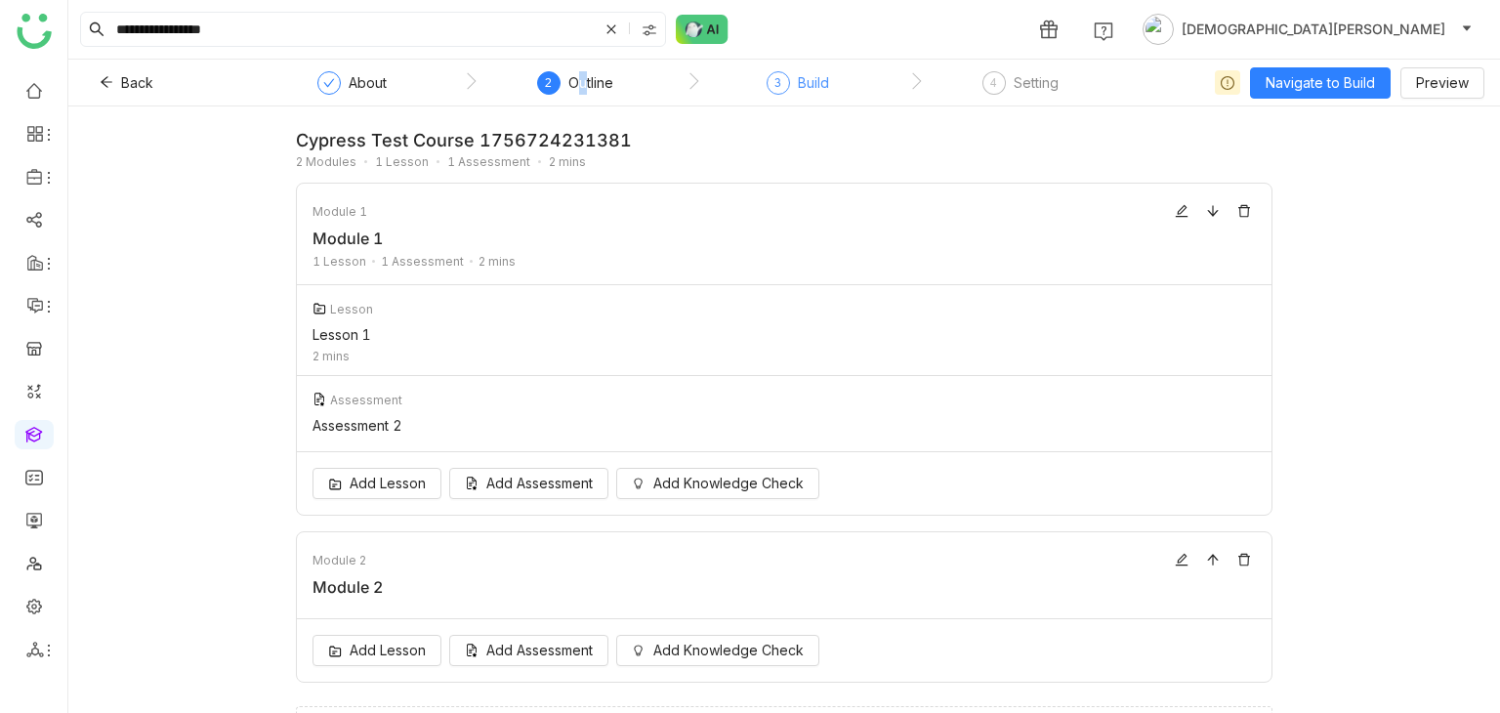
click at [776, 89] on span "3" at bounding box center [777, 82] width 7 height 15
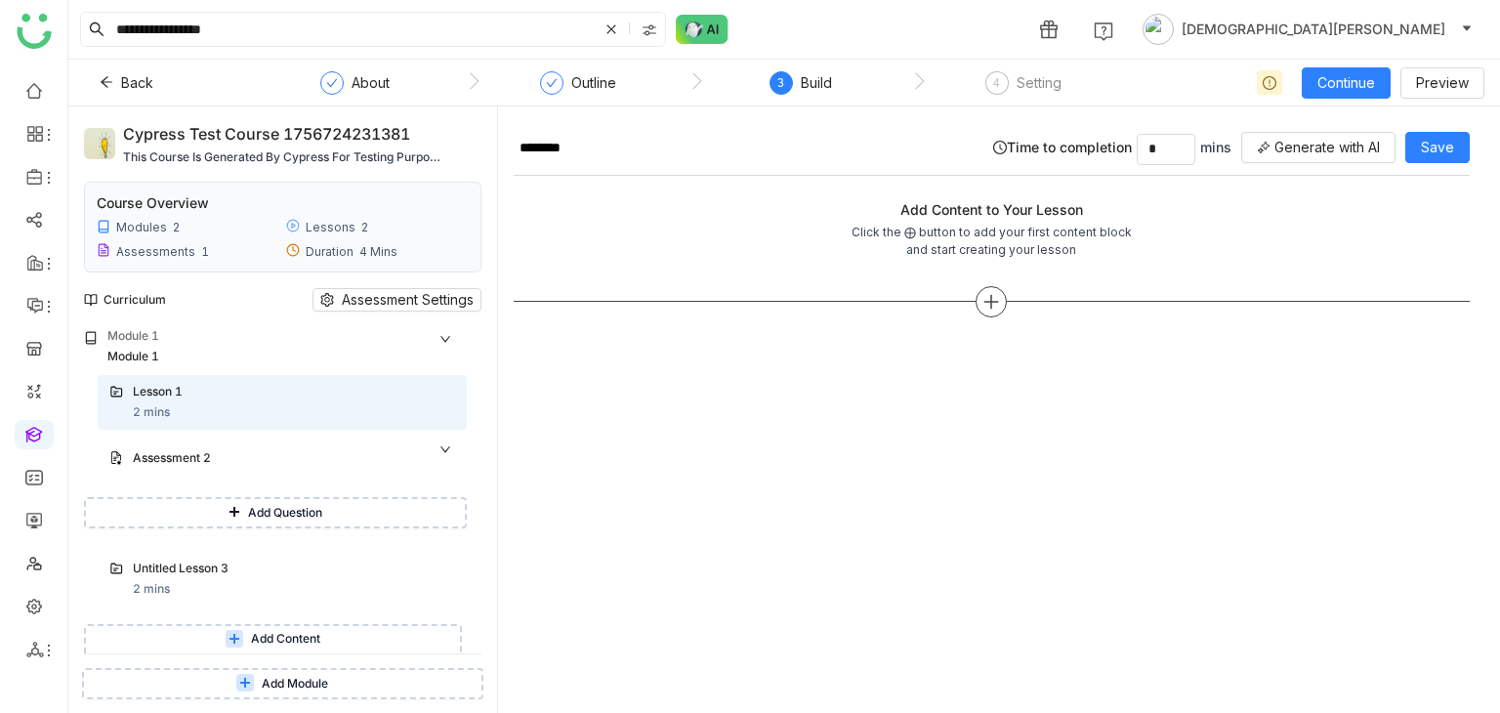
click at [983, 298] on icon at bounding box center [991, 302] width 18 height 18
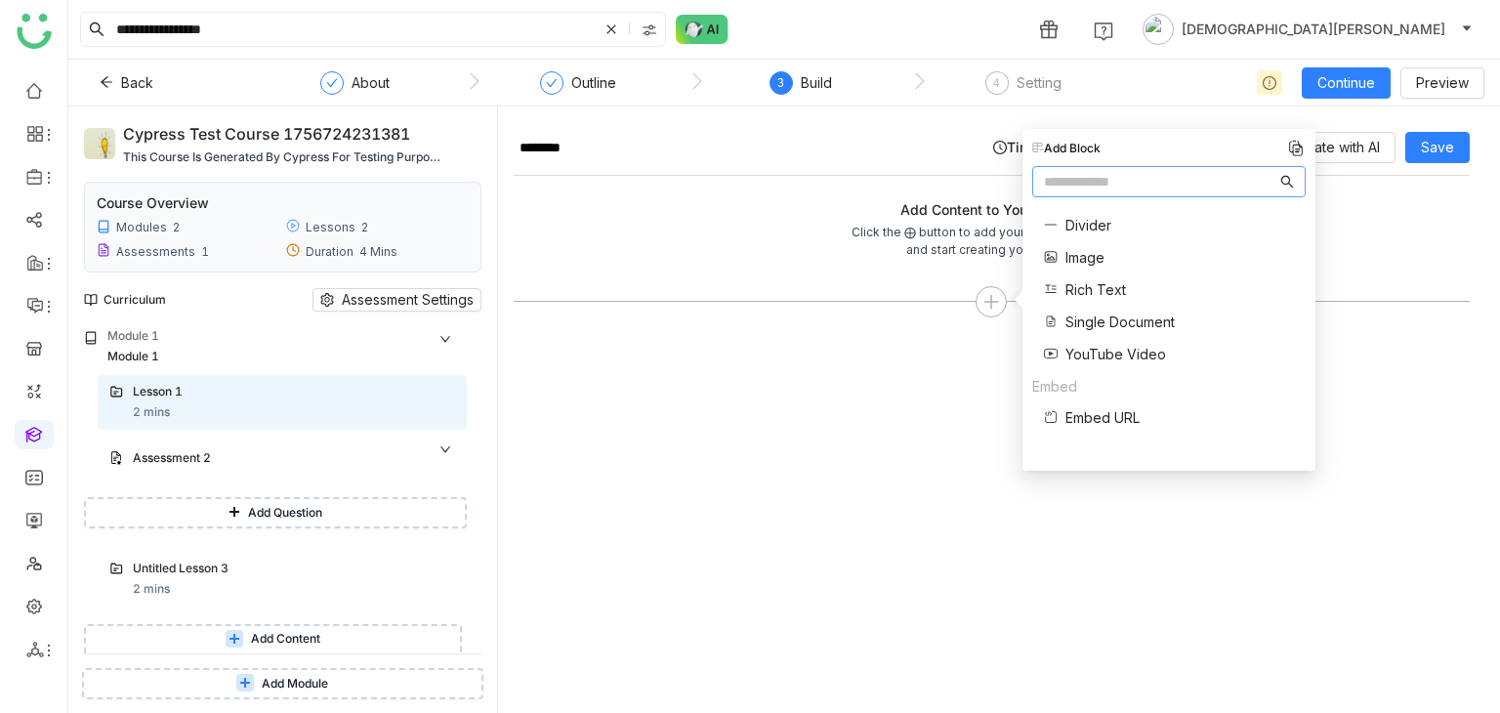
click at [1169, 318] on span "Single Document" at bounding box center [1119, 322] width 109 height 21
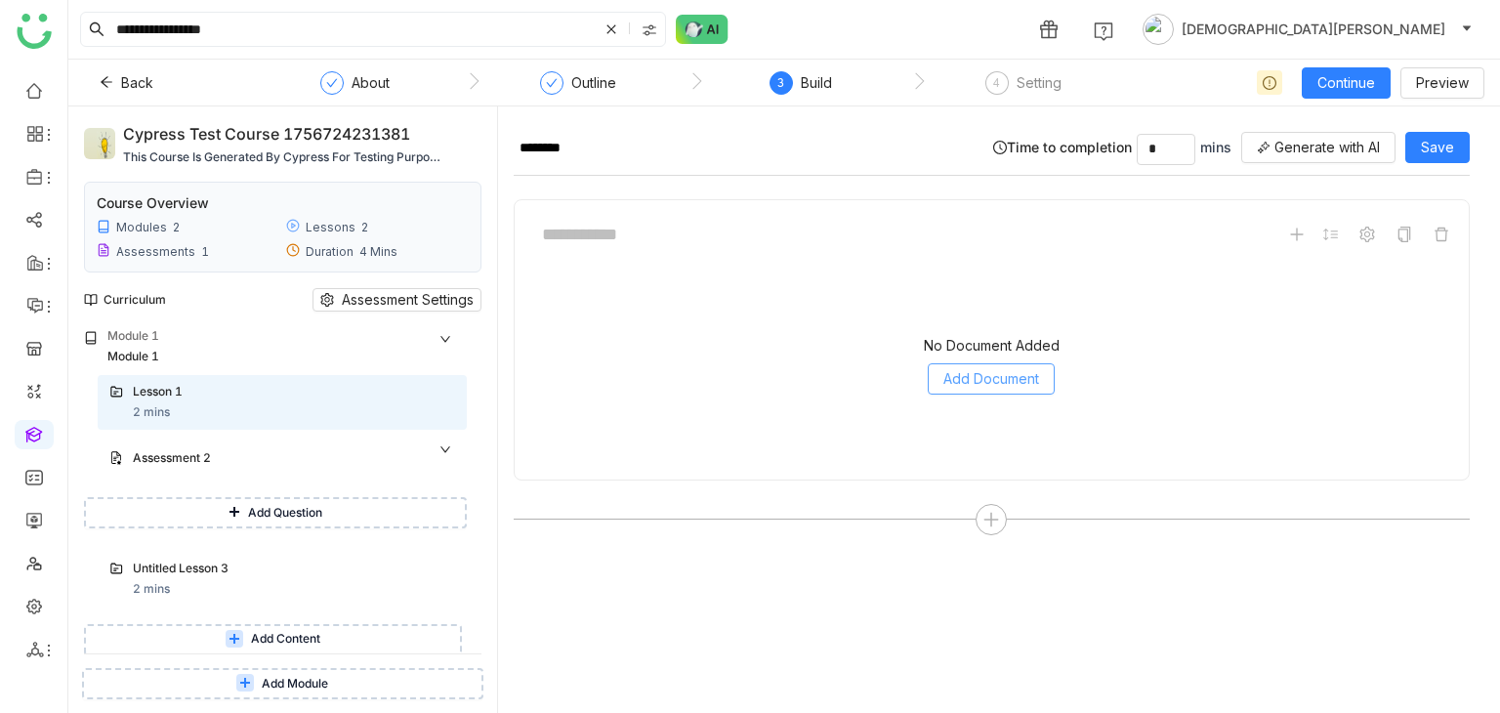
click at [1025, 372] on span "Add Document" at bounding box center [991, 378] width 96 height 21
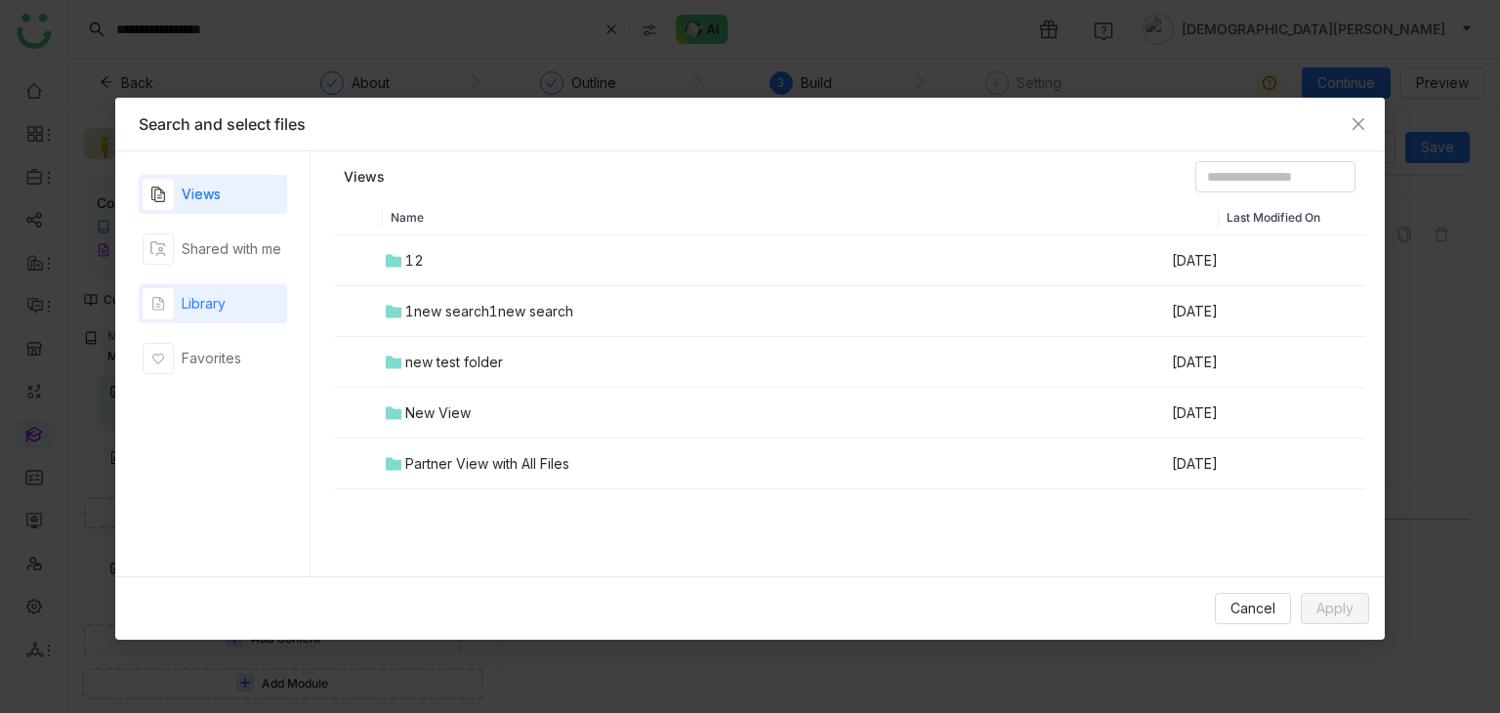
click at [241, 298] on div "Library" at bounding box center [213, 303] width 148 height 39
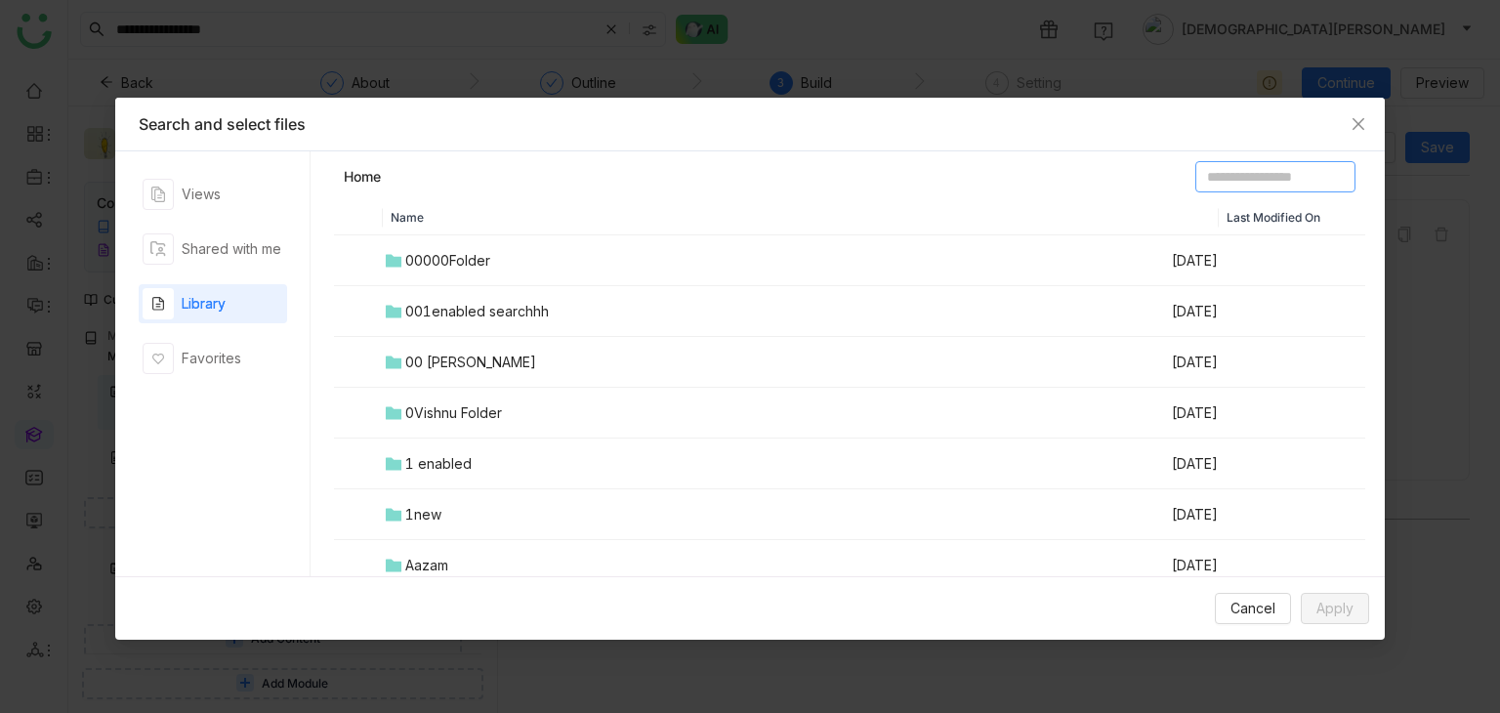
click at [1207, 178] on input at bounding box center [1275, 176] width 160 height 31
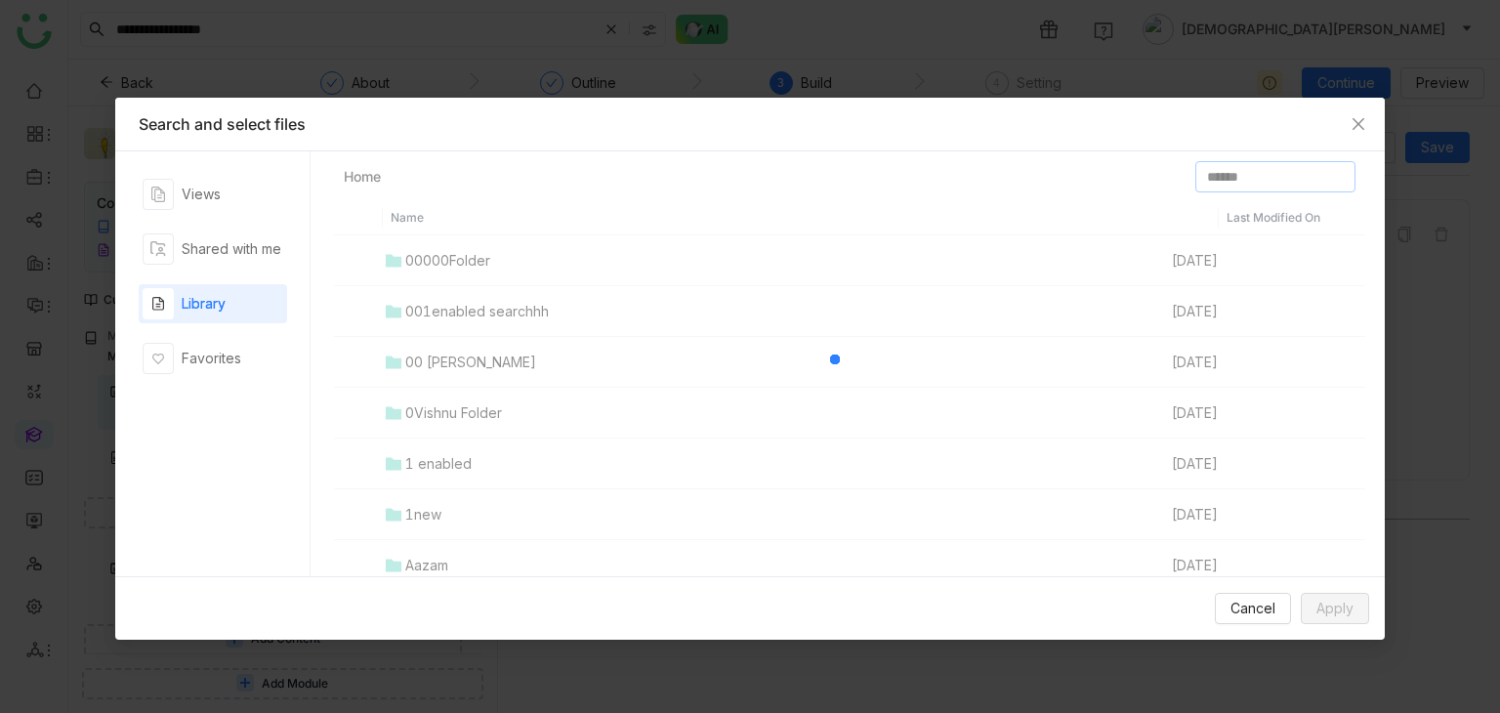
type input "*******"
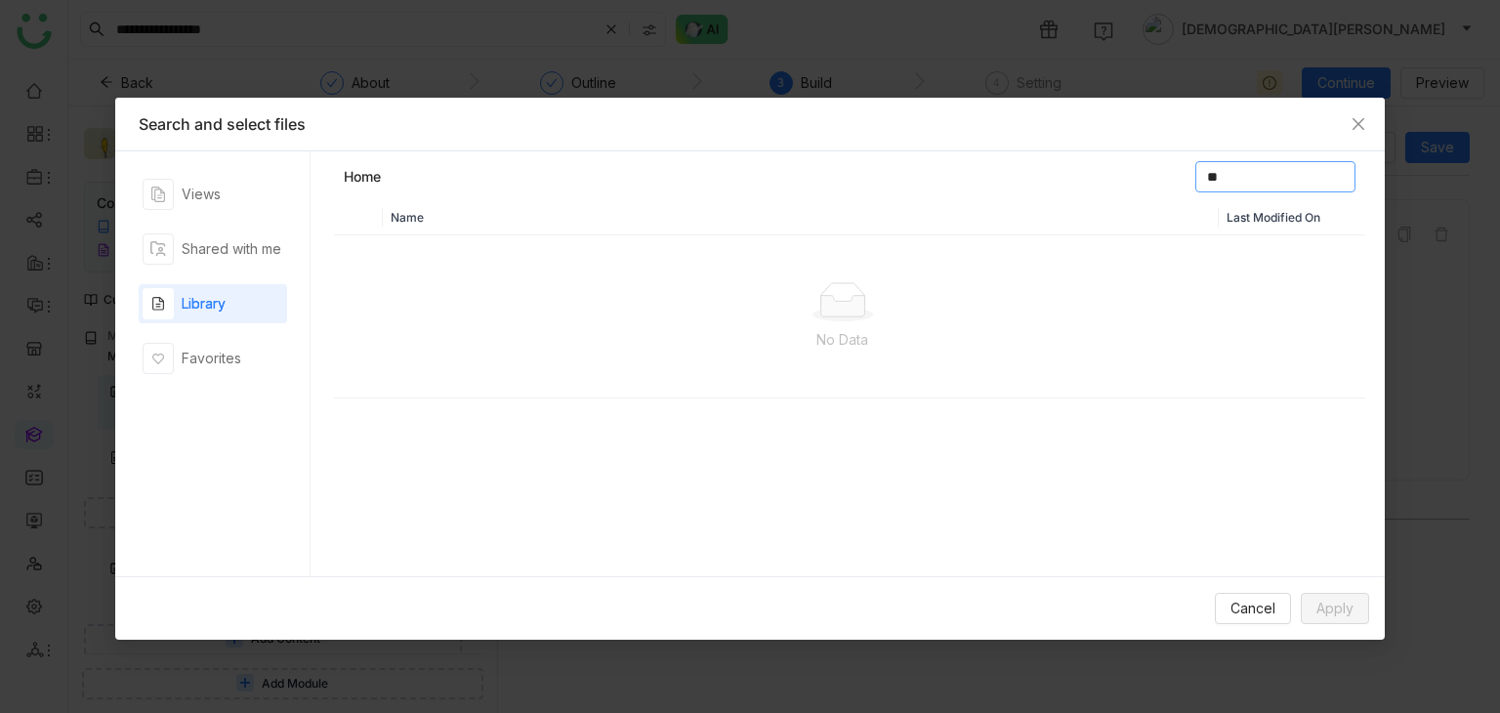
type input "*"
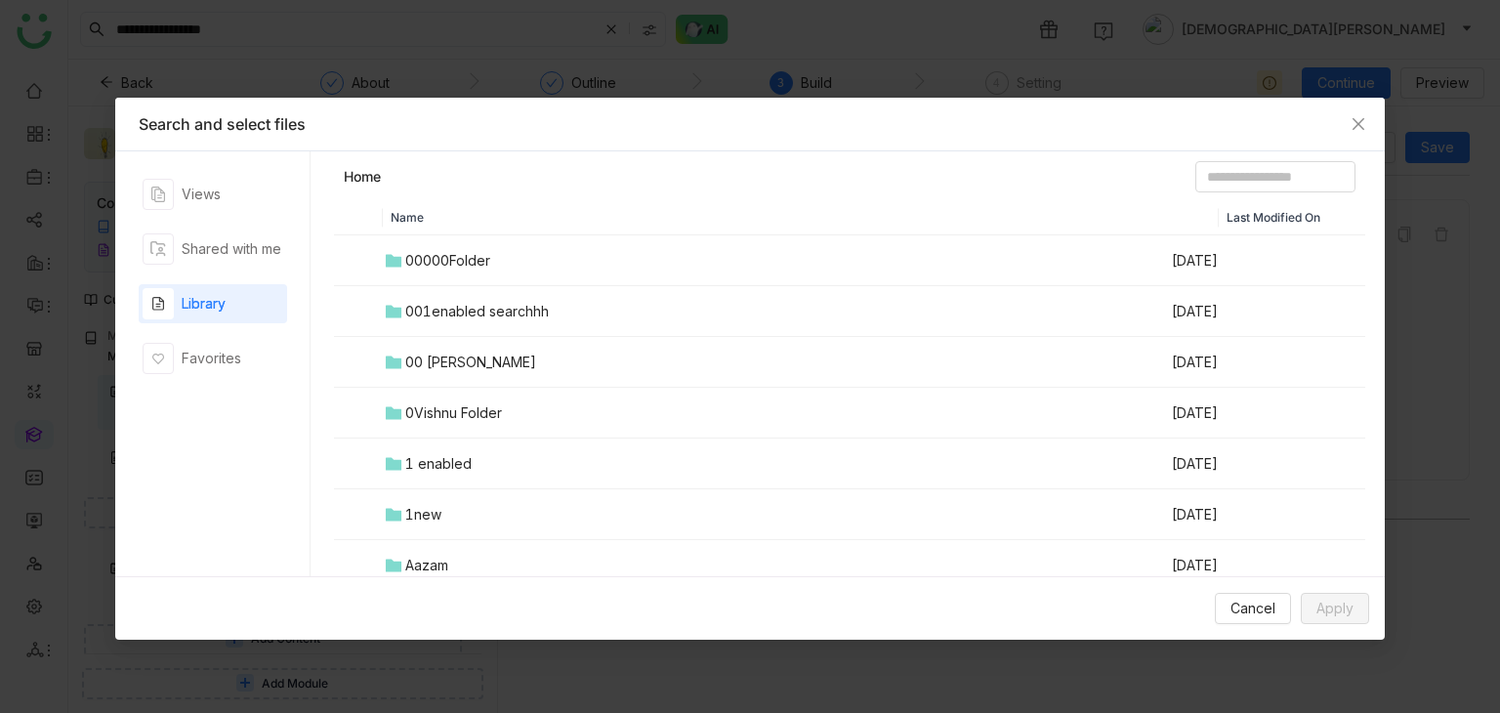
click at [446, 356] on div "00 Arif Folder" at bounding box center [470, 362] width 131 height 21
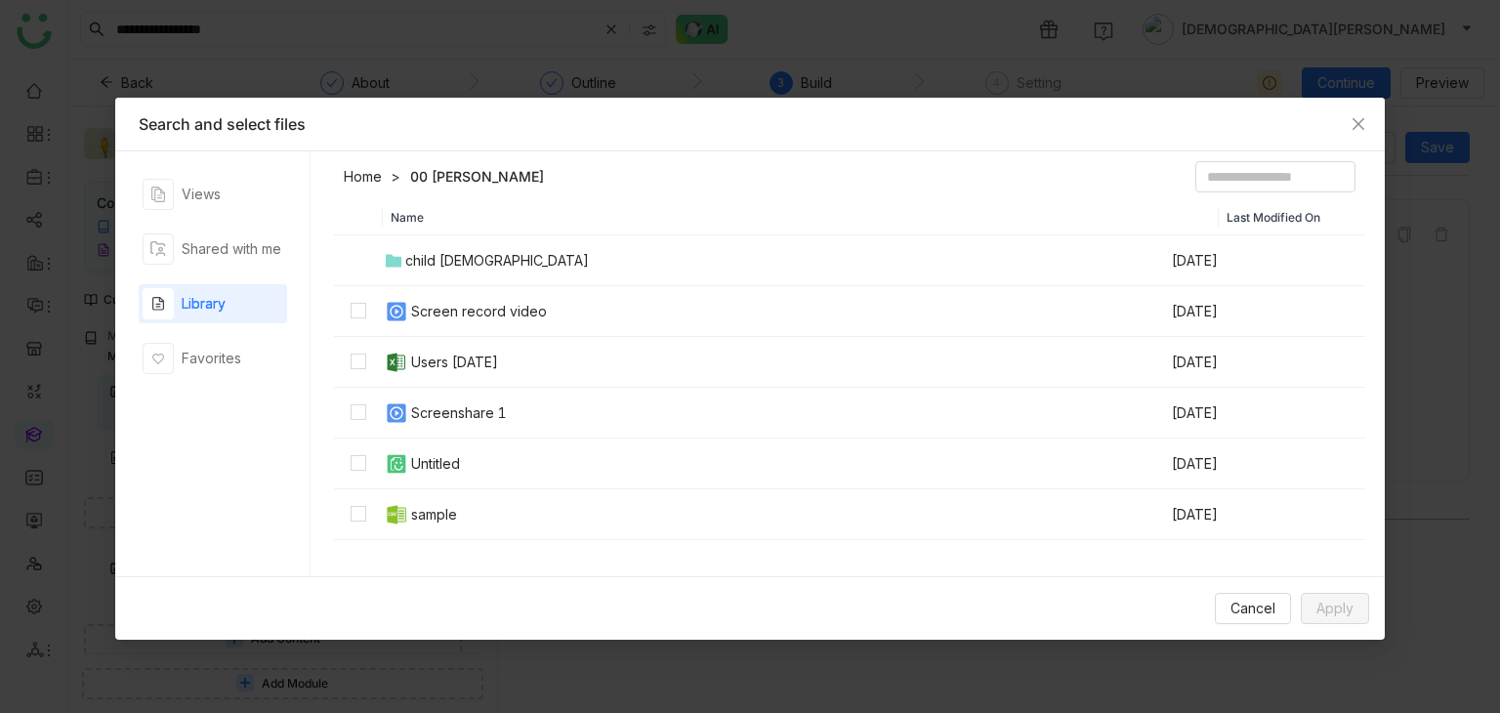
click at [213, 308] on div "Library" at bounding box center [204, 303] width 44 height 21
click at [356, 164] on header "Home 00 Arif Folder" at bounding box center [849, 180] width 1031 height 39
click at [362, 182] on link "Home" at bounding box center [363, 177] width 38 height 20
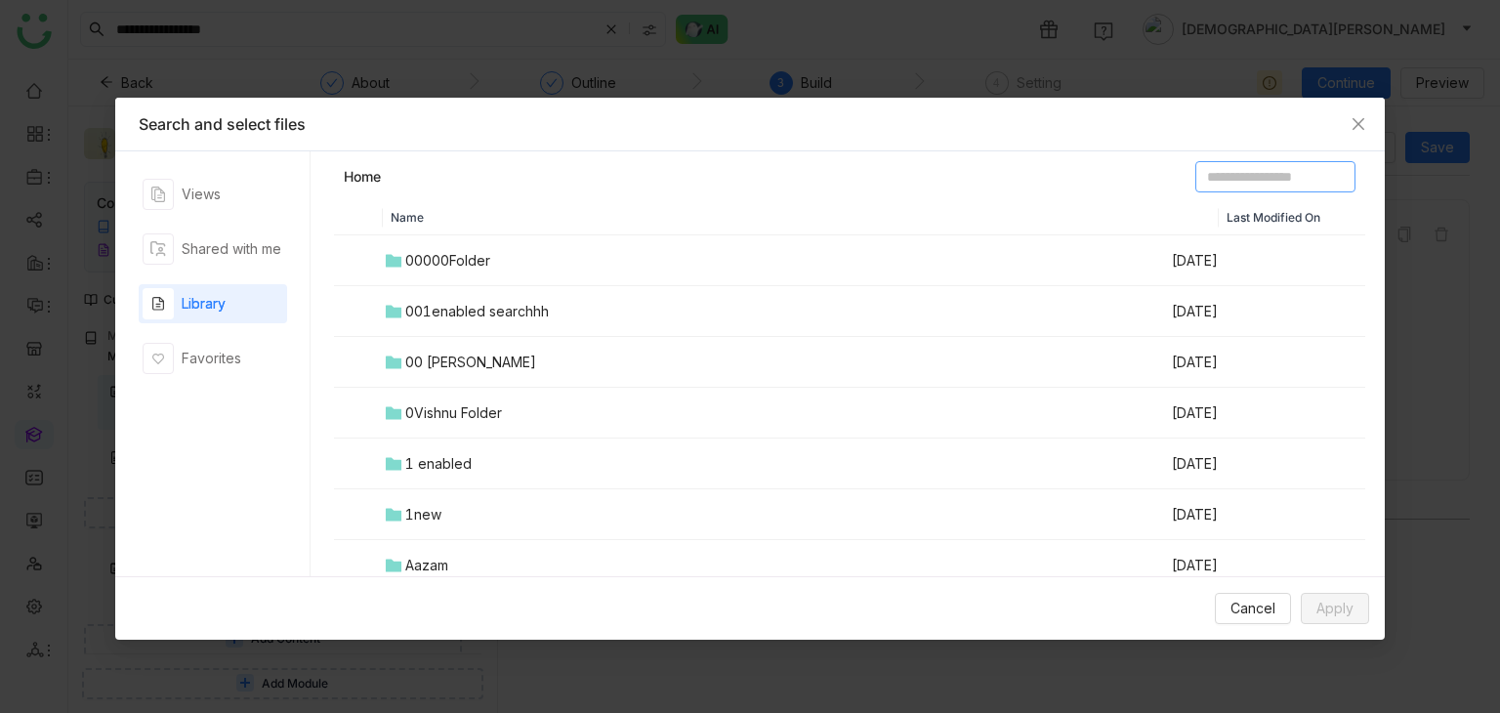
click at [1199, 178] on input at bounding box center [1275, 176] width 160 height 31
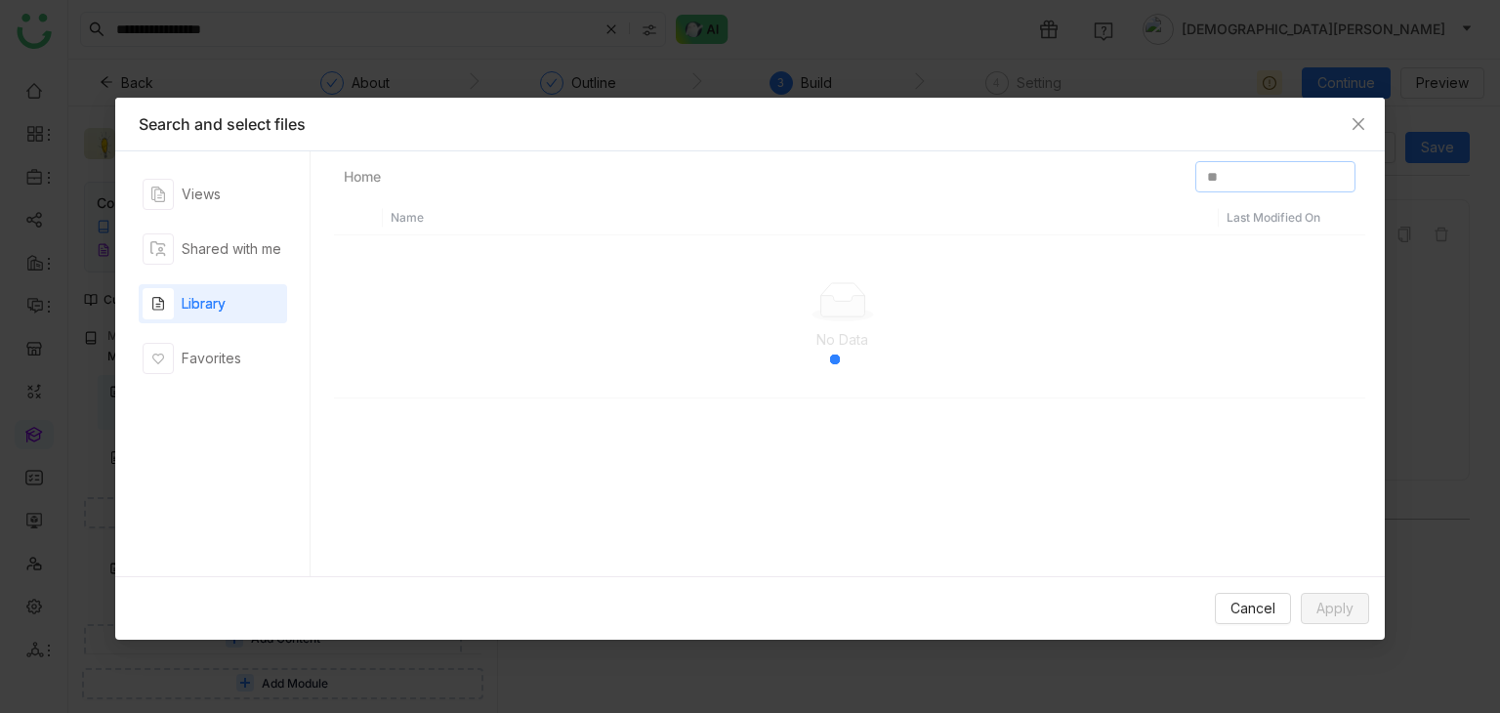
type input "*"
click at [1380, 119] on span "Close" at bounding box center [1358, 124] width 53 height 53
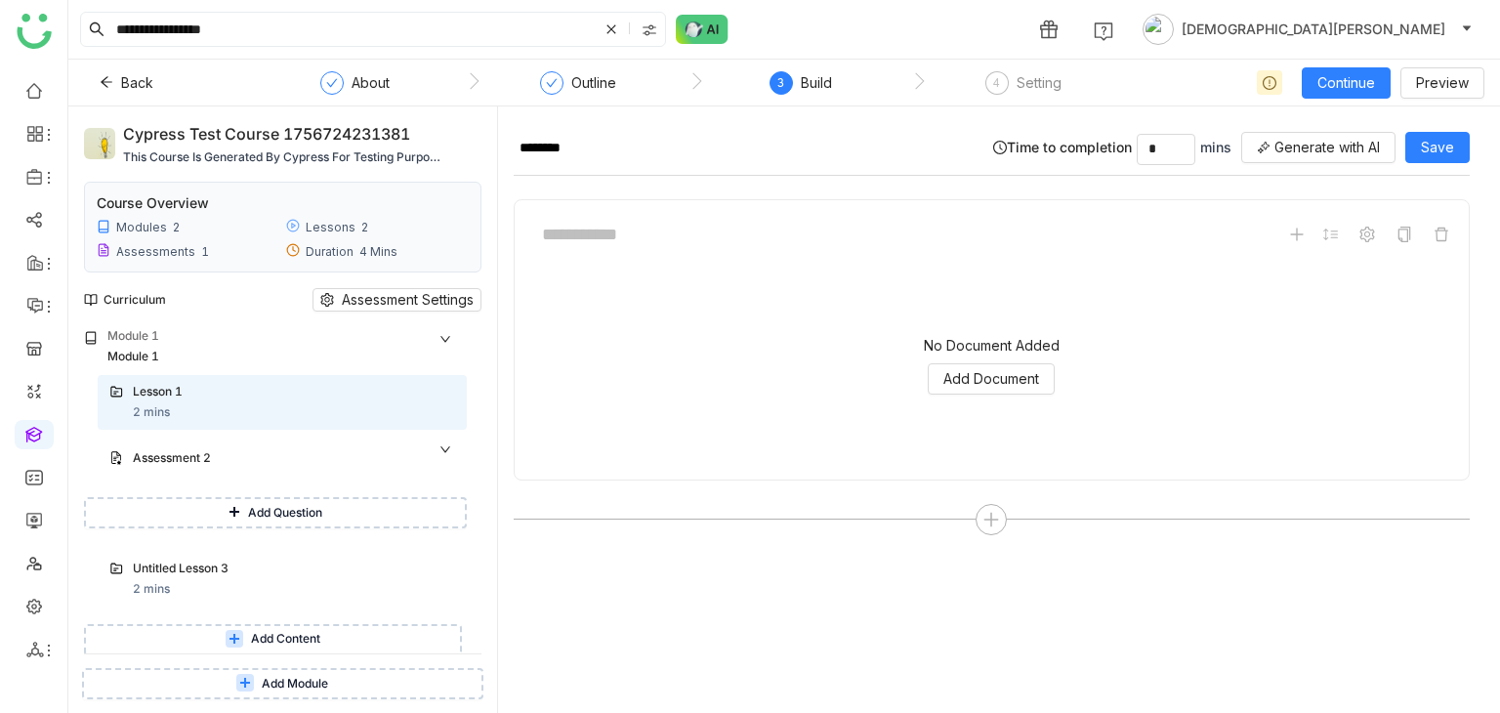
drag, startPoint x: 1380, startPoint y: 119, endPoint x: 849, endPoint y: 71, distance: 533.4
click at [1379, 119] on nz-modal-container "Search and select files" at bounding box center [750, 356] width 1500 height 713
click at [359, 44] on input "**********" at bounding box center [354, 29] width 485 height 33
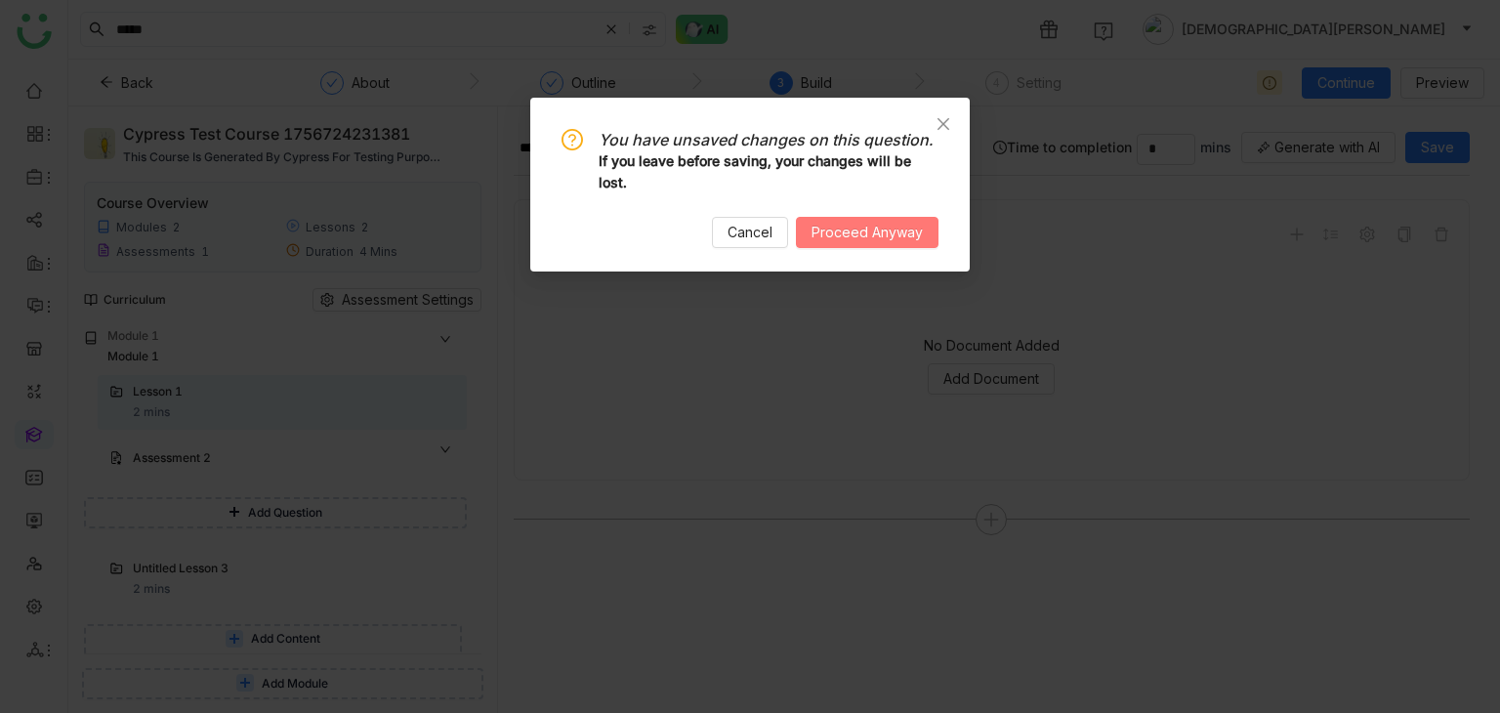
click at [846, 219] on button "Proceed Anyway" at bounding box center [867, 232] width 143 height 31
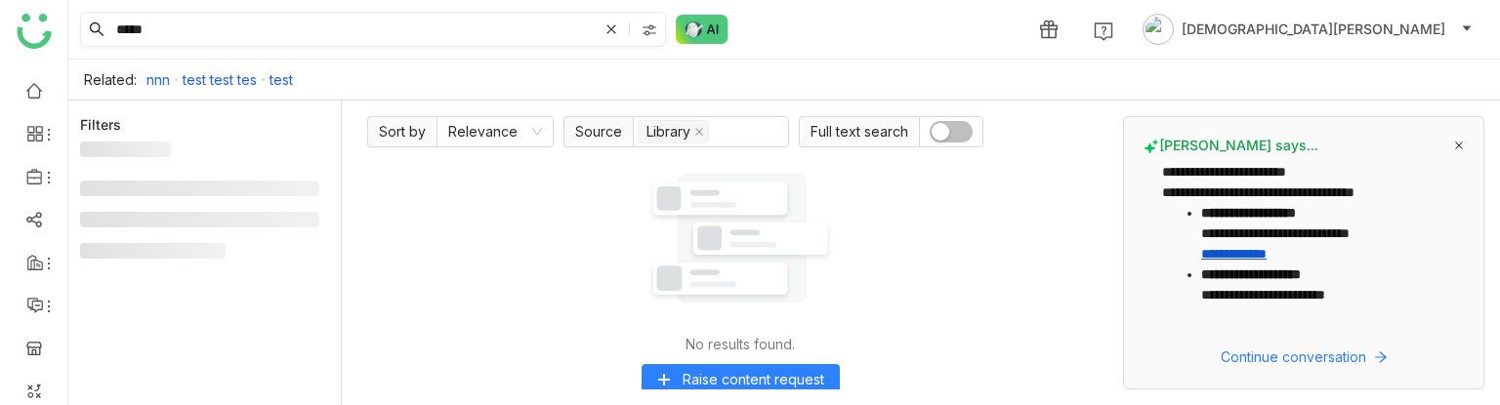
click at [161, 21] on input "*****" at bounding box center [354, 29] width 485 height 33
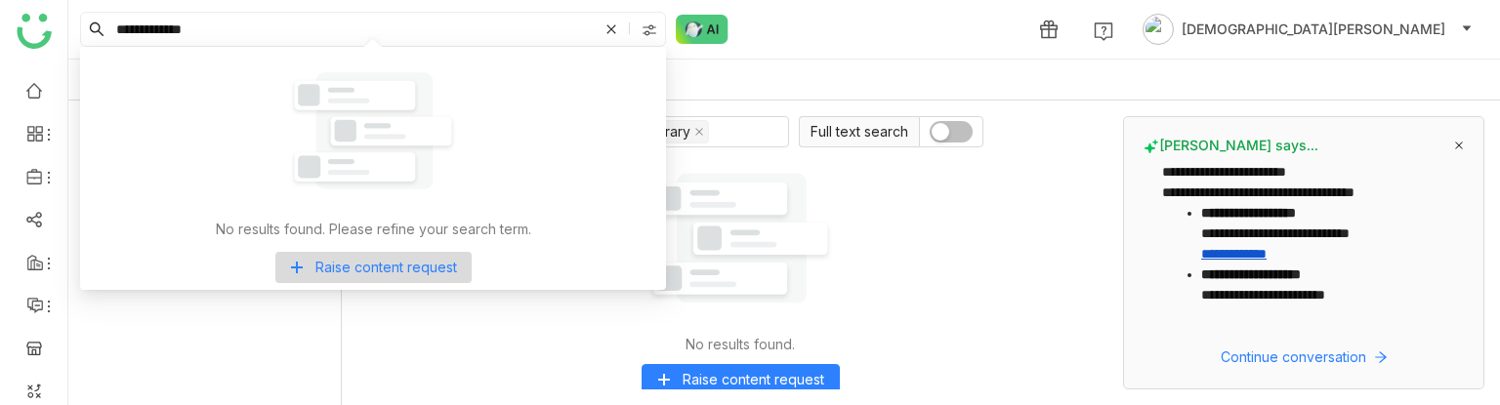
type input "**********"
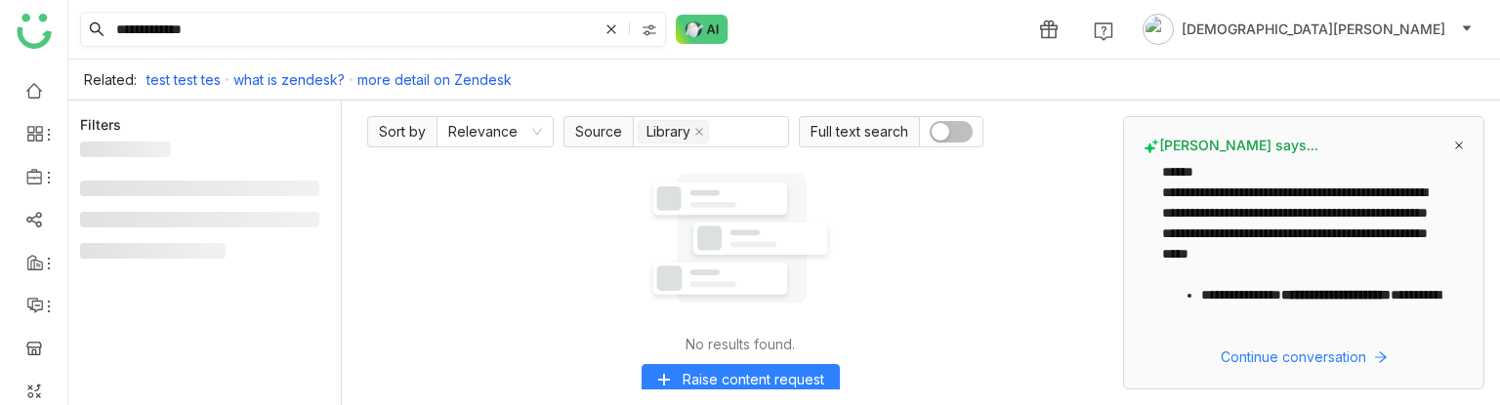
click at [211, 34] on input "**********" at bounding box center [354, 29] width 485 height 33
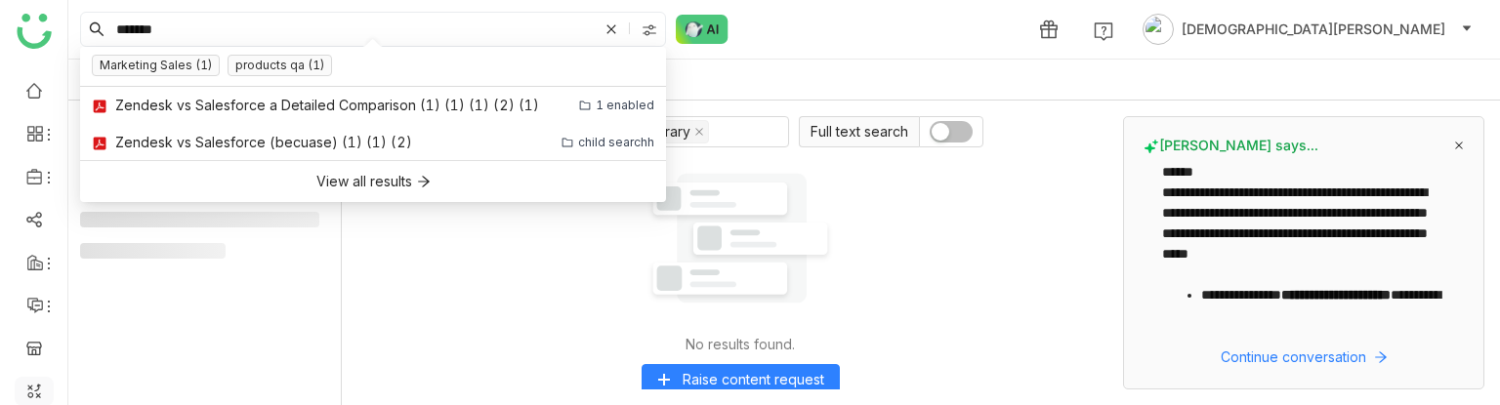
type input "*******"
click at [293, 27] on input "*******" at bounding box center [354, 29] width 485 height 33
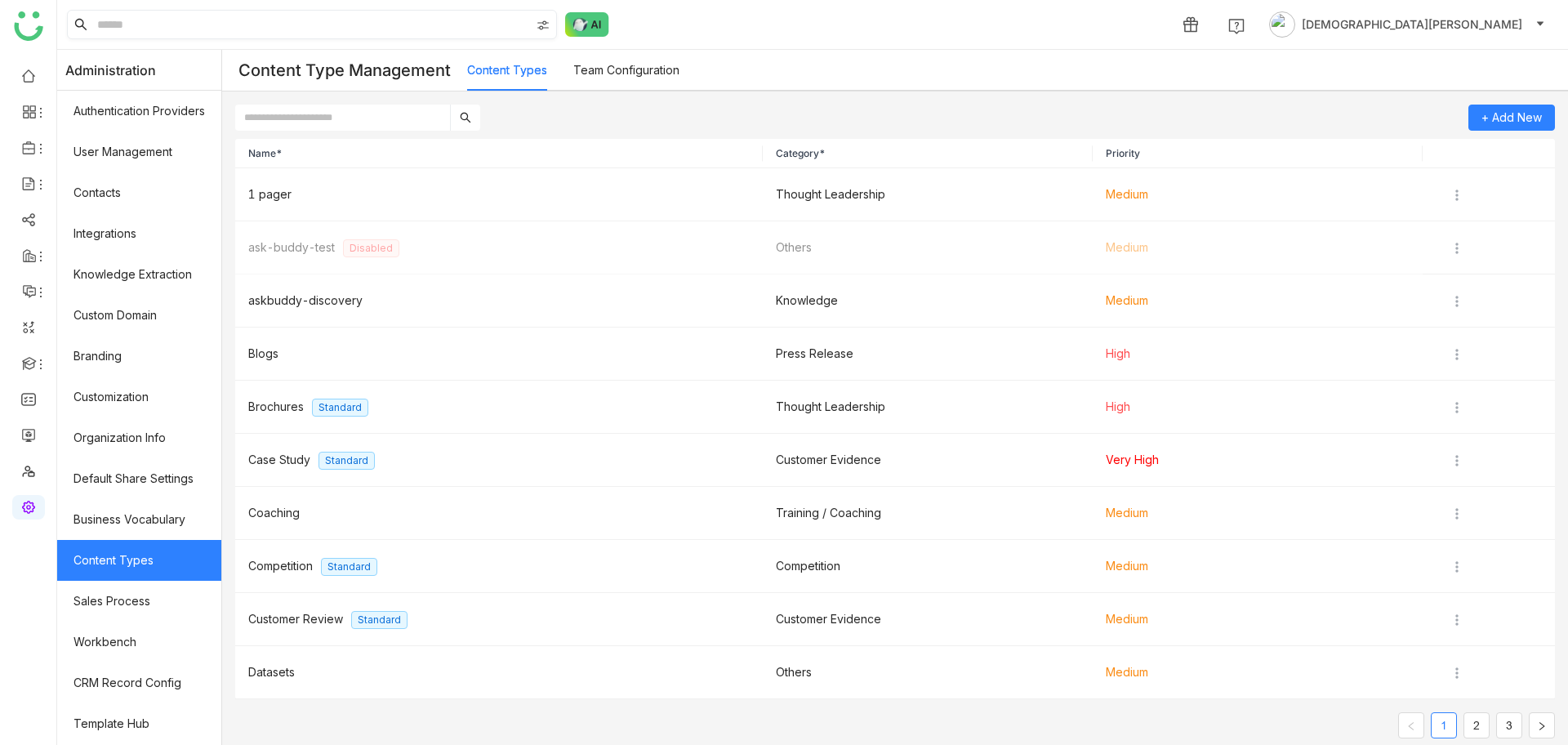
click at [244, 33] on input at bounding box center [312, 24] width 437 height 28
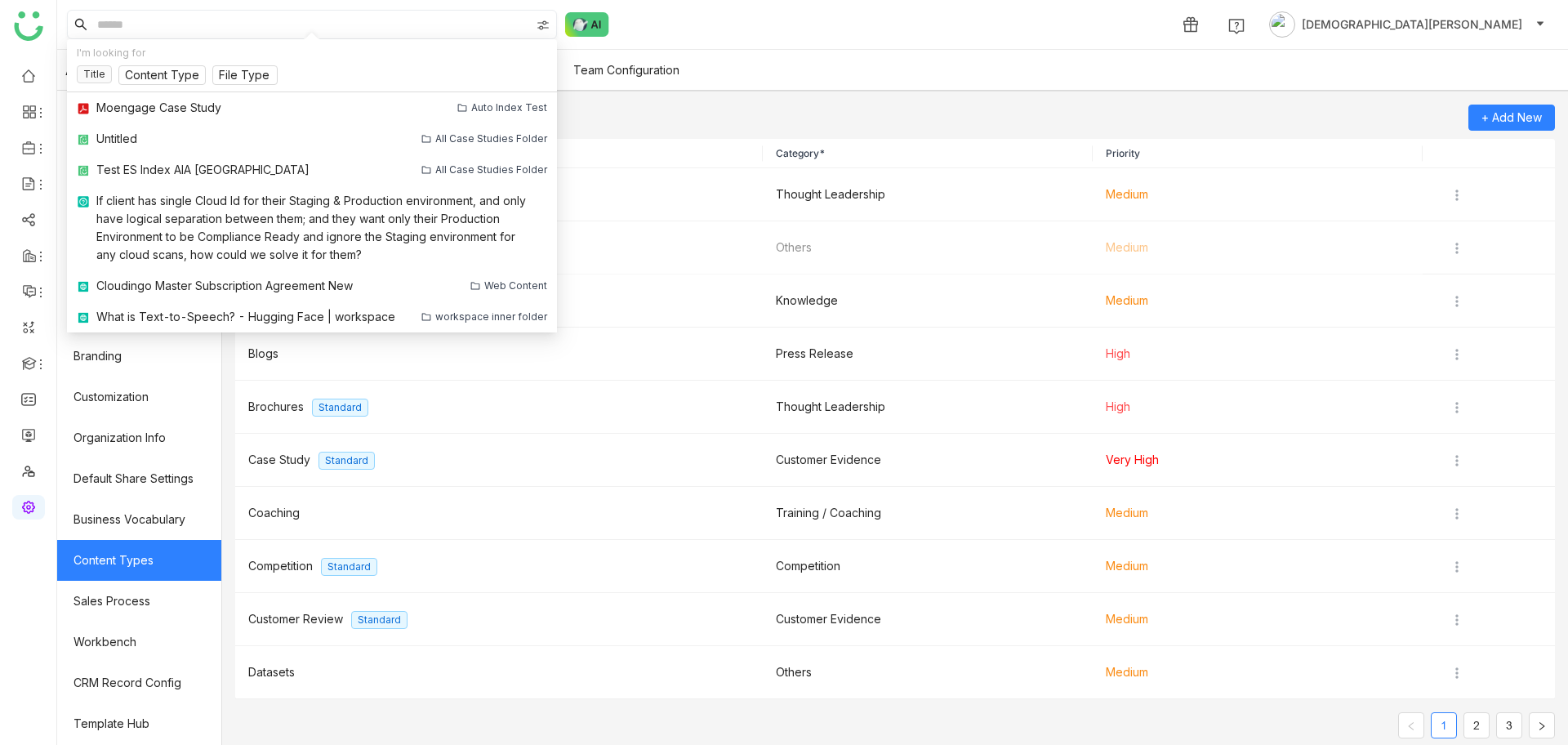
paste input "**********"
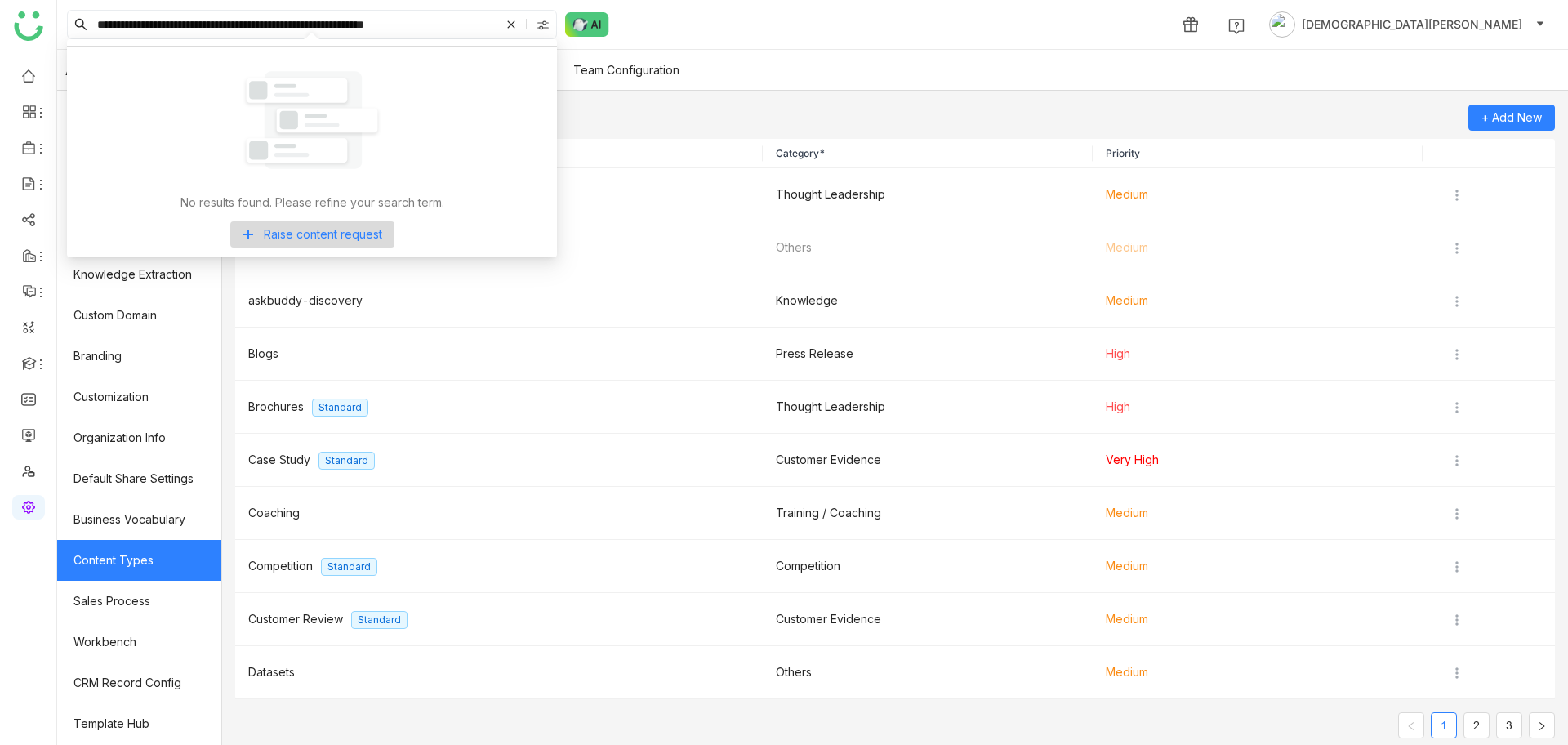
type input "**********"
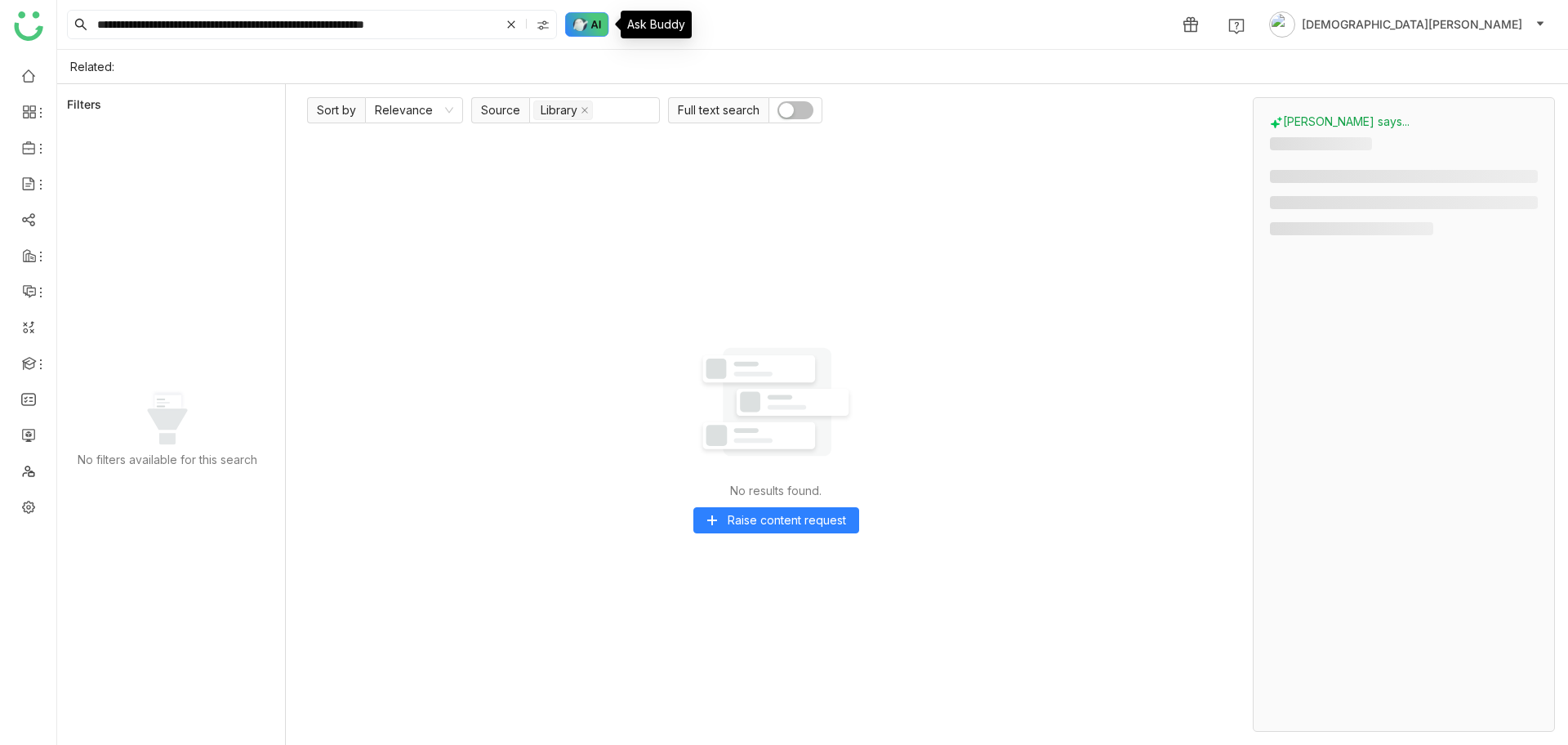
click at [591, 18] on img at bounding box center [587, 24] width 44 height 24
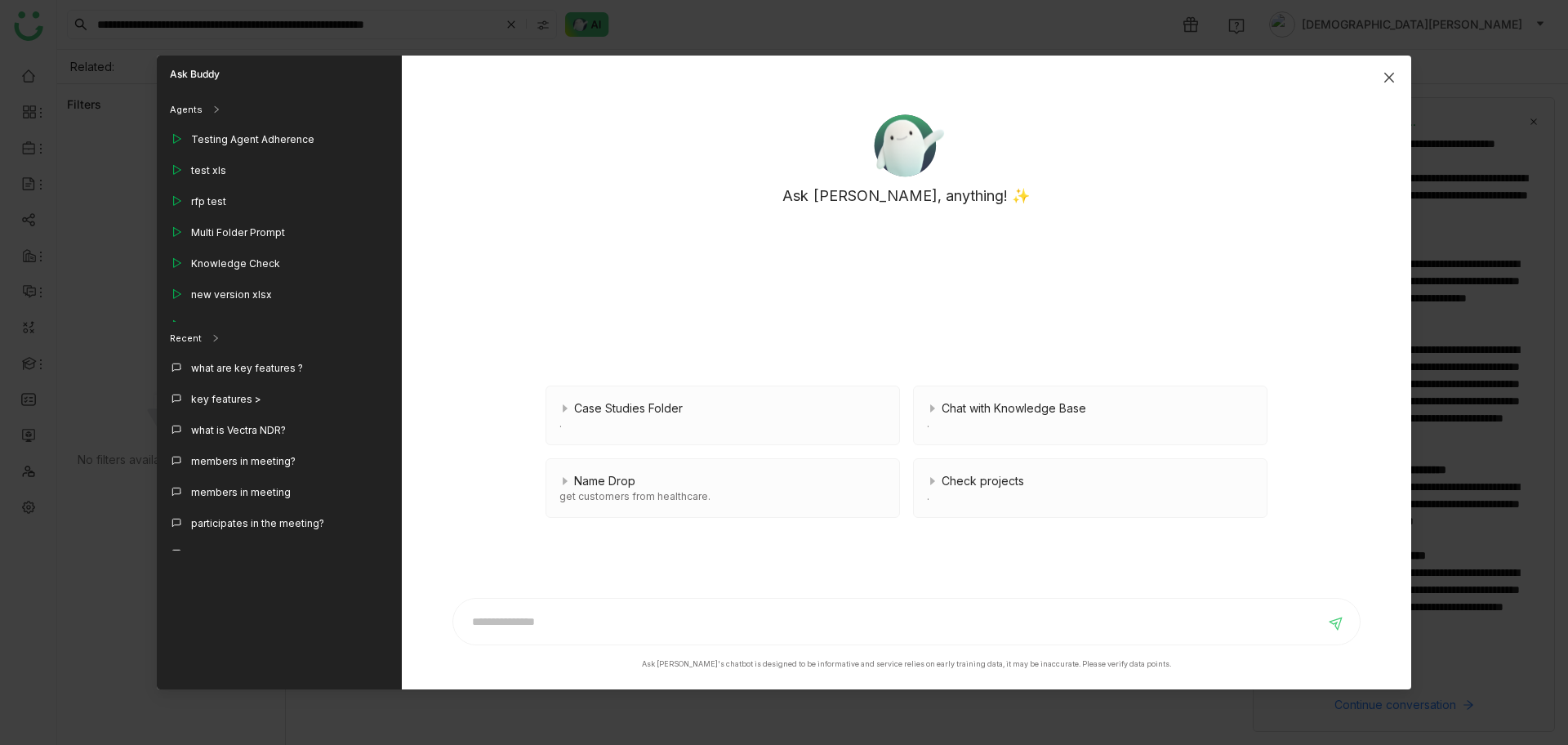
click at [1400, 71] on span "Close" at bounding box center [1389, 77] width 44 height 44
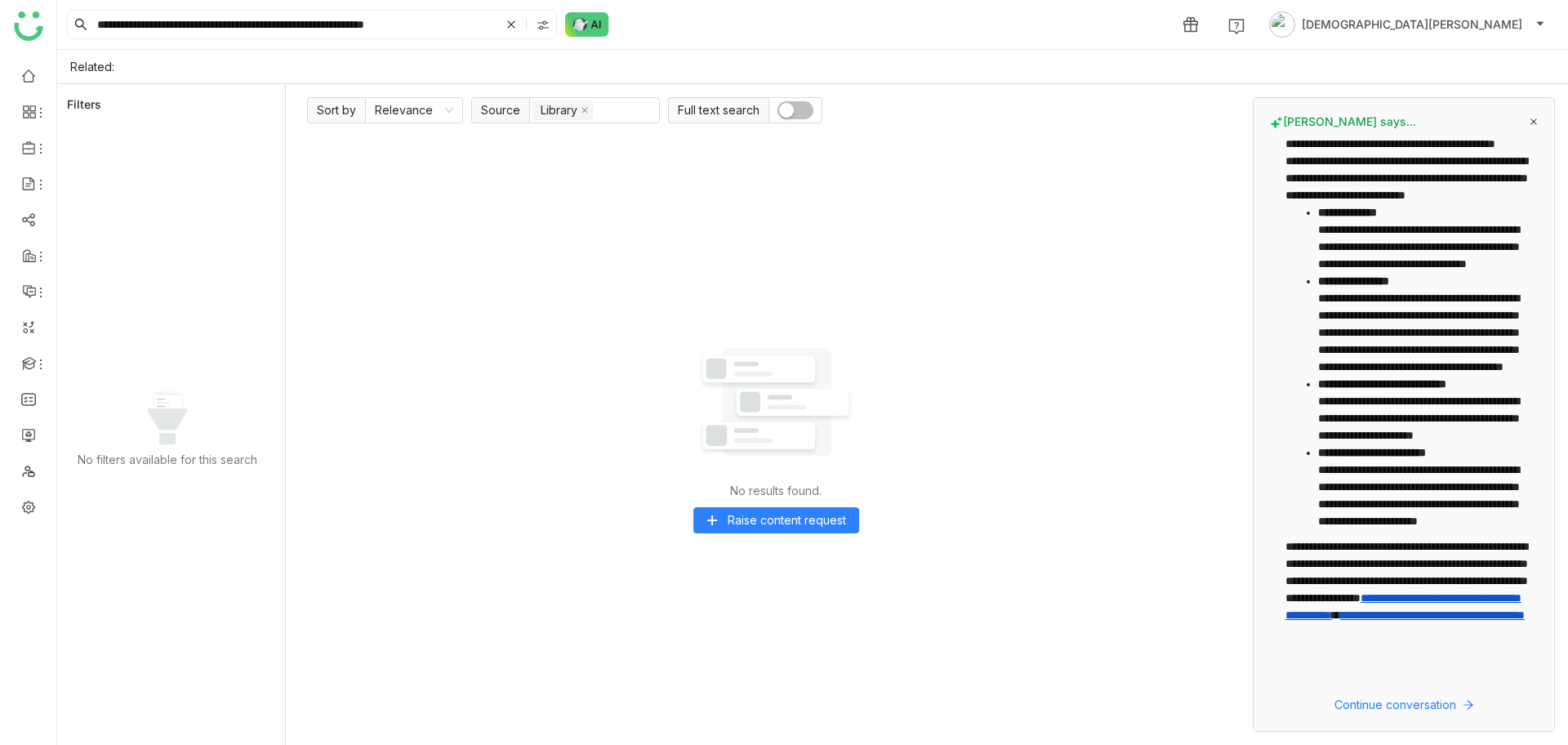
scroll to position [189, 0]
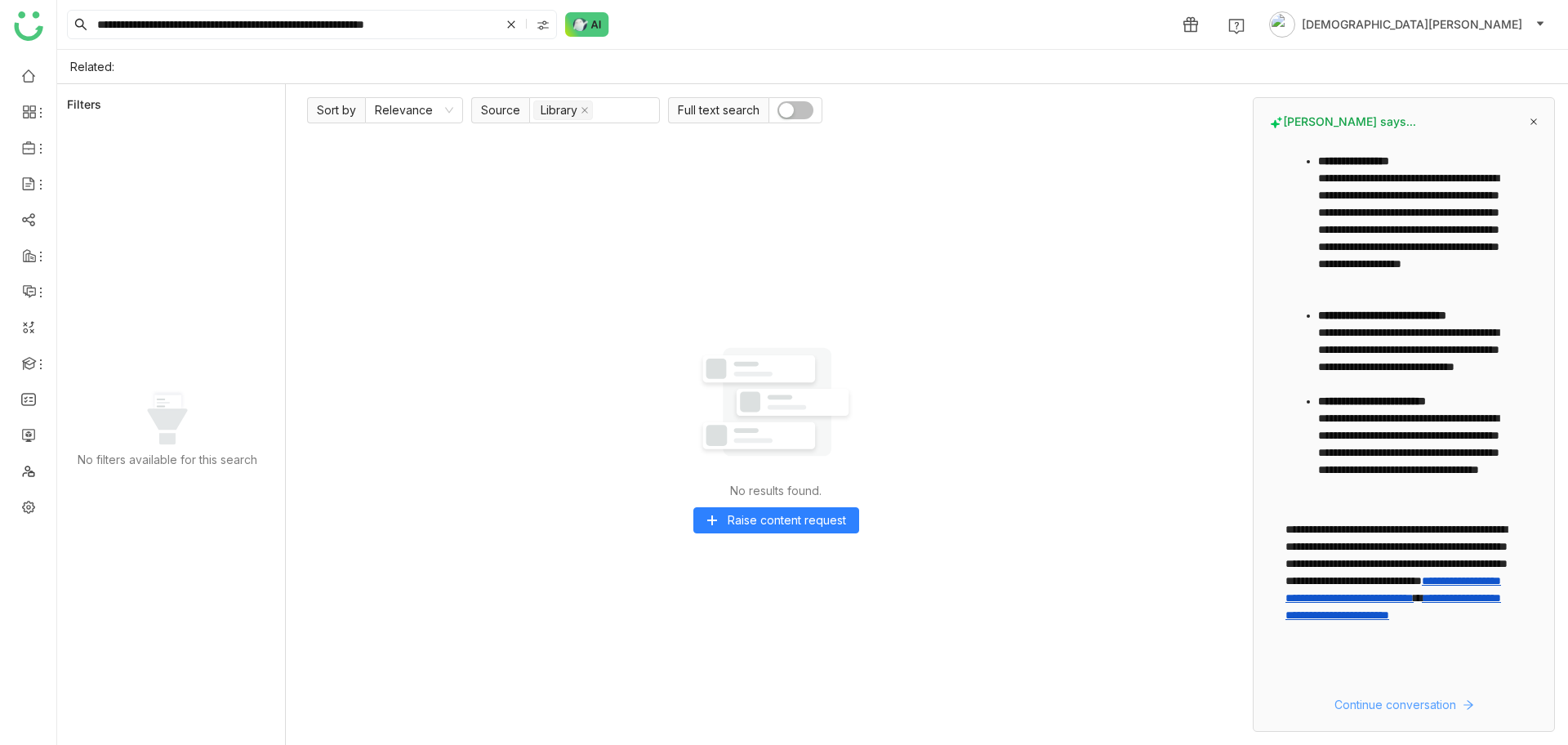
click at [1365, 703] on span "Continue conversation" at bounding box center [1396, 704] width 122 height 18
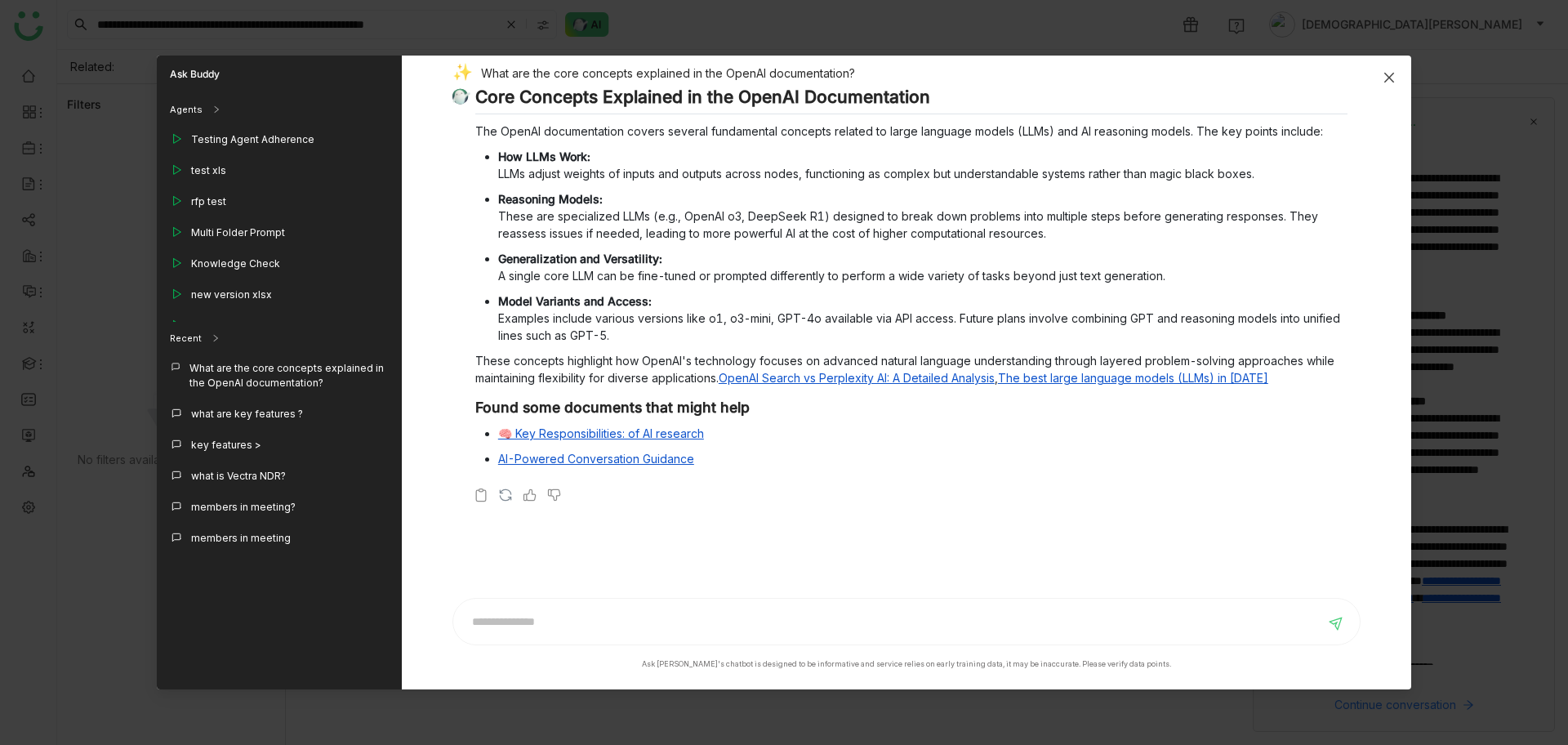
click at [1397, 74] on span "Close" at bounding box center [1389, 77] width 44 height 44
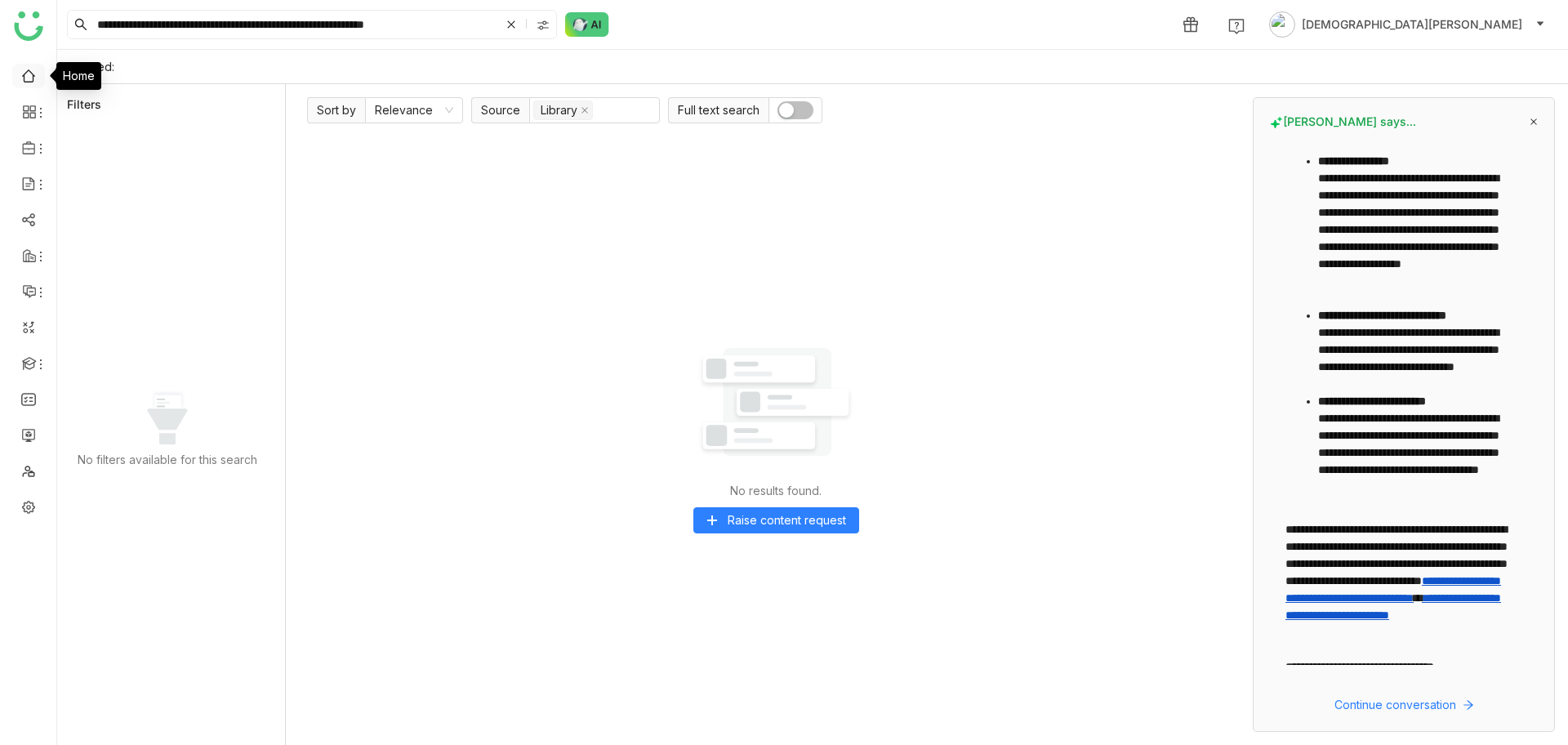
click at [28, 82] on link at bounding box center [28, 74] width 15 height 14
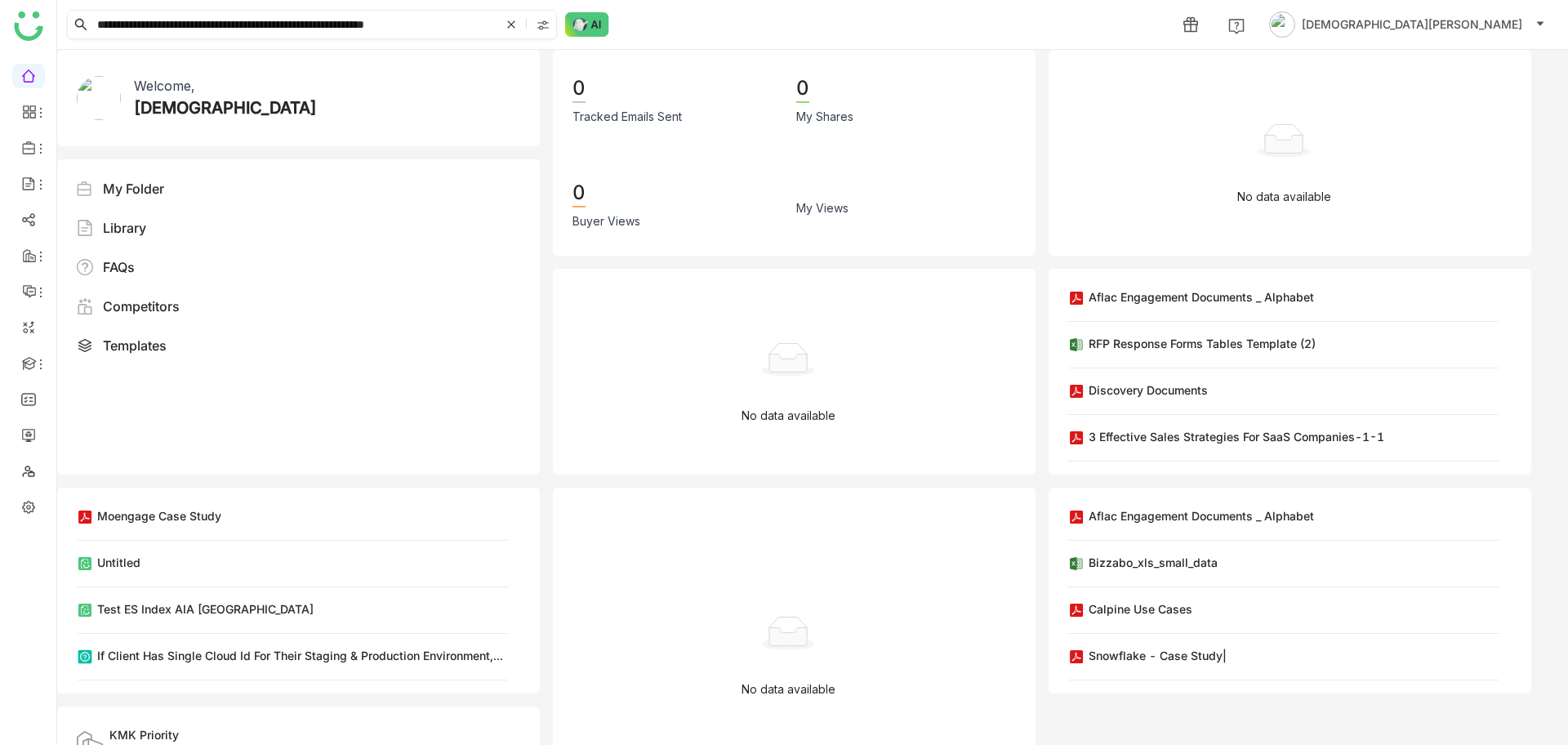
click at [509, 23] on icon at bounding box center [511, 24] width 10 height 10
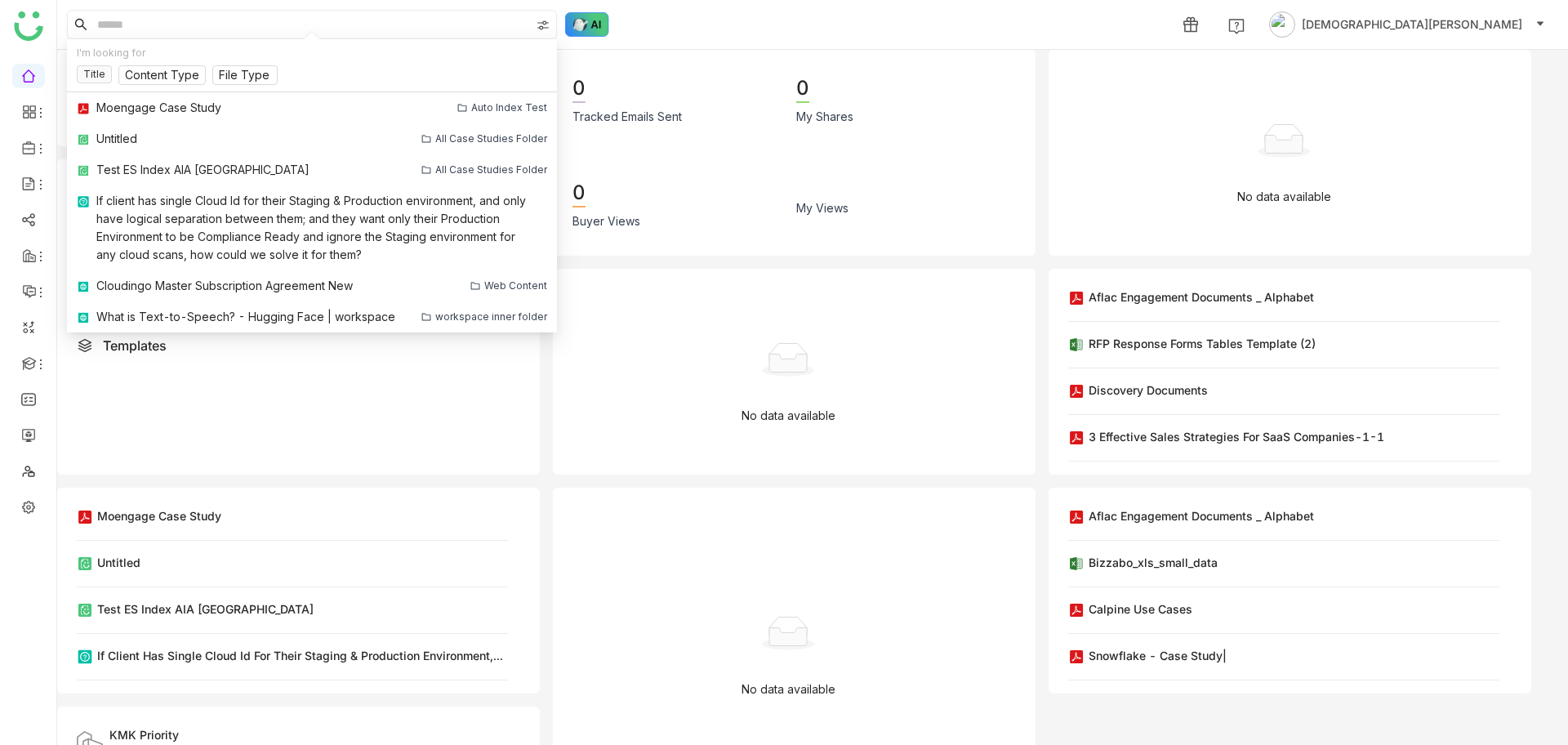
click at [588, 31] on img at bounding box center [587, 24] width 44 height 24
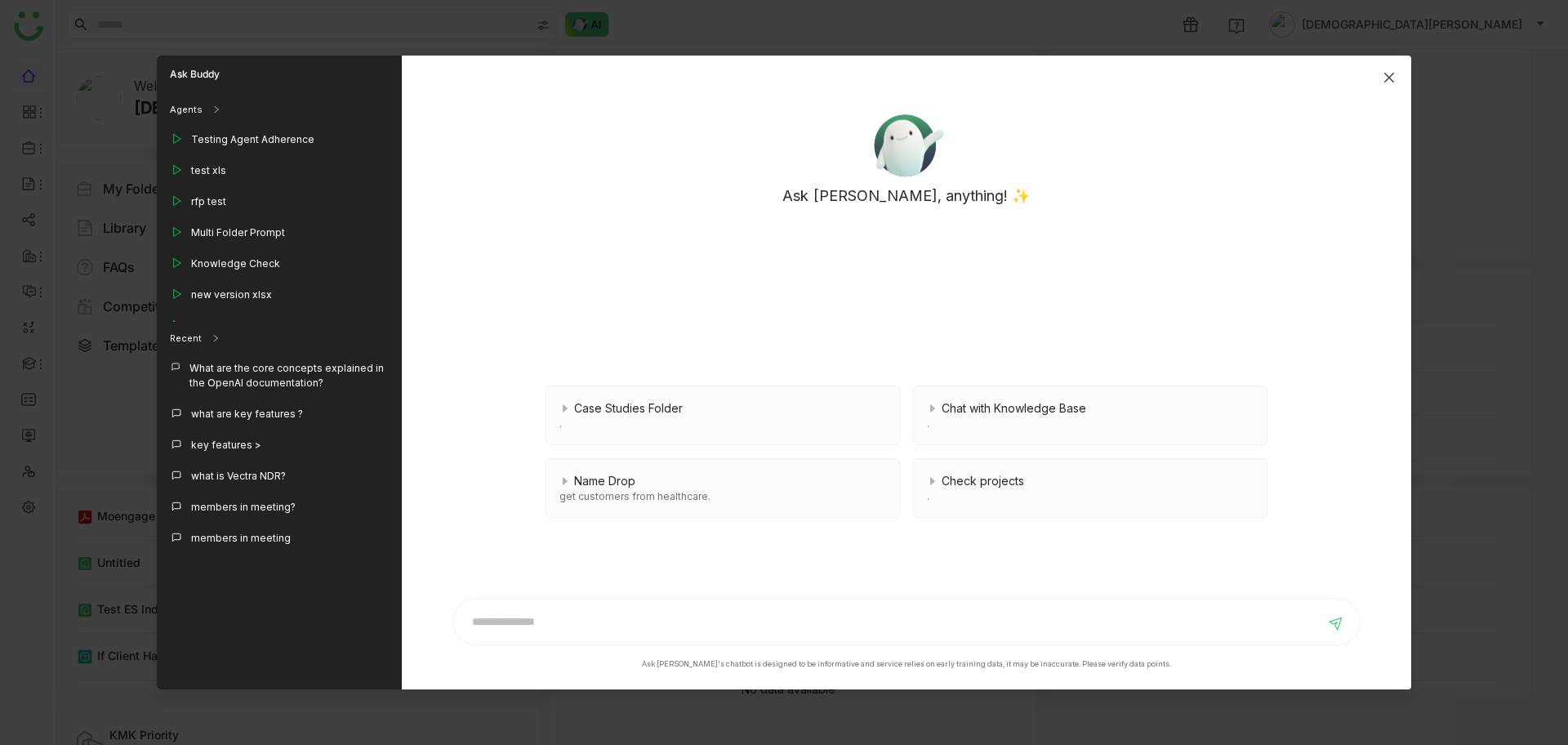
click at [1383, 81] on icon "Close" at bounding box center [1389, 78] width 13 height 13
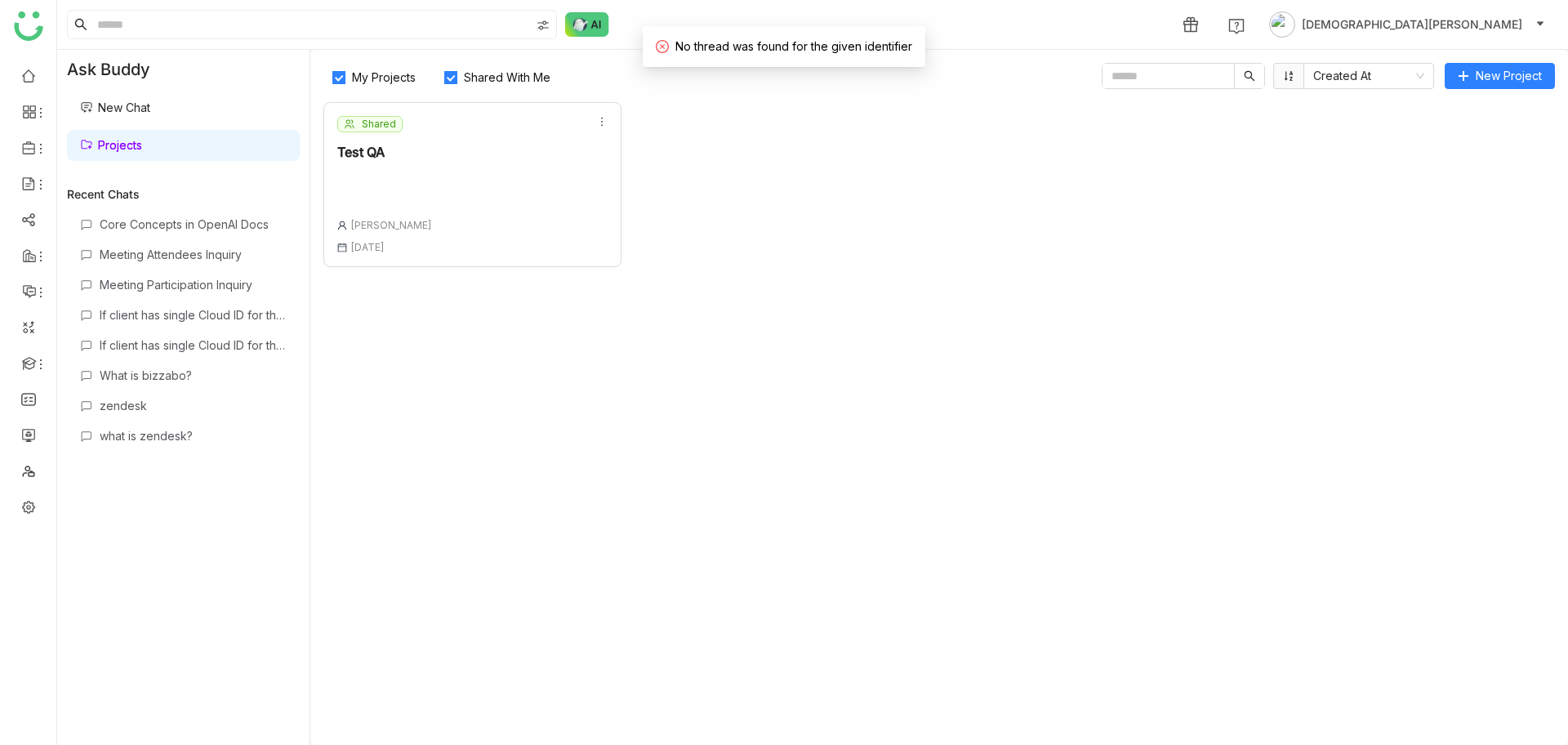
click at [534, 181] on div "Shared Test QA [PERSON_NAME] [DATE]" at bounding box center [472, 184] width 298 height 165
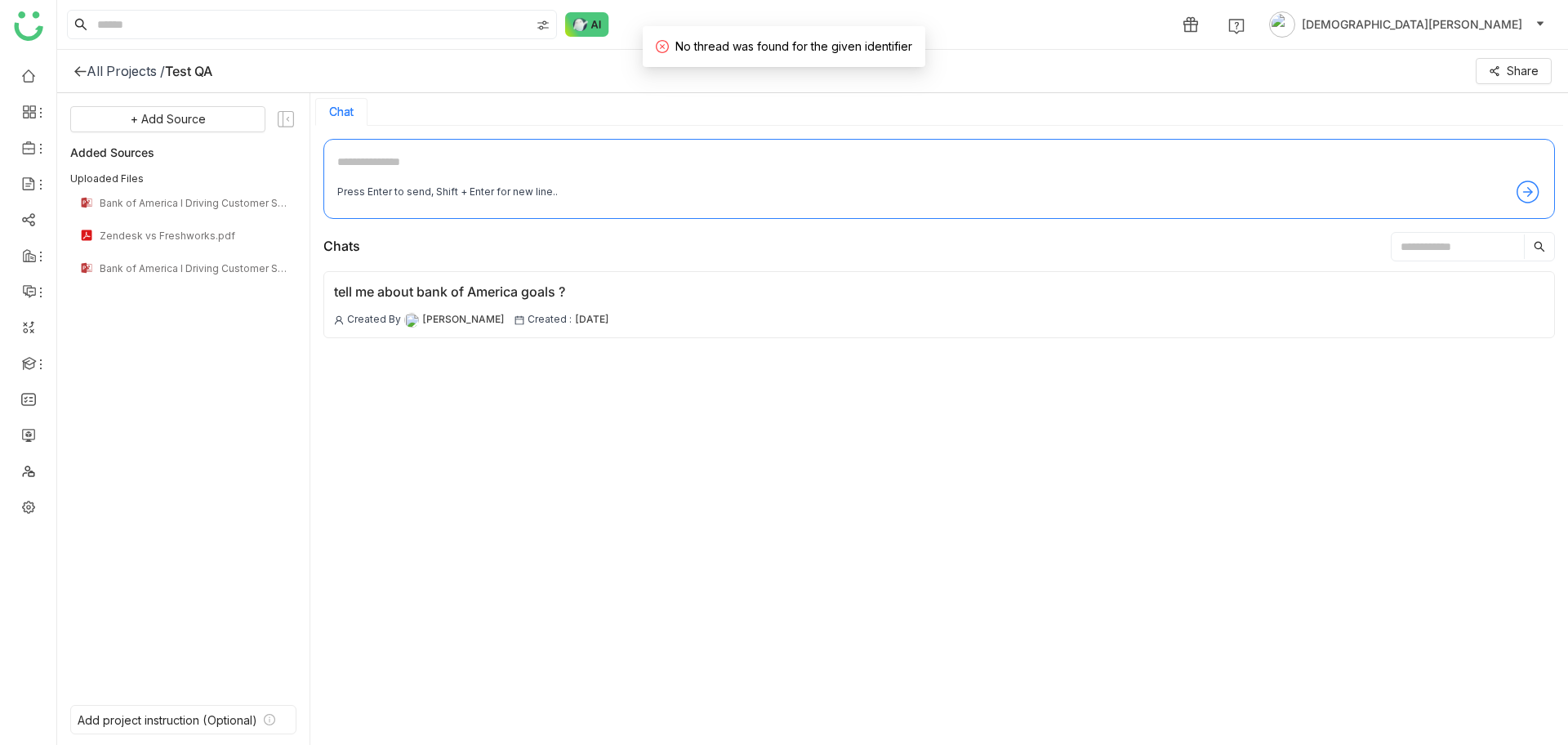
click at [450, 166] on textarea at bounding box center [938, 166] width 1203 height 26
paste textarea "**********"
type textarea "**********"
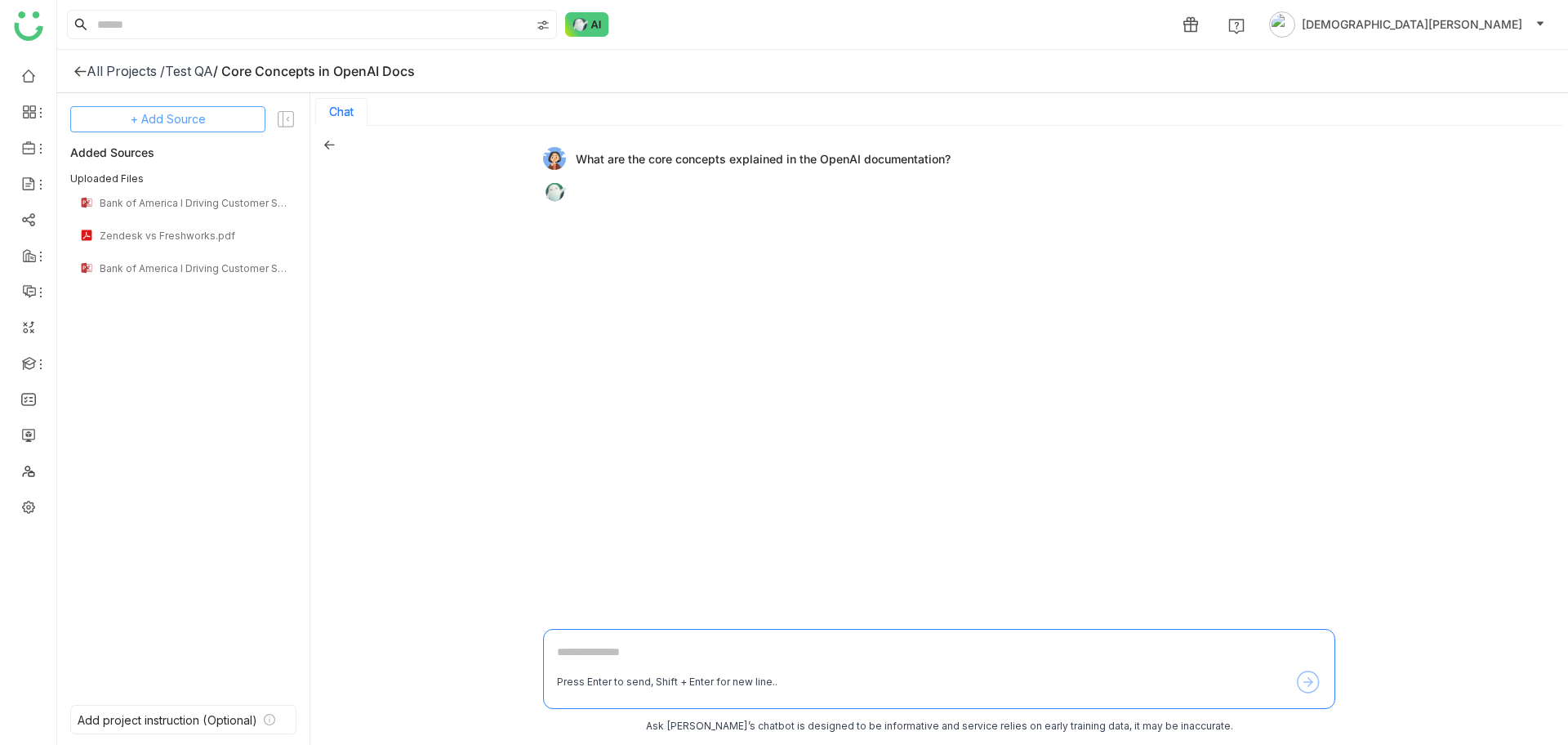
click at [208, 107] on button "+ Add Source" at bounding box center [167, 119] width 195 height 26
click at [168, 223] on div "Dynamic Filter" at bounding box center [176, 235] width 150 height 36
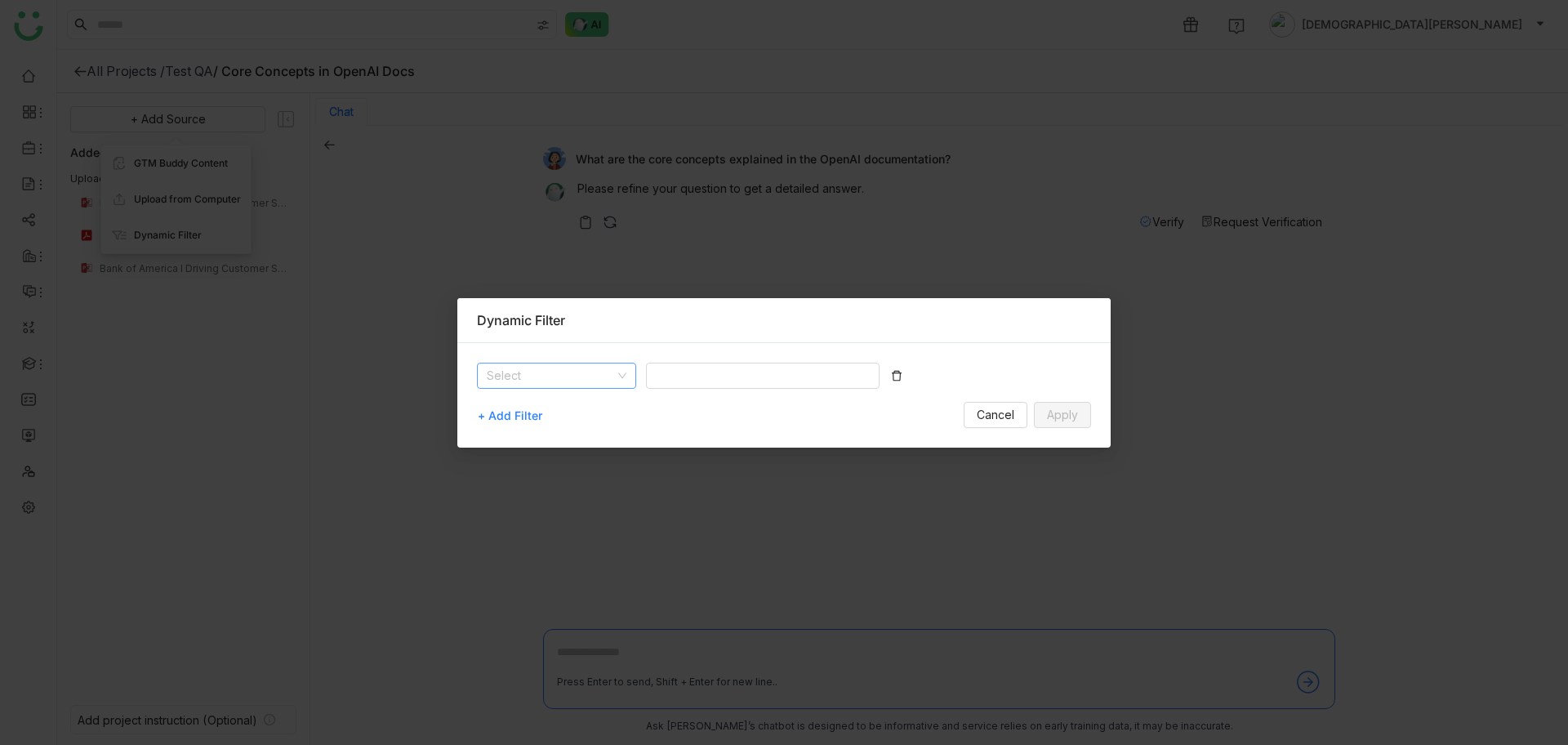
click at [568, 372] on input at bounding box center [550, 375] width 128 height 24
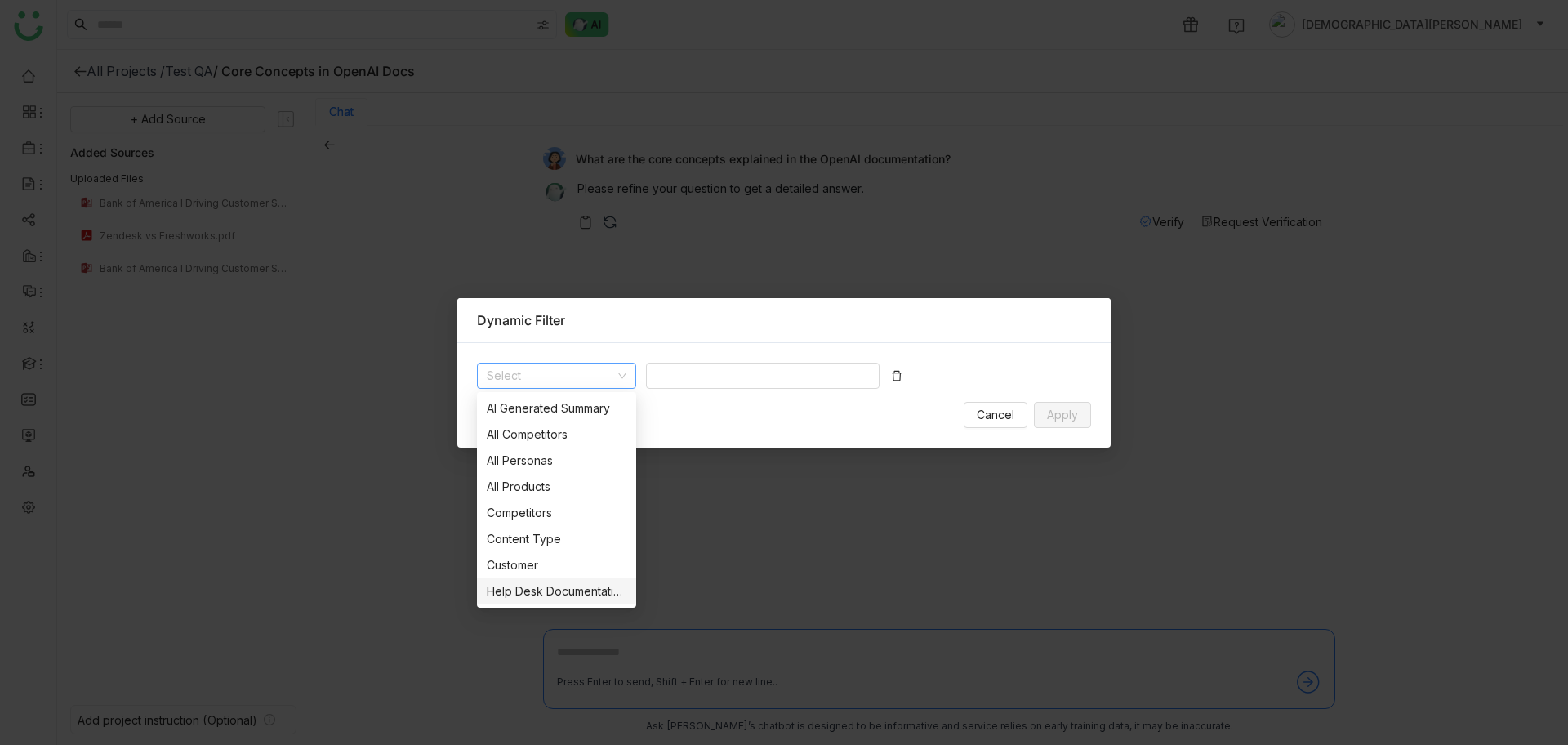
click at [533, 594] on div "Help Desk Documentation" at bounding box center [556, 590] width 140 height 18
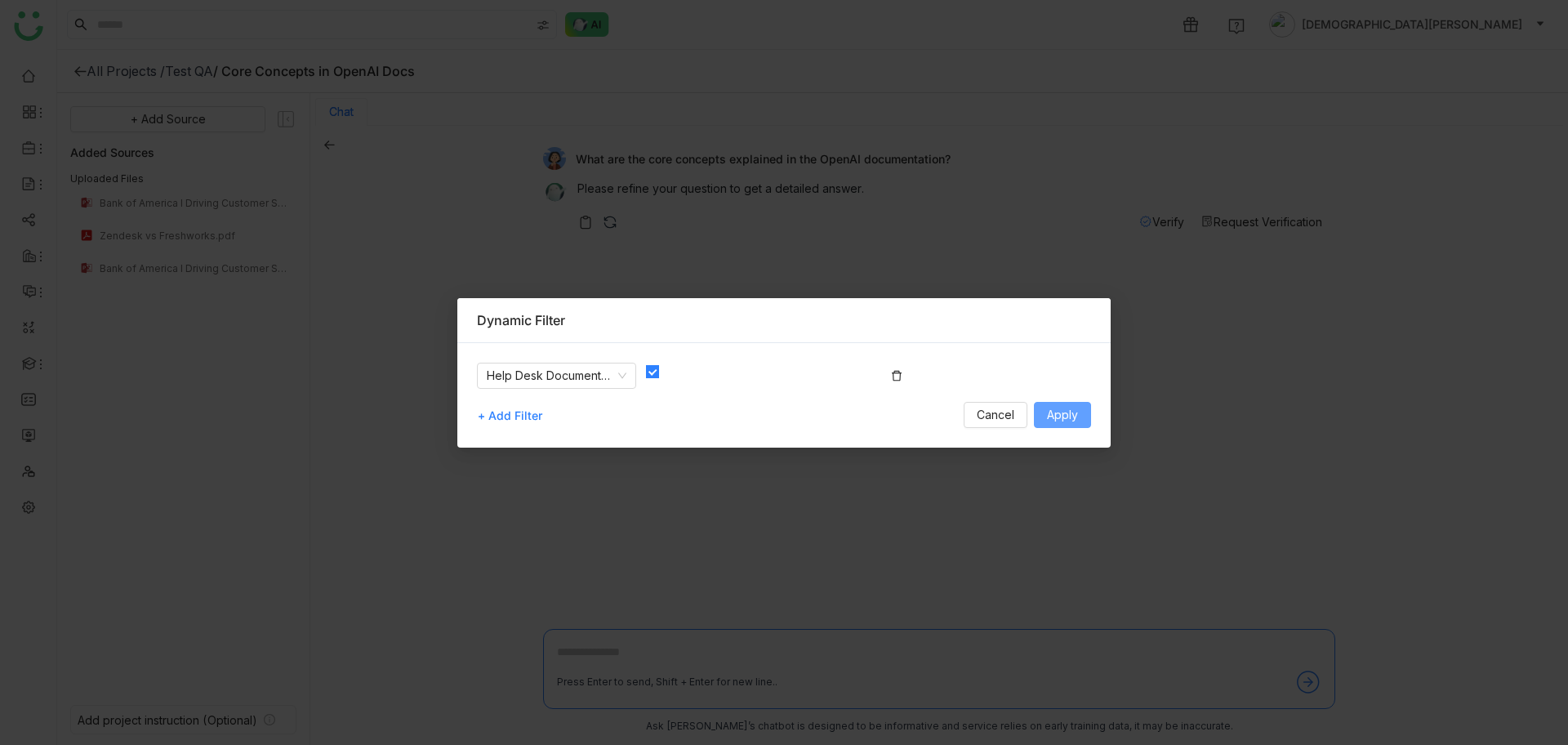
drag, startPoint x: 1054, startPoint y: 415, endPoint x: 1108, endPoint y: 410, distance: 54.2
click at [1053, 415] on span "Apply" at bounding box center [1062, 414] width 31 height 18
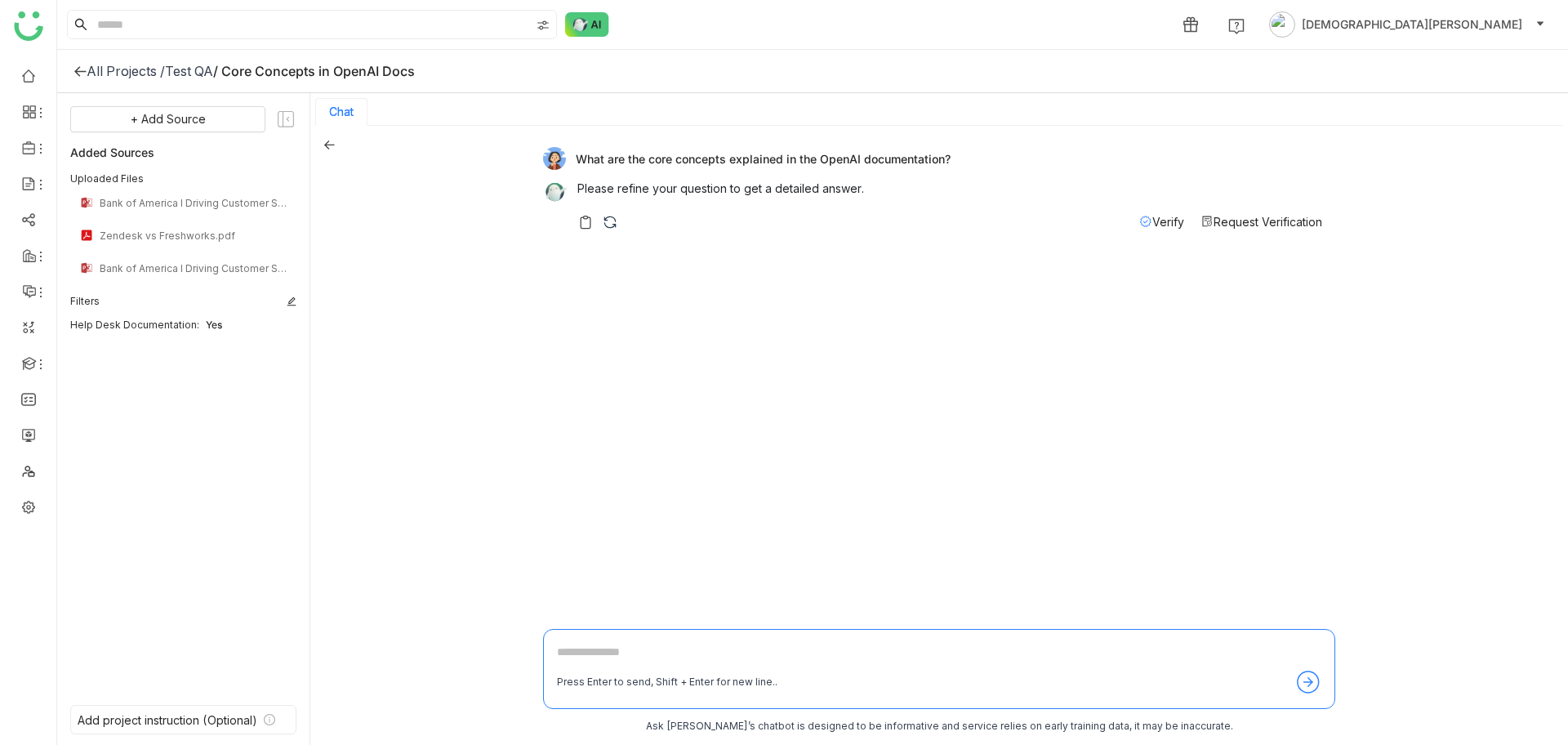
click at [585, 656] on textarea at bounding box center [939, 656] width 764 height 26
paste textarea "**********"
type textarea "**********"
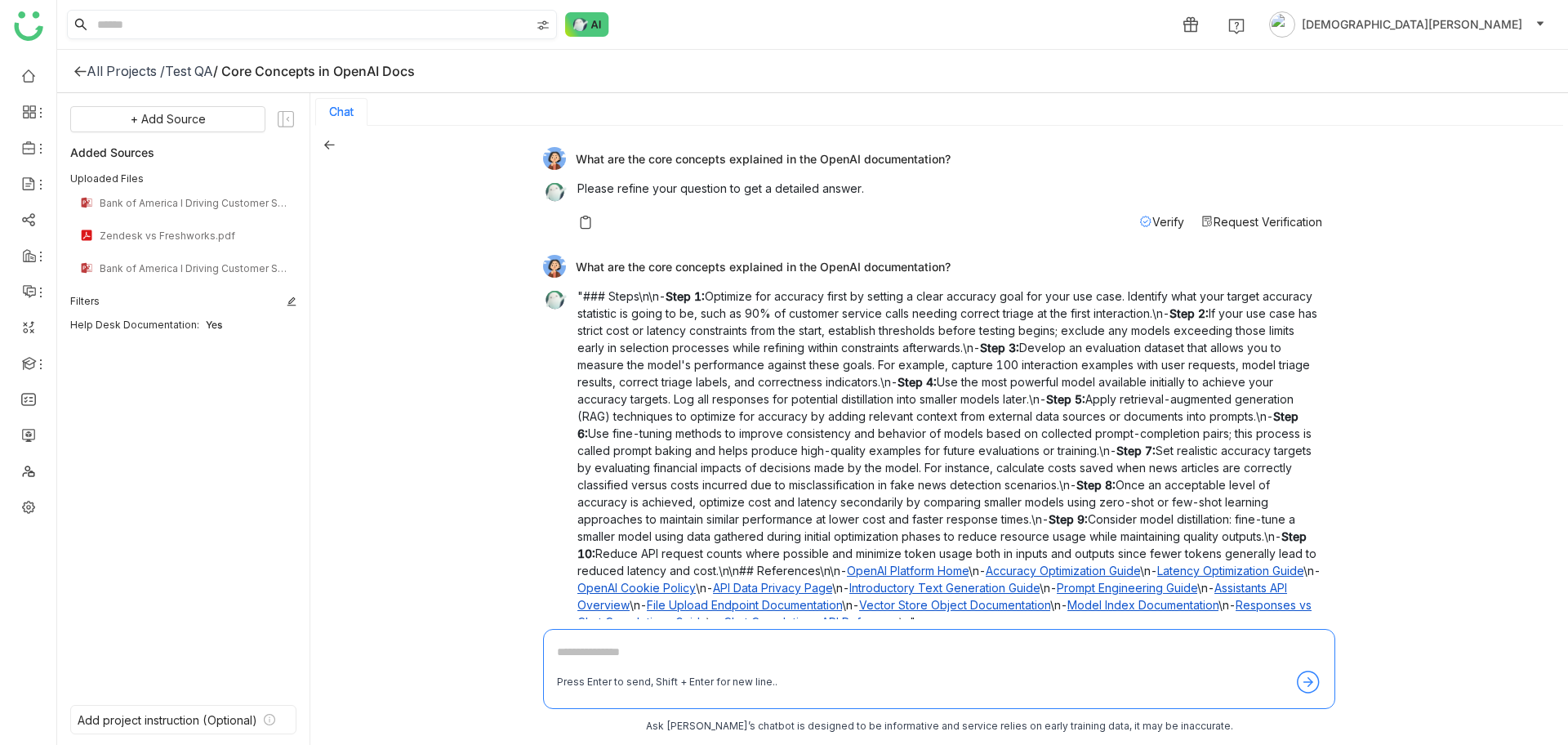
click at [234, 29] on input at bounding box center [312, 24] width 437 height 28
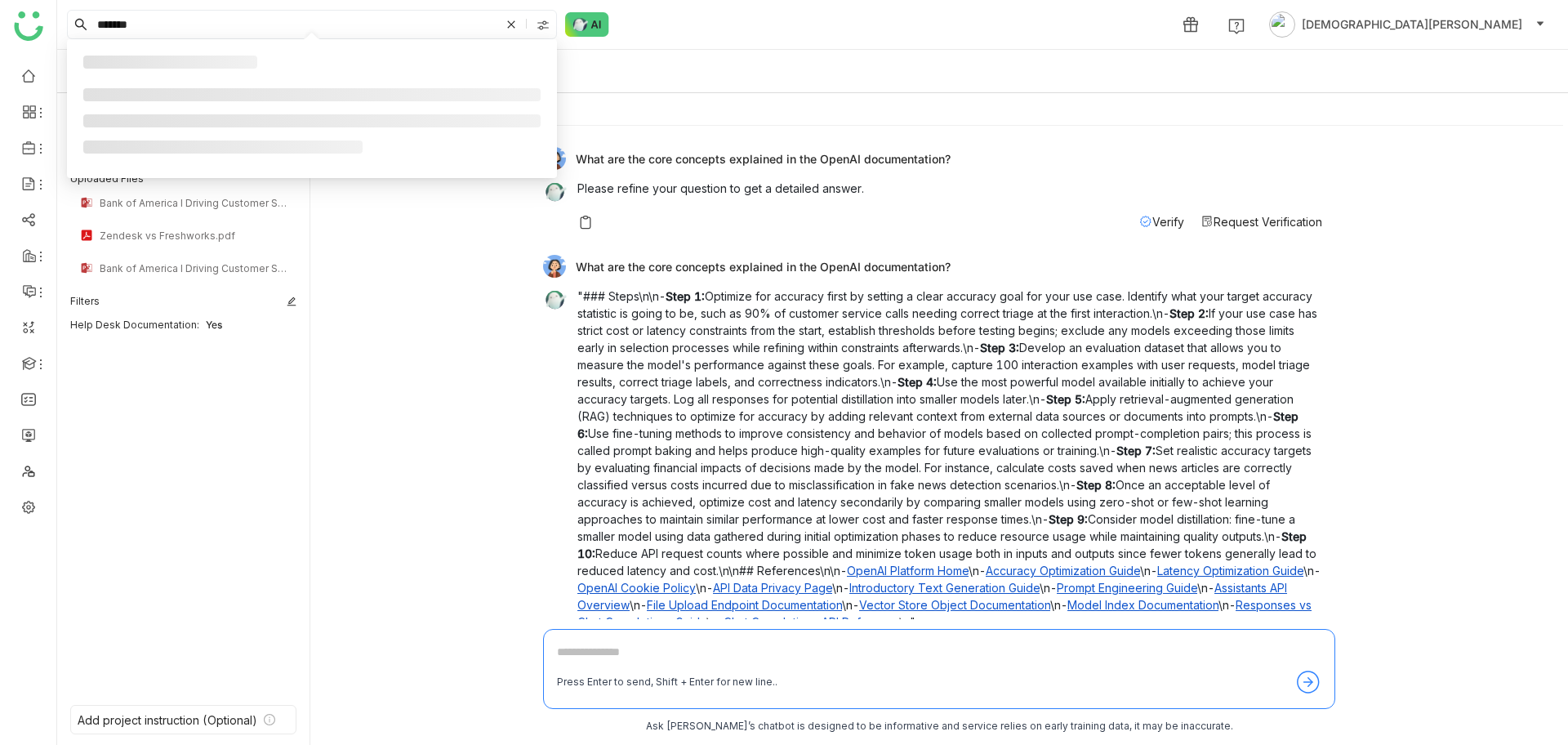
type input "*******"
